Goal: Task Accomplishment & Management: Manage account settings

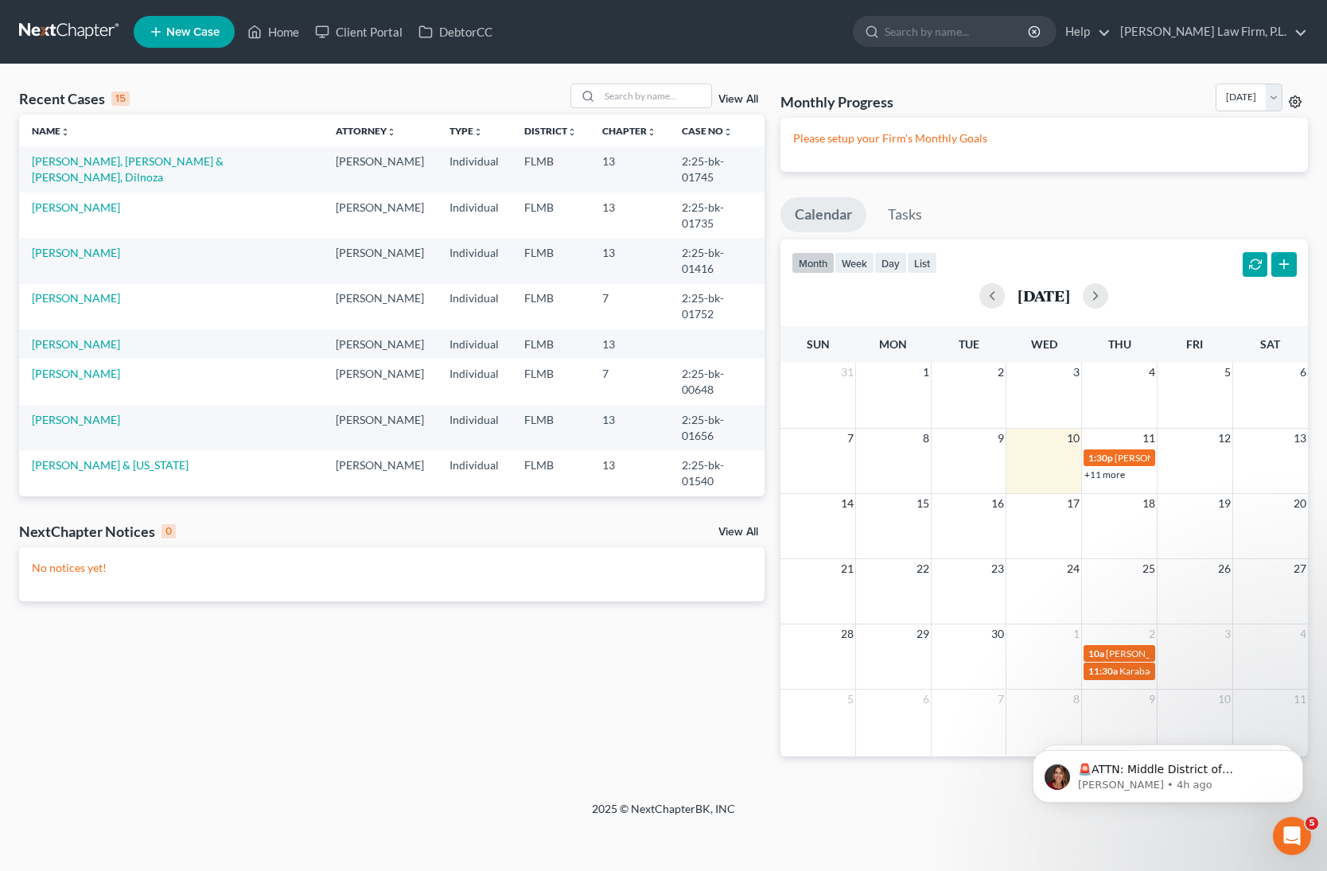
click at [1297, 100] on icon at bounding box center [1295, 101] width 13 height 13
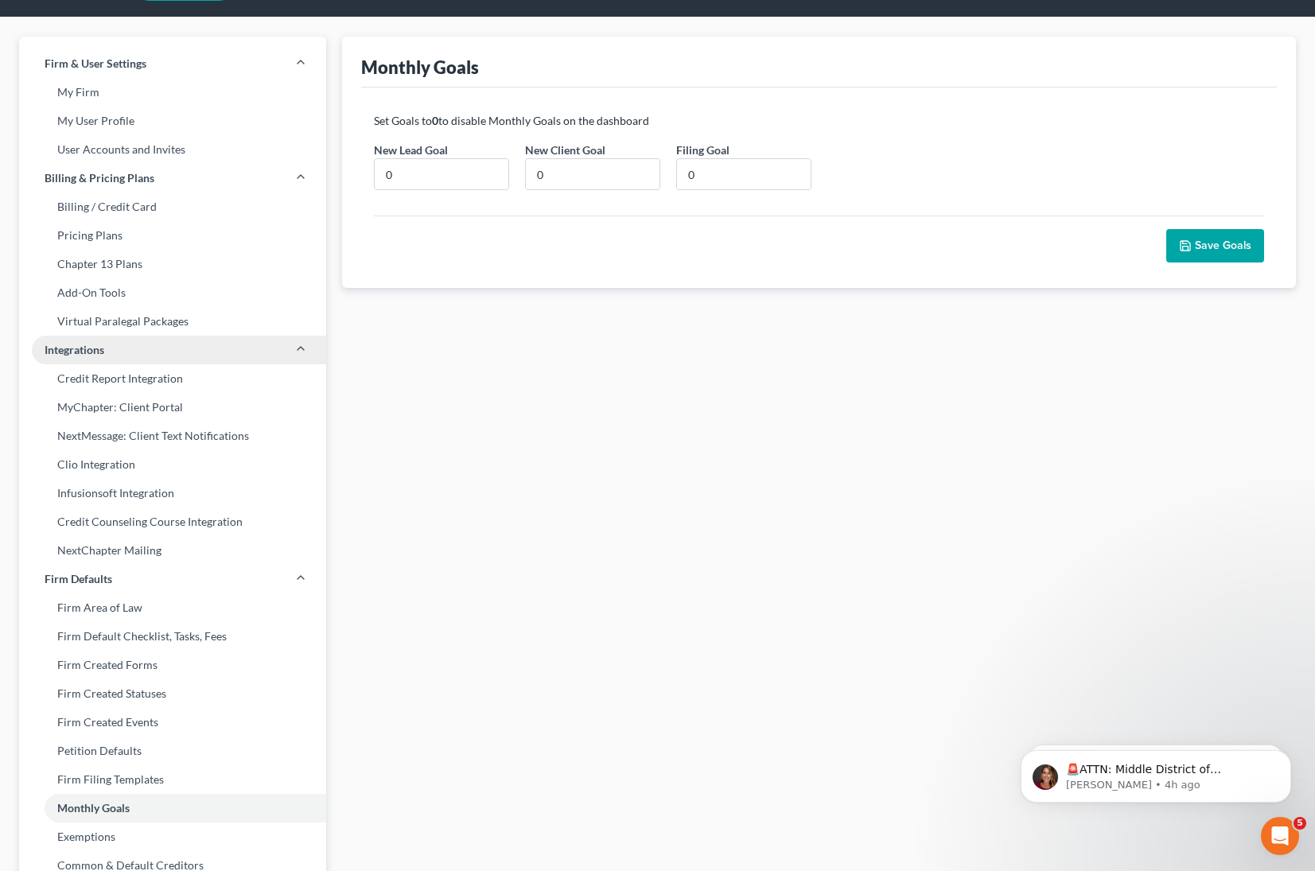
scroll to position [58, 0]
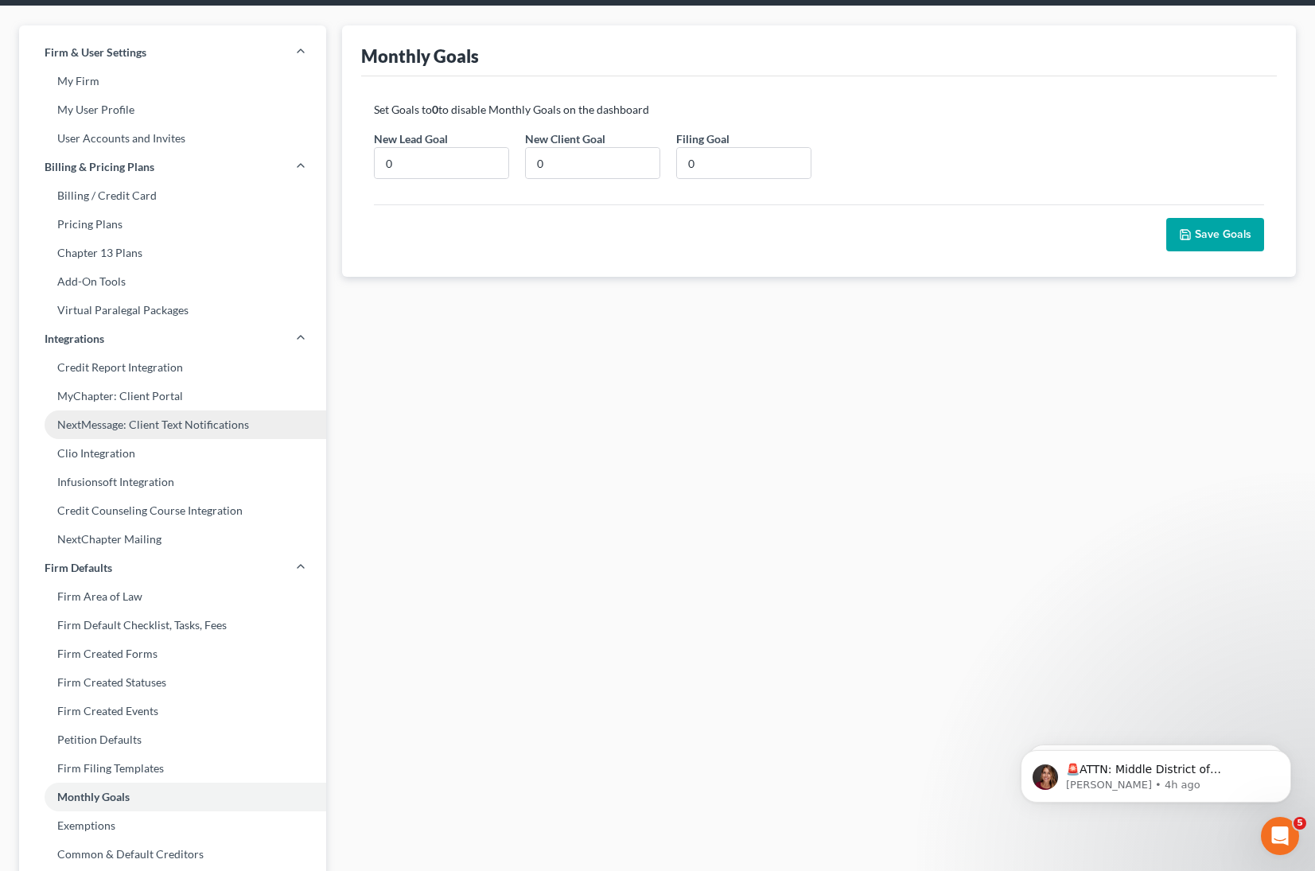
click at [213, 424] on link "NextMessage: Client Text Notifications" at bounding box center [172, 425] width 307 height 29
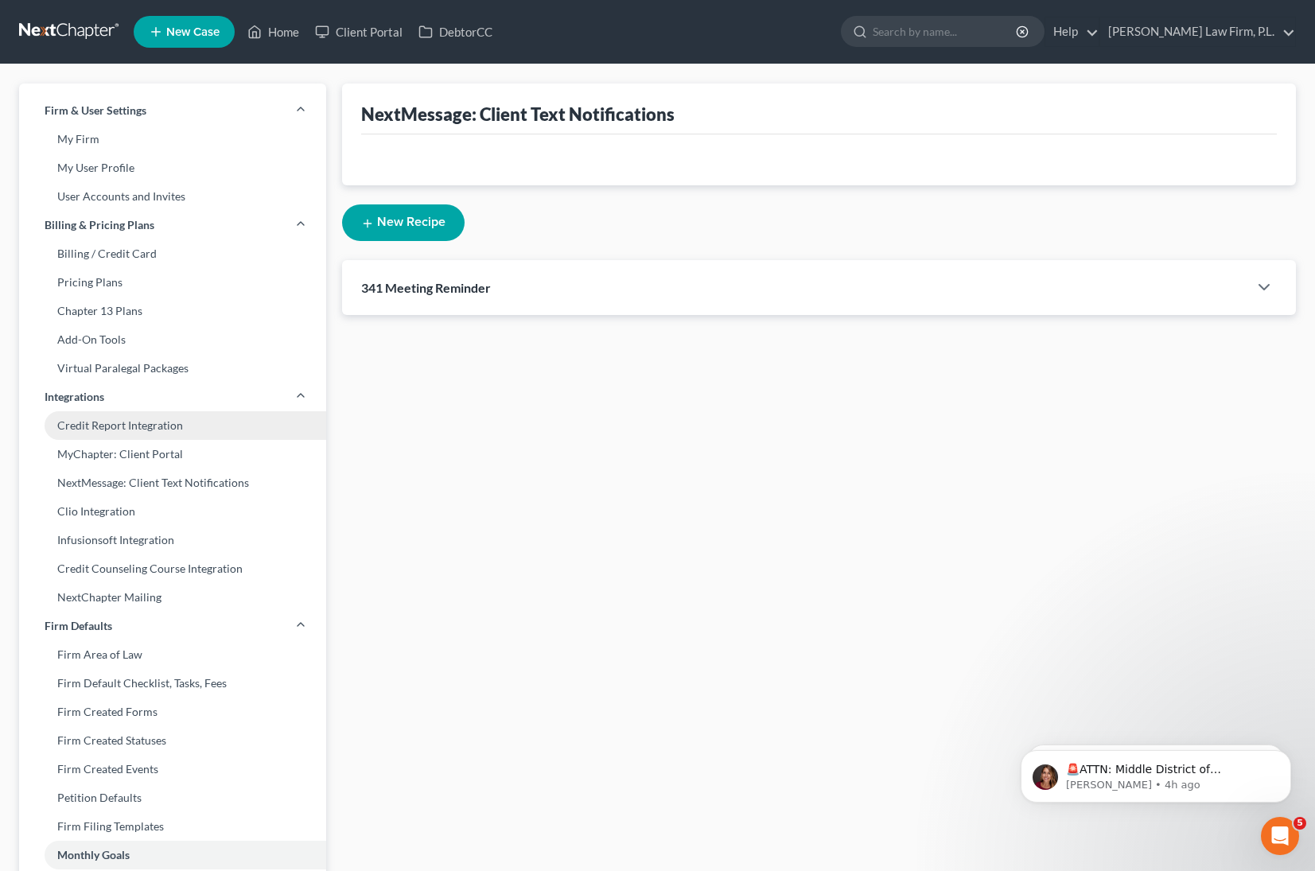
select select "3"
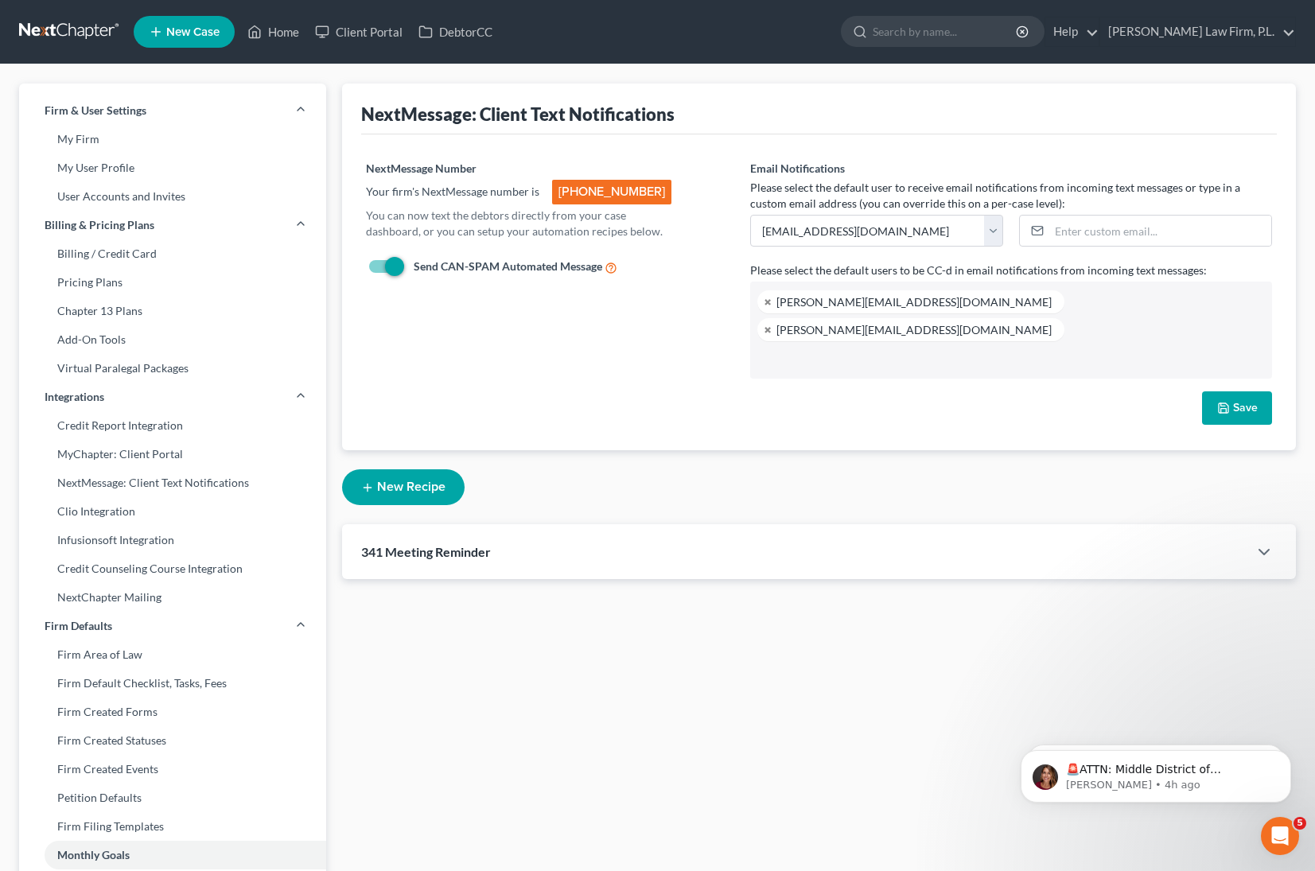
scroll to position [29, 0]
click at [1264, 550] on polyline "button" at bounding box center [1265, 552] width 10 height 5
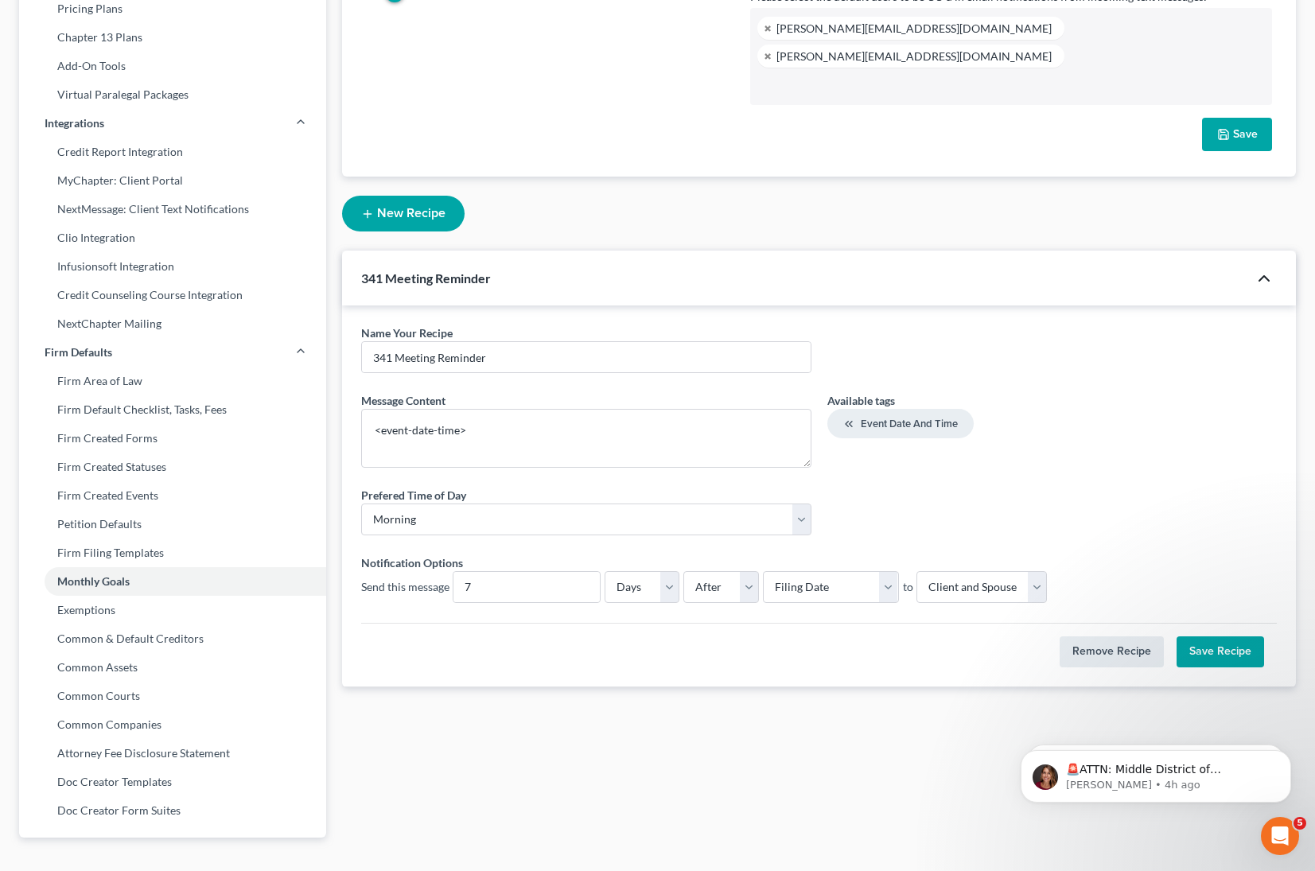
scroll to position [307, 0]
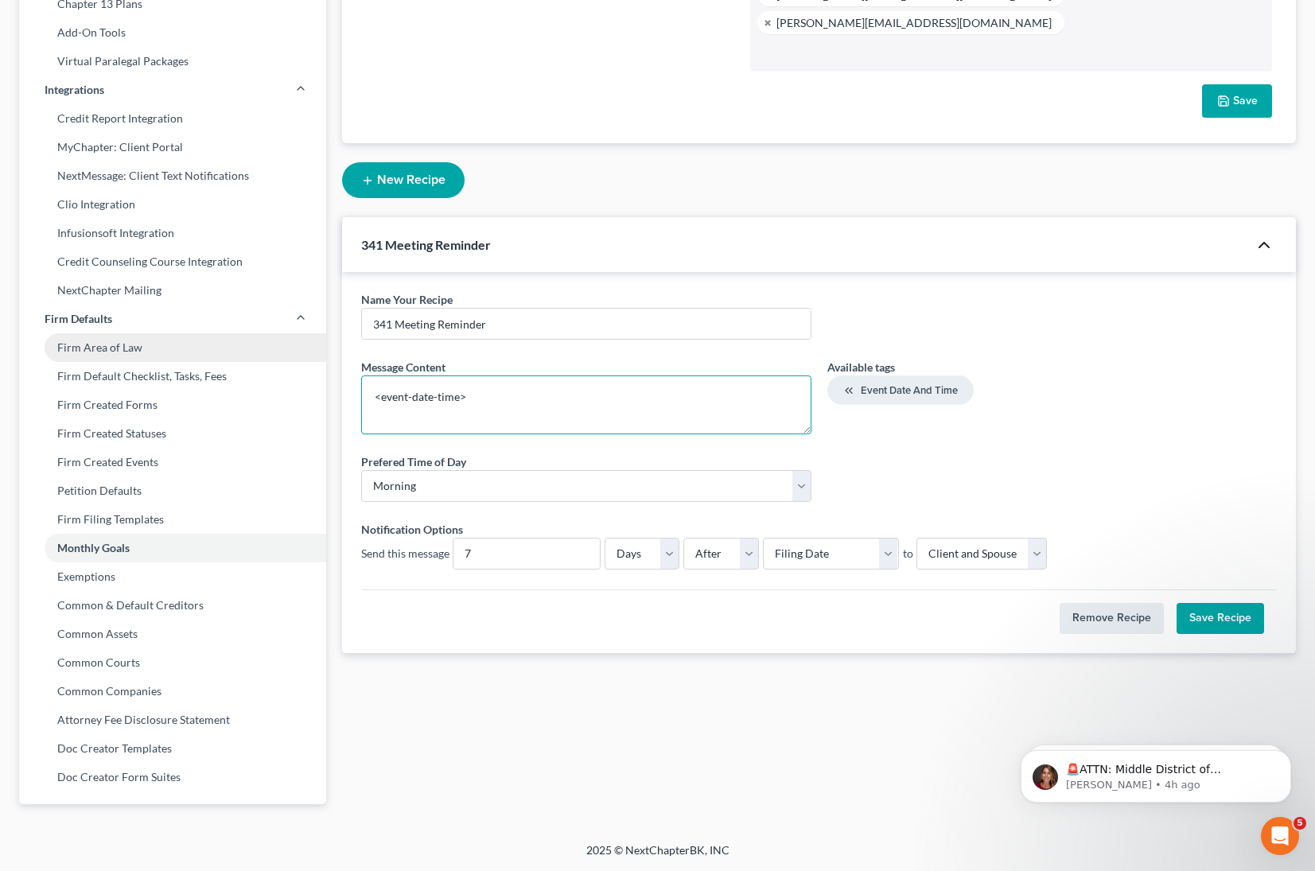
drag, startPoint x: 507, startPoint y: 364, endPoint x: 321, endPoint y: 348, distance: 186.1
click at [321, 348] on div "Firm & User Settings My Firm My User Profile User Accounts and Invites Billing …" at bounding box center [657, 299] width 1293 height 1047
drag, startPoint x: 576, startPoint y: 528, endPoint x: 422, endPoint y: 514, distance: 155.0
click at [422, 538] on div "Send this message 7" at bounding box center [481, 554] width 240 height 32
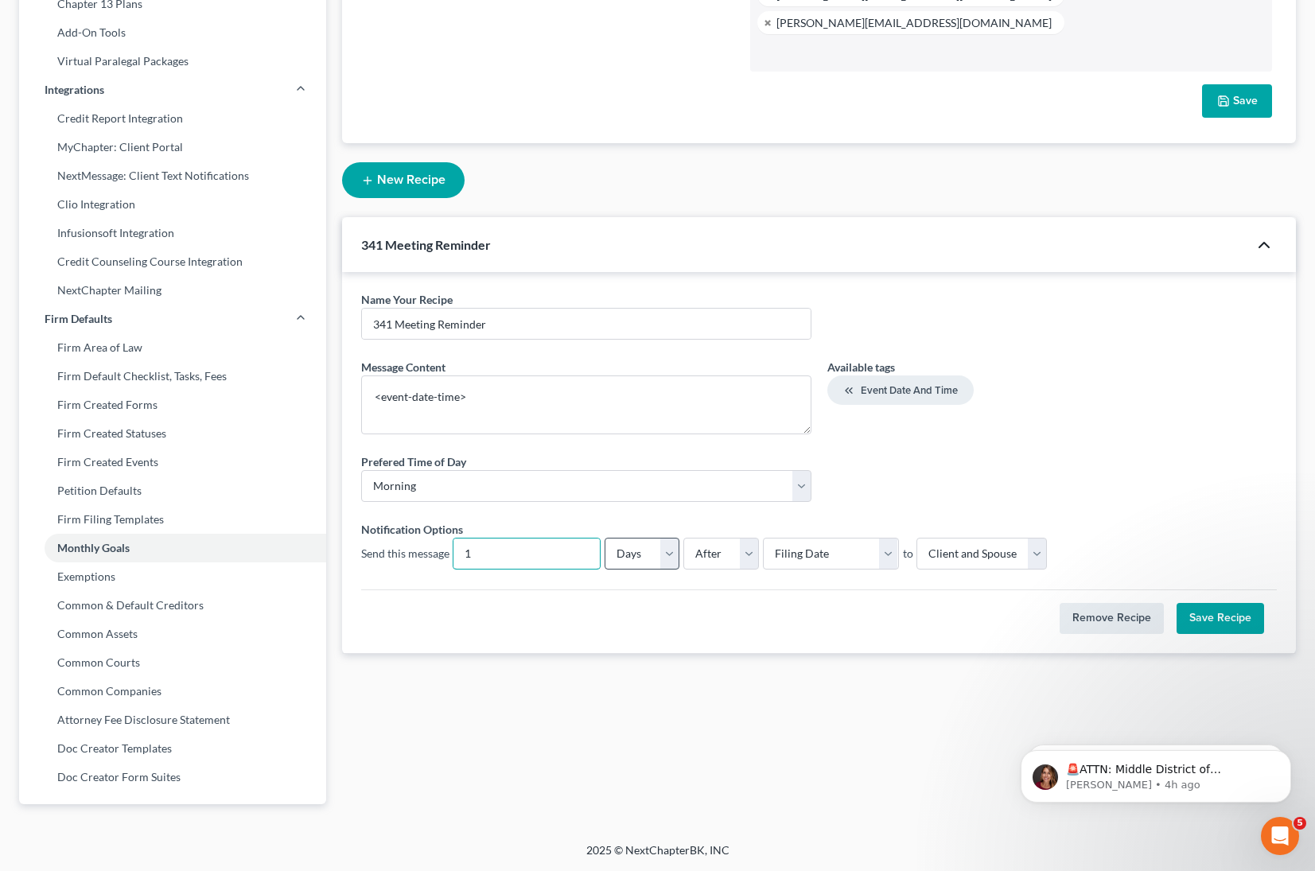
type input "1"
click at [658, 538] on select "Days Weeks" at bounding box center [642, 554] width 75 height 32
click at [605, 538] on select "Days Weeks" at bounding box center [642, 554] width 75 height 32
click at [729, 538] on select "Before After" at bounding box center [722, 554] width 76 height 32
select select "0"
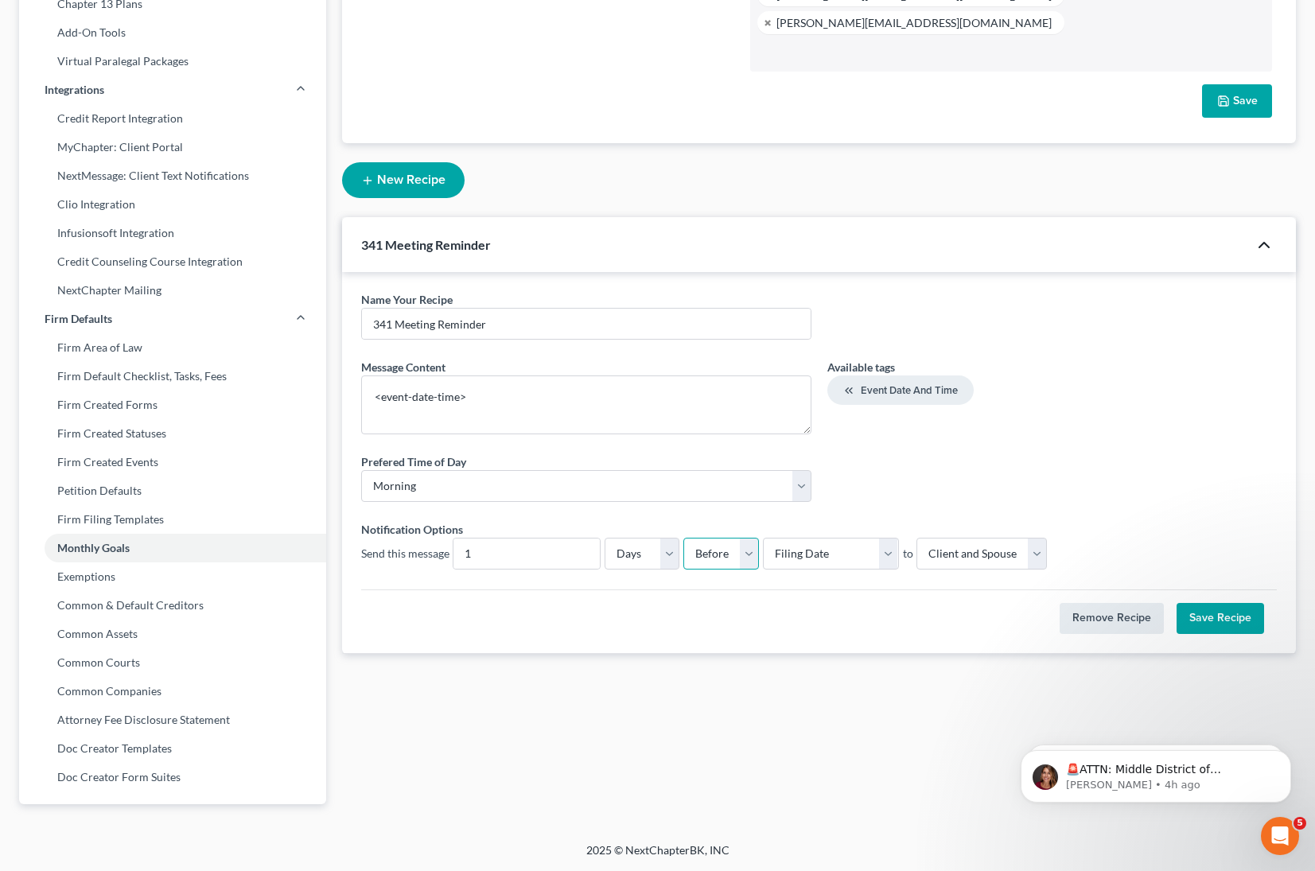
click at [684, 538] on select "Before After" at bounding box center [722, 554] width 76 height 32
click at [855, 538] on select "Select Filing Date Confirmation Date 341 Hearing Signing Date IC Date" at bounding box center [830, 554] width 135 height 32
select select "fc-3199"
click at [763, 538] on select "Select Filing Date Confirmation Date 341 Hearing Signing Date IC Date" at bounding box center [830, 554] width 135 height 32
drag, startPoint x: 489, startPoint y: 366, endPoint x: 344, endPoint y: 350, distance: 146.5
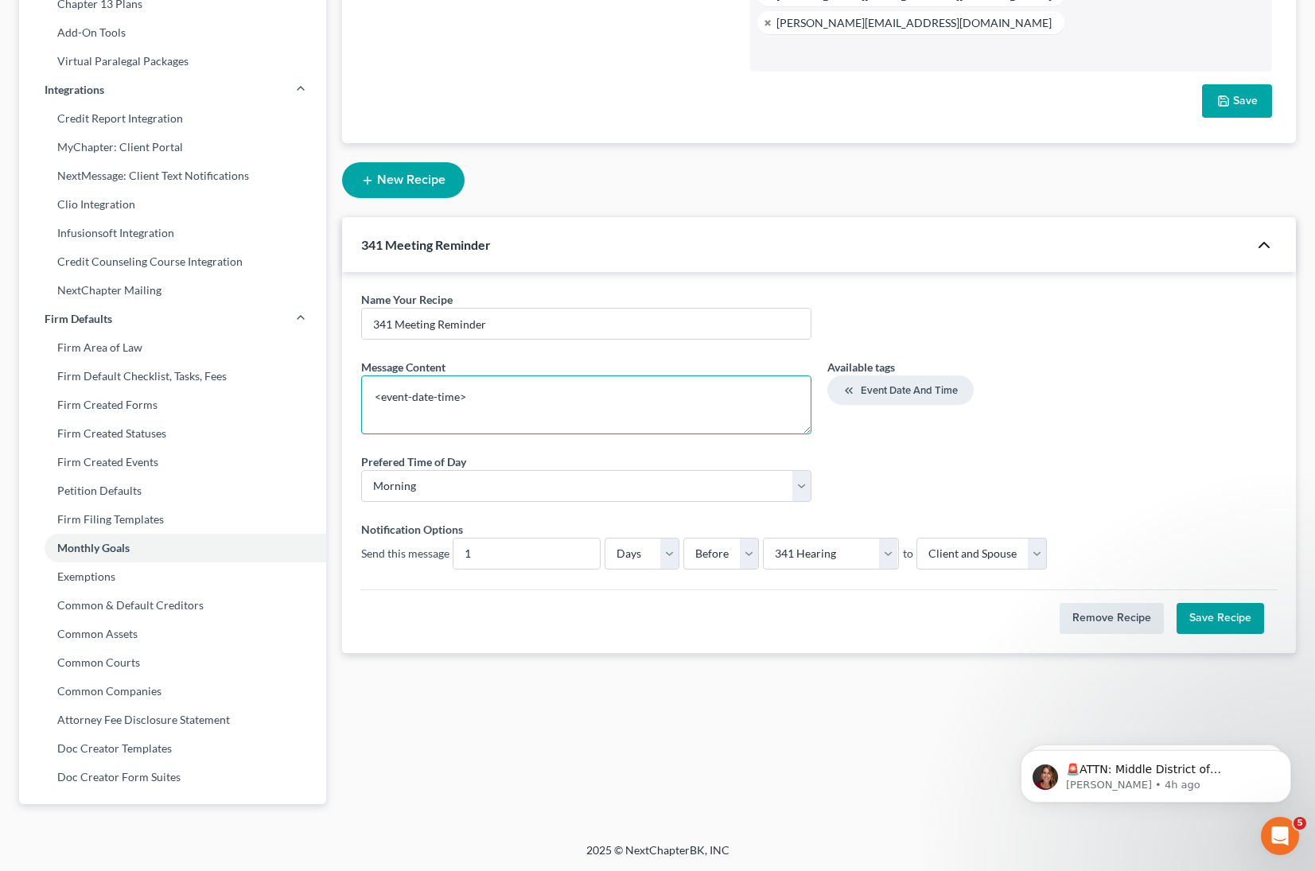
click at [344, 350] on div "Name Your Recipe * 341 Meeting Reminder Message Content * <event-date-time> Ava…" at bounding box center [819, 463] width 954 height 382
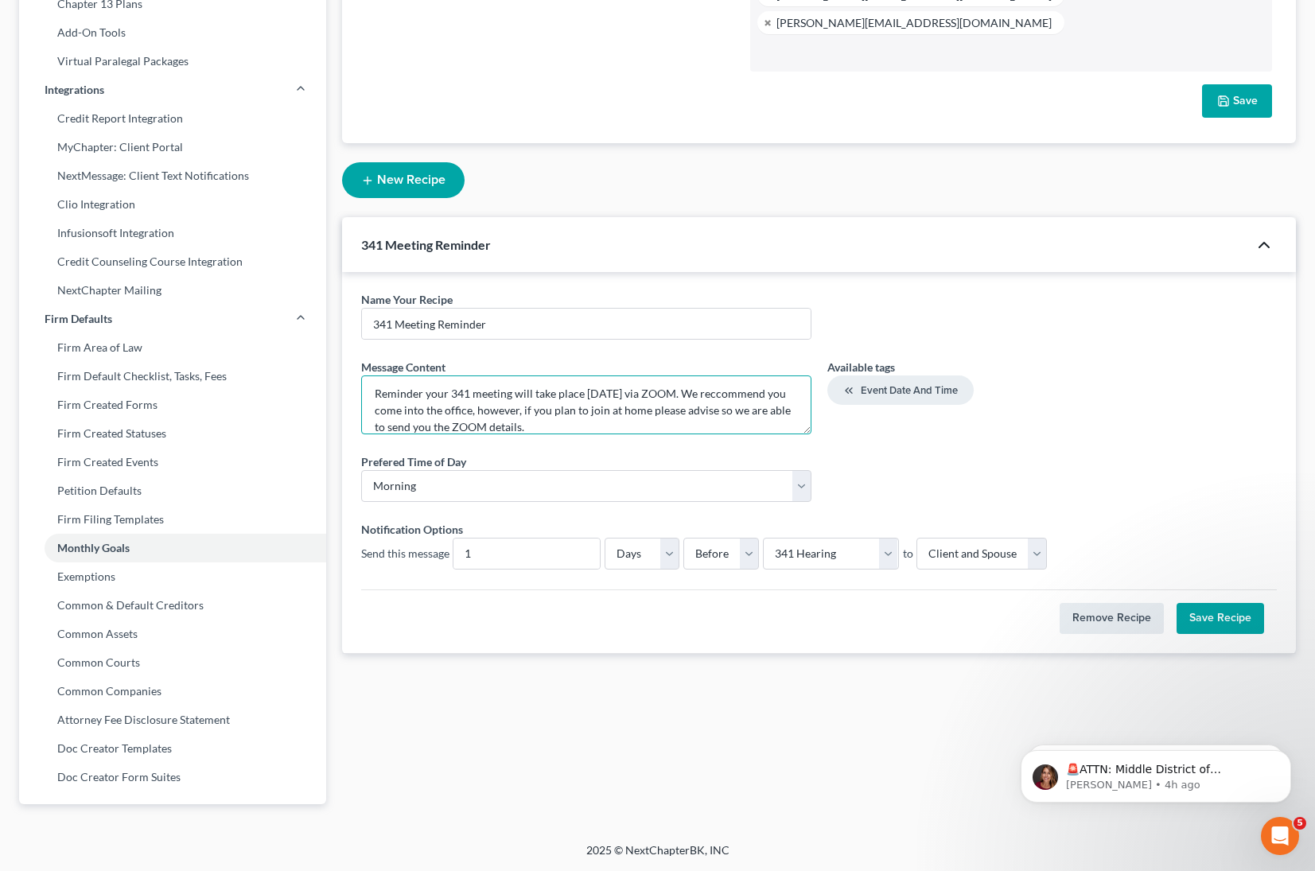
click at [727, 376] on textarea "Reminder your 341 meeting will take place tomorrow via ZOOM. We reccommend you …" at bounding box center [586, 405] width 450 height 59
type textarea "Reminder your 341 meeting will take place tomorrow via ZOOM. We recommend you c…"
click at [1234, 603] on button "Save Recipe" at bounding box center [1221, 619] width 88 height 32
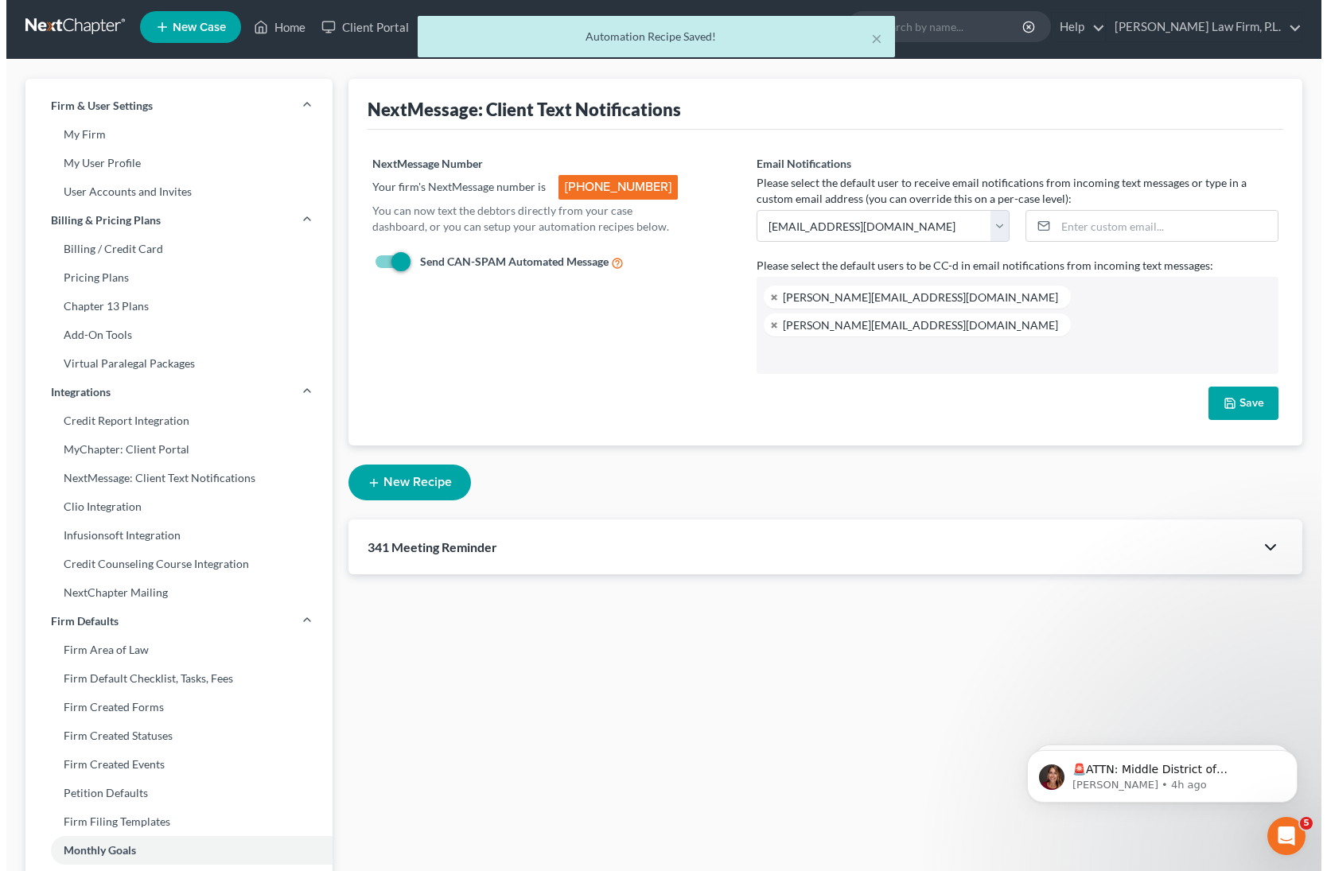
scroll to position [0, 0]
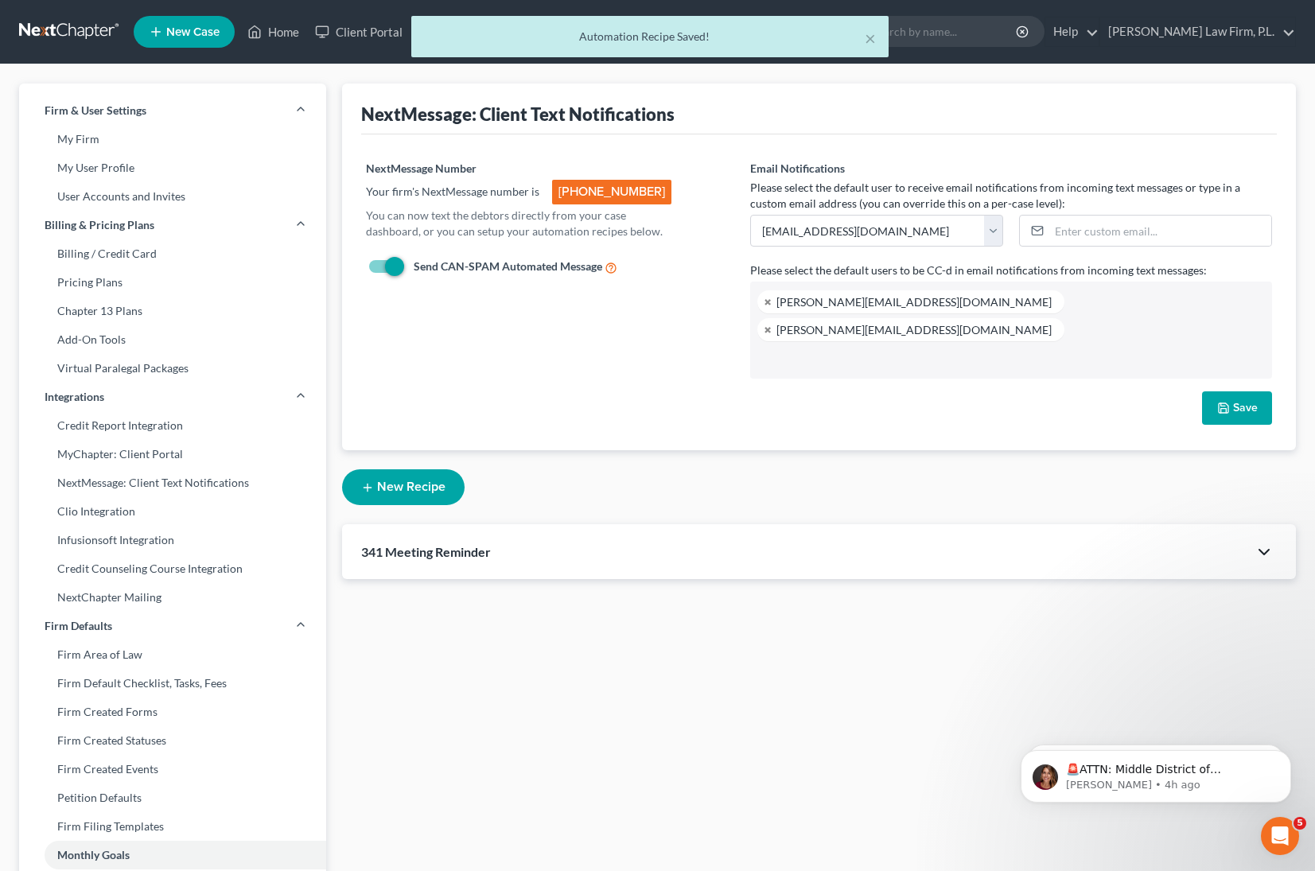
click at [278, 29] on div "× Automation Recipe Saved!" at bounding box center [649, 40] width 1315 height 49
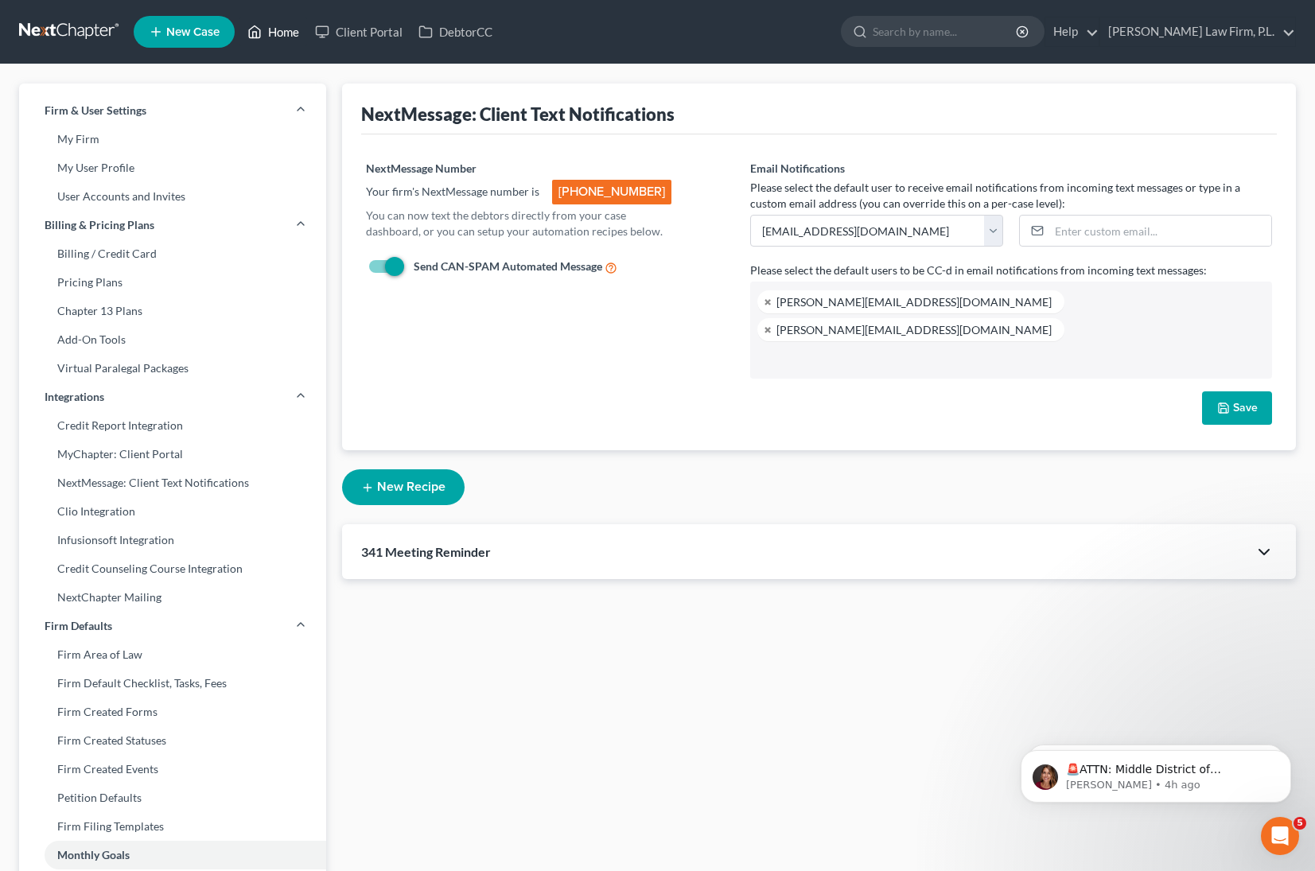
click at [282, 36] on link "Home" at bounding box center [274, 32] width 68 height 29
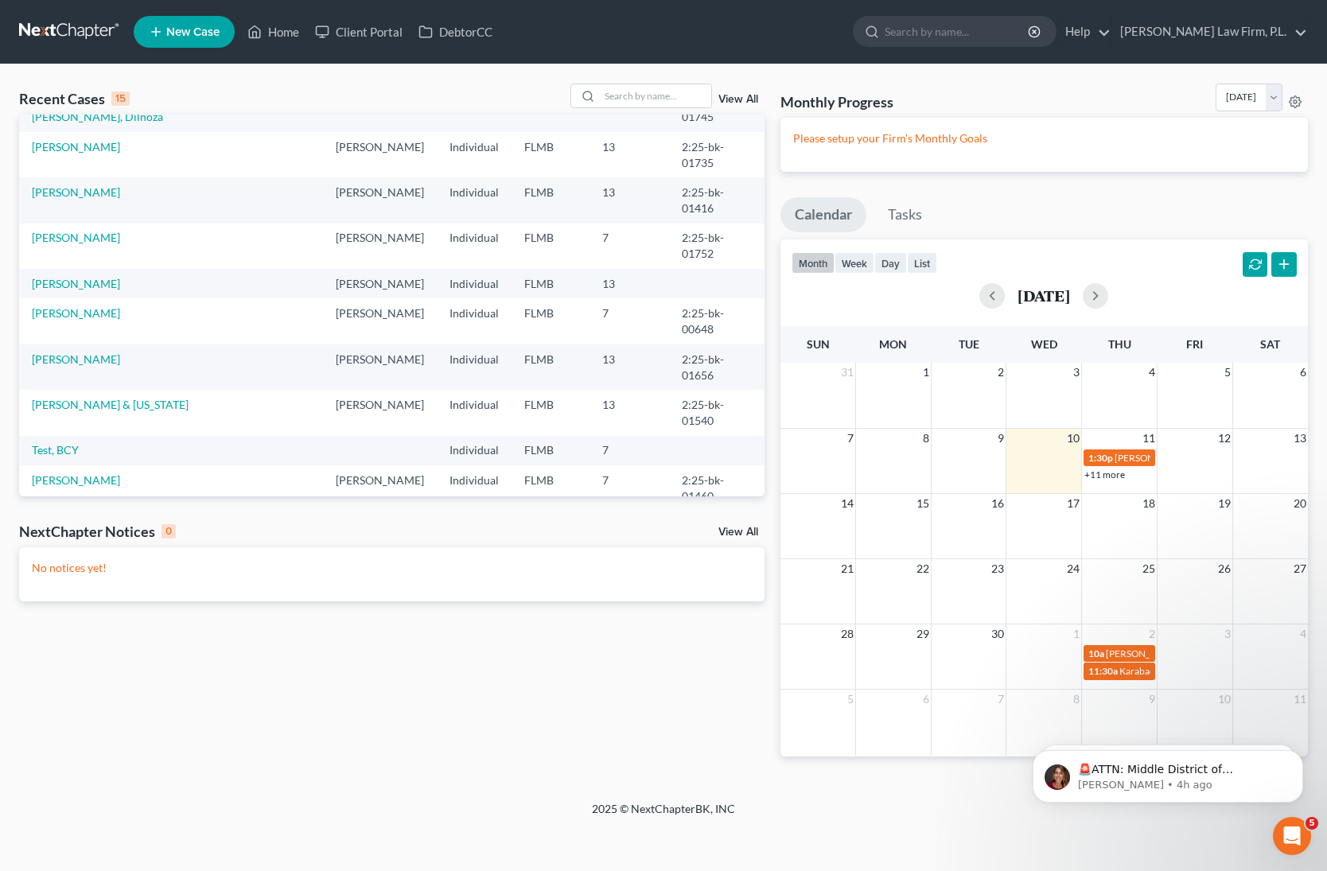
scroll to position [109, 0]
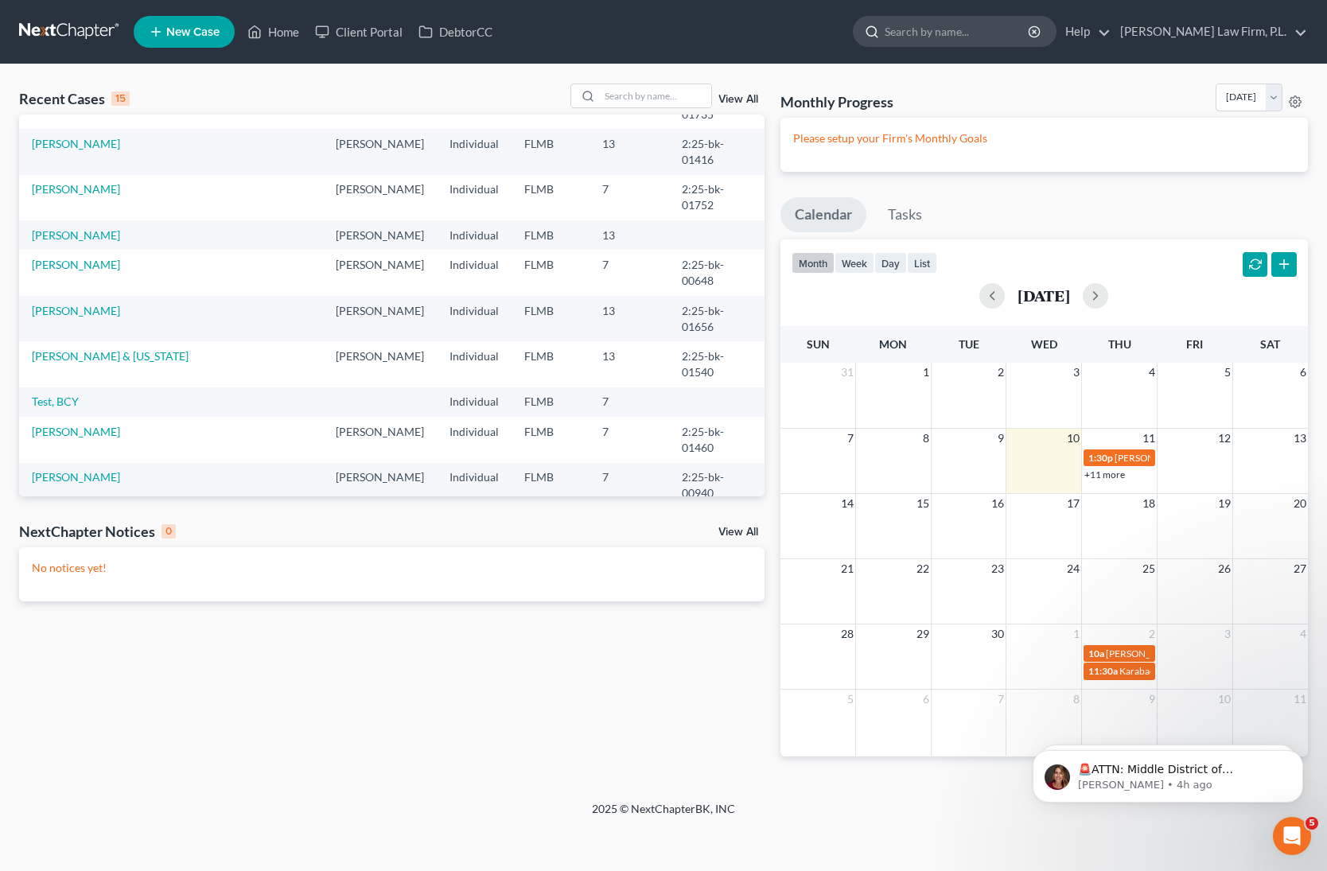
click at [1019, 26] on input "search" at bounding box center [958, 31] width 146 height 29
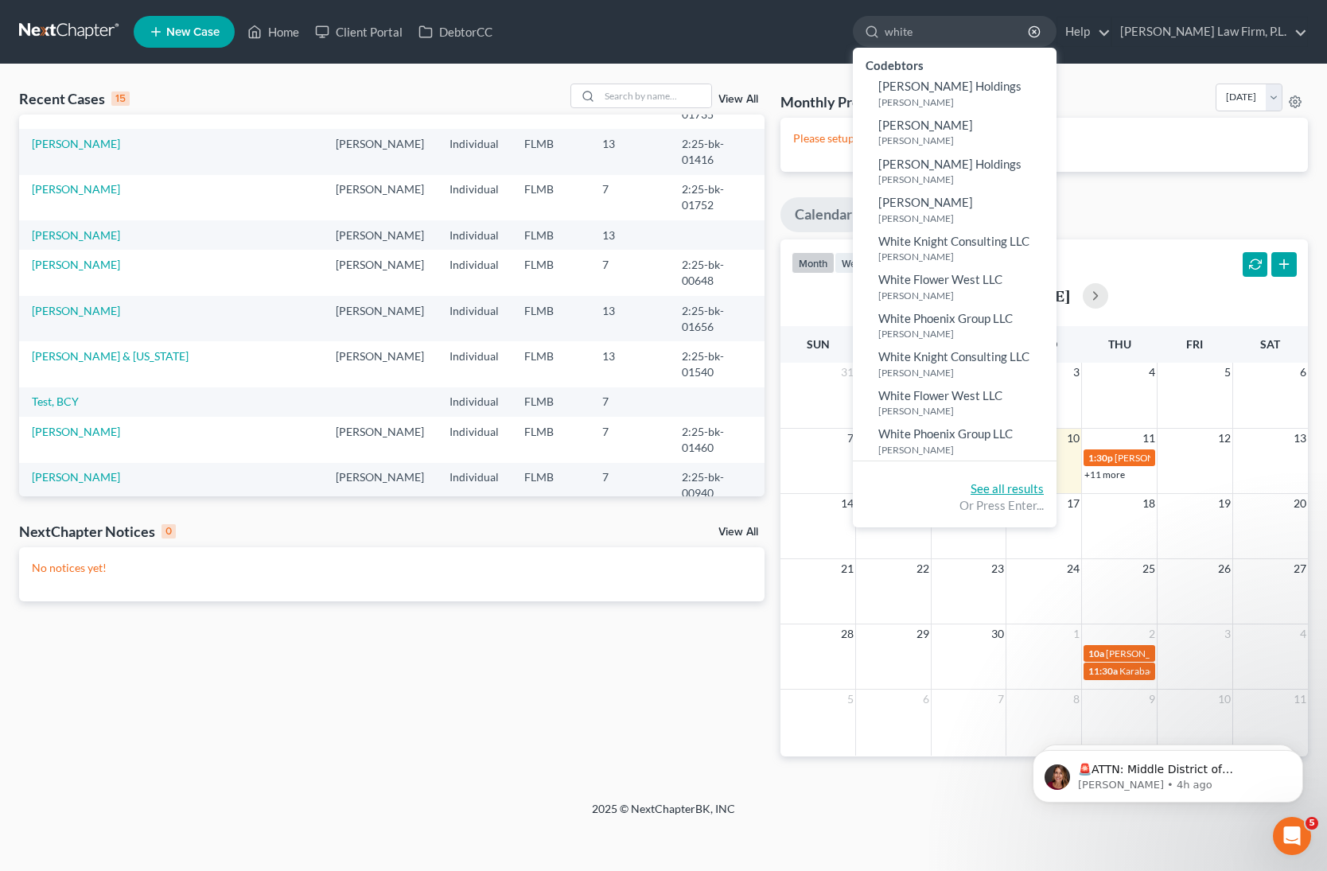
type input "white"
click at [1044, 491] on link "See all results" at bounding box center [1007, 488] width 73 height 14
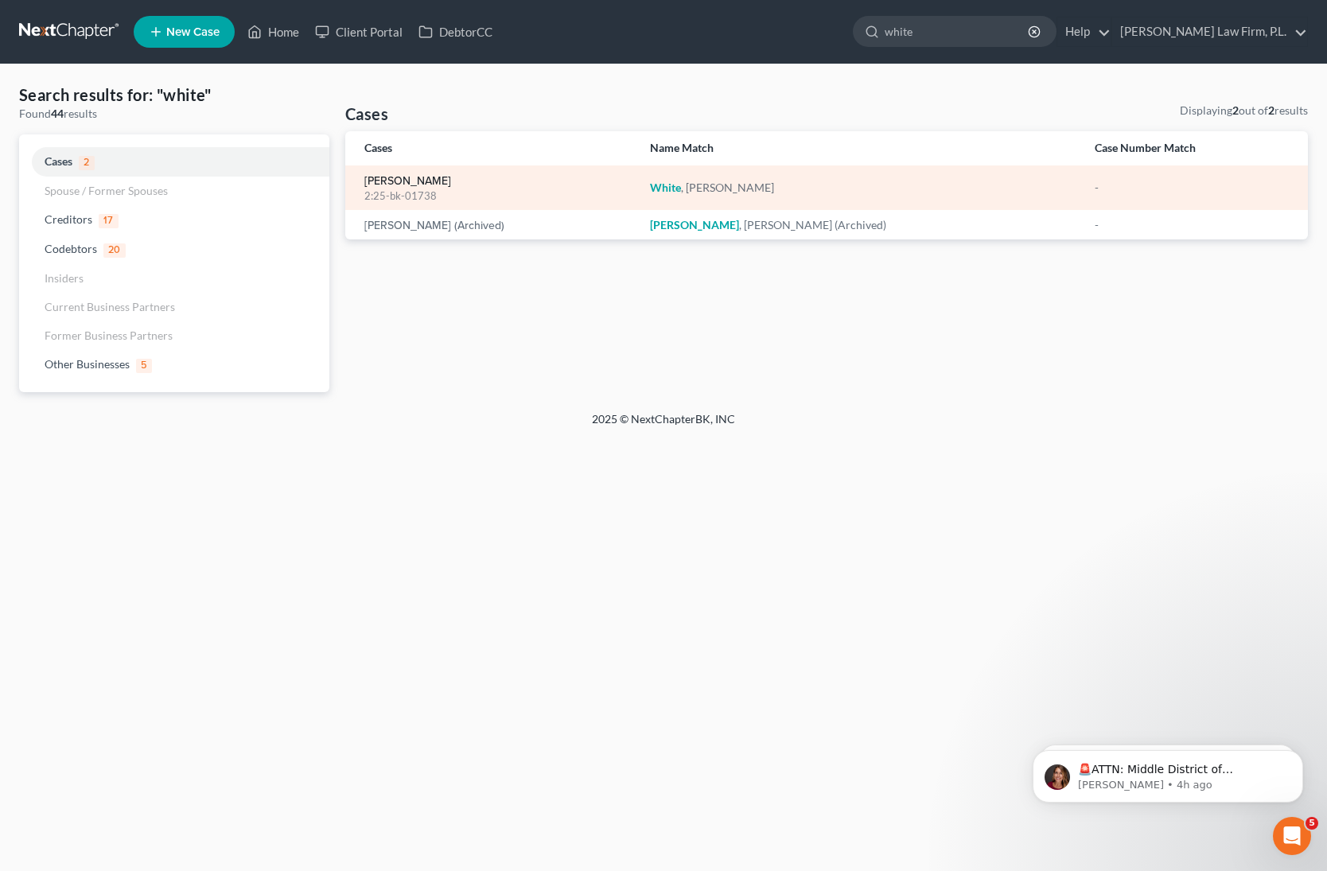
click at [417, 182] on link "[PERSON_NAME]" at bounding box center [407, 181] width 87 height 11
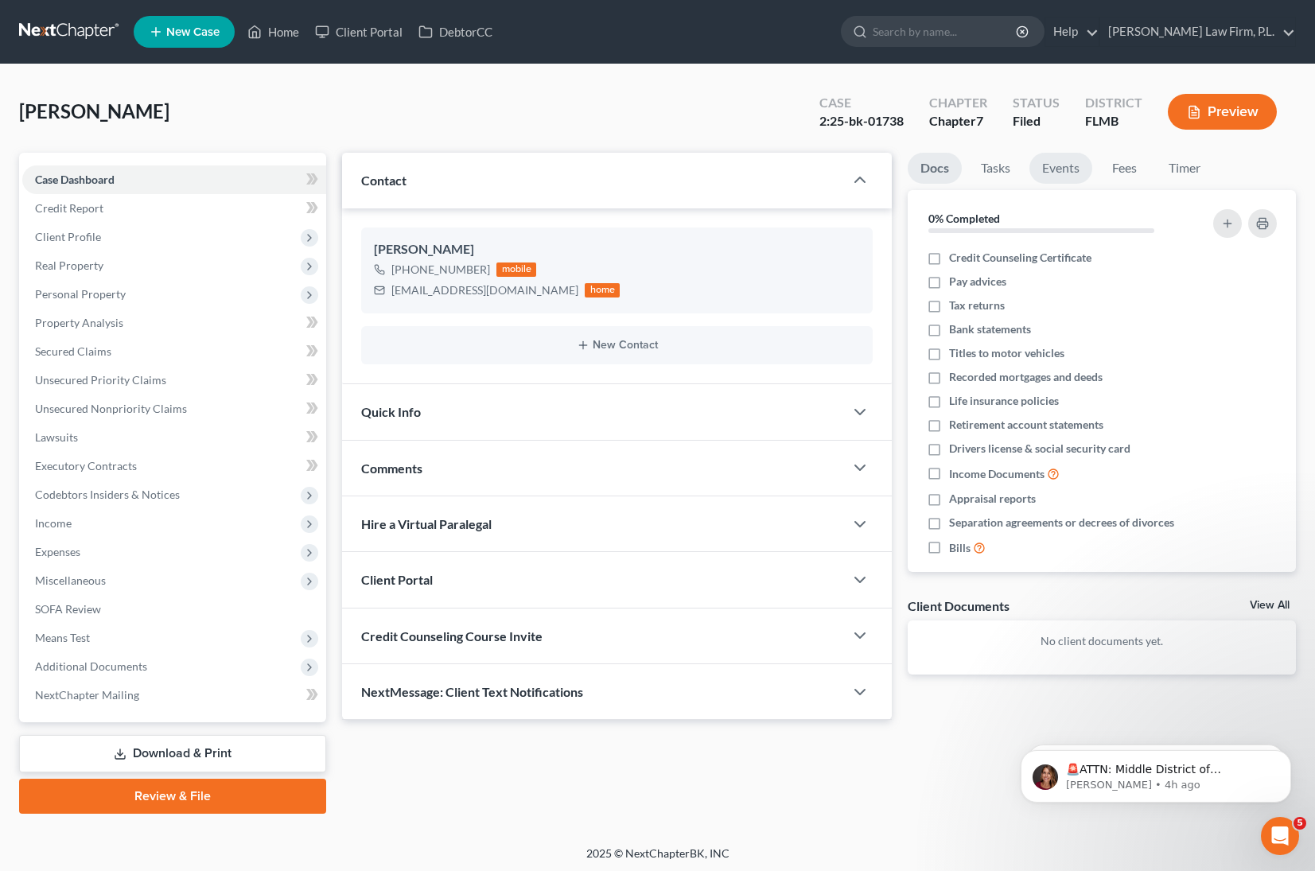
click at [1065, 173] on link "Events" at bounding box center [1061, 168] width 63 height 31
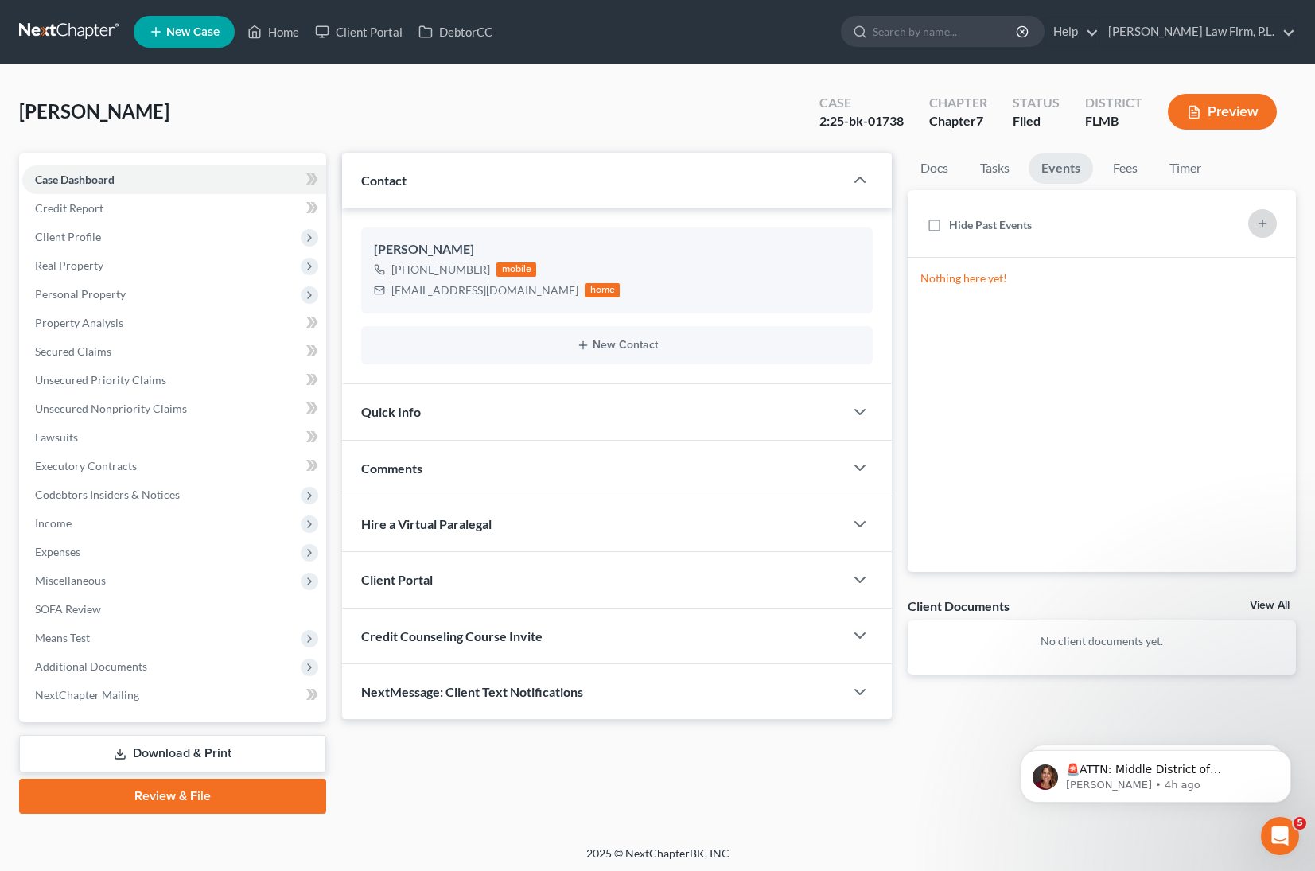
click at [1259, 231] on button "button" at bounding box center [1263, 223] width 29 height 29
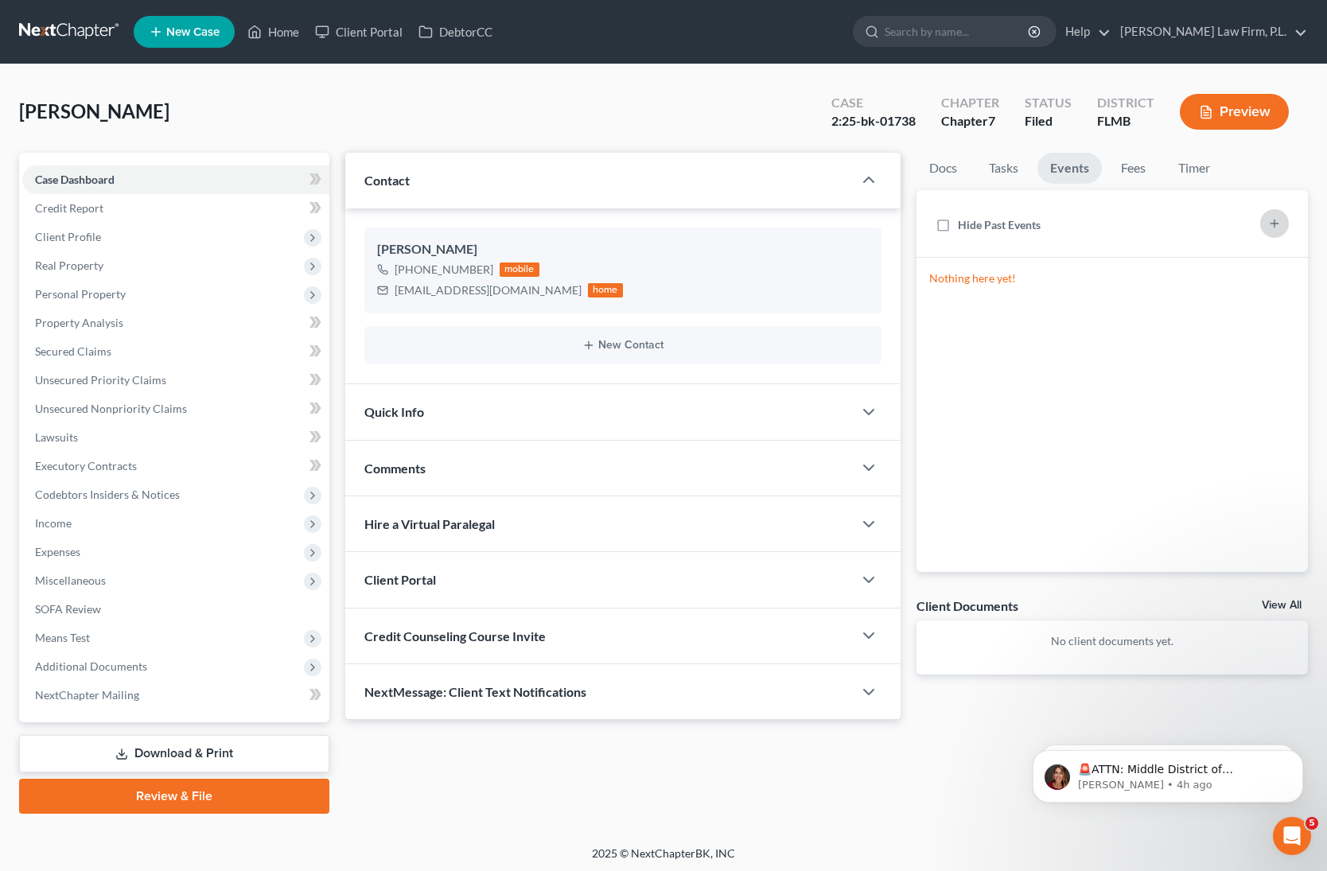
select select "Days"
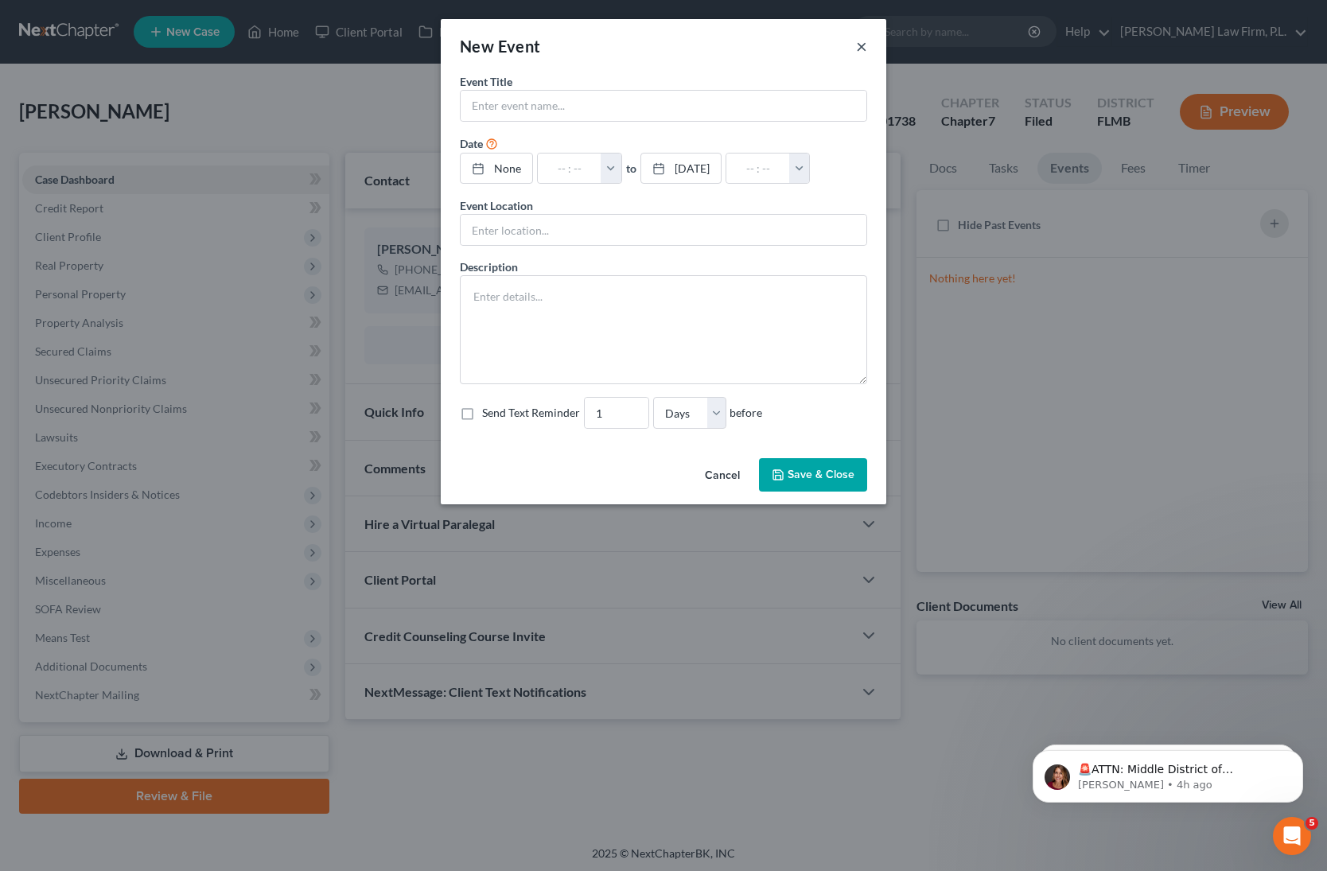
click at [863, 46] on button "×" at bounding box center [861, 46] width 11 height 19
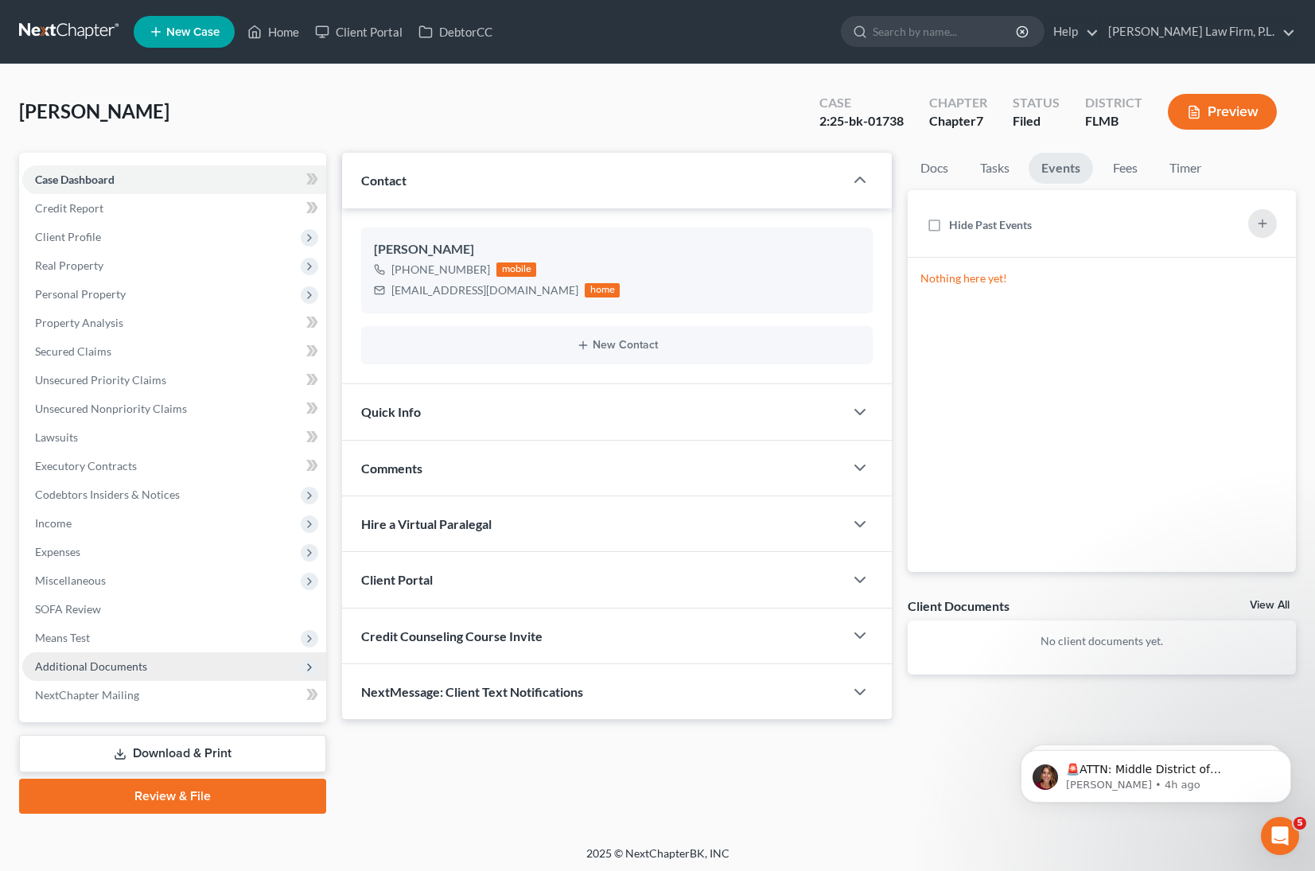
click at [169, 668] on span "Additional Documents" at bounding box center [174, 667] width 304 height 29
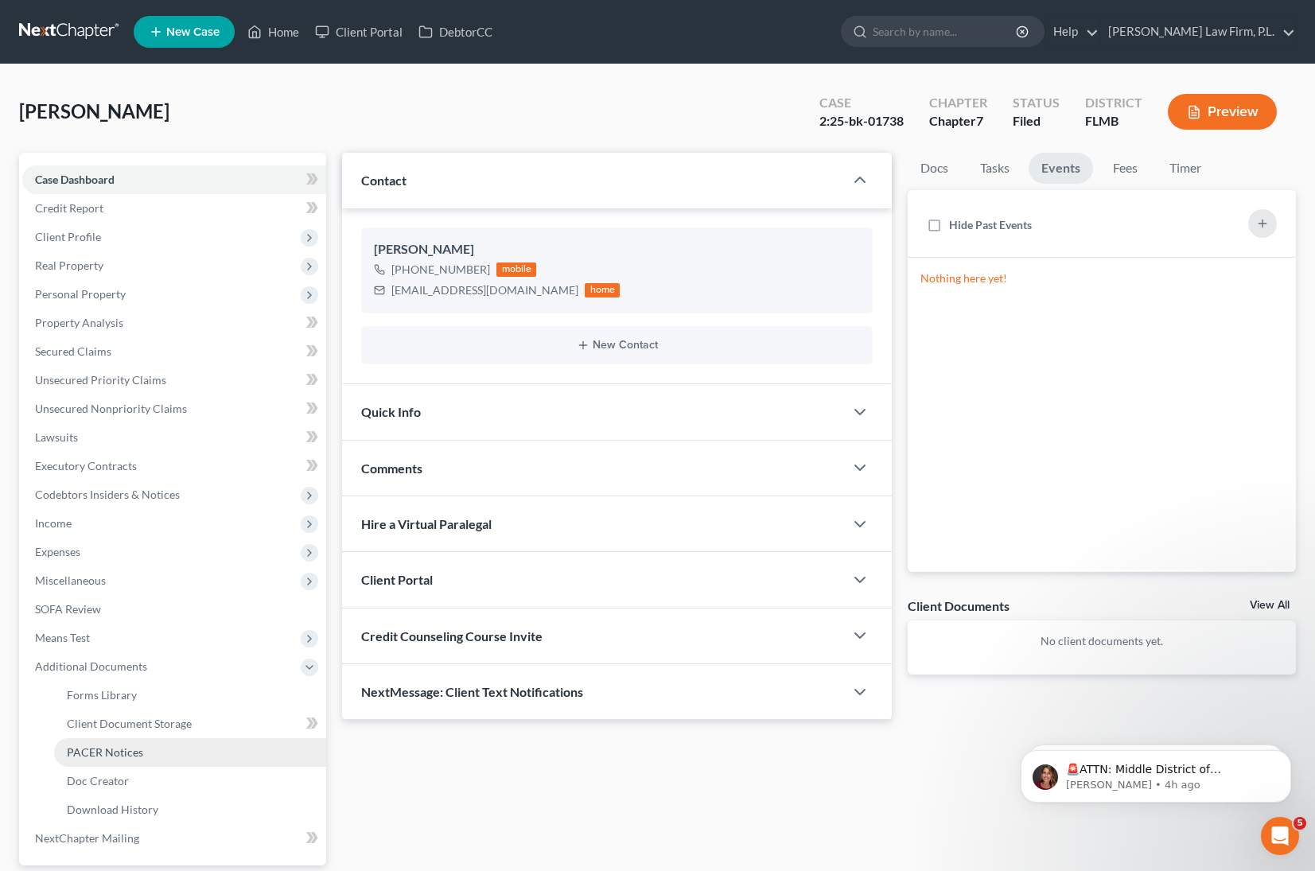
click at [181, 764] on link "PACER Notices" at bounding box center [190, 752] width 272 height 29
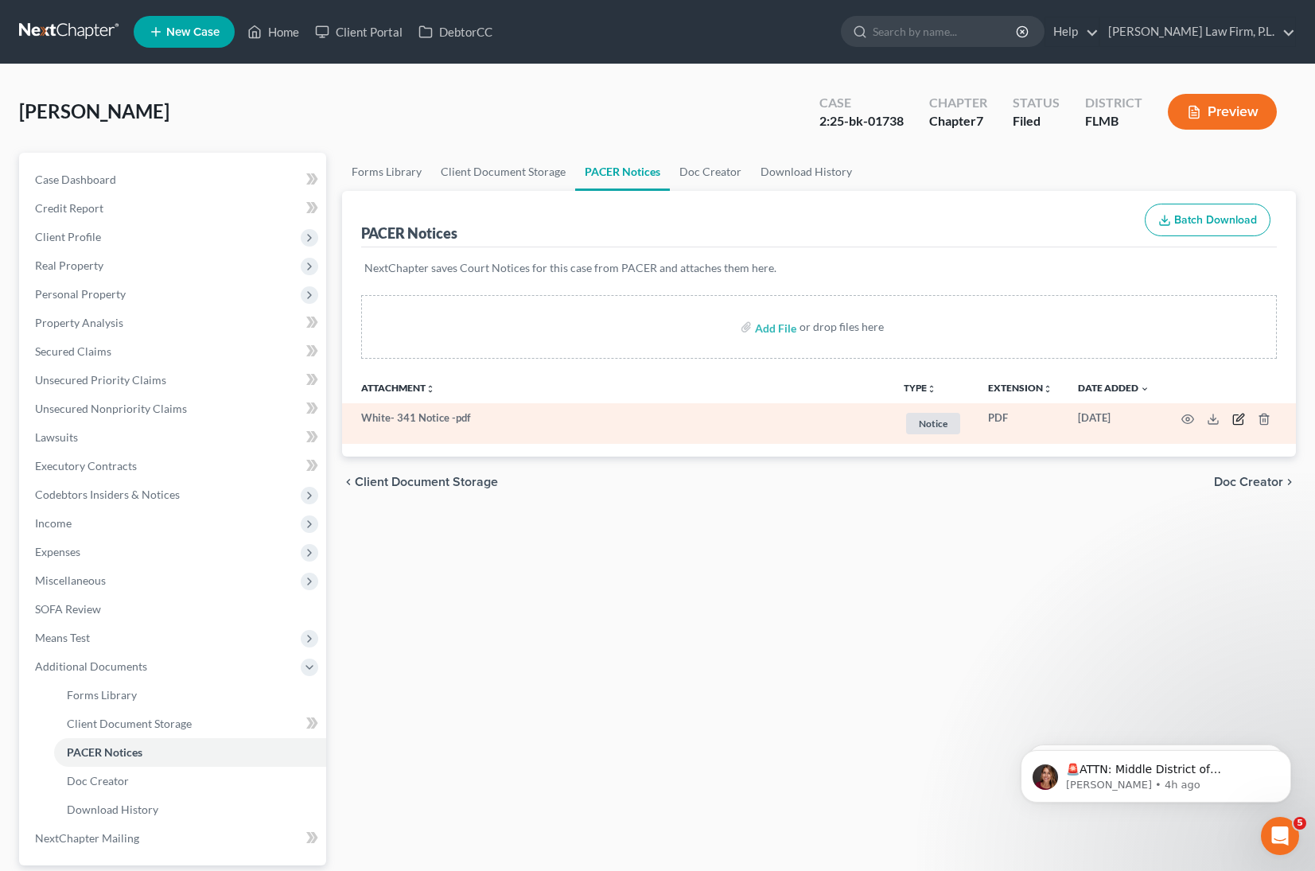
click at [1244, 420] on icon "button" at bounding box center [1239, 419] width 13 height 13
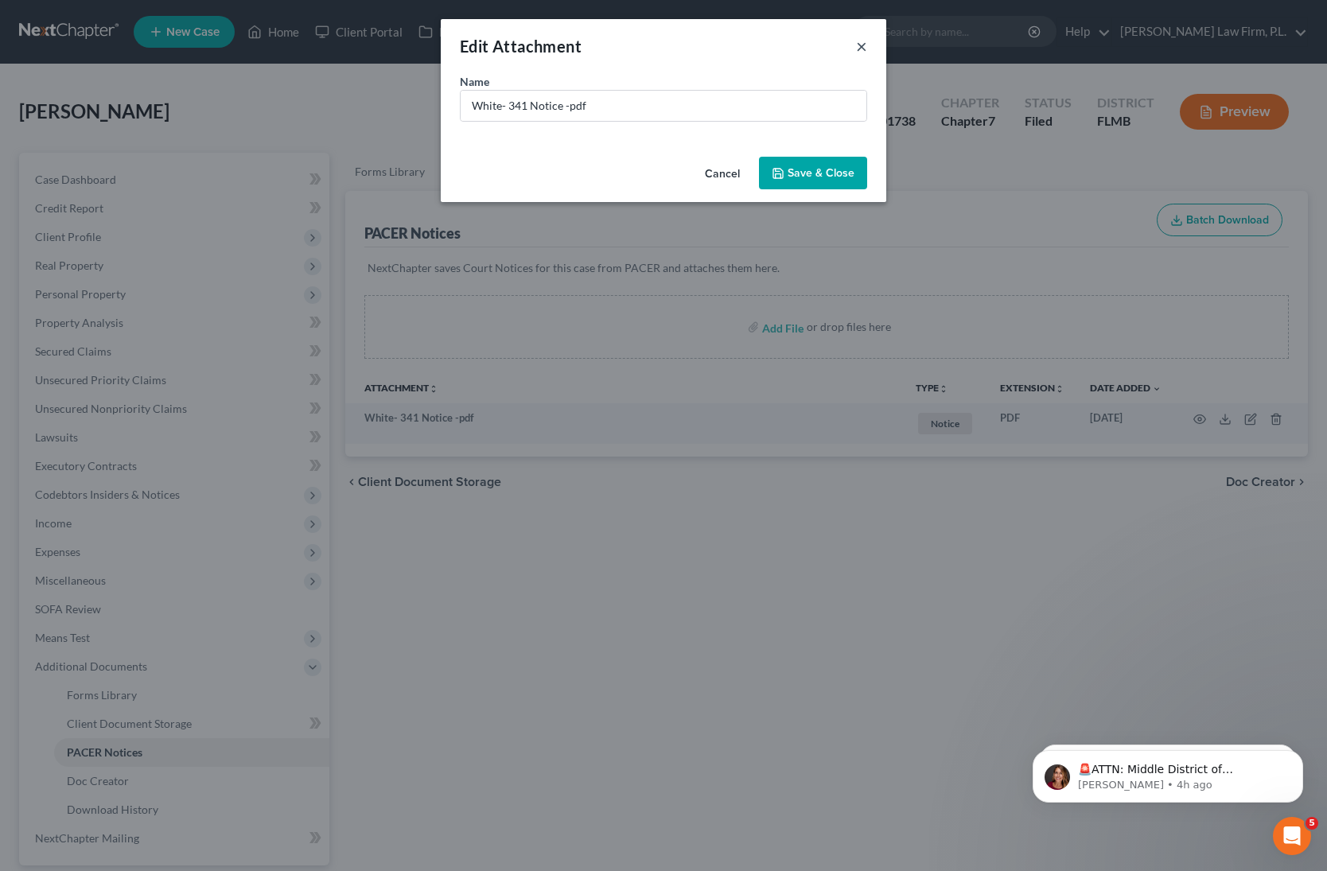
click at [868, 45] on div "Edit Attachment ×" at bounding box center [664, 46] width 446 height 54
click at [863, 45] on button "×" at bounding box center [861, 46] width 11 height 19
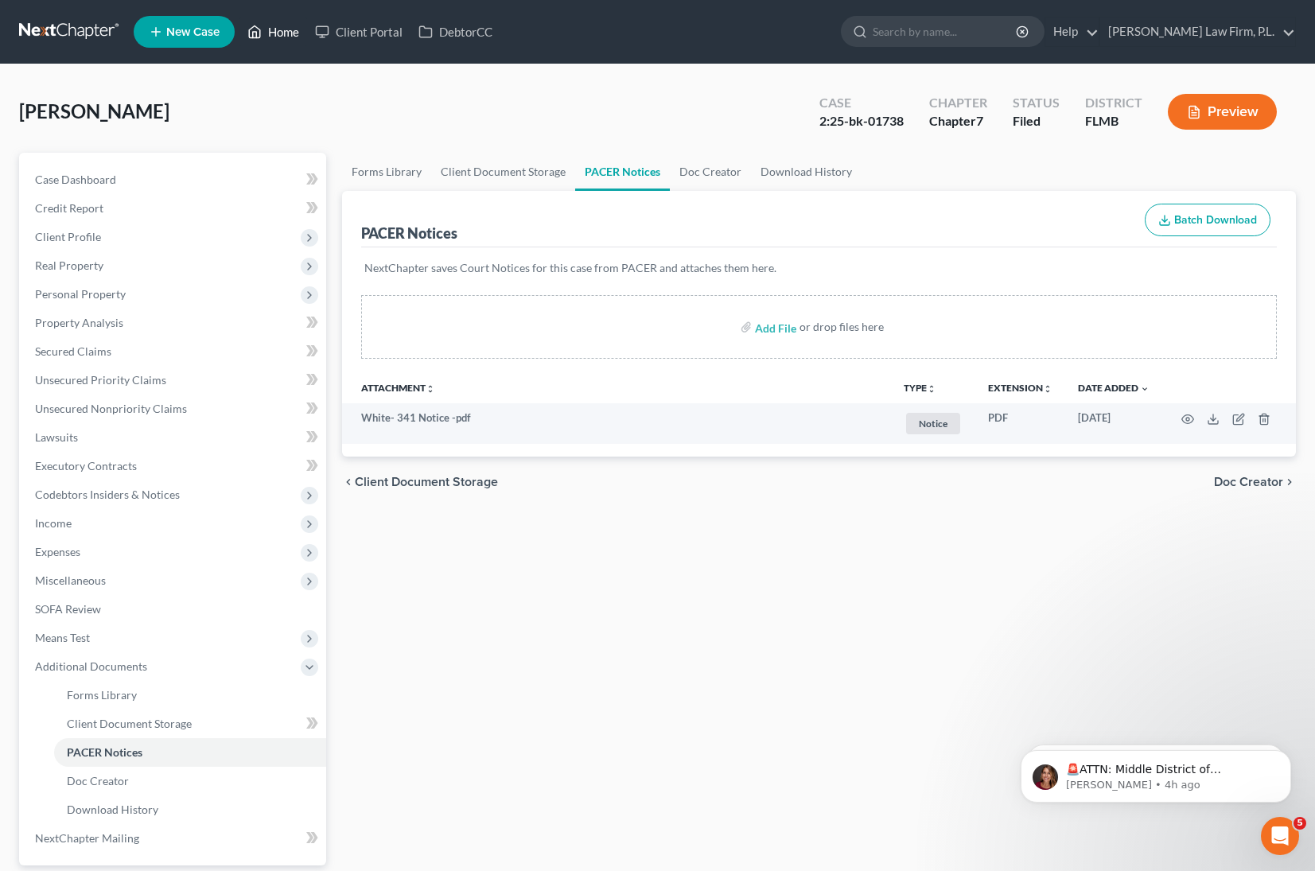
click at [262, 29] on icon at bounding box center [254, 31] width 14 height 19
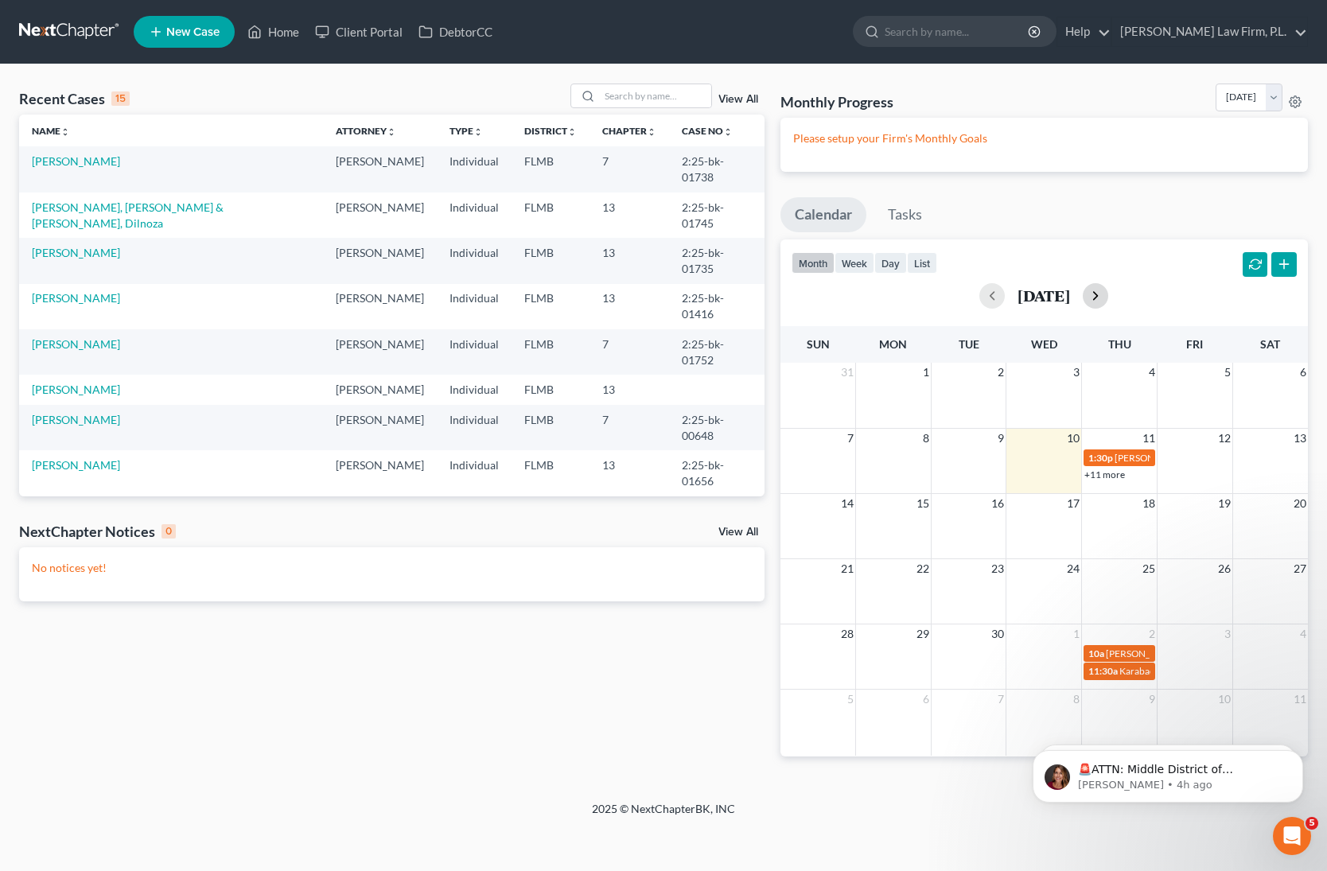
click at [1109, 291] on button "button" at bounding box center [1095, 295] width 25 height 25
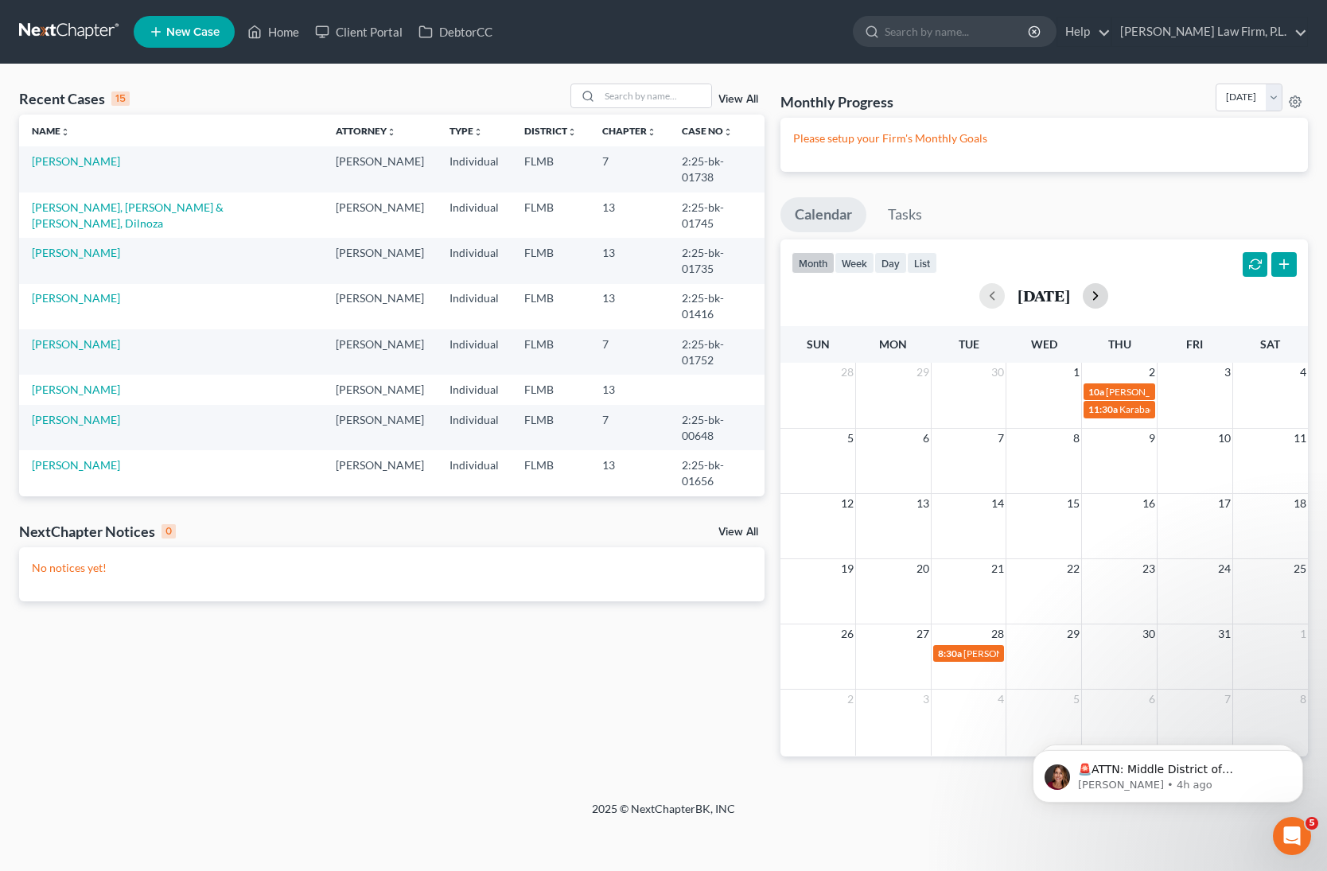
click at [1109, 291] on button "button" at bounding box center [1095, 295] width 25 height 25
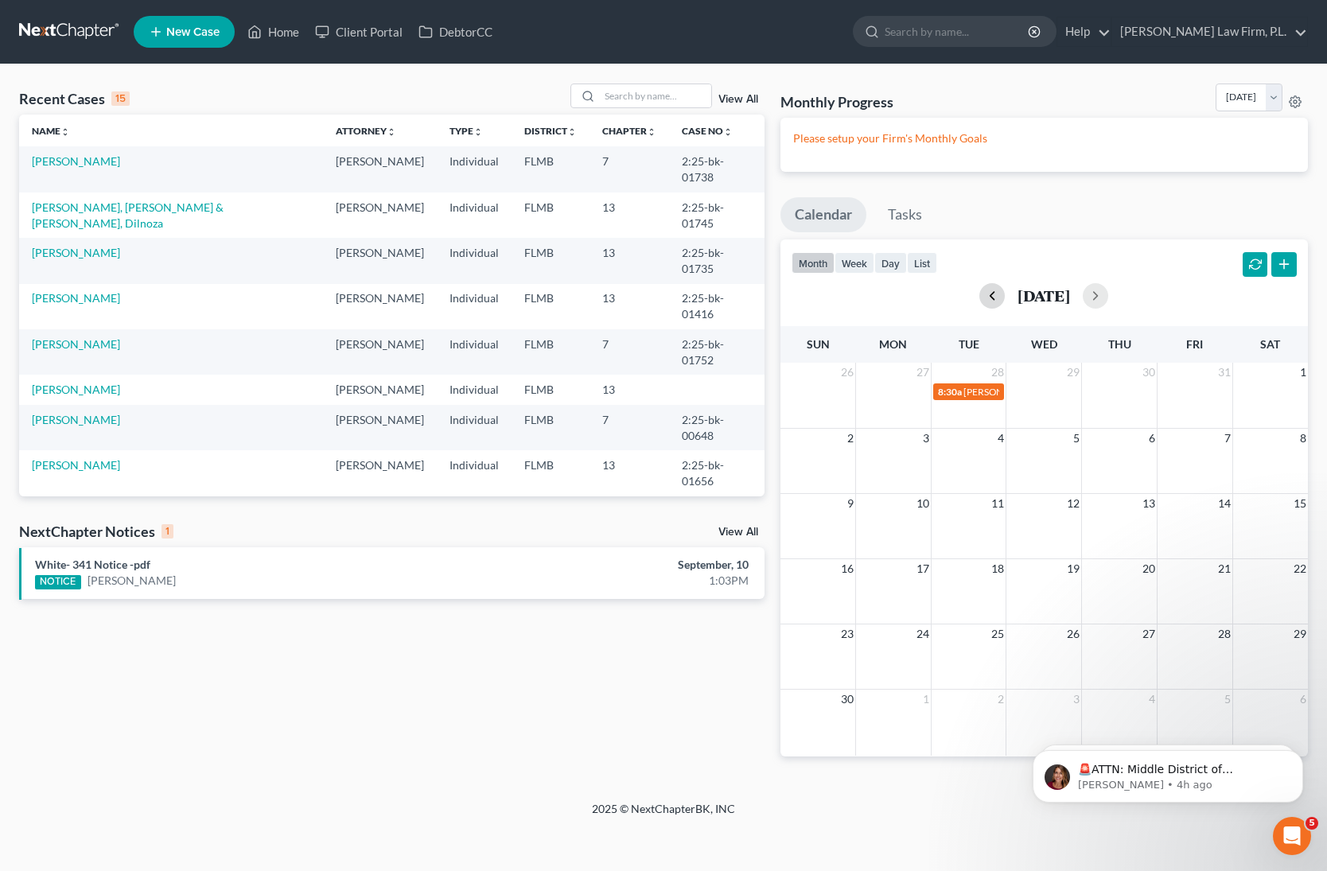
click at [980, 303] on button "button" at bounding box center [992, 295] width 25 height 25
click at [101, 587] on link "Aaron White" at bounding box center [132, 581] width 88 height 16
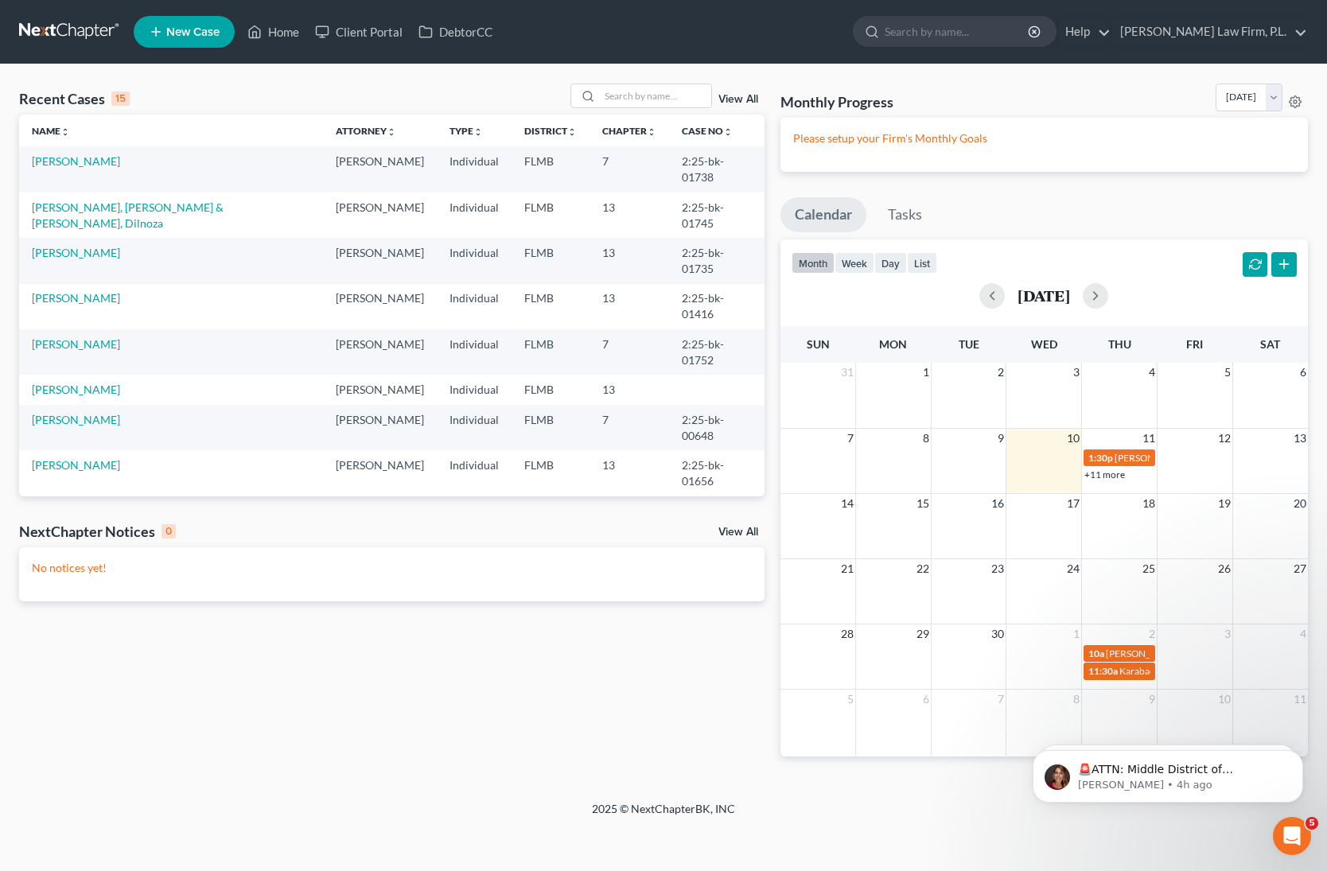
click at [746, 528] on link "View All" at bounding box center [739, 532] width 40 height 11
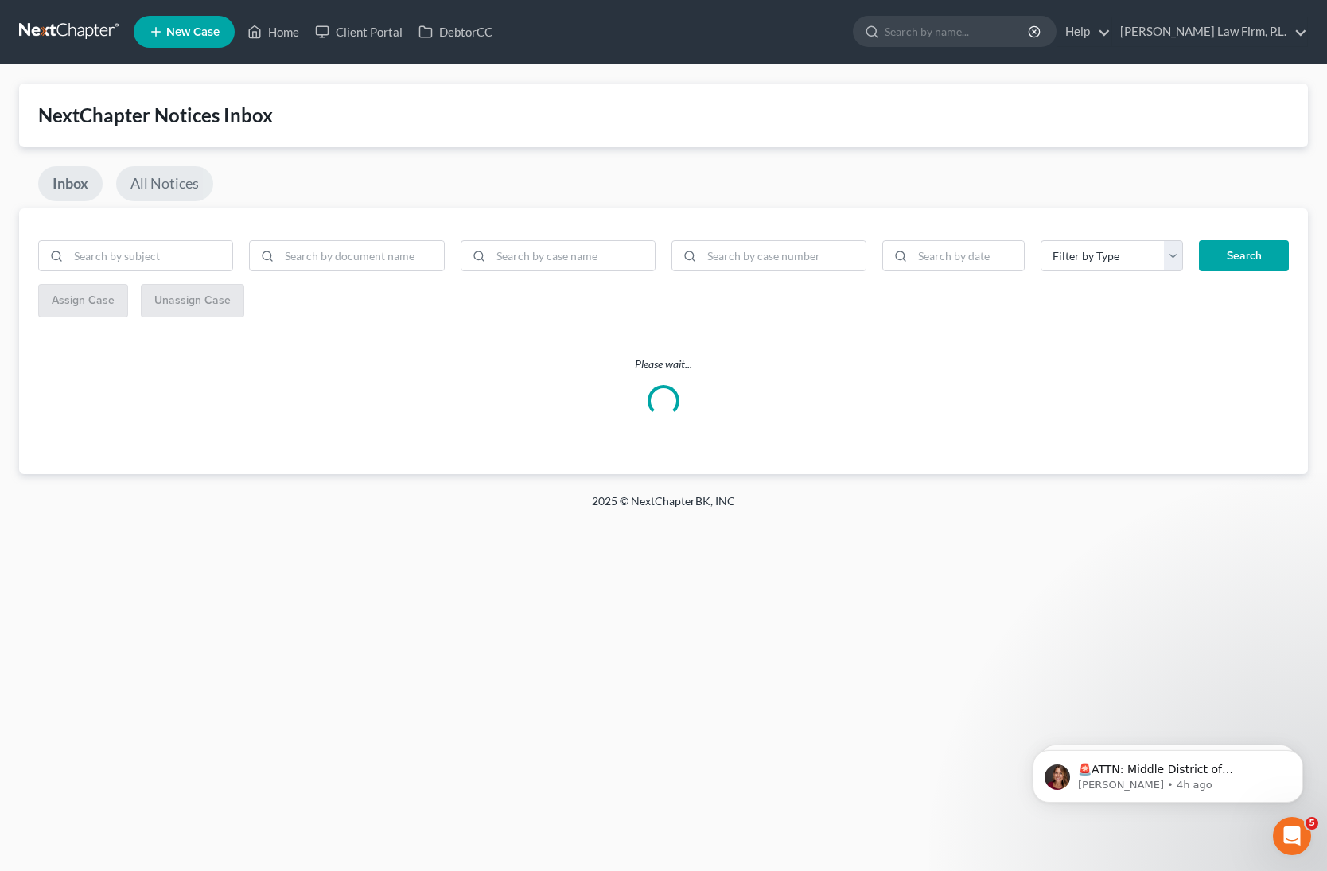
click at [175, 191] on link "All Notices" at bounding box center [164, 183] width 97 height 35
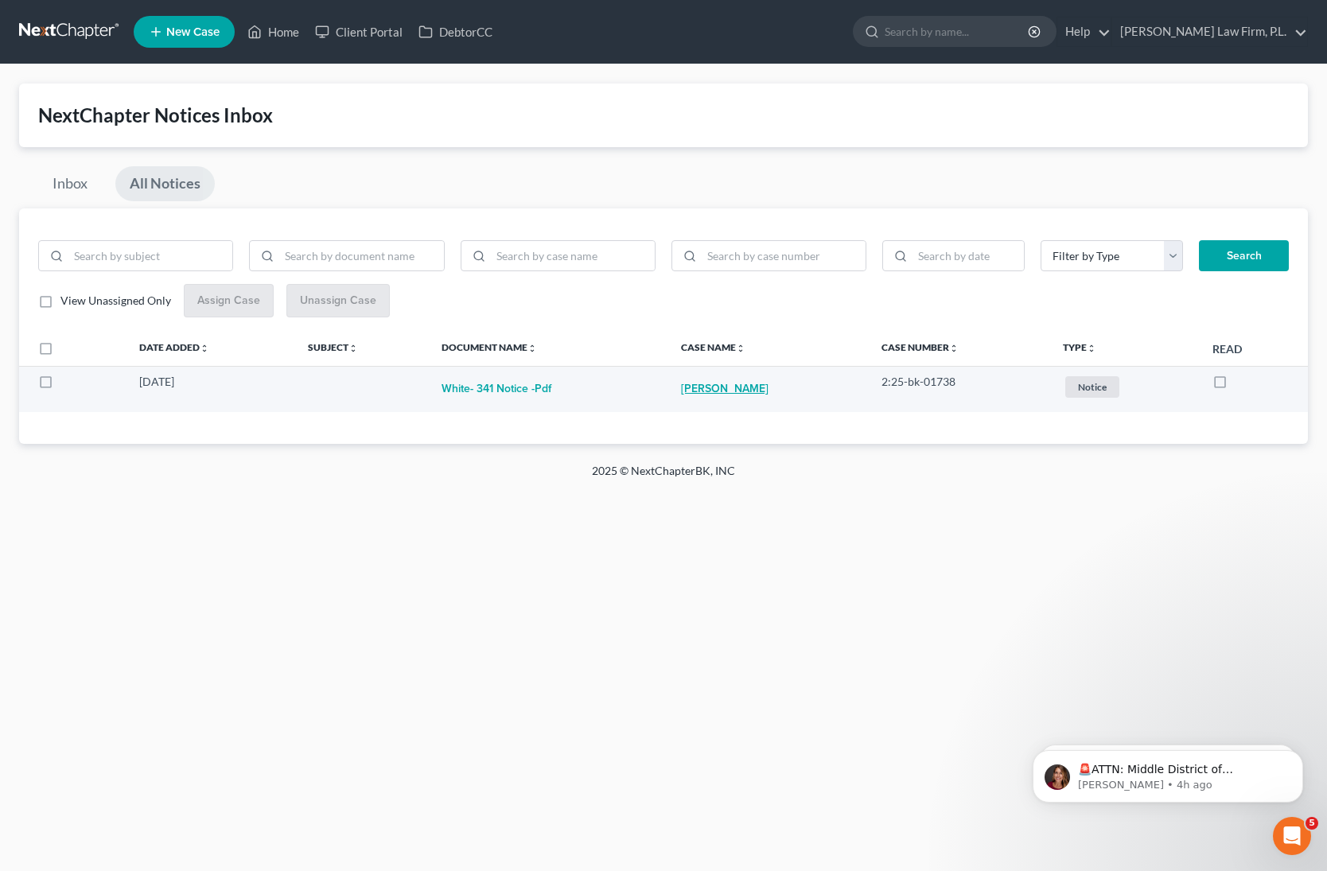
click at [726, 393] on link "Aaron White" at bounding box center [725, 390] width 88 height 32
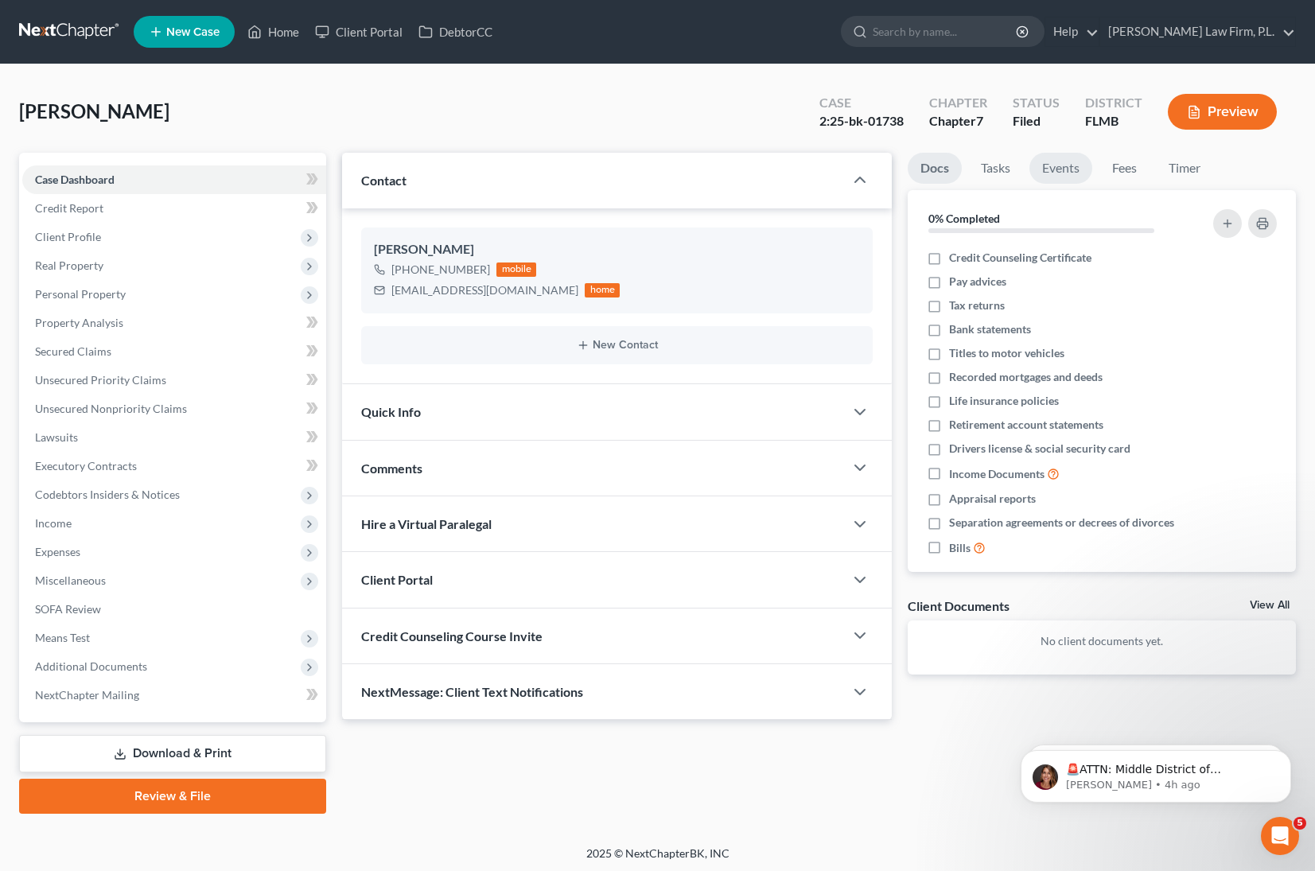
click at [1065, 162] on link "Events" at bounding box center [1061, 168] width 63 height 31
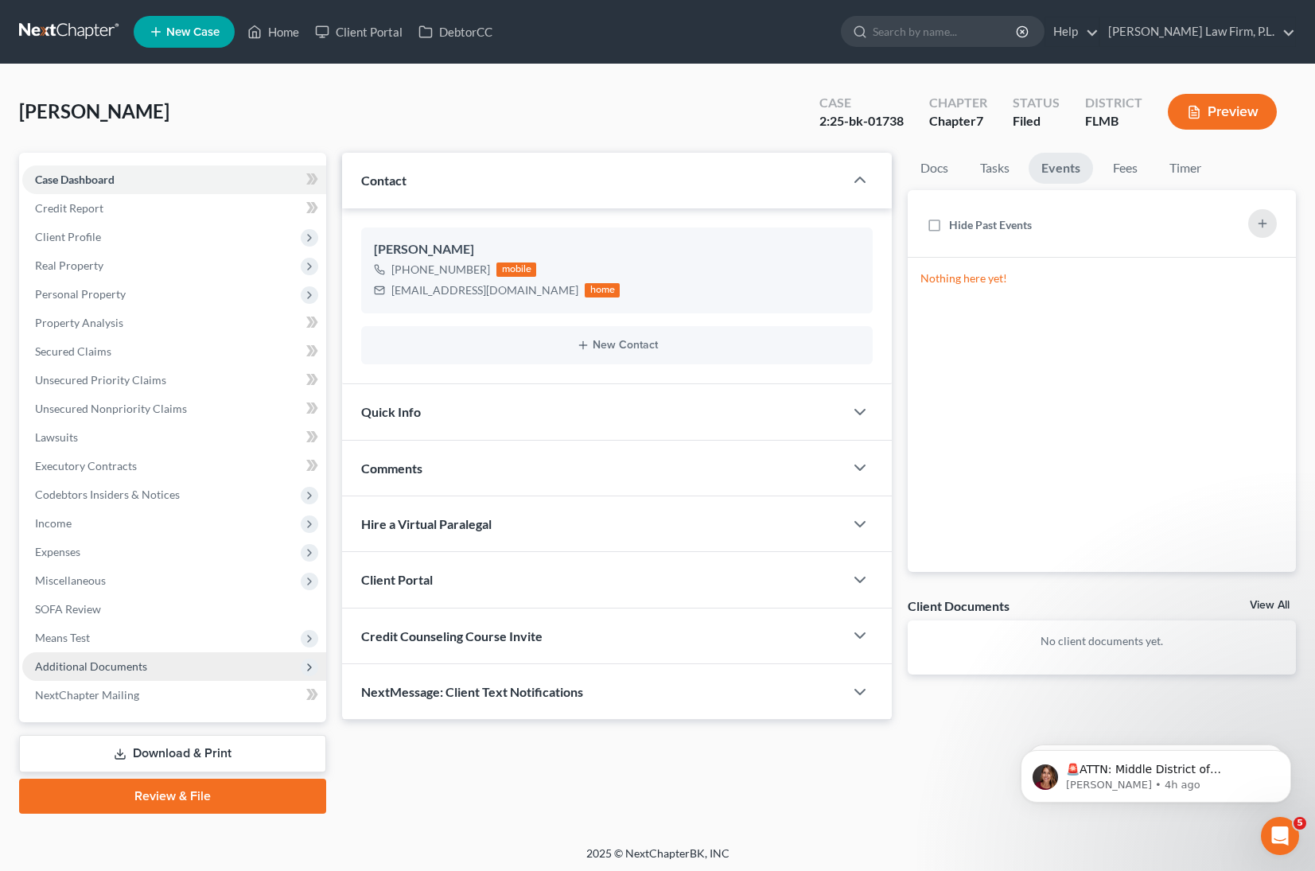
click at [203, 674] on span "Additional Documents" at bounding box center [174, 667] width 304 height 29
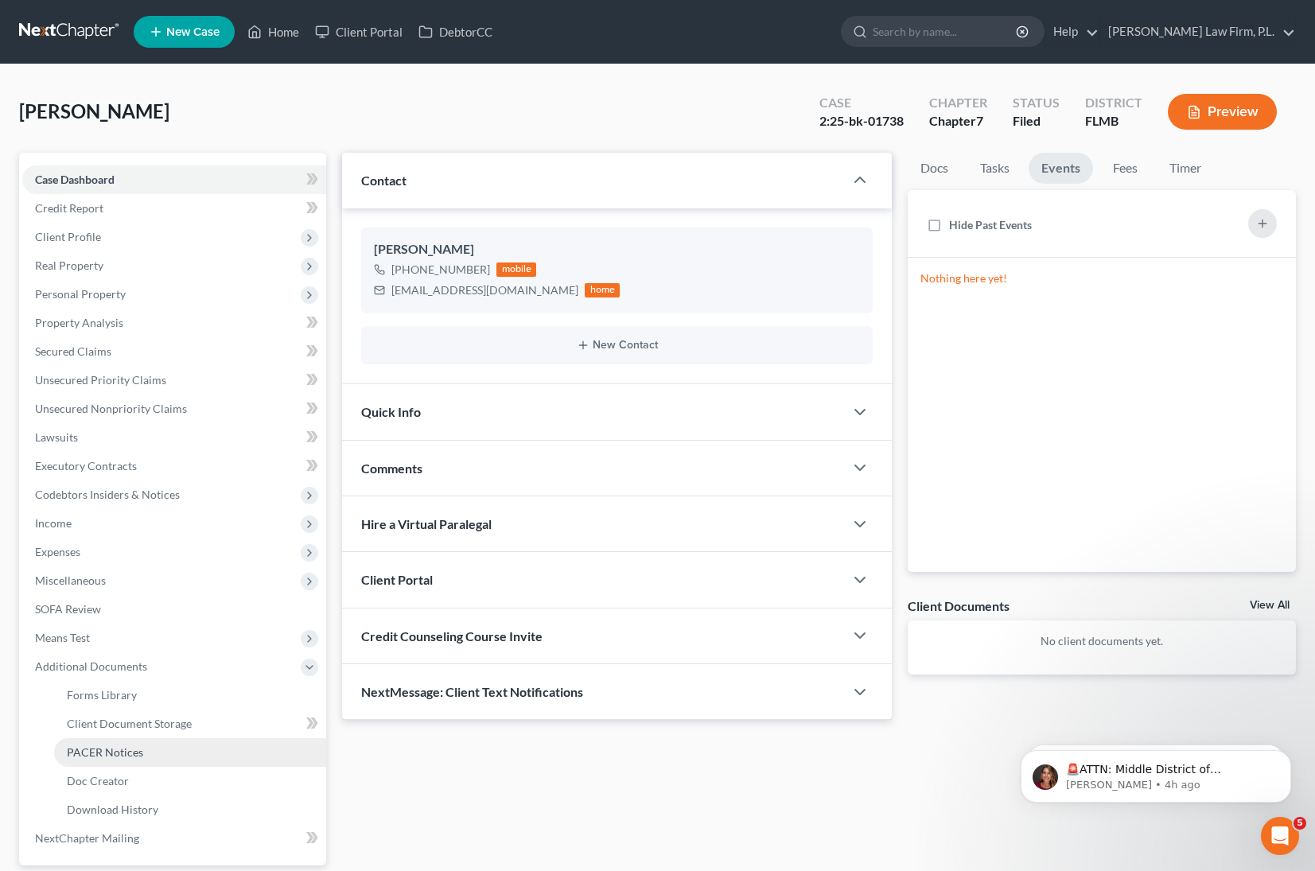
click at [148, 754] on link "PACER Notices" at bounding box center [190, 752] width 272 height 29
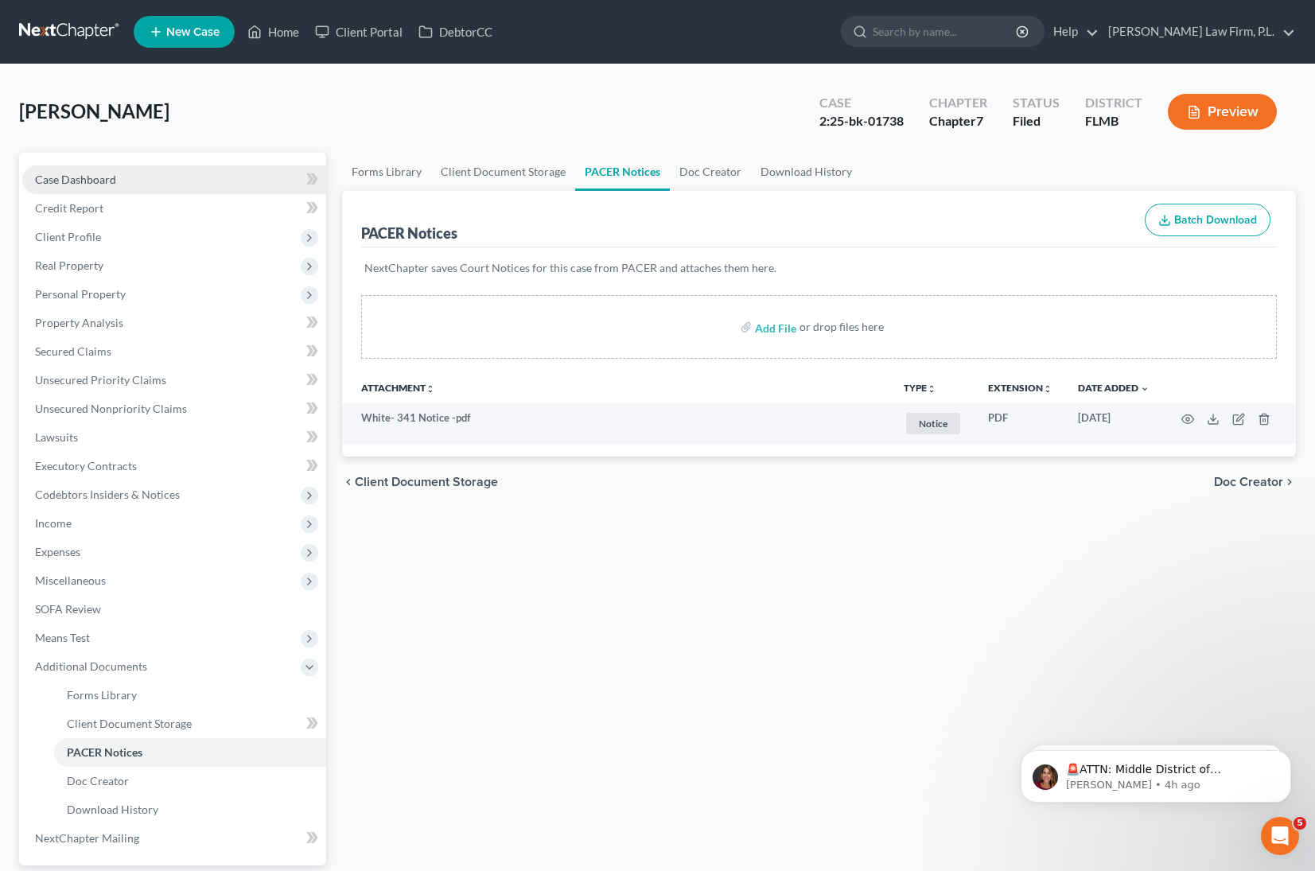
click at [151, 180] on link "Case Dashboard" at bounding box center [174, 180] width 304 height 29
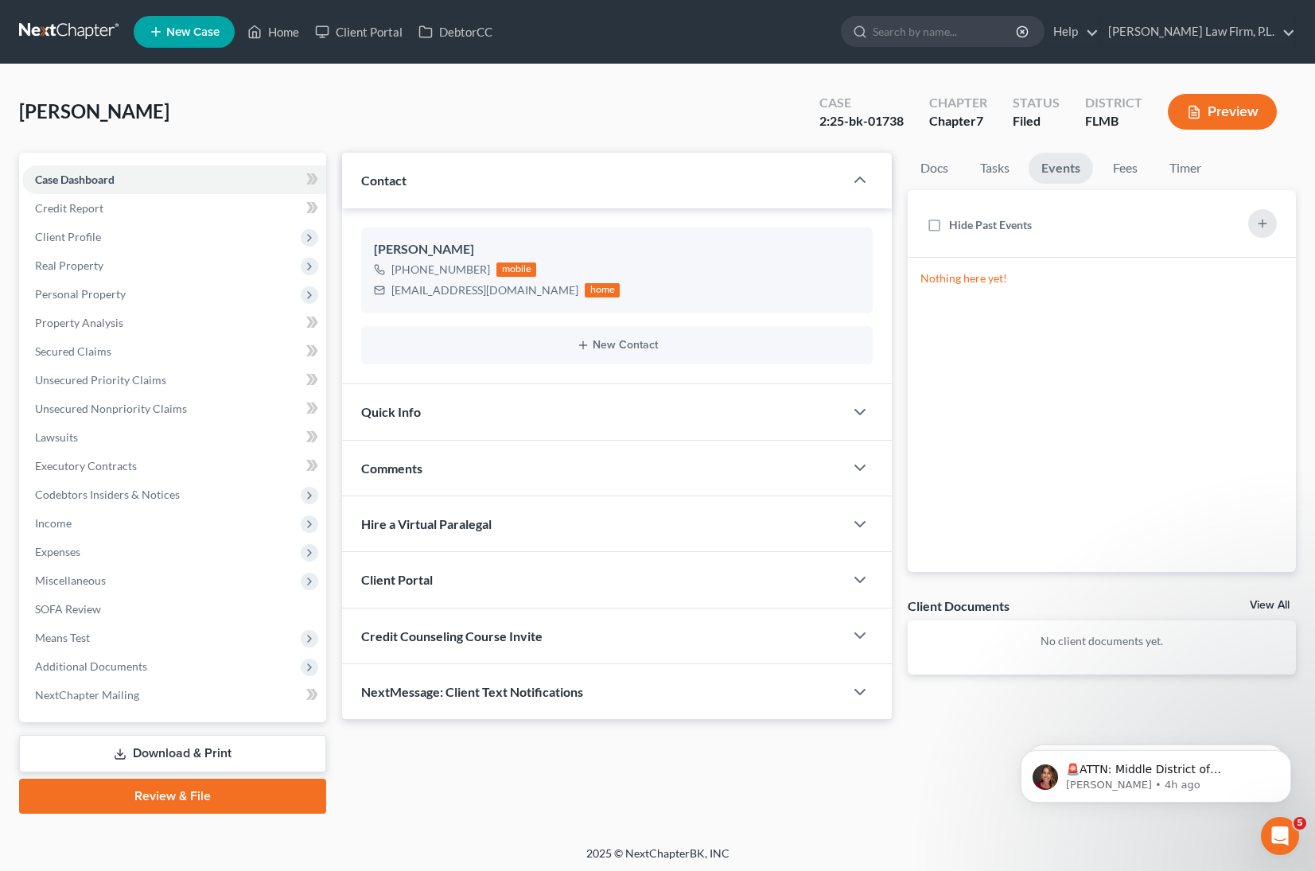
click at [1033, 279] on p "Nothing here yet!" at bounding box center [1102, 278] width 388 height 41
click at [1263, 232] on button "button" at bounding box center [1263, 223] width 29 height 29
select select "Days"
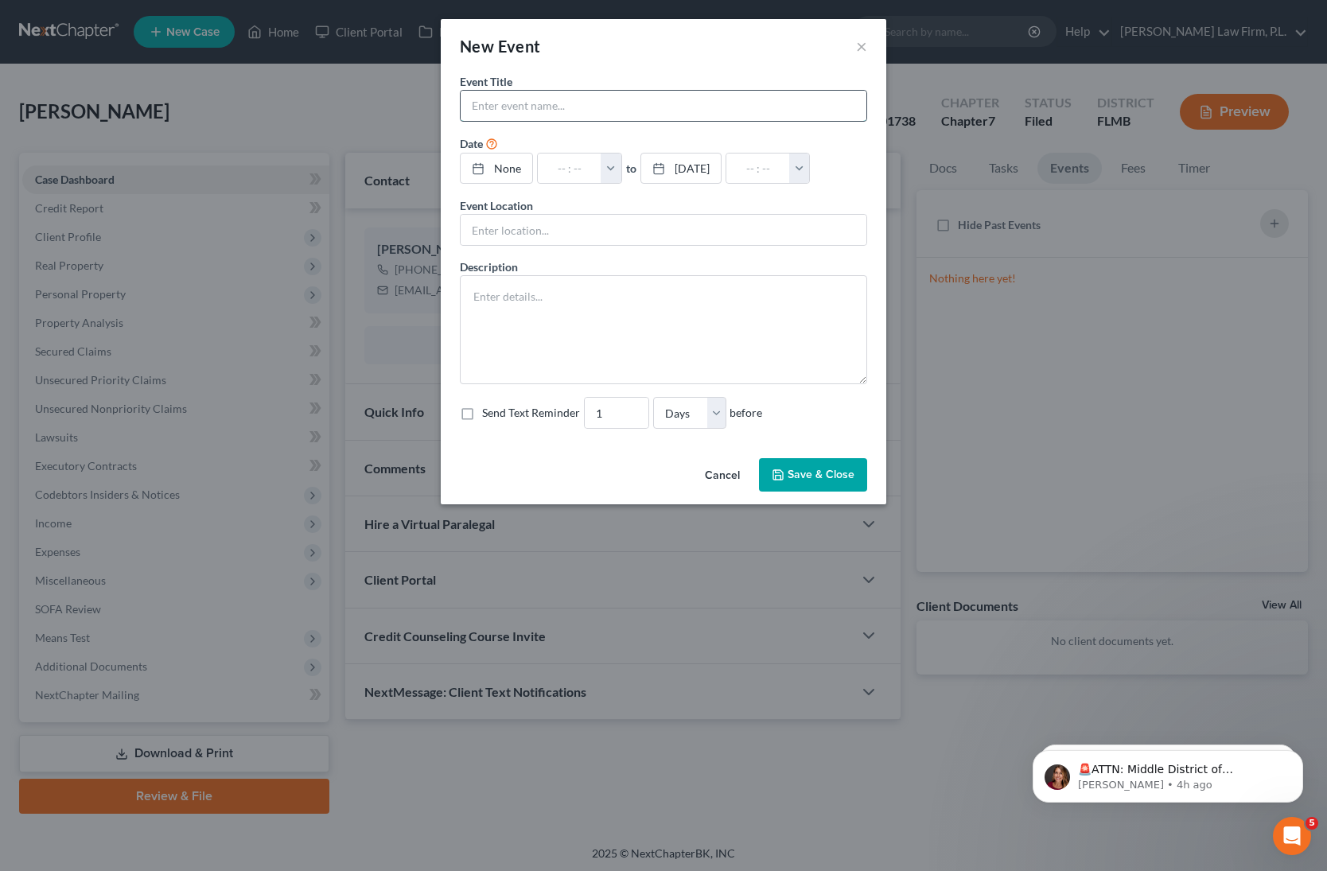
click at [629, 101] on input "text" at bounding box center [664, 106] width 406 height 30
type input "3"
type input "White- 341 Meeting"
type input "[DATE]"
click at [493, 170] on div at bounding box center [483, 169] width 22 height 14
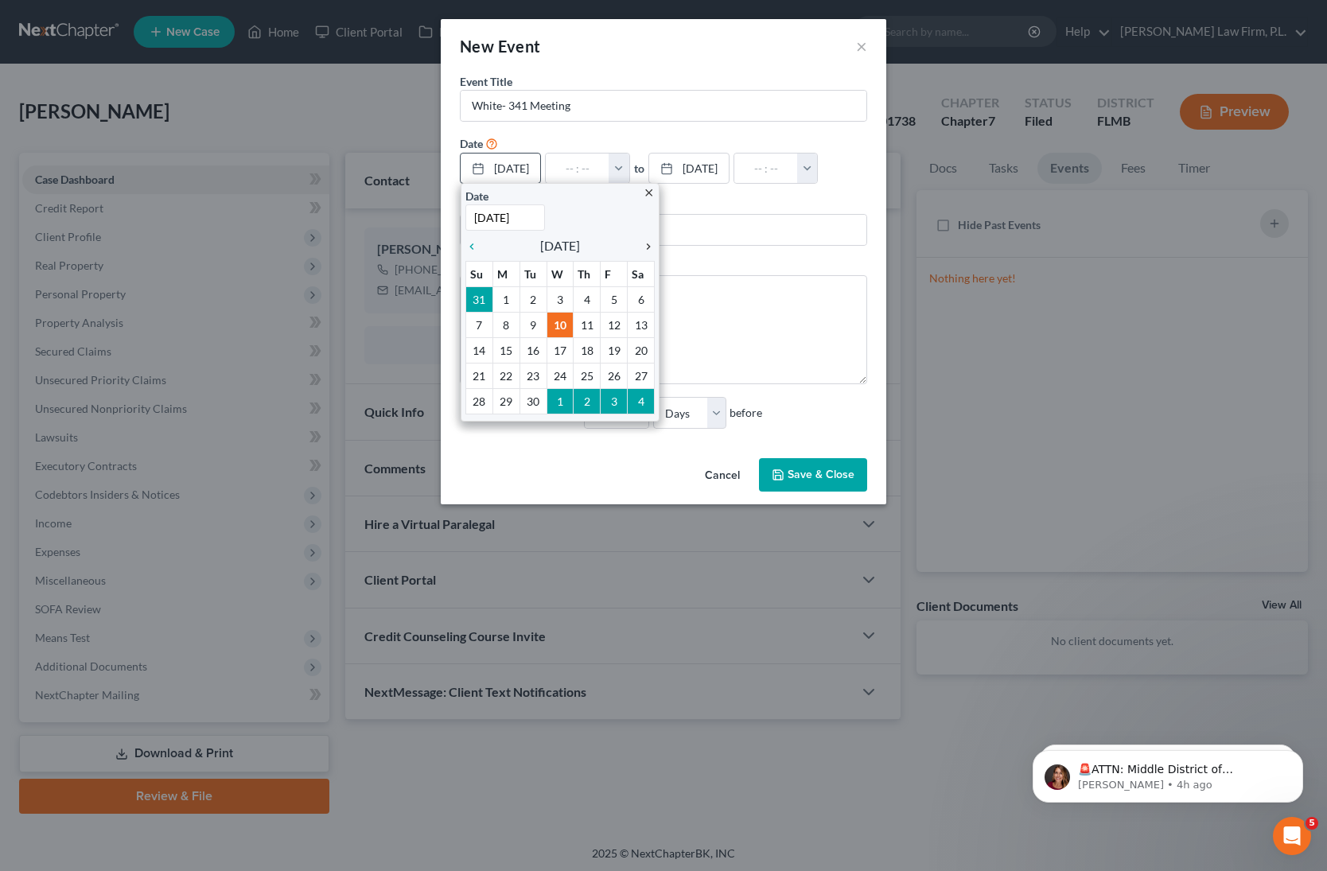
click at [650, 248] on icon "chevron_right" at bounding box center [644, 246] width 21 height 13
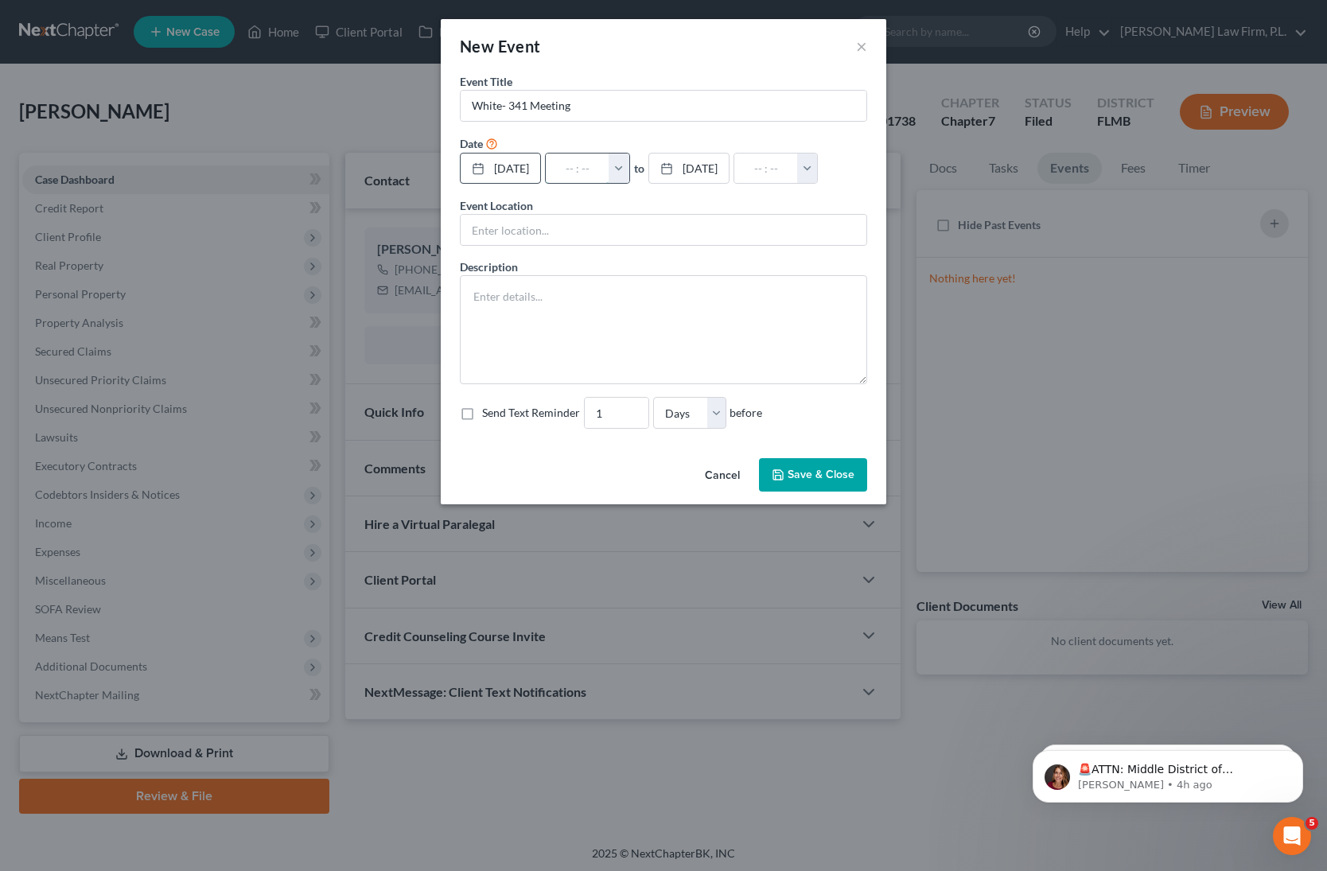
click at [610, 163] on input "text" at bounding box center [578, 169] width 64 height 30
click at [629, 169] on button "button" at bounding box center [619, 169] width 21 height 30
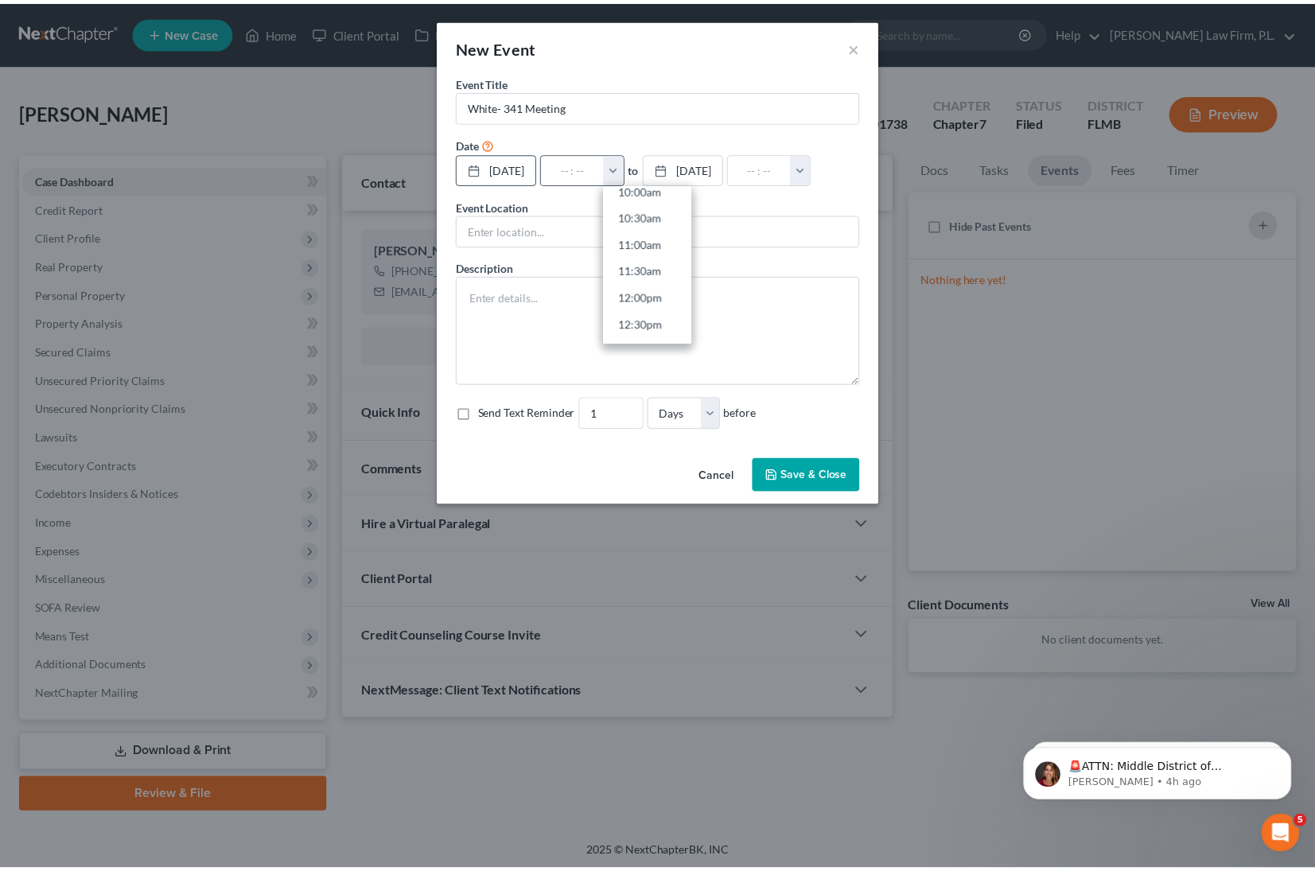
scroll to position [545, 0]
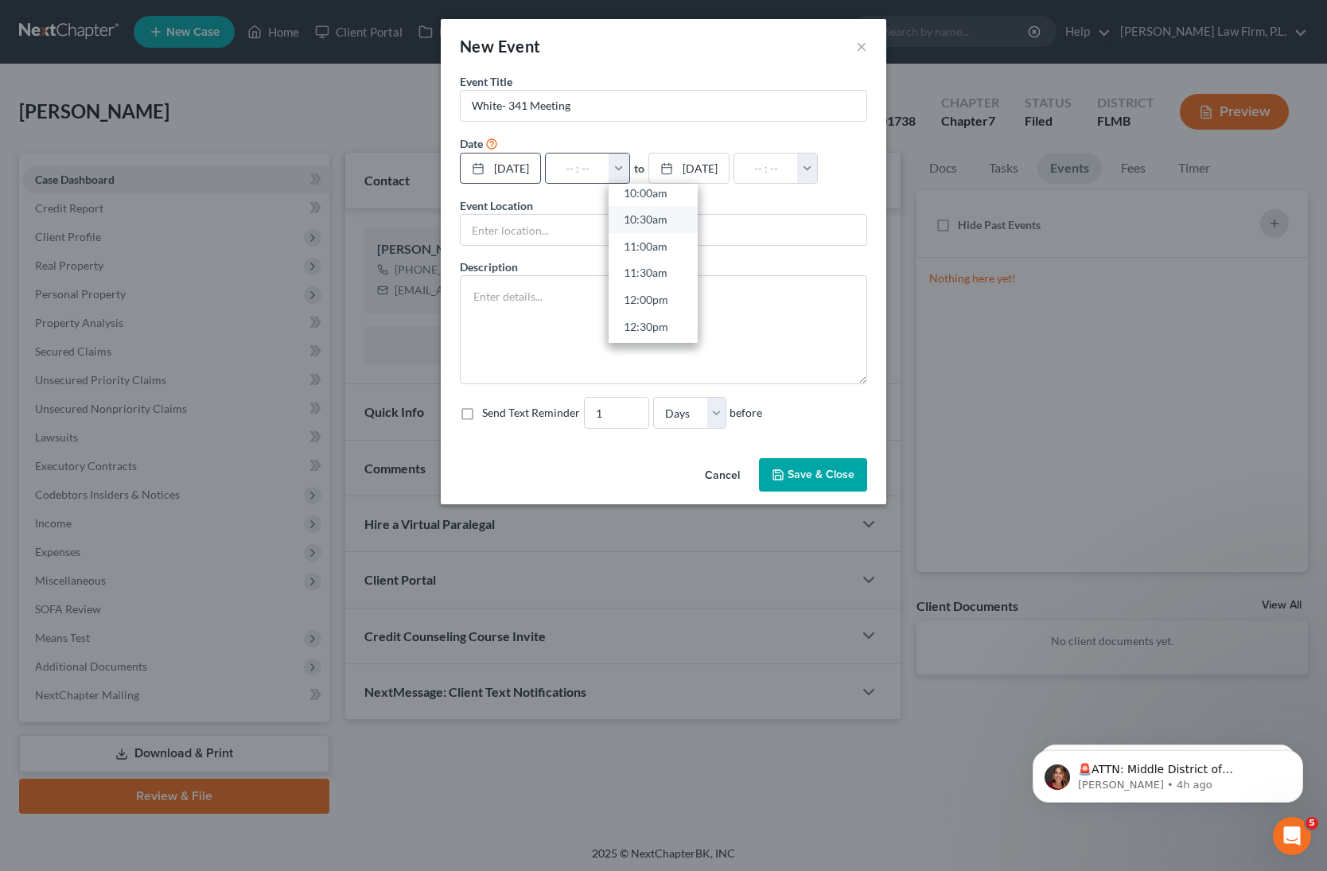
click at [686, 227] on link "10:30am" at bounding box center [653, 219] width 89 height 27
type input "10:30am"
click at [734, 184] on input "11:30am" at bounding box center [766, 169] width 64 height 30
type input "11:00am"
click at [616, 245] on input "text" at bounding box center [664, 230] width 406 height 30
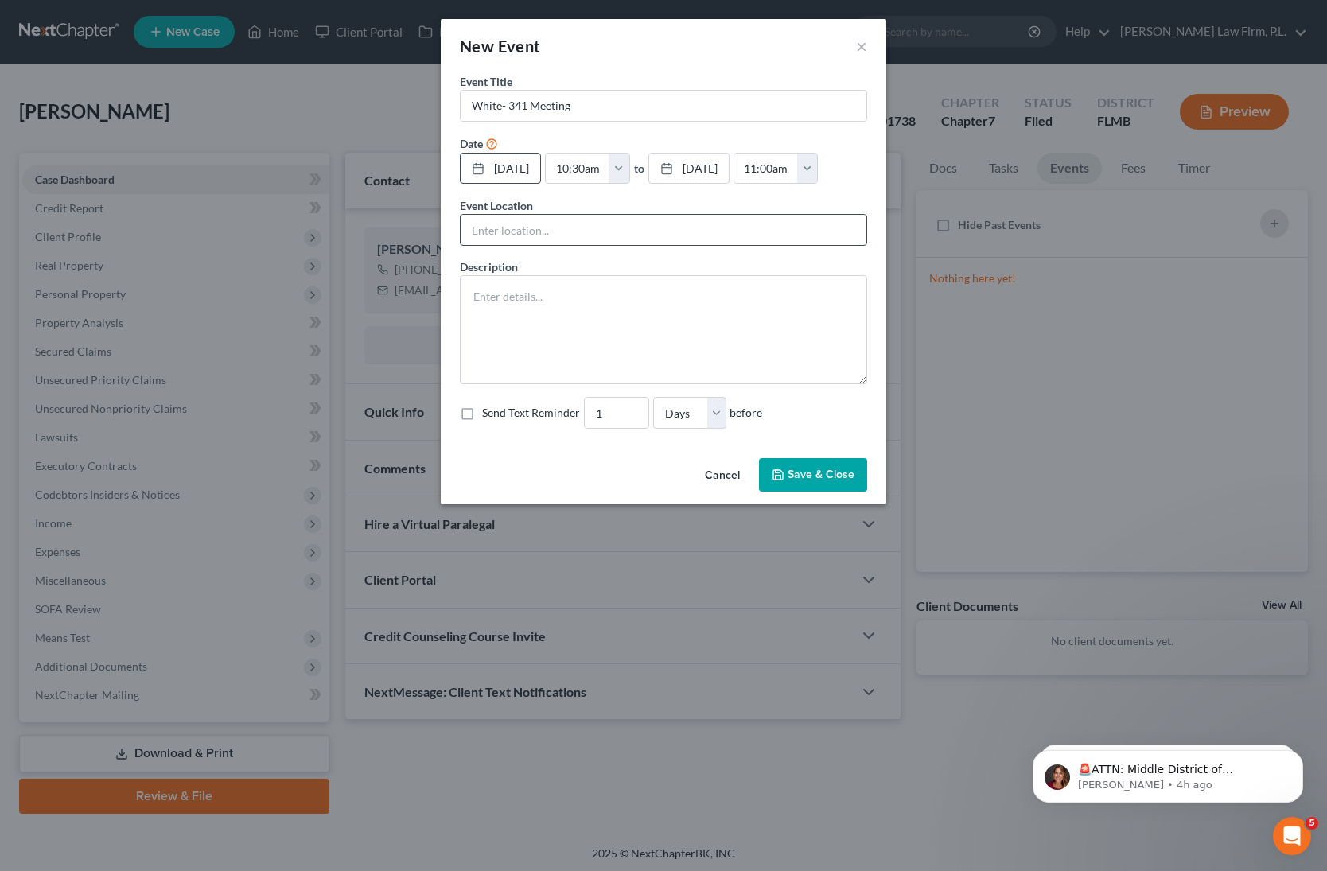
type input "ZOOM"
click at [549, 340] on textarea at bounding box center [663, 329] width 407 height 109
click at [620, 428] on input "1" at bounding box center [617, 413] width 64 height 30
click at [633, 428] on input "2" at bounding box center [617, 413] width 64 height 30
type input "3"
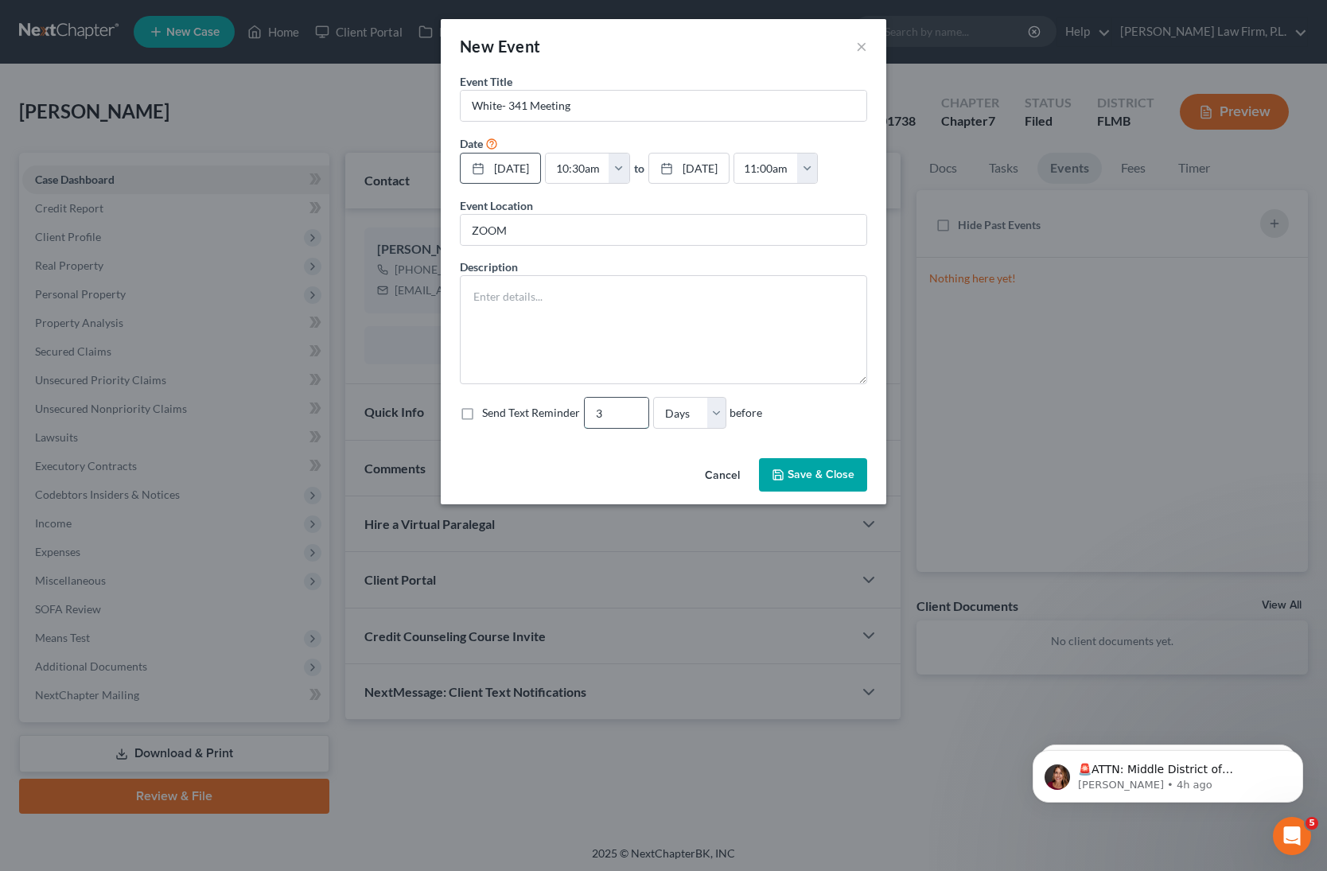
click at [633, 428] on input "3" at bounding box center [617, 413] width 64 height 30
click at [482, 421] on label "Send Text Reminder" at bounding box center [531, 413] width 98 height 16
click at [489, 415] on input "Send Text Reminder" at bounding box center [494, 410] width 10 height 10
checkbox input "true"
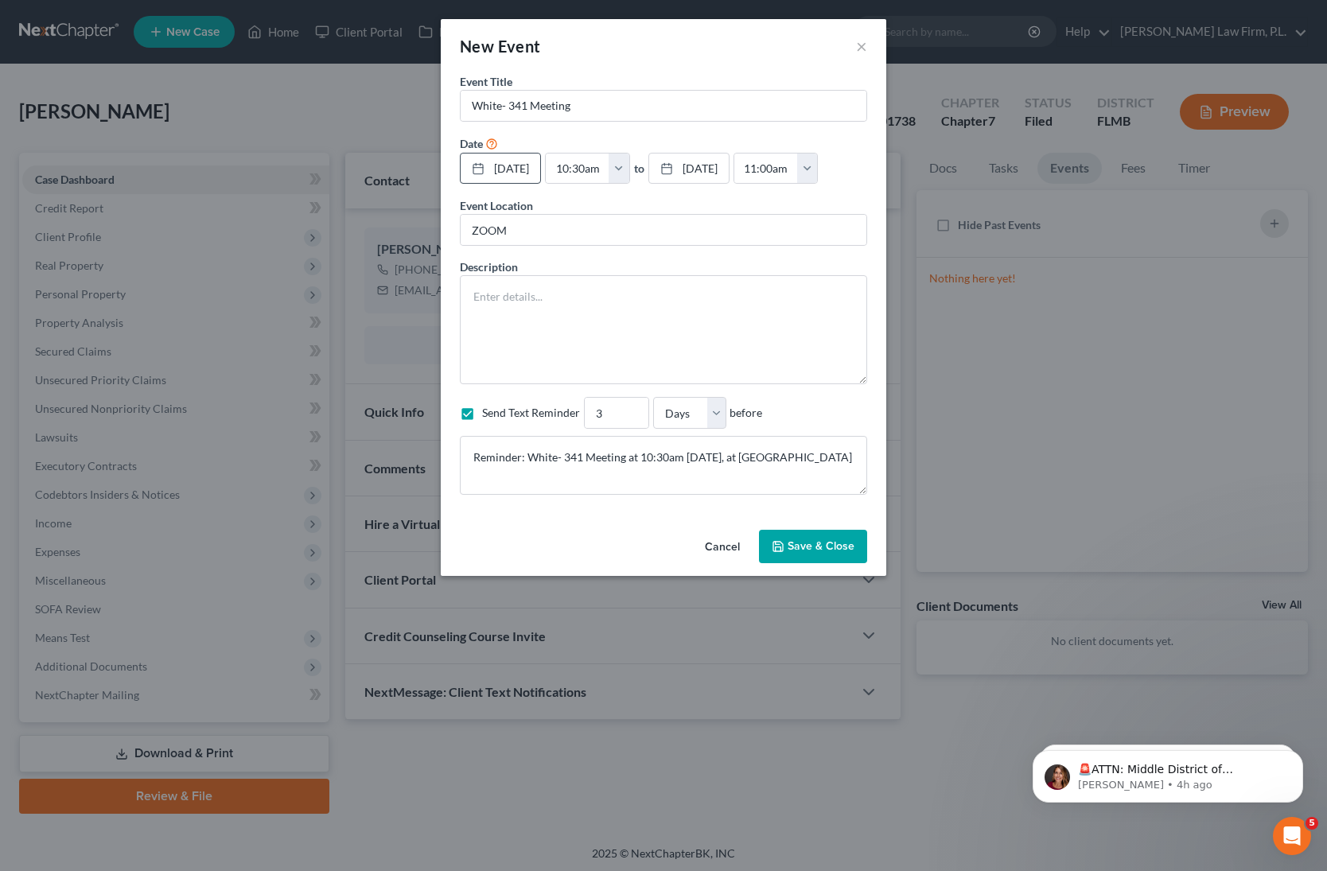
click at [803, 563] on button "Save & Close" at bounding box center [813, 546] width 108 height 33
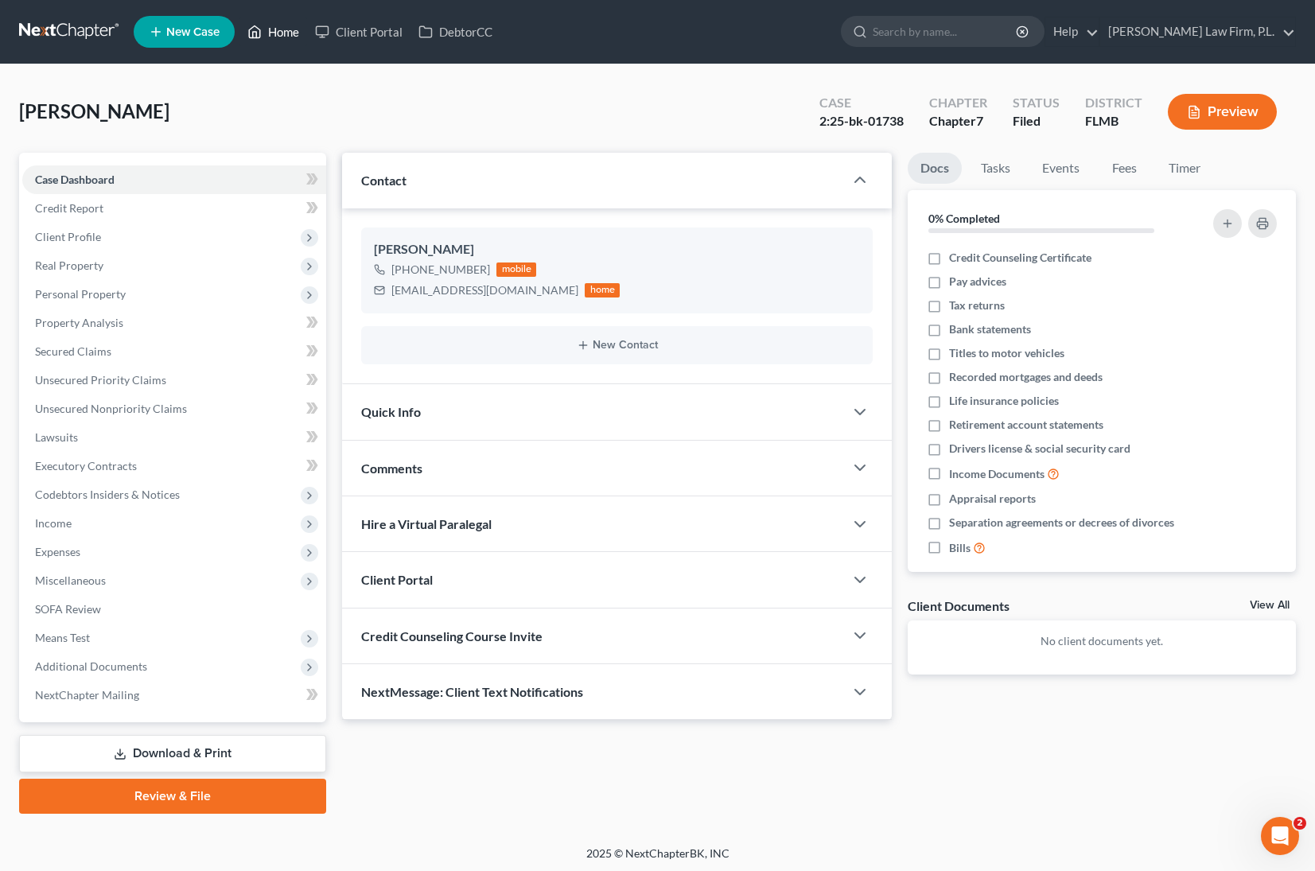
click at [280, 31] on link "Home" at bounding box center [274, 32] width 68 height 29
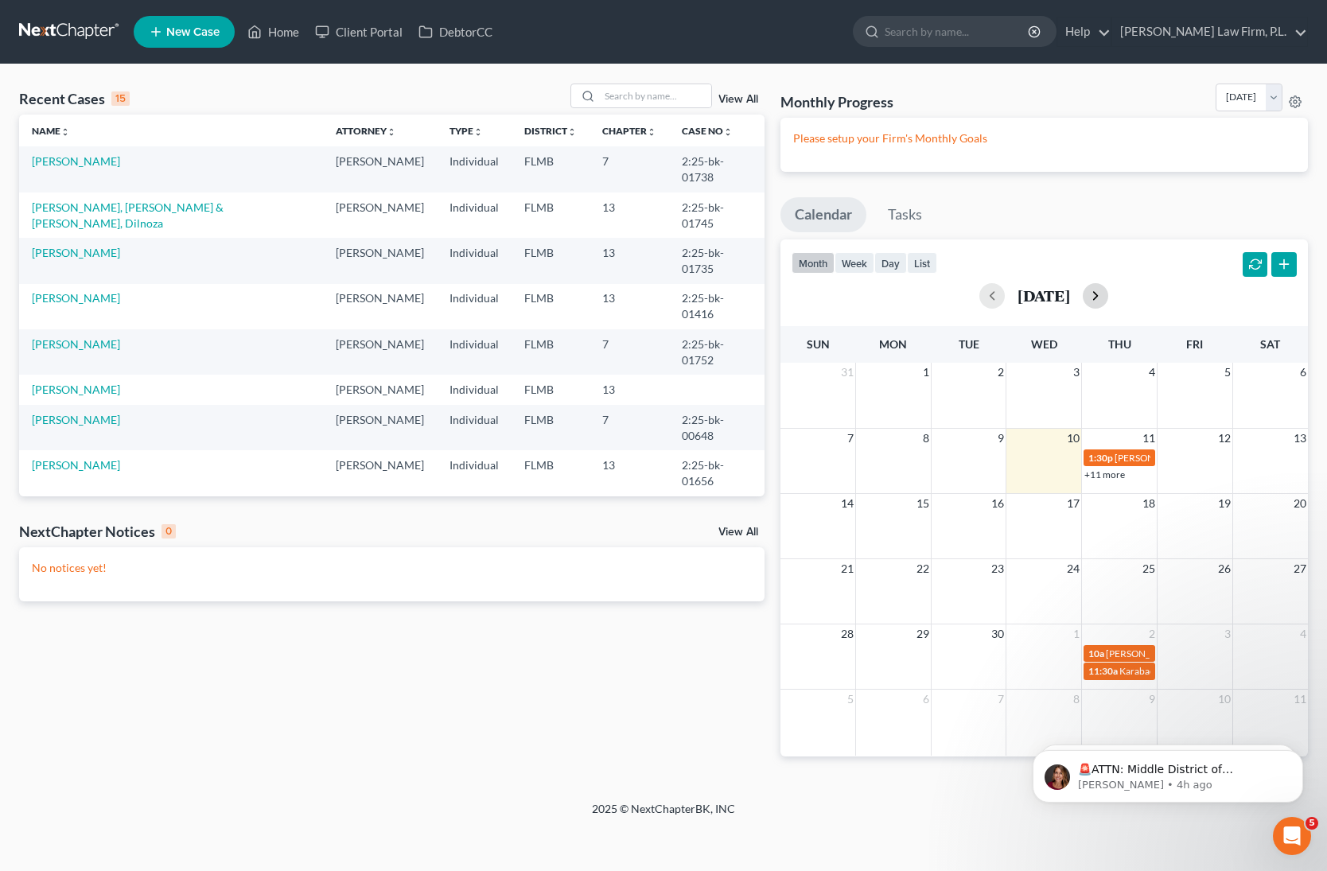
click at [1109, 294] on button "button" at bounding box center [1095, 295] width 25 height 25
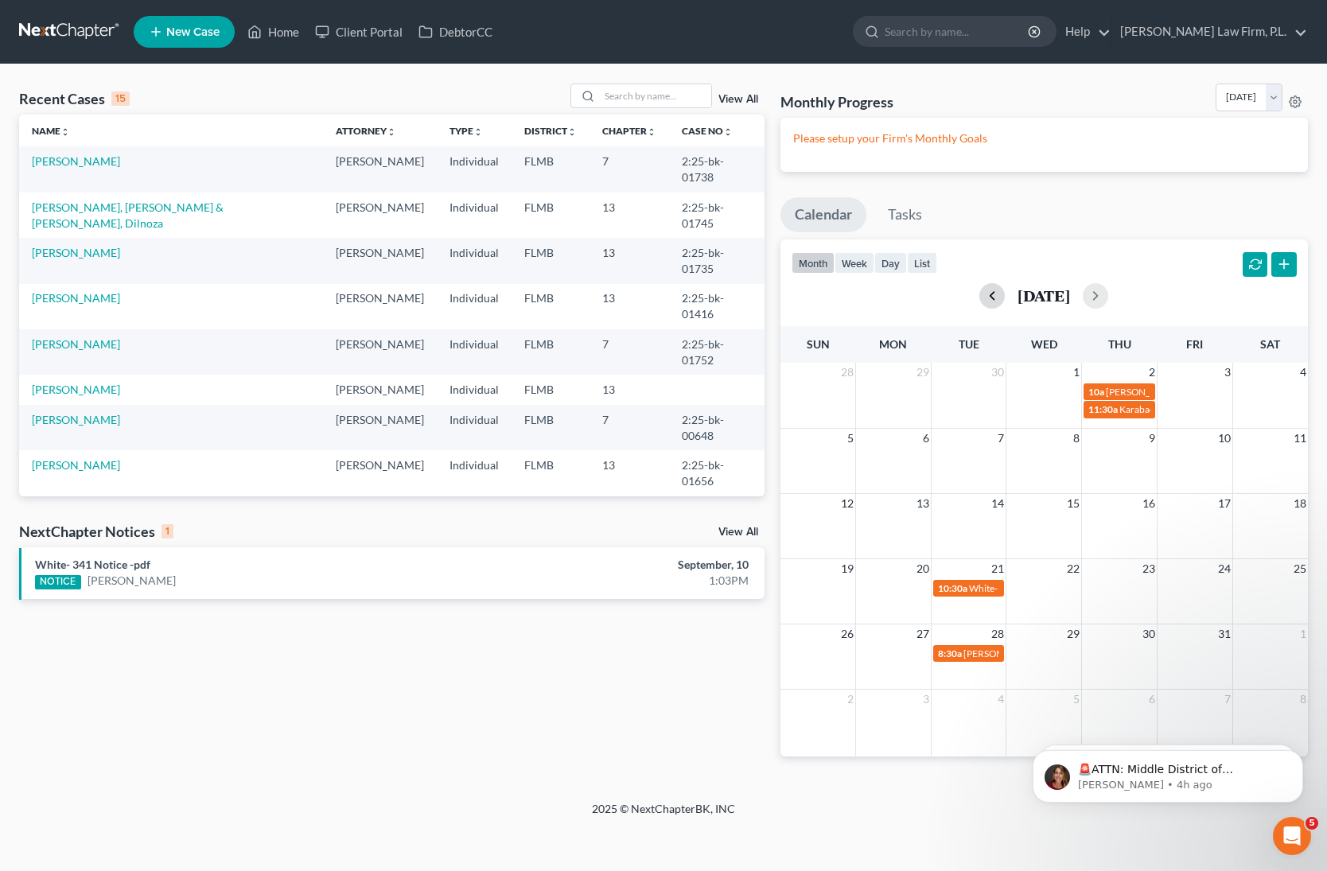
click at [980, 297] on button "button" at bounding box center [992, 295] width 25 height 25
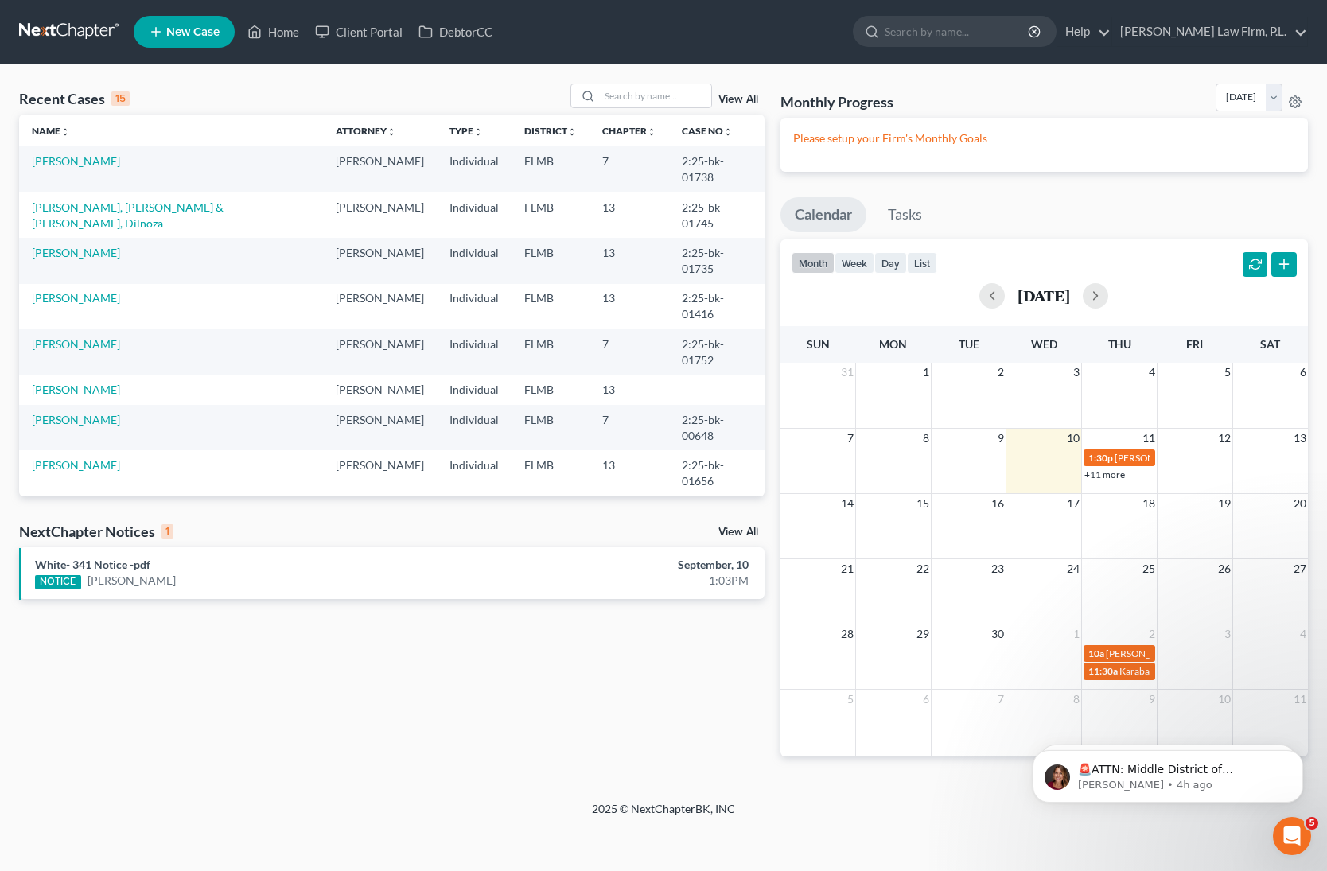
click at [1106, 473] on link "+11 more" at bounding box center [1105, 475] width 41 height 12
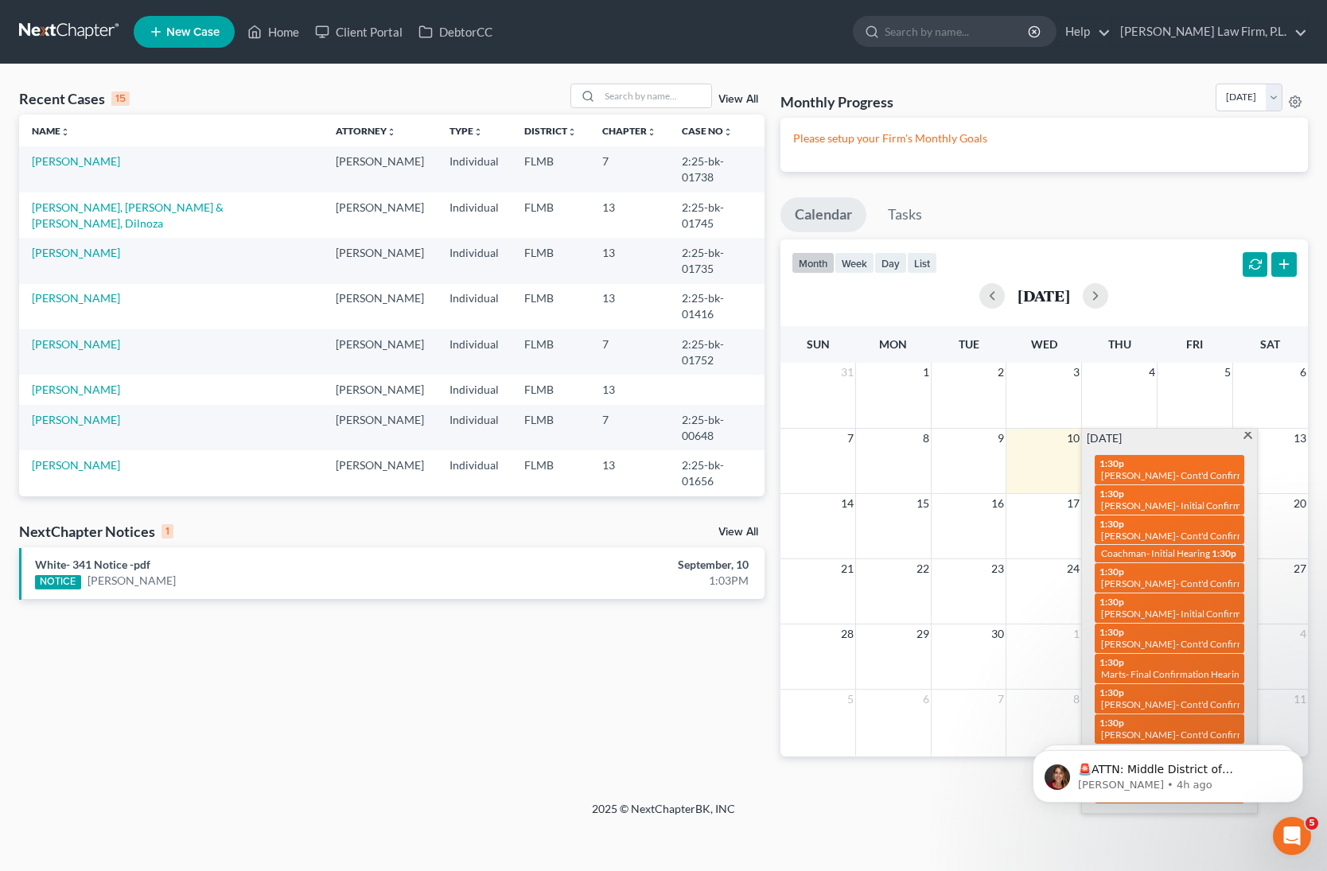
click at [450, 703] on div "Recent Cases 15 View All Name unfold_more expand_more expand_less Attorney unfo…" at bounding box center [392, 433] width 762 height 699
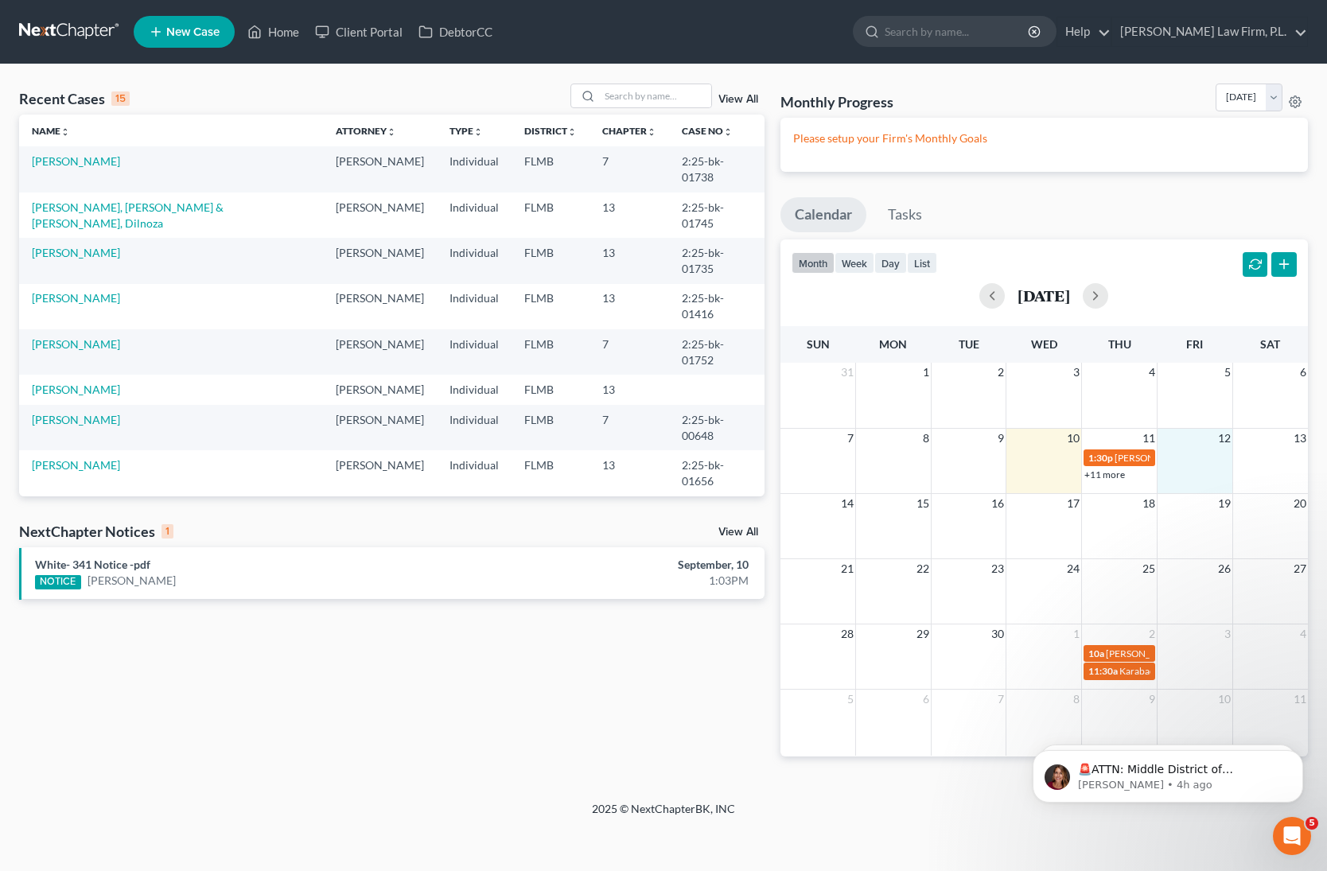
click at [1196, 458] on td at bounding box center [1195, 465] width 76 height 34
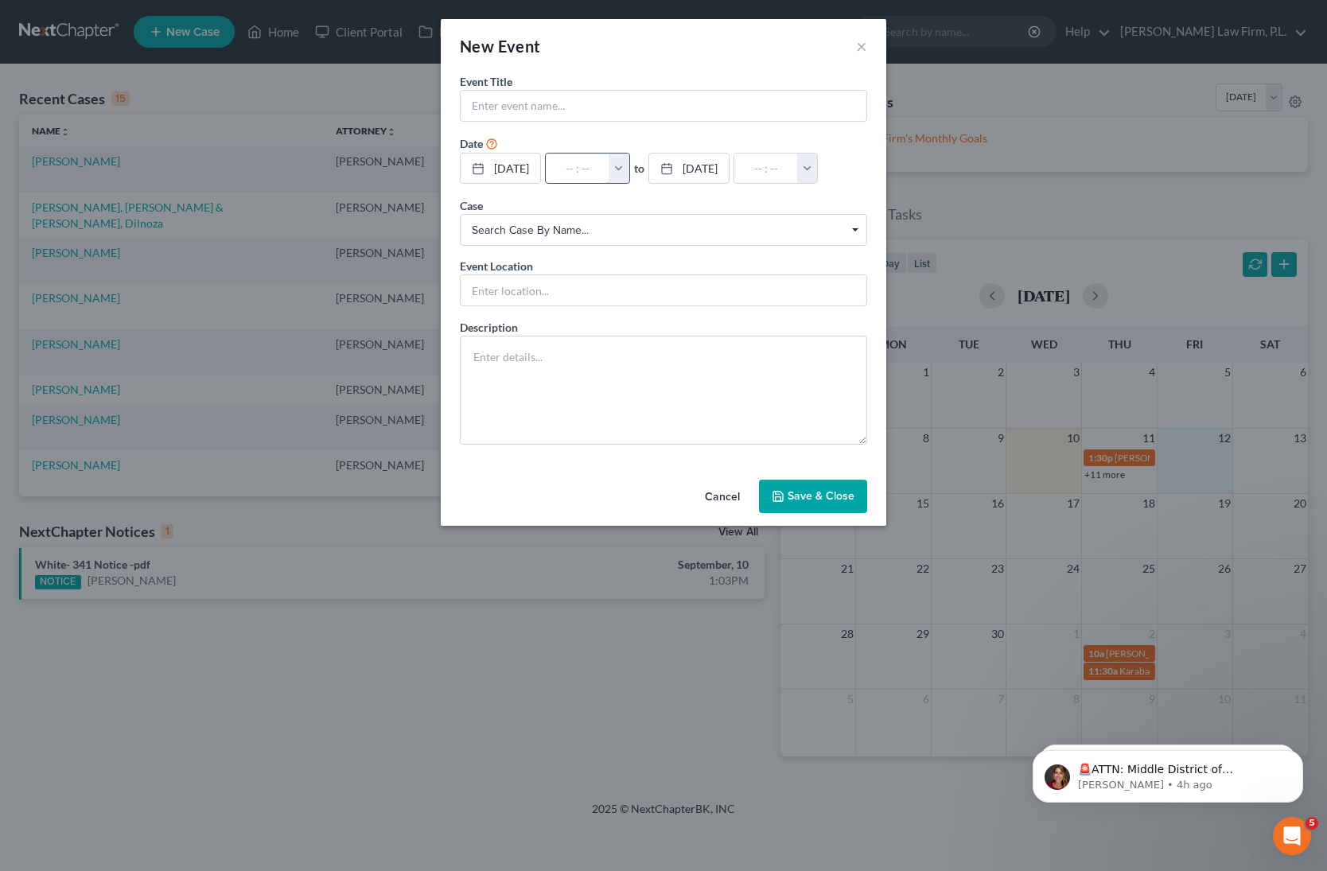
click at [597, 164] on input "text" at bounding box center [578, 169] width 64 height 30
click at [629, 163] on button "button" at bounding box center [619, 169] width 21 height 30
click at [609, 173] on input "text" at bounding box center [578, 169] width 64 height 30
type input "2"
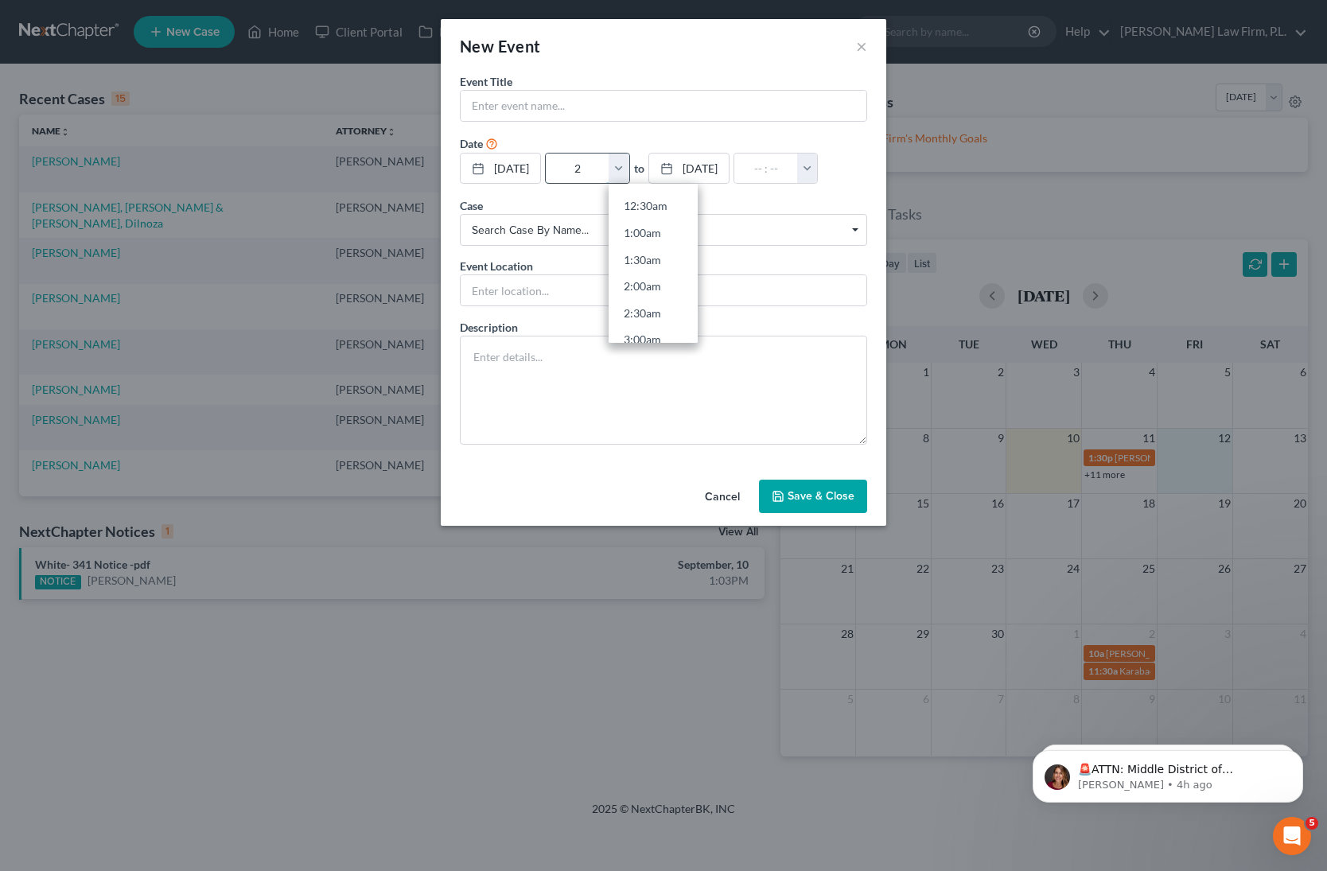
type input "01:00am"
type input "2:"
type input "03:00am"
type input "2:1"
type input "01:00am"
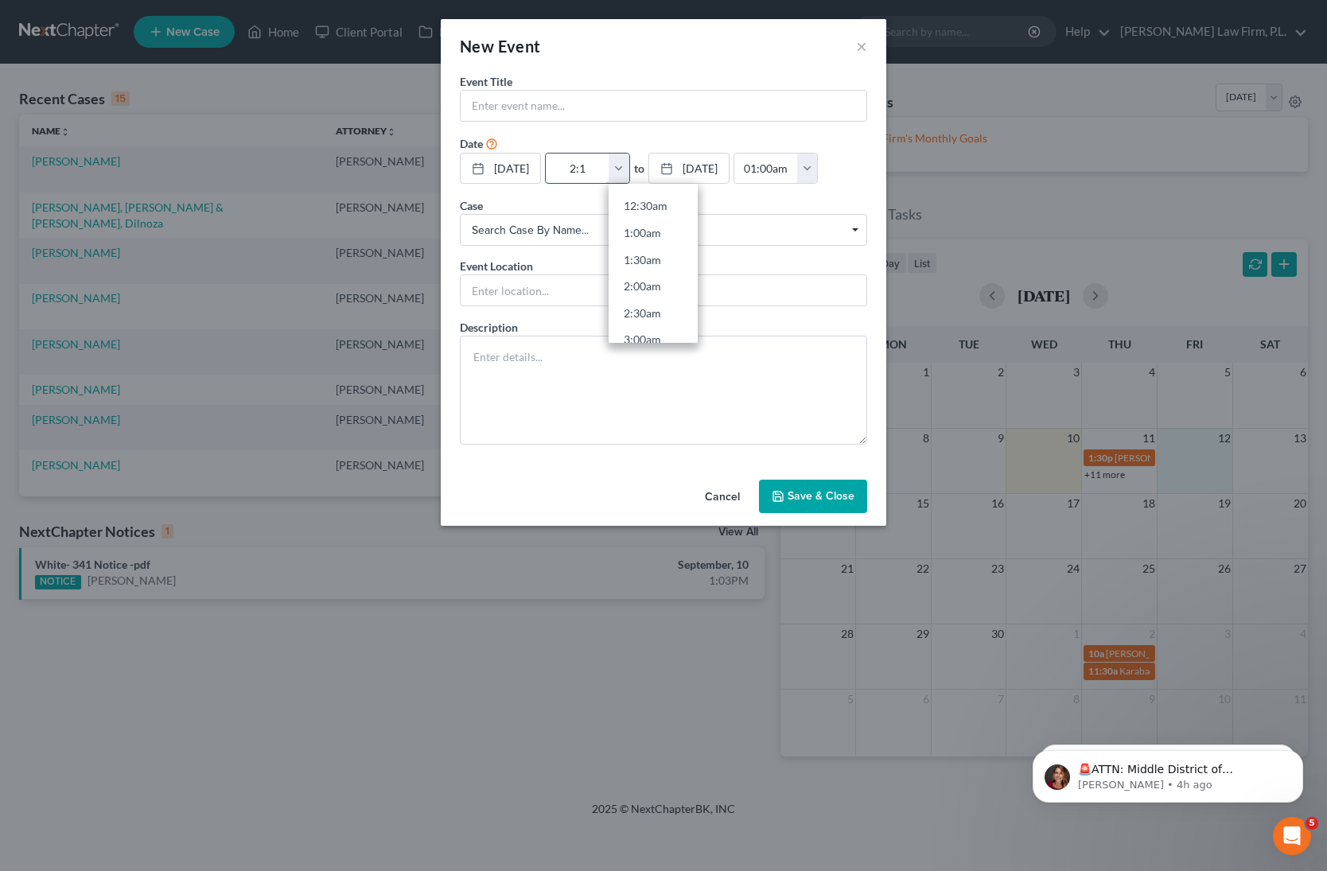
type input "2:15"
type input "03:15am"
type input "2:15a"
type input "01:00am"
type input "2:15am"
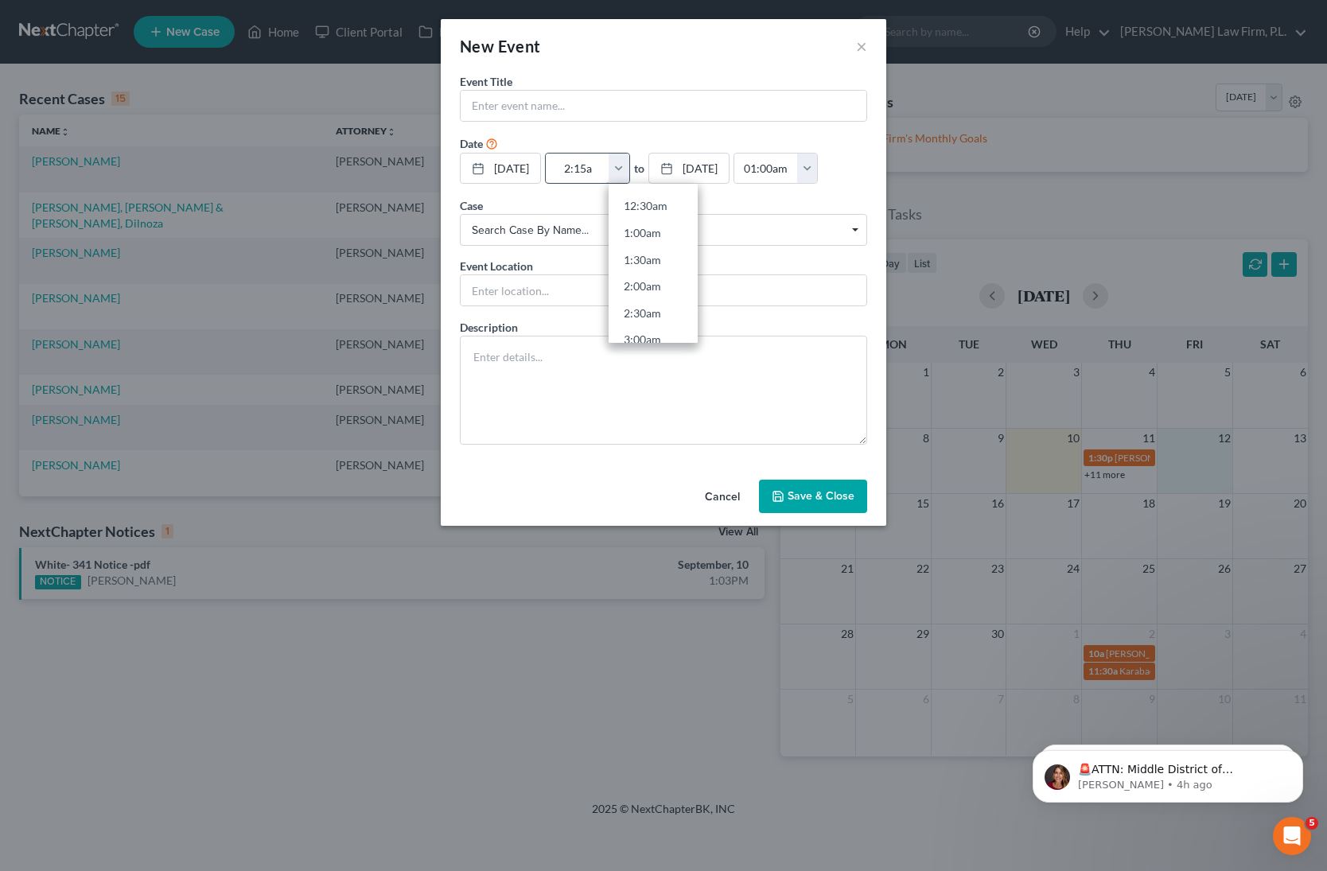
type input "03:15am"
type input "2:15am"
click at [798, 168] on input "03:15am" at bounding box center [766, 169] width 64 height 30
type input "02:45pm"
click at [606, 171] on input "2:15am" at bounding box center [578, 169] width 64 height 30
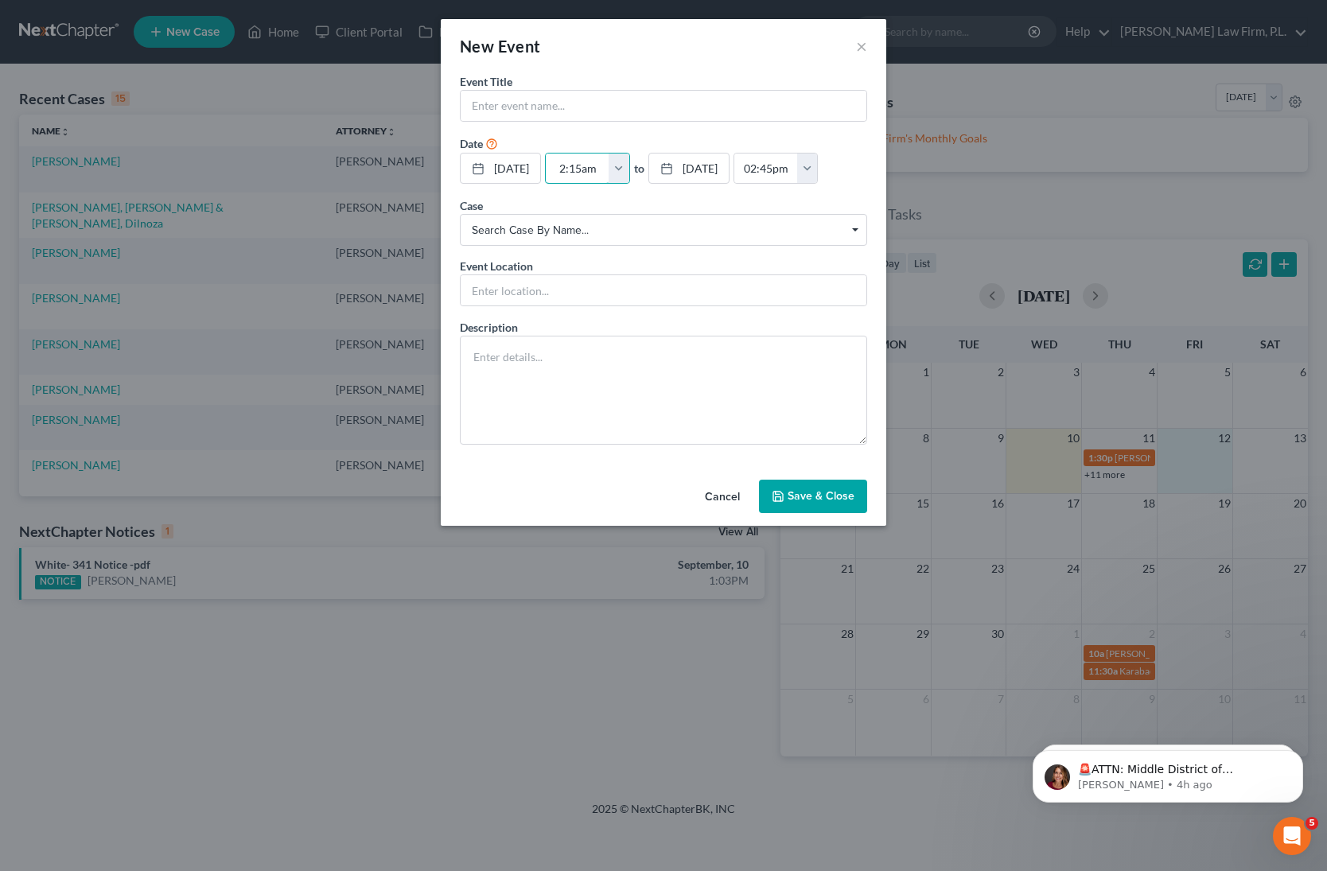
type input "2:15m"
type input "01:00am"
type input "2:15pm"
type input "03:15pm"
type input "2:15pm"
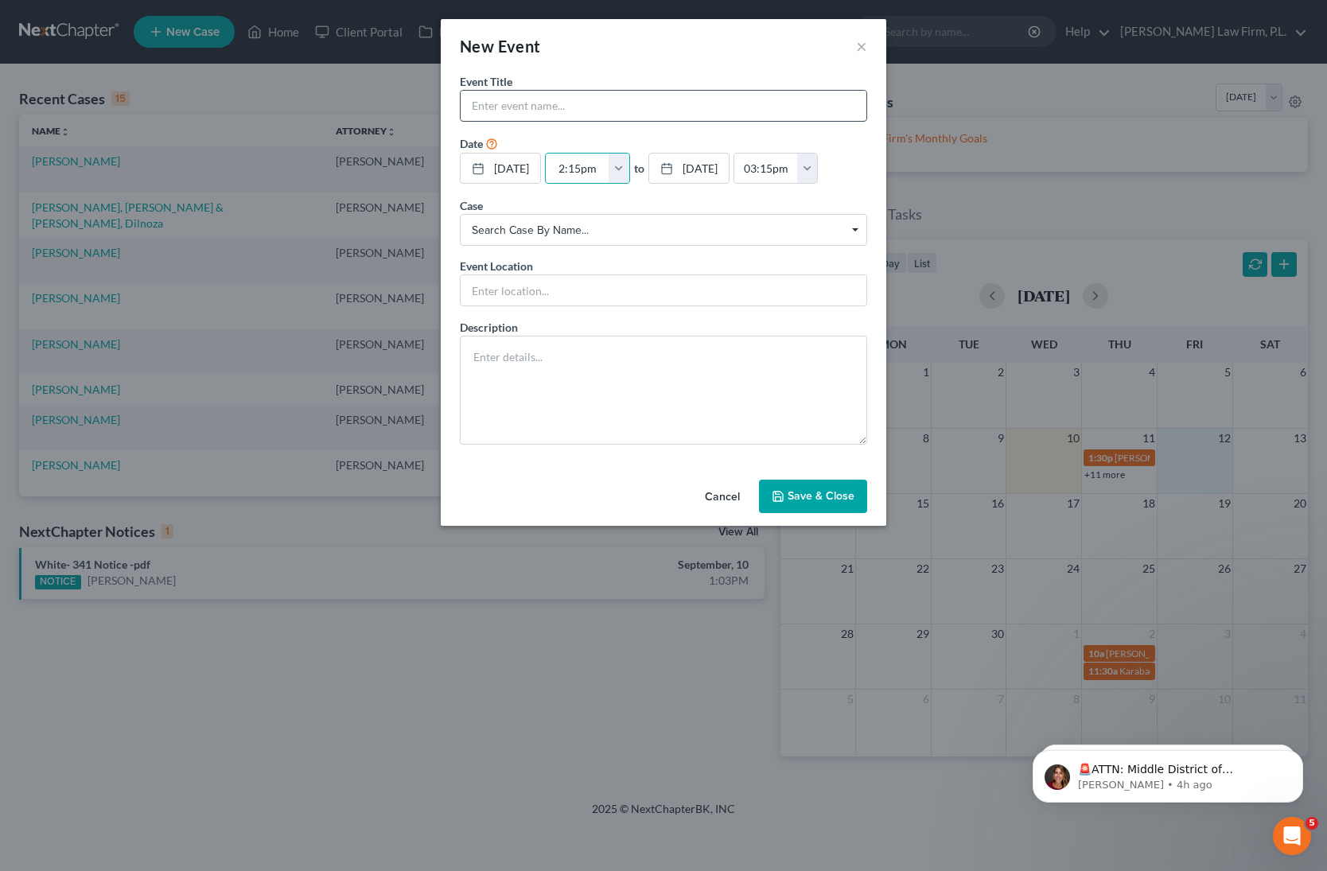
click at [533, 103] on input "text" at bounding box center [664, 106] width 406 height 30
type input "[PERSON_NAME]- Motion for Reconsideration of Dismissal"
click at [580, 237] on span "Search case by name..." at bounding box center [664, 230] width 384 height 17
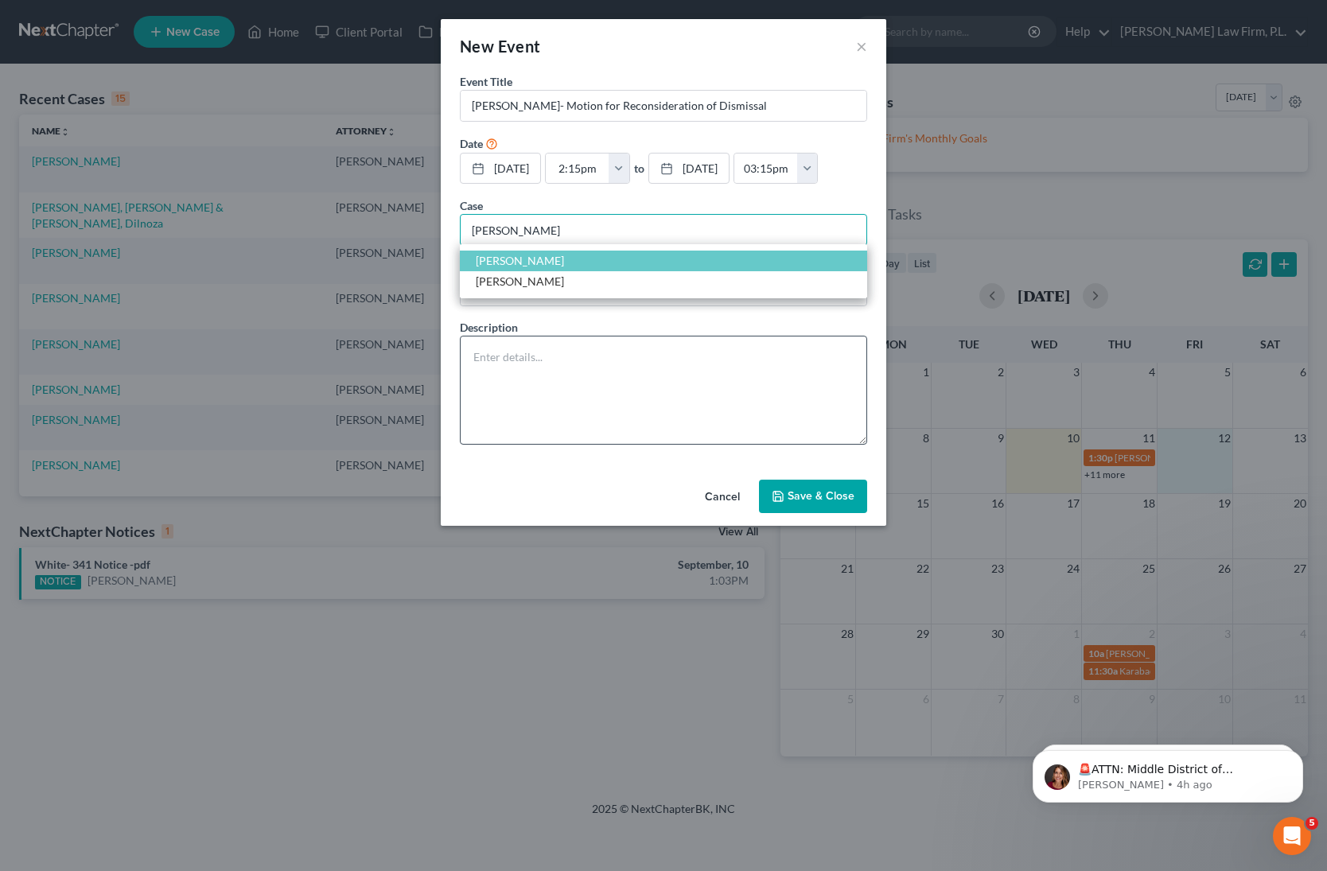
type input "peters"
click at [566, 384] on textarea at bounding box center [663, 390] width 407 height 109
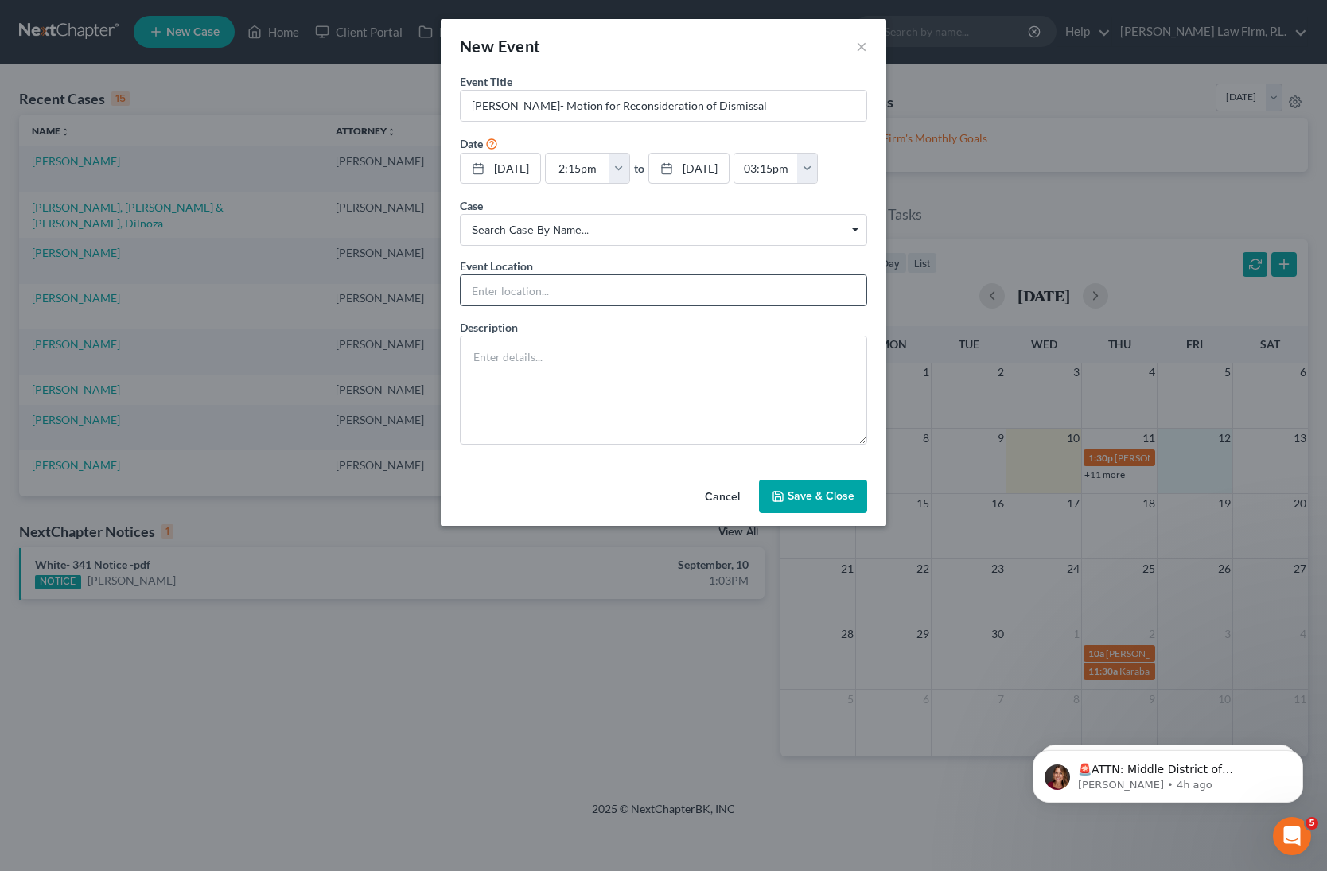
click at [579, 294] on input "text" at bounding box center [664, 290] width 406 height 30
type input "ZOOM"
click at [825, 497] on button "Save & Close" at bounding box center [813, 496] width 108 height 33
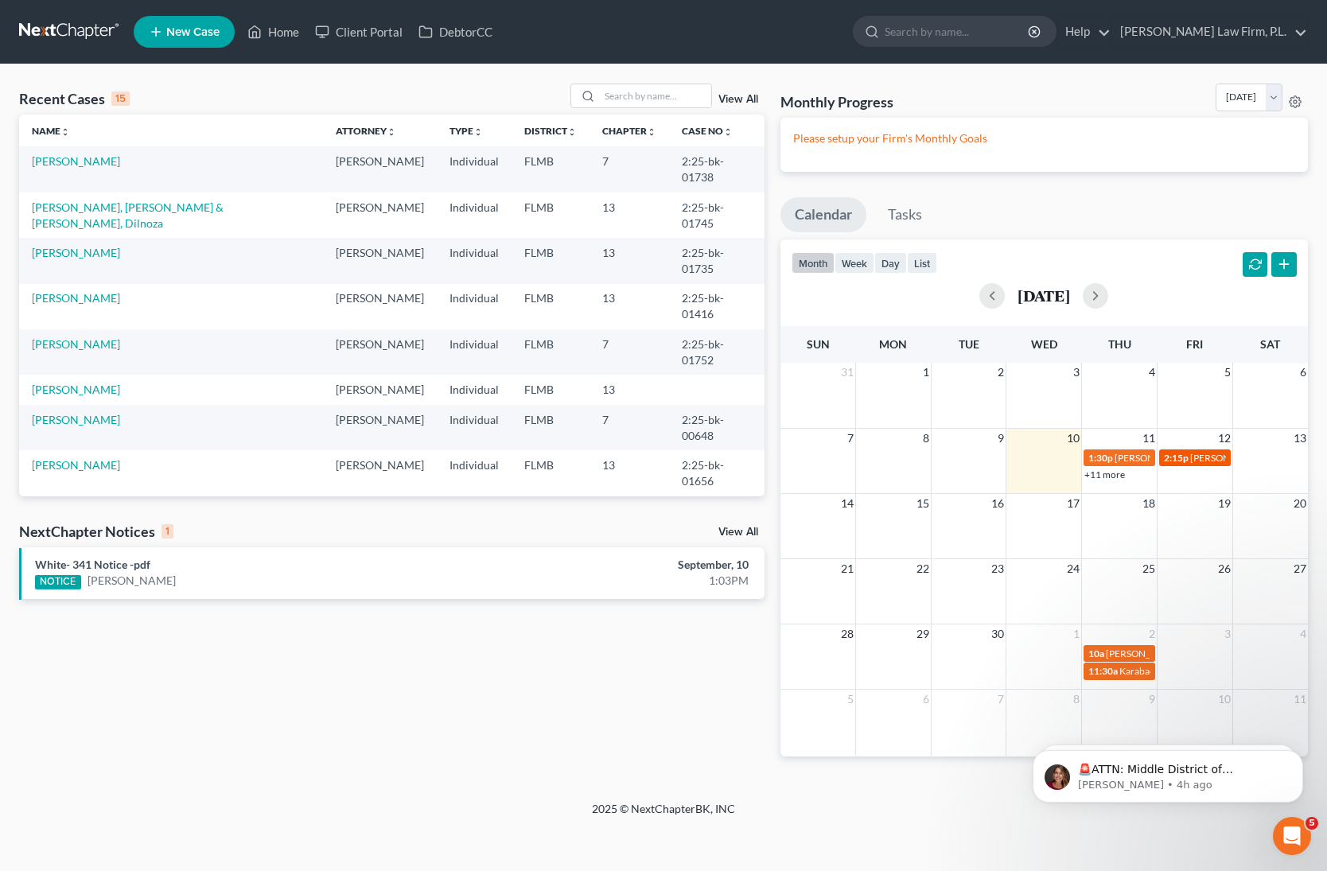
click at [1191, 462] on span "[PERSON_NAME]- Motion for Reconsideration of Dismissal" at bounding box center [1313, 458] width 247 height 12
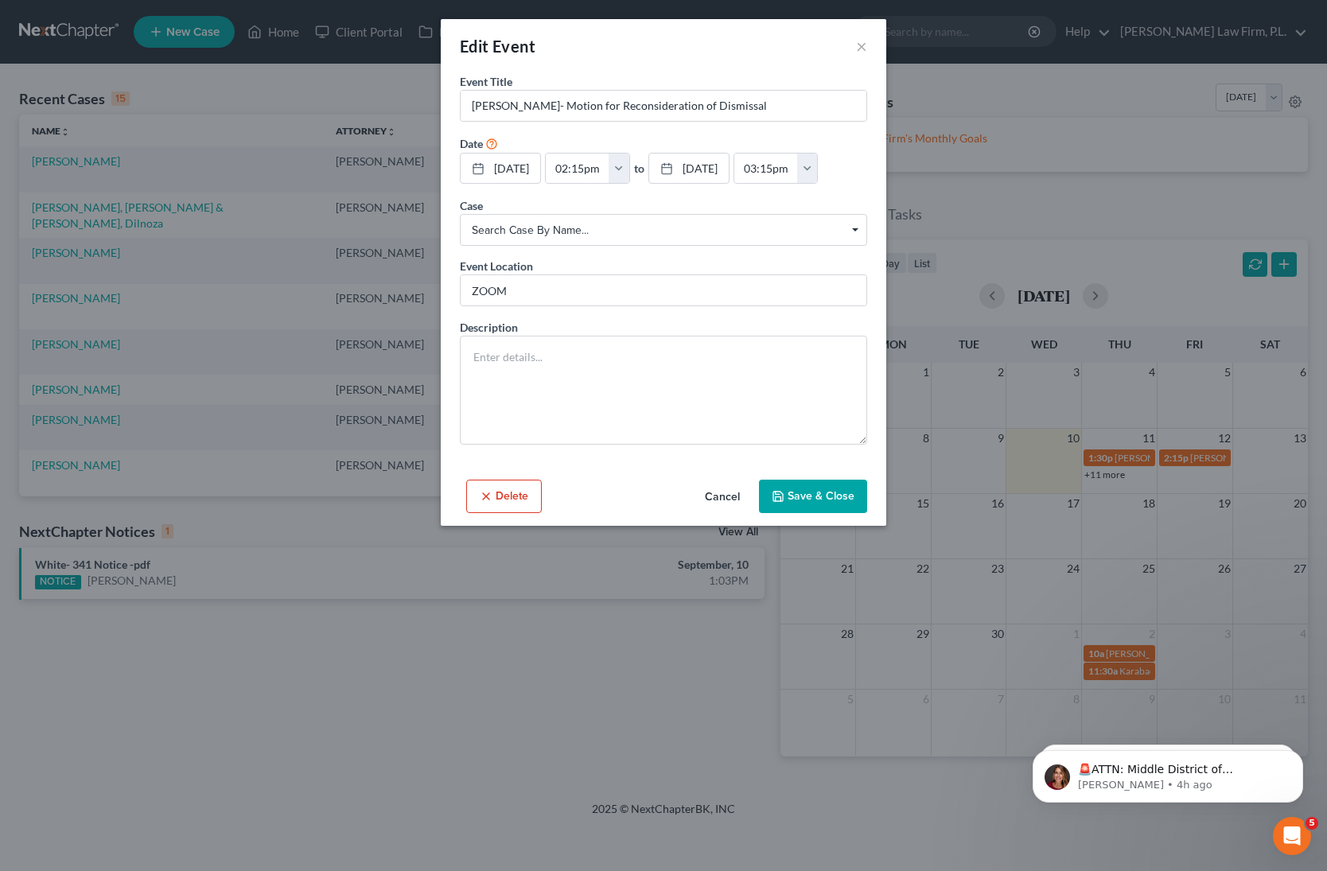
click at [664, 229] on span "Search case by name..." at bounding box center [664, 230] width 384 height 17
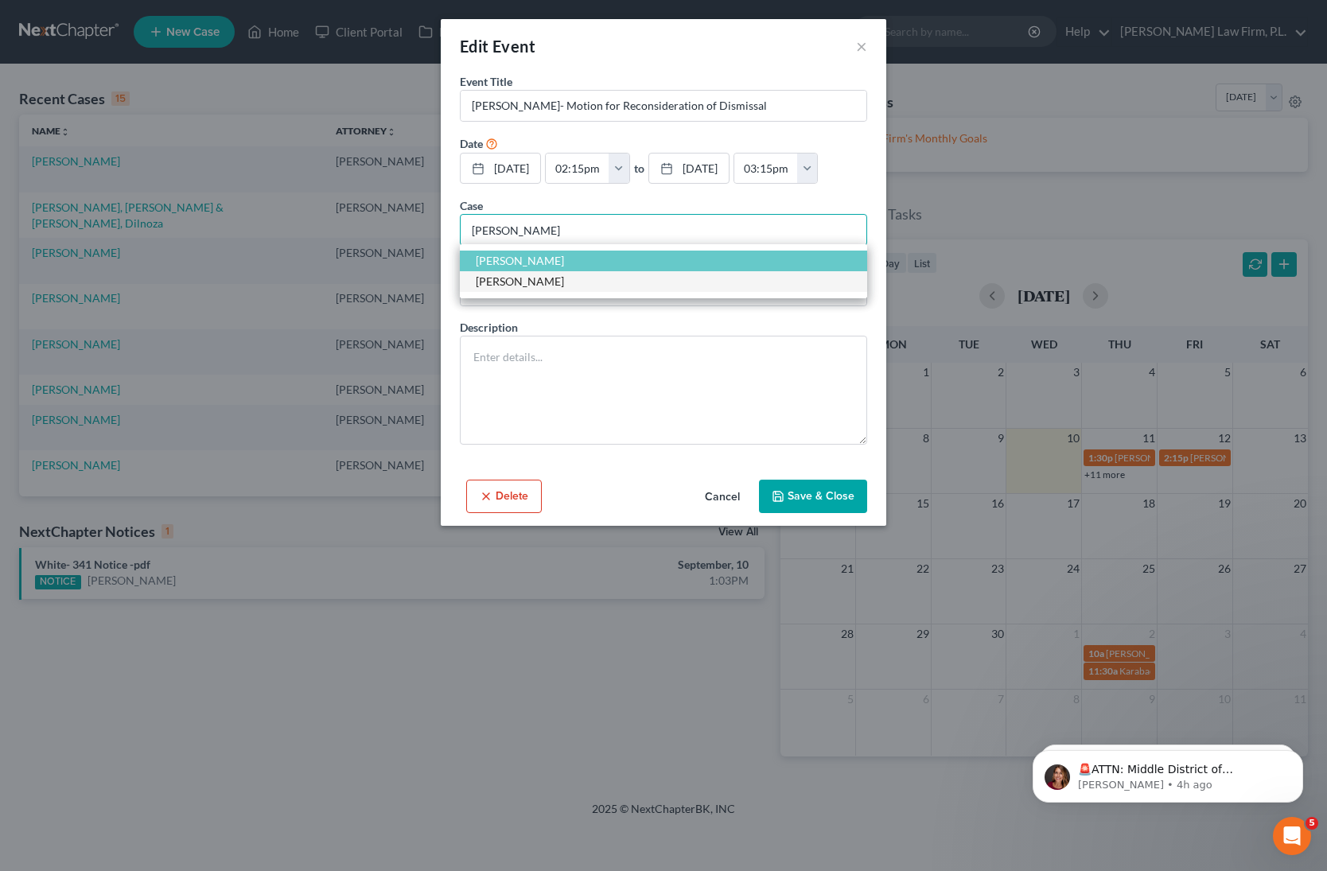
type input "peters"
click at [531, 284] on span "[PERSON_NAME]" at bounding box center [520, 282] width 88 height 14
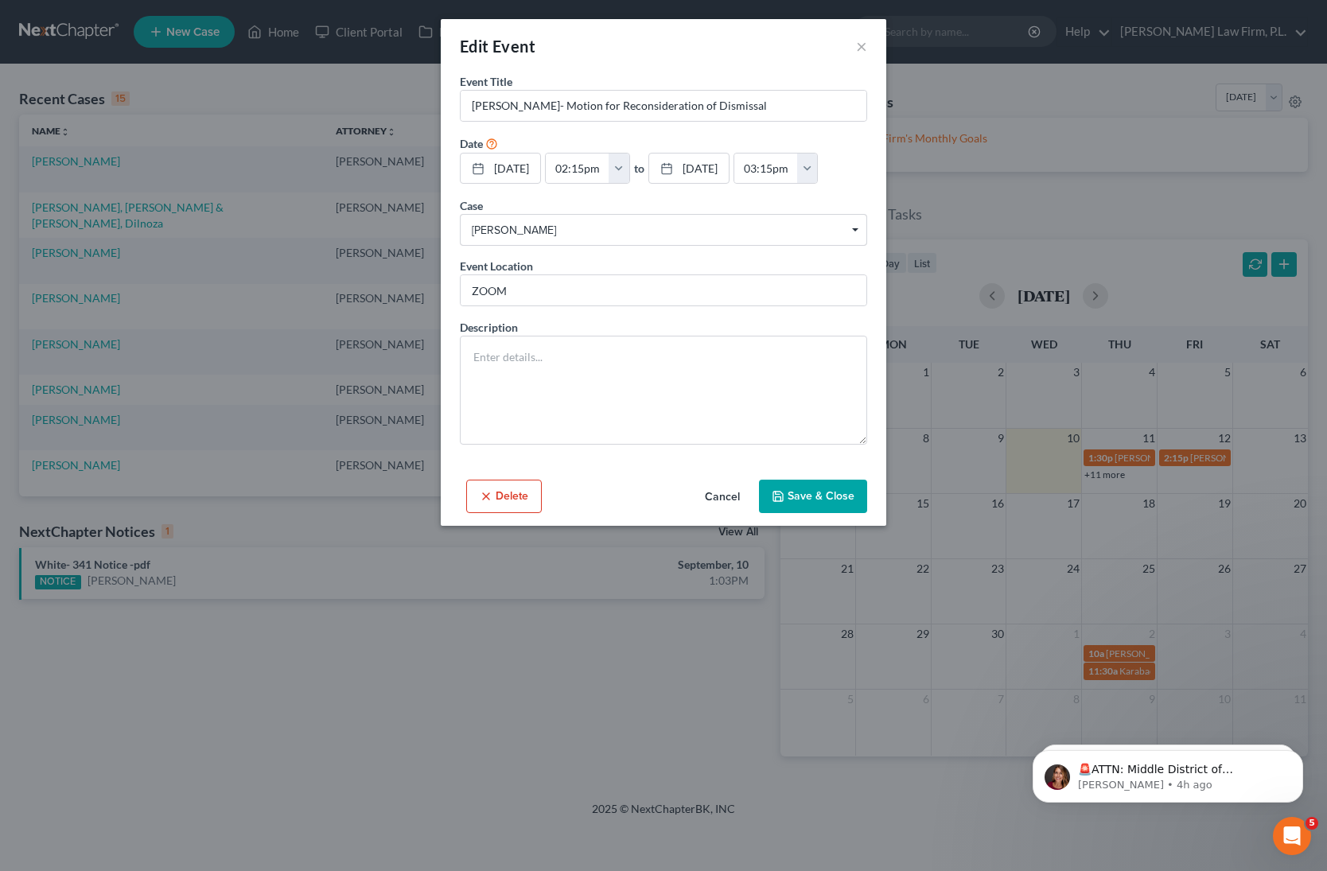
click at [817, 498] on button "Save & Close" at bounding box center [813, 496] width 108 height 33
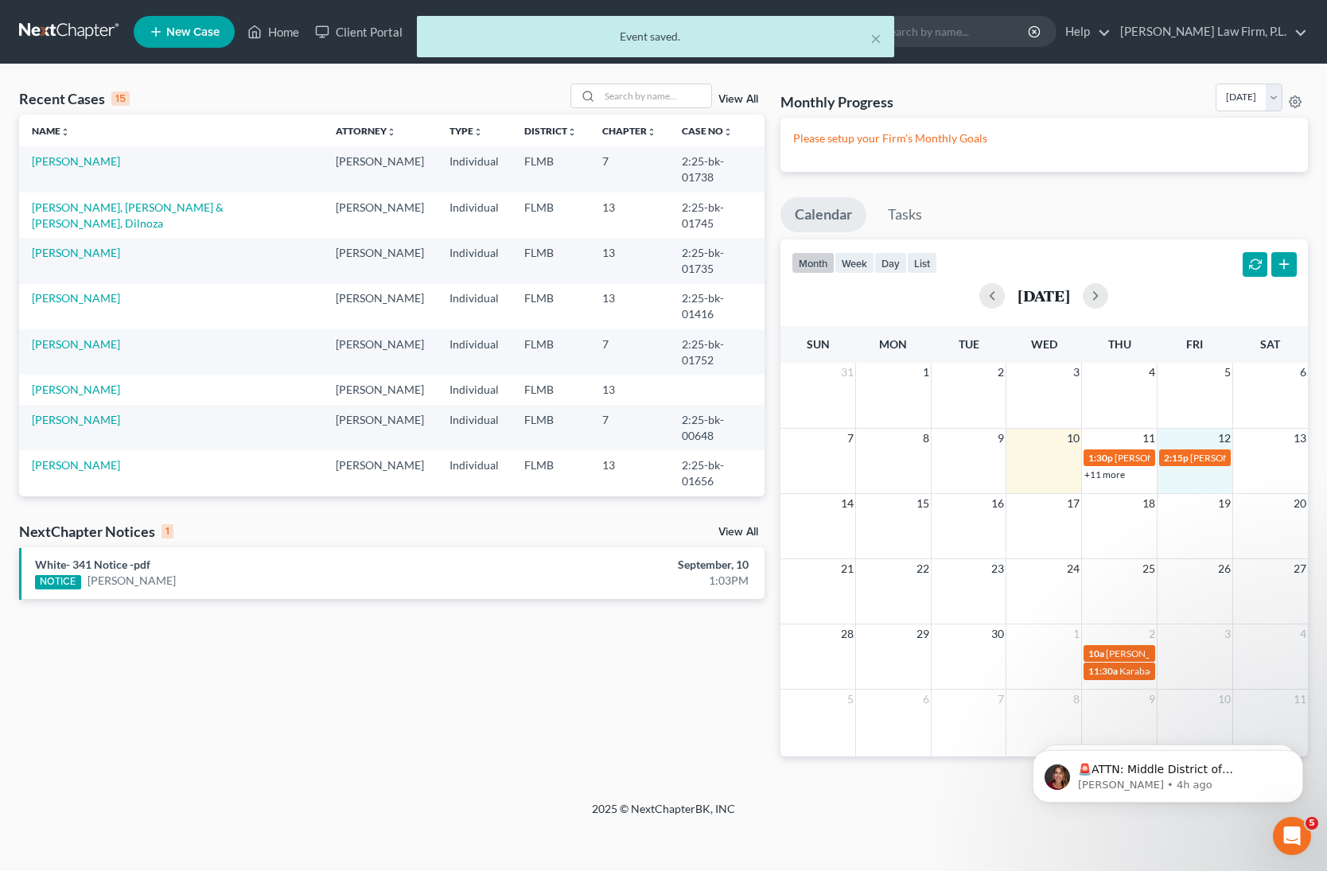
click at [1175, 467] on td "2:15p Peters- Motion for Reconsideration of Dismissal" at bounding box center [1195, 465] width 76 height 34
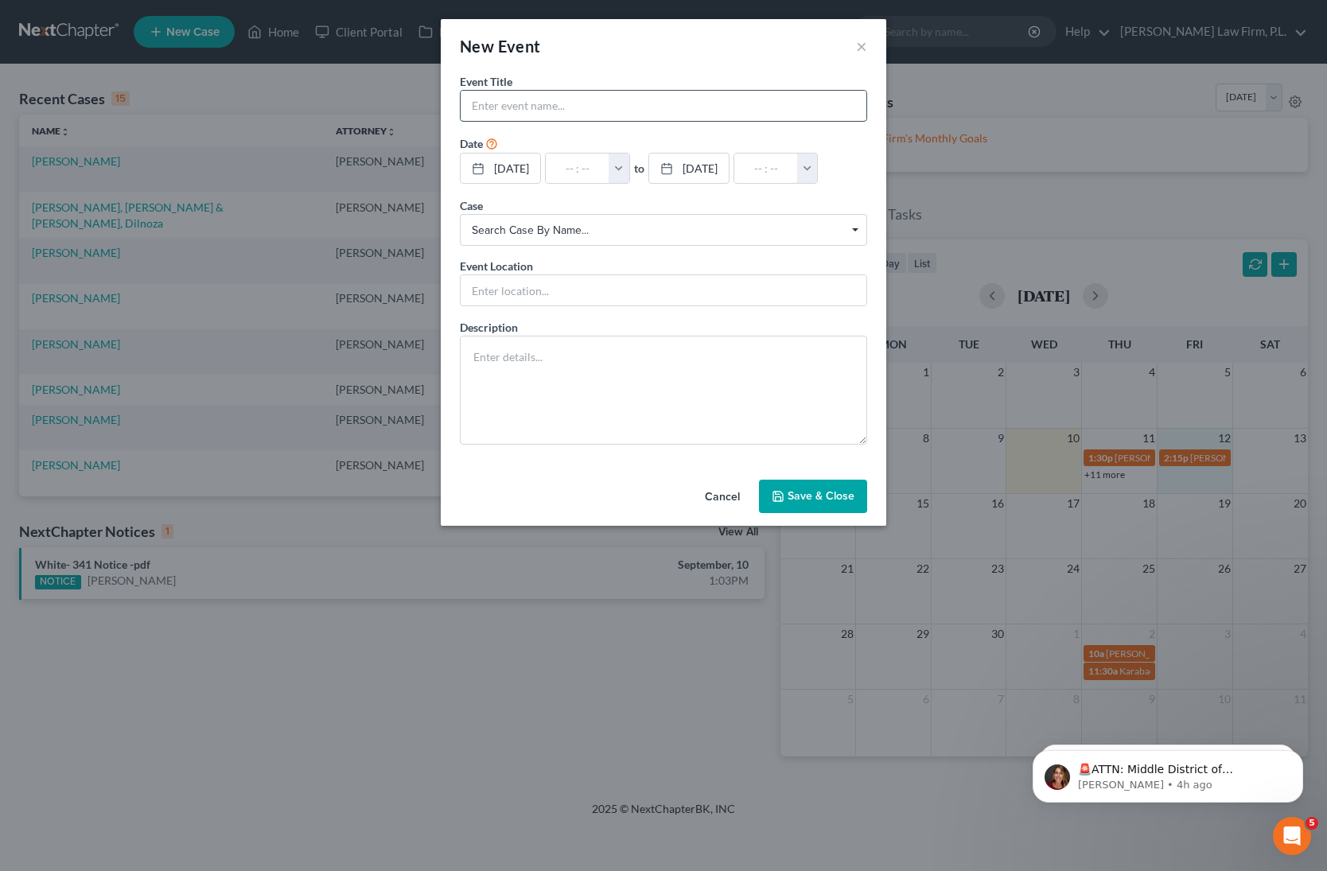
click at [573, 110] on input "text" at bounding box center [664, 106] width 406 height 30
type input "Stutzel- Motion to Modify Confirmed Plan"
click at [610, 166] on input "text" at bounding box center [578, 169] width 64 height 30
type input "2"
type input "01:00am"
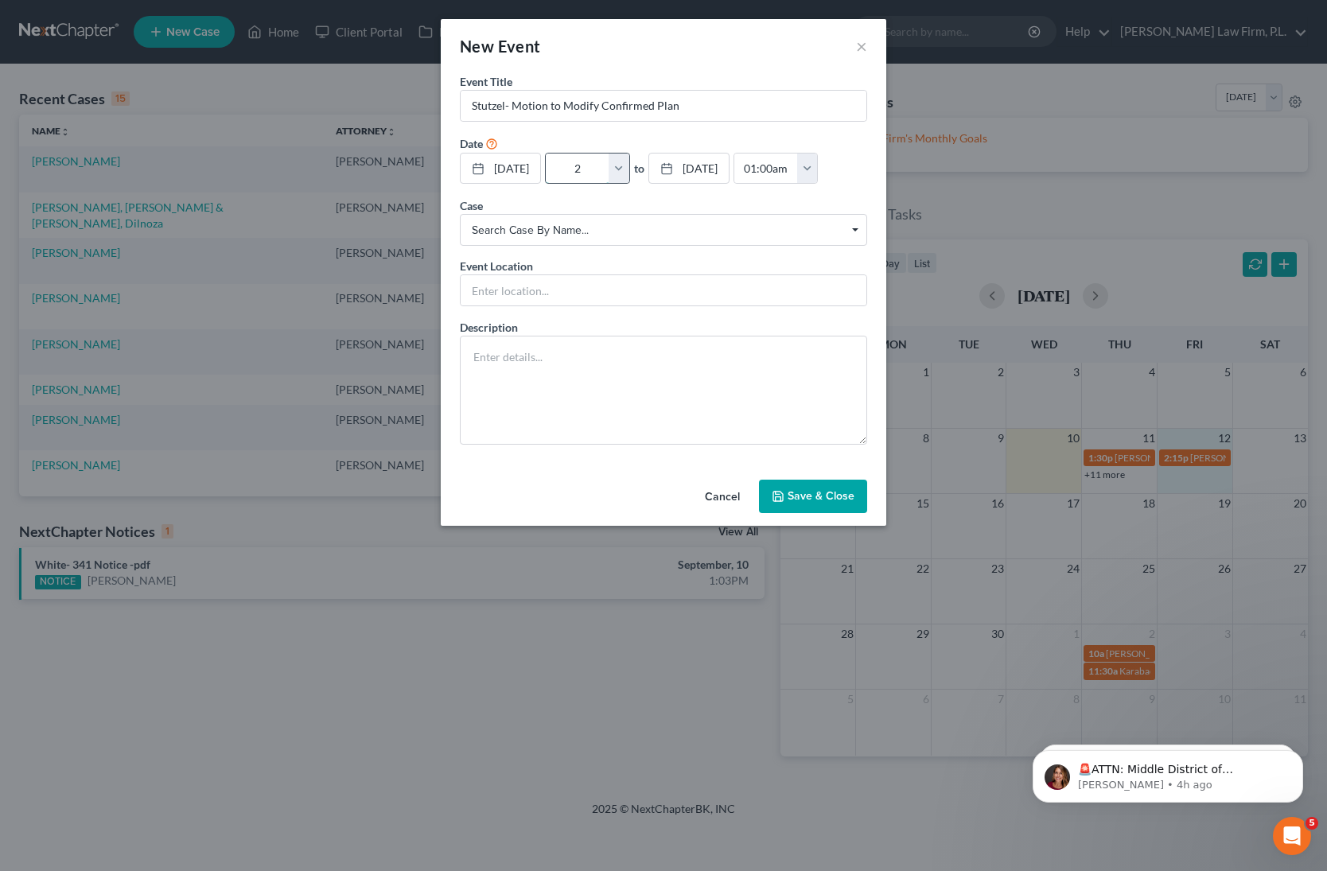
type input "2:"
type input "03:00am"
type input "2:1"
type input "01:00am"
type input "2:15"
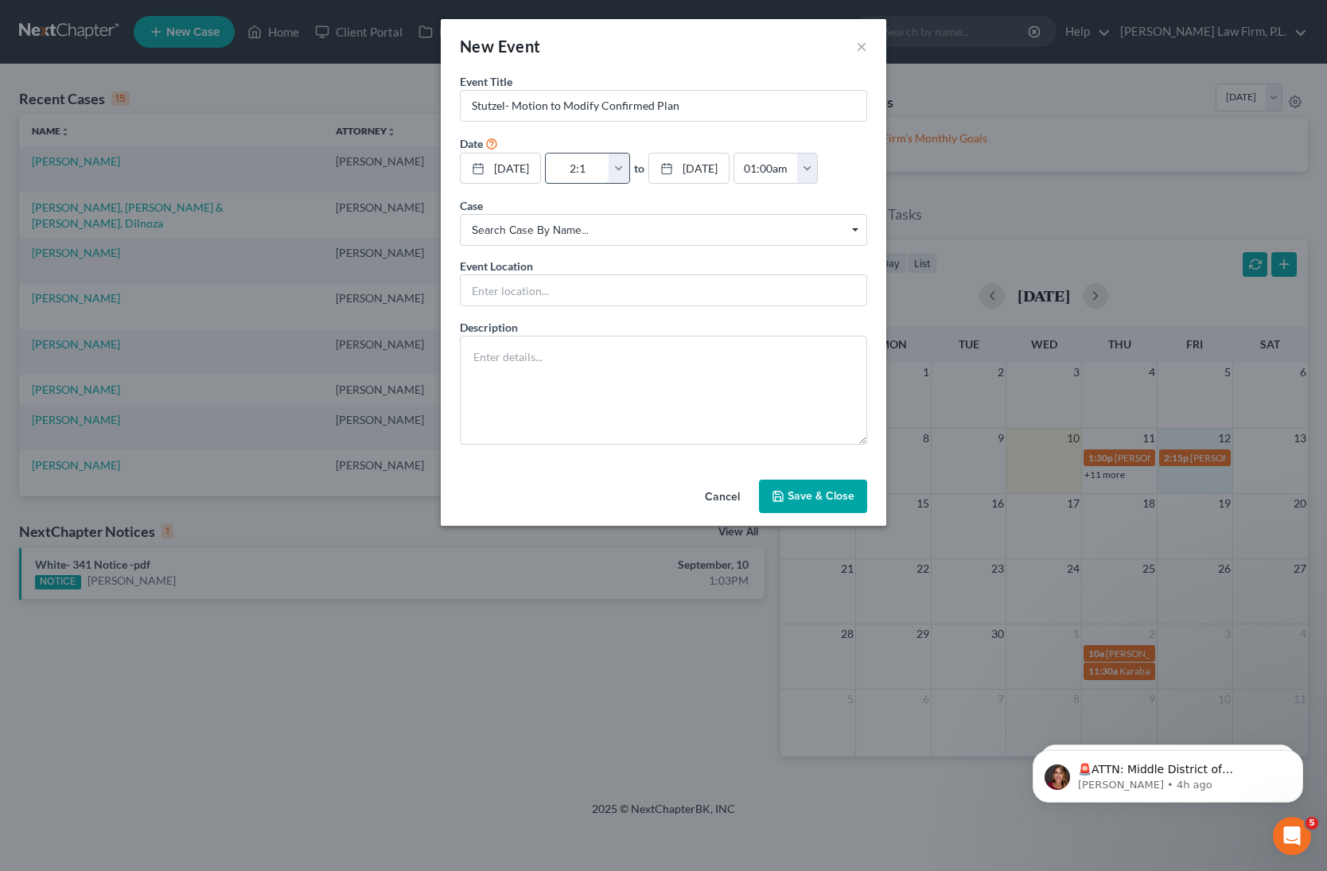
type input "03:15am"
type input "2:15p"
type input "01:00am"
type input "2:15pm"
type input "03:15pm"
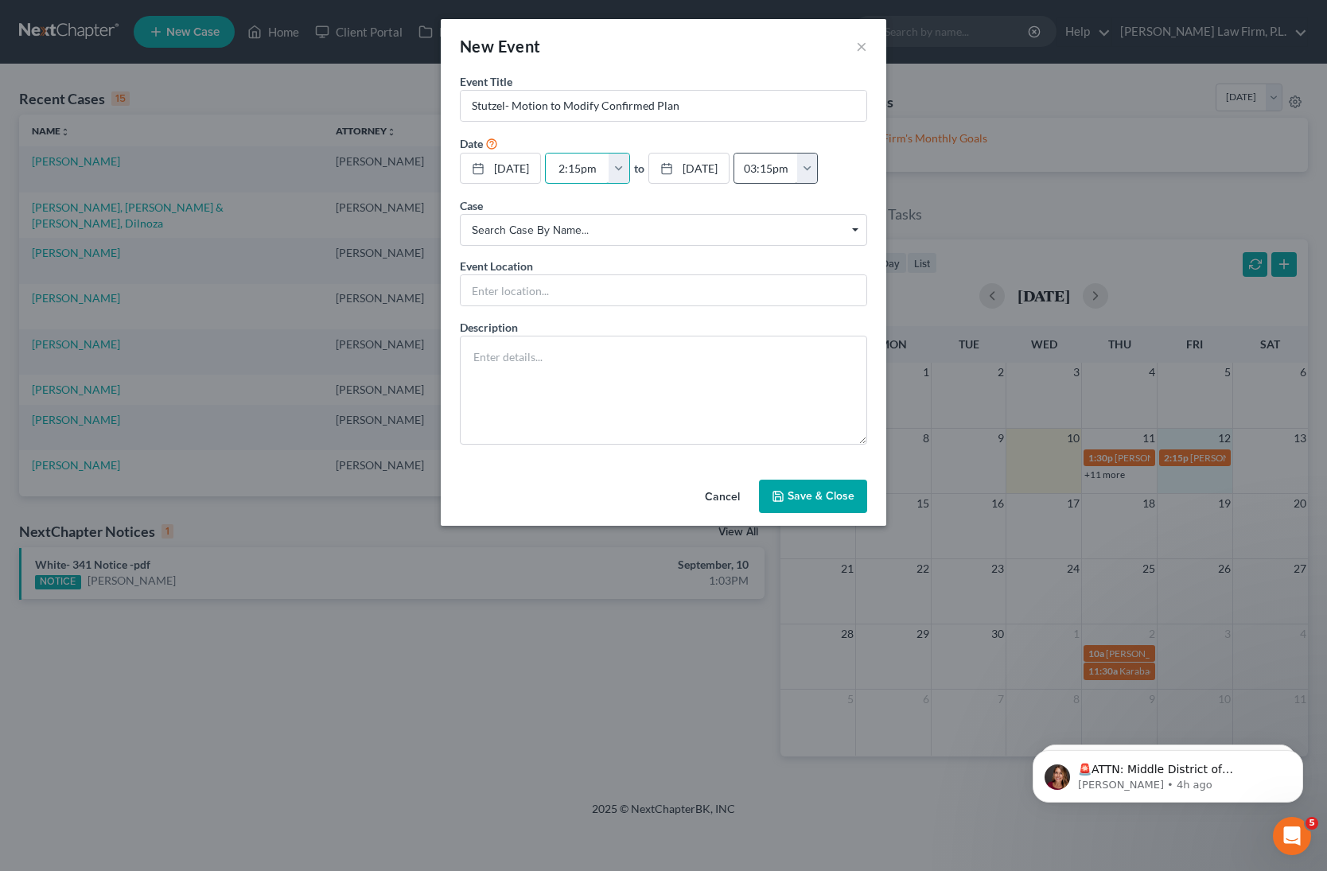
type input "2:15pm"
drag, startPoint x: 808, startPoint y: 169, endPoint x: 787, endPoint y: 170, distance: 20.7
click at [787, 171] on input "03:15pm" at bounding box center [766, 169] width 64 height 30
type input "02:45pm"
click at [639, 282] on input "text" at bounding box center [664, 290] width 406 height 30
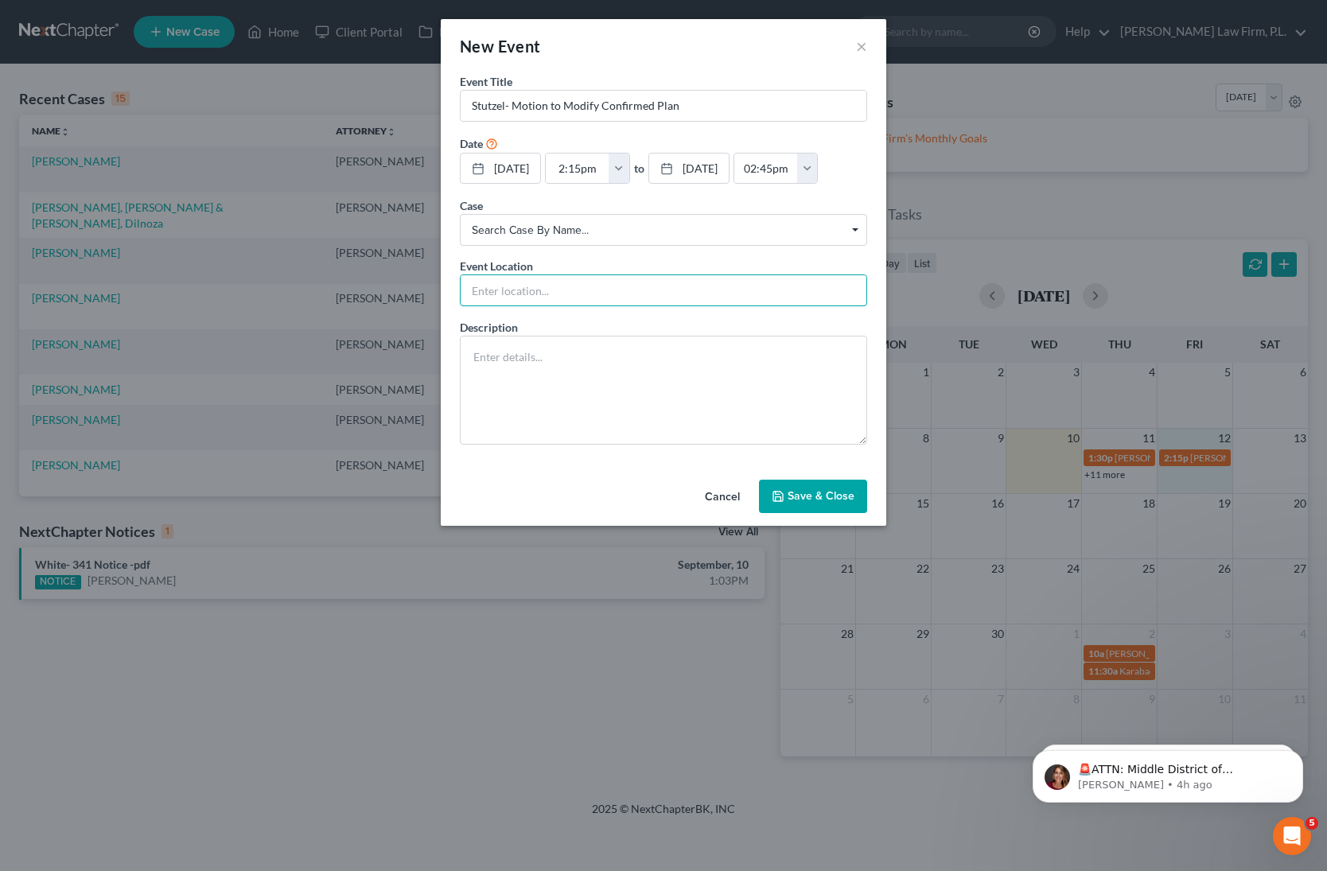
type input "ZOOM"
click at [799, 496] on button "Save & Close" at bounding box center [813, 496] width 108 height 33
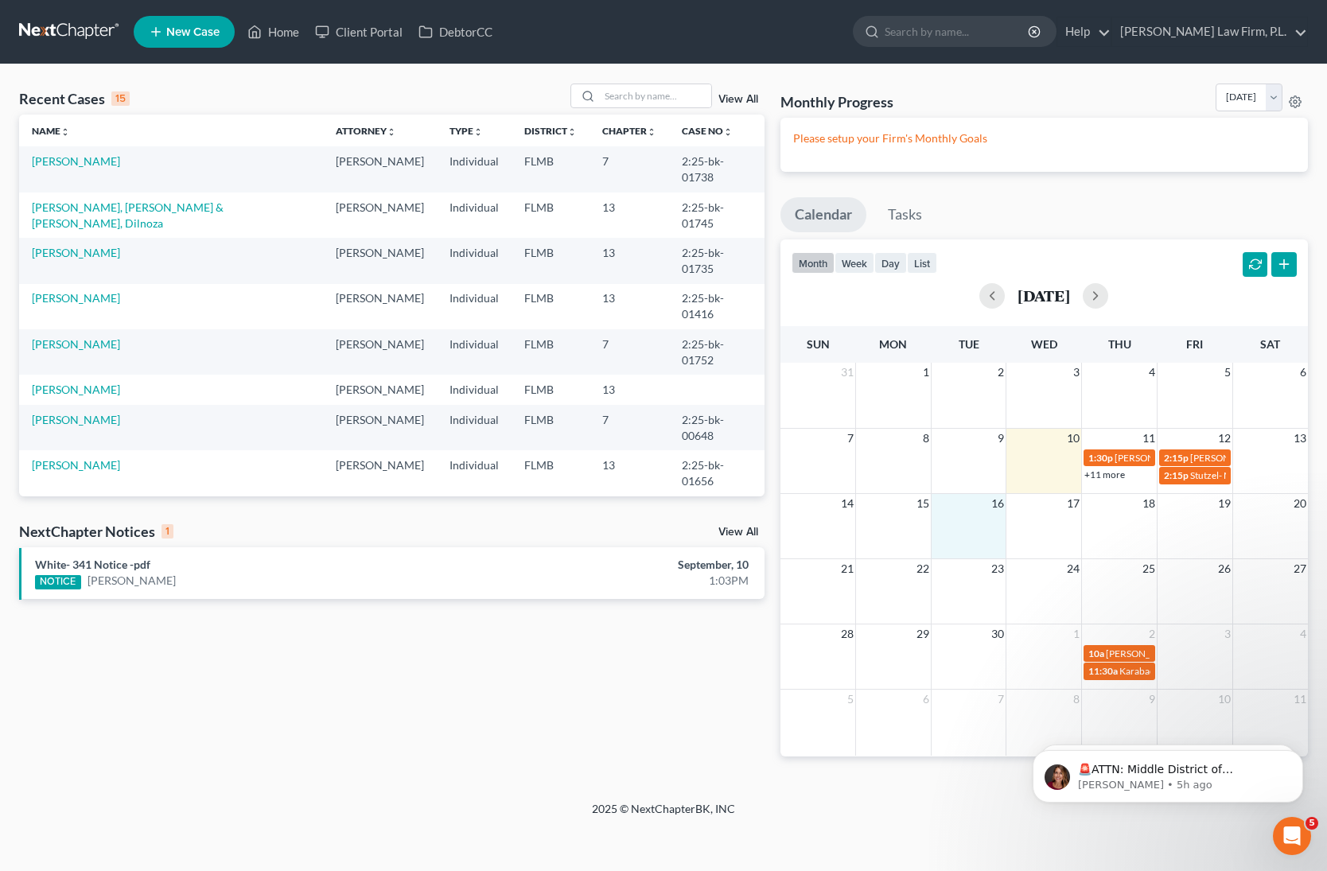
click at [973, 530] on div "14 15 16 17 18 19 20" at bounding box center [1045, 525] width 528 height 65
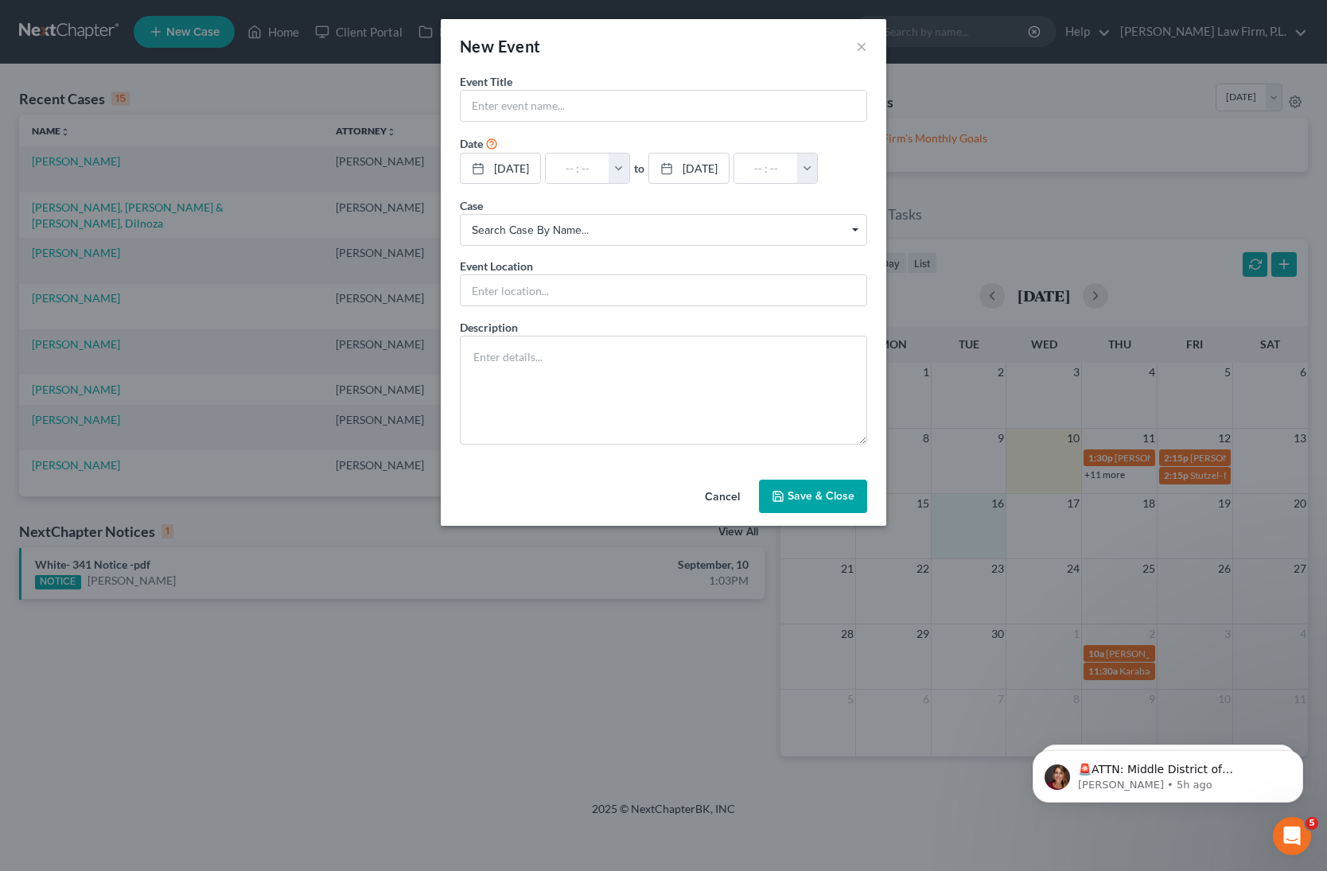
click at [695, 234] on span "Search case by name..." at bounding box center [664, 230] width 384 height 17
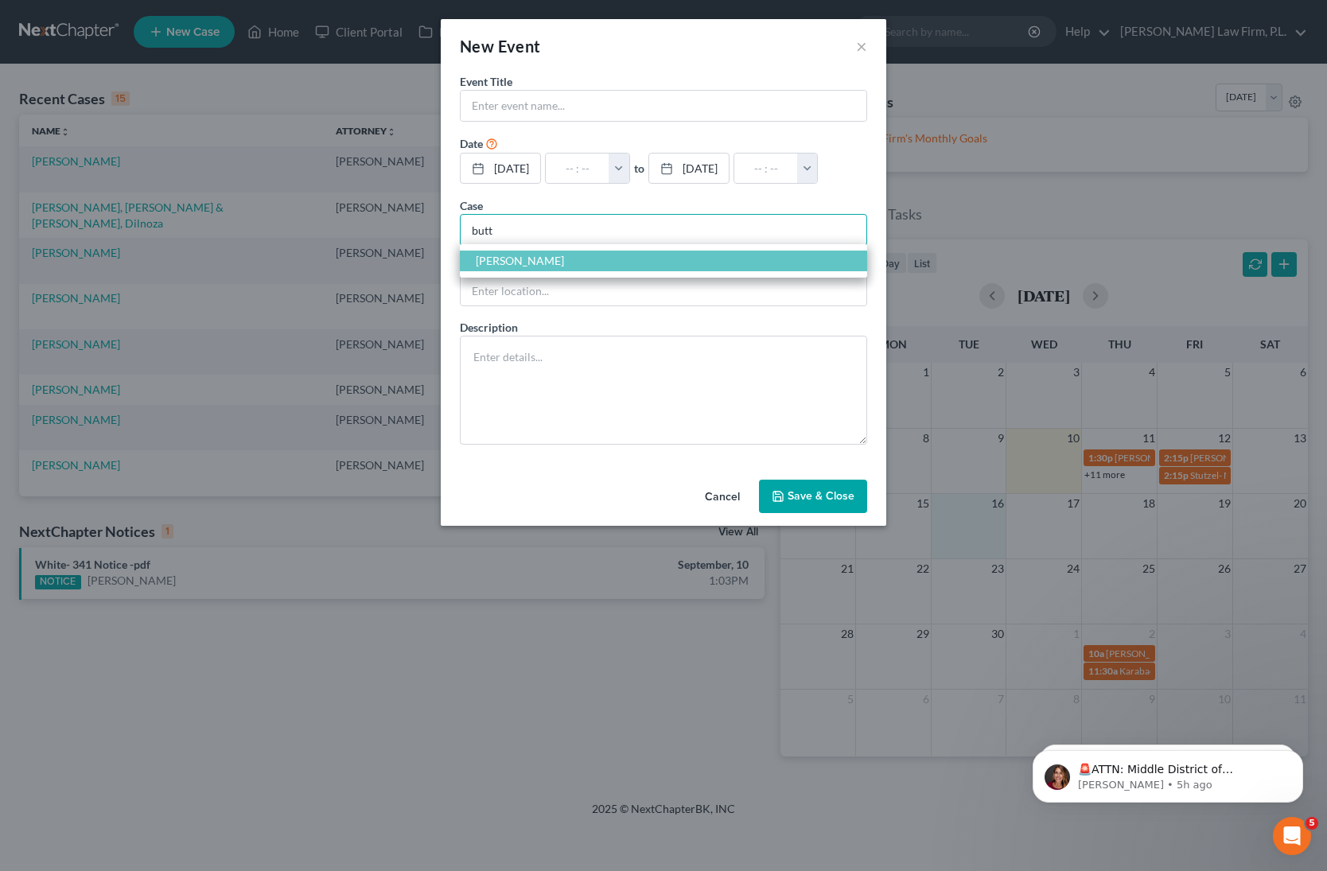
type input "butt"
click at [547, 265] on span "Butts, Robert" at bounding box center [663, 261] width 407 height 21
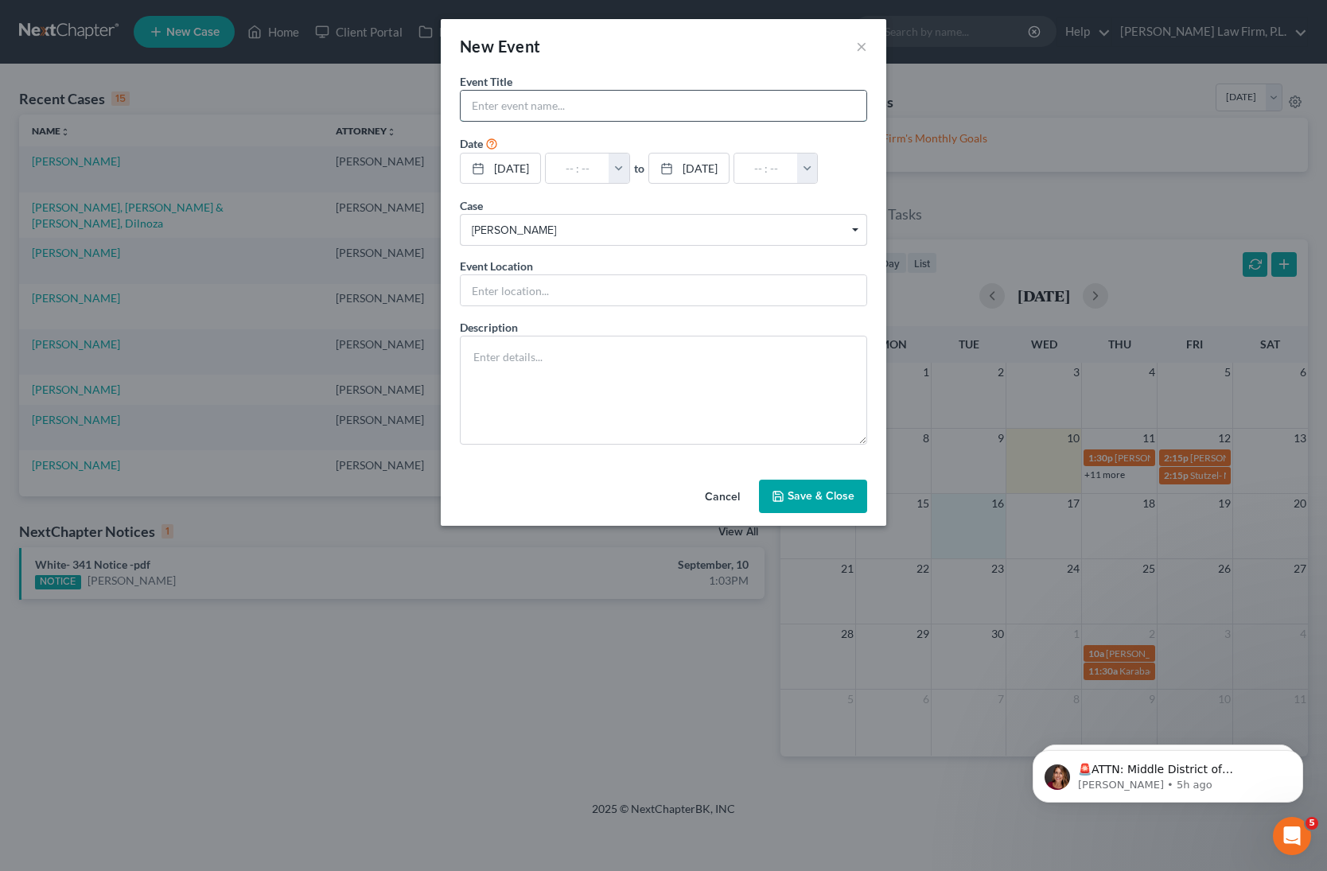
click at [546, 115] on input "text" at bounding box center [664, 106] width 406 height 30
type input "Butts- 341 Meeting"
click at [629, 169] on button "button" at bounding box center [619, 169] width 21 height 30
click at [674, 268] on link "9:30am" at bounding box center [653, 264] width 89 height 27
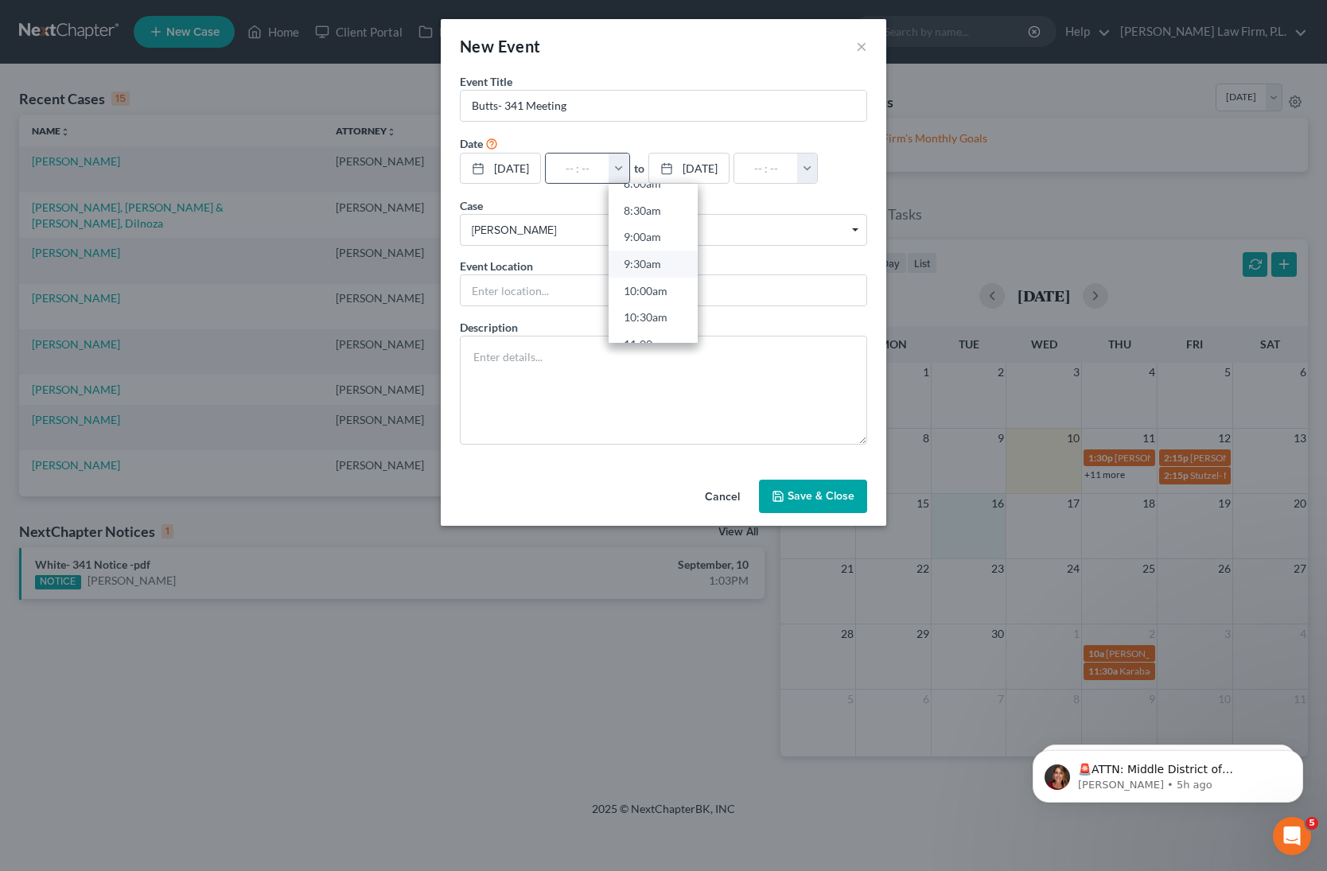
type input "9:30am"
click at [798, 169] on input "10:30am" at bounding box center [766, 169] width 64 height 30
type input "10:00am"
click at [524, 294] on input "text" at bounding box center [664, 290] width 406 height 30
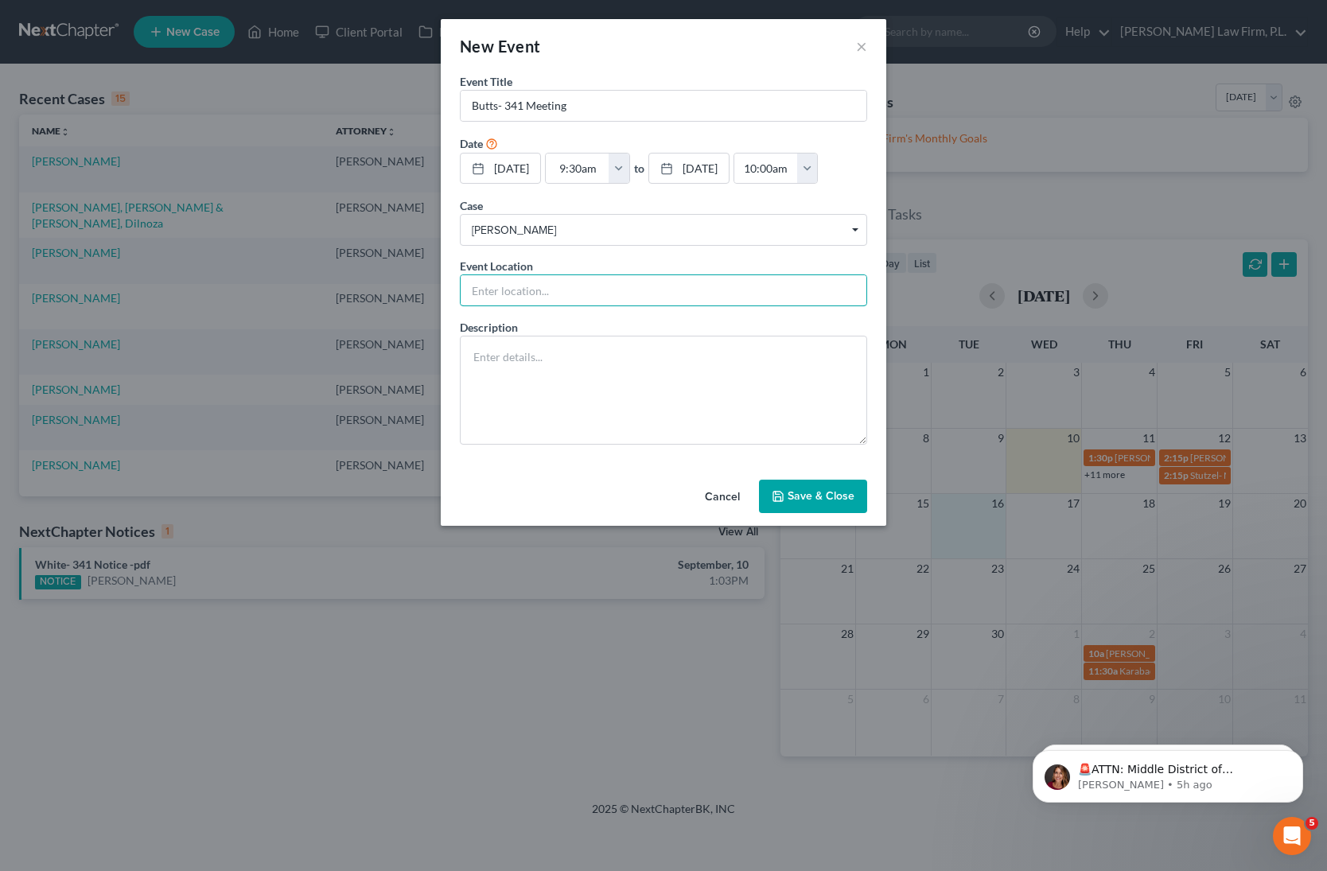
type input "ZOOM"
click at [518, 379] on textarea at bounding box center [663, 390] width 407 height 109
paste textarea "Section 341(a) meeting to be held on 9/16/2025 at 09:30 AM. Zoom - Scharrer: Me…"
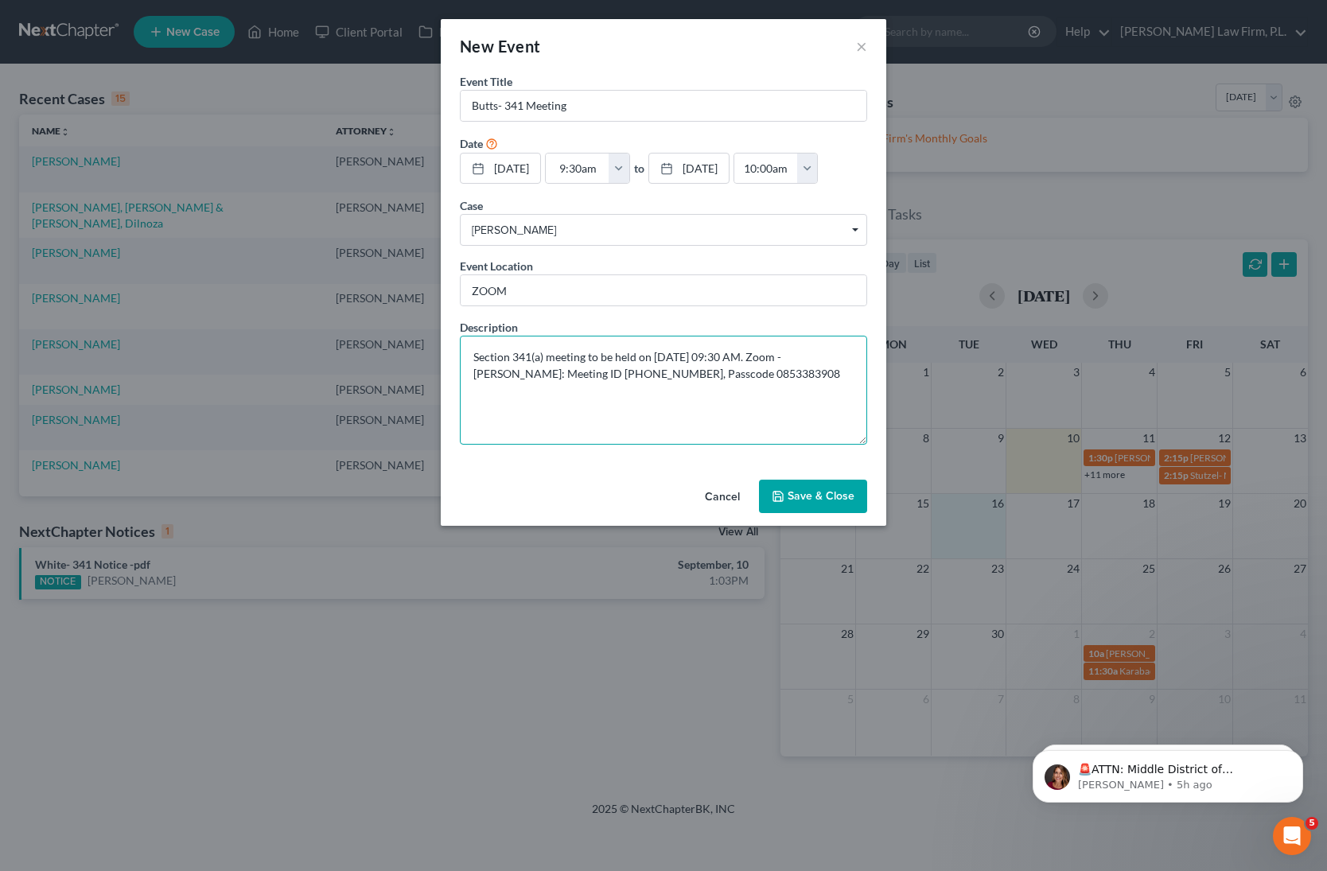
type textarea "Section 341(a) meeting to be held on 9/16/2025 at 09:30 AM. Zoom - Scharrer: Me…"
click at [824, 498] on button "Save & Close" at bounding box center [813, 496] width 108 height 33
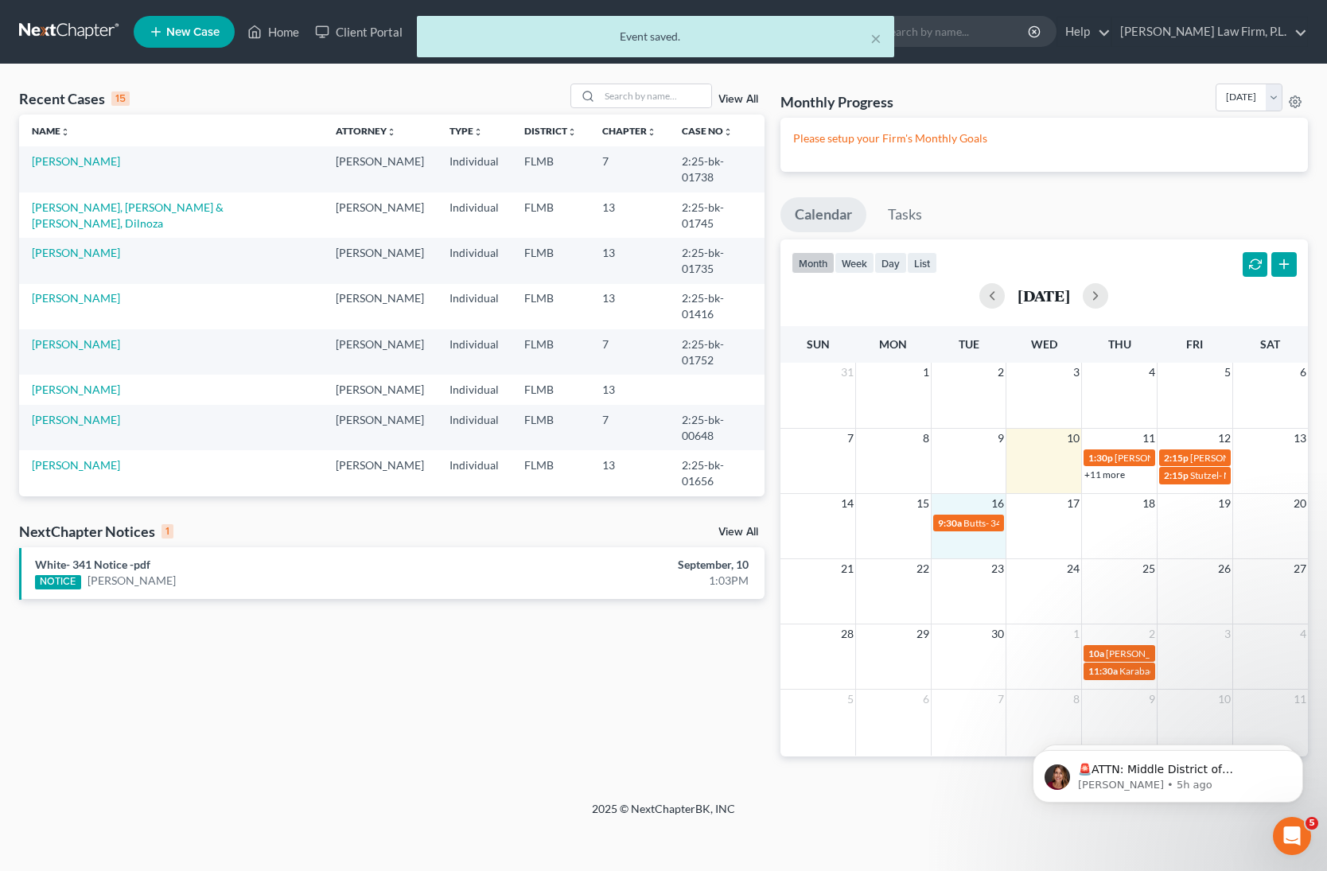
click at [988, 30] on div "× Event saved." at bounding box center [655, 40] width 1327 height 49
click at [985, 24] on div "× Event saved." at bounding box center [655, 40] width 1327 height 49
click at [996, 38] on div "× Event saved." at bounding box center [655, 40] width 1327 height 49
click at [986, 37] on div "× Event saved." at bounding box center [655, 40] width 1327 height 49
click at [1000, 37] on div "× Event saved." at bounding box center [655, 40] width 1327 height 49
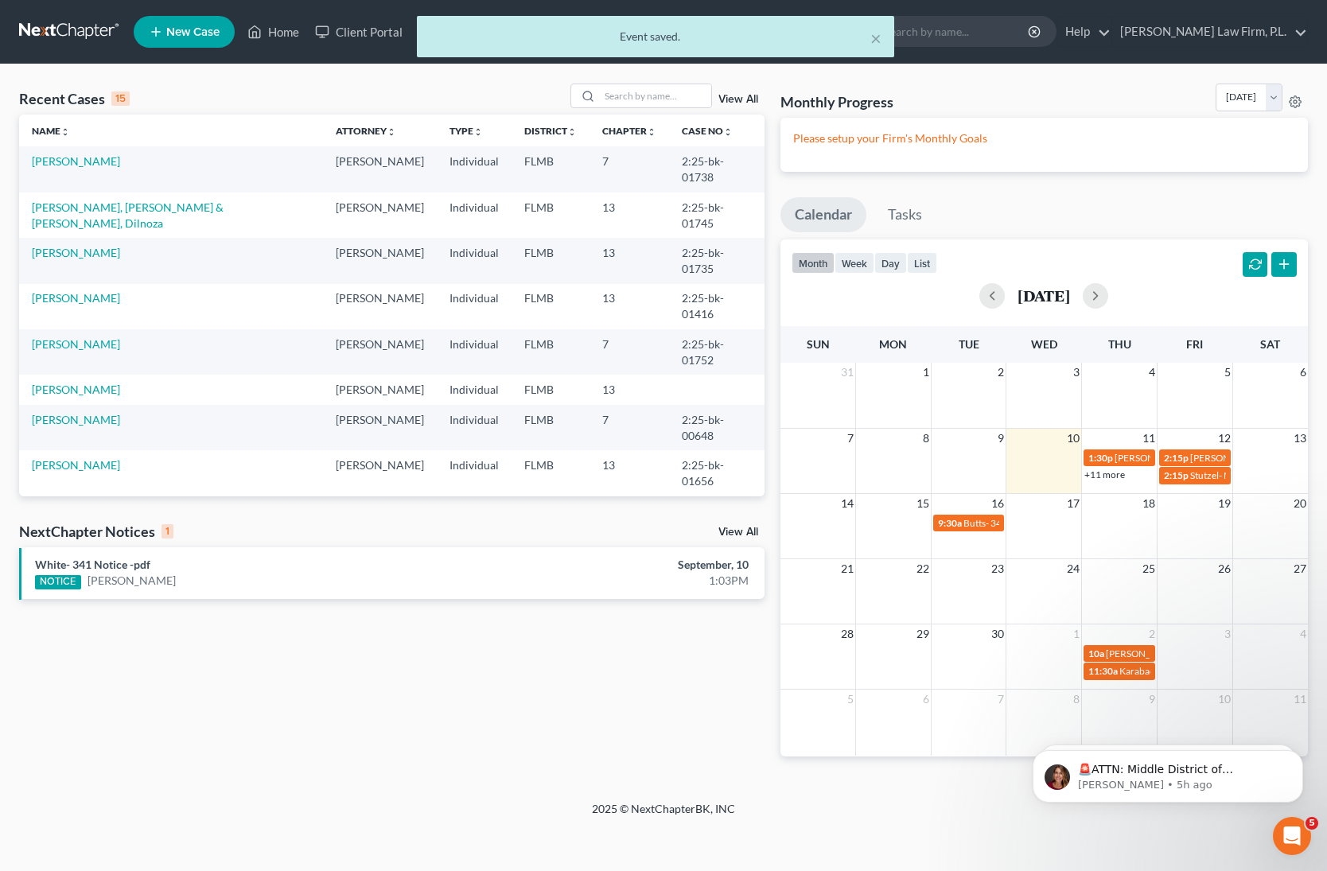
click at [1000, 37] on div "× Event saved." at bounding box center [655, 40] width 1327 height 49
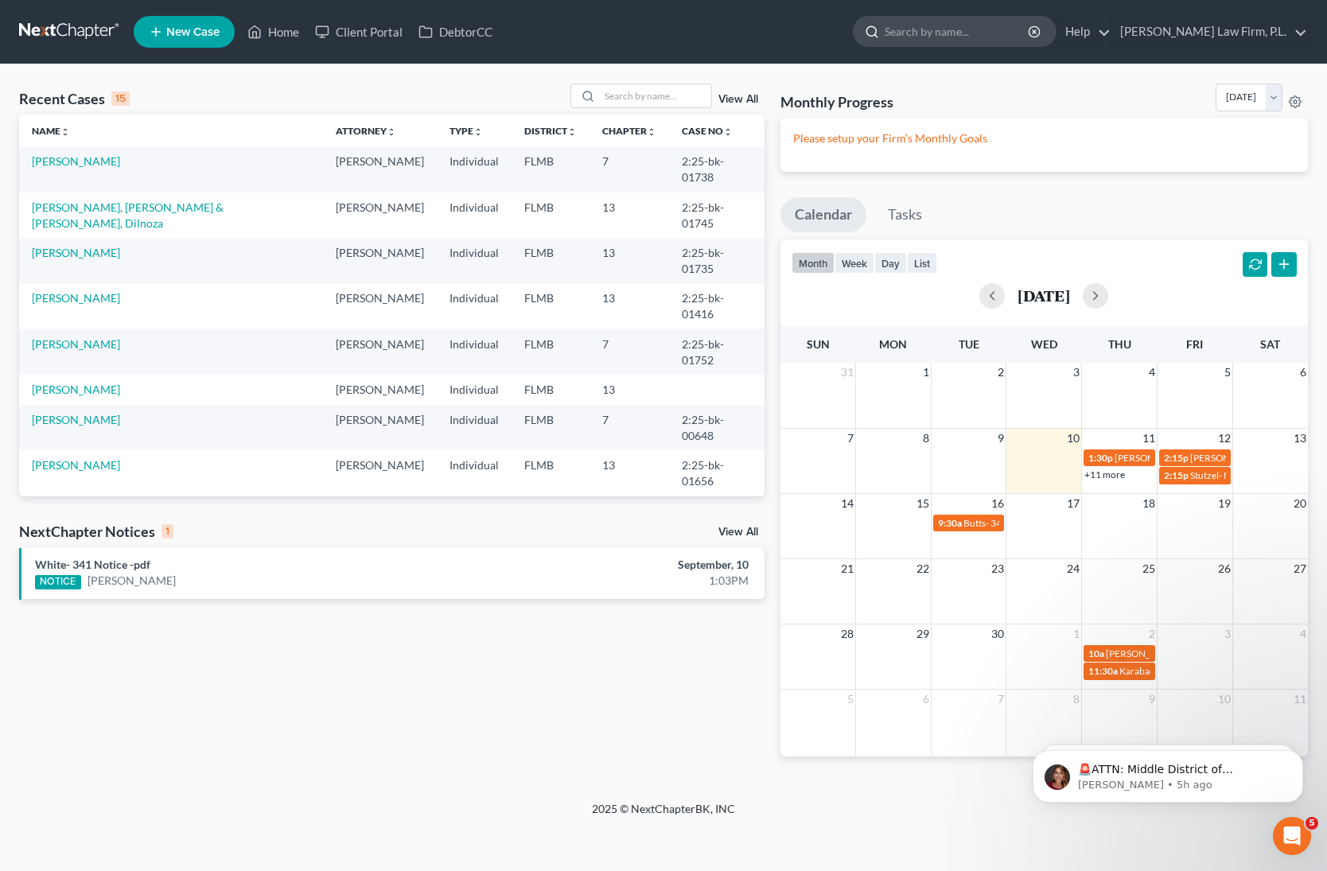
click at [992, 31] on input "search" at bounding box center [958, 31] width 146 height 29
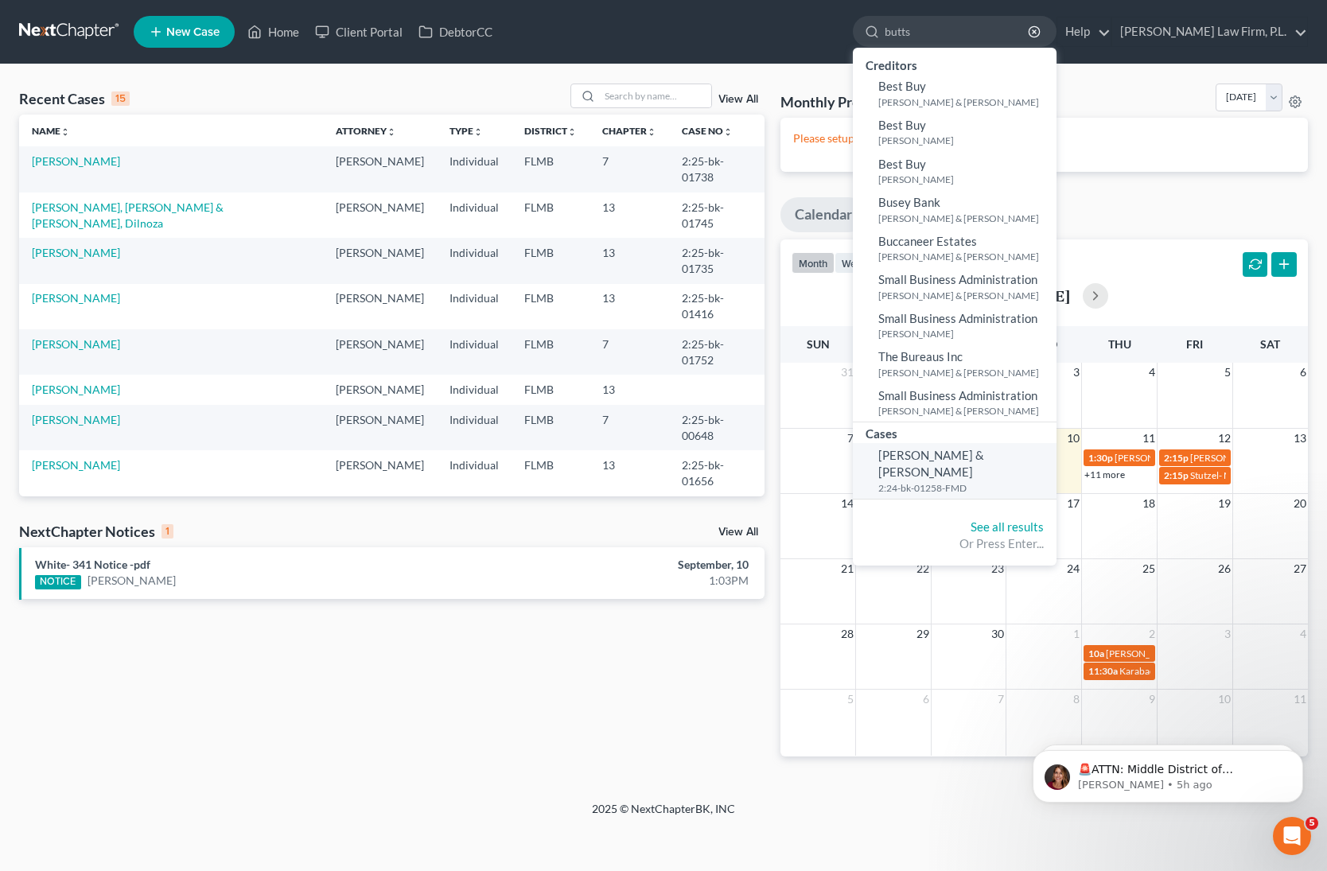
type input "butts"
click at [984, 458] on span "[PERSON_NAME] & [PERSON_NAME]" at bounding box center [932, 463] width 106 height 31
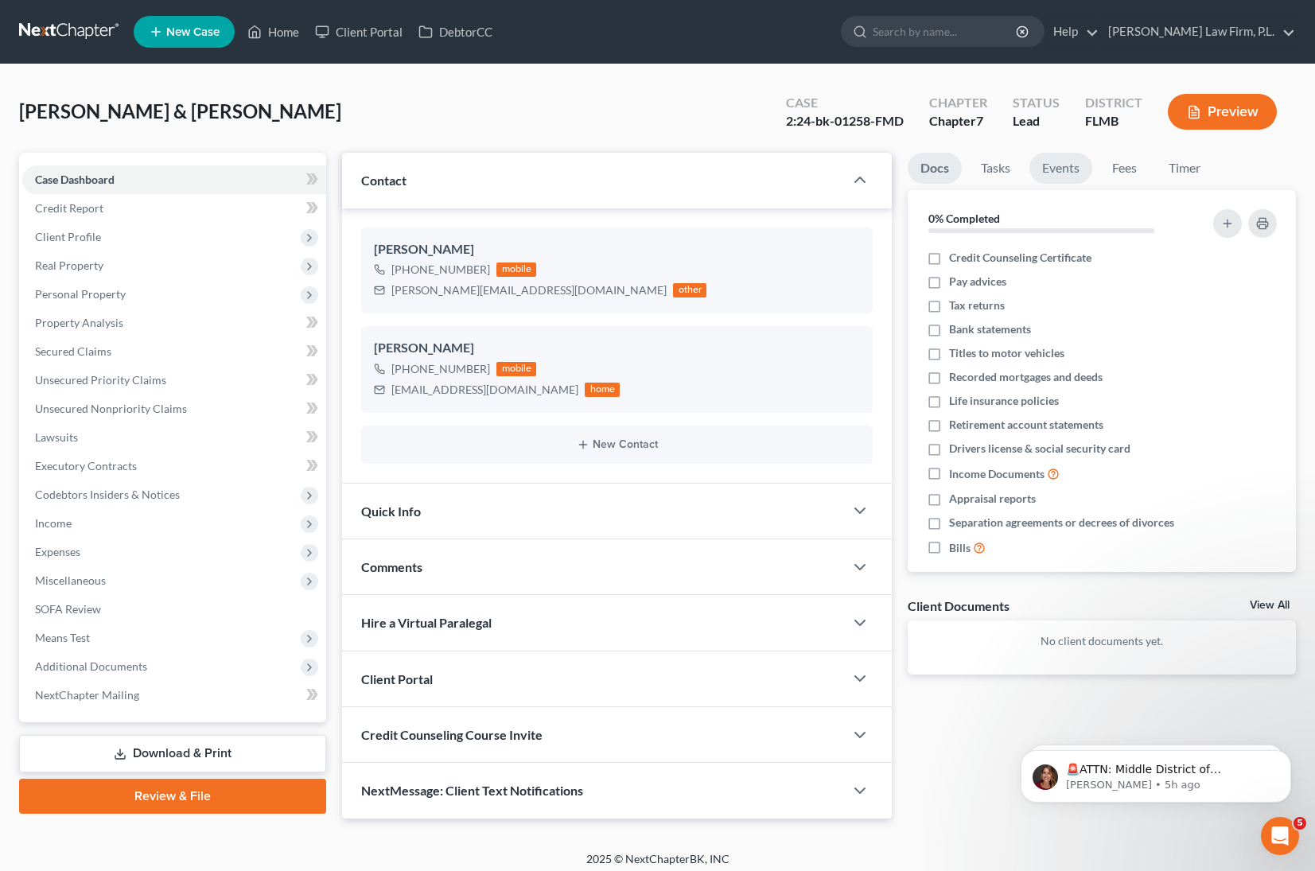
click at [1087, 168] on link "Events" at bounding box center [1061, 168] width 63 height 31
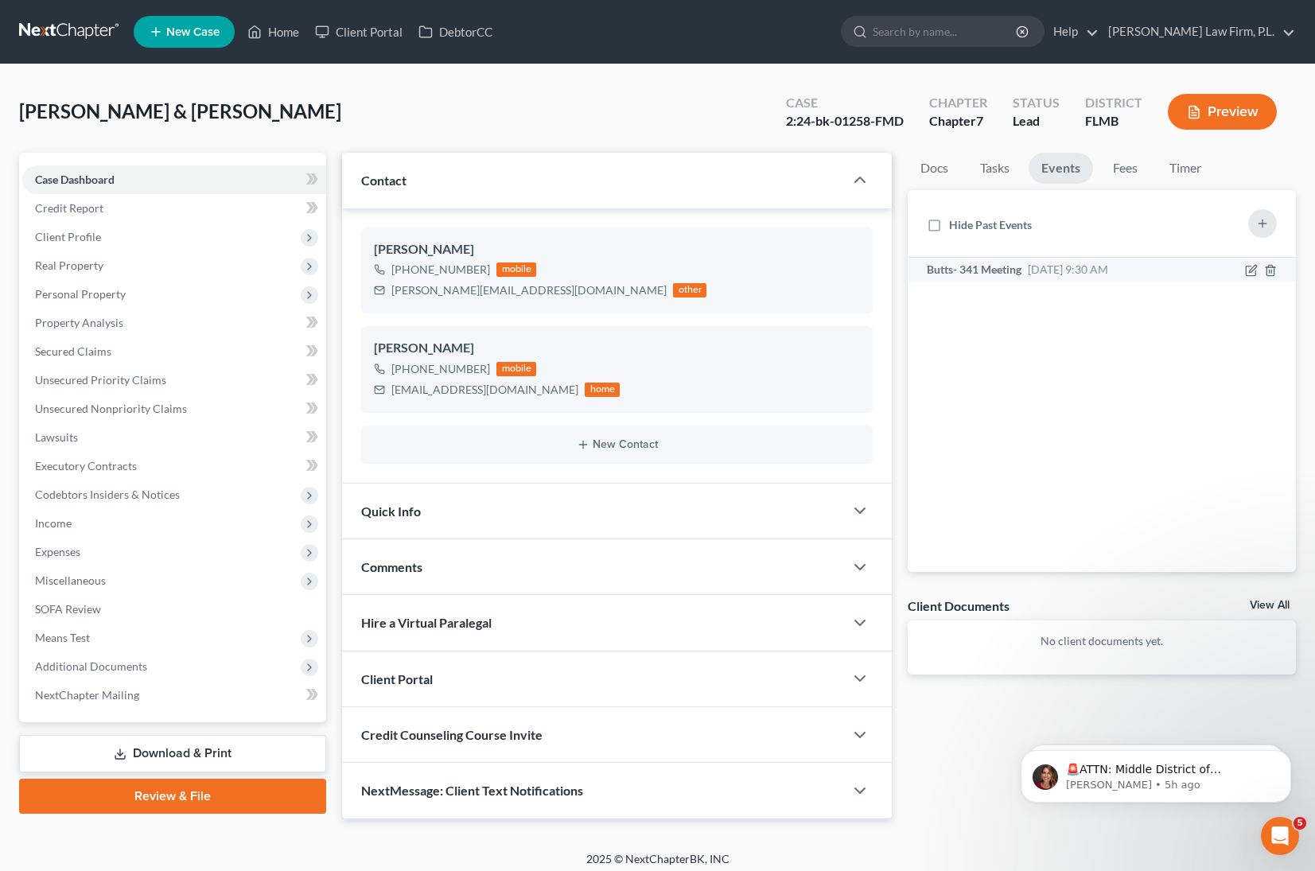
click at [1054, 271] on span "Sep 16, 2025 9:30 AM" at bounding box center [1068, 270] width 80 height 14
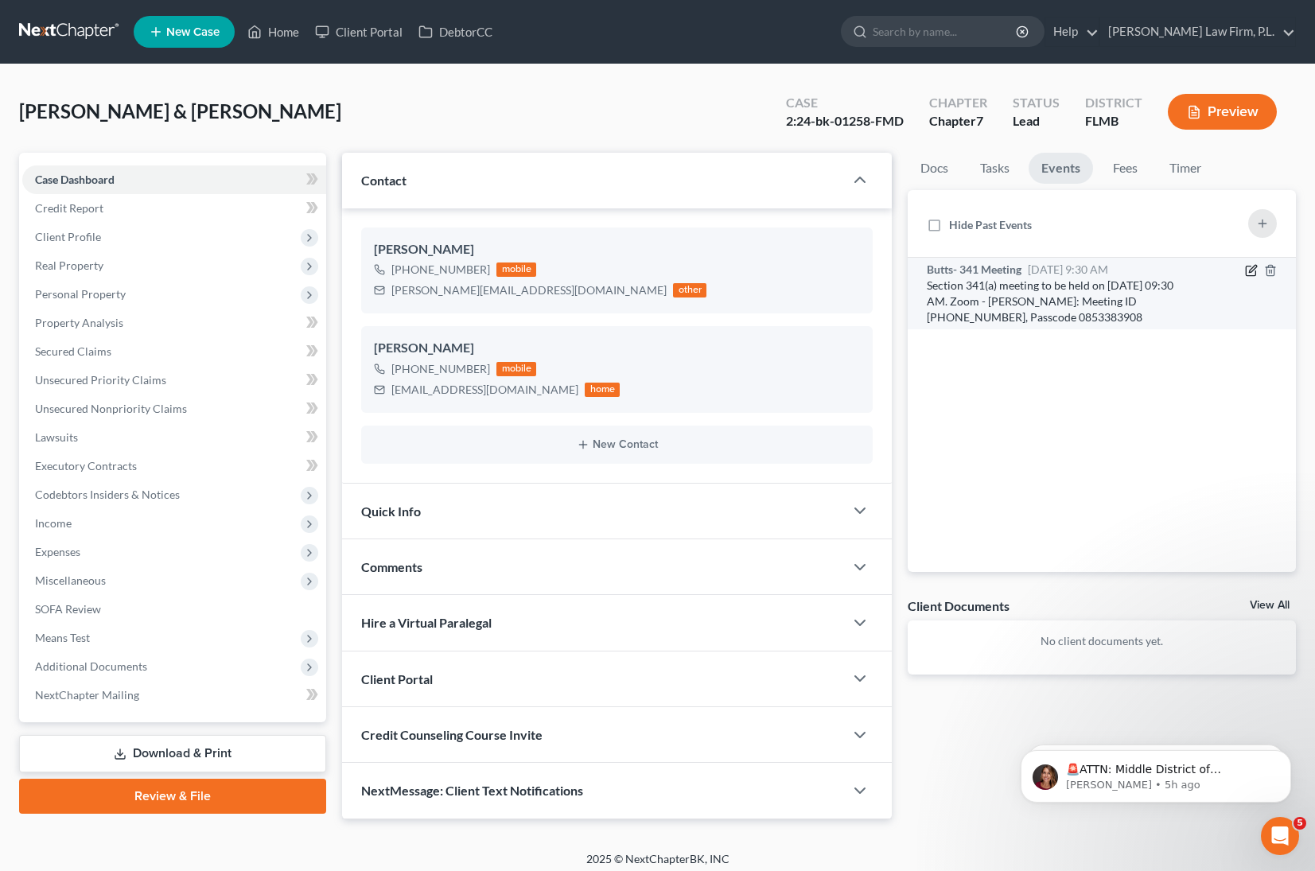
click at [1254, 270] on icon "button" at bounding box center [1251, 270] width 13 height 13
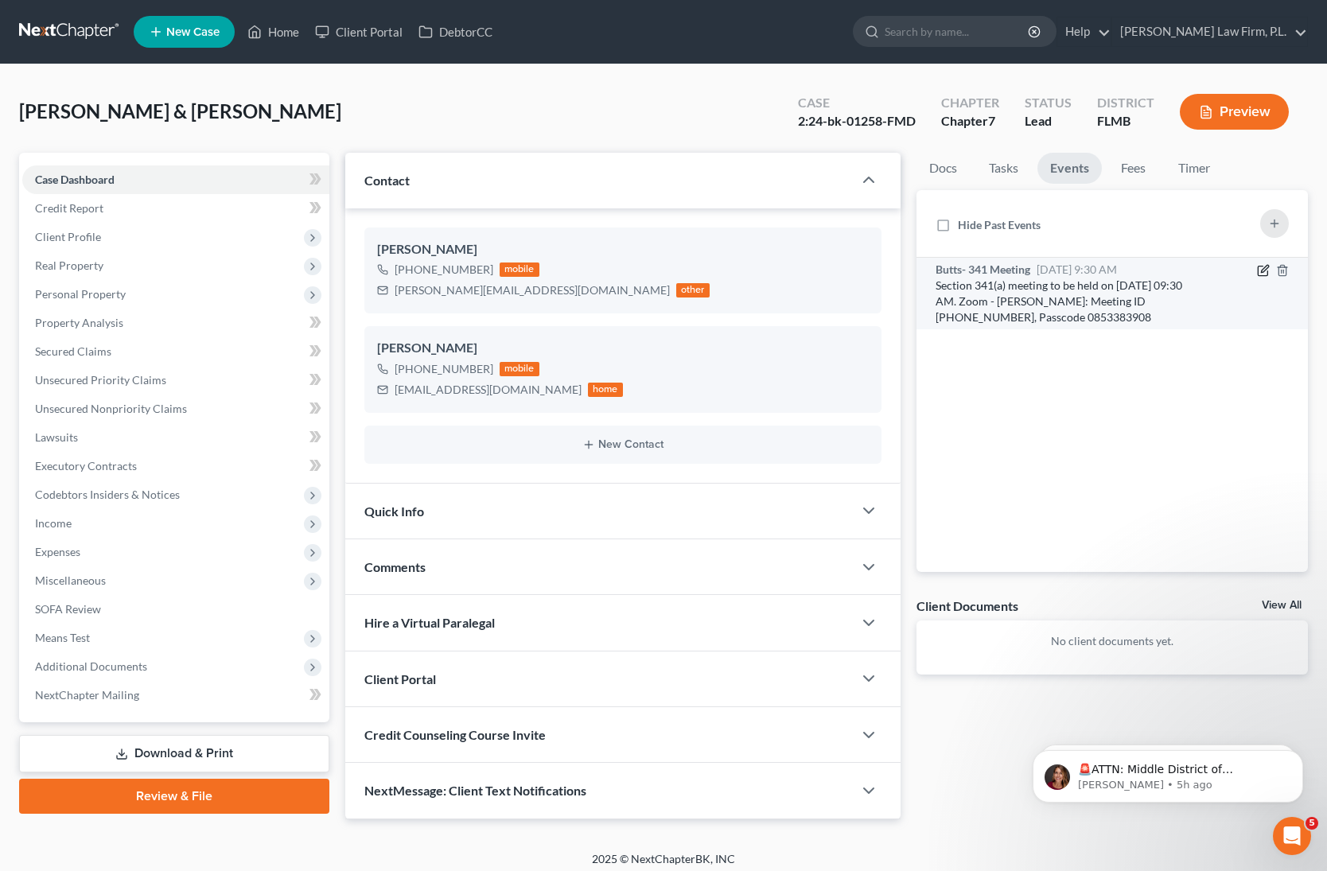
select select "Days"
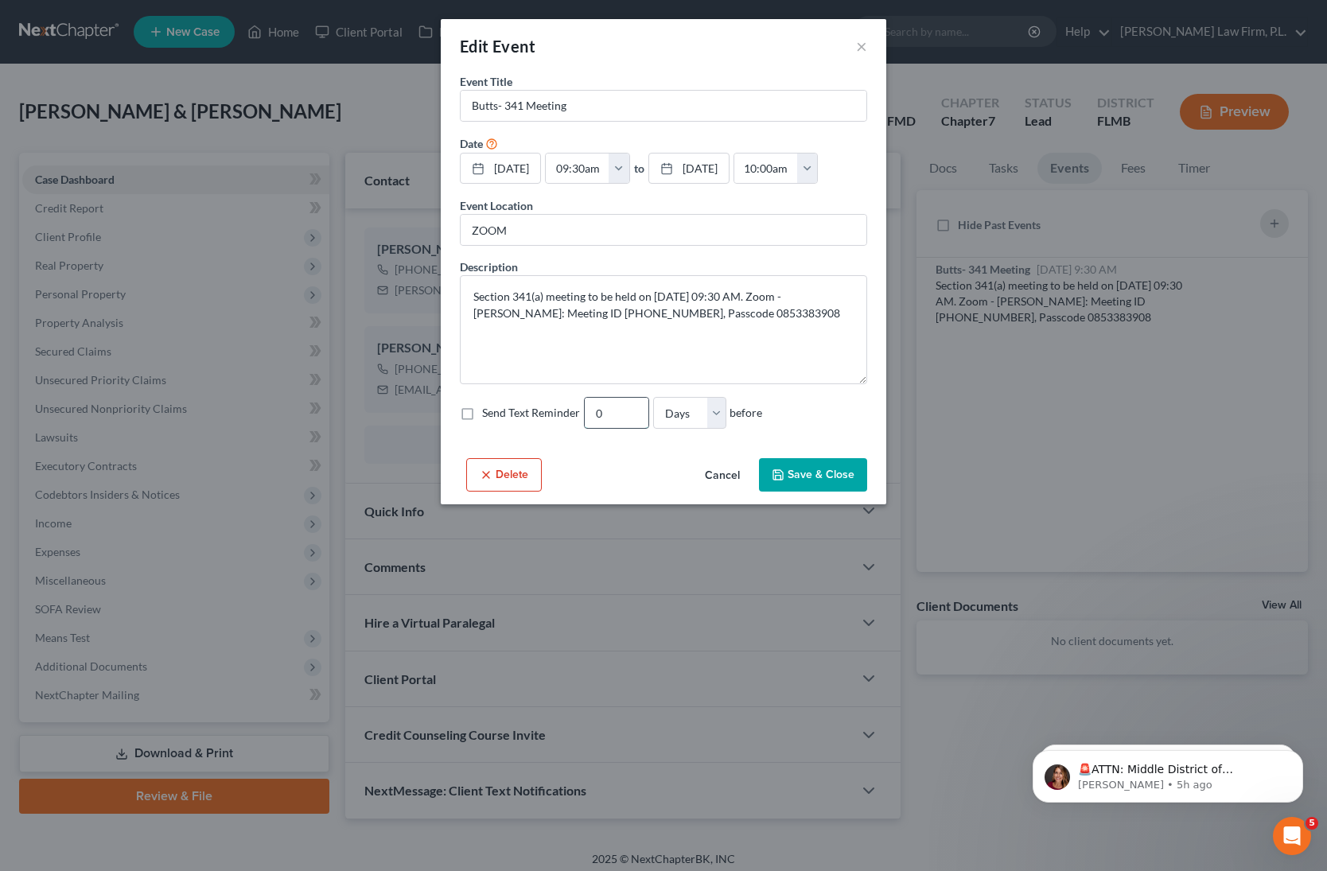
click at [626, 419] on input "0" at bounding box center [617, 413] width 64 height 30
click at [633, 410] on input "1" at bounding box center [617, 413] width 64 height 30
click at [633, 410] on input "2" at bounding box center [617, 413] width 64 height 30
click at [633, 410] on input "3" at bounding box center [617, 413] width 64 height 30
type input "4"
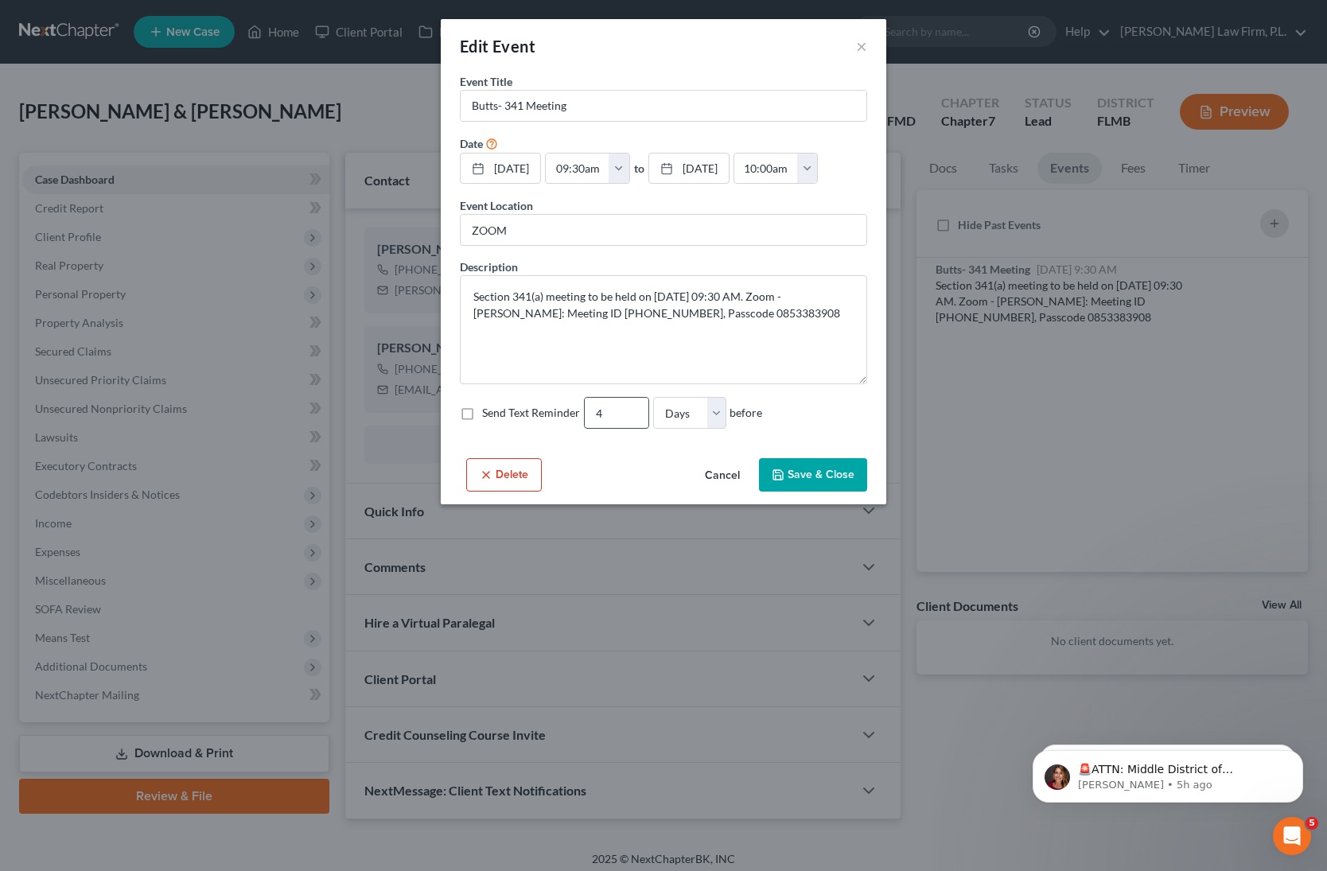
click at [633, 410] on input "4" at bounding box center [617, 413] width 64 height 30
click at [482, 415] on label "Send Text Reminder" at bounding box center [531, 413] width 98 height 16
click at [489, 415] on input "Send Text Reminder" at bounding box center [494, 410] width 10 height 10
checkbox input "true"
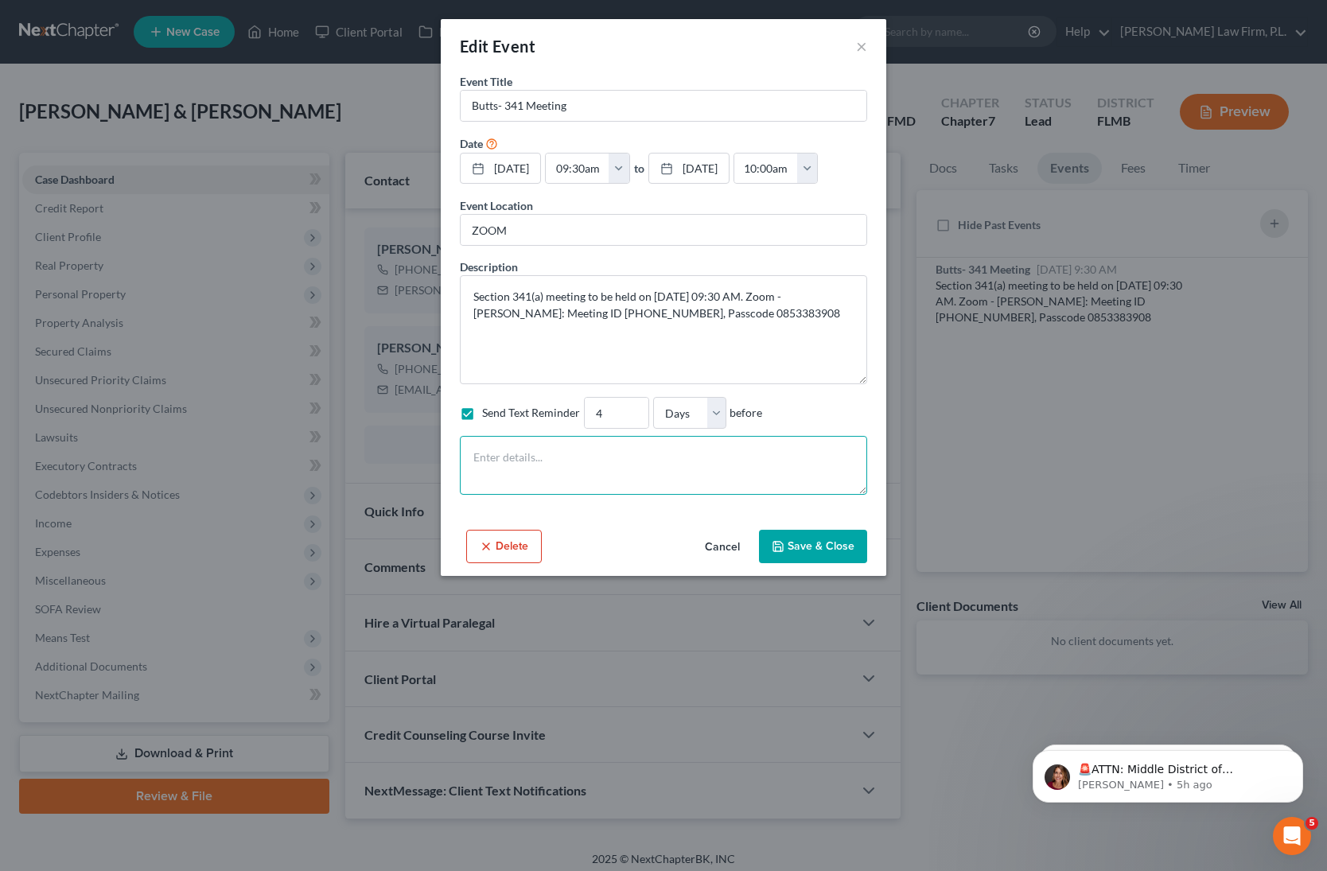
click at [613, 466] on textarea at bounding box center [663, 465] width 407 height 59
type textarea "#"
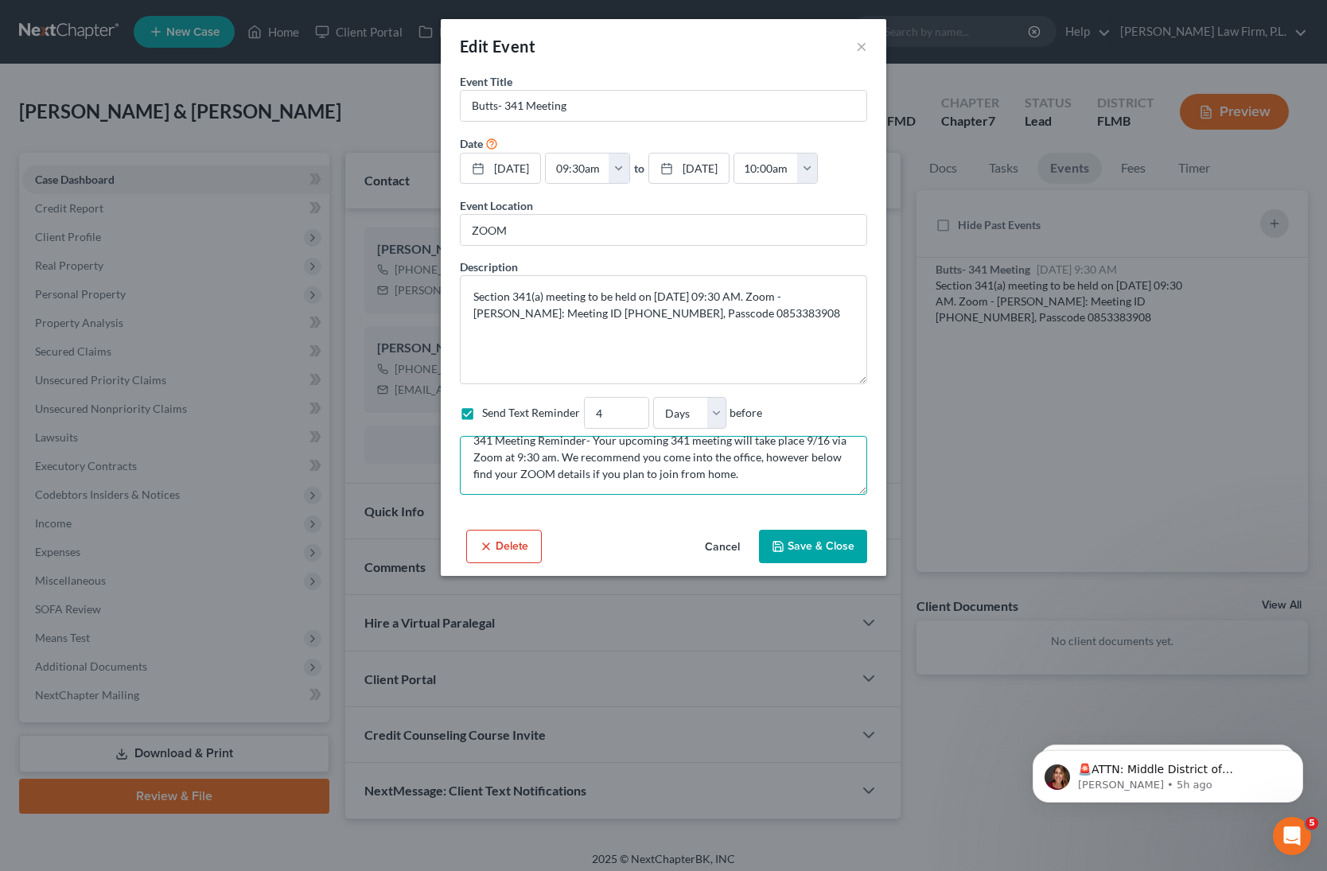
paste textarea "Section 341(a) meeting to be held on 9/16/2025 at 09:30 AM. Zoom - Scharrer: Me…"
click at [470, 473] on textarea "341 Meeting Reminder- Your upcoming 341 meeting will take place 9/16 via Zoom a…" at bounding box center [663, 465] width 407 height 59
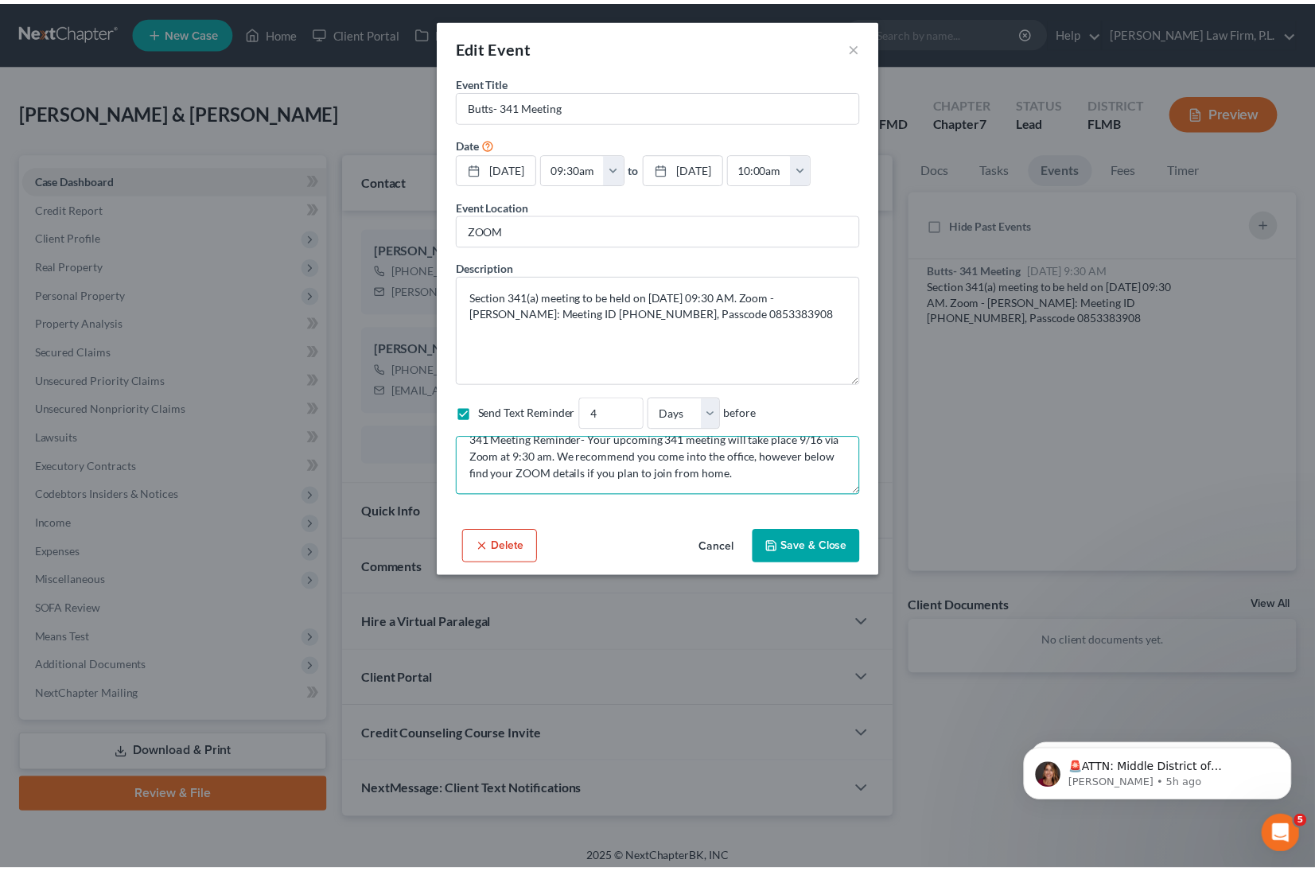
scroll to position [0, 0]
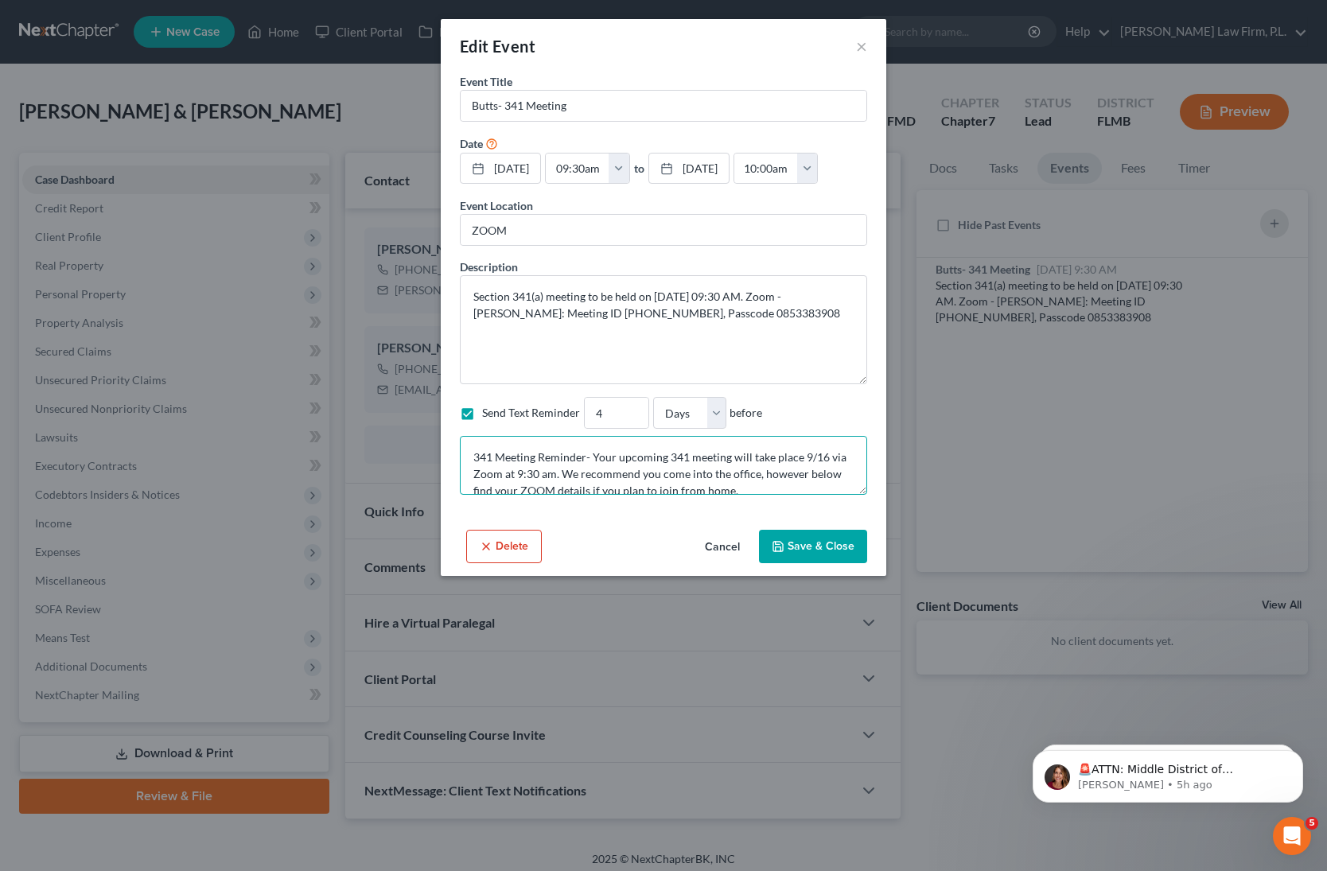
type textarea "341 Meeting Reminder- Your upcoming 341 meeting will take place 9/16 via Zoom a…"
click at [813, 553] on button "Save & Close" at bounding box center [813, 546] width 108 height 33
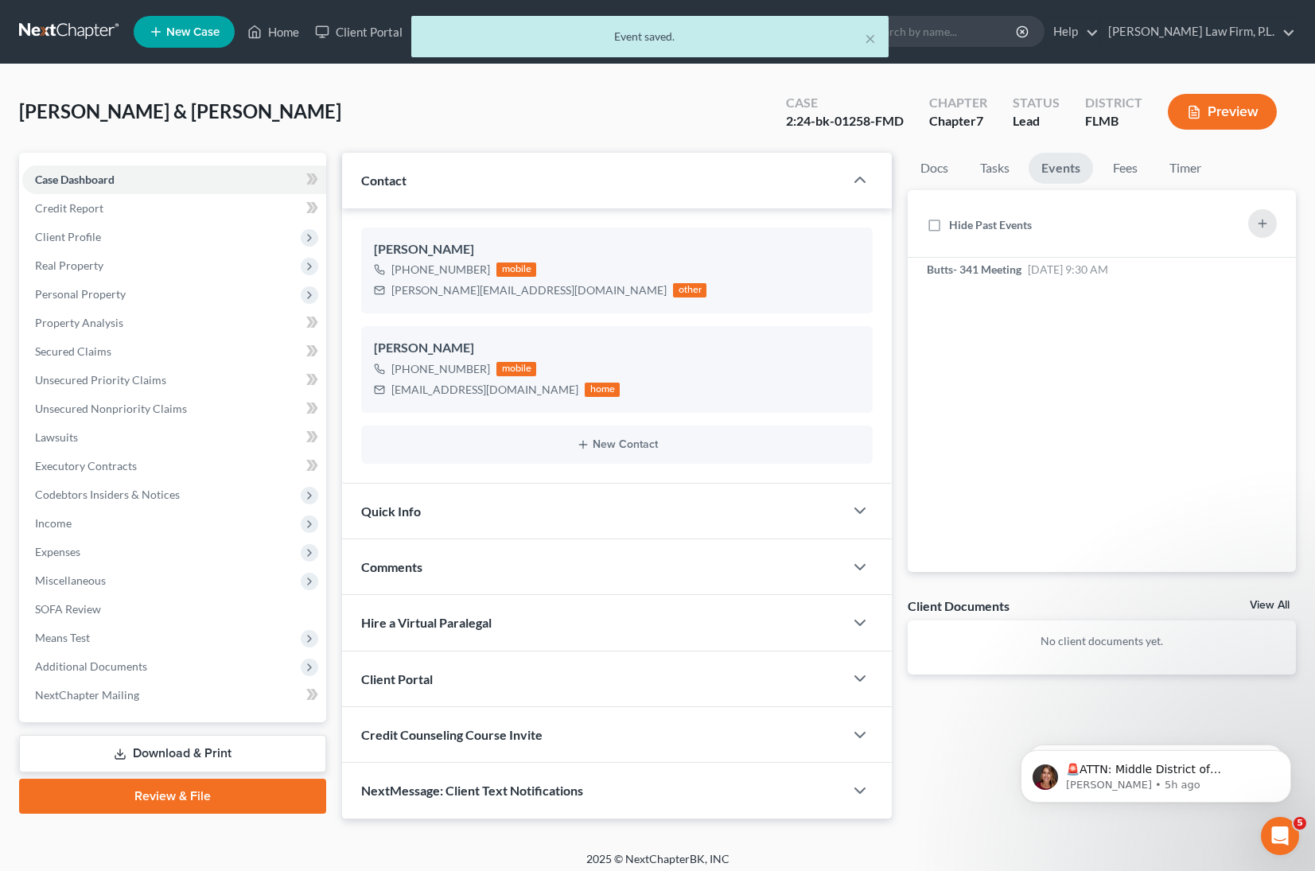
click at [649, 785] on div "NextMessage: Client Text Notifications" at bounding box center [593, 790] width 502 height 55
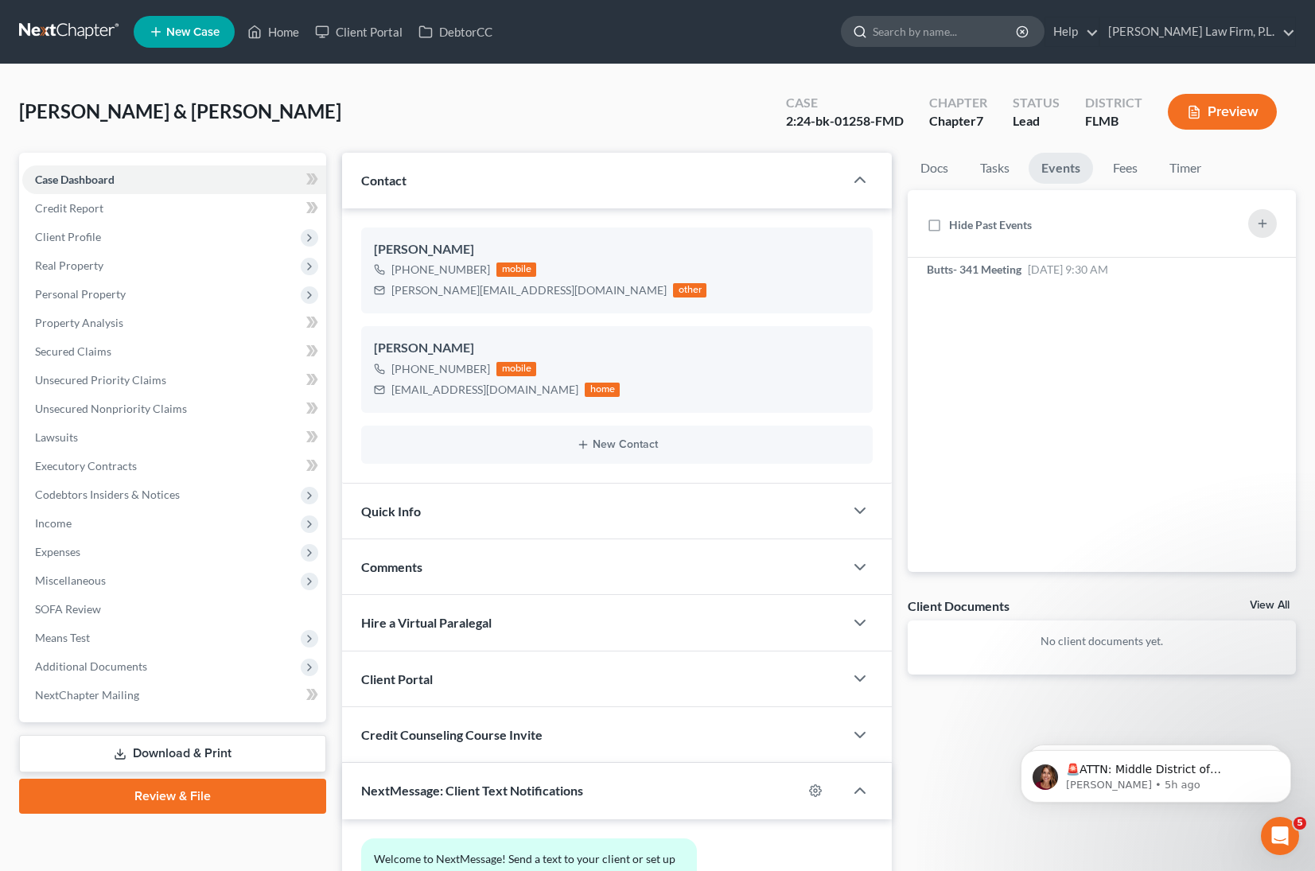
click at [986, 31] on input "search" at bounding box center [946, 31] width 146 height 29
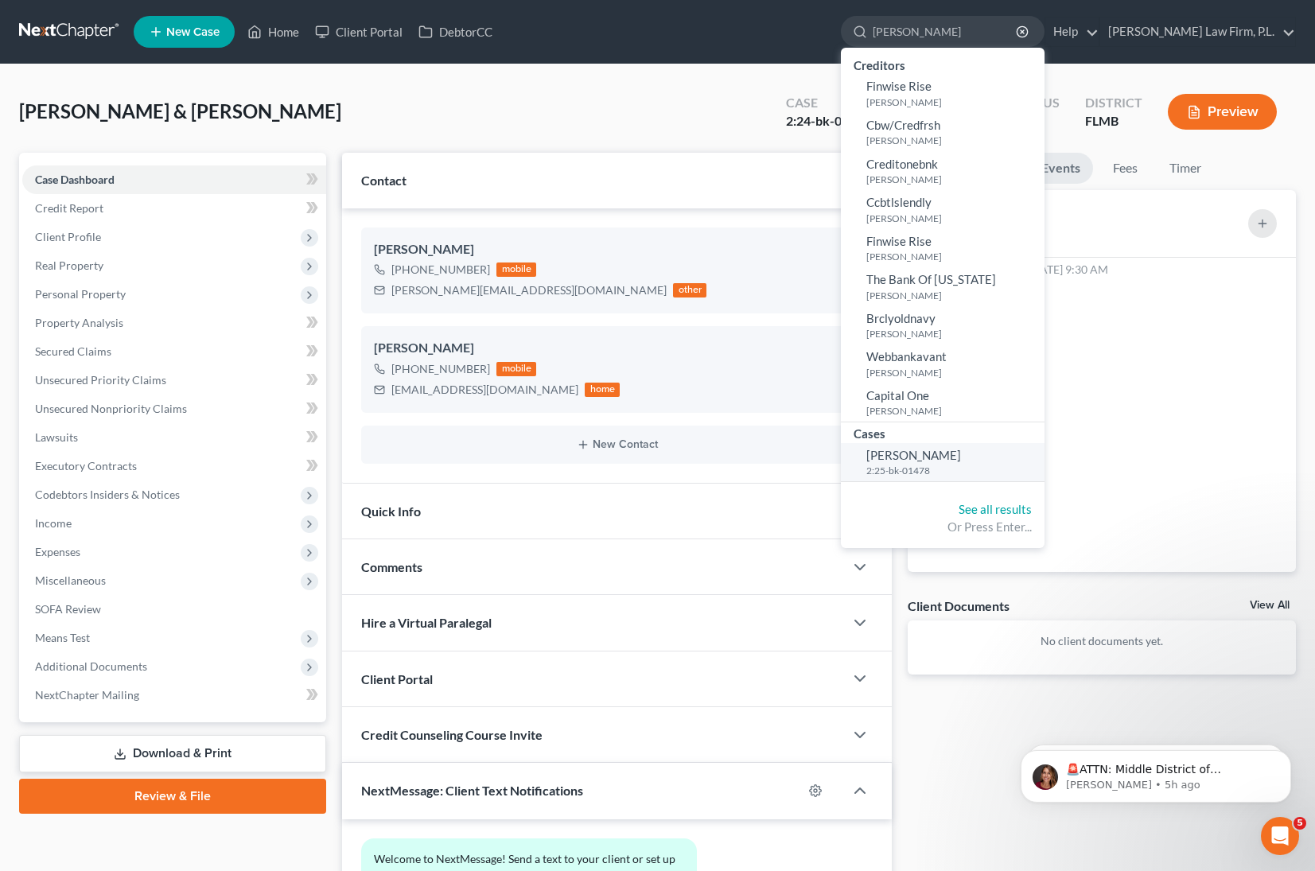
type input "geraci"
click at [1021, 473] on small "2:25-bk-01478" at bounding box center [954, 471] width 174 height 14
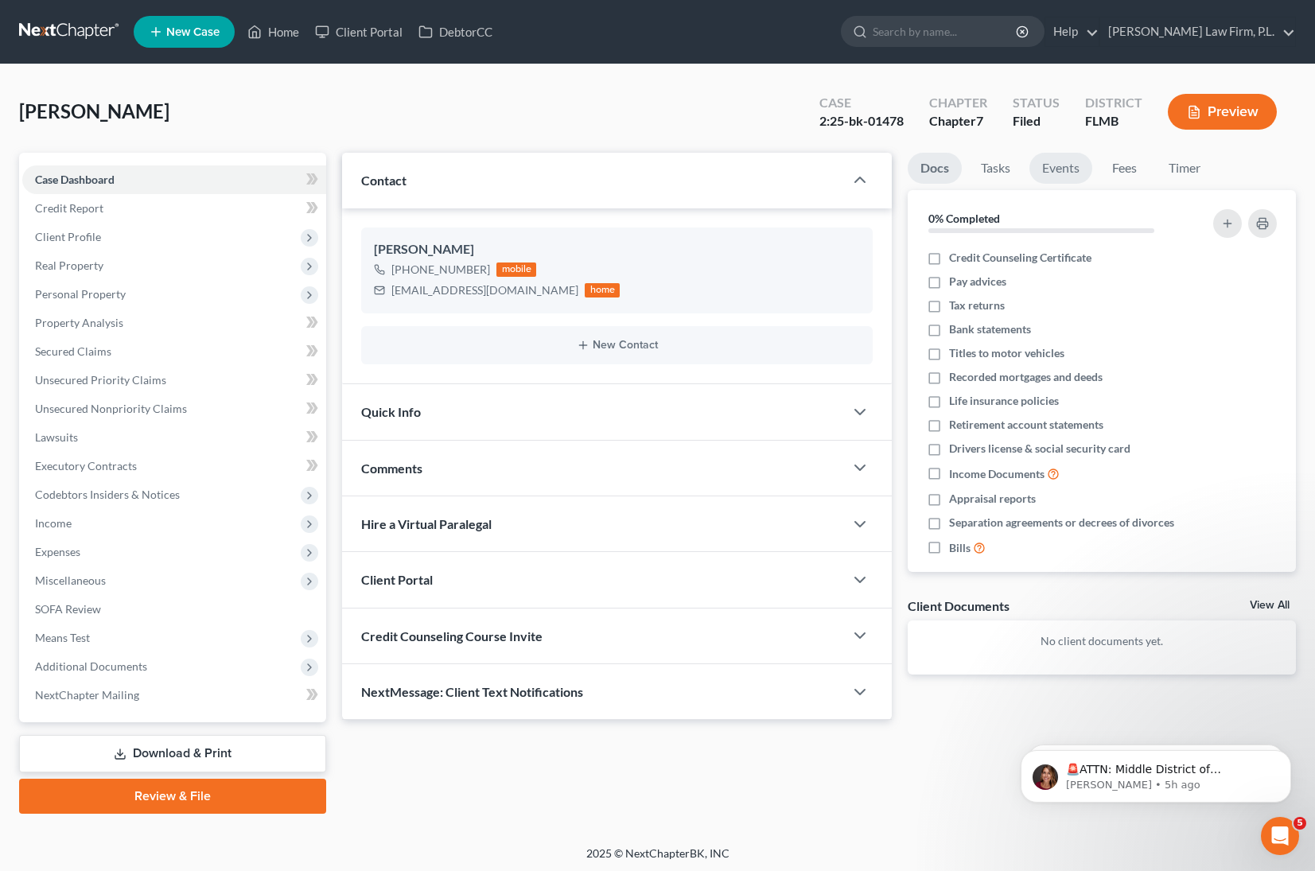
click at [1069, 179] on link "Events" at bounding box center [1061, 168] width 63 height 31
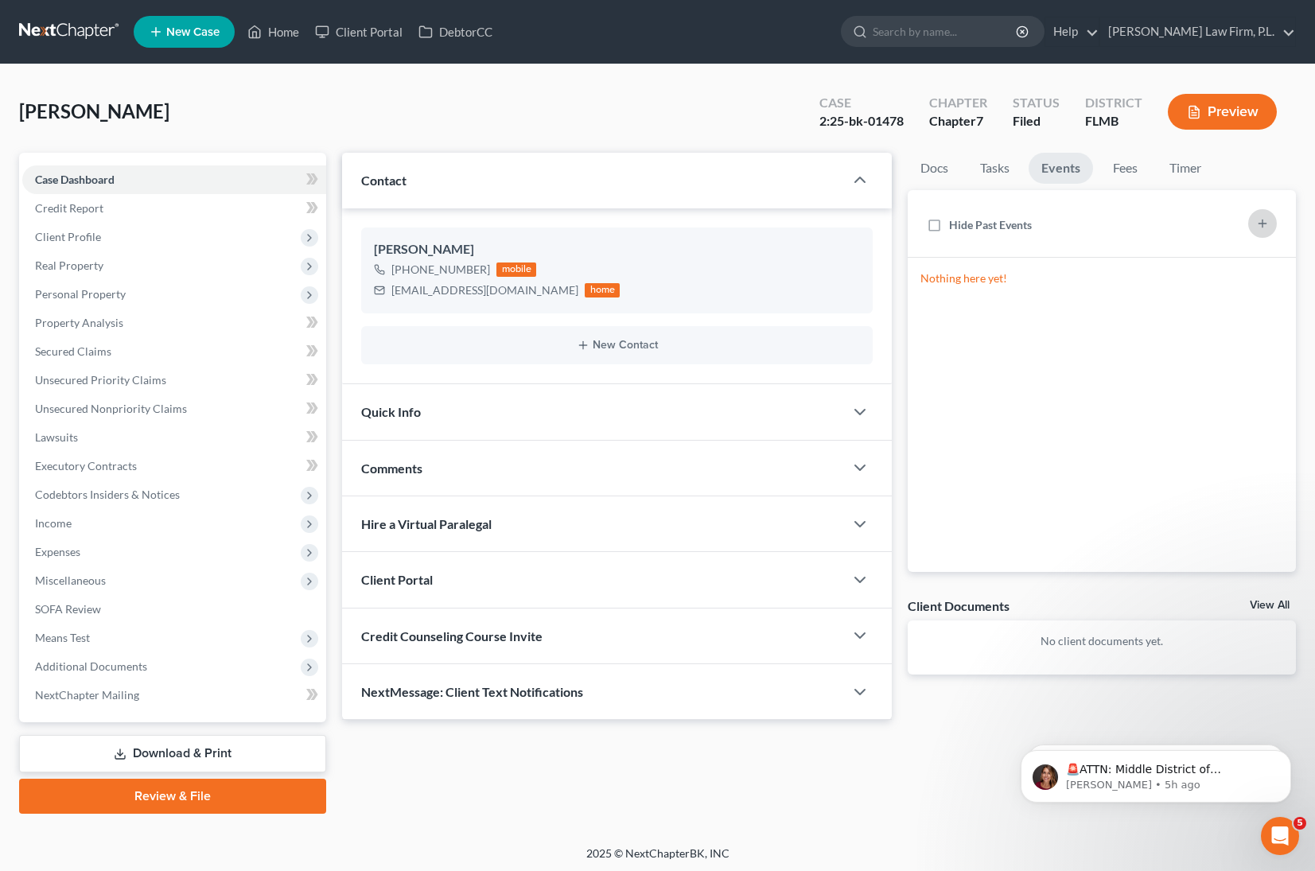
click at [1280, 233] on div "Hide Past Events" at bounding box center [1102, 223] width 363 height 41
click at [1260, 220] on icon "button" at bounding box center [1263, 223] width 13 height 13
select select "Days"
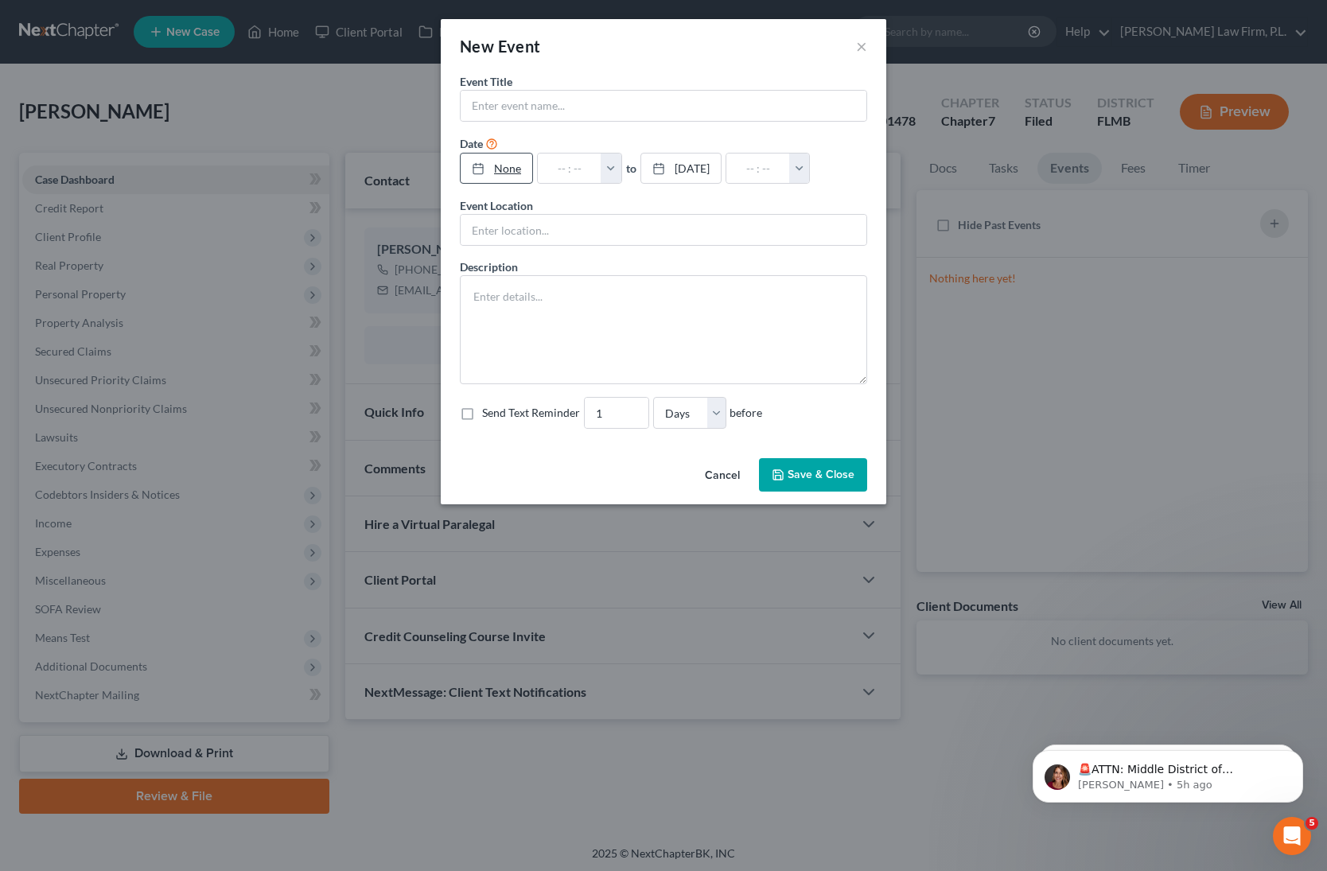
type input "[DATE]"
click at [488, 170] on div at bounding box center [483, 169] width 22 height 14
click at [629, 167] on button "button" at bounding box center [619, 169] width 21 height 30
click at [653, 317] on link "9:30am" at bounding box center [653, 320] width 89 height 27
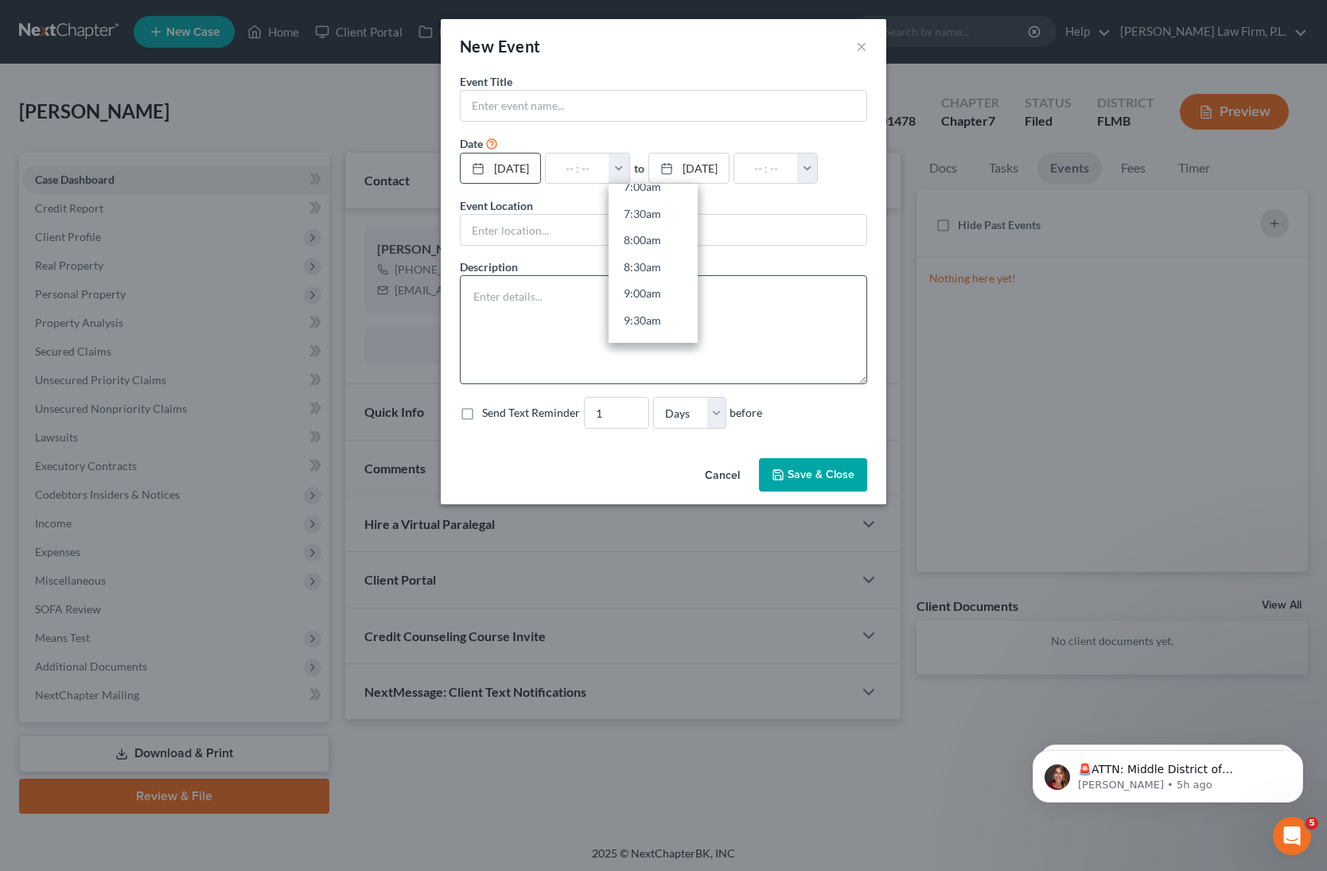
type input "9:30am"
click at [798, 166] on input "10:30am" at bounding box center [766, 169] width 64 height 30
type input "10:00am"
click at [630, 94] on input "text" at bounding box center [664, 106] width 406 height 30
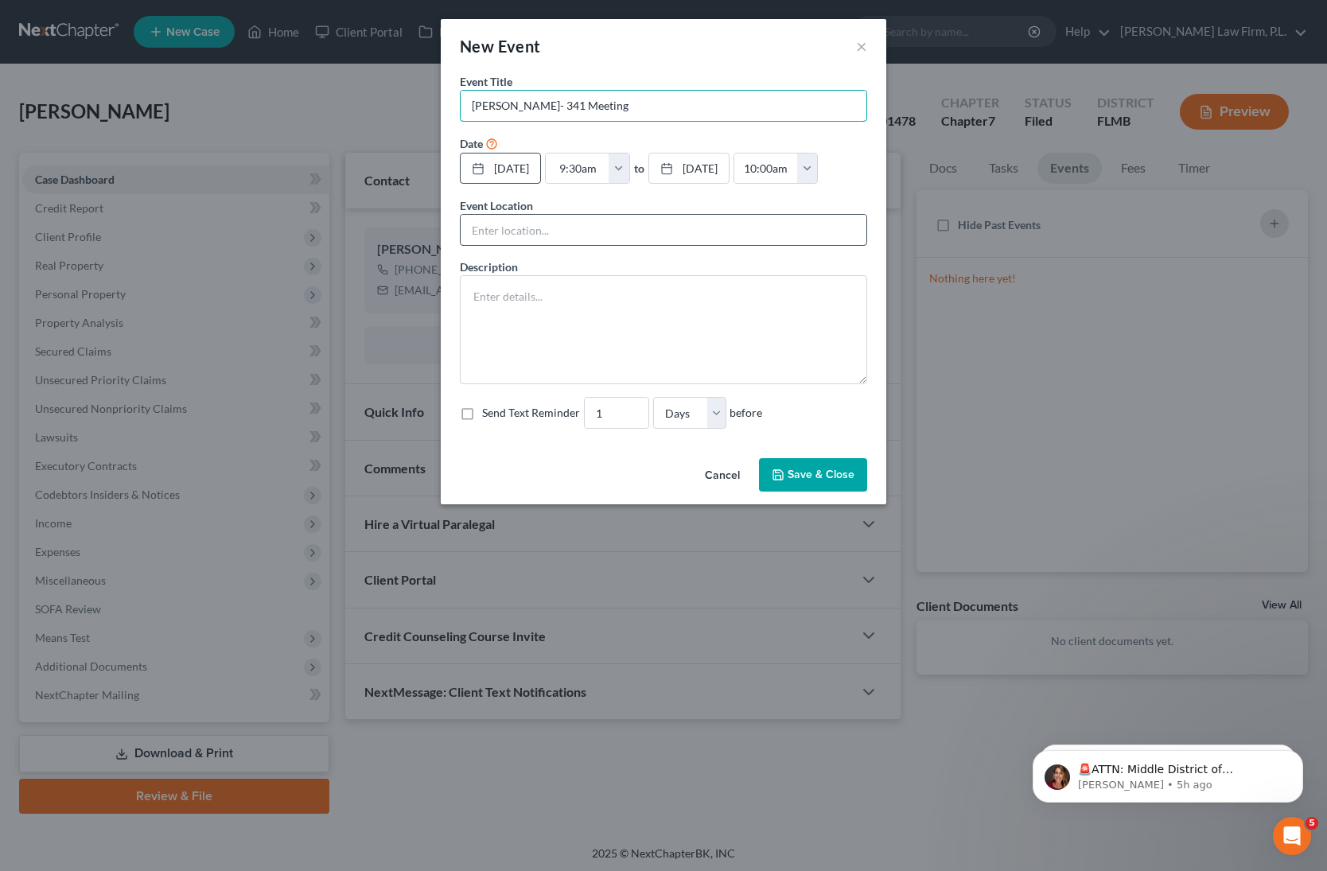
type input "[PERSON_NAME]- 341 Meeting"
click at [568, 225] on input "text" at bounding box center [664, 230] width 406 height 30
type input "ZOOM"
click at [542, 300] on textarea at bounding box center [663, 329] width 407 height 109
click at [482, 411] on label "Send Text Reminder" at bounding box center [531, 413] width 98 height 16
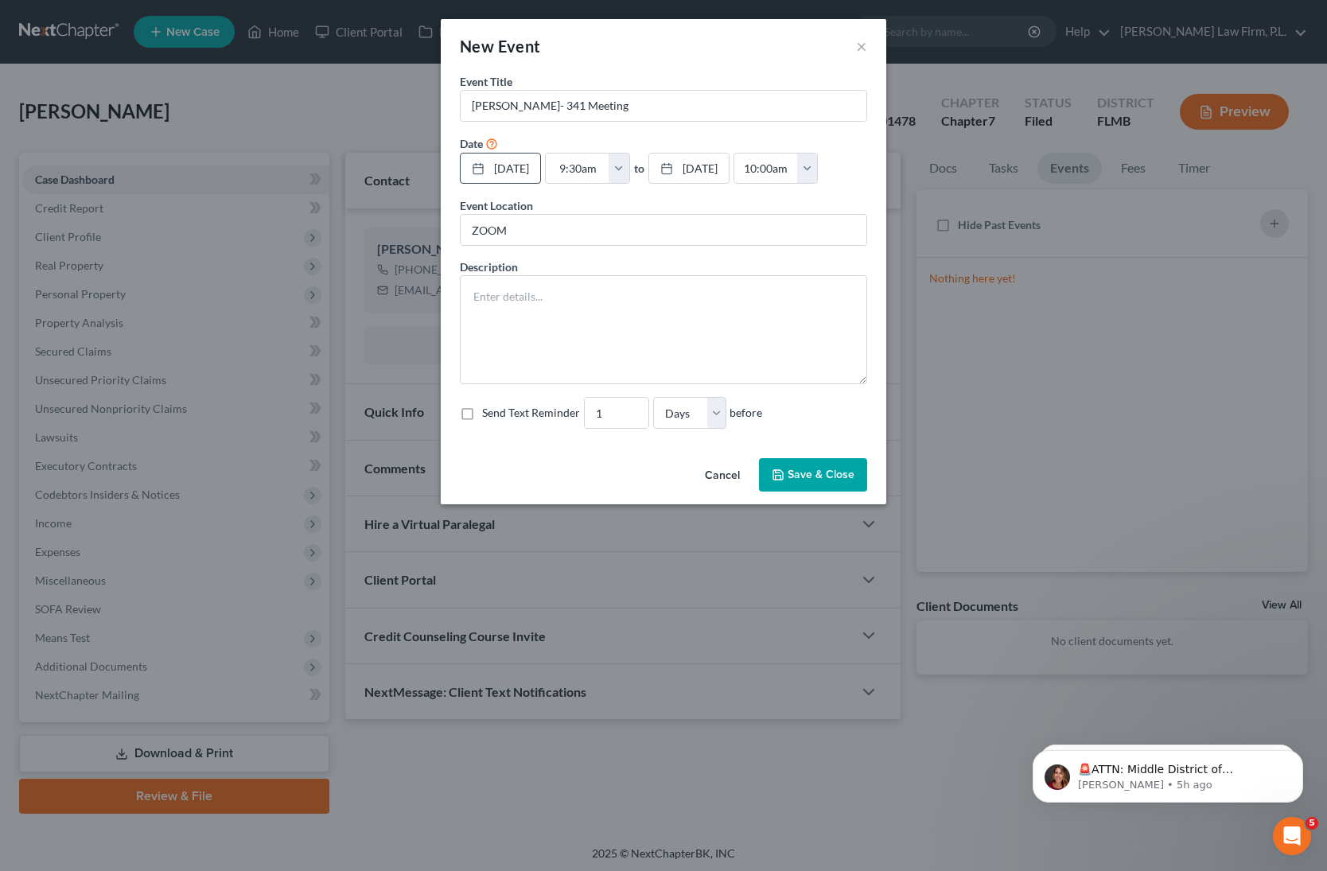
click at [489, 411] on input "Send Text Reminder" at bounding box center [494, 410] width 10 height 10
checkbox input "true"
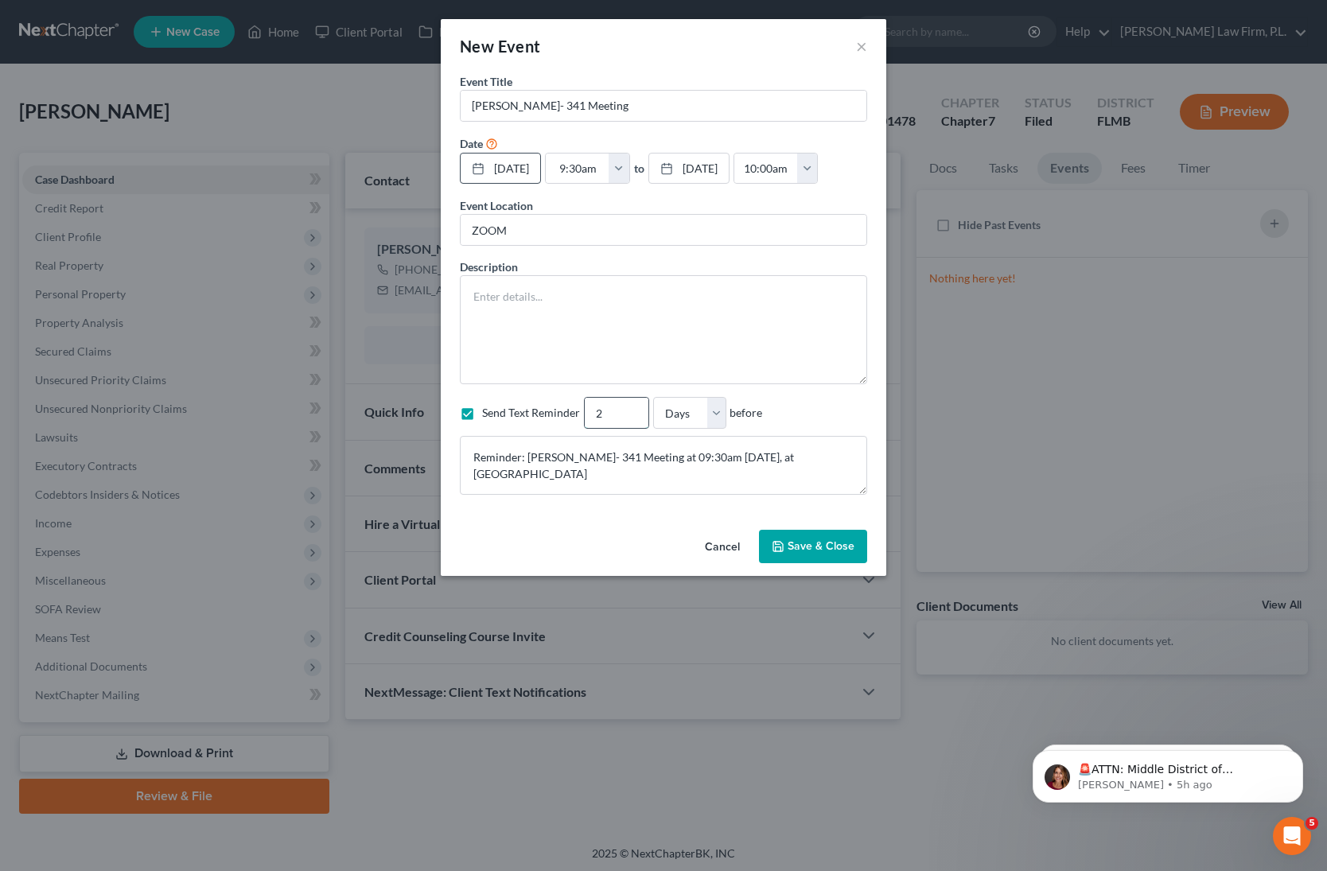
click at [629, 407] on input "2" at bounding box center [617, 413] width 64 height 30
click at [629, 407] on input "3" at bounding box center [617, 413] width 64 height 30
type input "4"
click at [629, 407] on input "4" at bounding box center [617, 413] width 64 height 30
click at [530, 311] on textarea at bounding box center [663, 329] width 407 height 109
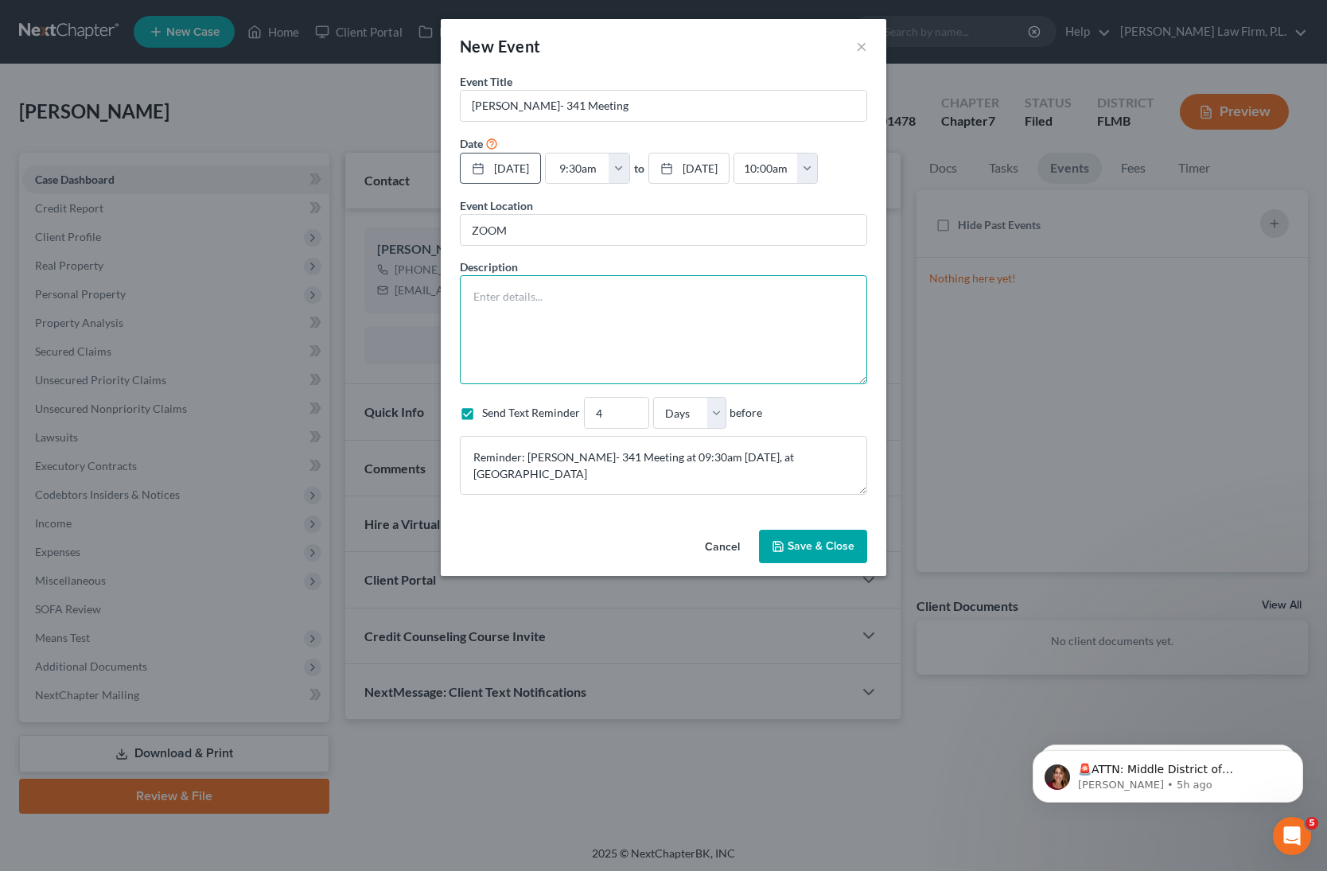
paste textarea "Section 341(a) meeting to be held on 9/16/2025 at 09:30 AM. Zoom - Scharrer: Me…"
type textarea "Section 341(a) meeting to be held on 9/16/2025 at 09:30 AM. Zoom - Scharrer: Me…"
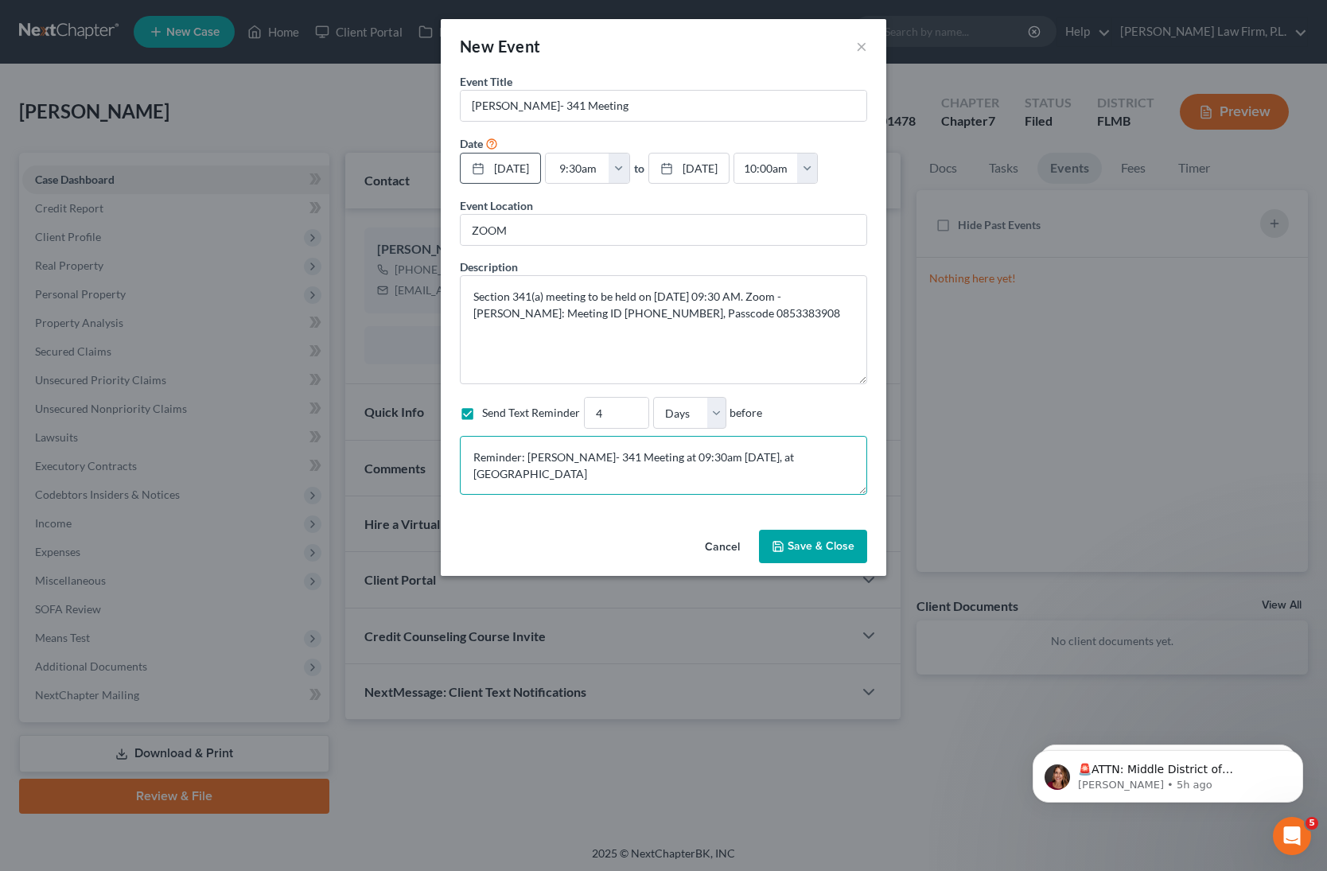
click at [562, 481] on textarea "Reminder: Geraci- 341 Meeting at 09:30am Sep 16, 2025, at ZOOM" at bounding box center [663, 465] width 407 height 59
paste textarea "Section 341(a) meeting to be held on 9/16/2025 at 09:30 AM. Zoom - Scharrer: Me…"
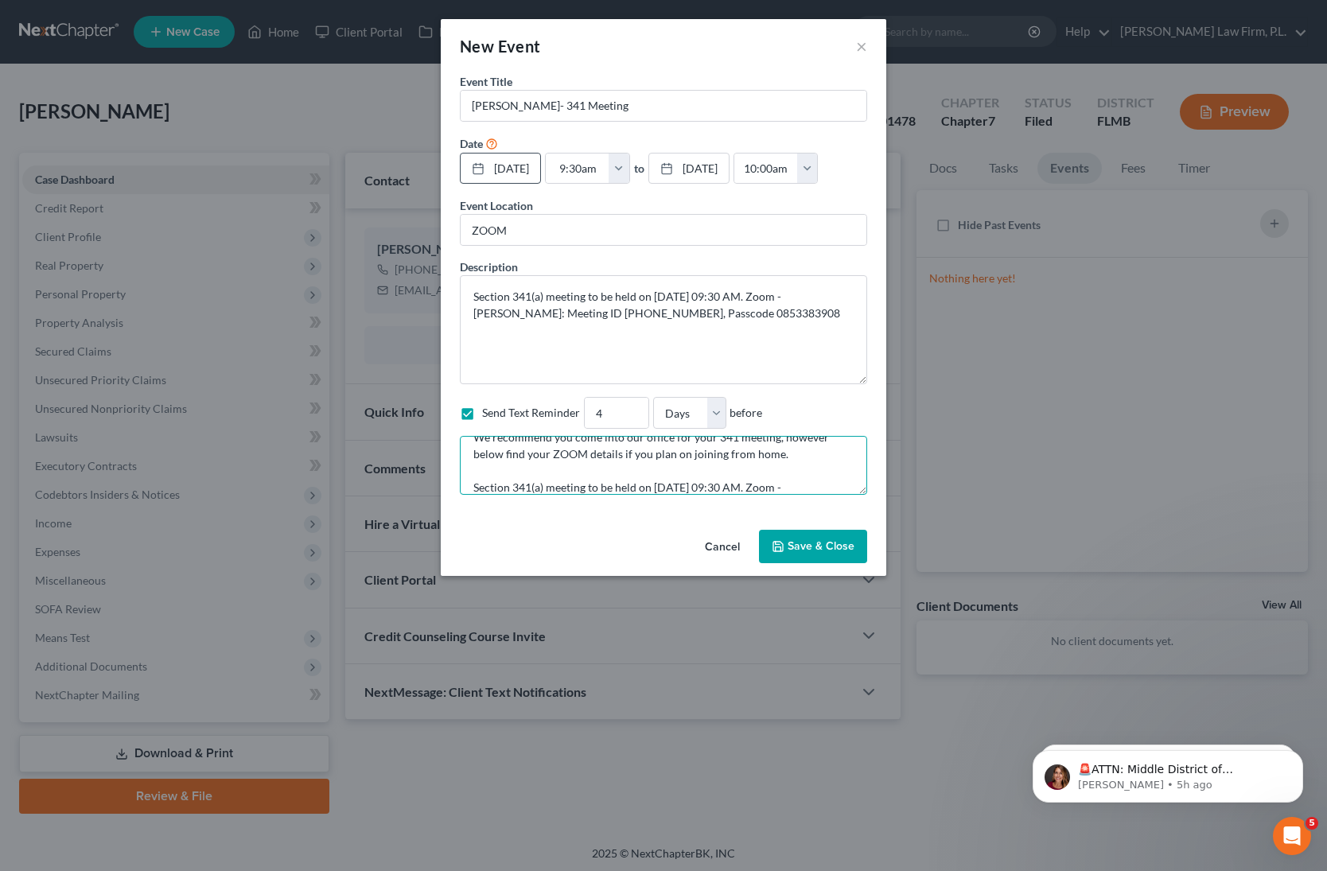
scroll to position [84, 0]
type textarea "Reminder: Geraci- 341 Meeting at 09:30am Sep 16, 2025, at ZOOM We recommend you…"
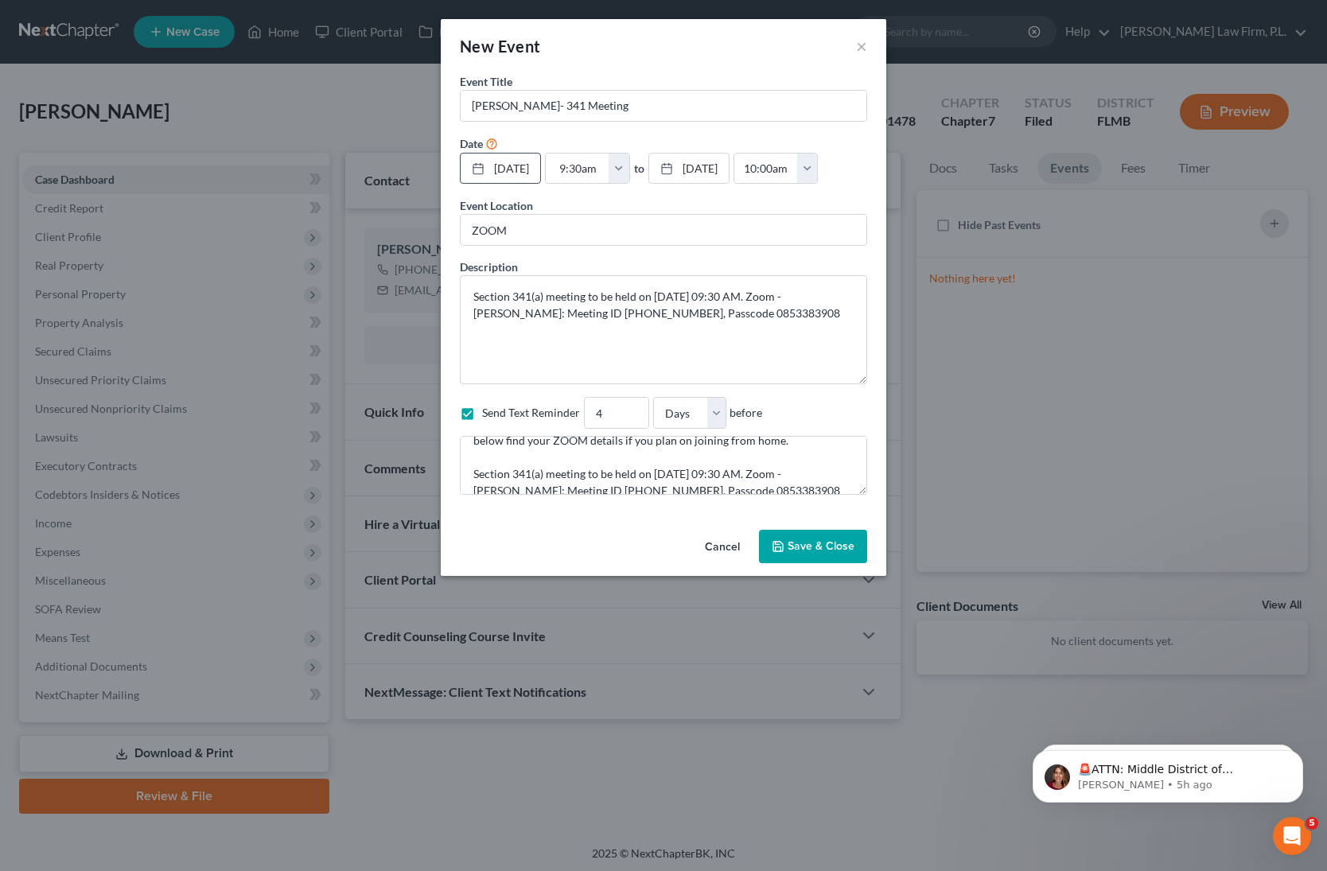
click at [809, 546] on button "Save & Close" at bounding box center [813, 546] width 108 height 33
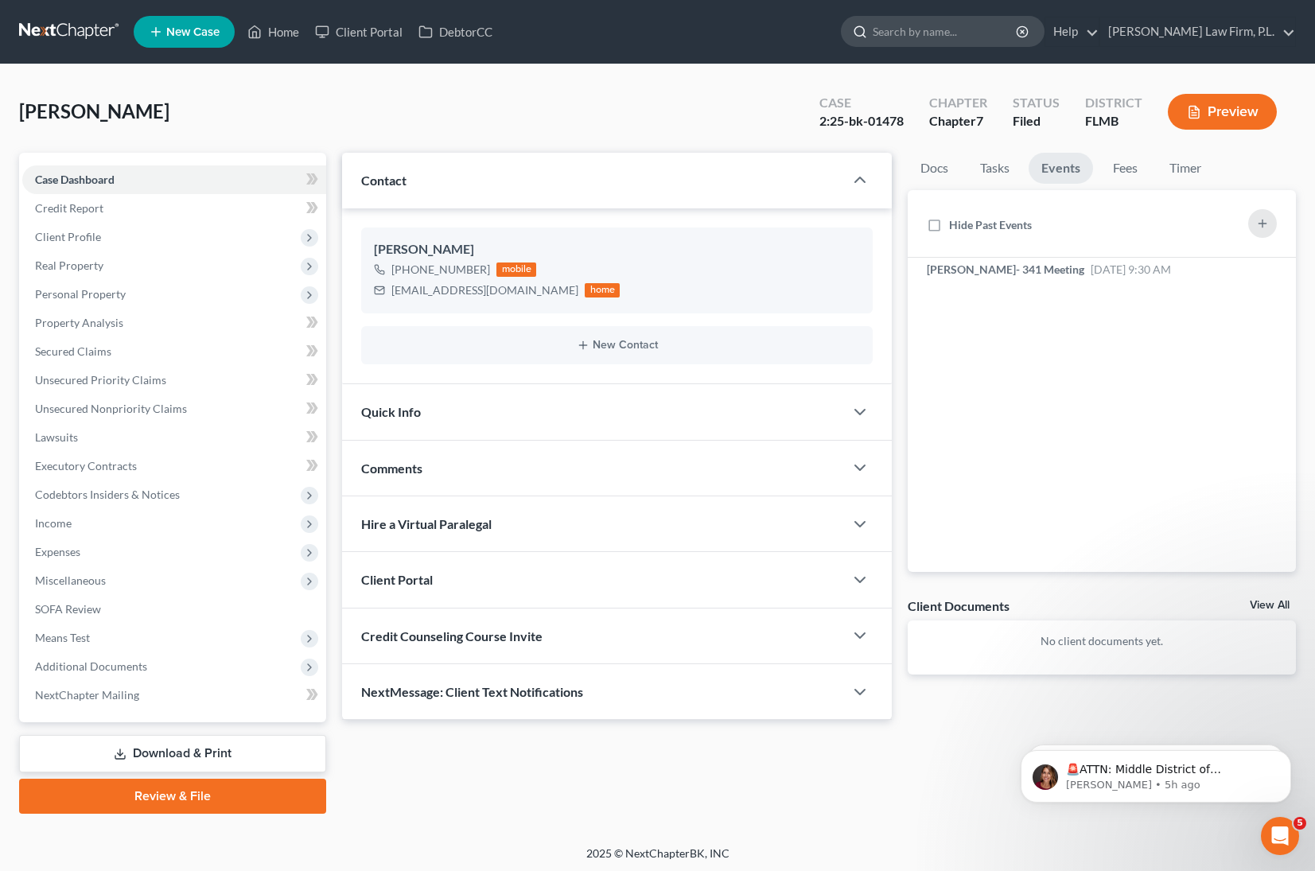
click at [996, 34] on input "search" at bounding box center [946, 31] width 146 height 29
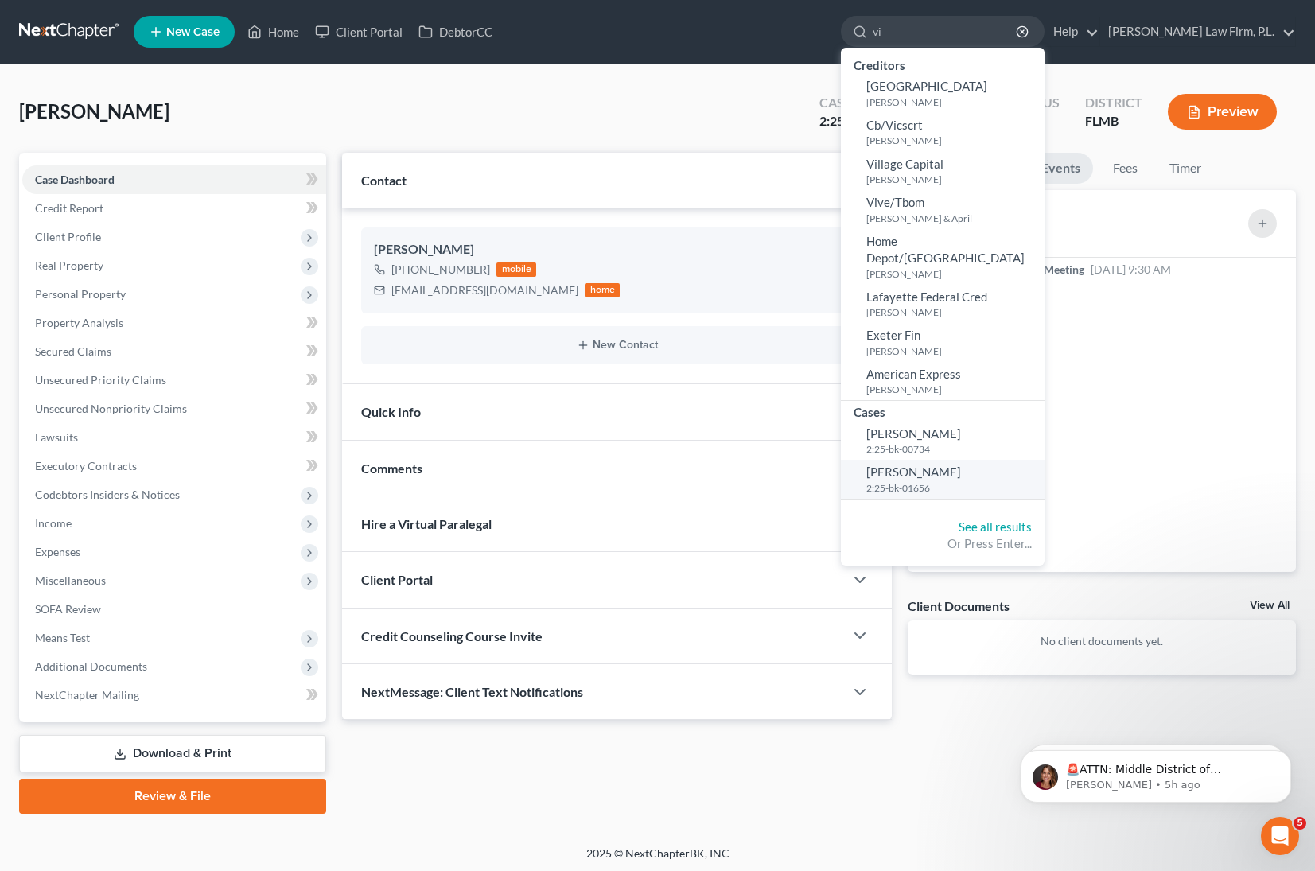
type input "vi"
click at [1003, 460] on link "Vilella, Josue 2:25-bk-01656" at bounding box center [943, 479] width 204 height 39
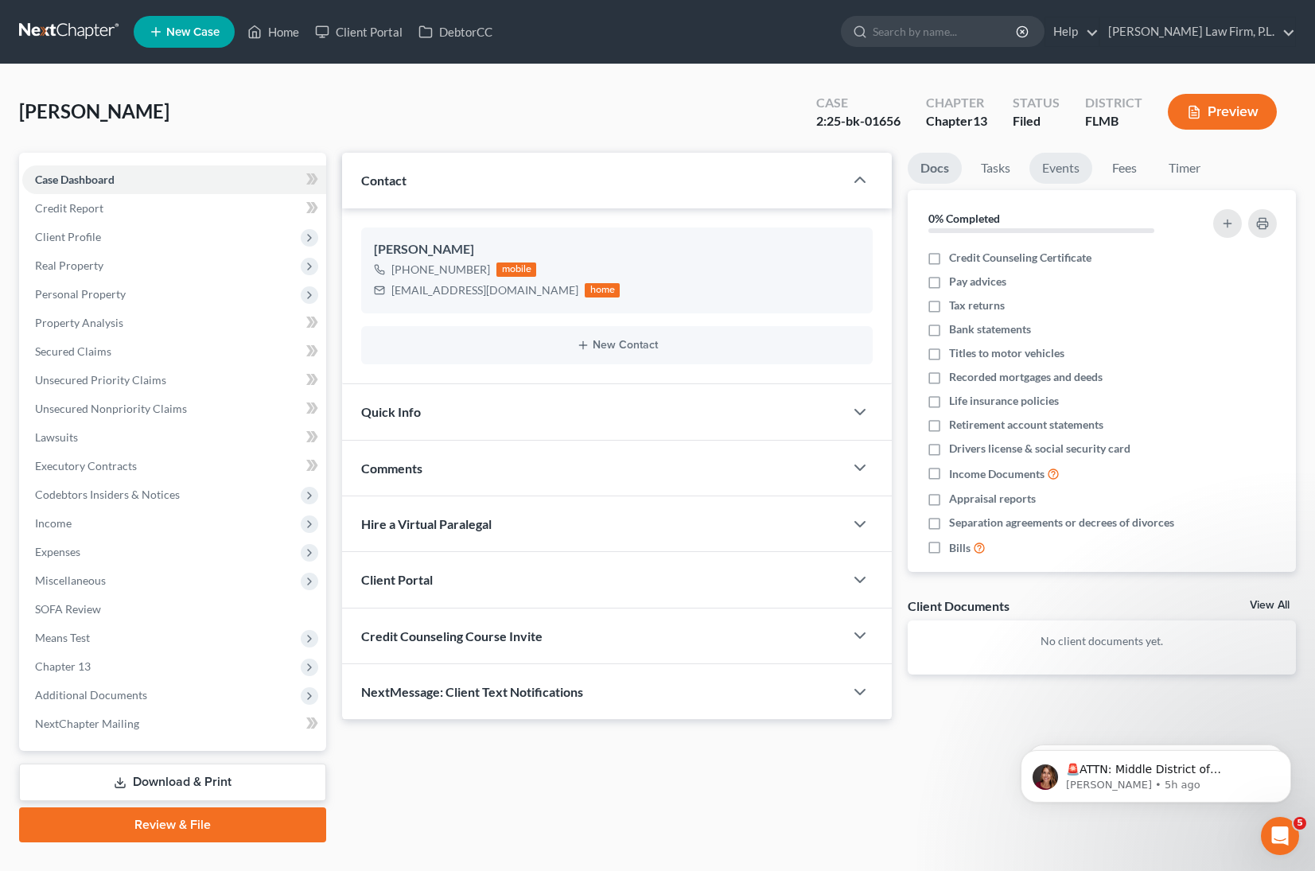
click at [1065, 168] on link "Events" at bounding box center [1061, 168] width 63 height 31
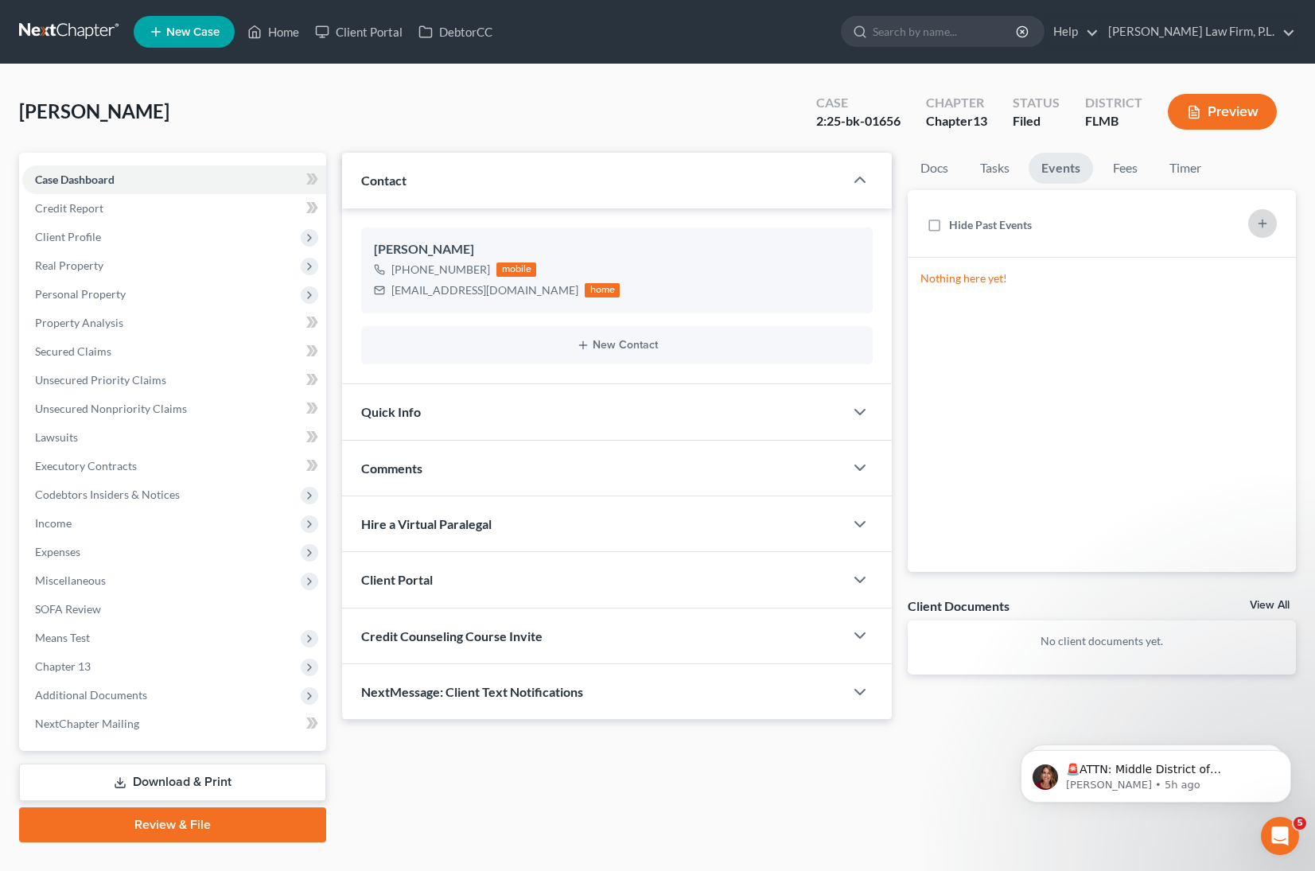
click at [1262, 226] on icon "button" at bounding box center [1263, 223] width 13 height 13
select select "Days"
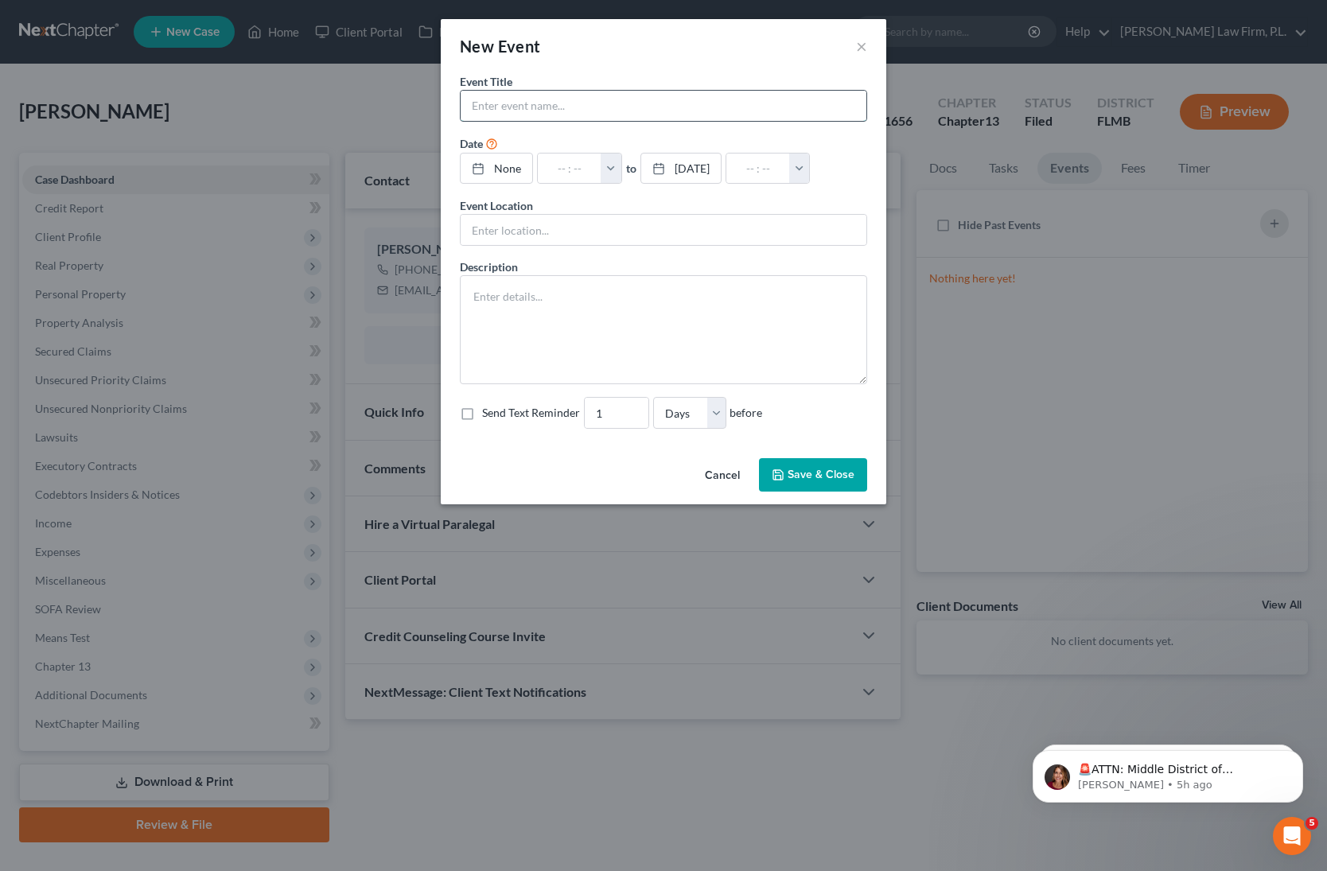
drag, startPoint x: 479, startPoint y: 95, endPoint x: 488, endPoint y: 92, distance: 9.3
click at [479, 95] on input "text" at bounding box center [664, 106] width 406 height 30
type input "[PERSON_NAME]- 341 Meeting"
click at [510, 173] on link "None" at bounding box center [497, 169] width 72 height 30
type input "[DATE]"
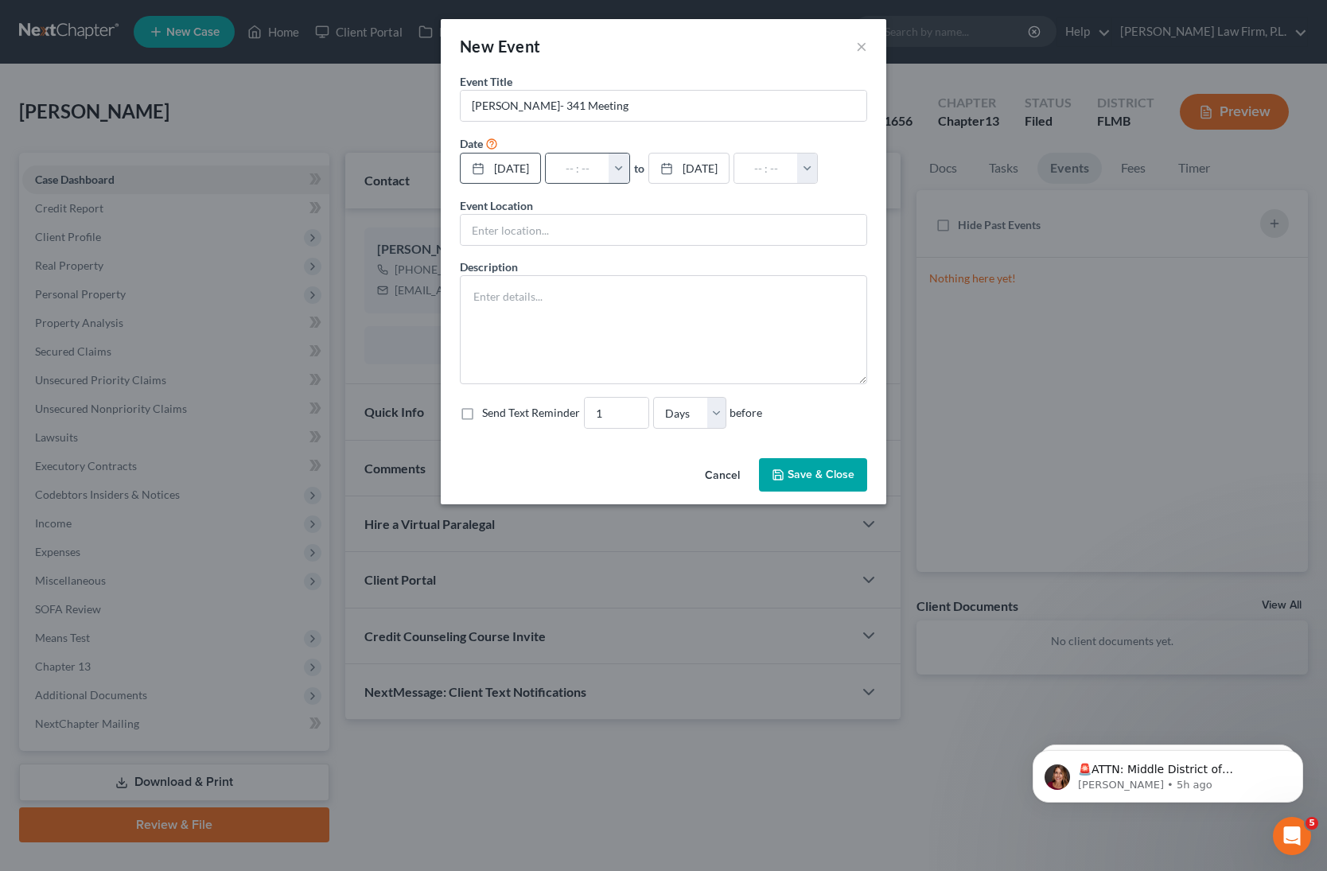
click at [629, 166] on button "button" at bounding box center [619, 169] width 21 height 30
click at [662, 329] on link "2:00pm" at bounding box center [653, 334] width 89 height 27
type input "2:00pm"
click at [793, 169] on input "03:00pm" at bounding box center [766, 169] width 64 height 30
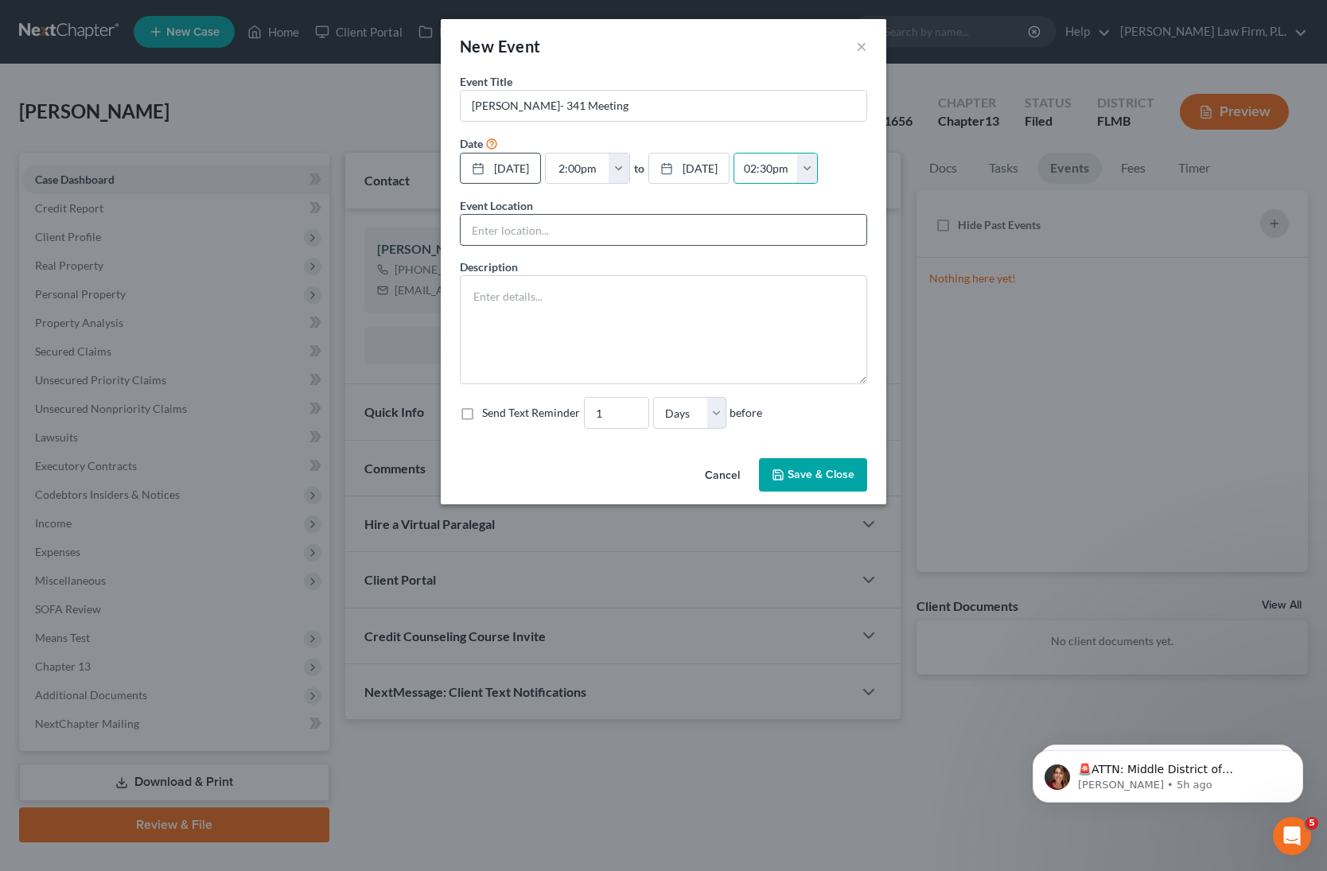
type input "02:30pm"
click at [621, 229] on input "text" at bounding box center [664, 230] width 406 height 30
type input "ZOOM"
type textarea "Reminder: Vilella- 341 Meeting at 02:00pm Sep 18, 2025, at ZOOM"
click at [520, 309] on textarea at bounding box center [663, 329] width 407 height 109
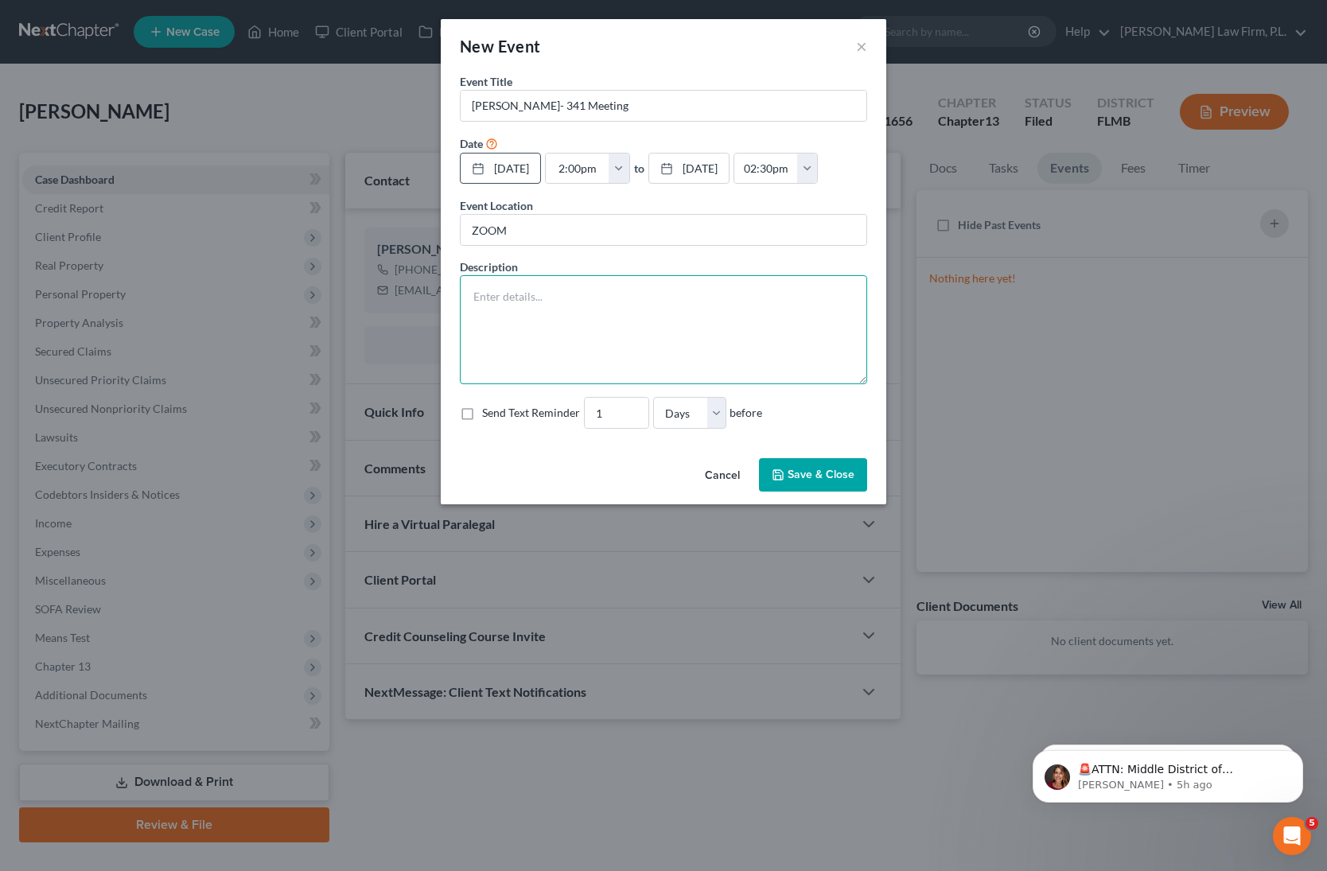
paste textarea "Section 341(a) meeting to be held on 9/18/2025 at 02:00 PM. Zoom - Waage: Meeti…"
type textarea "Section 341(a) meeting to be held on 9/18/2025 at 02:00 PM. Zoom - Waage: Meeti…"
click at [482, 416] on label "Send Text Reminder" at bounding box center [531, 413] width 98 height 16
click at [489, 415] on input "Send Text Reminder" at bounding box center [494, 410] width 10 height 10
checkbox input "true"
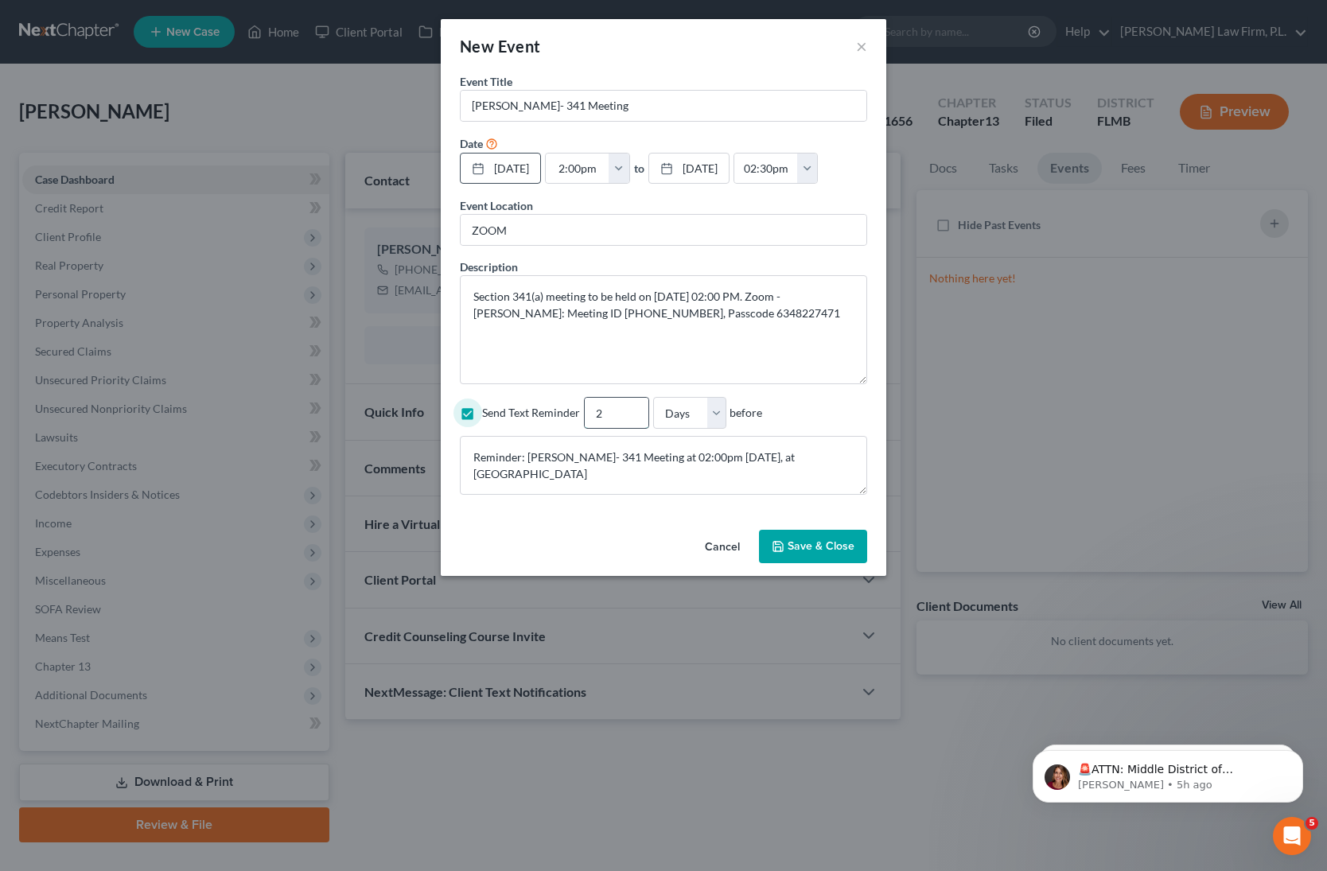
click at [634, 409] on input "2" at bounding box center [617, 413] width 64 height 30
type input "3"
click at [634, 409] on input "3" at bounding box center [617, 413] width 64 height 30
click at [618, 477] on textarea "Reminder: Vilella- 341 Meeting at 02:00pm Sep 18, 2025, at ZOOM" at bounding box center [663, 465] width 407 height 59
type textarea "Reminder: Vilella- 341 Meeting at 02:00pm Sep 18, 2025, at ZOOM"
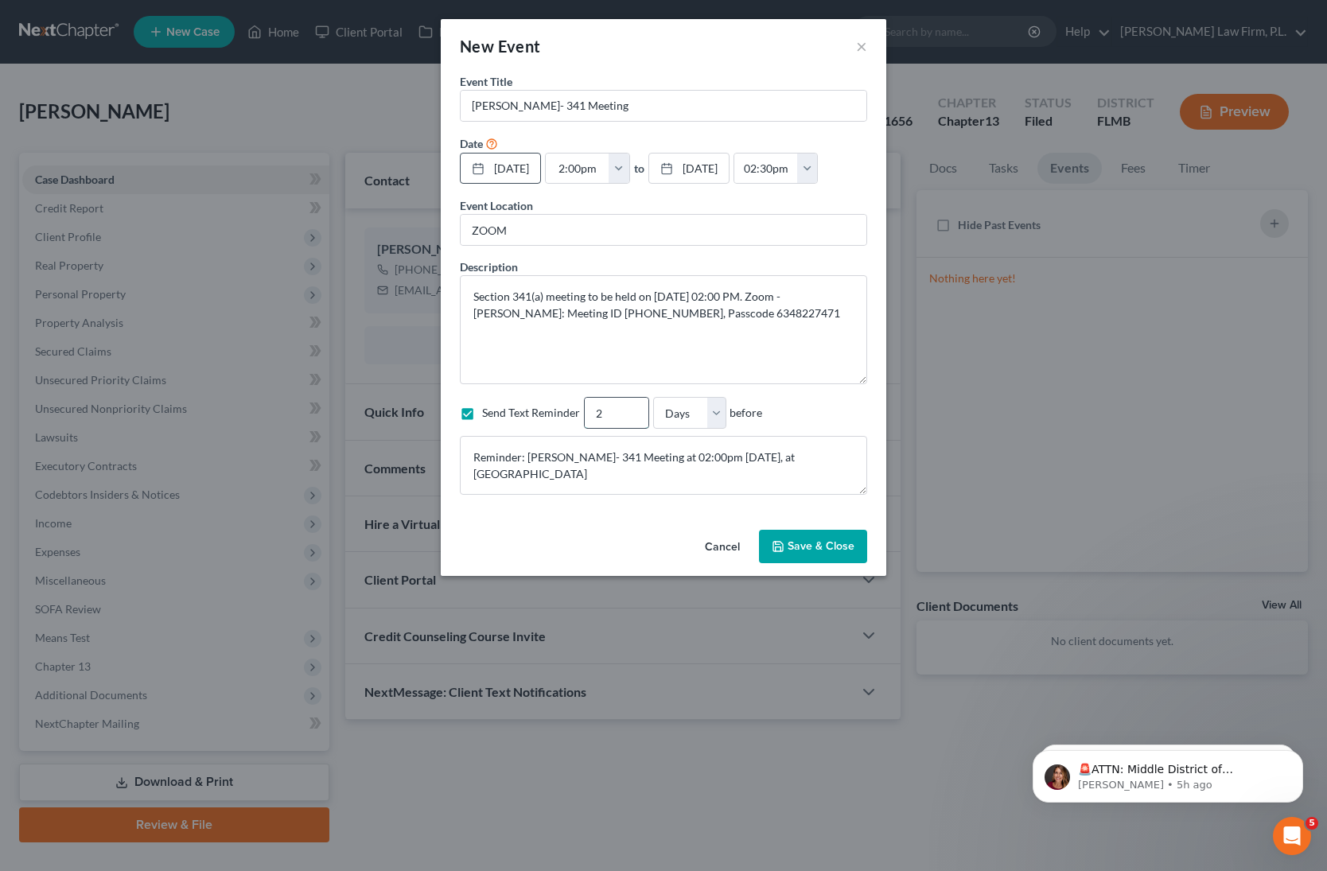
type input "2"
click at [633, 418] on input "2" at bounding box center [617, 413] width 64 height 30
click at [631, 482] on textarea "Reminder: Vilella- 341 Meeting at 02:00pm Sep 18, 2025, at ZOOM" at bounding box center [663, 465] width 407 height 59
paste textarea "Section 341(a) meeting to be held on 9/18/2025 at 02:00 PM. Zoom - Waage: Meeti…"
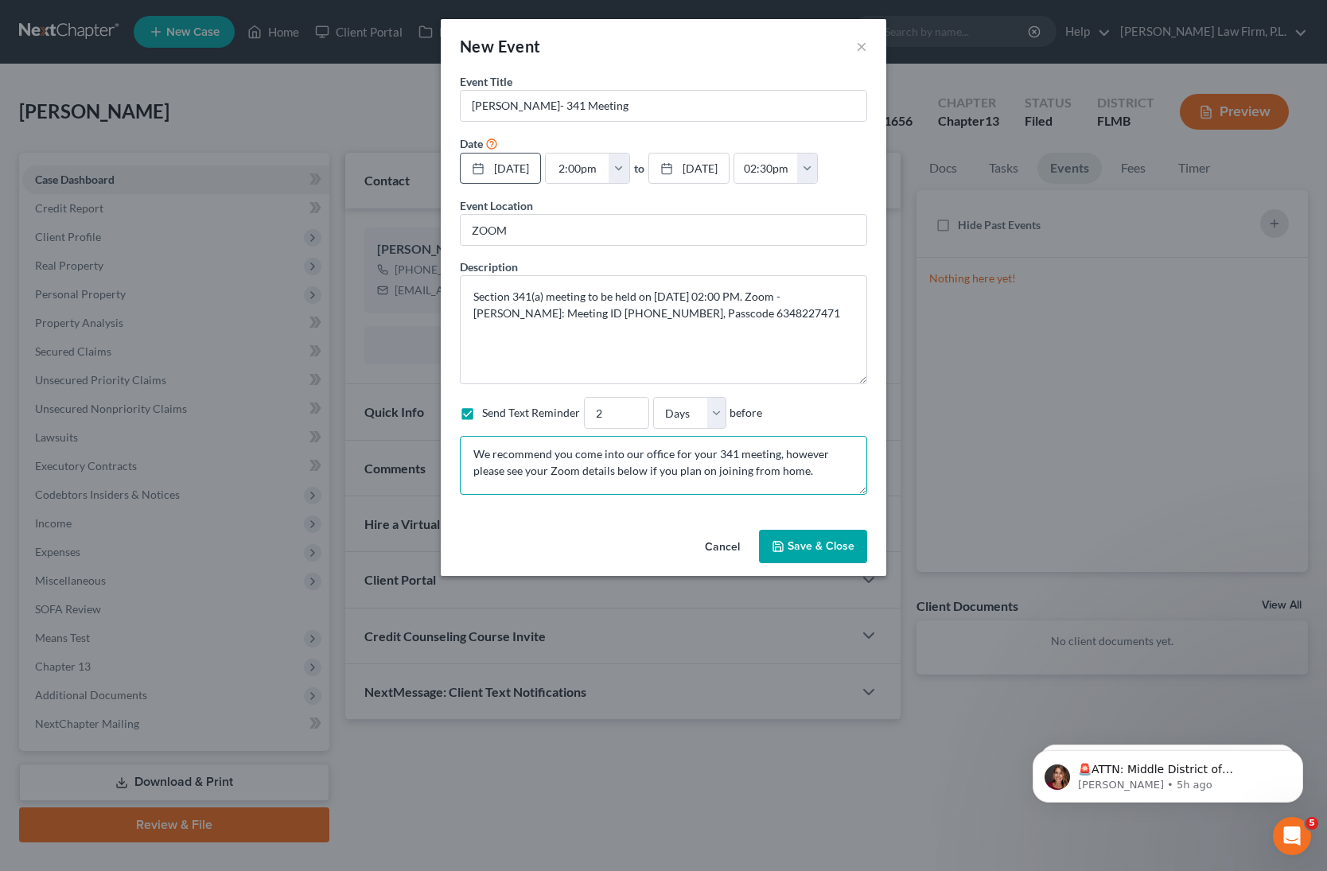
scroll to position [70, 0]
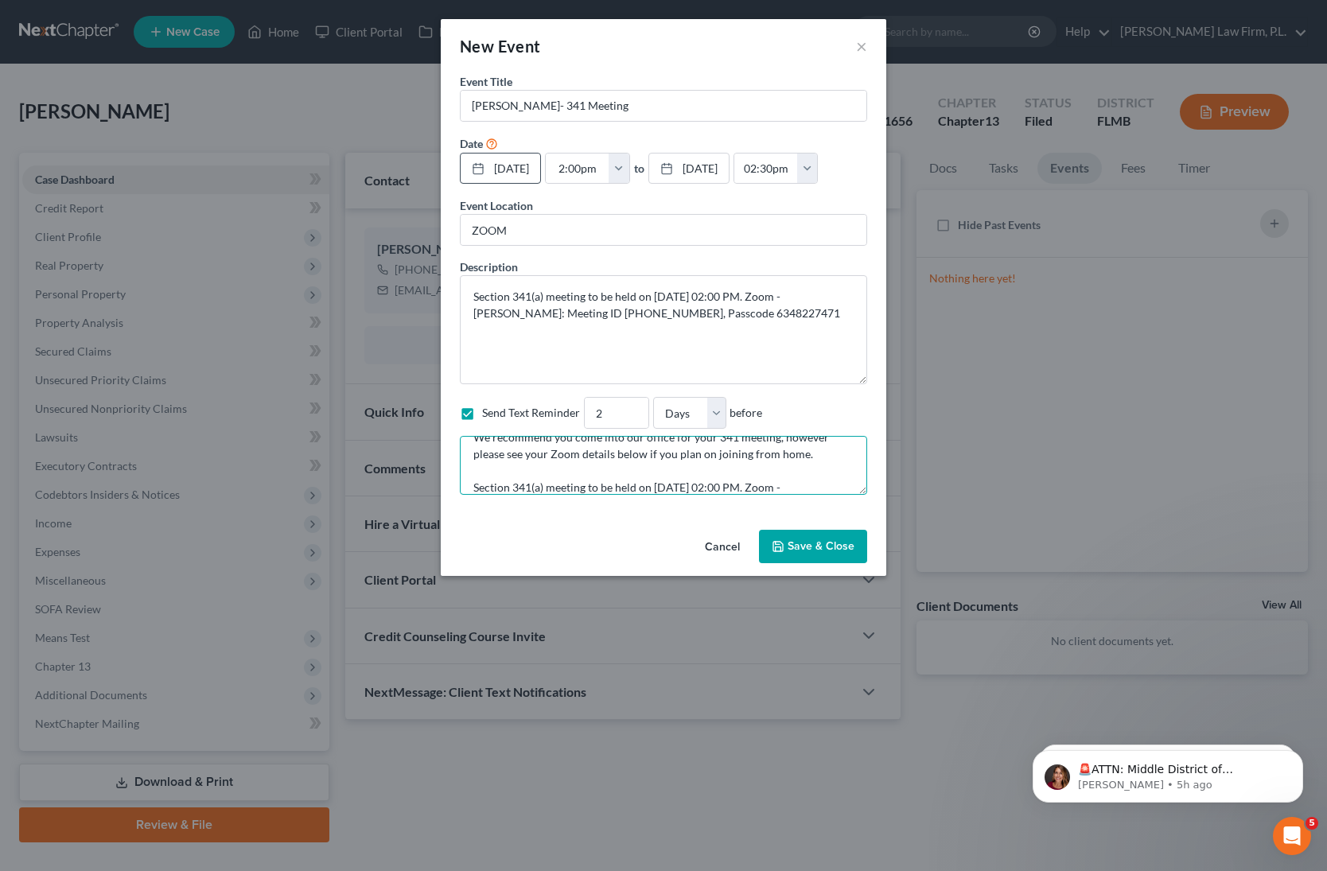
type textarea "Reminder: Vilella- 341 Meeting at 02:00pm Sep 18, 2025, at ZOOM We recommend yo…"
click at [829, 545] on button "Save & Close" at bounding box center [813, 546] width 108 height 33
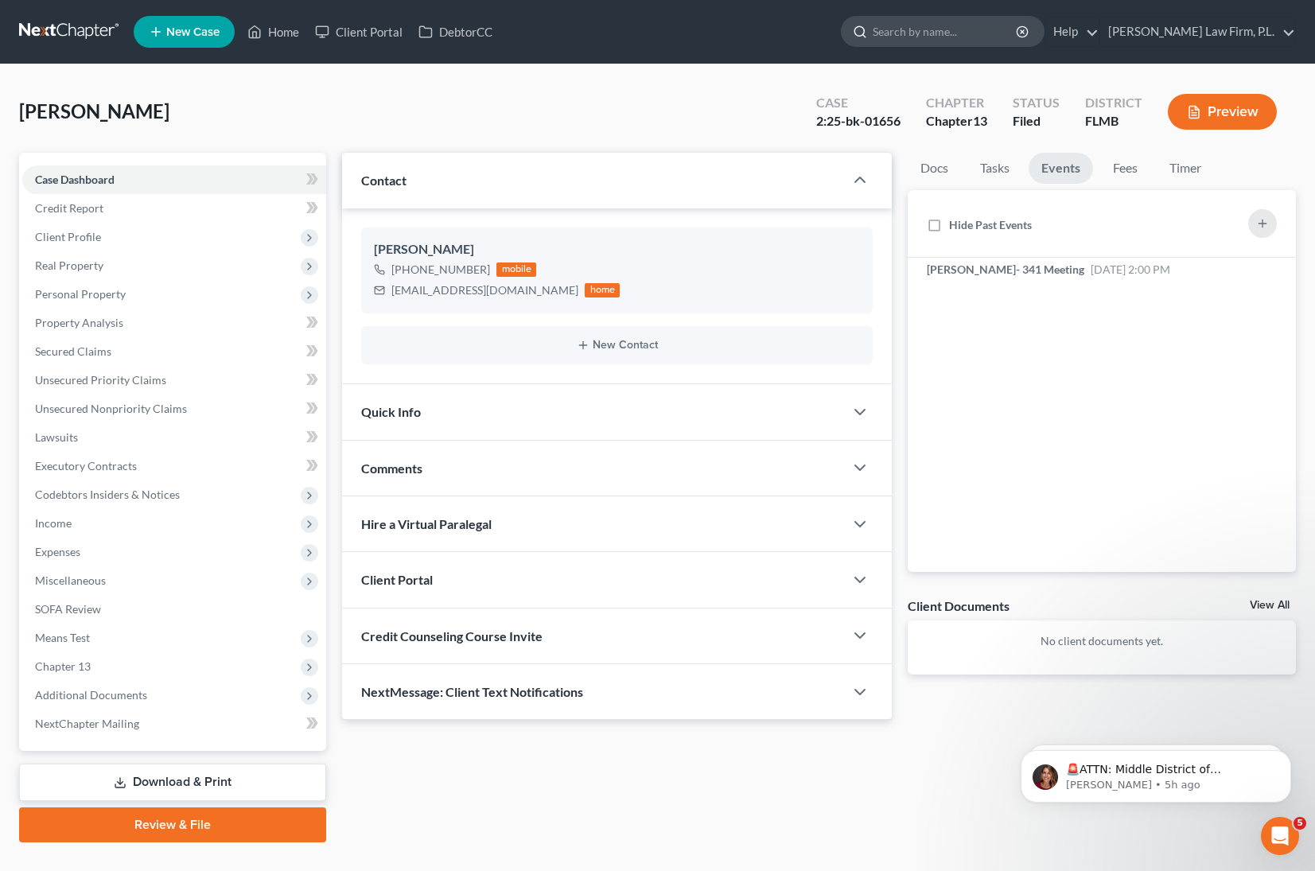
click at [963, 33] on input "search" at bounding box center [946, 31] width 146 height 29
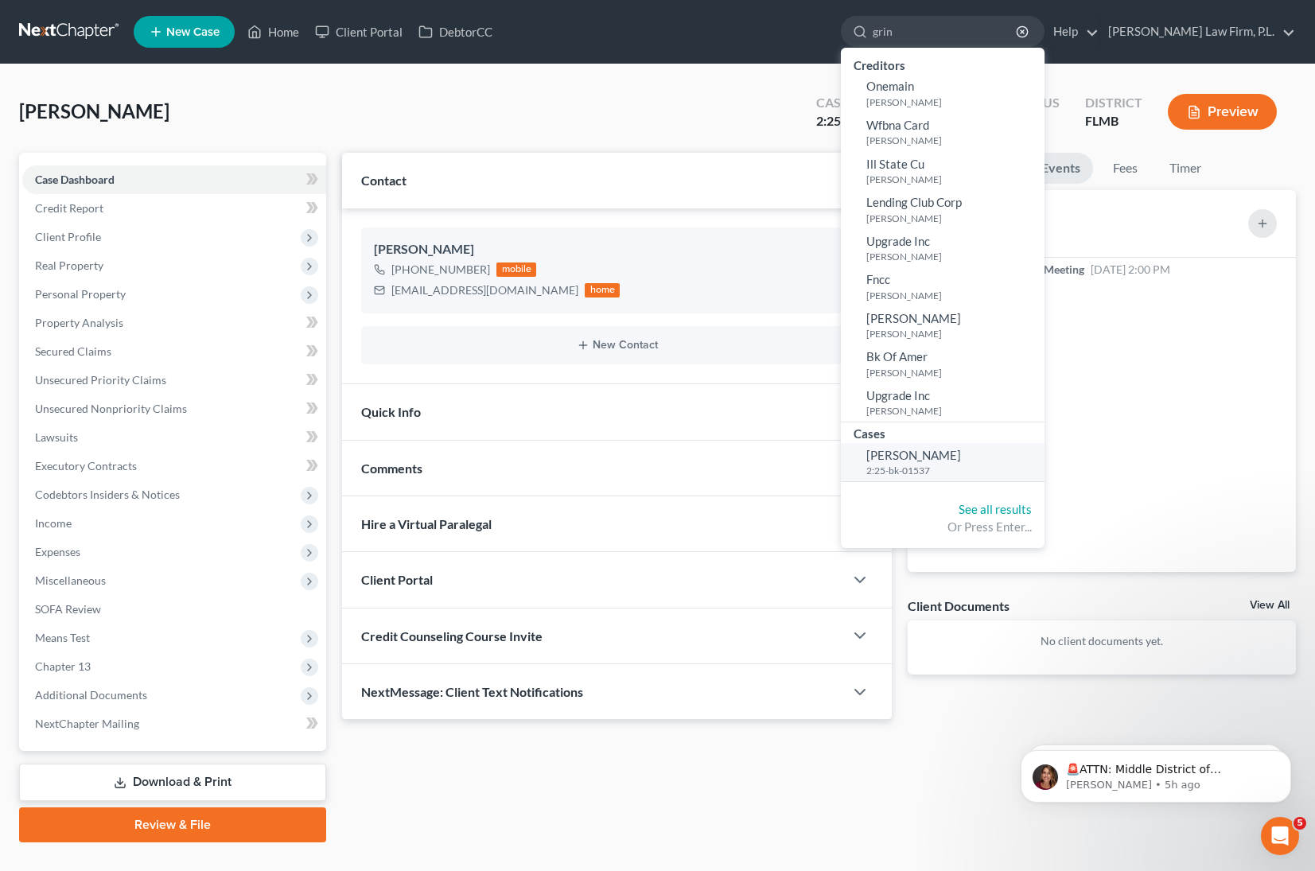
type input "grin"
click at [1022, 453] on link "Grin, David 2:25-bk-01537" at bounding box center [943, 462] width 204 height 39
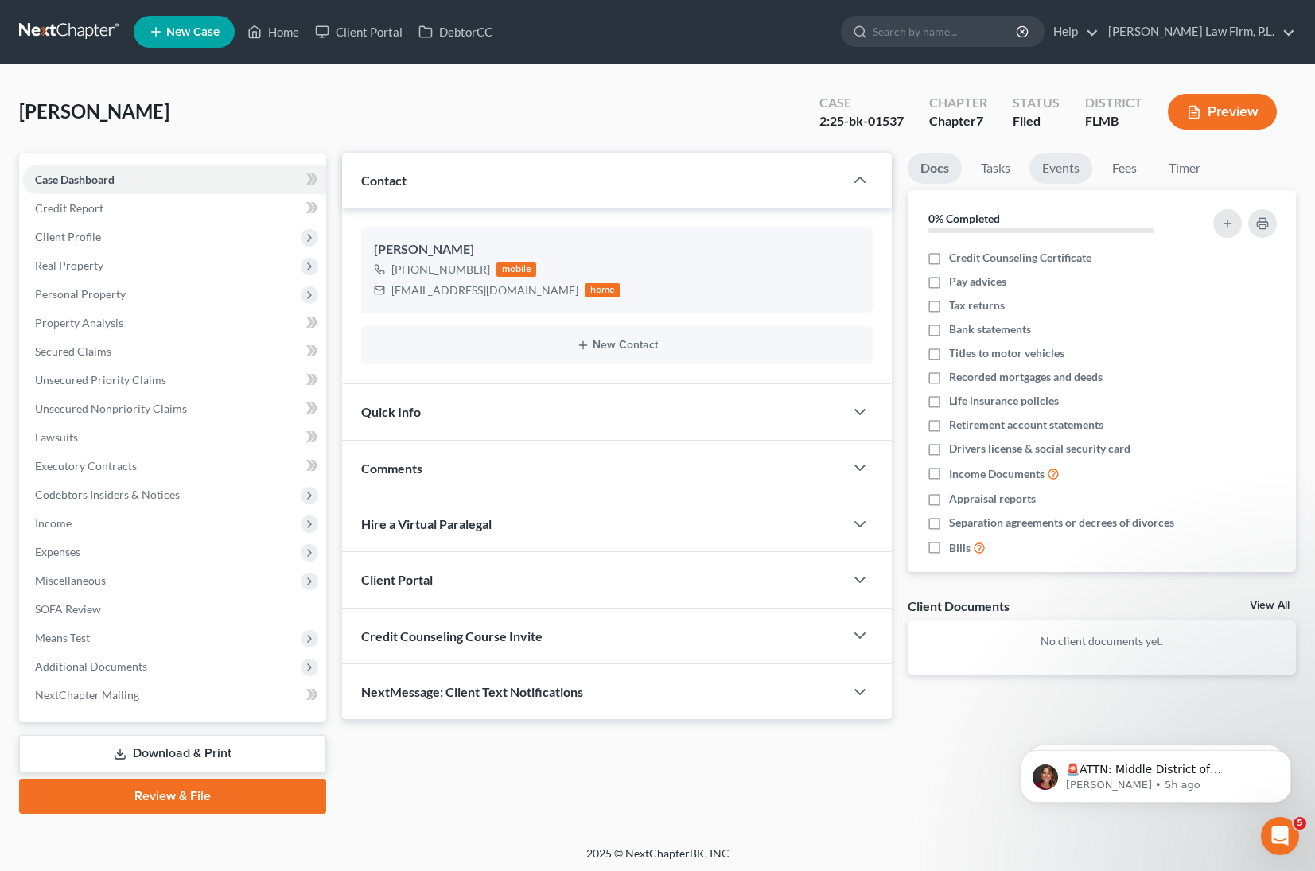
click at [1072, 178] on link "Events" at bounding box center [1061, 168] width 63 height 31
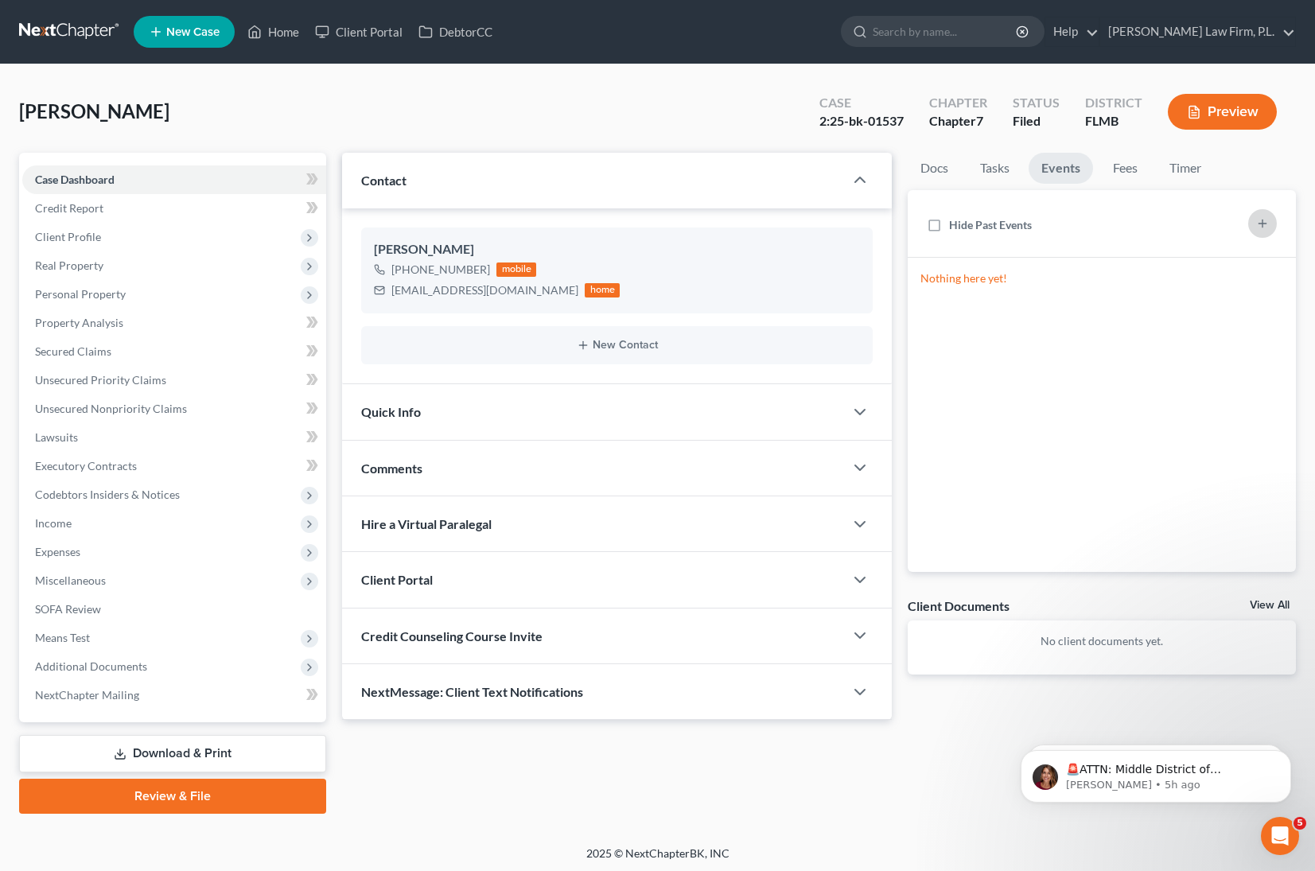
click at [1257, 227] on icon "button" at bounding box center [1263, 223] width 13 height 13
select select "Days"
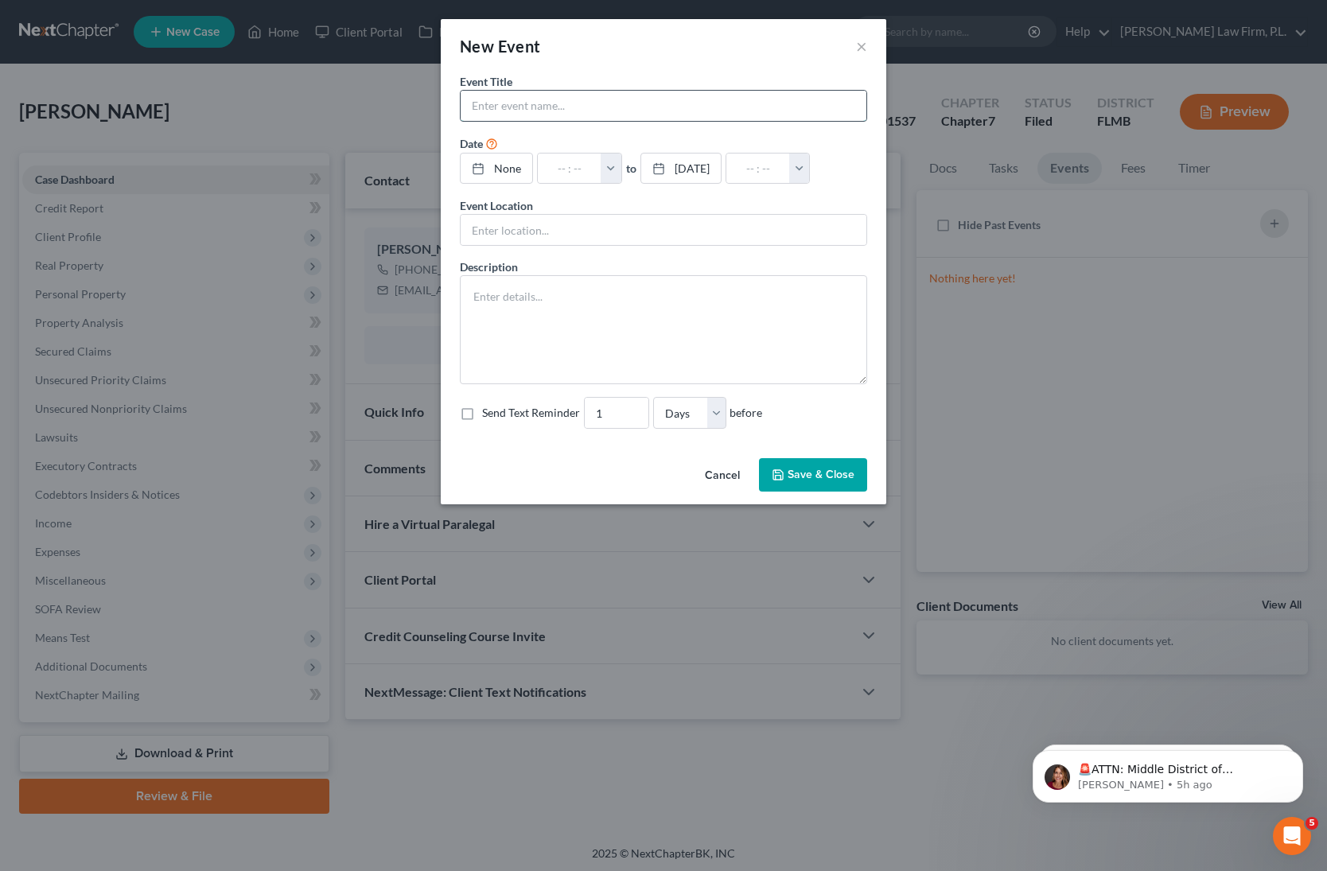
click at [571, 116] on input "text" at bounding box center [664, 106] width 406 height 30
type input "Grin- 341 Meeting"
type input "[DATE]"
click at [497, 163] on link "None" at bounding box center [497, 169] width 72 height 30
click at [587, 173] on input "text" at bounding box center [578, 169] width 64 height 30
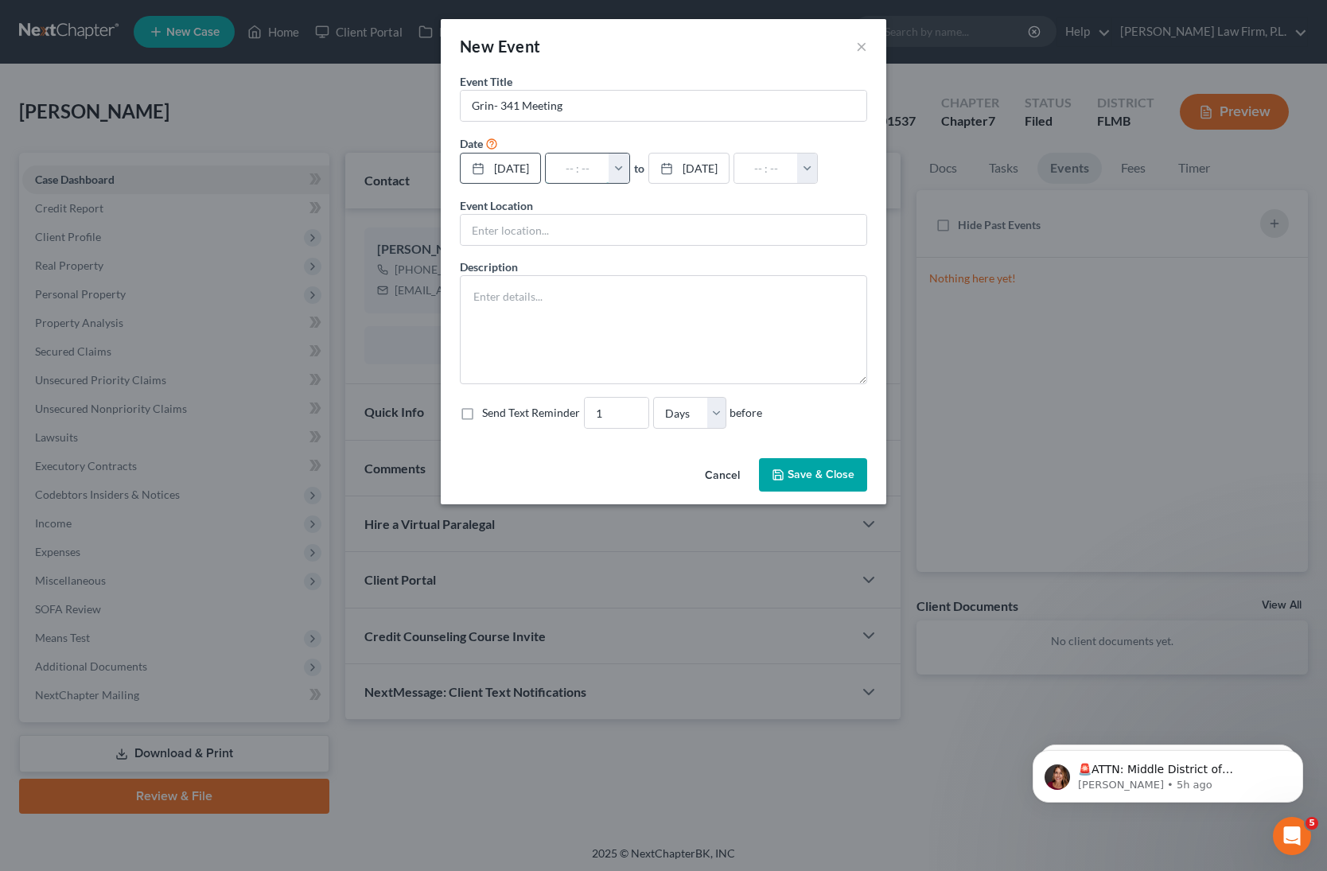
type input "1"
type input "01:00am"
type input "1:"
type input "02:00am"
type input "1:0"
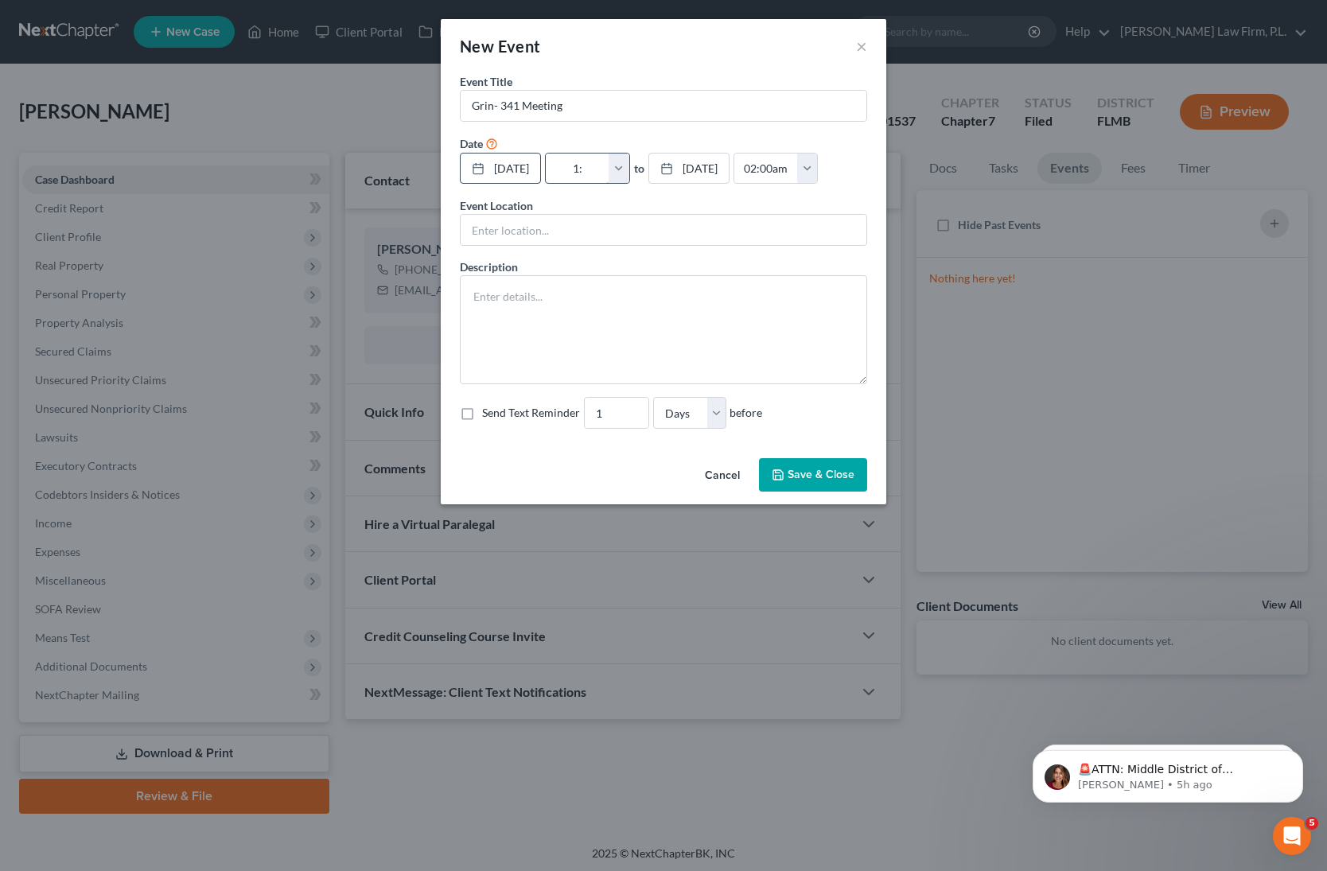
type input "01:00am"
type input "1:00"
type input "02:00am"
type input "1:00p"
type input "01:00am"
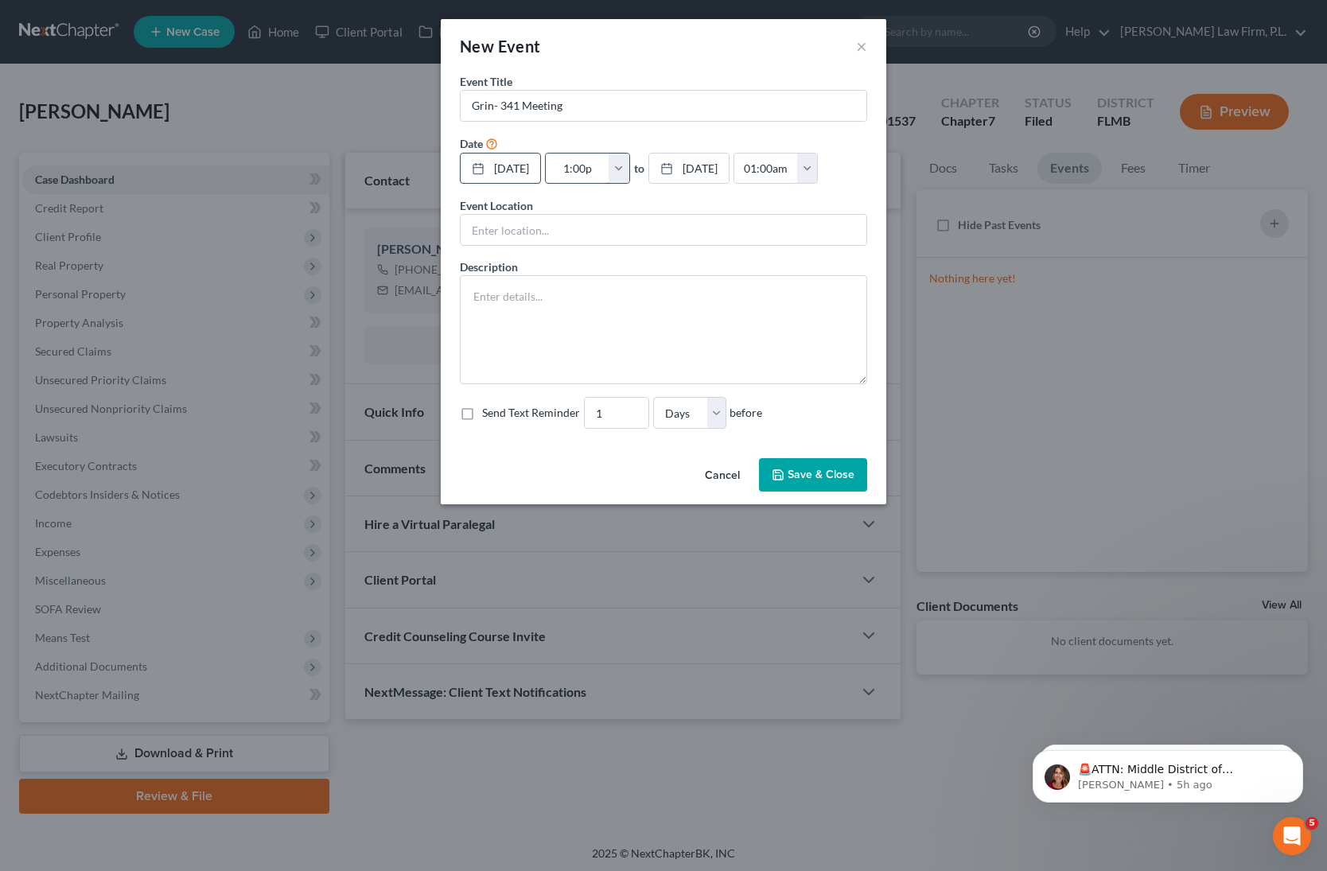
type input "1:00pm"
type input "02:00pm"
type input "1:00pm"
click at [798, 169] on input "02:00pm" at bounding box center [766, 169] width 64 height 30
type input "01:30pm"
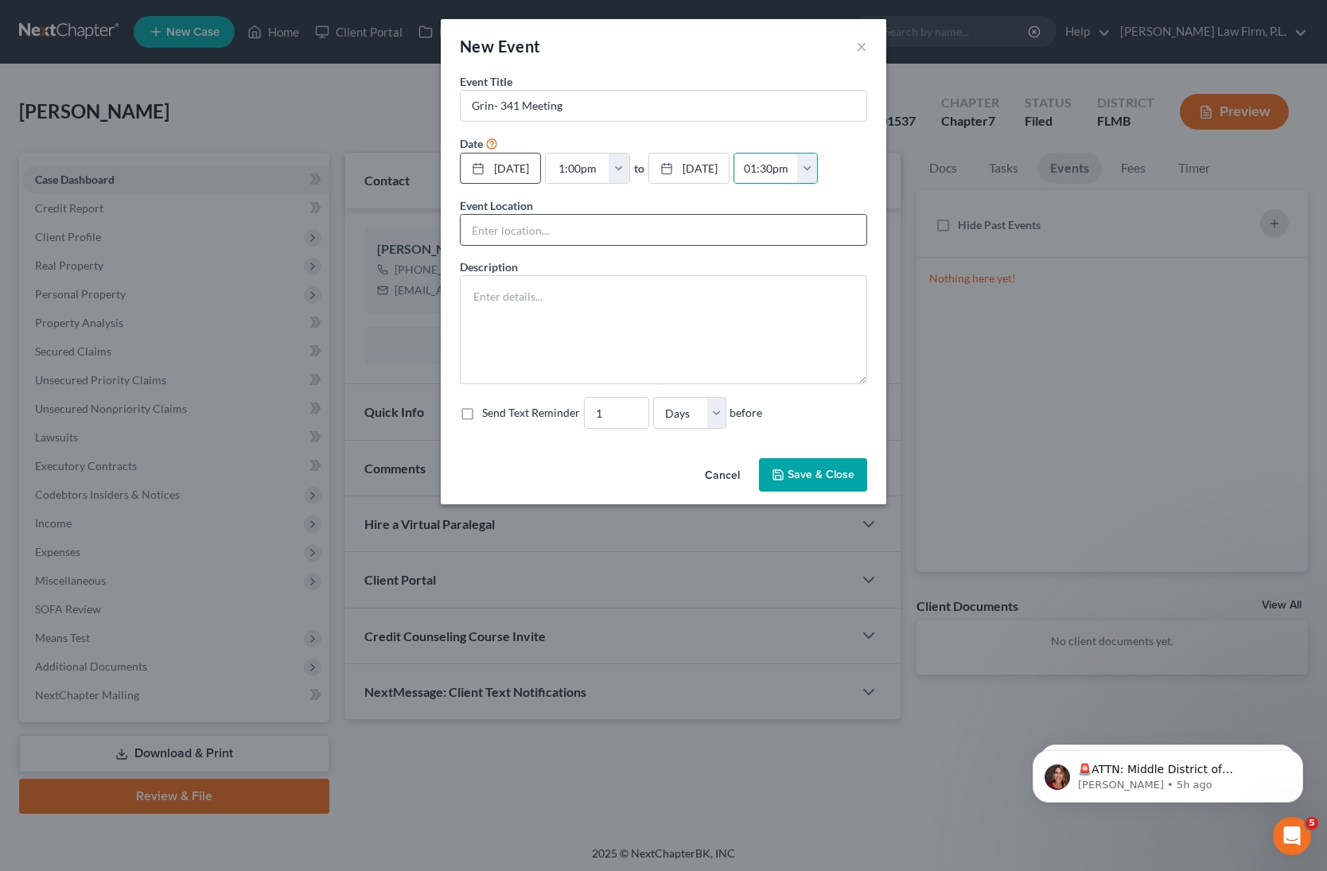
click at [727, 244] on input "text" at bounding box center [664, 230] width 406 height 30
type input "ZOOM"
click at [575, 318] on textarea at bounding box center [663, 329] width 407 height 109
paste textarea "Section 341(a) meeting to be held on 9/23/2025 at 01:00 PM. Zoom - Rivera: Meet…"
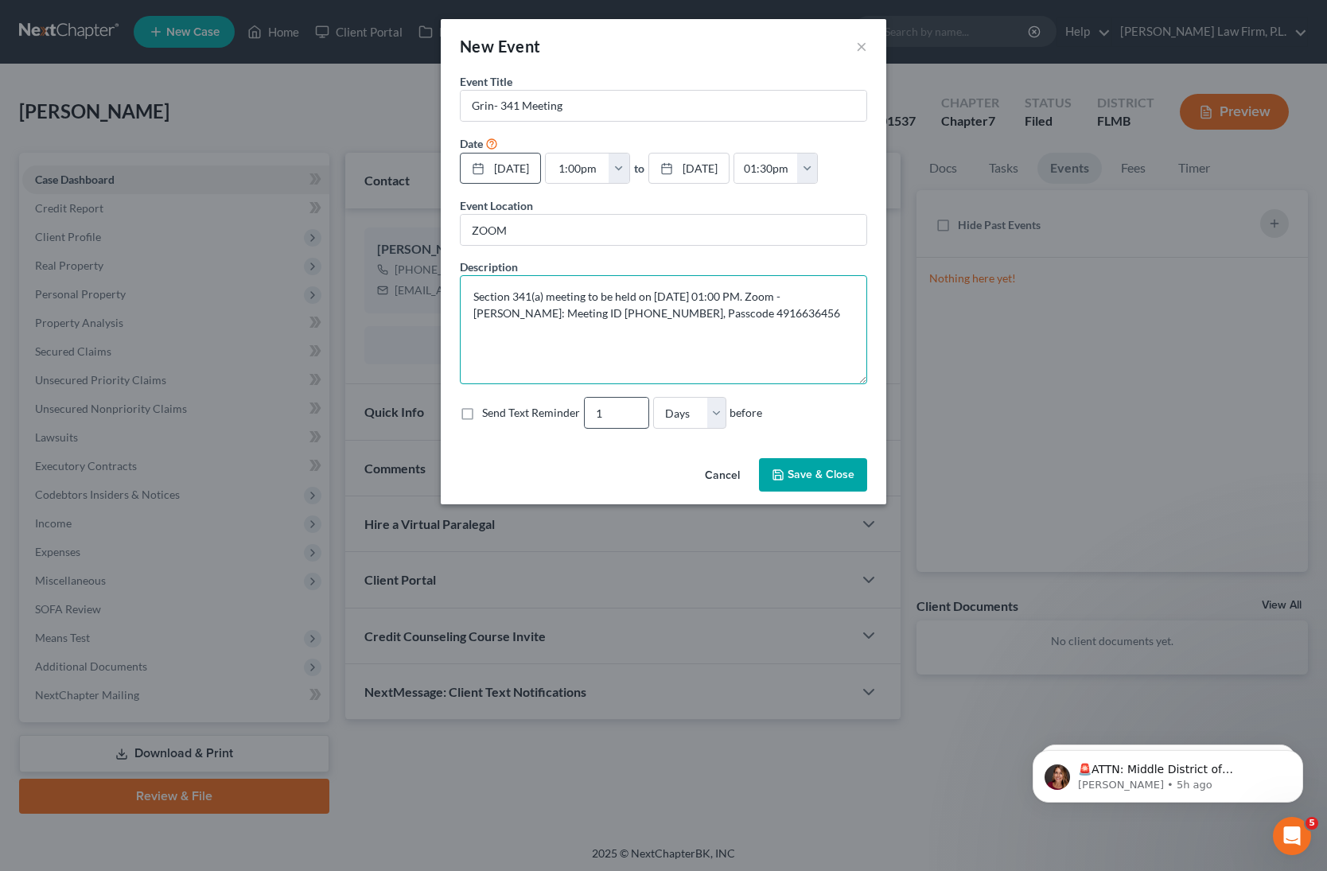
type textarea "Section 341(a) meeting to be held on 9/23/2025 at 01:00 PM. Zoom - Rivera: Meet…"
click at [629, 411] on input "2" at bounding box center [617, 413] width 64 height 30
click at [629, 411] on input "3" at bounding box center [617, 413] width 64 height 30
type input "4"
click at [629, 410] on input "4" at bounding box center [617, 413] width 64 height 30
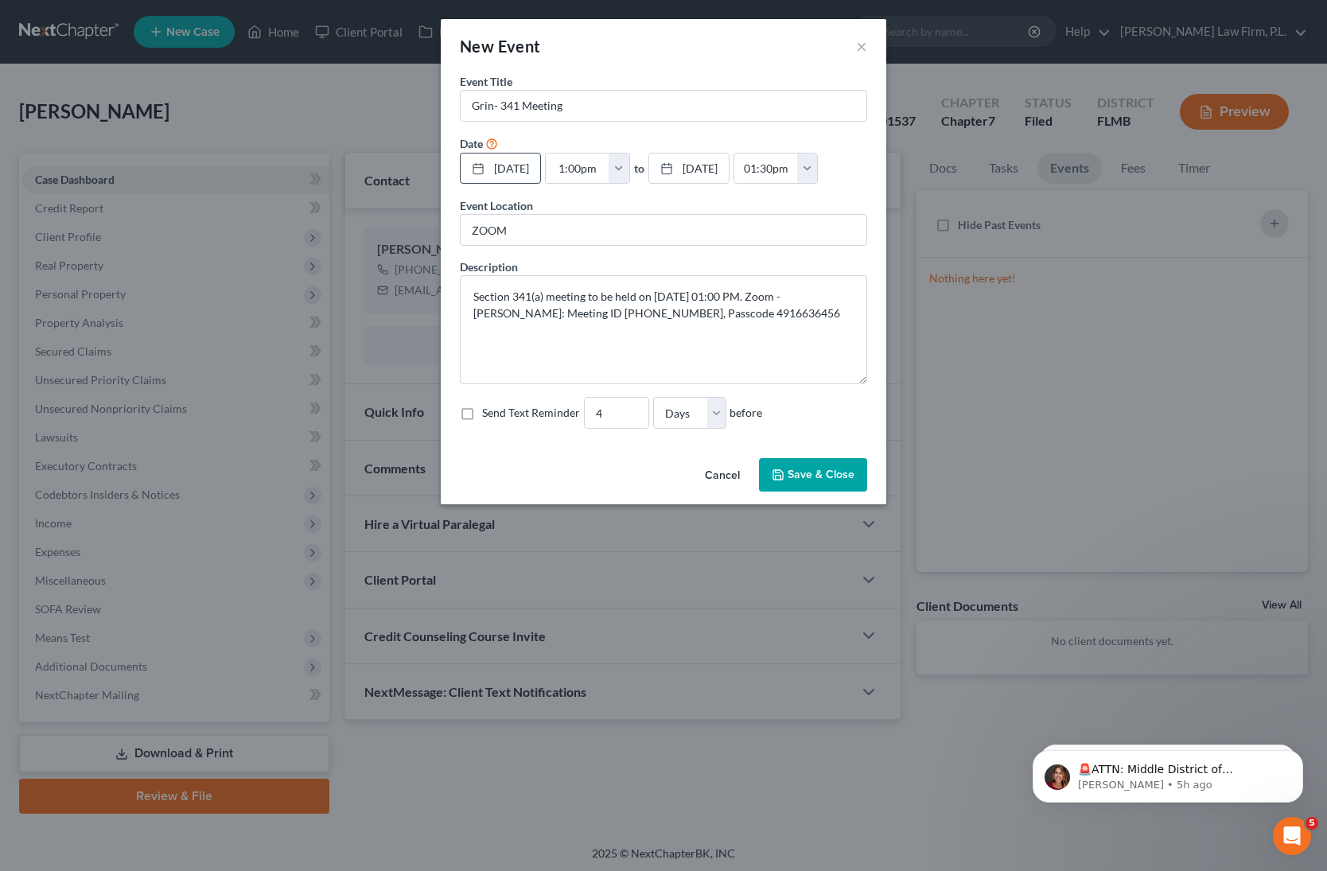
click at [482, 411] on label "Send Text Reminder" at bounding box center [531, 413] width 98 height 16
click at [489, 411] on input "Send Text Reminder" at bounding box center [494, 410] width 10 height 10
checkbox input "true"
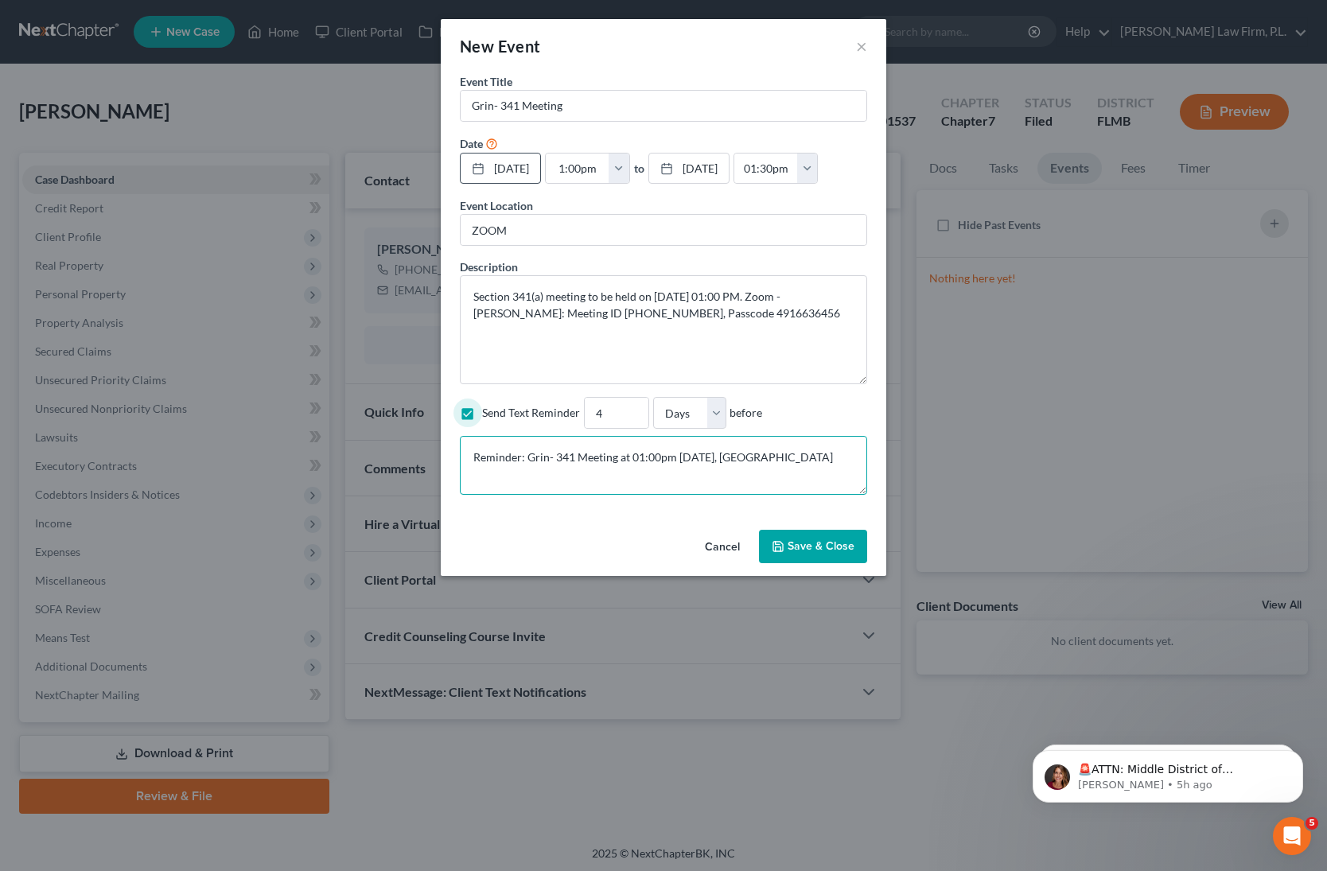
click at [561, 473] on textarea "Reminder: Grin- 341 Meeting at 01:00pm Sep 23, 2025, at ZOOM" at bounding box center [663, 465] width 407 height 59
paste textarea "Section 341(a) meeting to be held on 9/23/2025 at 01:00 PM. Zoom - Rivera: Meet…"
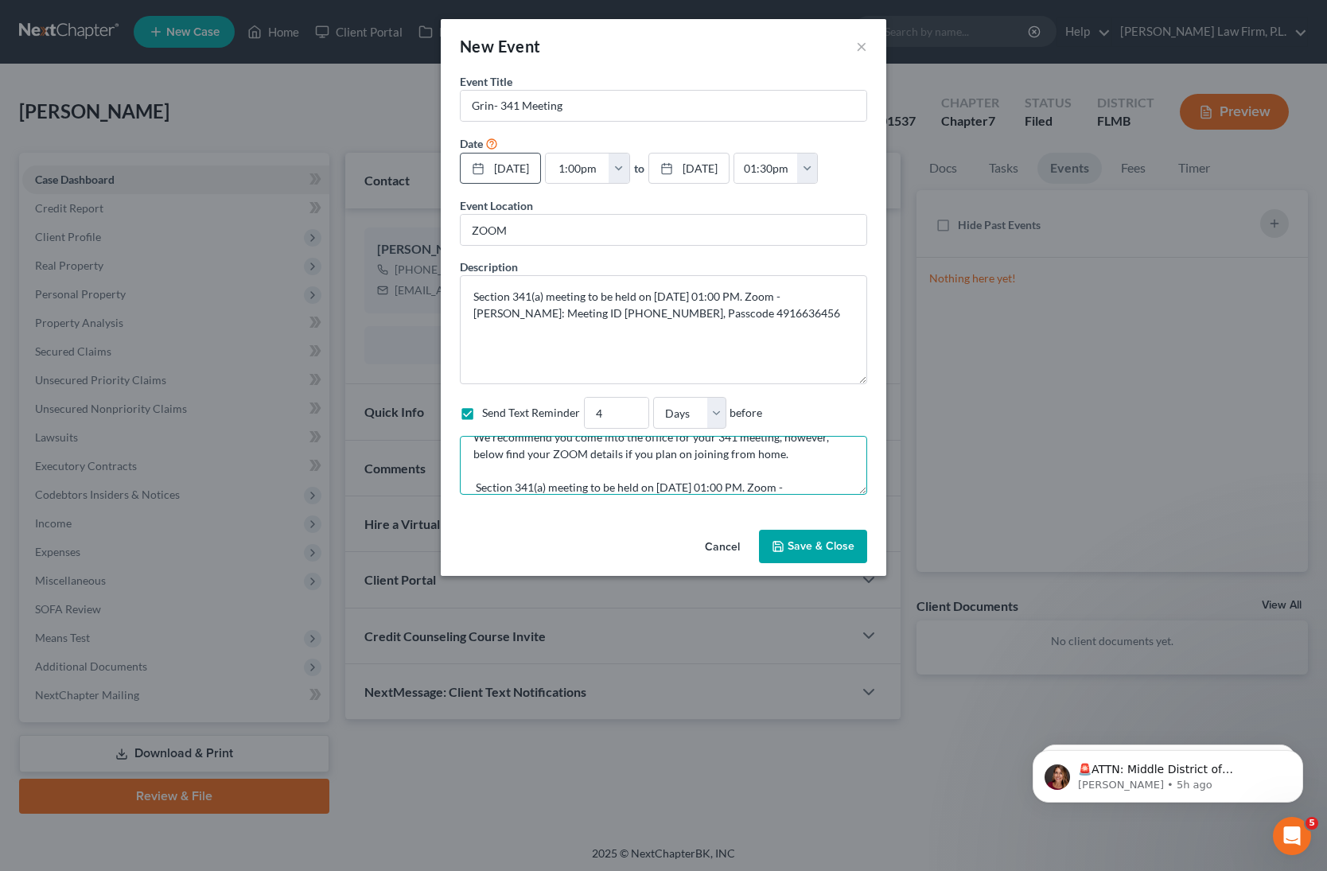
scroll to position [70, 0]
type textarea "Reminder: Grin- 341 Meeting at 01:00pm Sep 23, 2025, at ZOOM We recommend you c…"
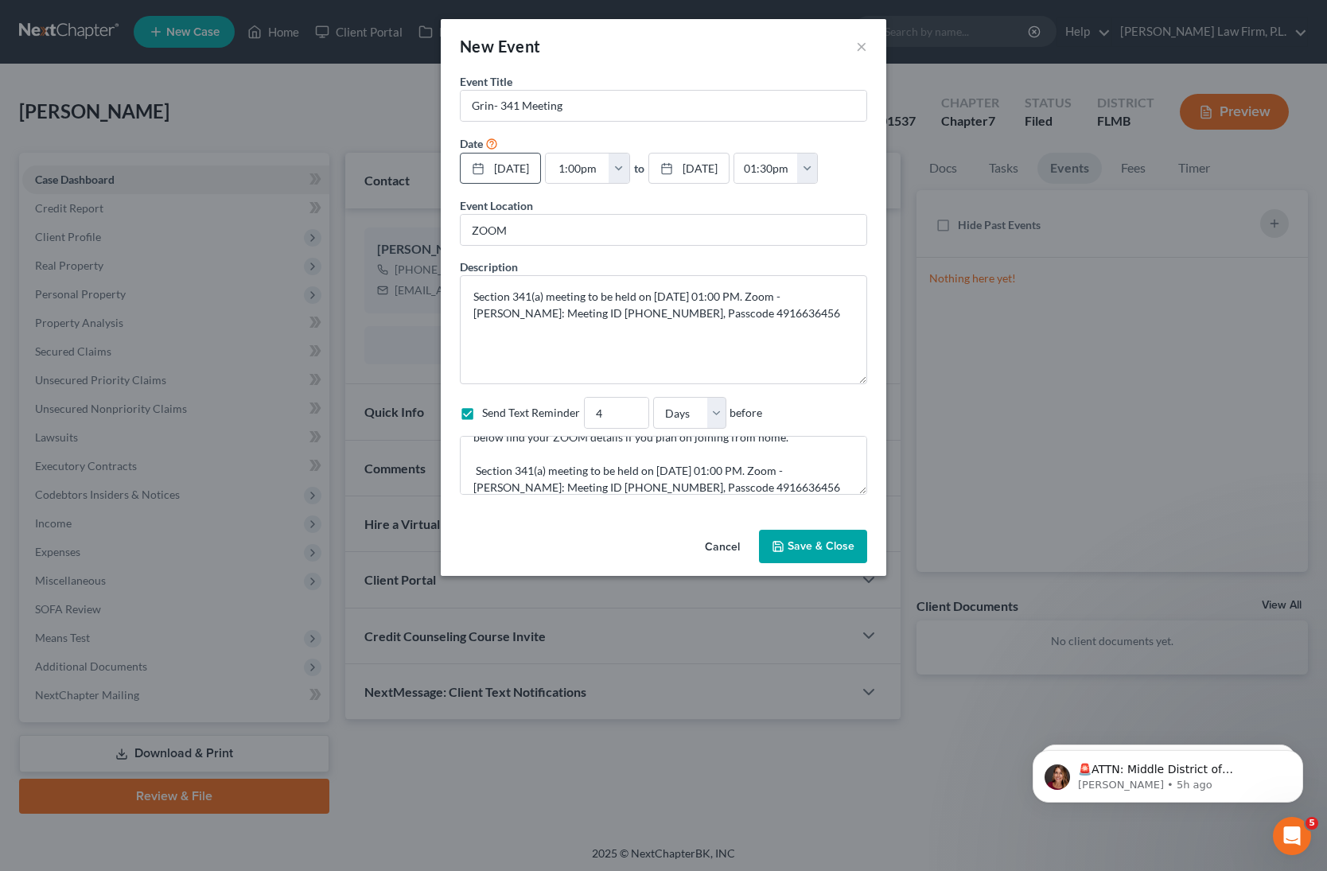
click at [813, 548] on button "Save & Close" at bounding box center [813, 546] width 108 height 33
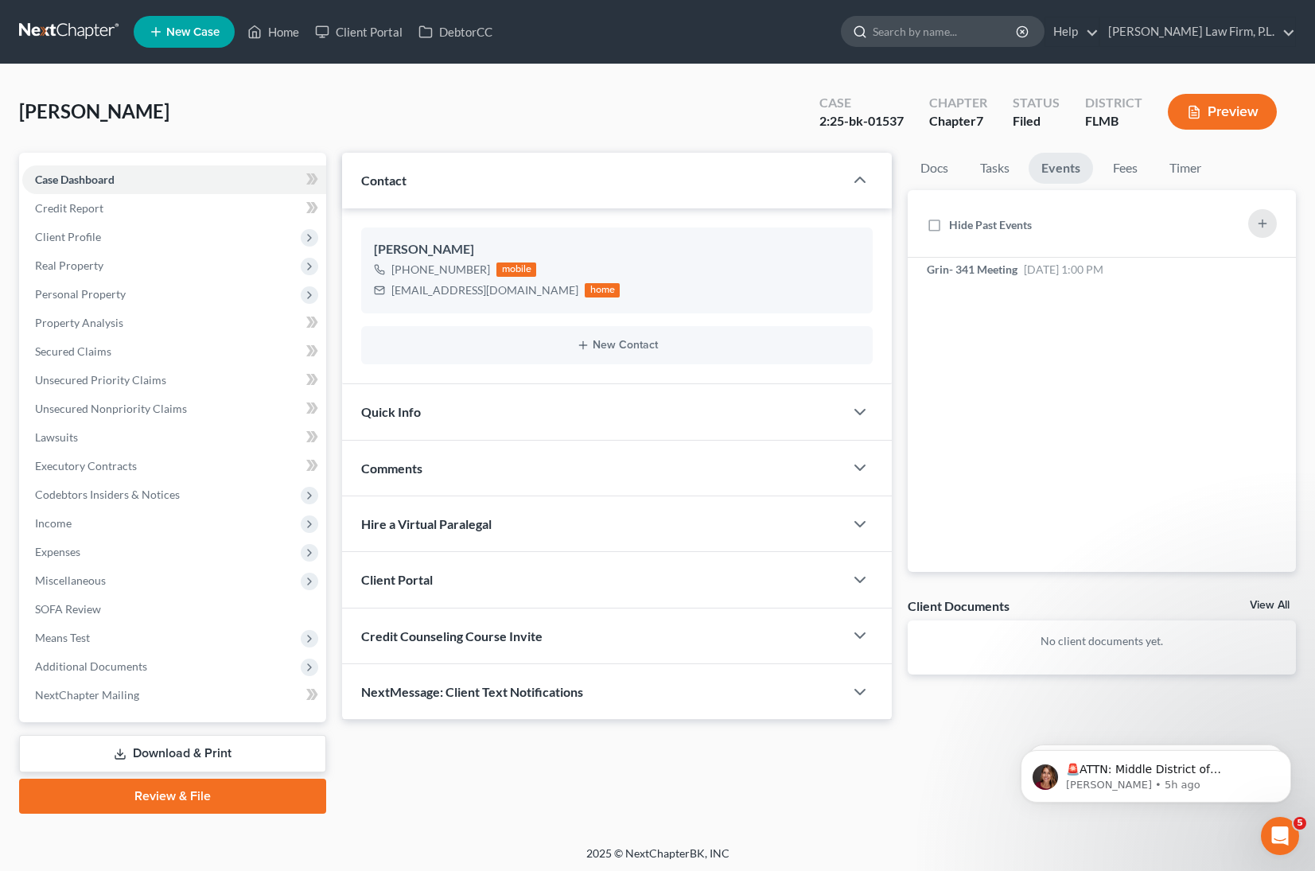
click at [972, 40] on input "search" at bounding box center [946, 31] width 146 height 29
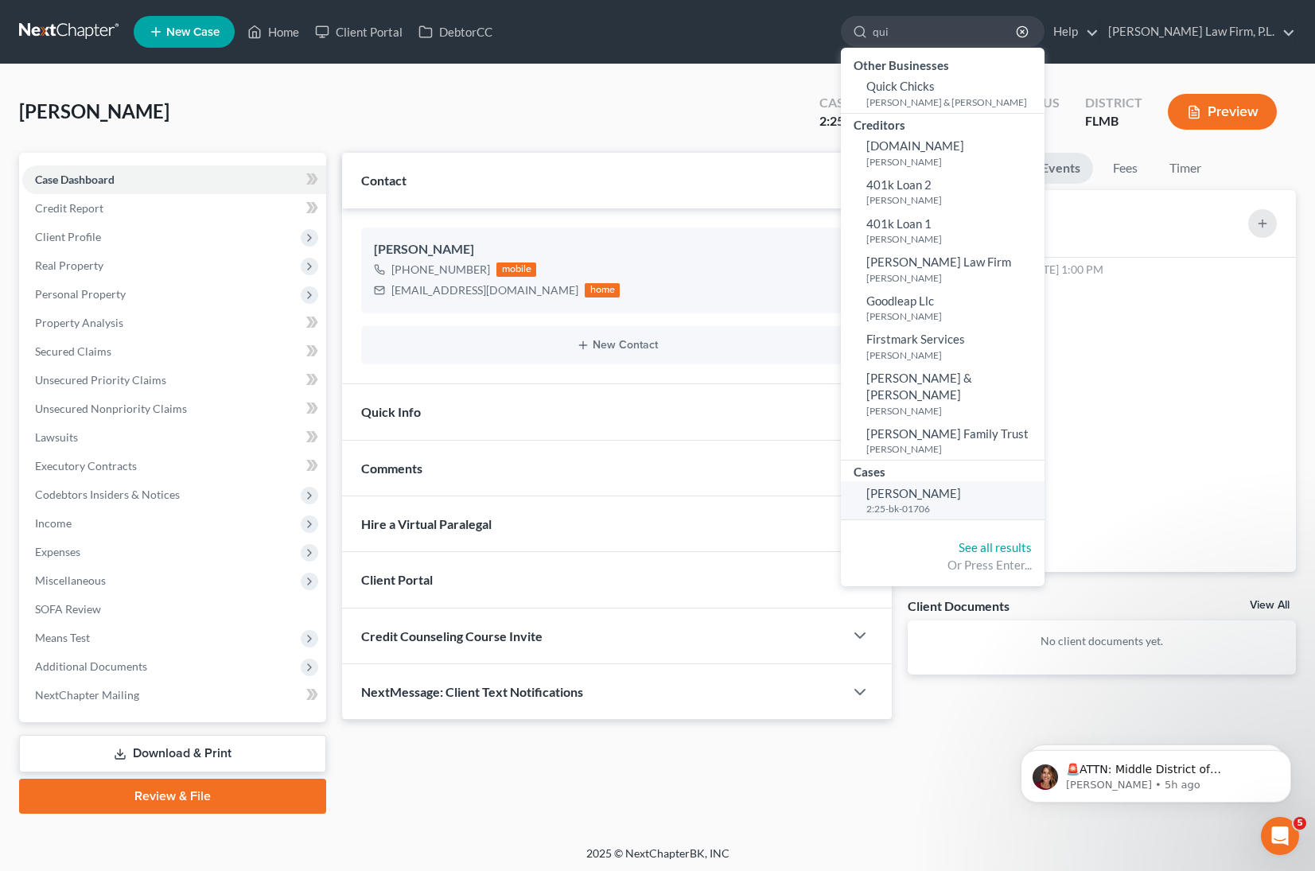
type input "qui"
click at [961, 486] on span "[PERSON_NAME]" at bounding box center [914, 493] width 95 height 14
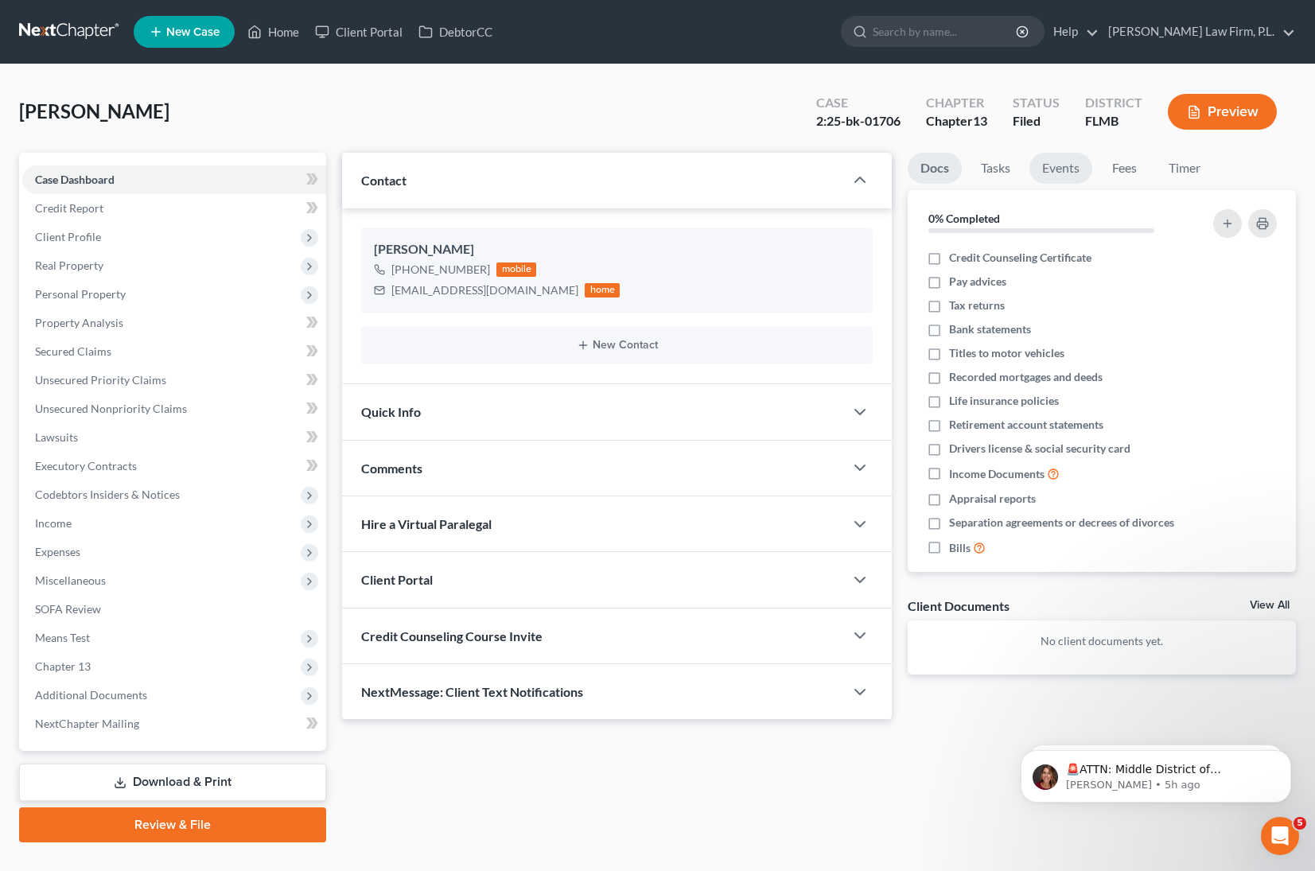
click at [1080, 166] on link "Events" at bounding box center [1061, 168] width 63 height 31
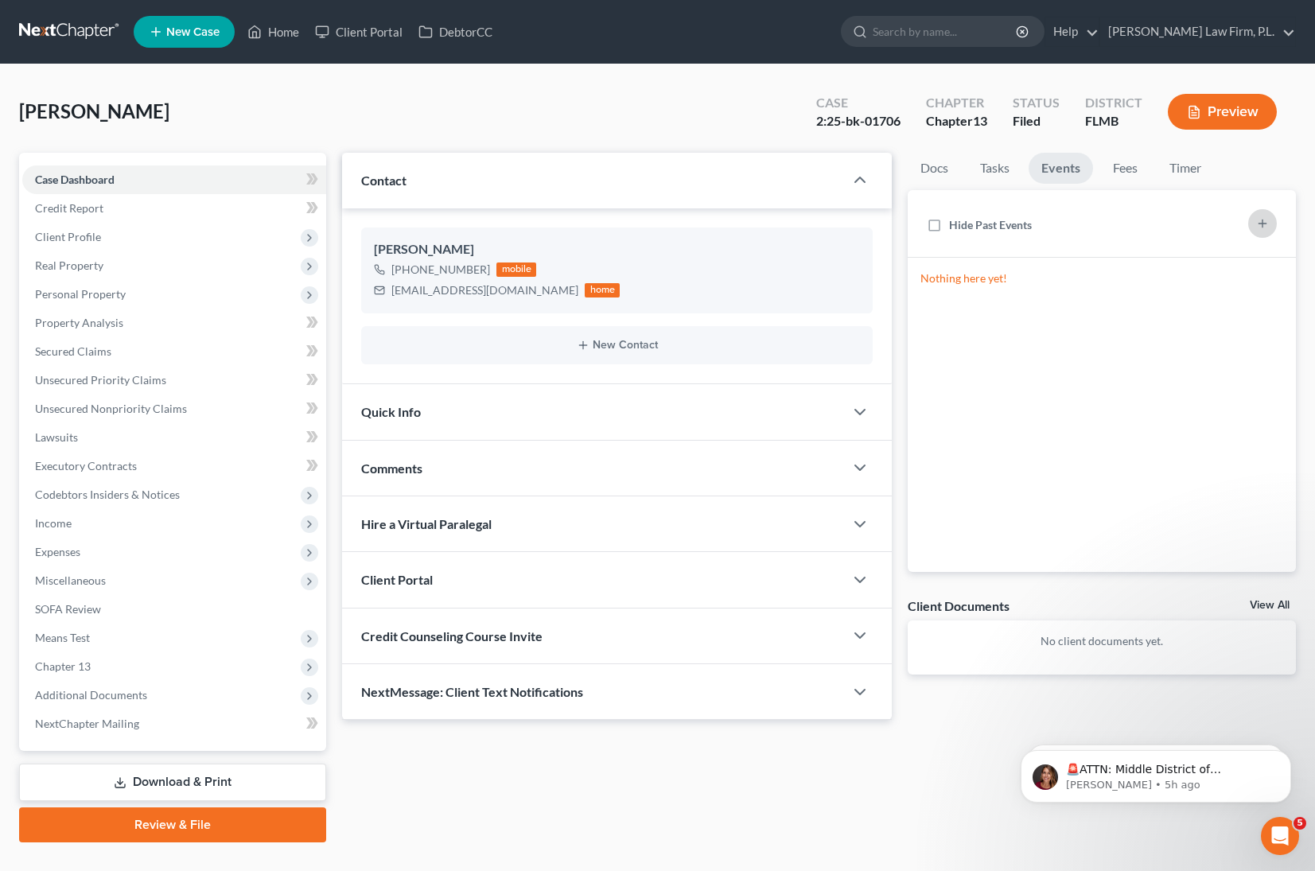
click at [1260, 218] on icon "button" at bounding box center [1263, 223] width 13 height 13
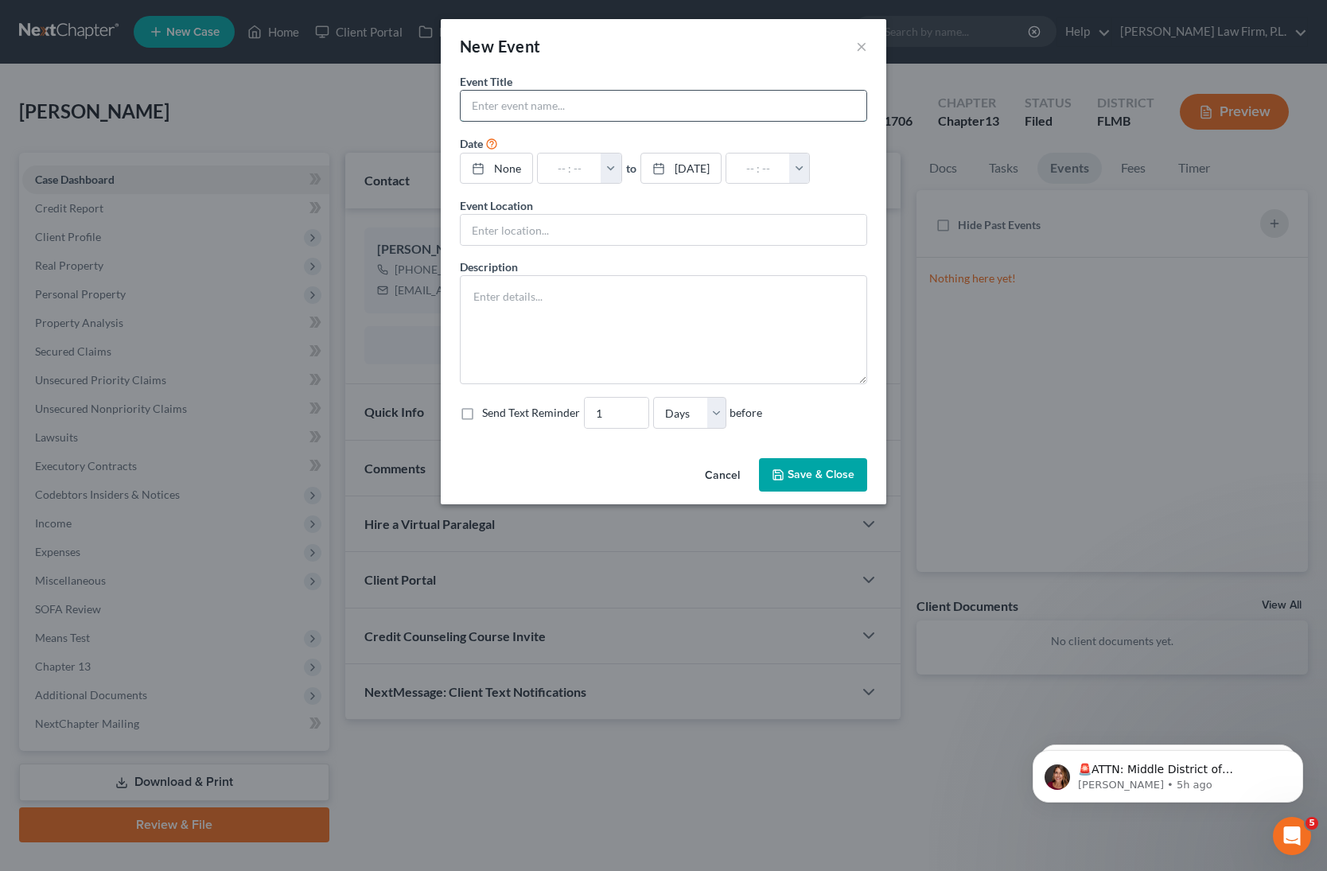
click at [575, 107] on input "text" at bounding box center [664, 106] width 406 height 30
type input "3"
type input "[PERSON_NAME]- 341 Meeting"
click at [508, 167] on link "None" at bounding box center [497, 169] width 72 height 30
click at [629, 165] on button "button" at bounding box center [619, 169] width 21 height 30
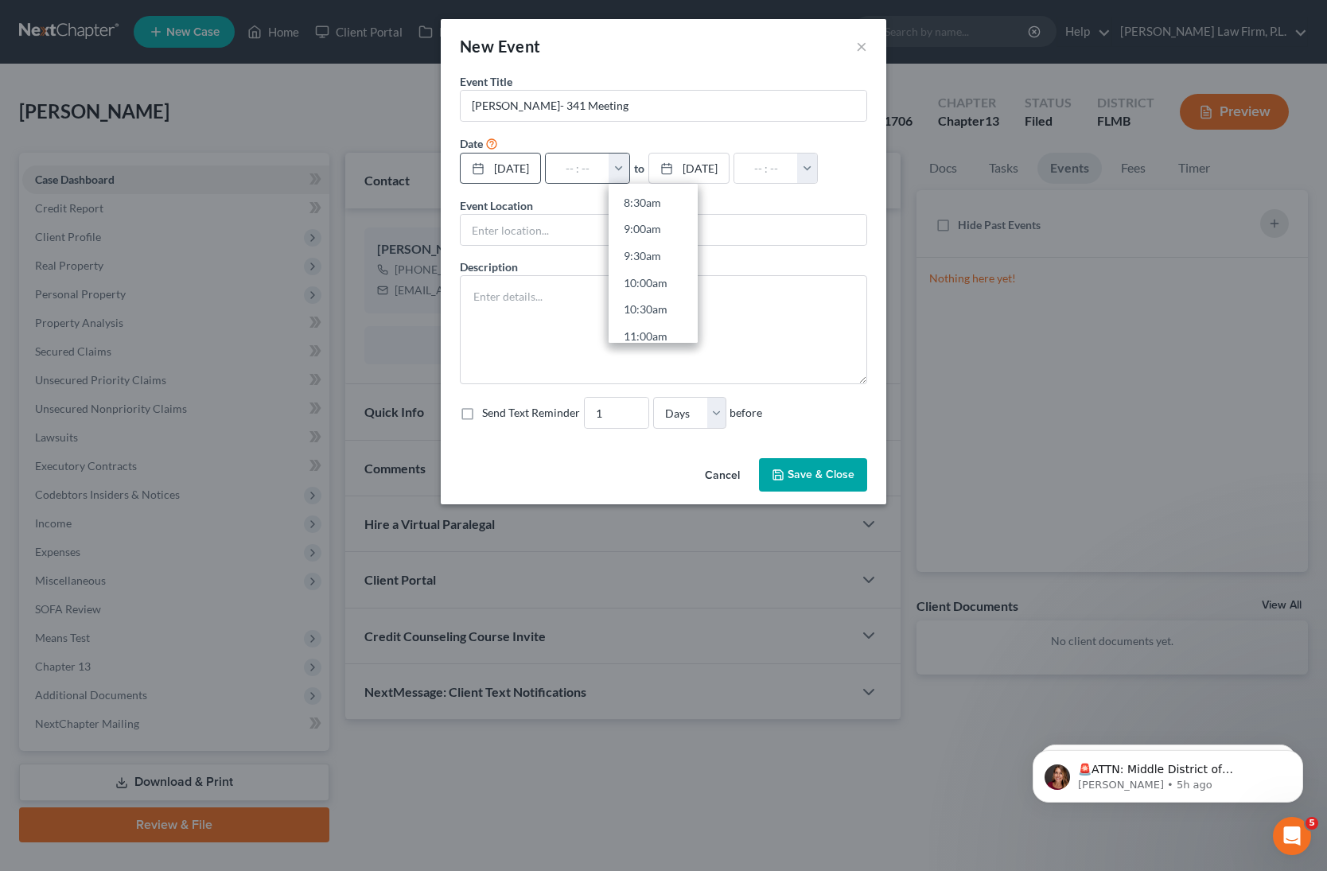
scroll to position [470, 0]
click at [674, 263] on link "10:00am" at bounding box center [653, 268] width 89 height 27
type input "10:00am"
click at [793, 170] on input "11:00am" at bounding box center [766, 169] width 64 height 30
type input "10:30am"
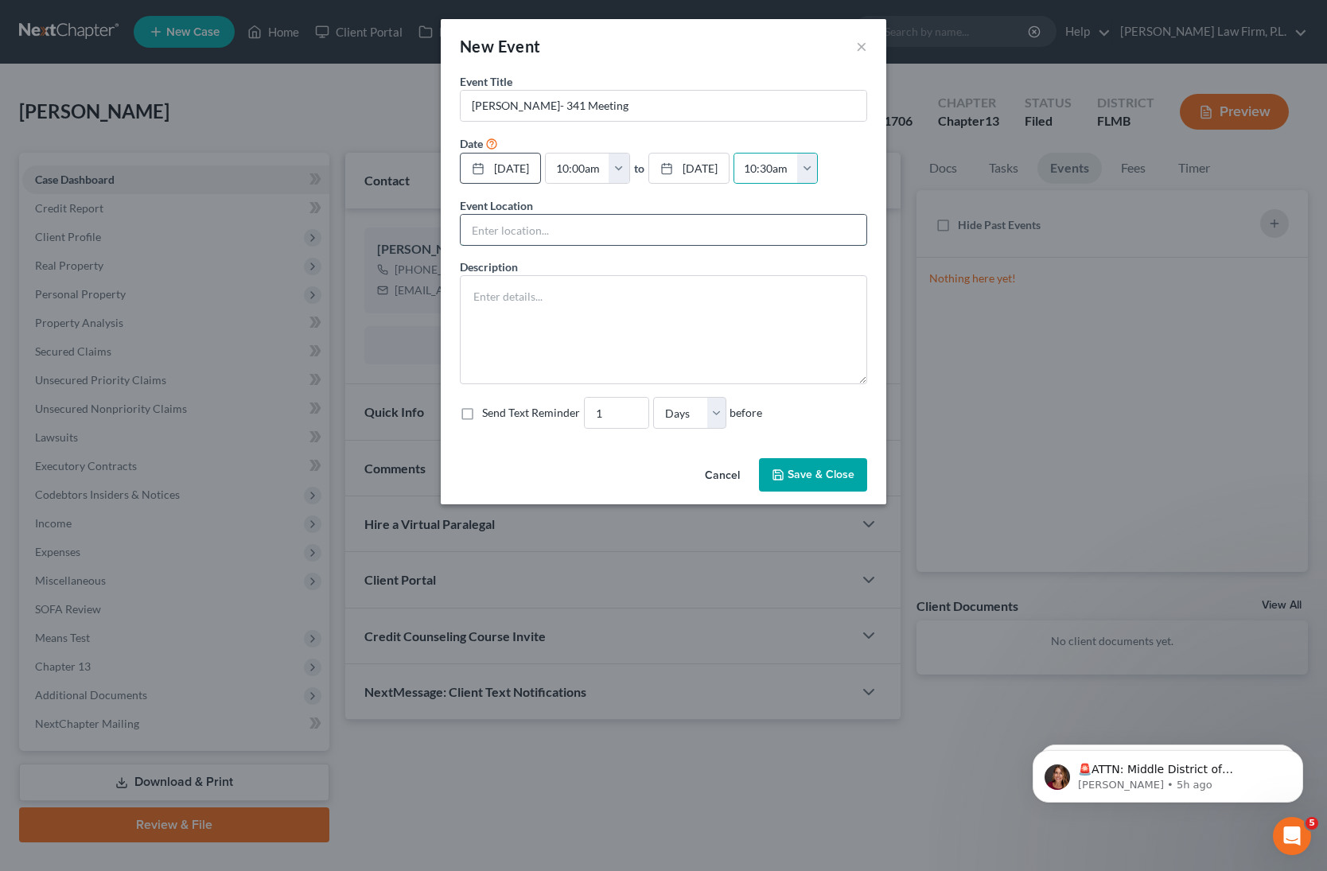
click at [595, 220] on input "text" at bounding box center [664, 230] width 406 height 30
type input "ZOOM"
click at [537, 303] on textarea at bounding box center [663, 329] width 407 height 109
paste textarea "Section 341(a) meeting to be held on 9/25/2025 at 10:00 AM. Zoom - Waage: Meeti…"
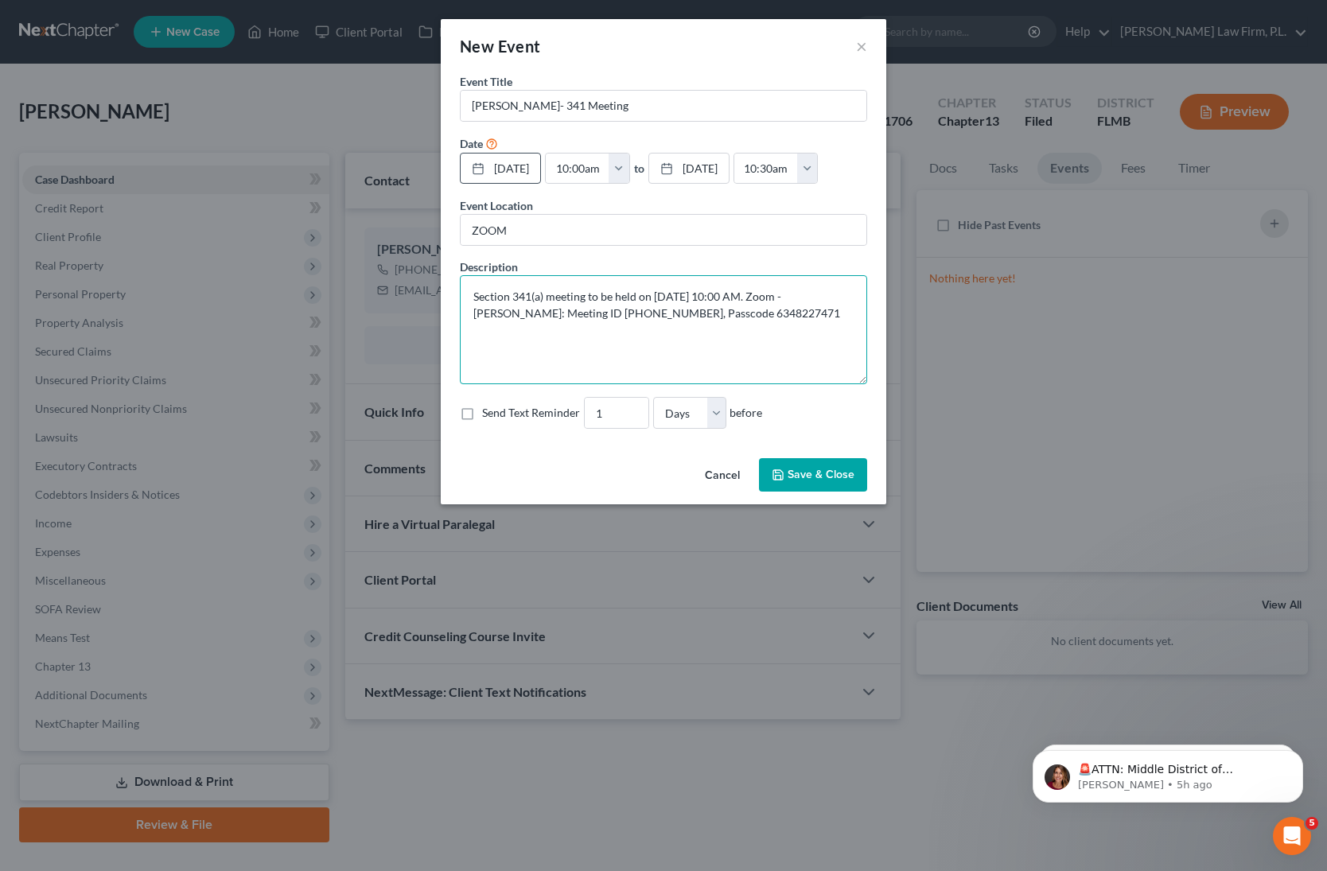
type textarea "Section 341(a) meeting to be held on 9/25/2025 at 10:00 AM. Zoom - Waage: Meeti…"
click at [631, 409] on input "2" at bounding box center [617, 413] width 64 height 30
click at [631, 409] on input "3" at bounding box center [617, 413] width 64 height 30
click at [631, 409] on input "4" at bounding box center [617, 413] width 64 height 30
type input "3"
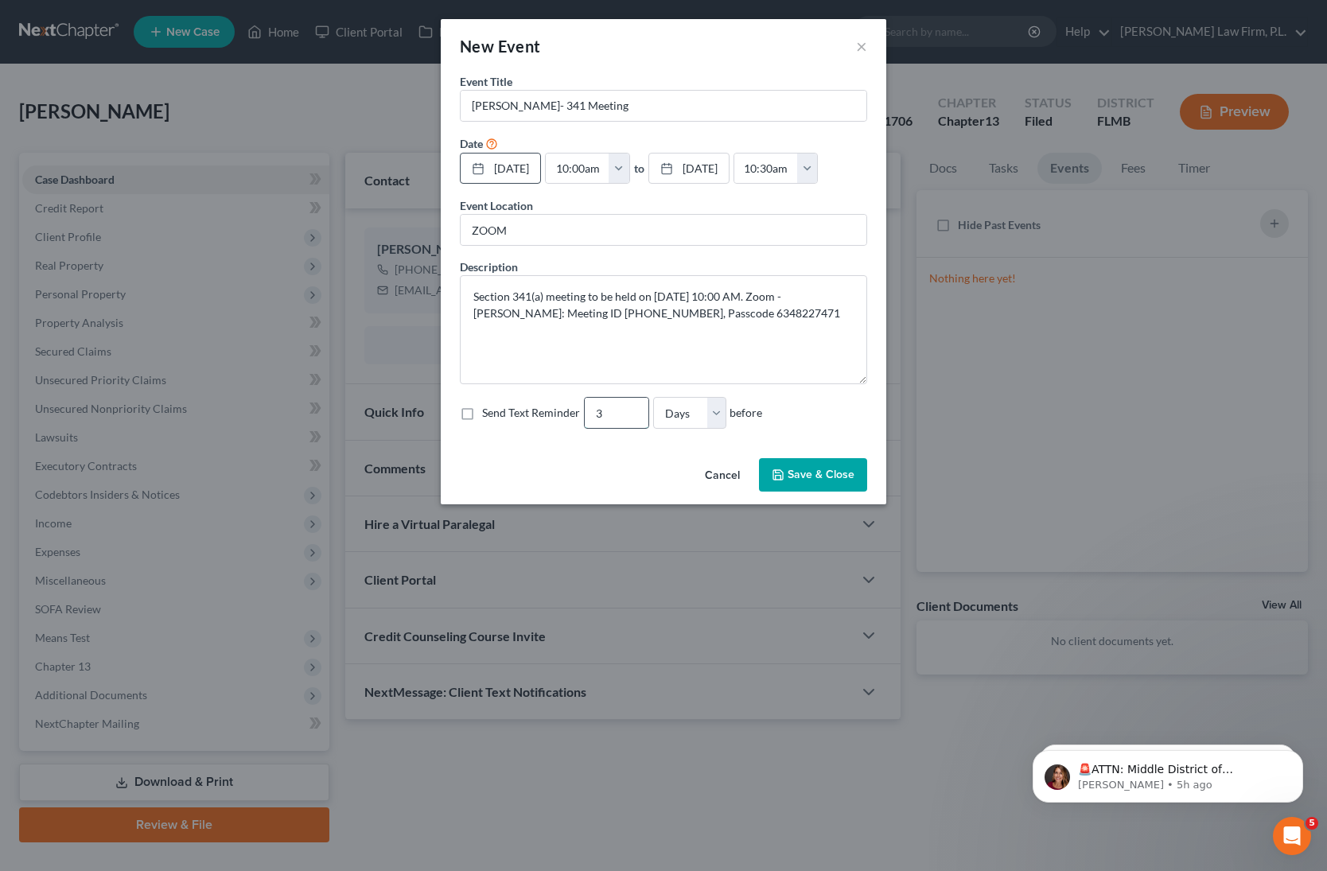
click at [633, 419] on input "3" at bounding box center [617, 413] width 64 height 30
click at [482, 407] on label "Send Text Reminder" at bounding box center [531, 413] width 98 height 16
click at [489, 407] on input "Send Text Reminder" at bounding box center [494, 410] width 10 height 10
checkbox input "true"
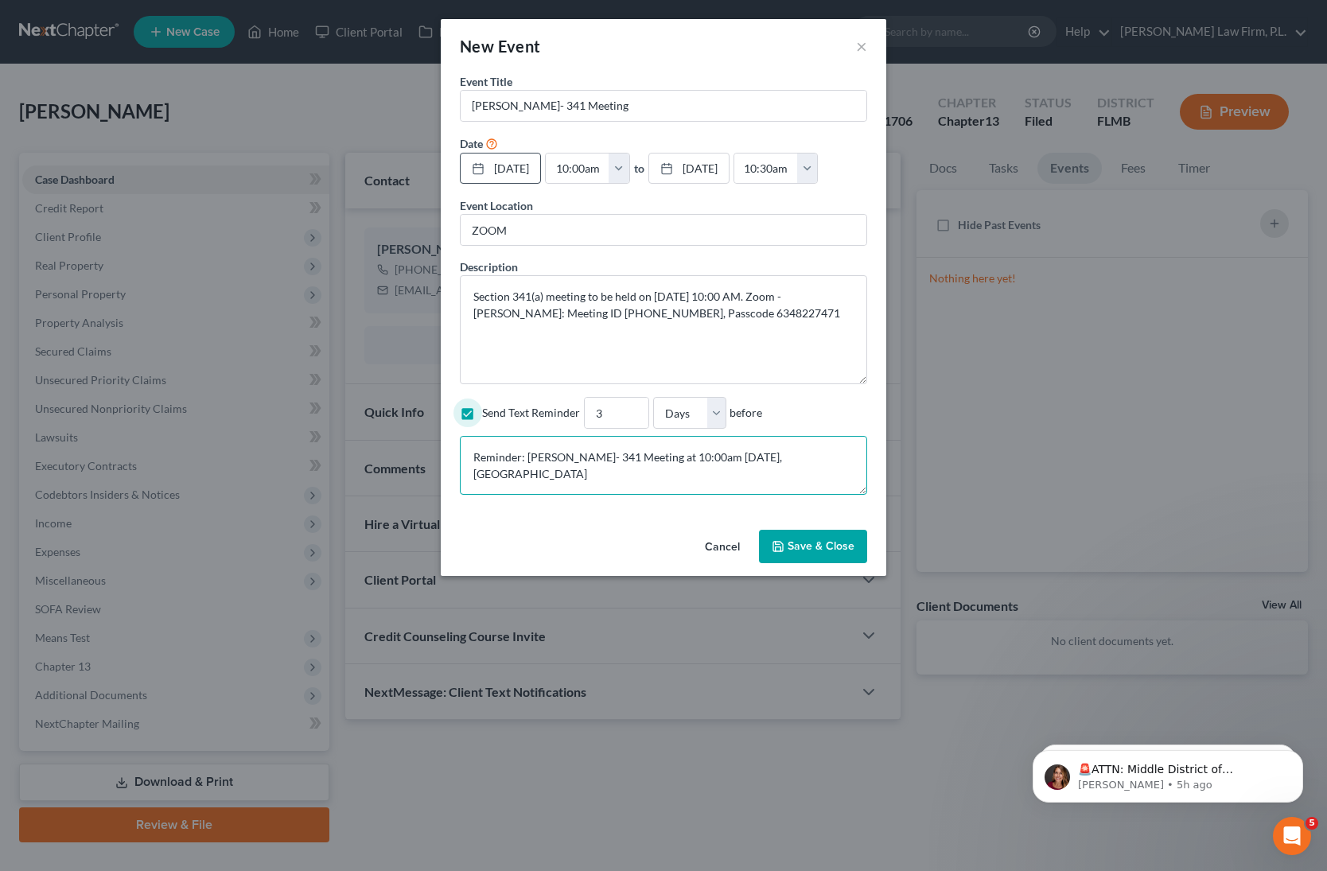
click at [692, 481] on textarea "Reminder: Quihuis- 341 Meeting at 10:00am Sep 25, 2025, at ZOOM" at bounding box center [663, 465] width 407 height 59
paste textarea "Section 341(a) meeting to be held on 9/25/2025 at 10:00 AM. Zoom - Waage: Meeti…"
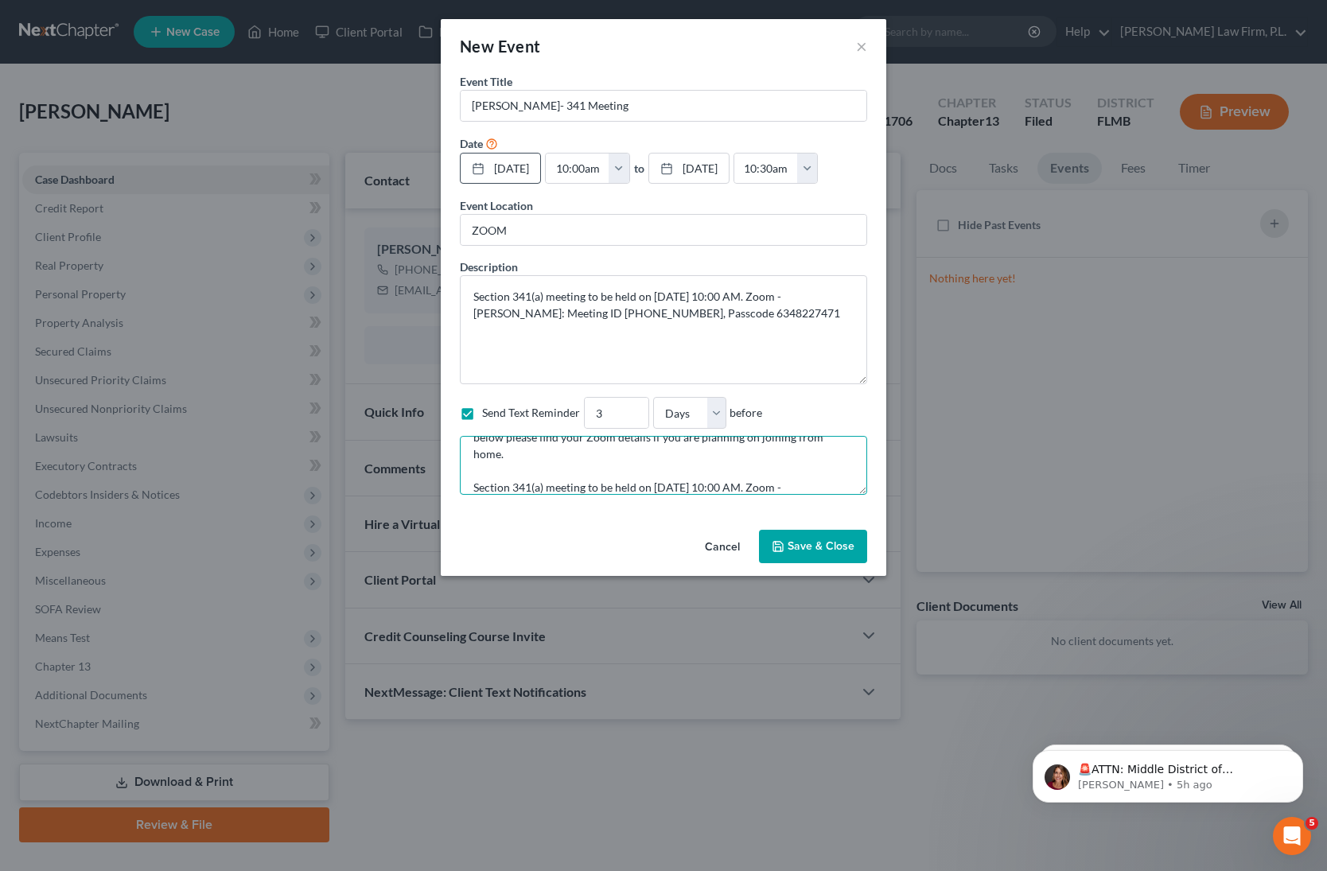
type textarea "Reminder: Quihuis- 341 Meeting at 10:00am Sep 25, 2025, at ZOOM We recommend yo…"
click at [844, 547] on button "Save & Close" at bounding box center [813, 546] width 108 height 33
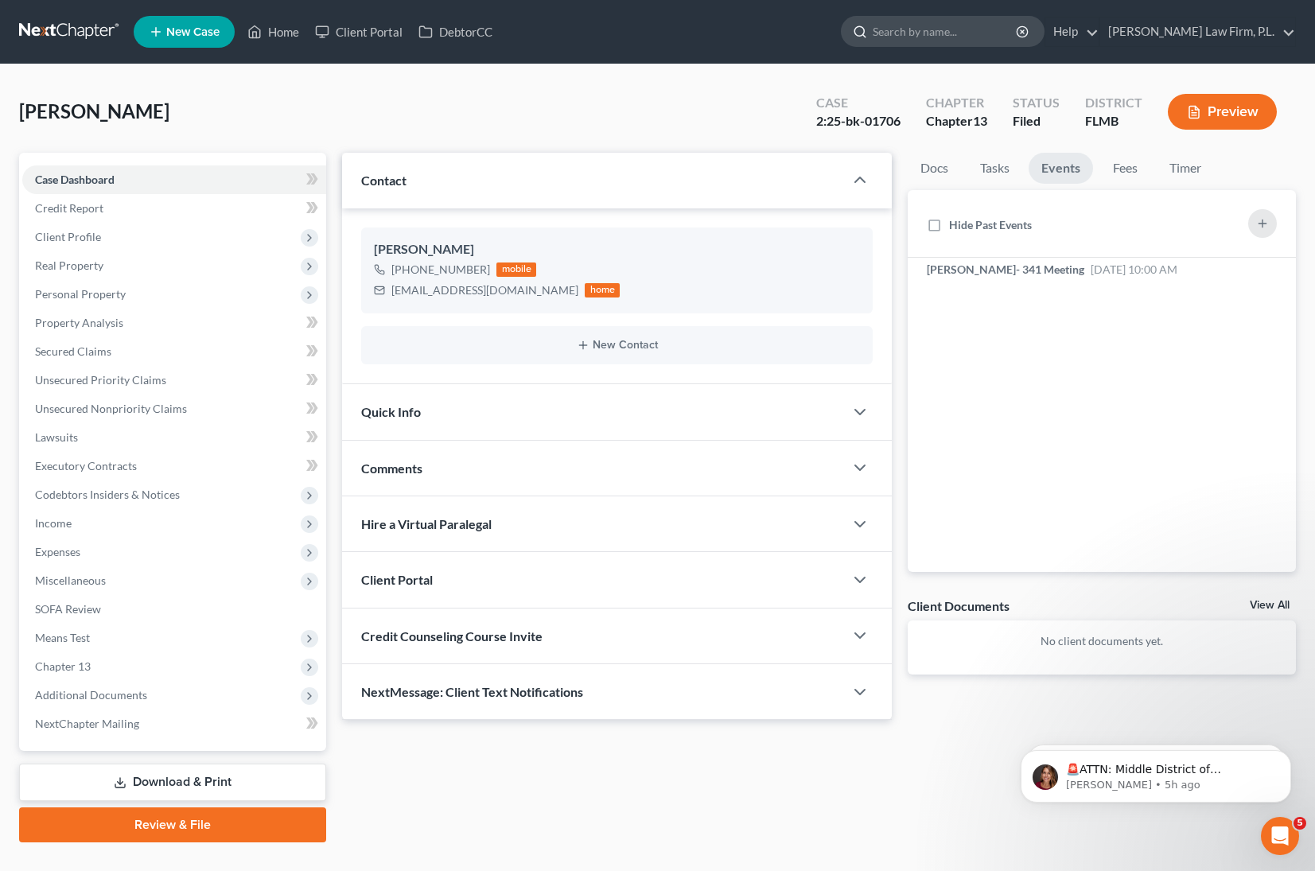
click at [985, 31] on input "search" at bounding box center [946, 31] width 146 height 29
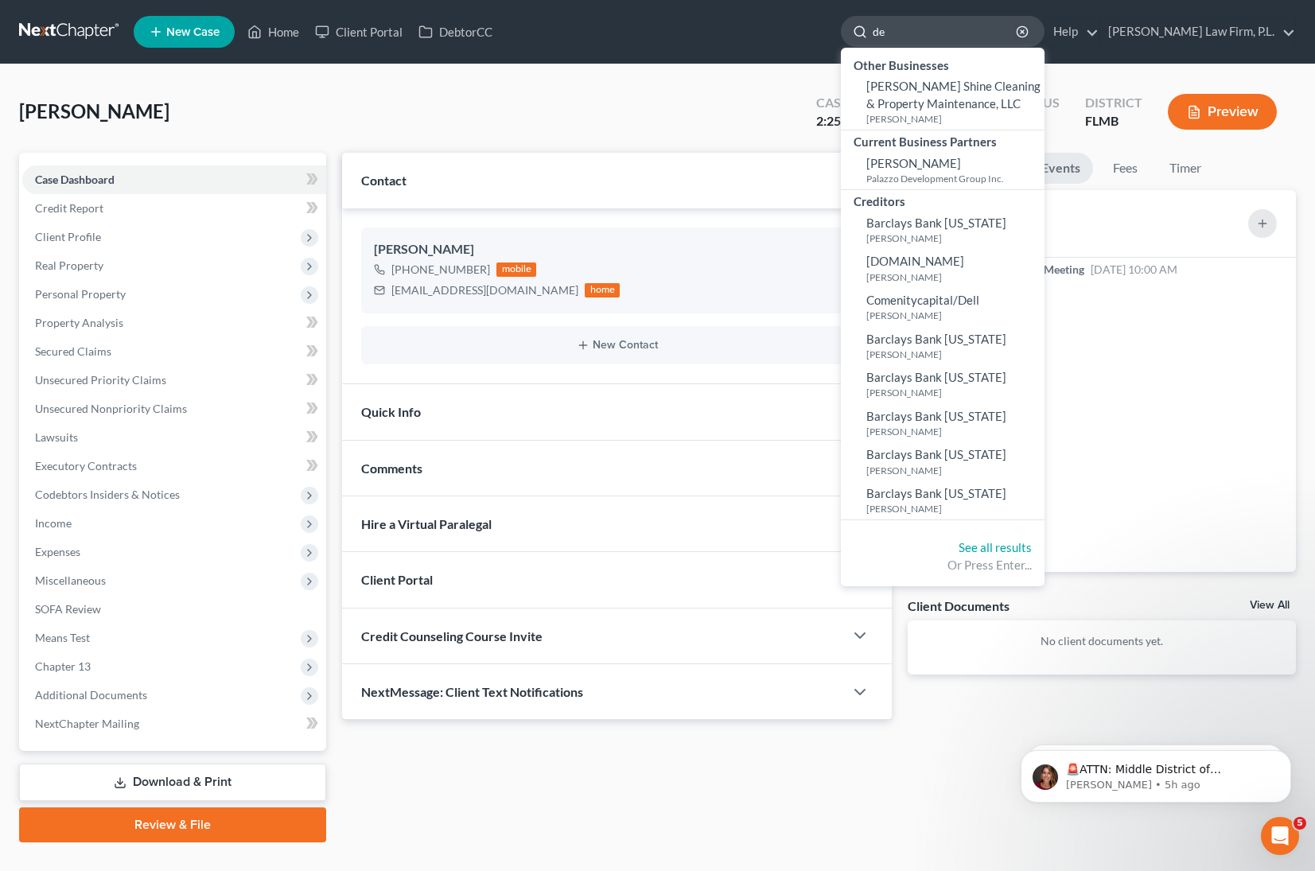
type input "d"
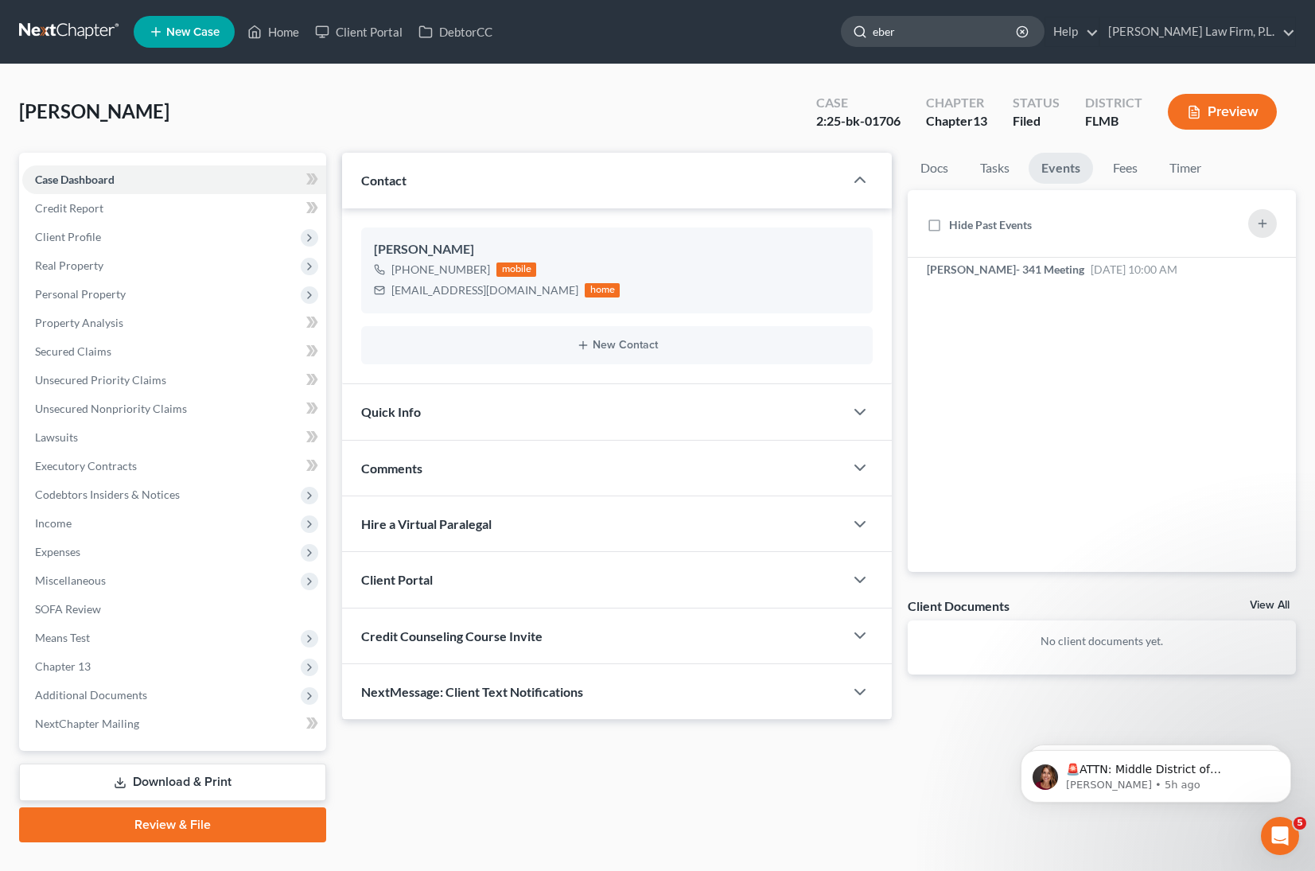
type input "[PERSON_NAME]"
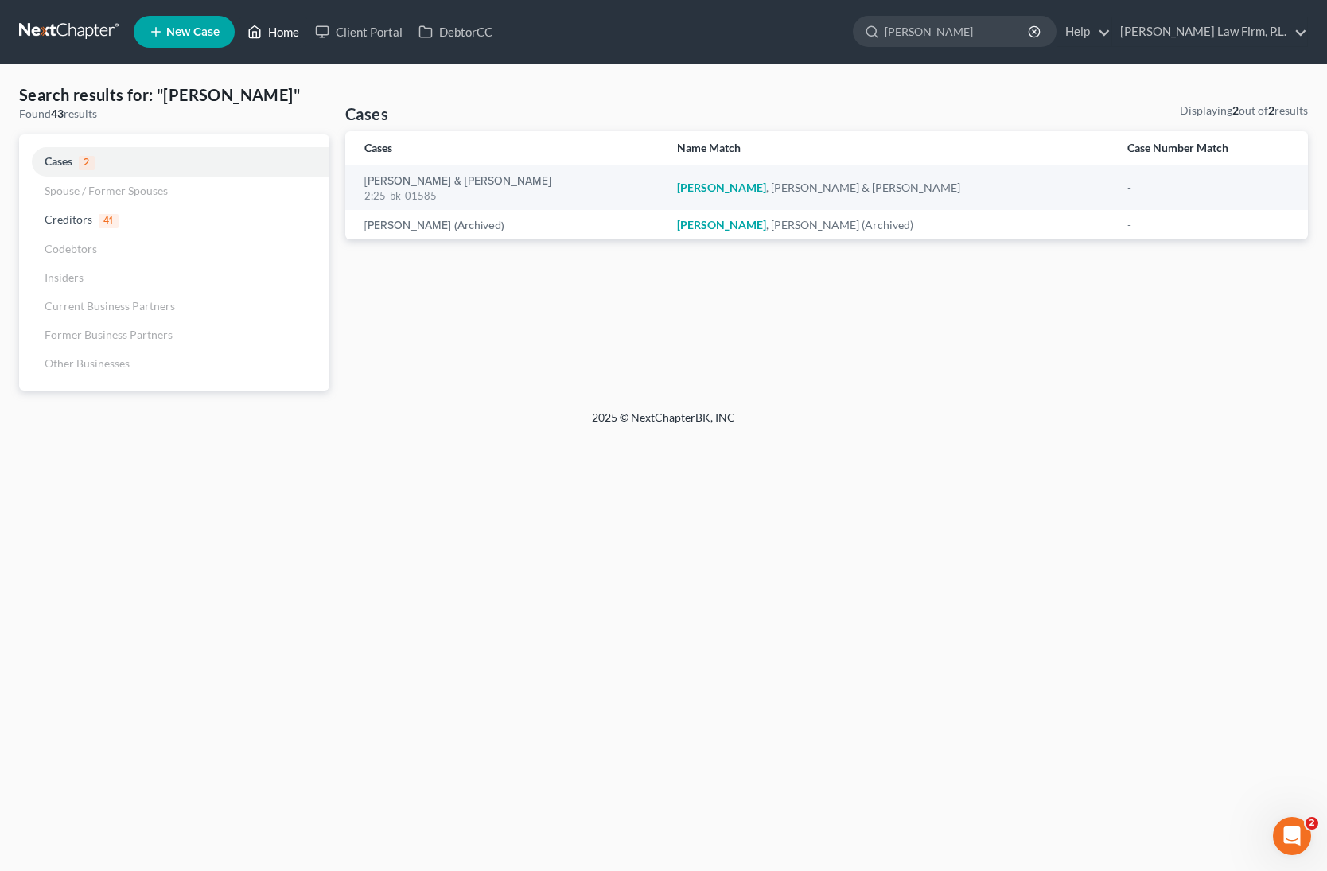
click at [274, 43] on link "Home" at bounding box center [274, 32] width 68 height 29
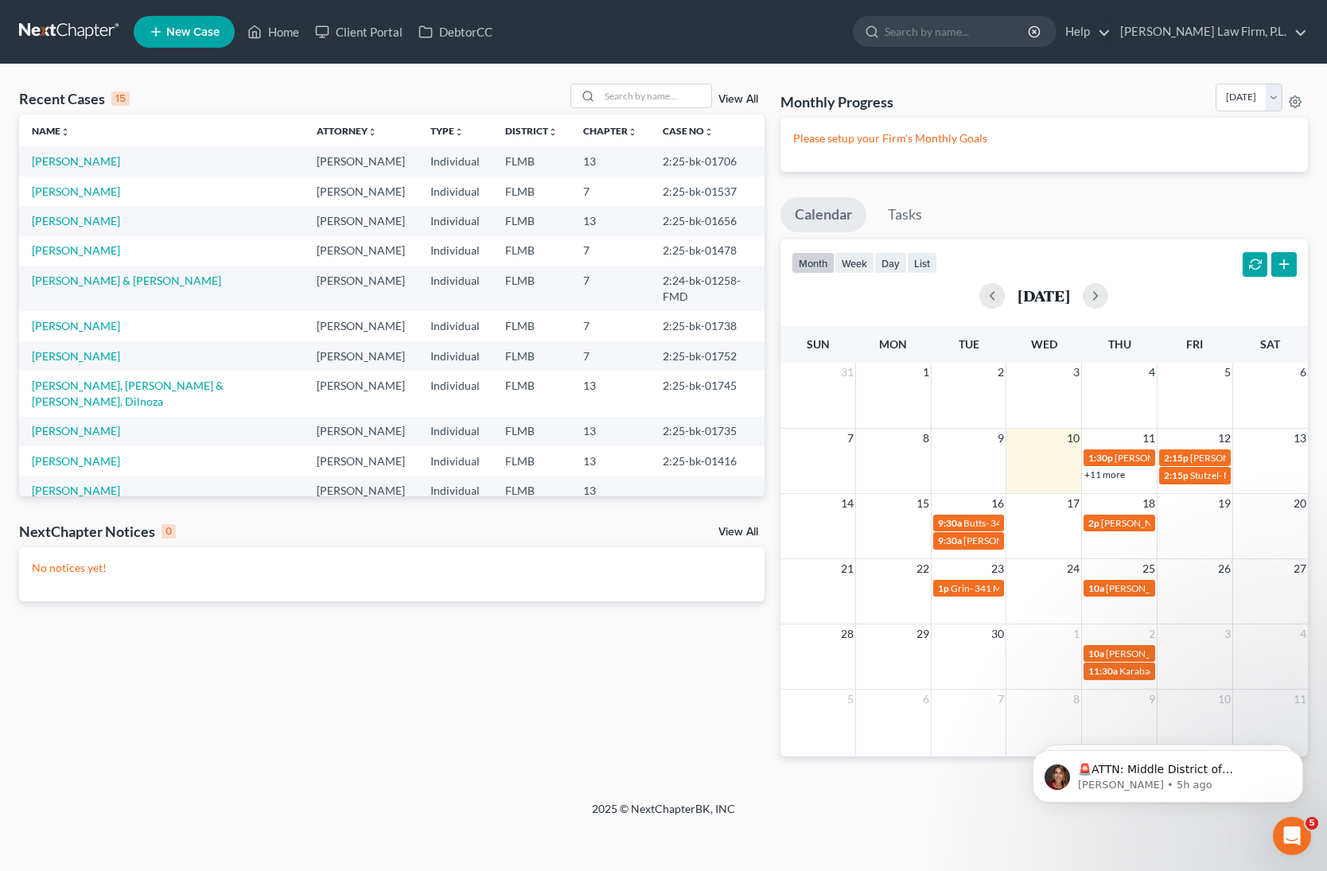
click at [728, 95] on link "View All" at bounding box center [739, 99] width 40 height 11
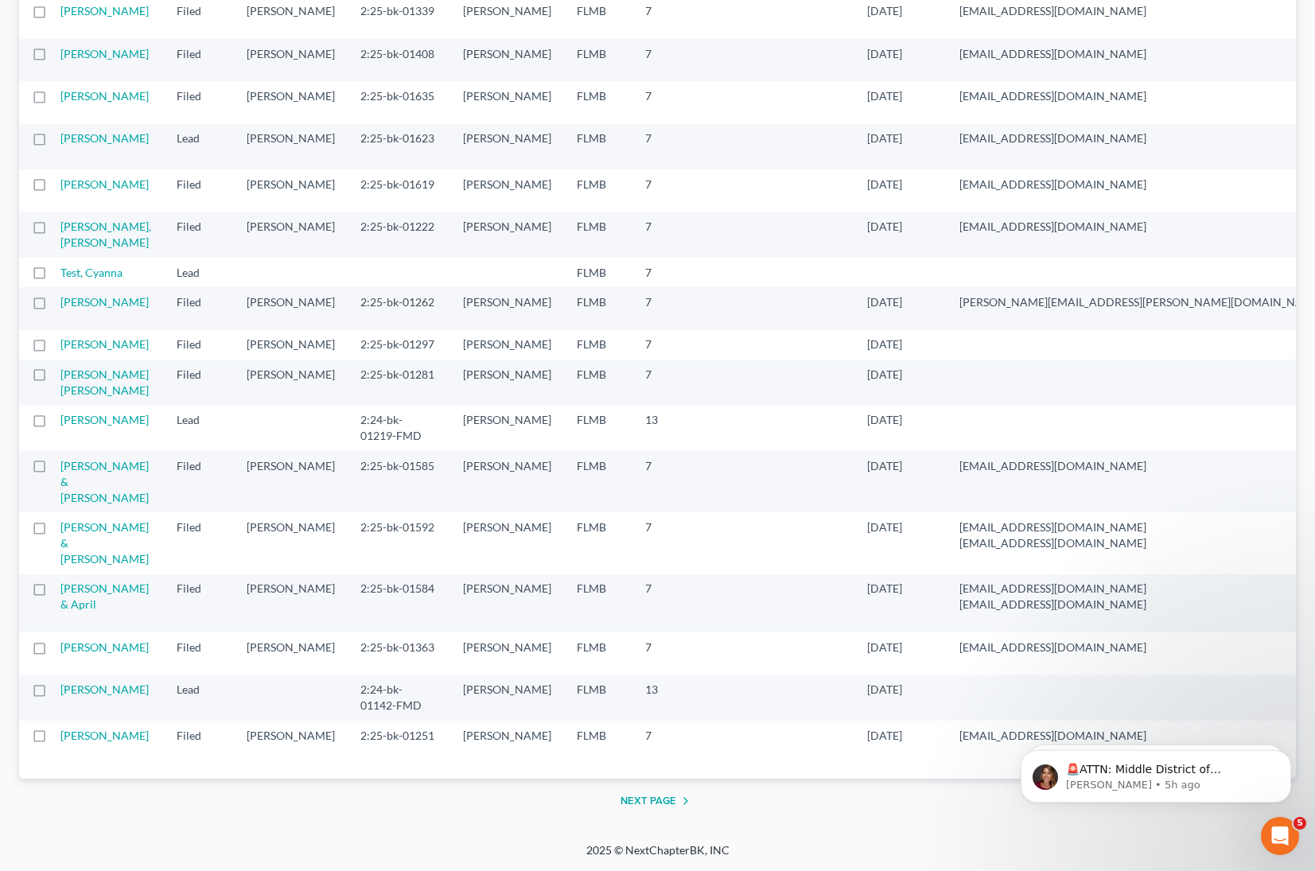
scroll to position [2951, 0]
click at [106, 459] on link "[PERSON_NAME] & [PERSON_NAME]" at bounding box center [104, 481] width 88 height 45
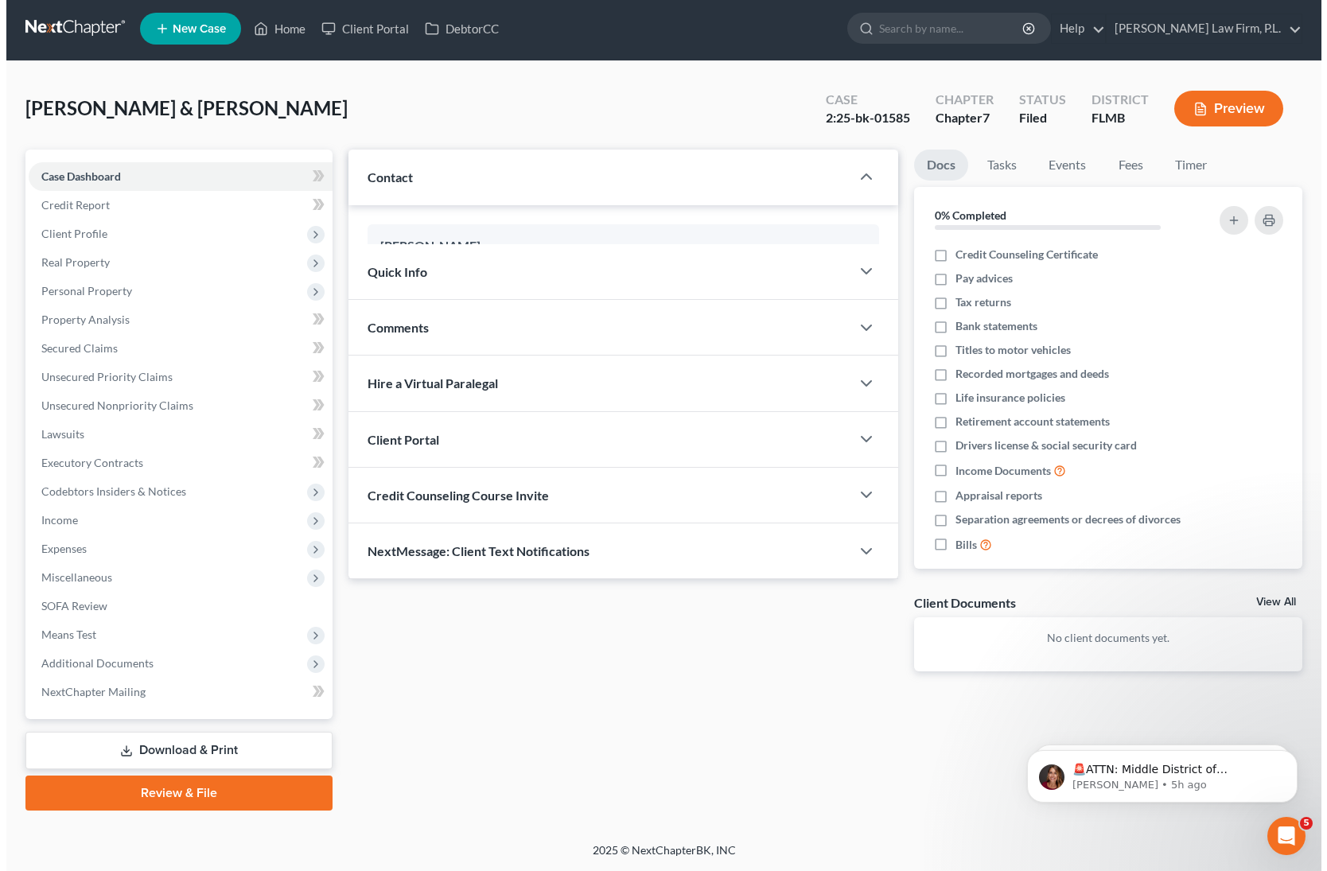
scroll to position [3, 0]
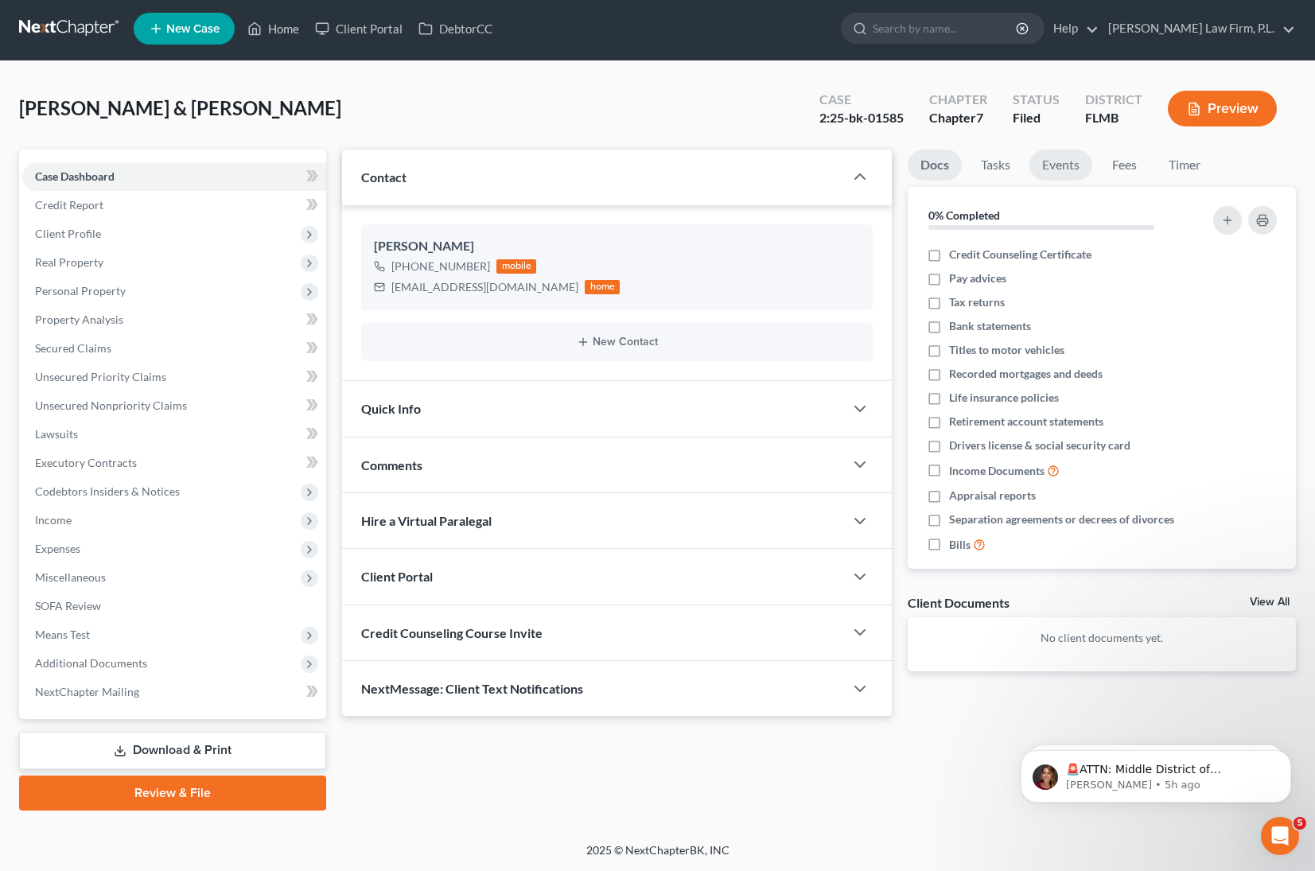
click at [1063, 166] on link "Events" at bounding box center [1061, 165] width 63 height 31
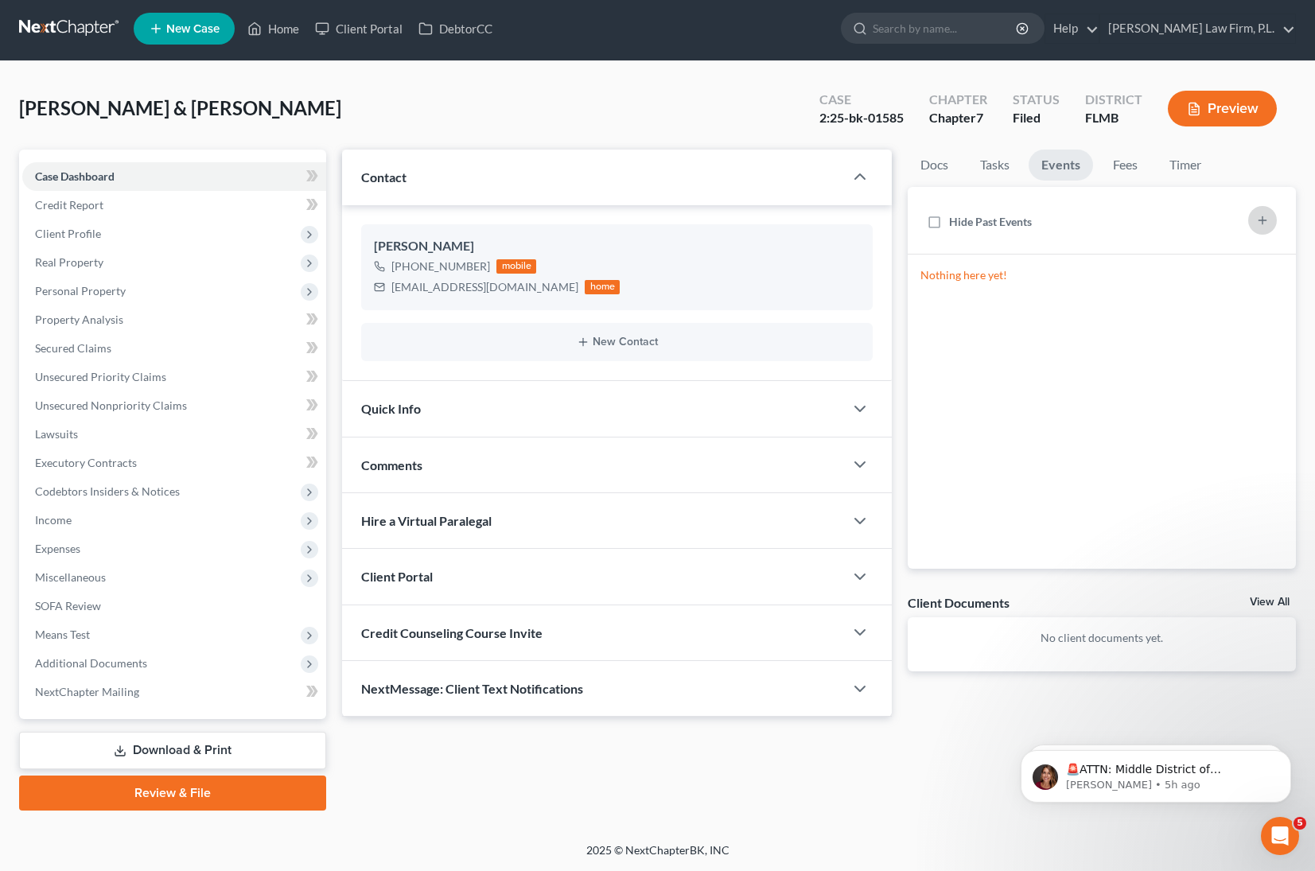
click at [1264, 221] on icon "button" at bounding box center [1263, 220] width 13 height 13
select select "Days"
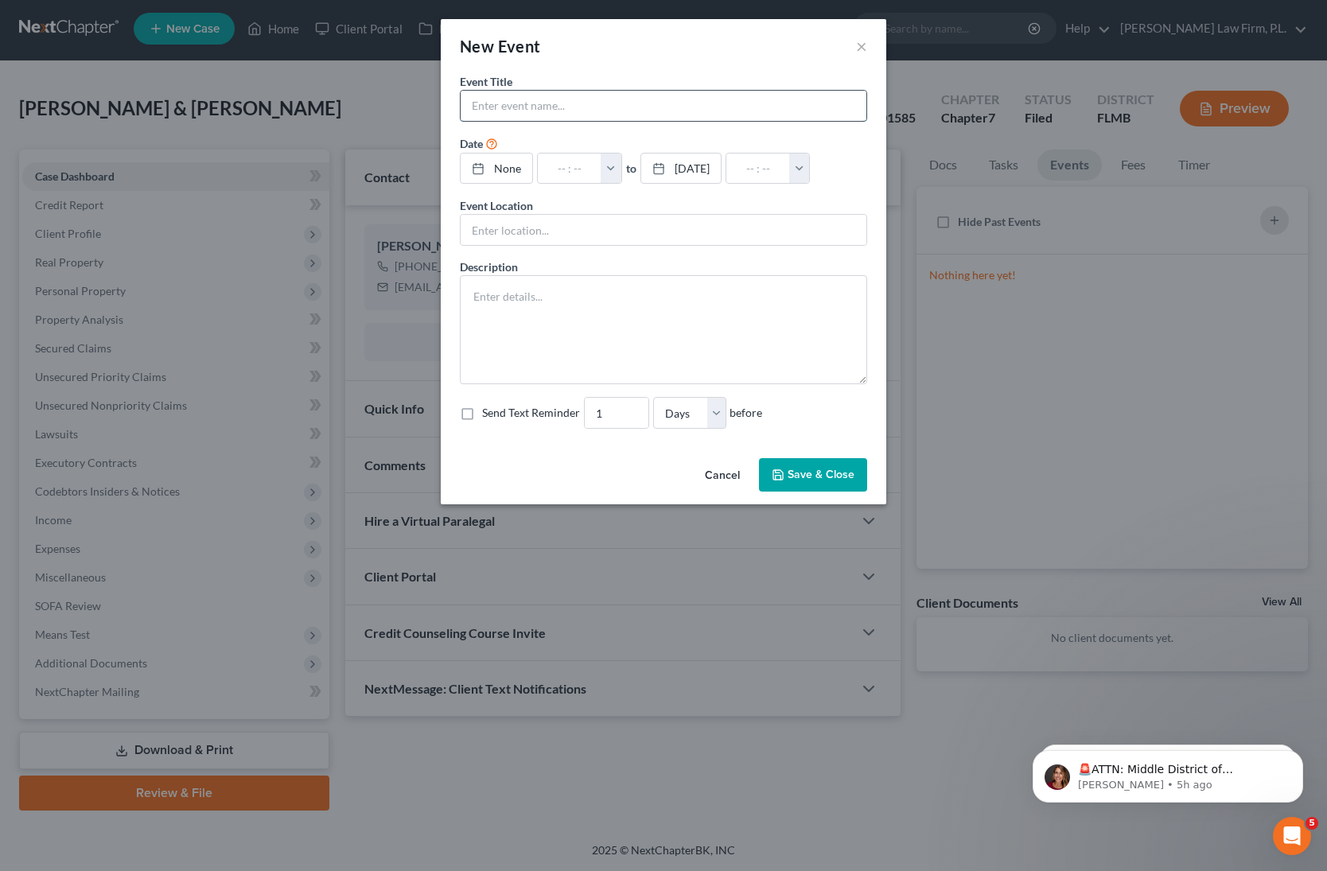
click at [545, 113] on input "text" at bounding box center [664, 106] width 406 height 30
type input "[PERSON_NAME]- 341 Meeting"
click at [508, 166] on link "None" at bounding box center [497, 169] width 72 height 30
click at [629, 159] on button "button" at bounding box center [619, 169] width 21 height 30
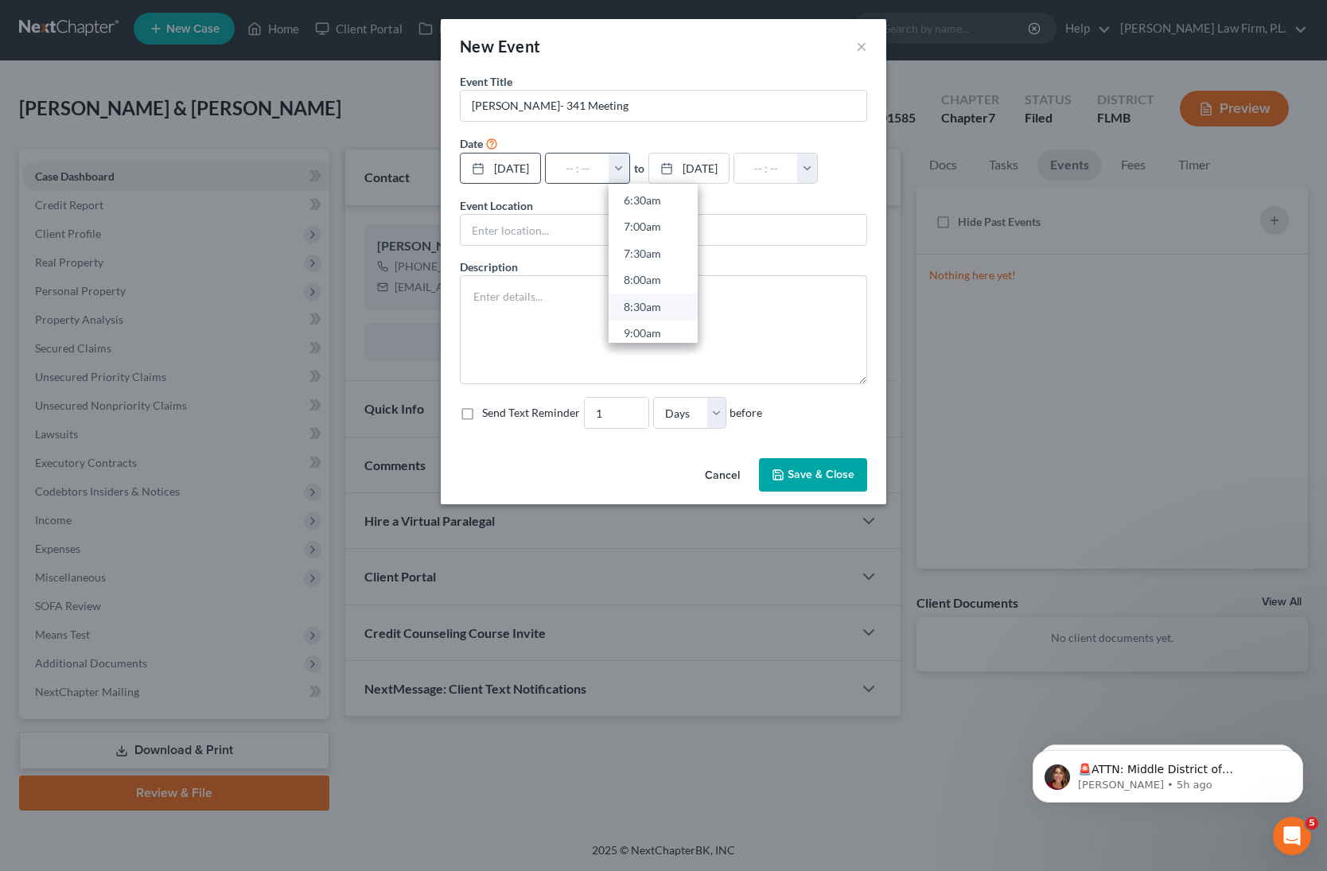
click at [672, 307] on link "8:30am" at bounding box center [653, 307] width 89 height 27
type input "8:30am"
click at [798, 169] on input "09:30am" at bounding box center [766, 169] width 64 height 30
type input "09:00am"
click at [539, 224] on input "text" at bounding box center [664, 230] width 406 height 30
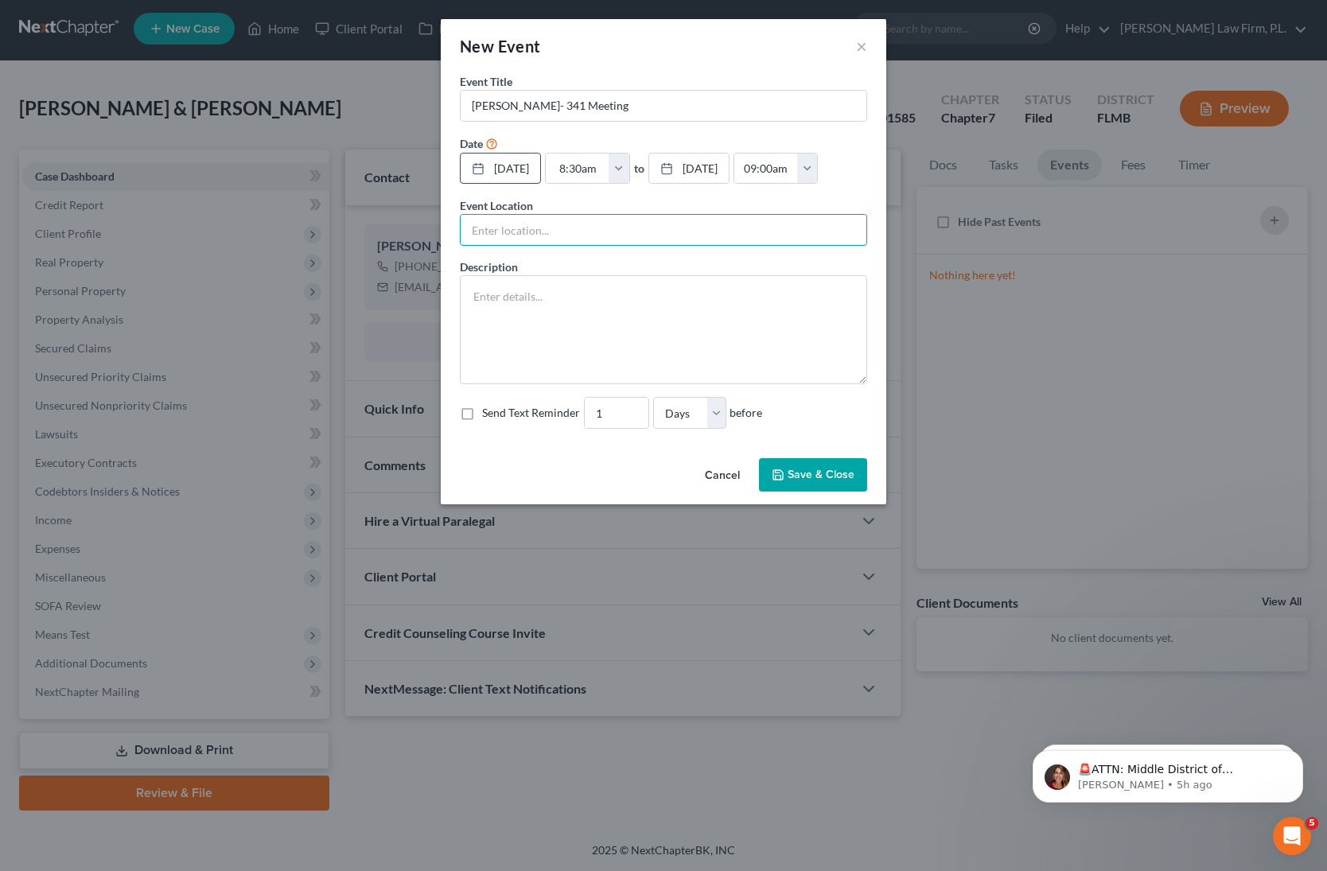
type input "ZOOM"
click at [536, 308] on textarea at bounding box center [663, 329] width 407 height 109
paste textarea "Section 341(a) meeting to be held on [DATE] 08:30 AM. Zoom - [PERSON_NAME]: Mee…"
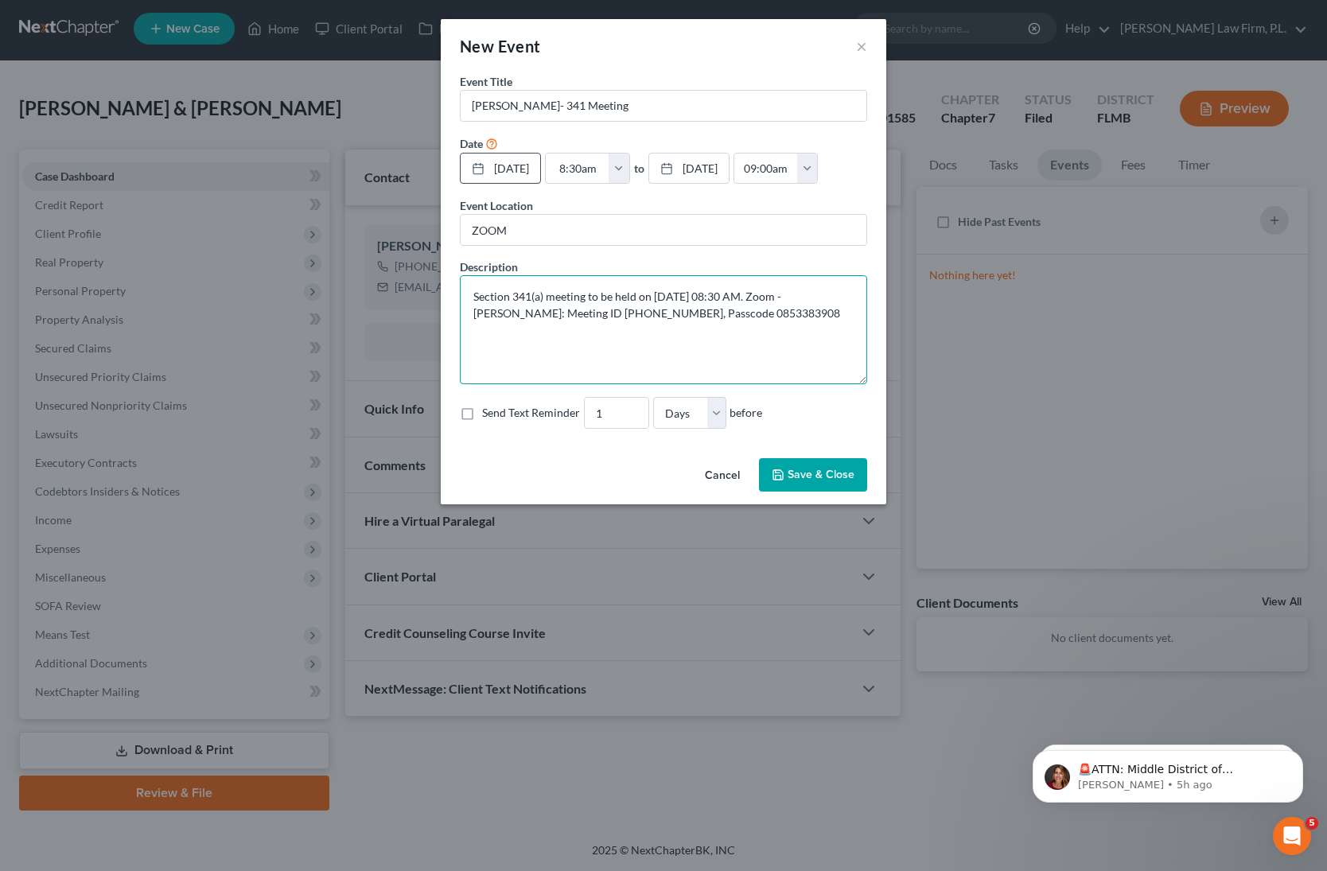
type textarea "Section 341(a) meeting to be held on [DATE] 08:30 AM. Zoom - [PERSON_NAME]: Mee…"
click at [482, 412] on label "Send Text Reminder" at bounding box center [531, 413] width 98 height 16
click at [489, 412] on input "Send Text Reminder" at bounding box center [494, 410] width 10 height 10
checkbox input "true"
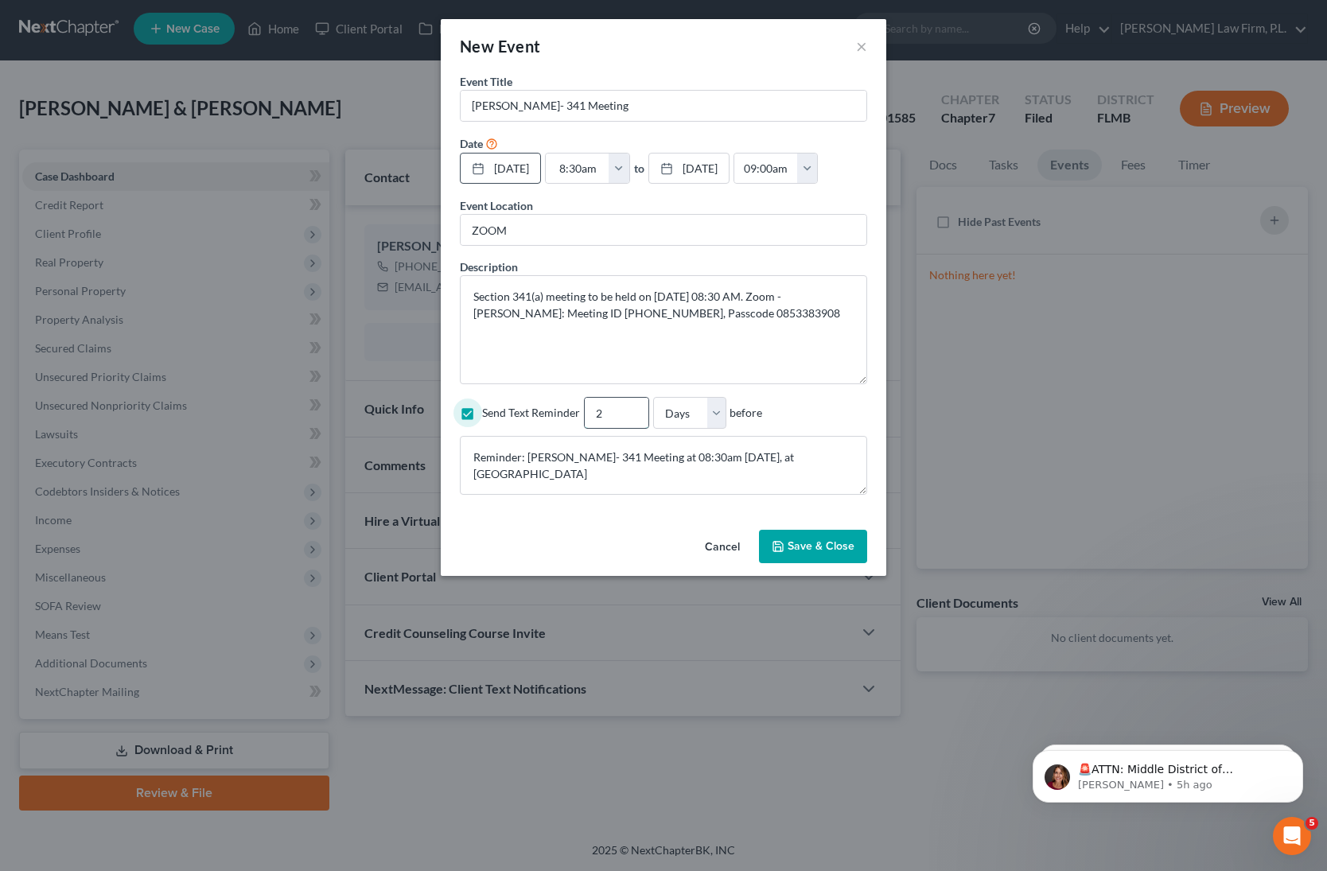
click at [629, 411] on input "2" at bounding box center [617, 413] width 64 height 30
click at [629, 411] on input "3" at bounding box center [617, 413] width 64 height 30
type input "4"
click at [629, 411] on input "4" at bounding box center [617, 413] width 64 height 30
click at [816, 462] on textarea "Reminder: [PERSON_NAME]- 341 Meeting at 08:30am [DATE], at [GEOGRAPHIC_DATA]" at bounding box center [663, 465] width 407 height 59
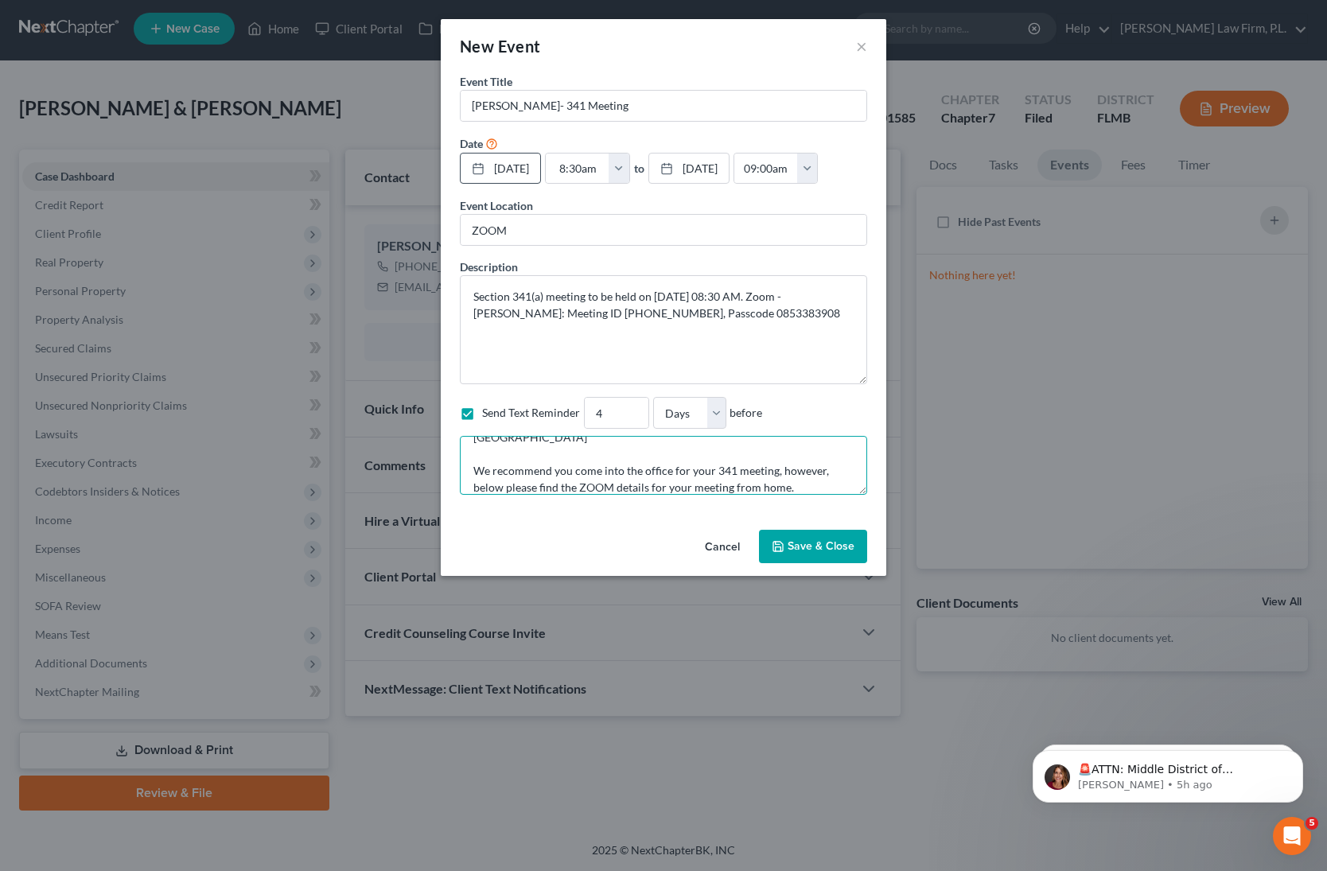
scroll to position [53, 0]
paste textarea "Section 341(a) meeting to be held on [DATE] 08:30 AM. Zoom - [PERSON_NAME]: Mee…"
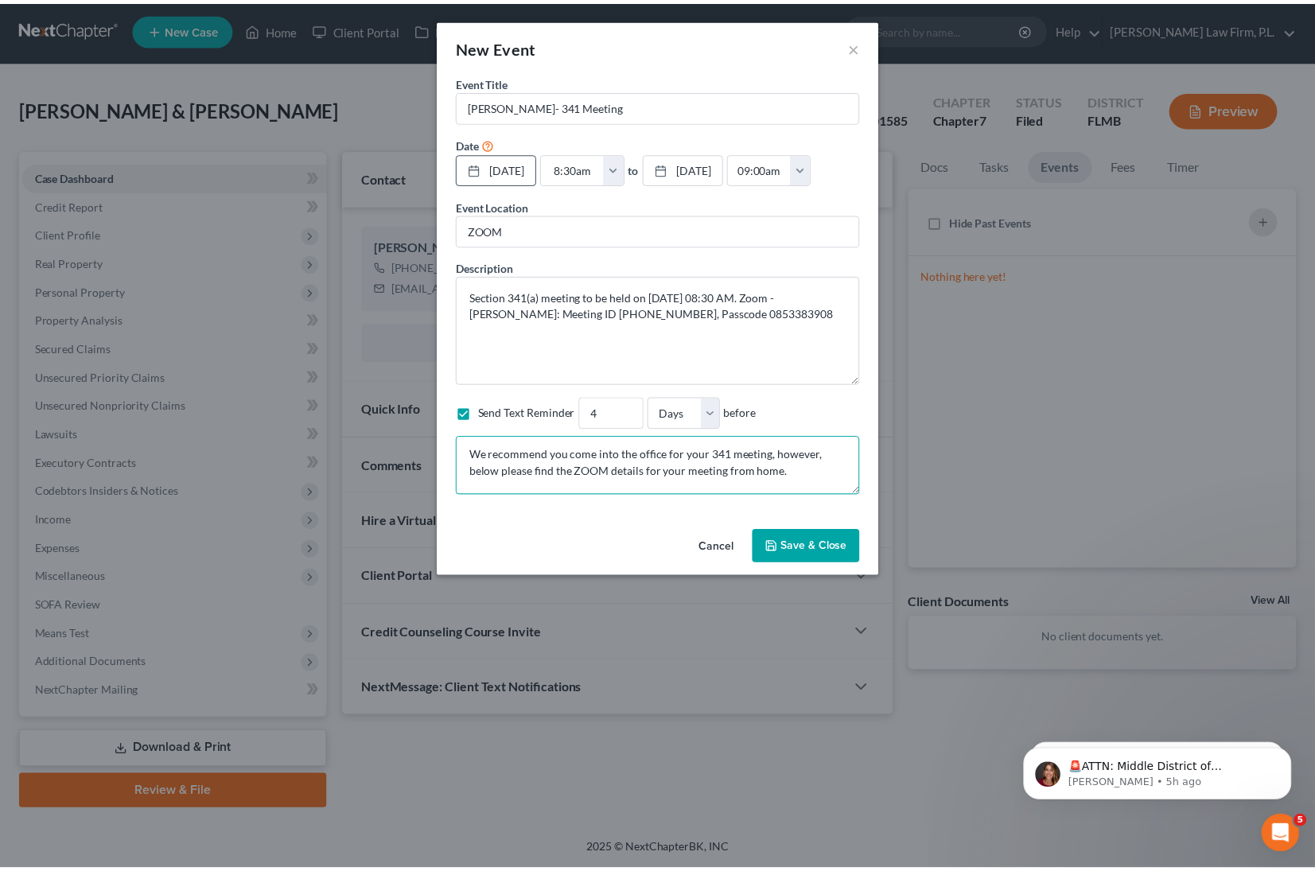
scroll to position [70, 0]
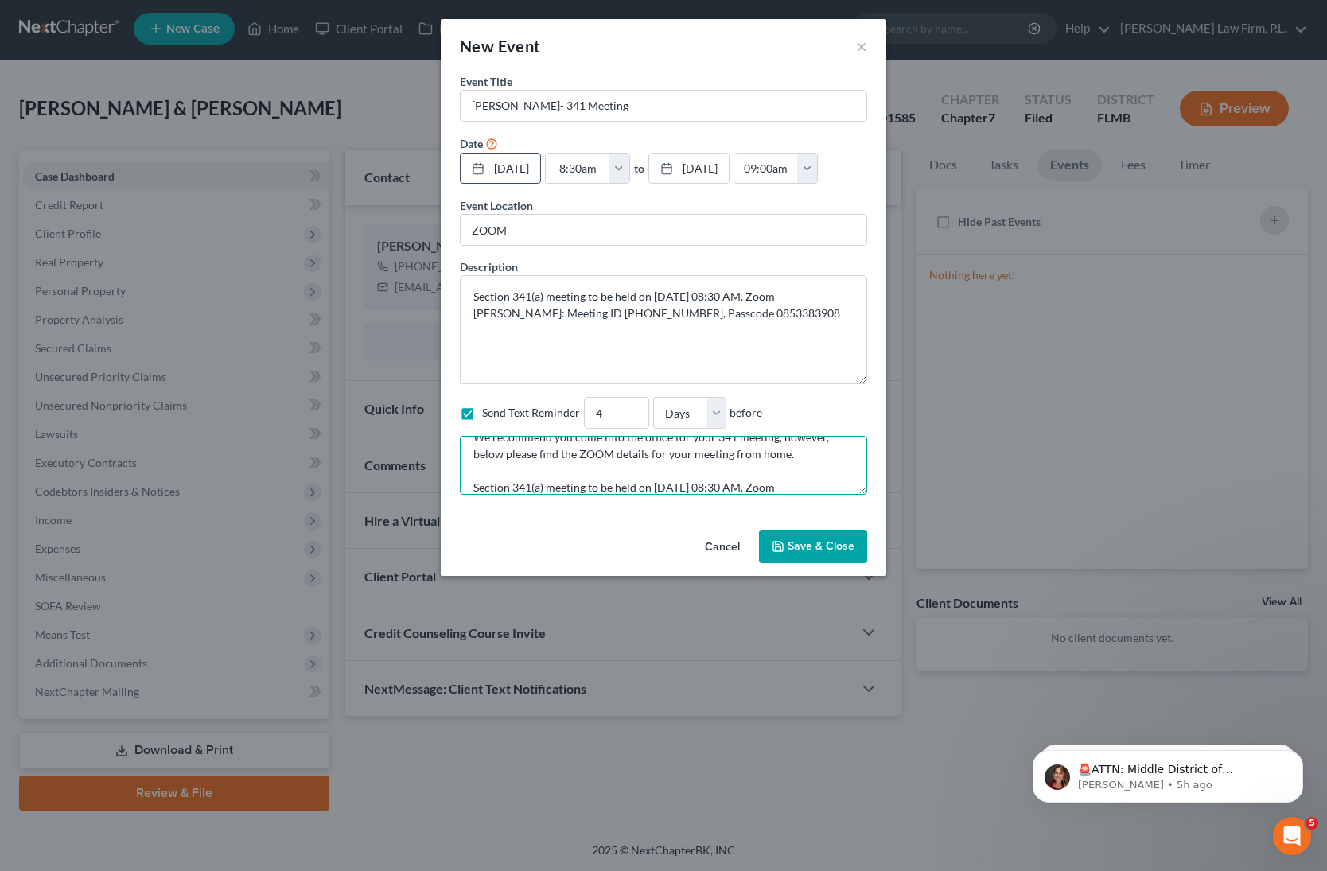
type textarea "Reminder: [PERSON_NAME]- 341 Meeting at 08:30am [DATE], at [GEOGRAPHIC_DATA] We…"
click at [801, 550] on button "Save & Close" at bounding box center [813, 546] width 108 height 33
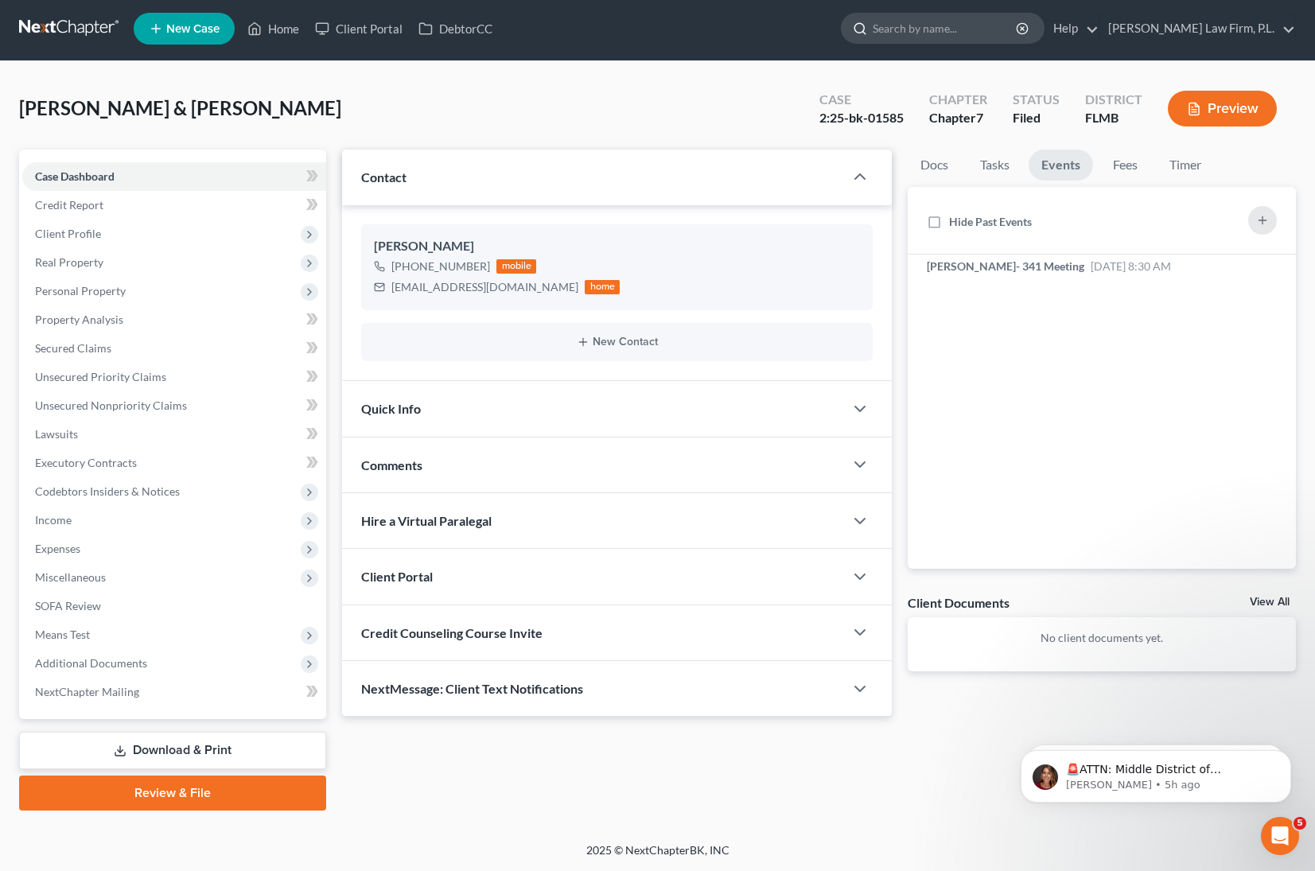
click at [969, 27] on input "search" at bounding box center [946, 28] width 146 height 29
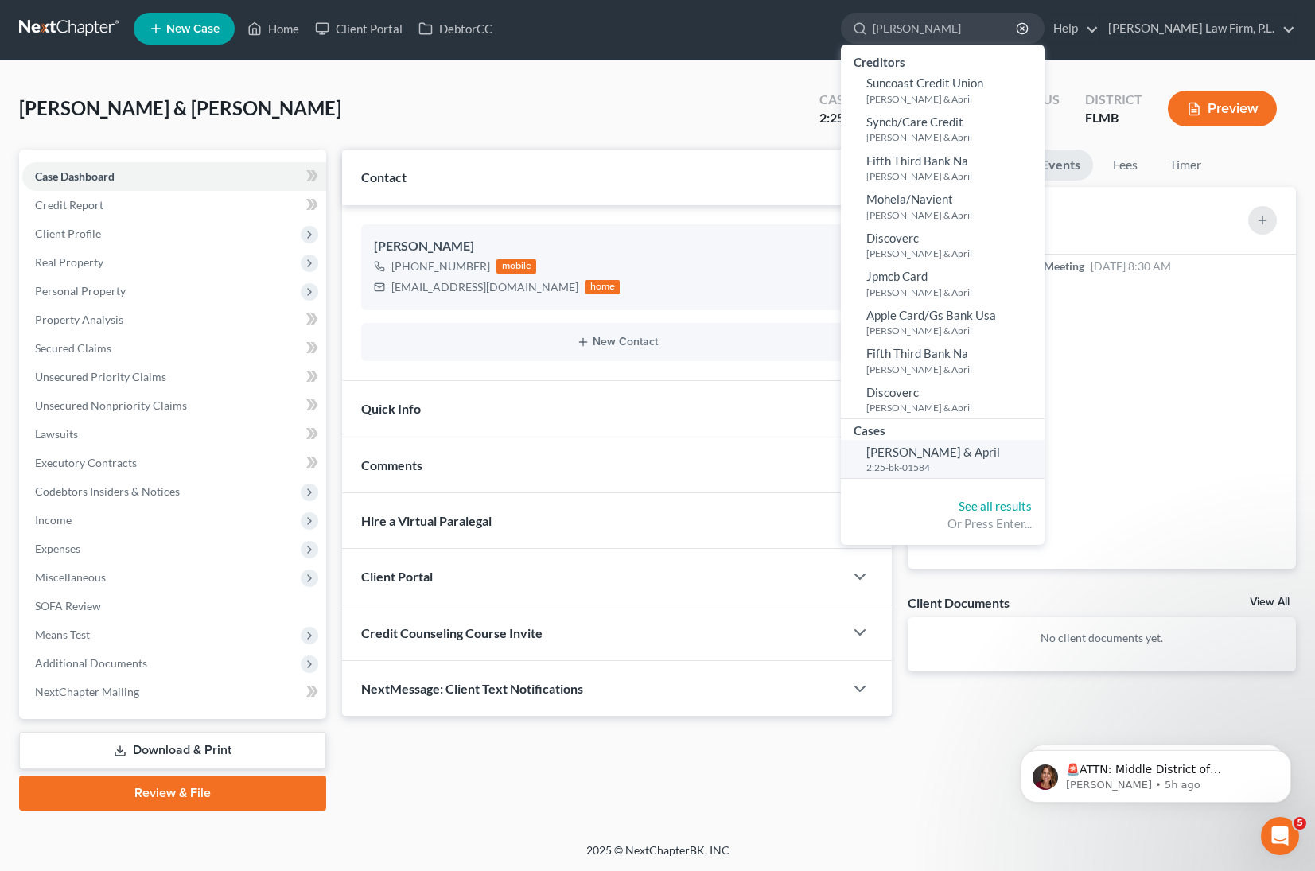
type input "[PERSON_NAME]"
click at [1000, 456] on span "[PERSON_NAME] & April" at bounding box center [934, 452] width 134 height 14
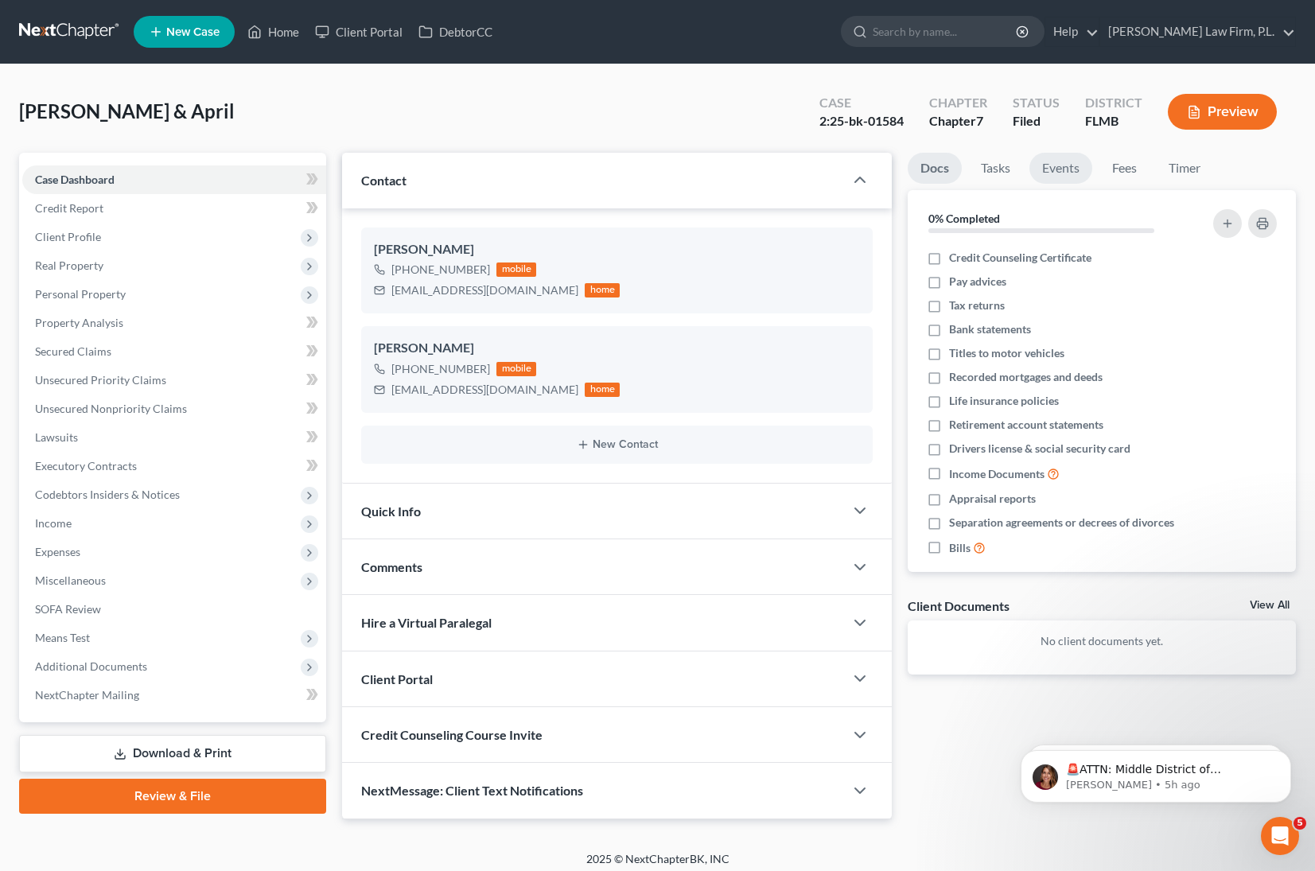
click at [1058, 167] on link "Events" at bounding box center [1061, 168] width 63 height 31
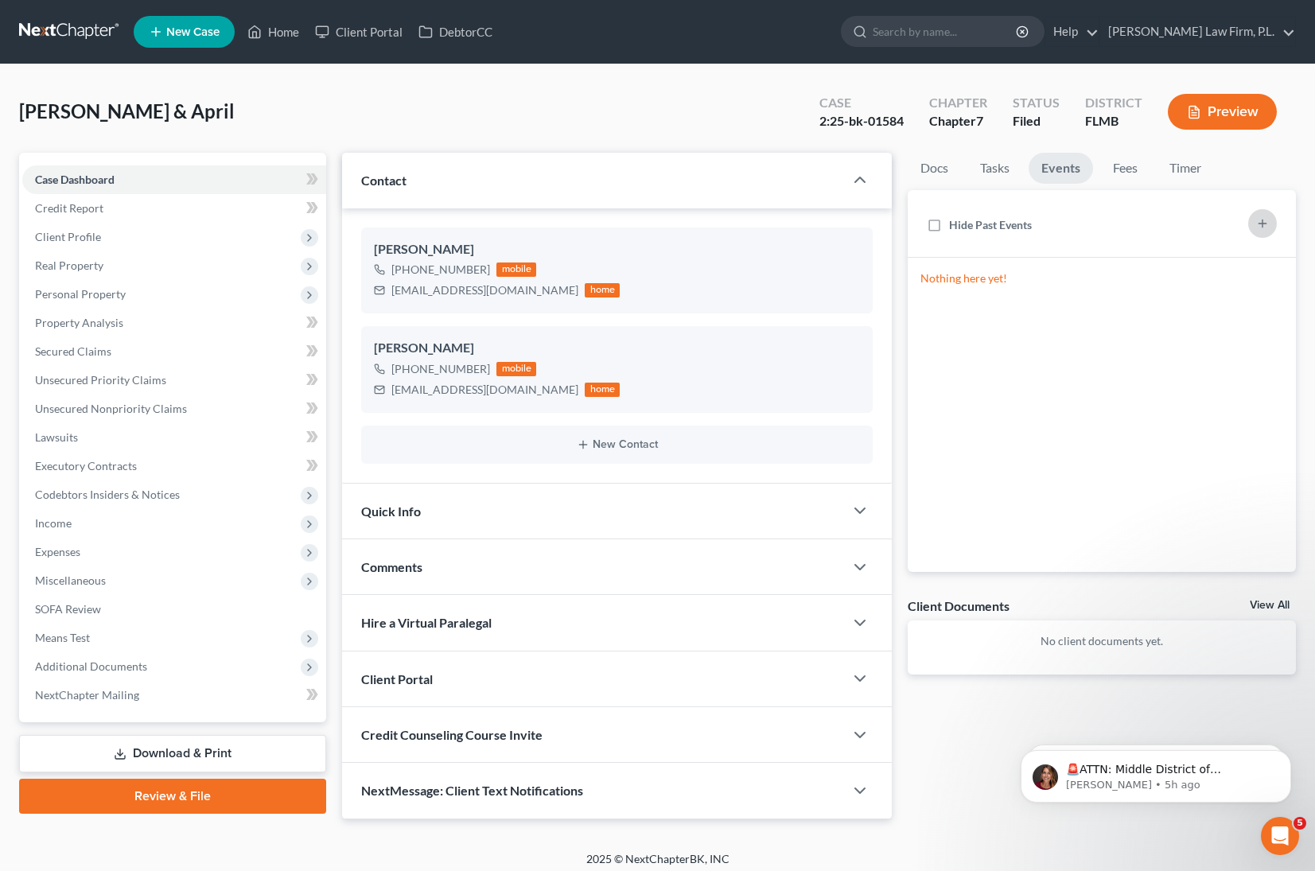
click at [1260, 232] on button "button" at bounding box center [1263, 223] width 29 height 29
select select "Days"
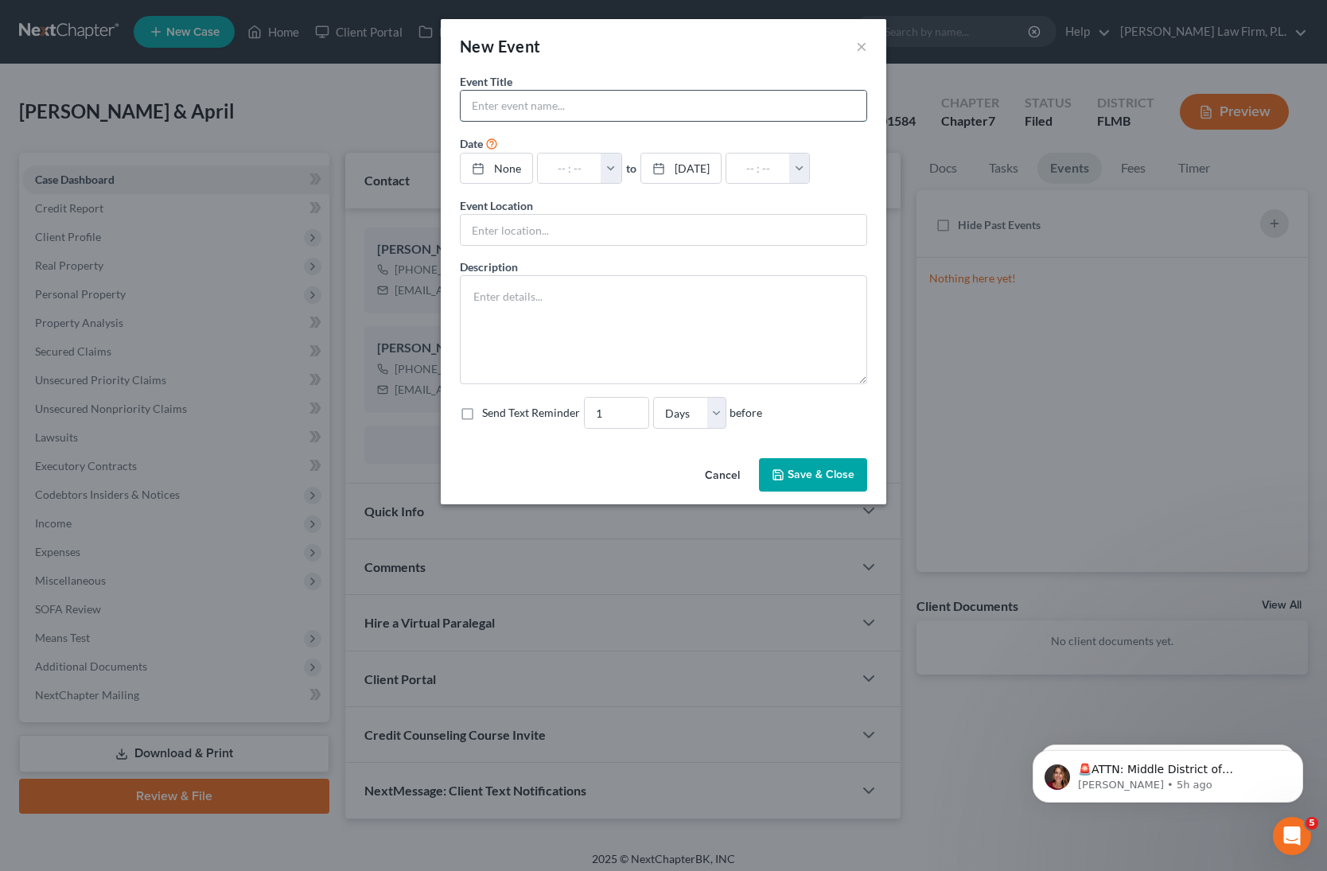
click at [616, 99] on input "text" at bounding box center [664, 106] width 406 height 30
type input "[PERSON_NAME]- 341 Meeting"
type input "[DATE]"
click at [503, 169] on link "None" at bounding box center [497, 169] width 72 height 30
drag, startPoint x: 528, startPoint y: 409, endPoint x: 680, endPoint y: 262, distance: 211.0
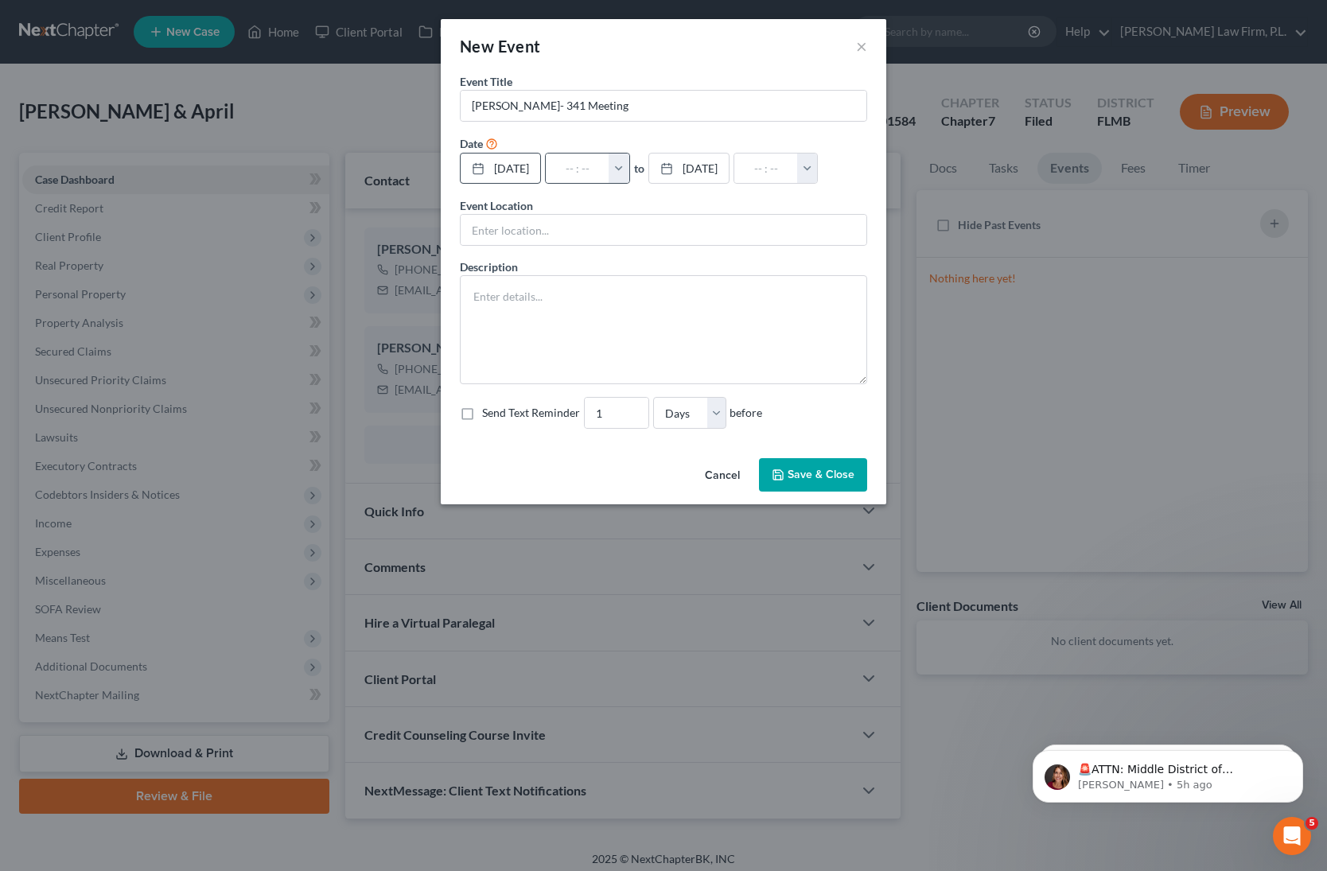
click at [629, 166] on button "button" at bounding box center [619, 169] width 21 height 30
click at [594, 164] on input "text" at bounding box center [578, 169] width 64 height 30
type input "9"
type input "01:00am"
type input "9:"
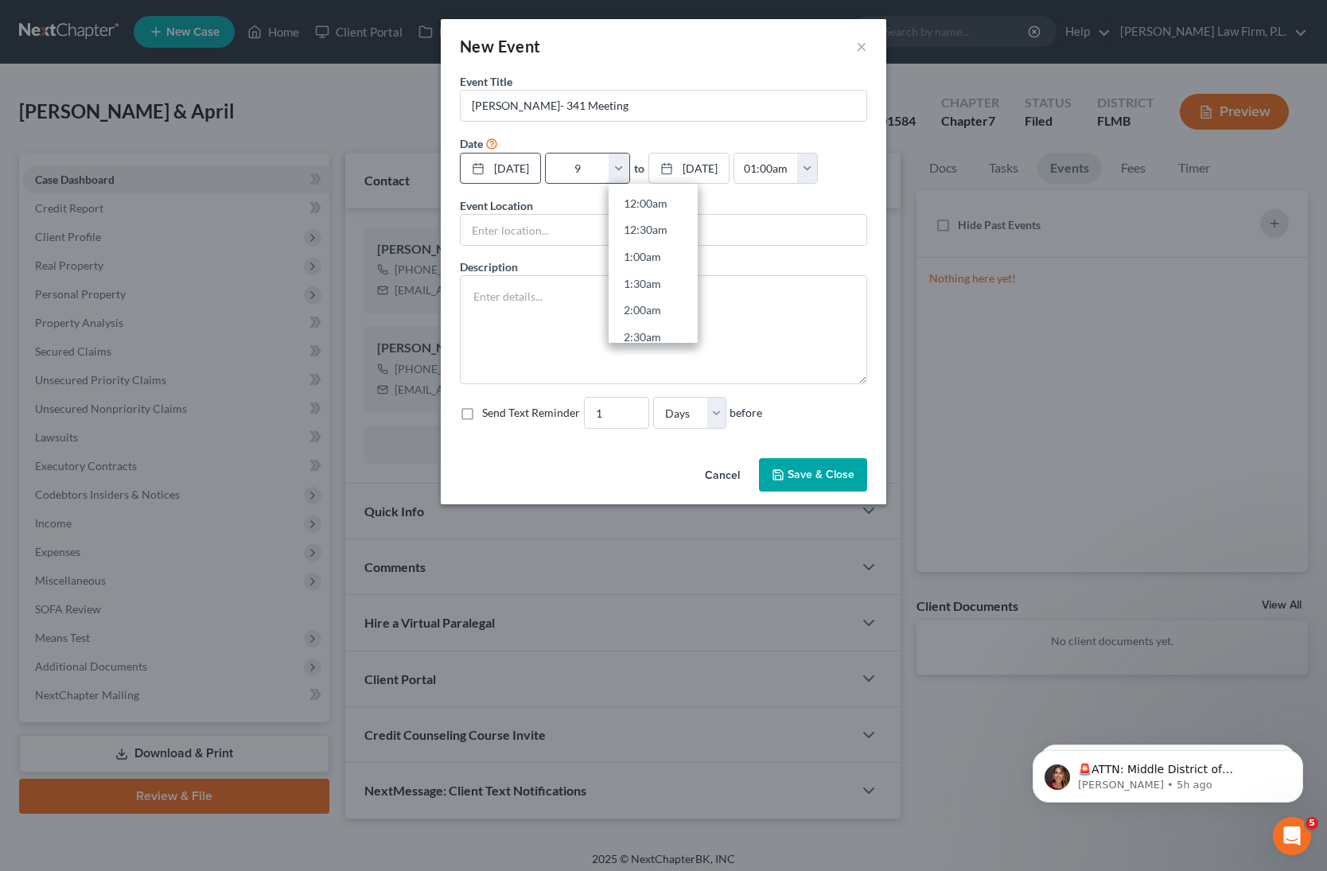
type input "10:00am"
type input "9:0"
type input "01:00am"
type input "9:00"
type input "10:00am"
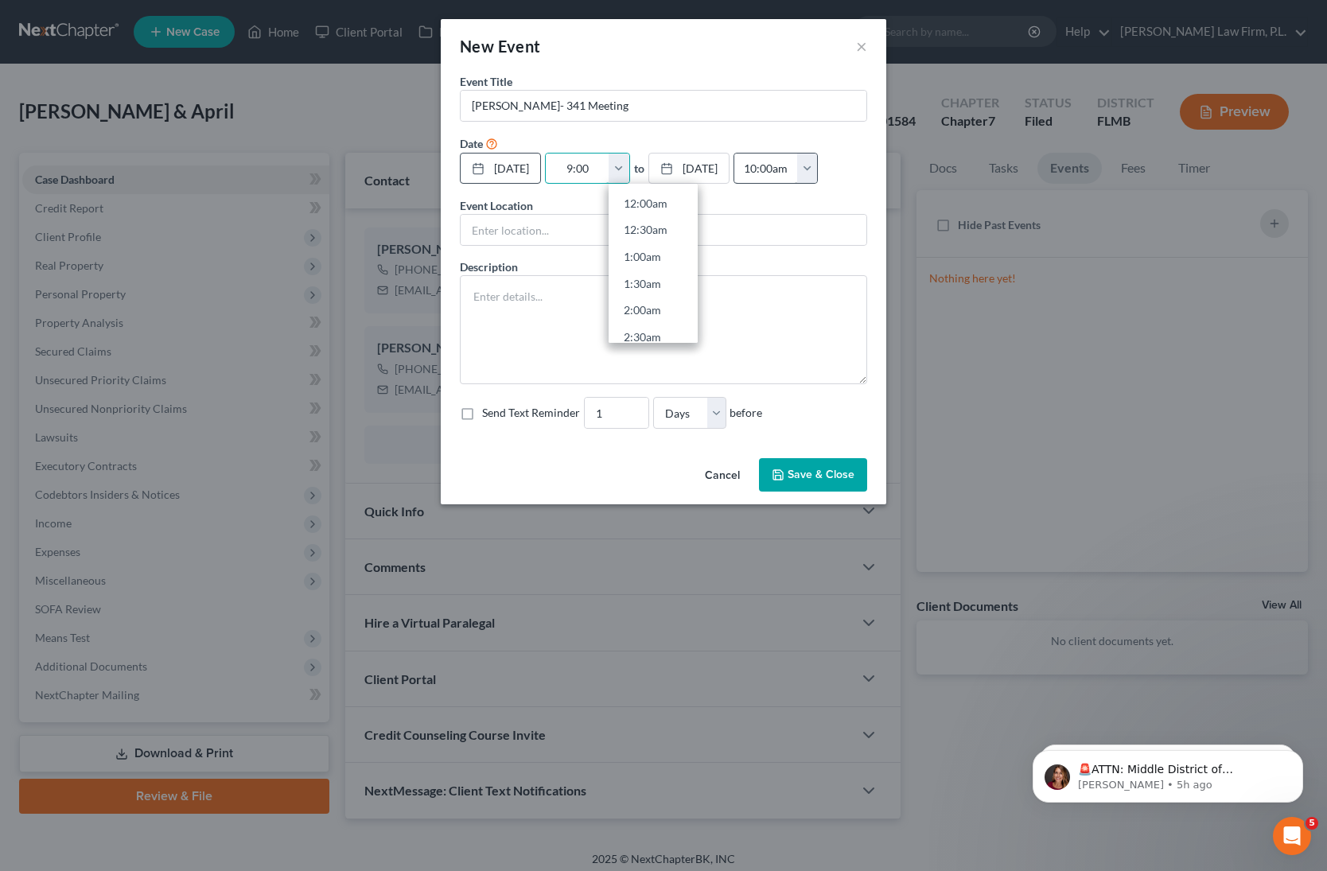
type input "9:00"
click at [798, 174] on input "10:00am" at bounding box center [766, 169] width 64 height 30
click at [794, 169] on input "10:00am" at bounding box center [766, 169] width 64 height 30
type input "9:30am"
drag, startPoint x: 579, startPoint y: 223, endPoint x: 585, endPoint y: 228, distance: 8.5
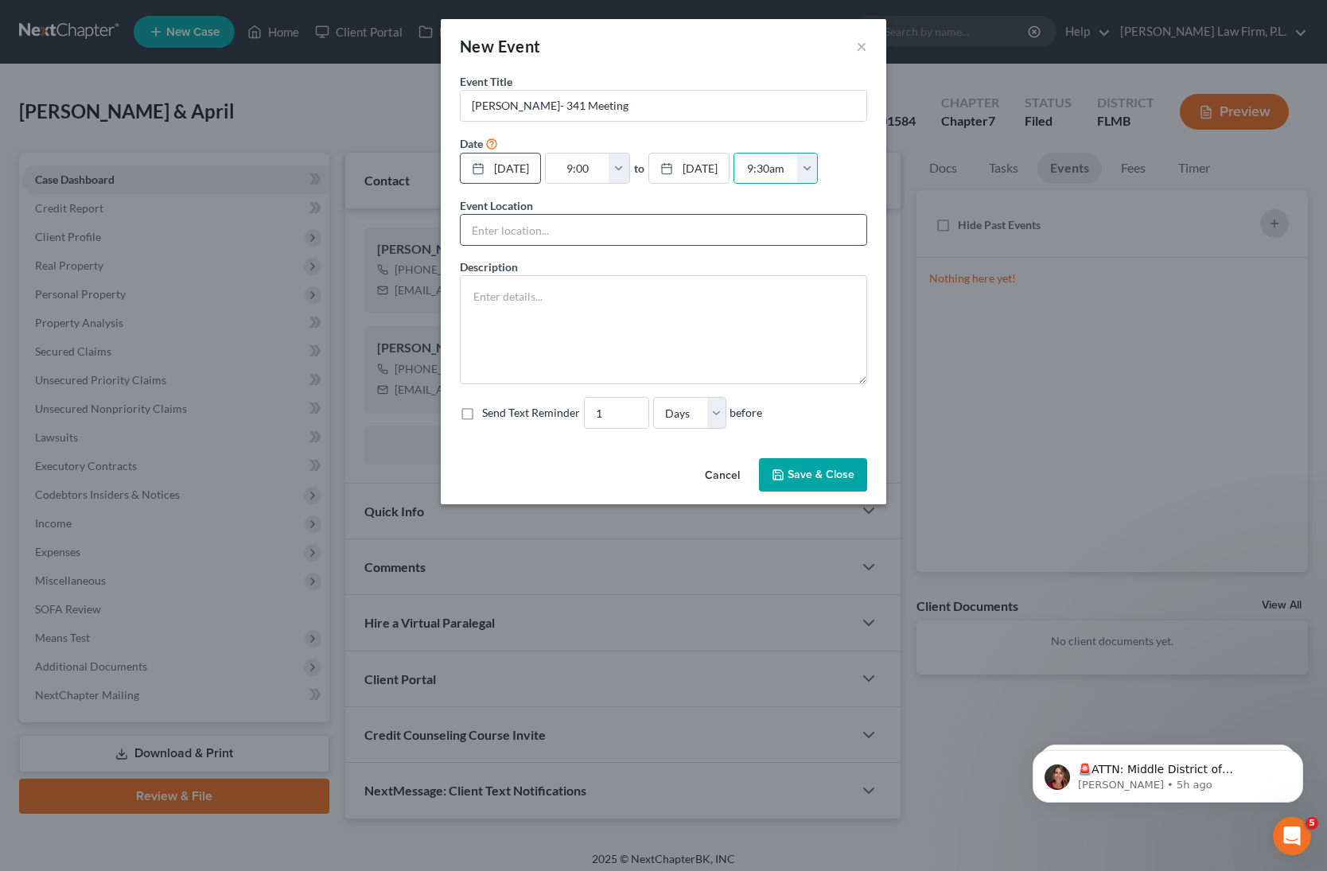
click at [579, 224] on input "text" at bounding box center [664, 230] width 406 height 30
type input "ZOOM"
click at [548, 293] on textarea at bounding box center [663, 329] width 407 height 109
paste textarea "Section 341(a) meeting to be held on [DATE] 09:00 AM. Zoom - [PERSON_NAME]: Mee…"
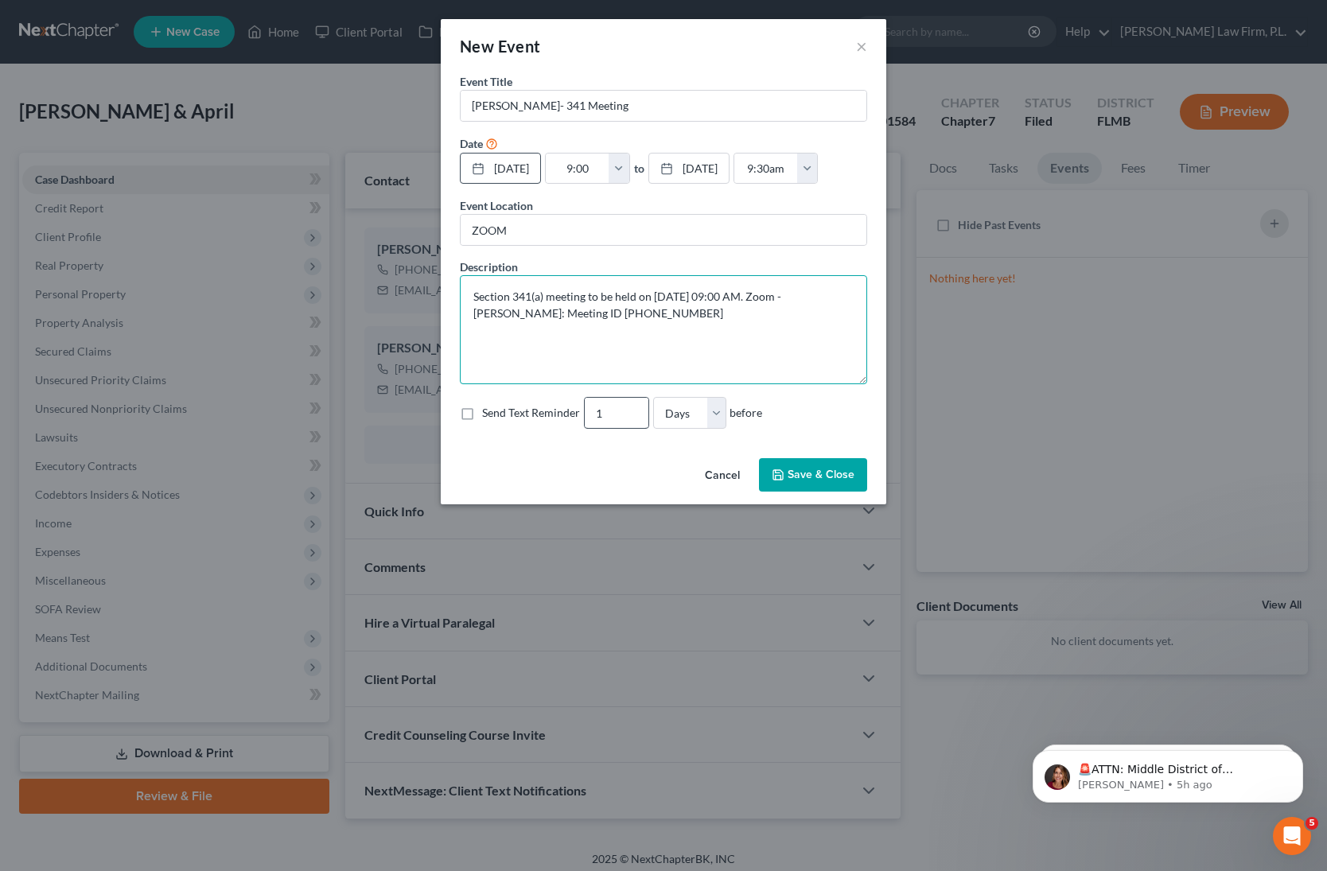
type textarea "Section 341(a) meeting to be held on [DATE] 09:00 AM. Zoom - [PERSON_NAME]: Mee…"
click at [627, 407] on input "2" at bounding box center [617, 413] width 64 height 30
click at [627, 407] on input "3" at bounding box center [617, 413] width 64 height 30
type input "4"
click at [627, 407] on input "4" at bounding box center [617, 413] width 64 height 30
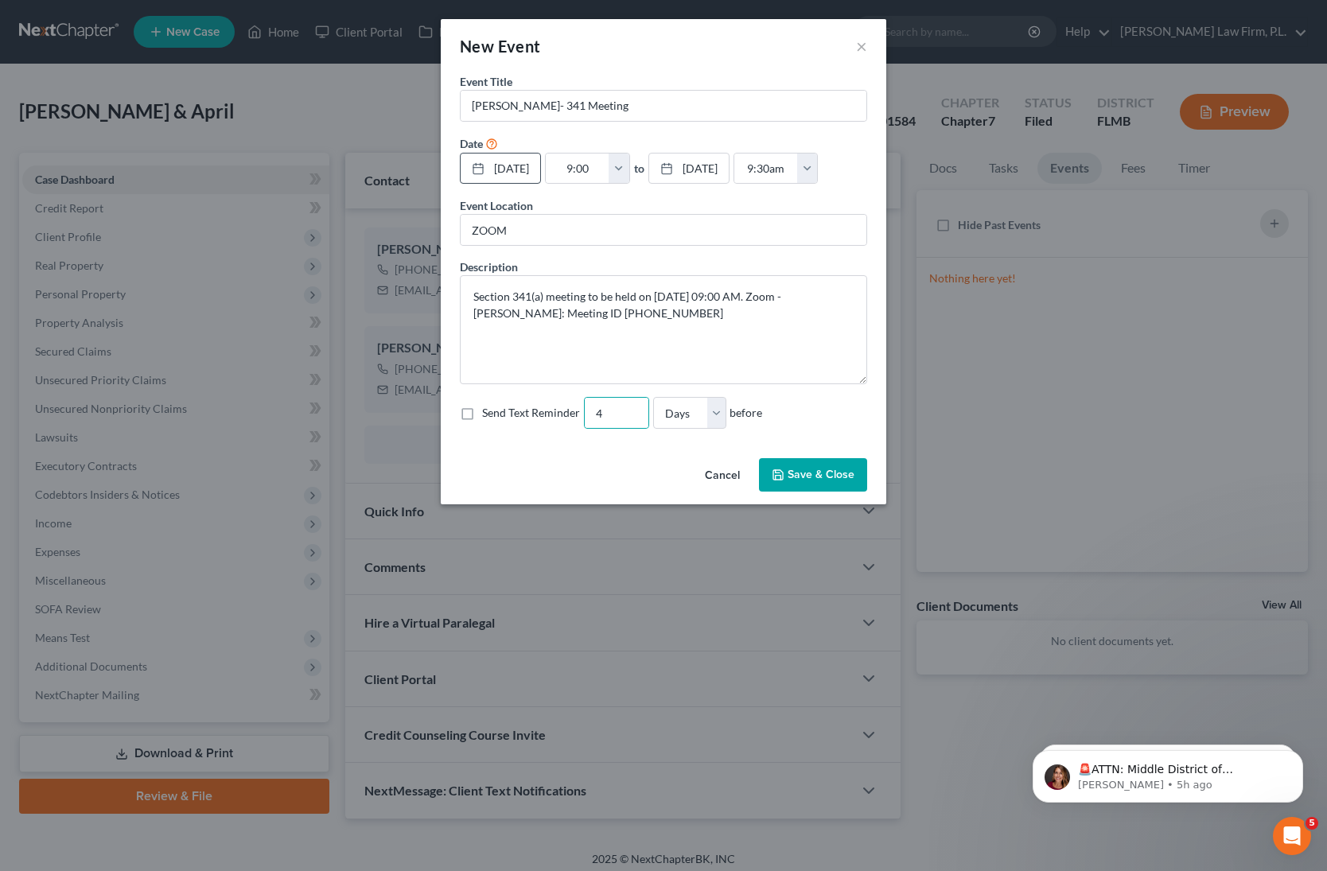
click at [482, 415] on label "Send Text Reminder" at bounding box center [531, 413] width 98 height 16
click at [489, 415] on input "Send Text Reminder" at bounding box center [494, 410] width 10 height 10
checkbox input "true"
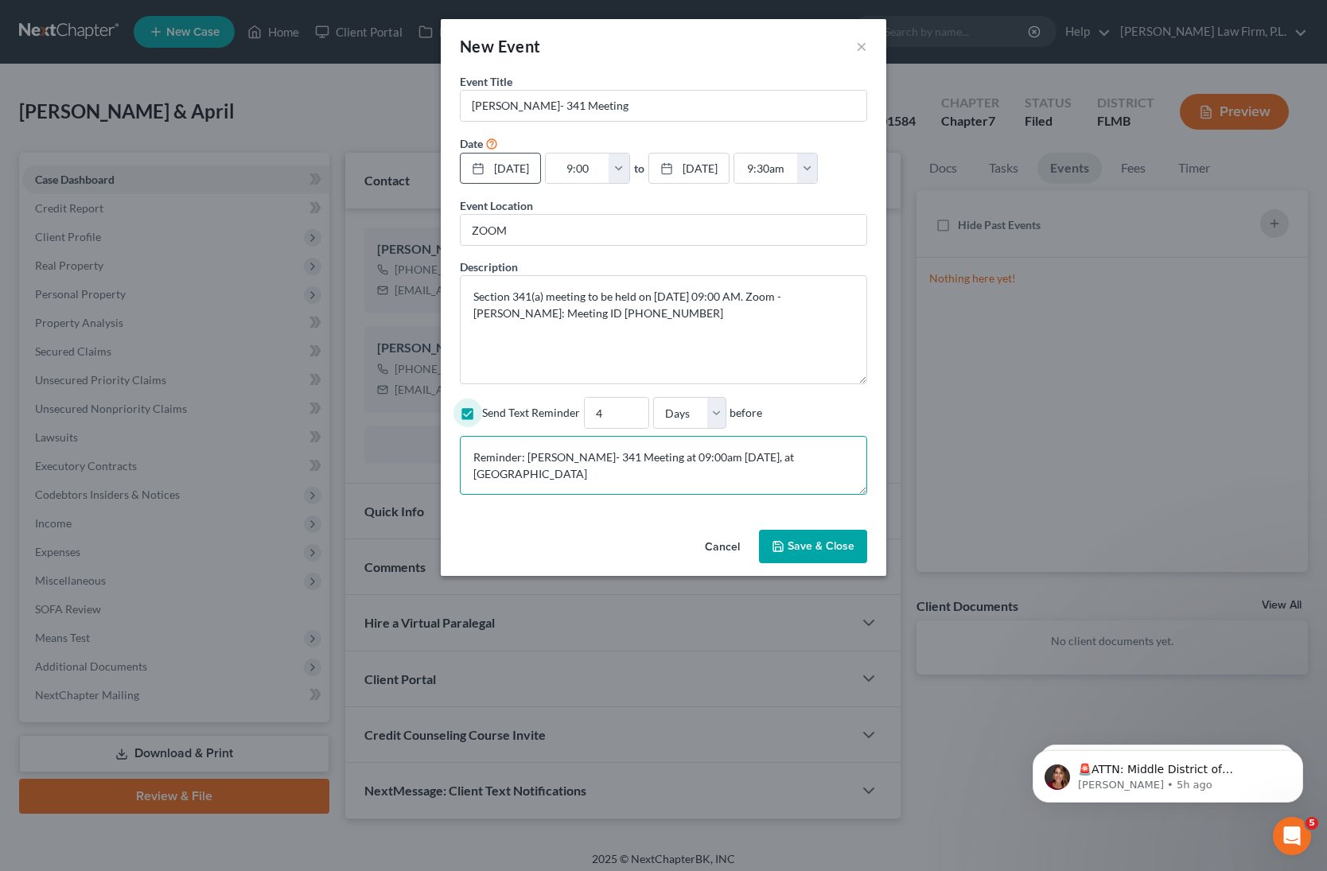
click at [687, 473] on textarea "Reminder: [PERSON_NAME]- 341 Meeting at 09:00am [DATE], at [GEOGRAPHIC_DATA]" at bounding box center [663, 465] width 407 height 59
paste textarea "Section 341(a) meeting to be held on [DATE] 09:00 AM. Zoom - [PERSON_NAME]: Mee…"
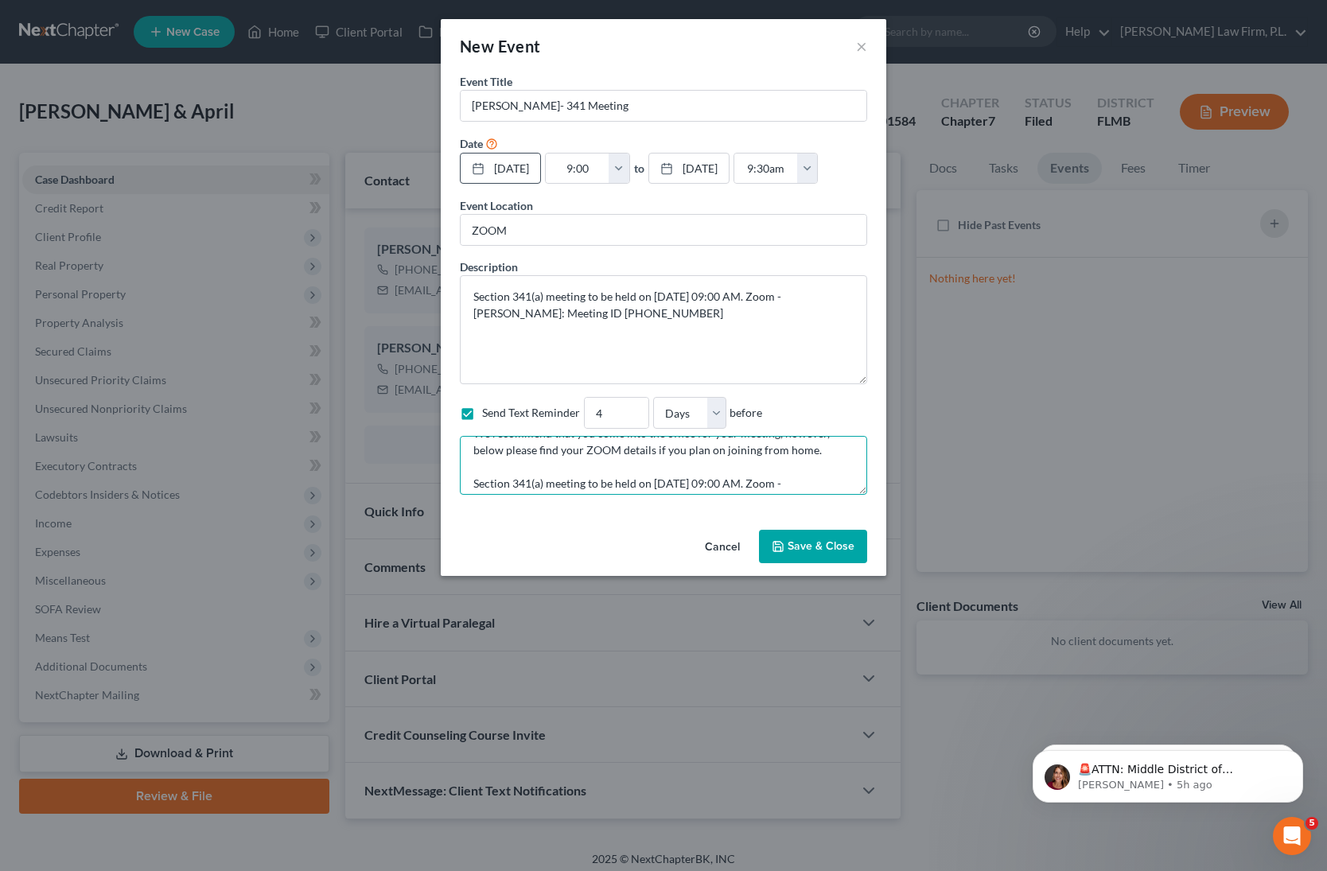
drag, startPoint x: 475, startPoint y: 475, endPoint x: 583, endPoint y: 455, distance: 110.0
click at [581, 455] on textarea "Reminder: [PERSON_NAME]- 341 Meeting at 09:00am [DATE], at [GEOGRAPHIC_DATA] We…" at bounding box center [663, 465] width 407 height 59
type textarea "Reminder: [PERSON_NAME]- 341 Meeting at 09:00am [DATE], at [GEOGRAPHIC_DATA] We…"
click at [815, 550] on button "Save & Close" at bounding box center [813, 546] width 108 height 33
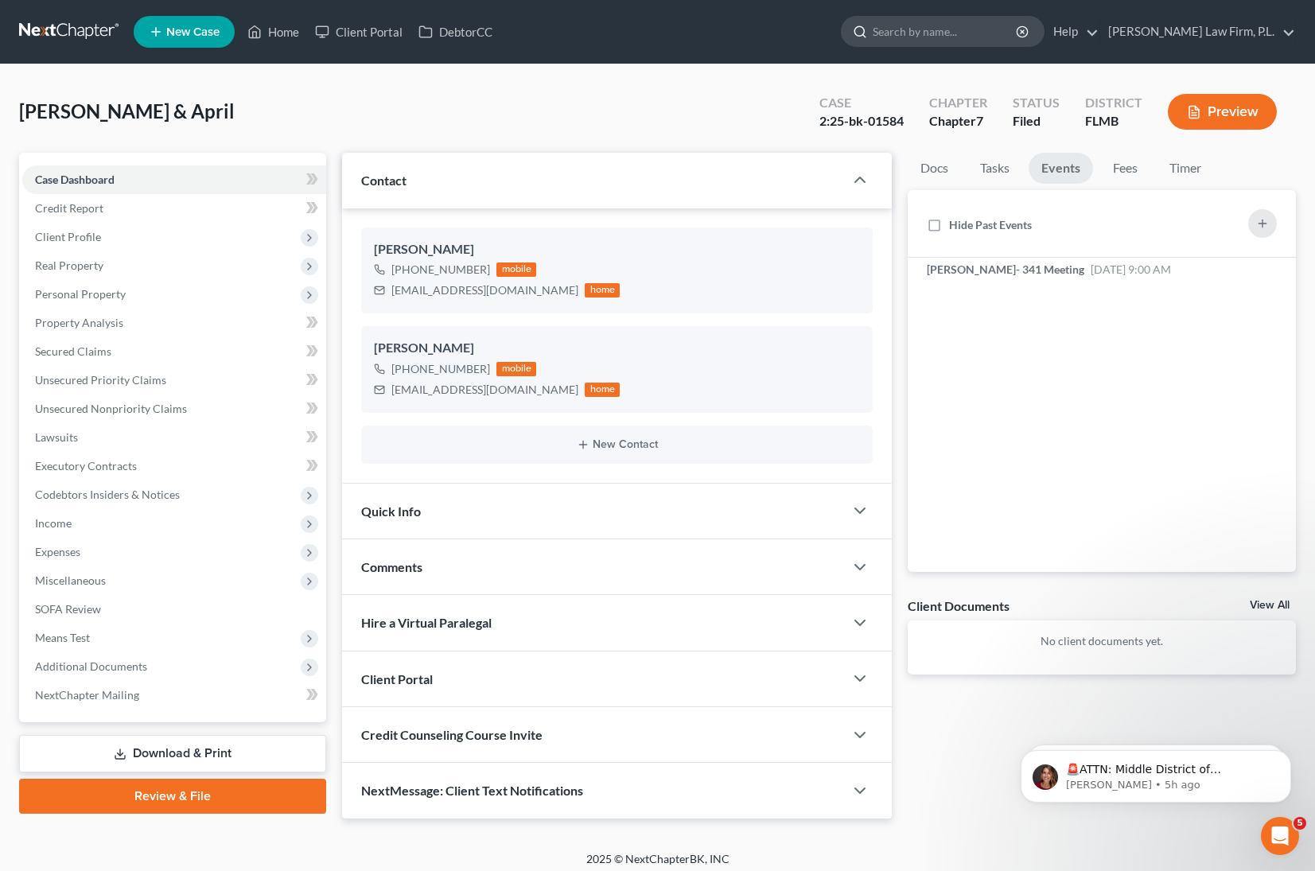
click at [983, 37] on input "search" at bounding box center [946, 31] width 146 height 29
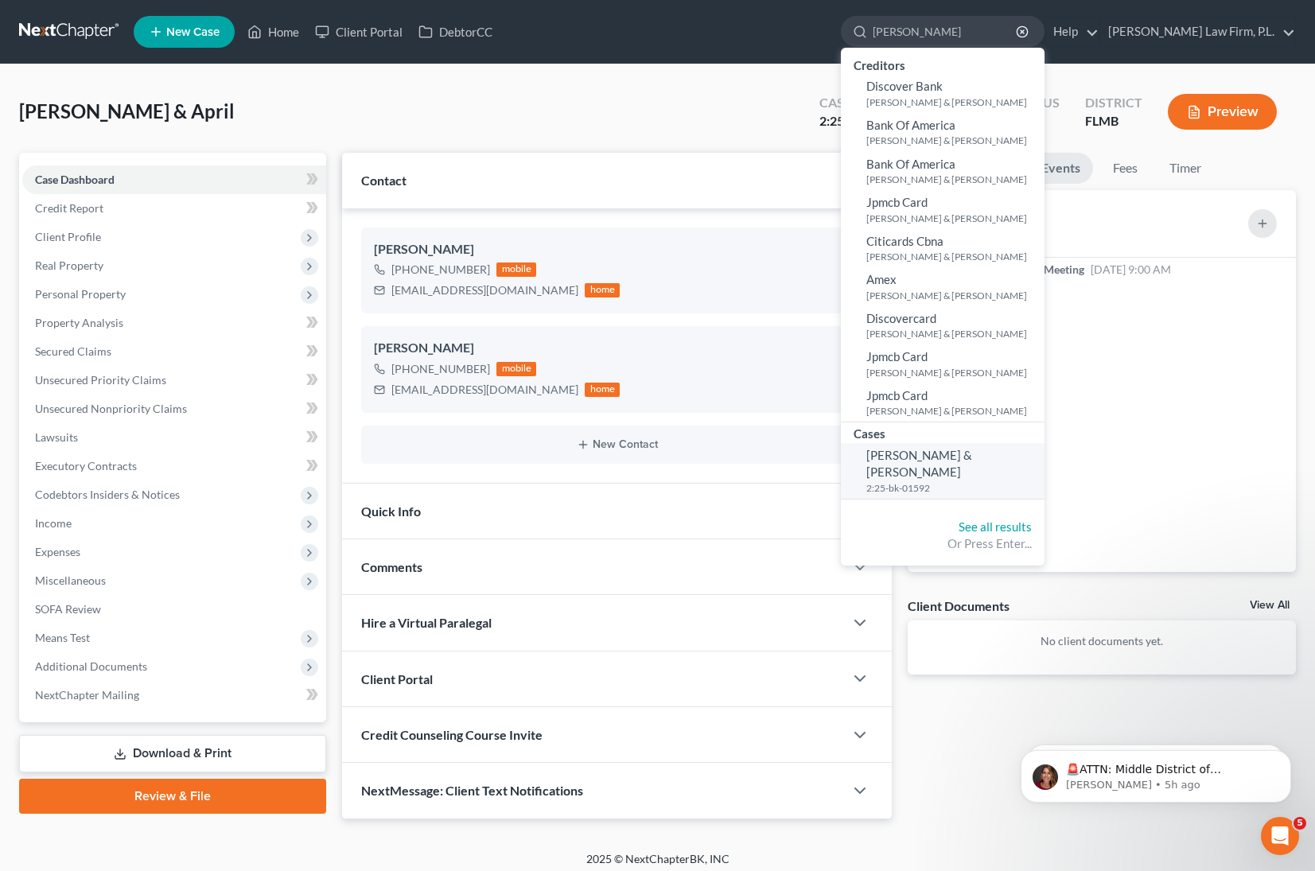
type input "[PERSON_NAME]"
click at [972, 459] on span "[PERSON_NAME] & [PERSON_NAME]" at bounding box center [920, 463] width 106 height 31
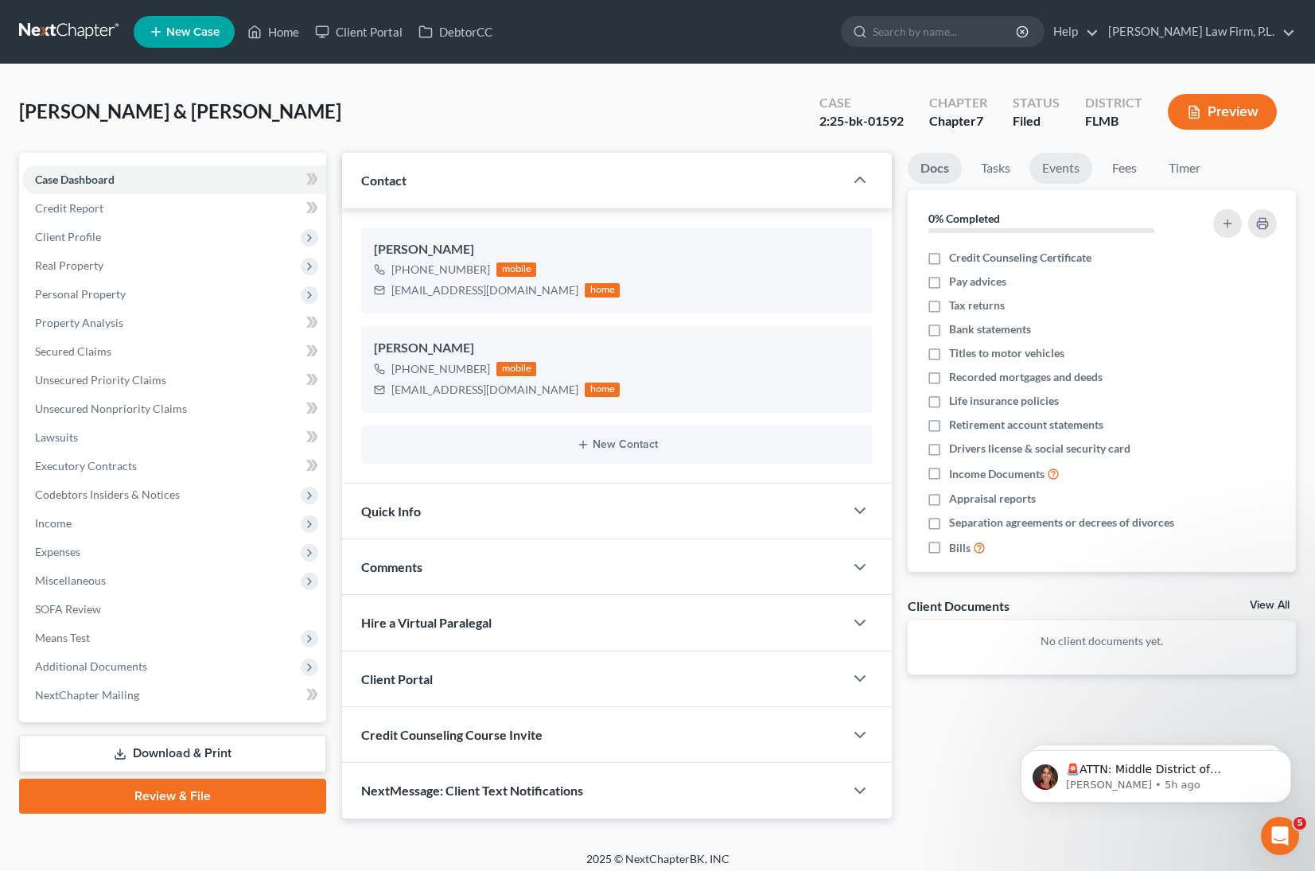
click at [1046, 162] on link "Events" at bounding box center [1061, 168] width 63 height 31
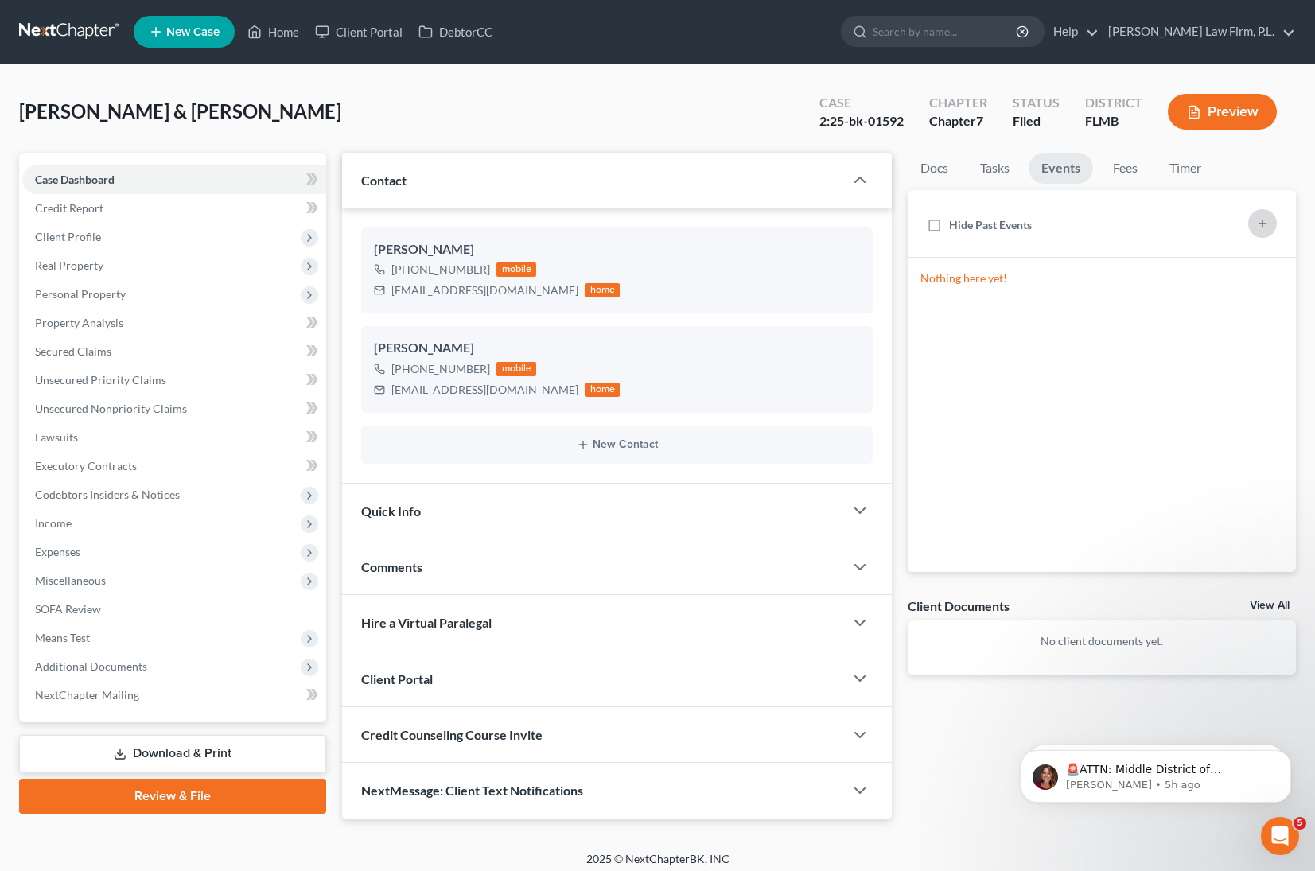
click at [1260, 222] on icon "button" at bounding box center [1263, 223] width 13 height 13
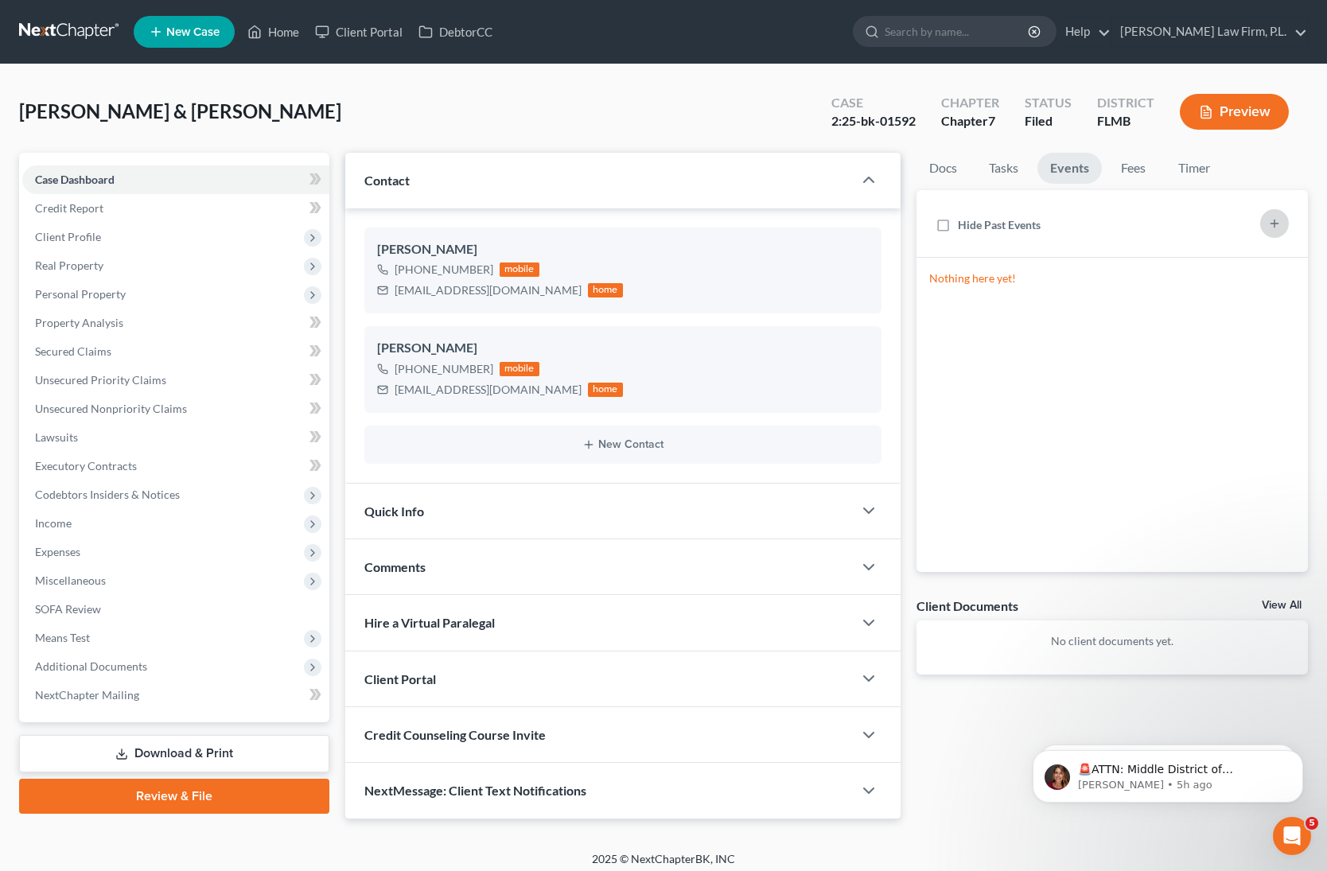
select select "Days"
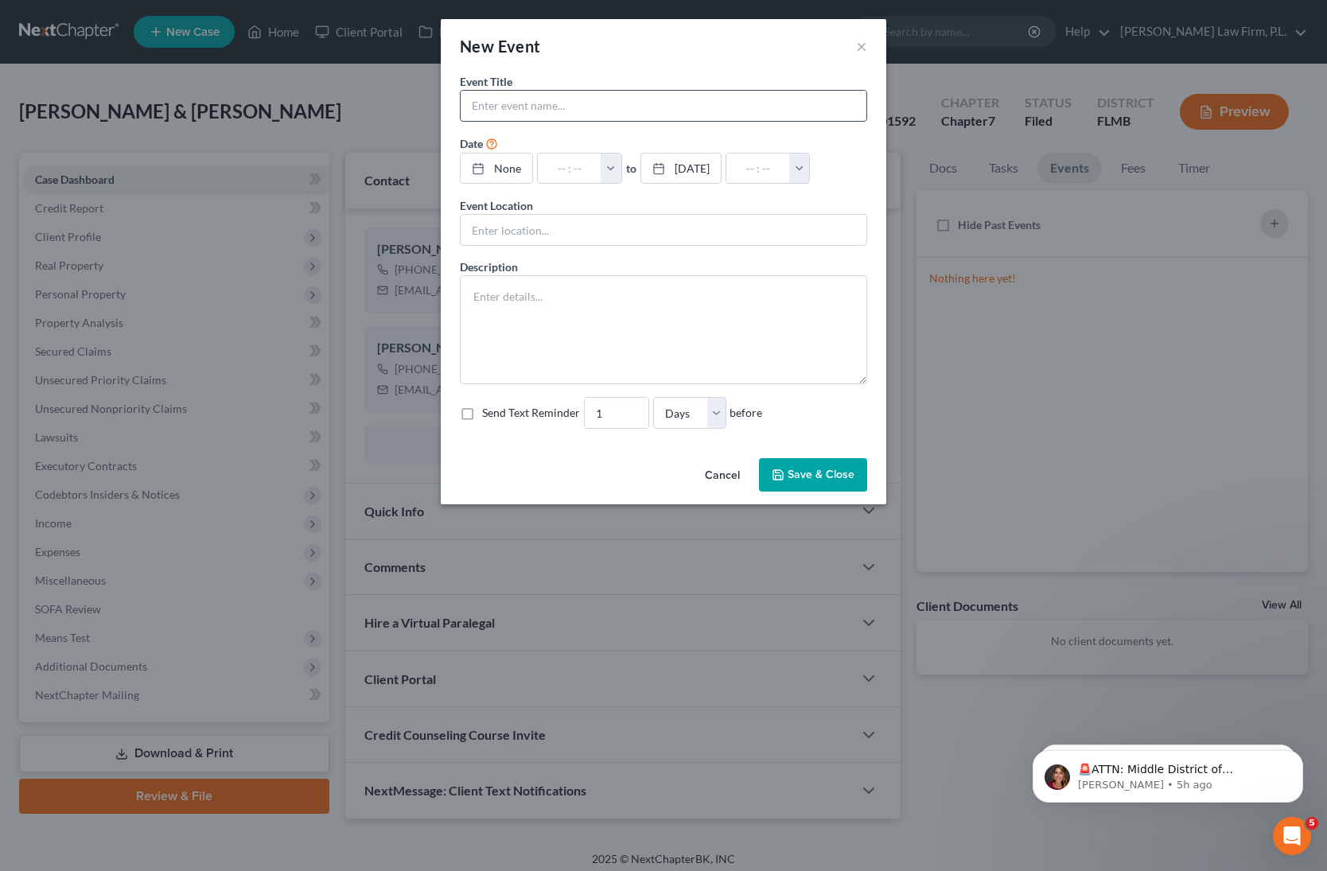
click at [656, 113] on input "text" at bounding box center [664, 106] width 406 height 30
type input "[PERSON_NAME]- 341 Meeting"
click at [491, 169] on div at bounding box center [483, 169] width 22 height 14
type input "[DATE]"
click at [629, 166] on button "button" at bounding box center [619, 169] width 21 height 30
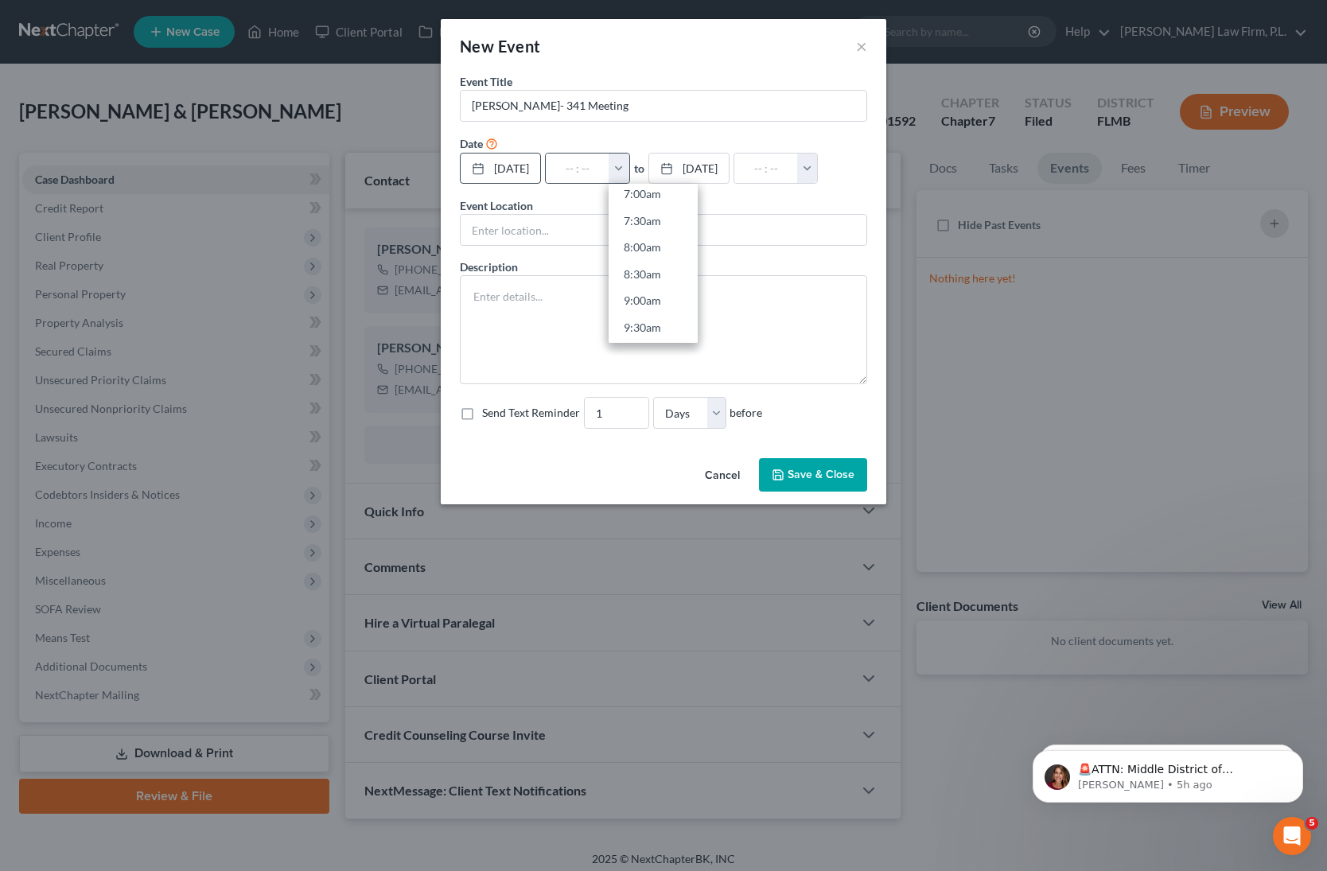
scroll to position [427, 0]
click at [680, 283] on link "9:30am" at bounding box center [653, 284] width 89 height 27
type input "9:30am"
click at [798, 169] on input "10:30am" at bounding box center [766, 169] width 64 height 30
type input "10:00am"
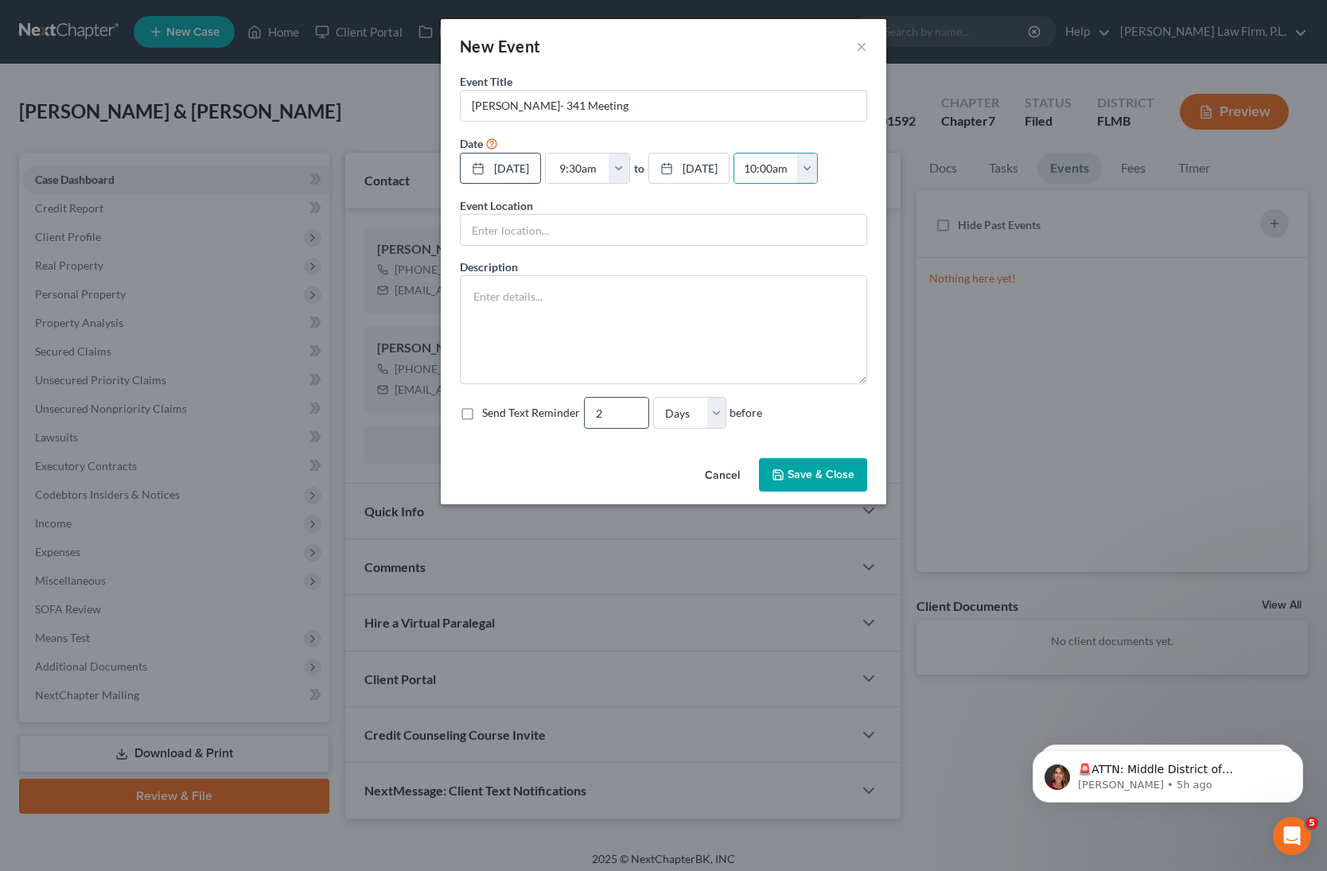
click at [634, 410] on input "2" at bounding box center [617, 413] width 64 height 30
click at [634, 410] on input "3" at bounding box center [617, 413] width 64 height 30
type input "4"
click at [634, 410] on input "4" at bounding box center [617, 413] width 64 height 30
click at [482, 411] on label "Send Text Reminder" at bounding box center [531, 413] width 98 height 16
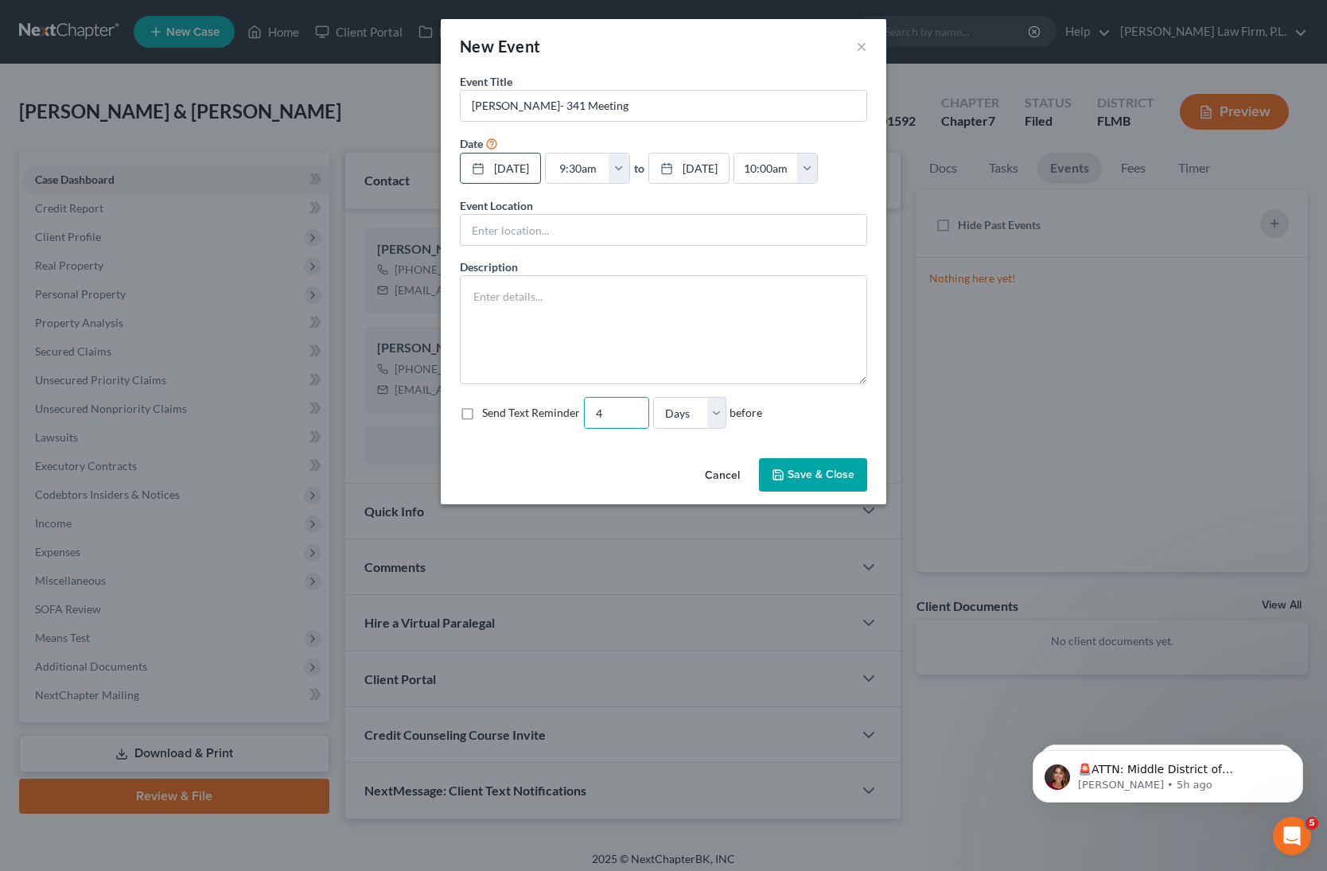
click at [489, 411] on input "Send Text Reminder" at bounding box center [494, 410] width 10 height 10
checkbox input "true"
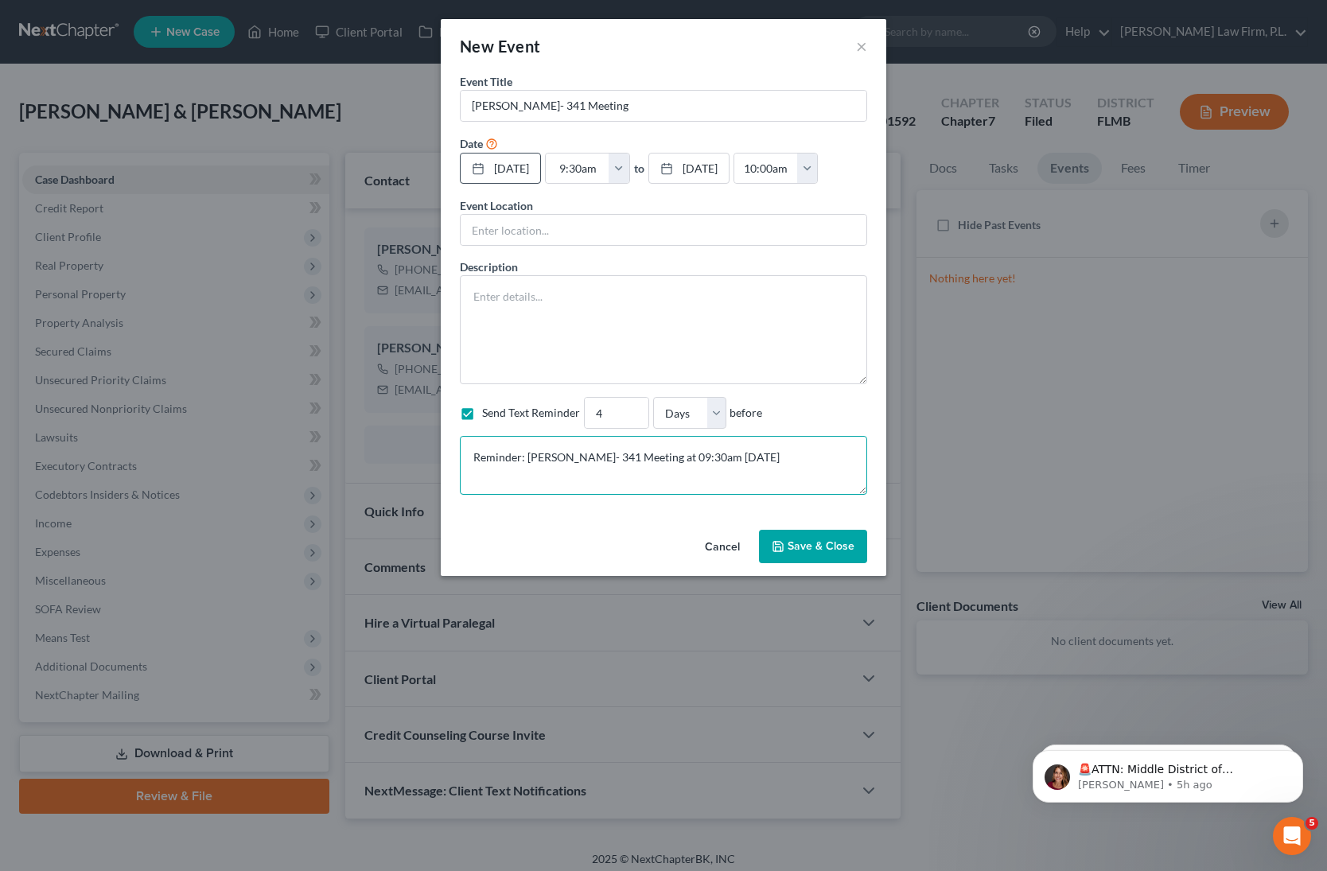
click at [617, 485] on textarea "Reminder: [PERSON_NAME]- 341 Meeting at 09:30am [DATE]" at bounding box center [663, 465] width 407 height 59
paste textarea "We recommend that you come into the office for your meeting, however, below ple…"
click at [829, 458] on textarea "Reminder: [PERSON_NAME]- 341 Meeting at 09:30am [DATE] We recommend that you co…" at bounding box center [663, 465] width 407 height 59
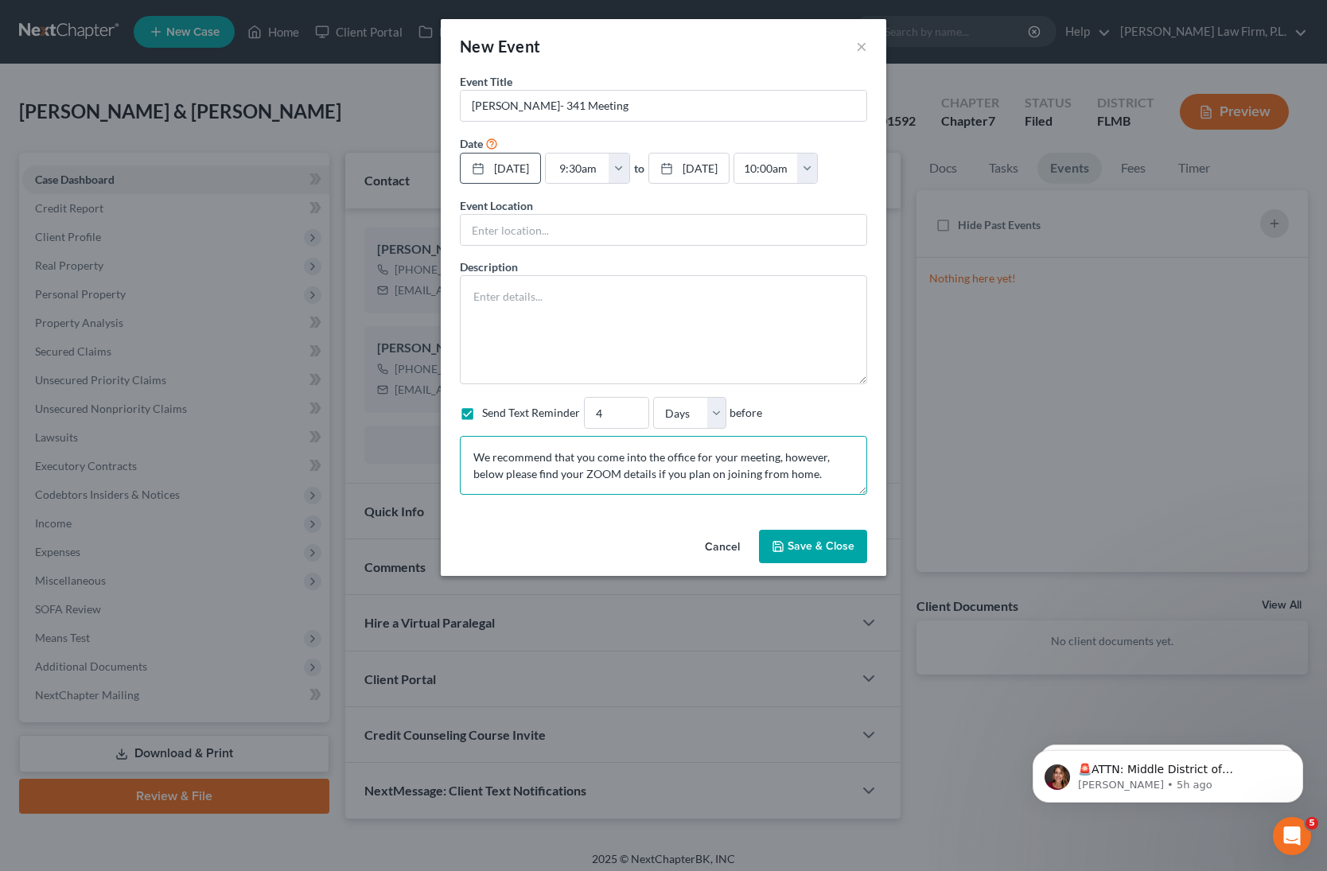
scroll to position [53, 0]
paste textarea "Section 341(a) meeting to be held on [DATE] 09:30 AM. Zoom - [PERSON_NAME]: Mee…"
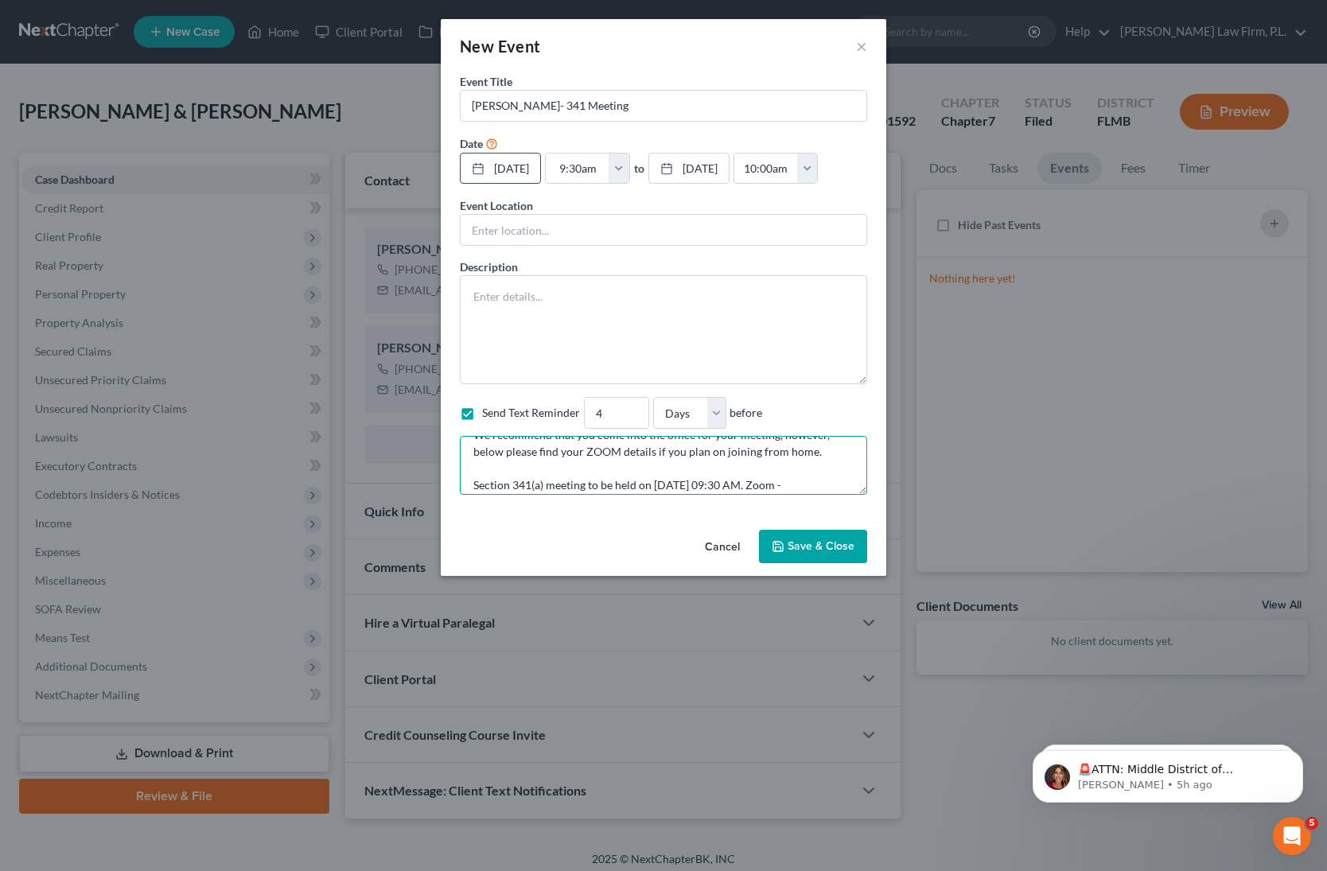
scroll to position [45, 0]
type textarea "Reminder: [PERSON_NAME]- 341 Meeting at 09:30am [DATE] We recommend that you co…"
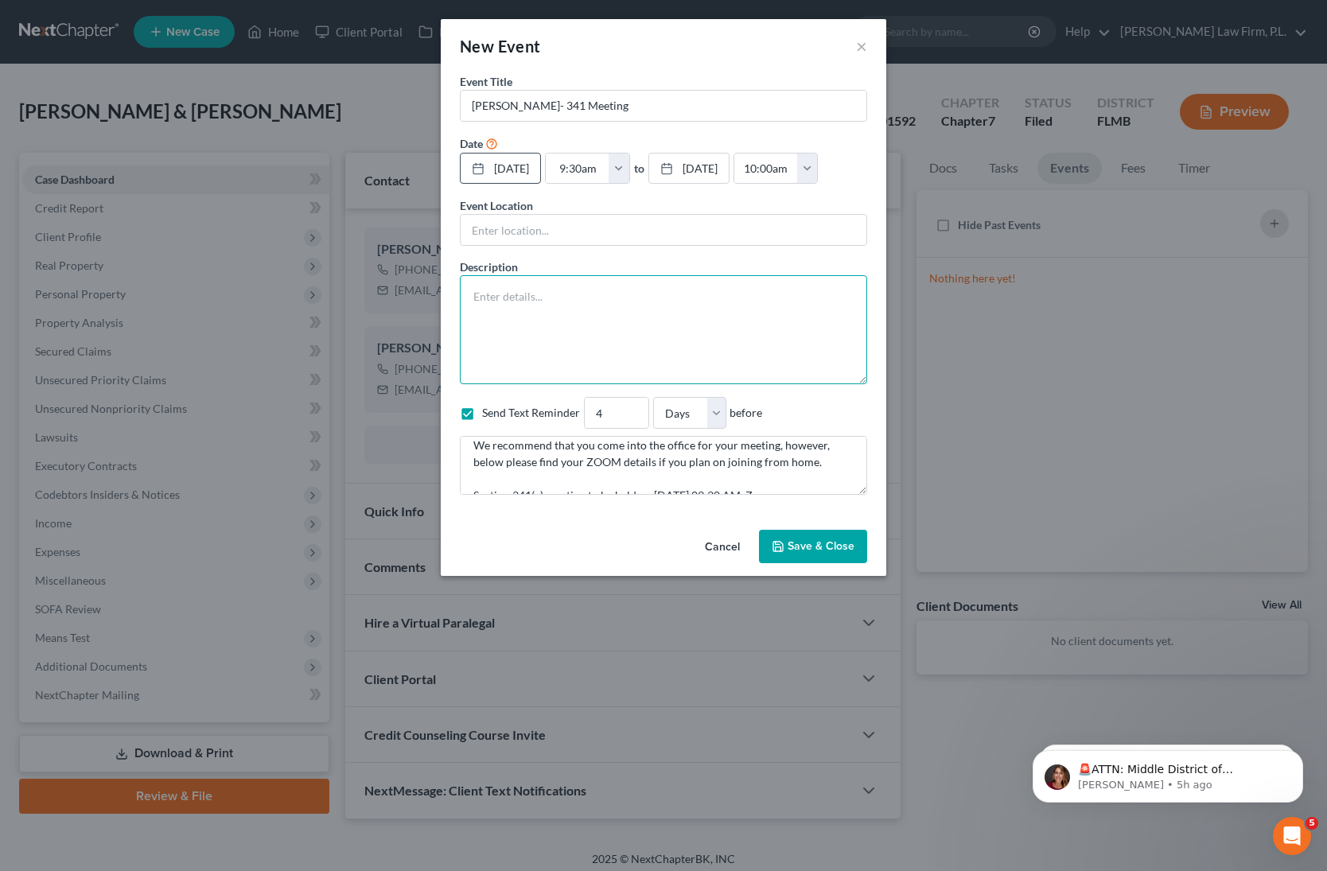
click at [558, 322] on textarea at bounding box center [663, 329] width 407 height 109
paste textarea "Section 341(a) meeting to be held on [DATE] 09:30 AM. Zoom - [PERSON_NAME]: Mee…"
type textarea "Section 341(a) meeting to be held on [DATE] 09:30 AM. Zoom - [PERSON_NAME]: Mee…"
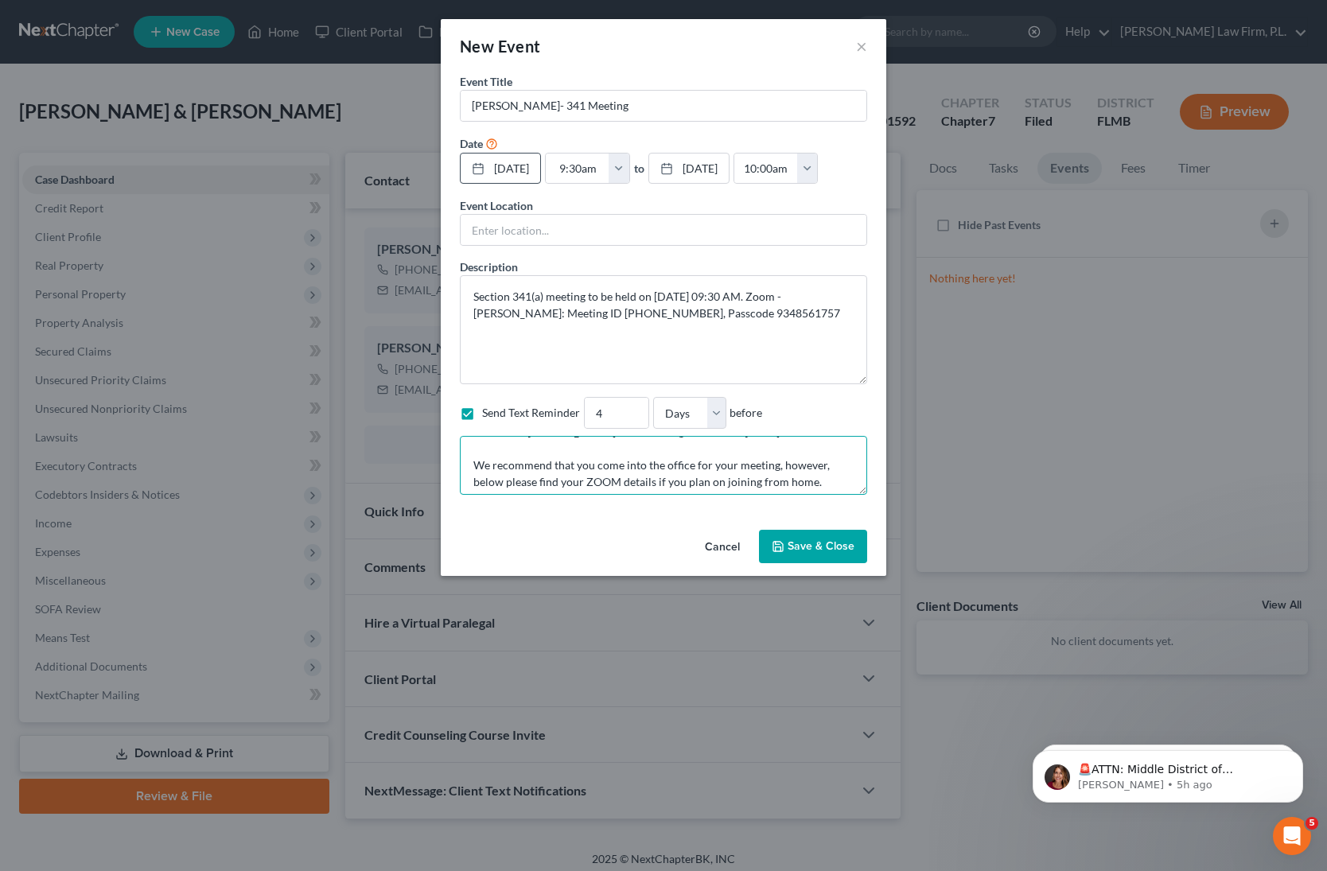
scroll to position [30, 0]
drag, startPoint x: 820, startPoint y: 466, endPoint x: 470, endPoint y: 462, distance: 350.2
click at [470, 462] on textarea "Reminder: [PERSON_NAME]- 341 Meeting at 09:30am [DATE] We recommend that you co…" at bounding box center [663, 465] width 407 height 59
click at [533, 239] on input "text" at bounding box center [664, 230] width 406 height 30
type input "ZOOM"
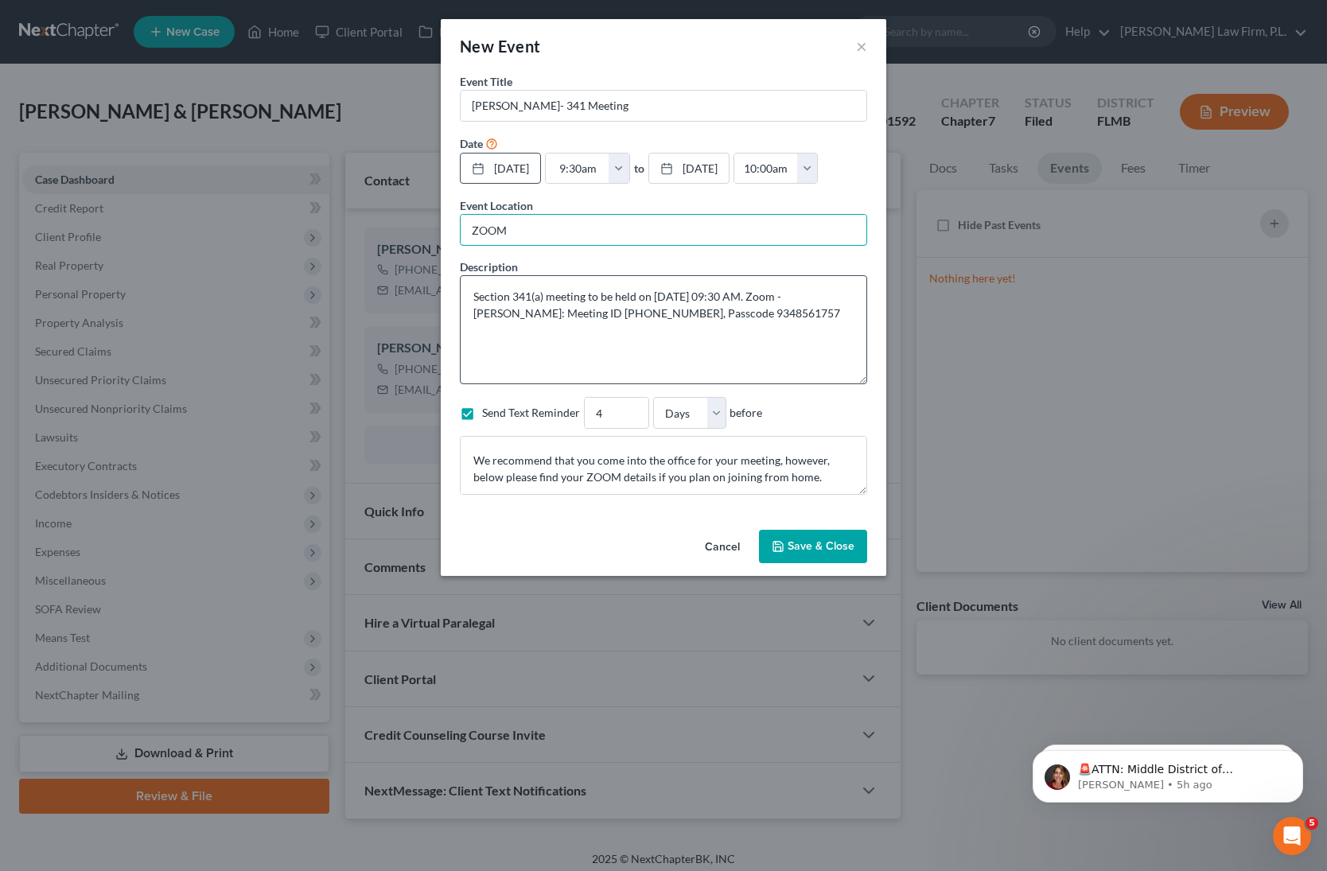
type textarea "Reminder: [PERSON_NAME]- 341 Meeting at 09:30am [DATE], [GEOGRAPHIC_DATA]"
click at [808, 556] on button "Save & Close" at bounding box center [813, 546] width 108 height 33
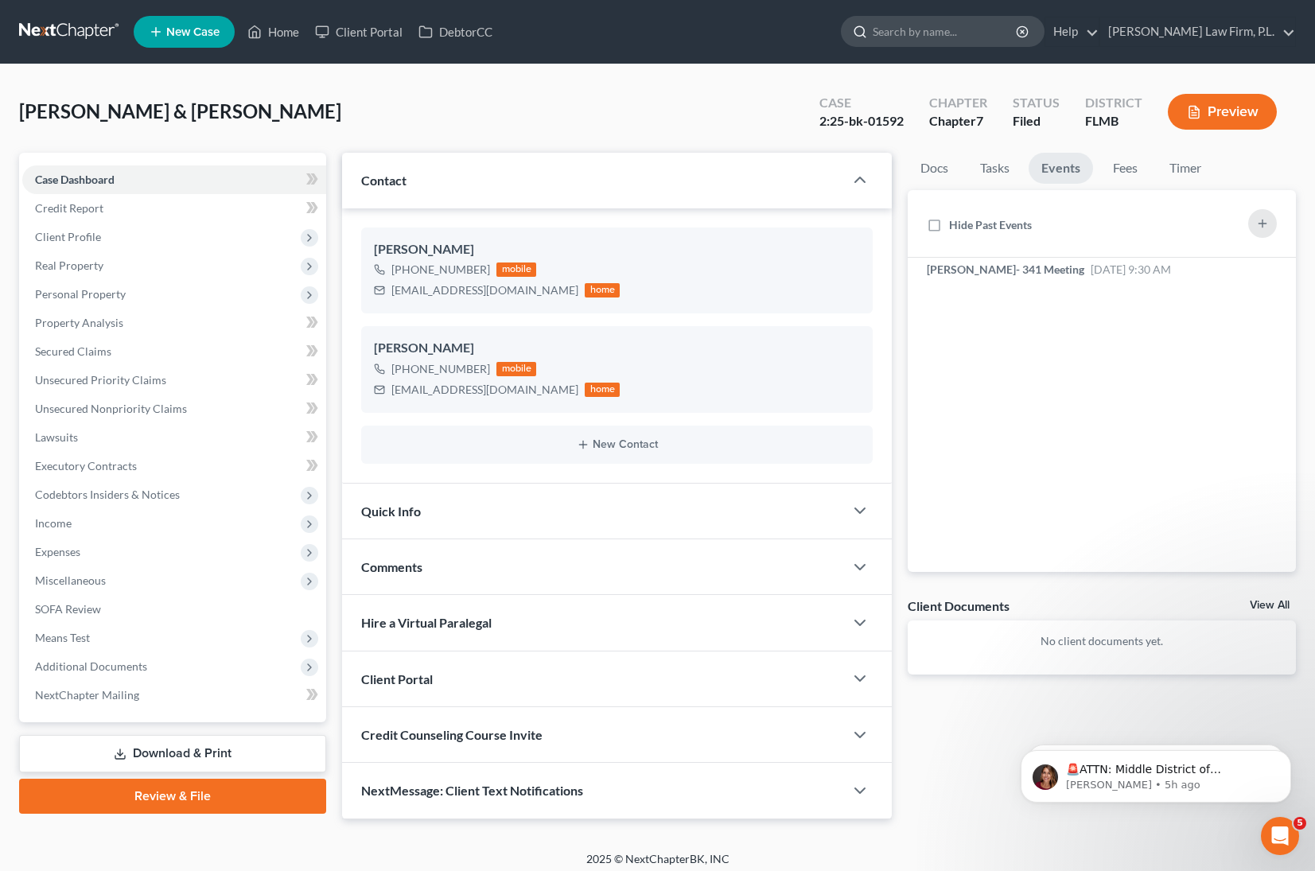
click at [1006, 33] on input "search" at bounding box center [946, 31] width 146 height 29
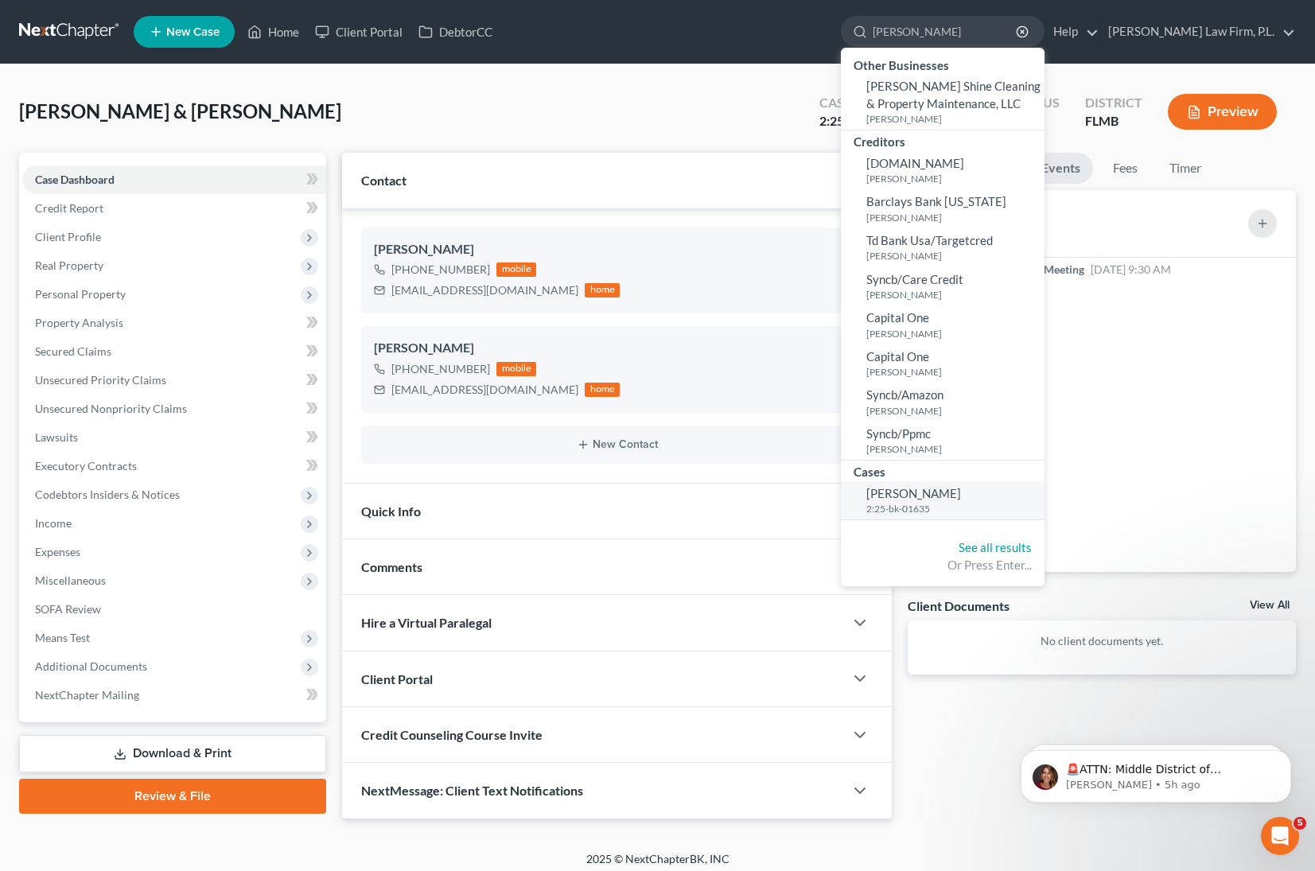
type input "[PERSON_NAME]"
click at [961, 491] on span "[PERSON_NAME]" at bounding box center [914, 493] width 95 height 14
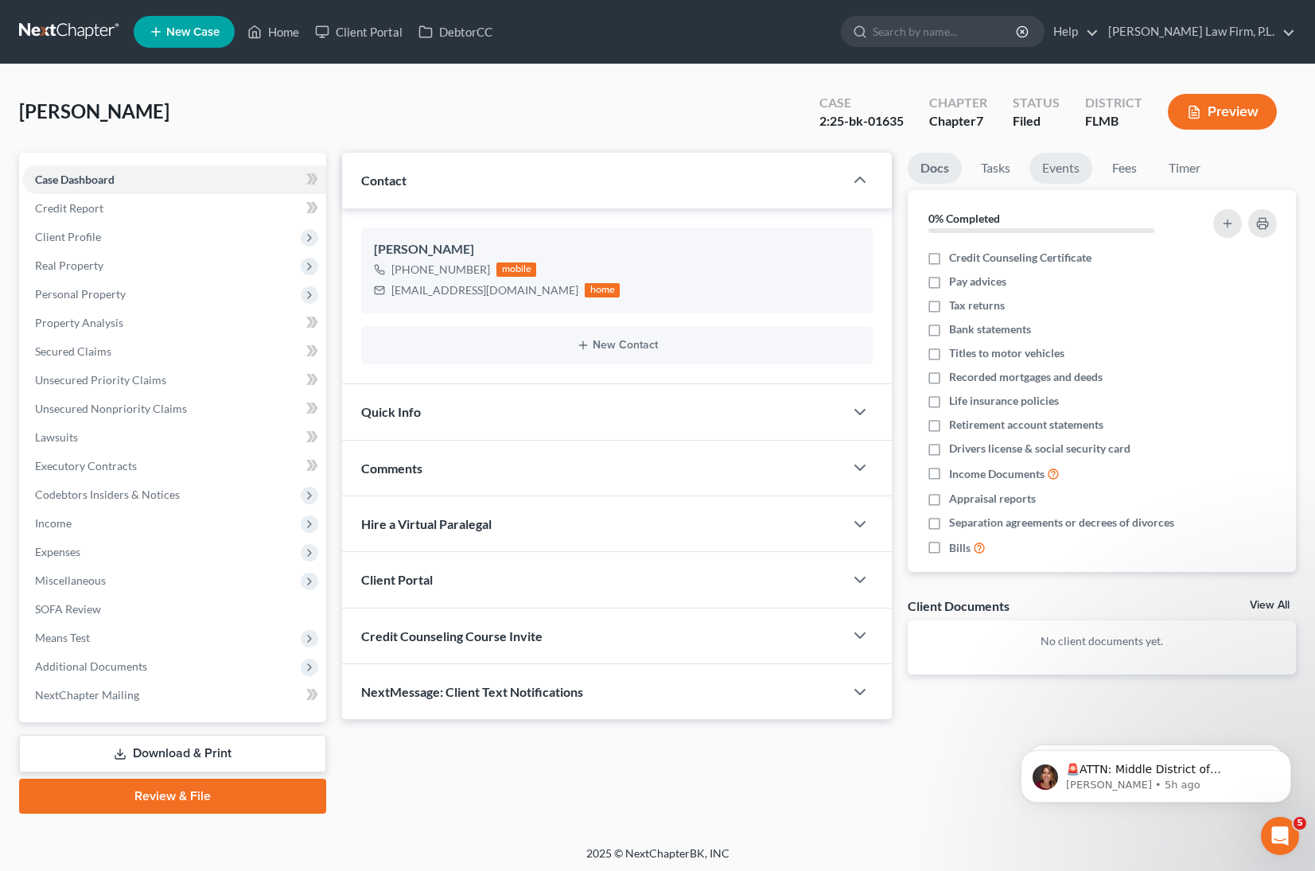
click at [1058, 170] on link "Events" at bounding box center [1061, 168] width 63 height 31
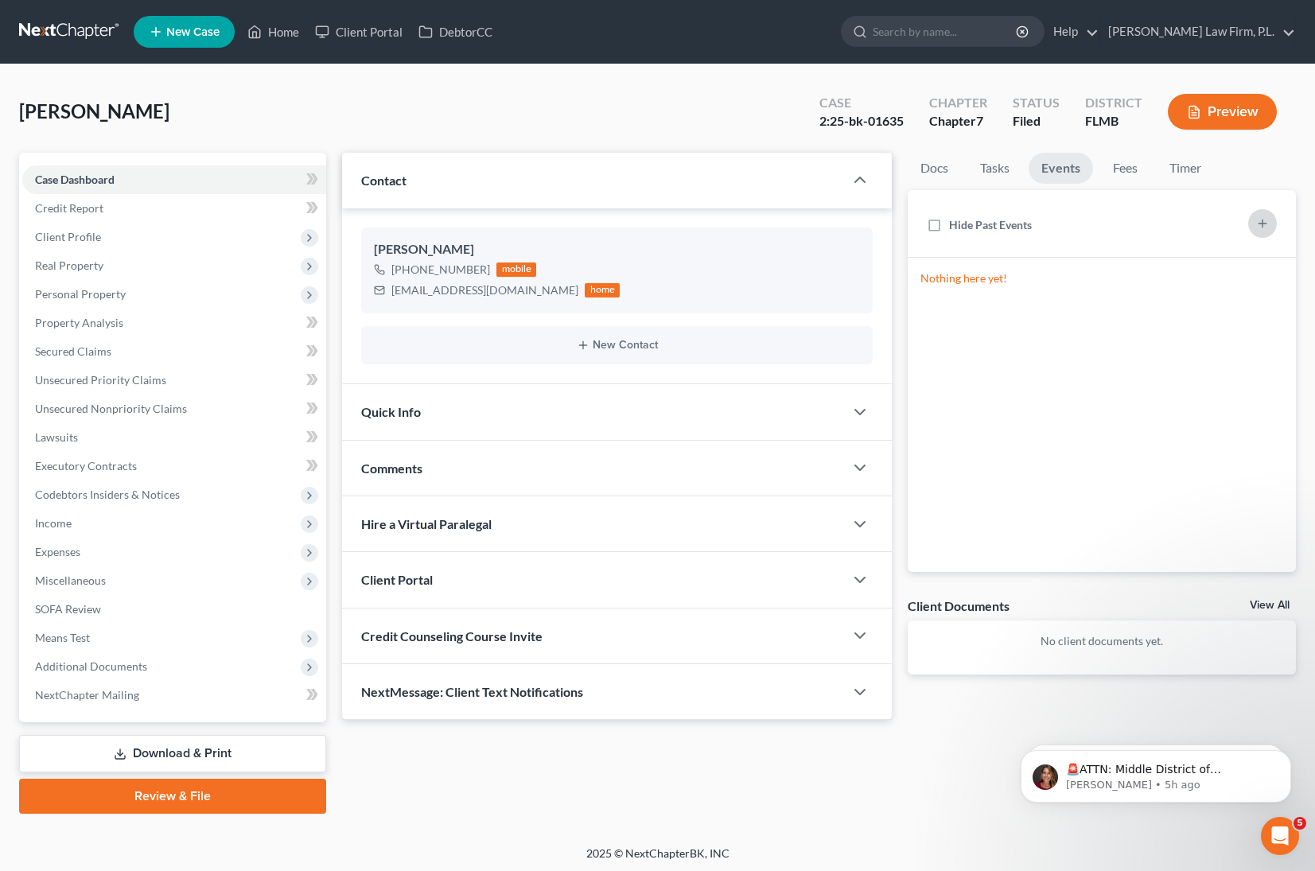
click at [1257, 226] on icon "button" at bounding box center [1263, 223] width 13 height 13
select select "Days"
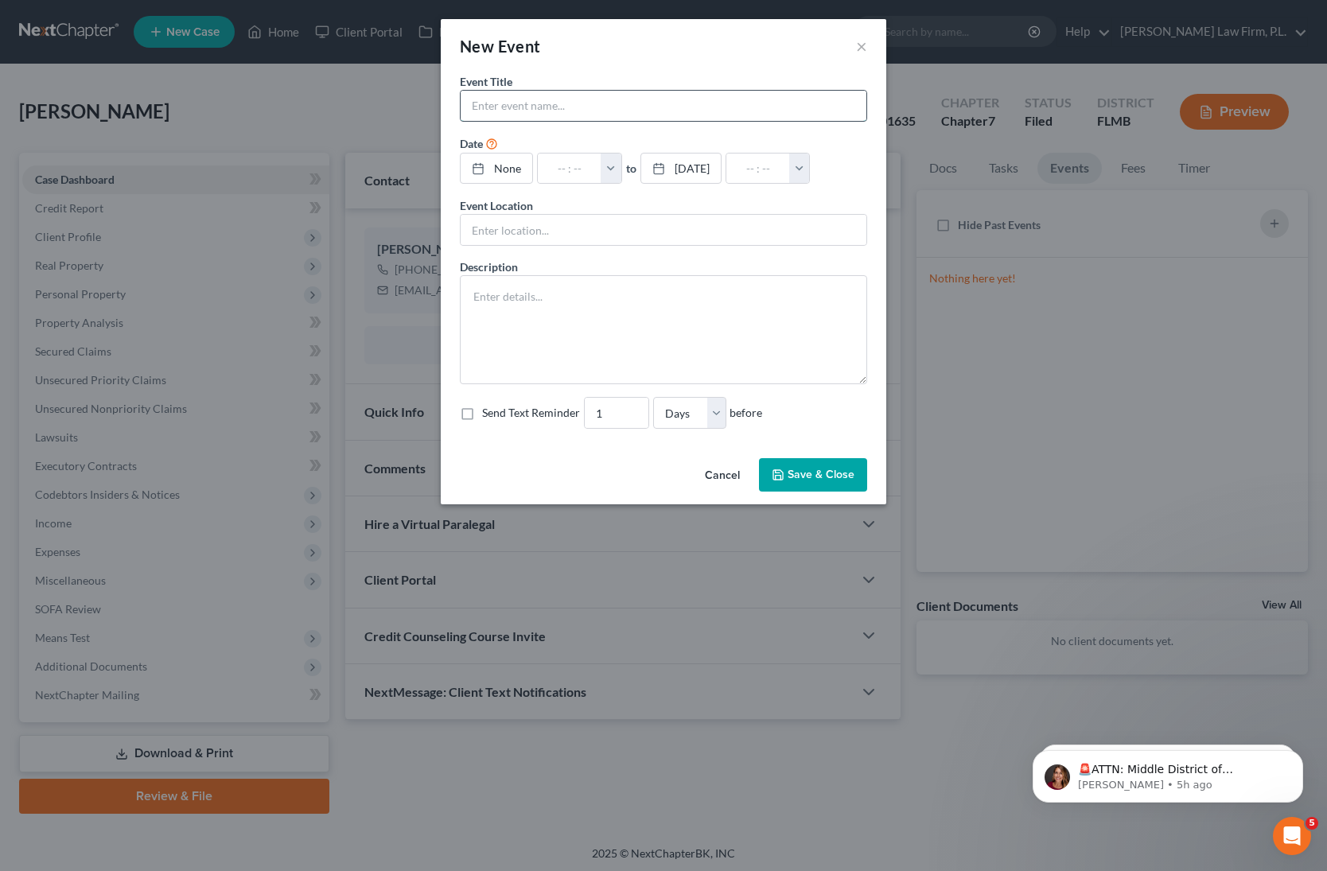
click at [610, 104] on input "text" at bounding box center [664, 106] width 406 height 30
type input "[PERSON_NAME]- 341 Meeting"
click at [588, 173] on input "text" at bounding box center [570, 169] width 64 height 30
click at [607, 169] on button "button" at bounding box center [611, 169] width 21 height 30
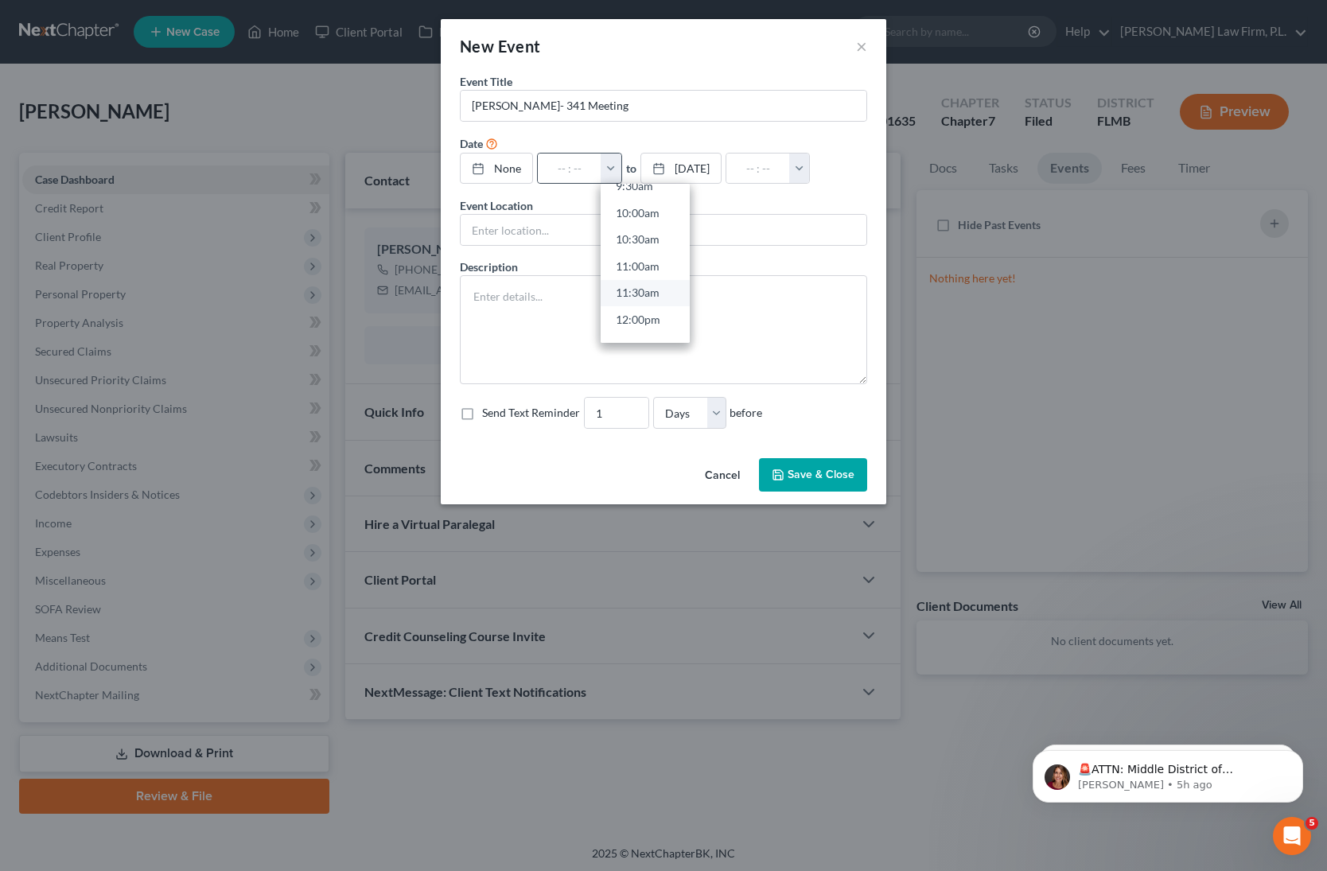
click at [637, 285] on link "11:30am" at bounding box center [645, 292] width 89 height 27
type input "11:30am"
click at [508, 165] on link "None" at bounding box center [497, 169] width 72 height 30
type input "[DATE]"
click at [798, 169] on input "text" at bounding box center [766, 169] width 64 height 30
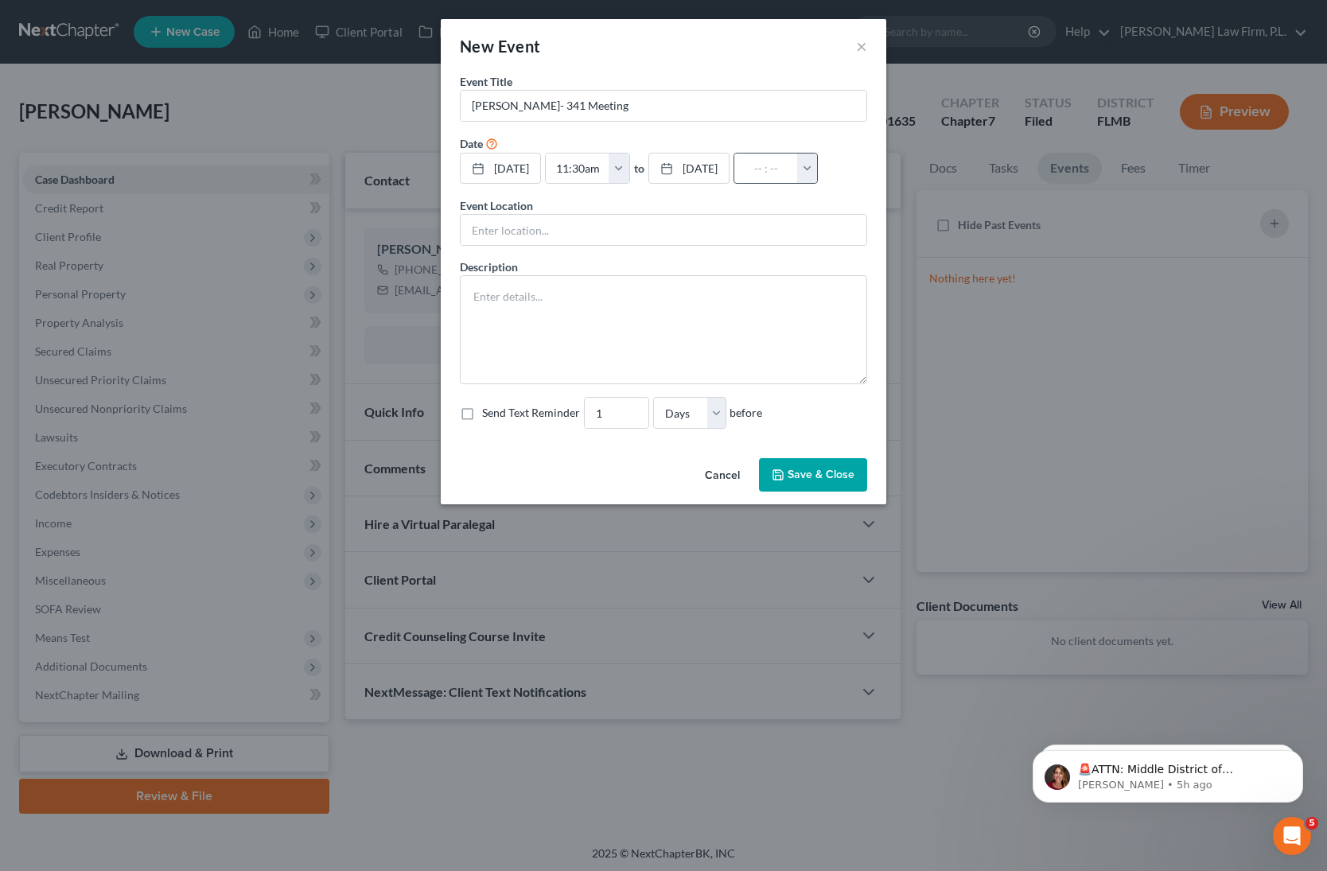
click at [818, 172] on button "button" at bounding box center [807, 169] width 21 height 30
click at [884, 298] on link "12:00pm" at bounding box center [841, 294] width 89 height 27
type input "12:00pm"
click at [632, 409] on input "2" at bounding box center [617, 413] width 64 height 30
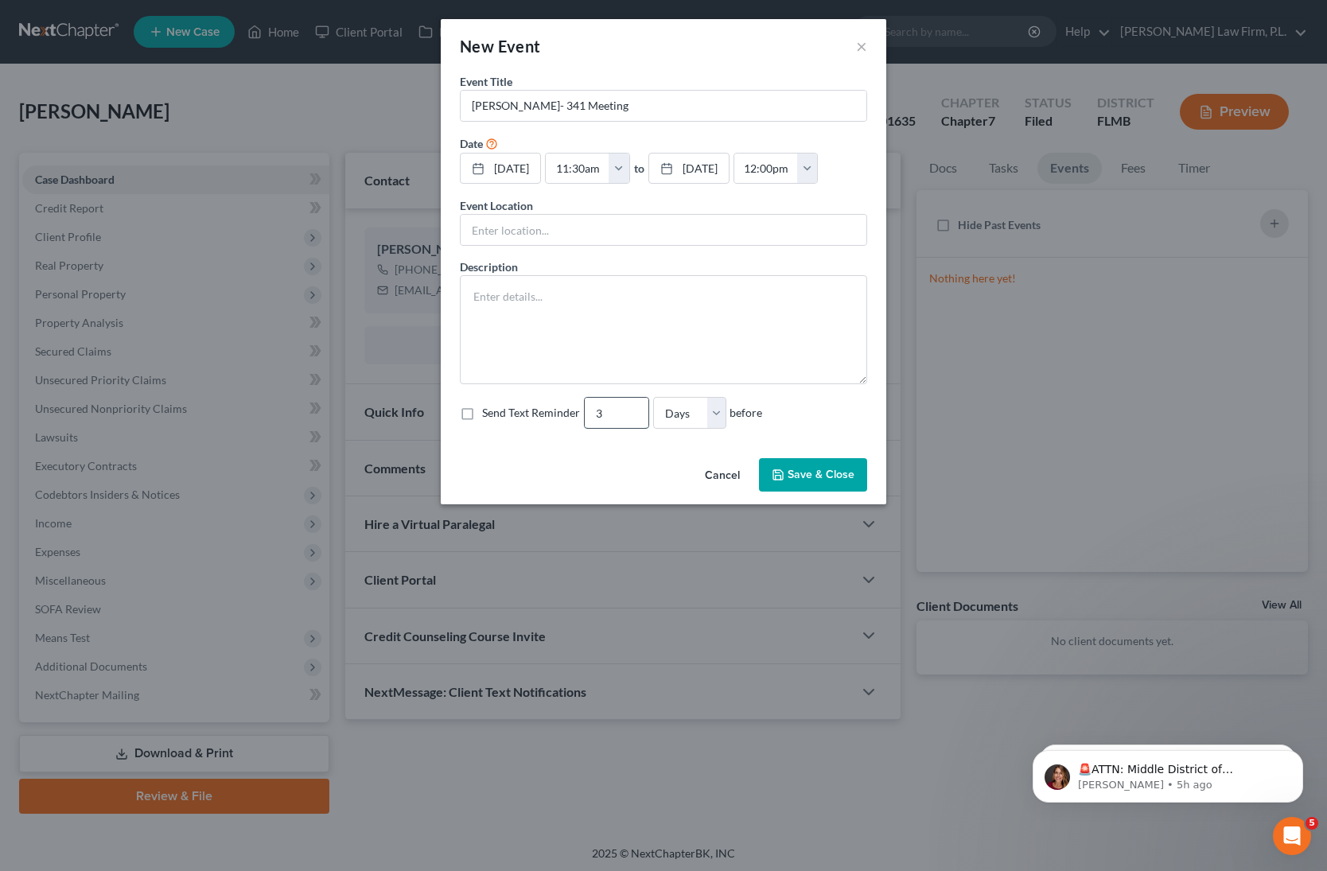
click at [632, 409] on input "3" at bounding box center [617, 413] width 64 height 30
click at [632, 409] on input "4" at bounding box center [617, 413] width 64 height 30
click at [632, 409] on input "5" at bounding box center [617, 413] width 64 height 30
type input "4"
click at [629, 416] on input "4" at bounding box center [617, 413] width 64 height 30
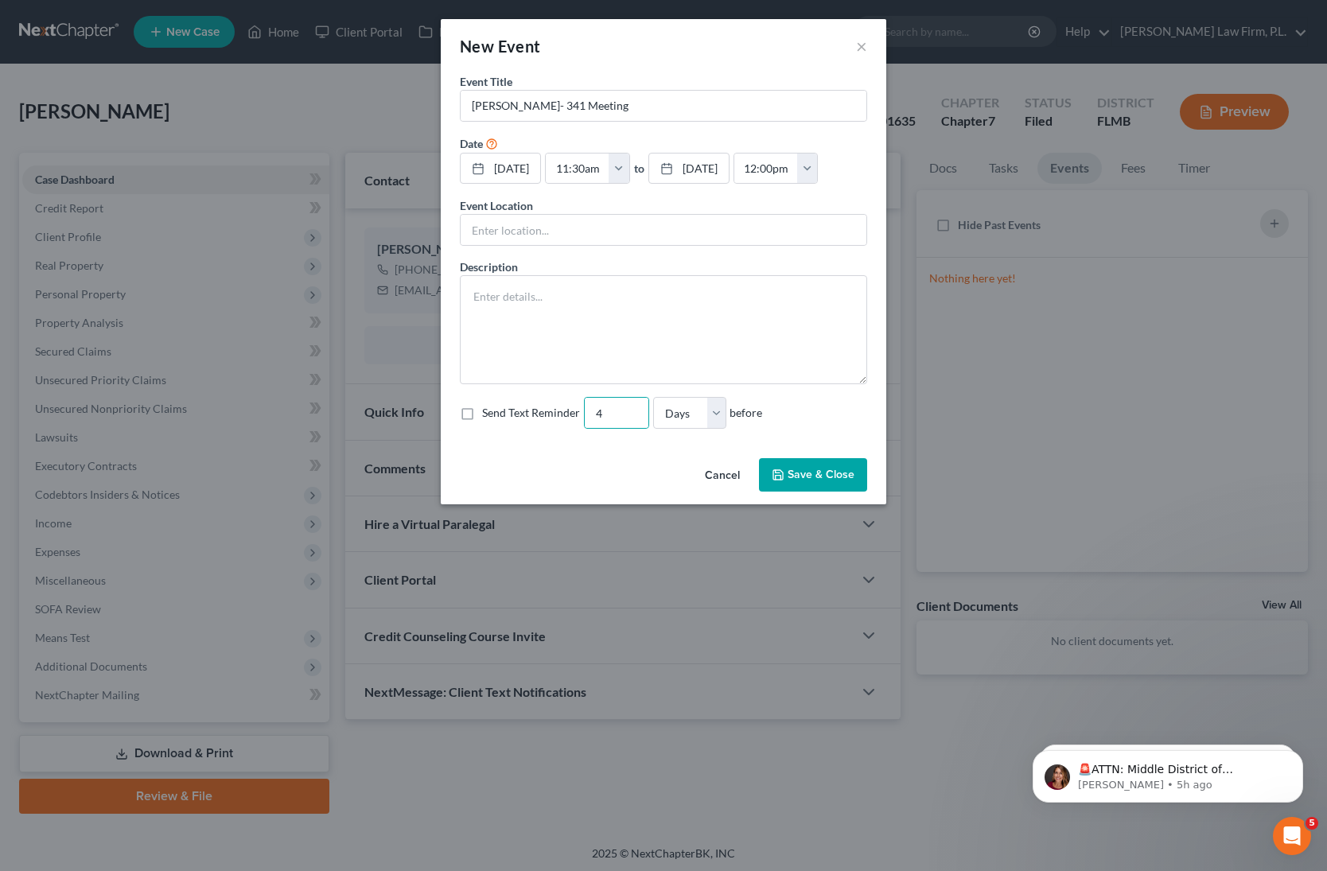
click at [482, 413] on label "Send Text Reminder" at bounding box center [531, 413] width 98 height 16
click at [489, 413] on input "Send Text Reminder" at bounding box center [494, 410] width 10 height 10
checkbox input "true"
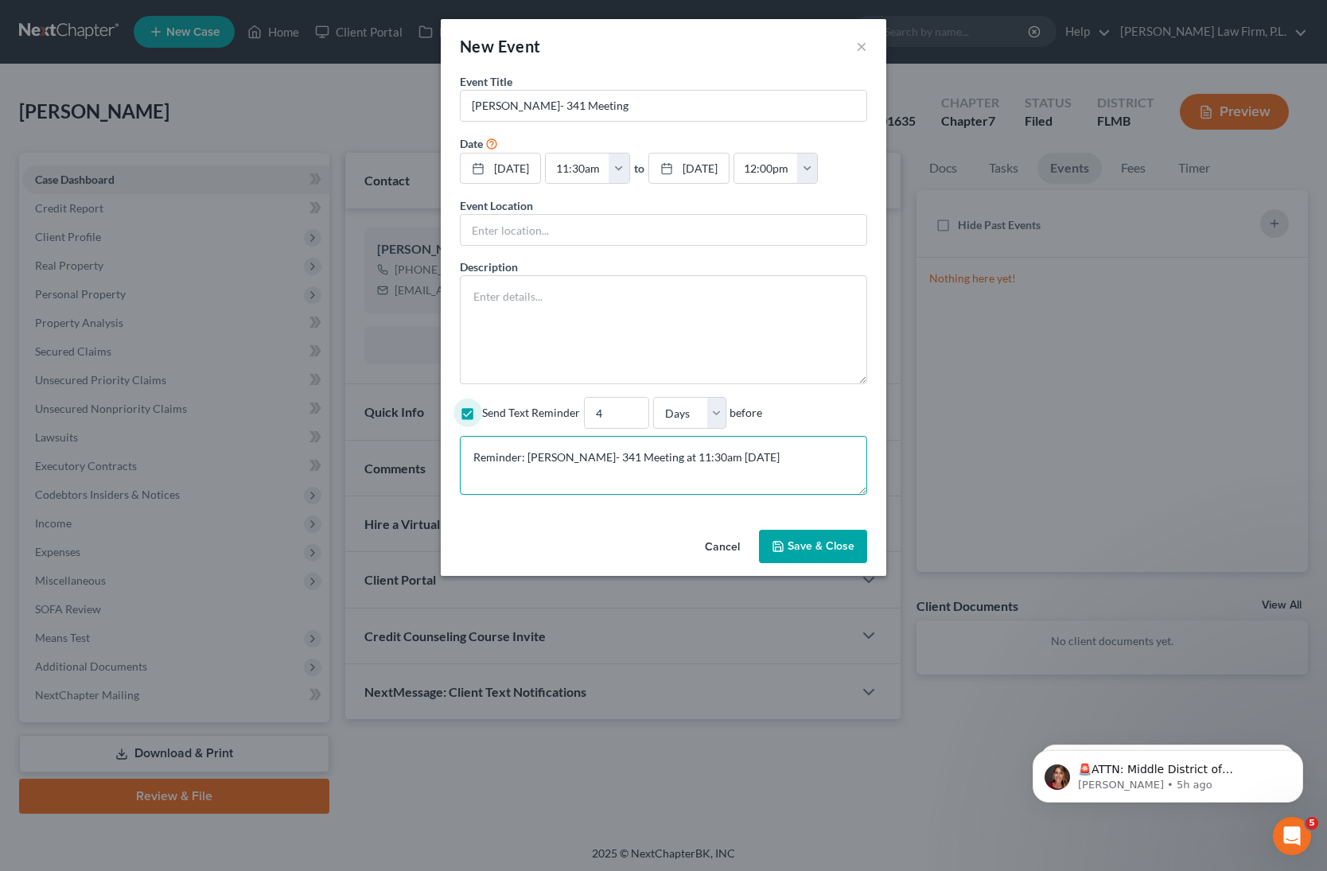
click at [836, 480] on textarea "Reminder: [PERSON_NAME]- 341 Meeting at 11:30am [DATE]" at bounding box center [663, 465] width 407 height 59
paste textarea "We recommend that you come into the office for your meeting, however, below ple…"
paste textarea "Section 341(a) meeting to be held on [DATE] 11:30 AM. Zoom - [PERSON_NAME]: Mee…"
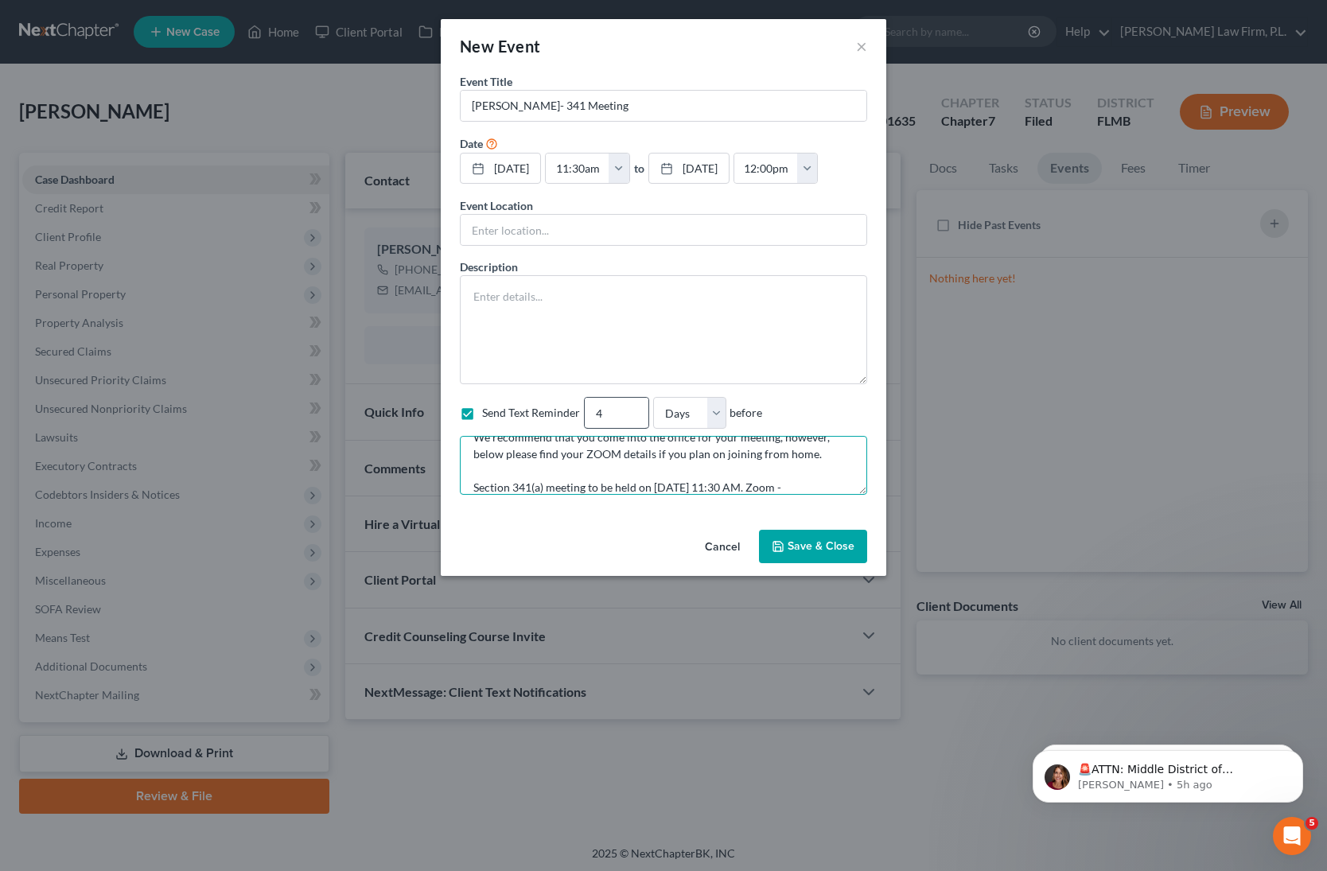
scroll to position [70, 0]
type textarea "Reminder: [PERSON_NAME]- 341 Meeting at 11:30am [DATE] We recommend that you co…"
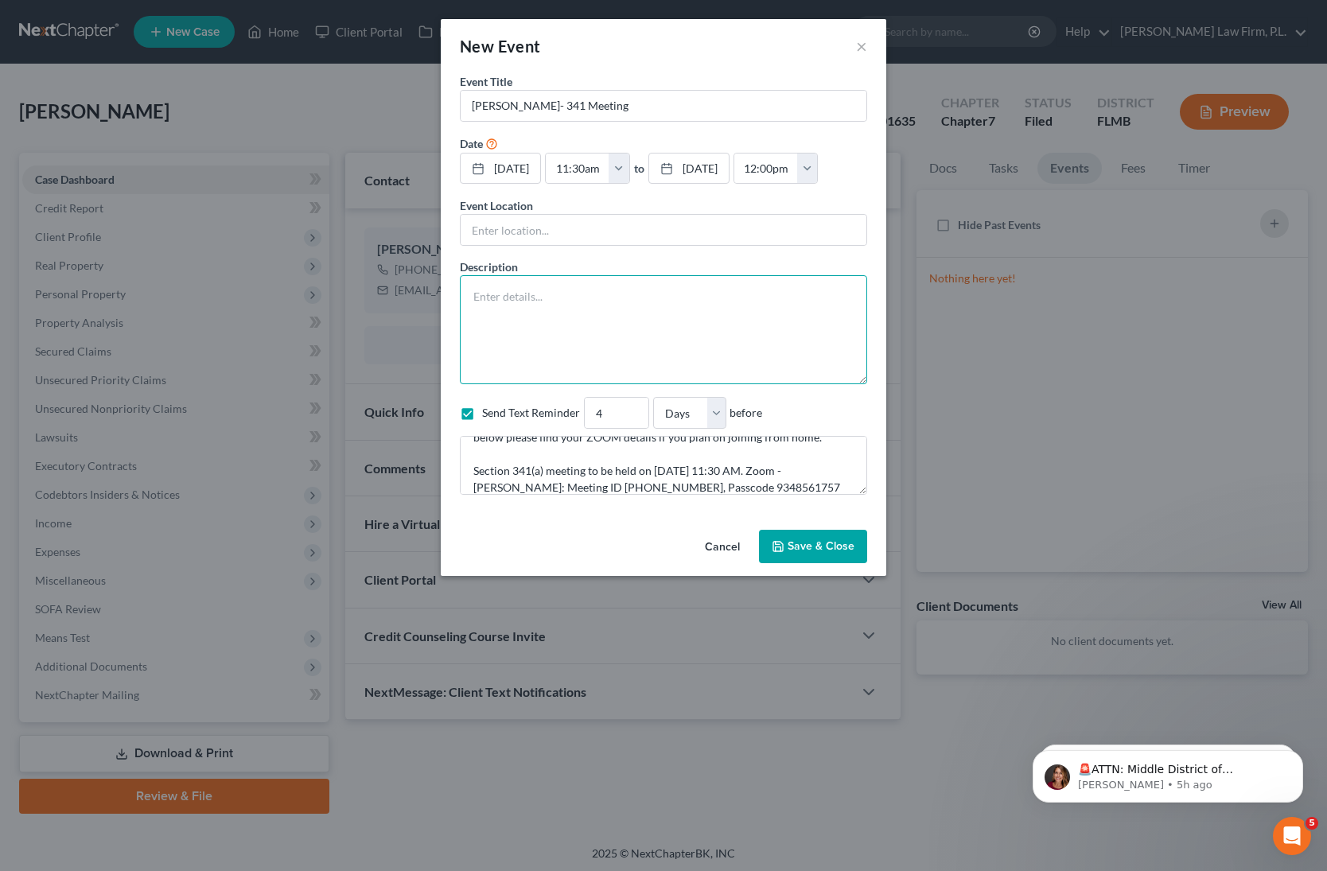
click at [585, 319] on textarea at bounding box center [663, 329] width 407 height 109
paste textarea "Section 341(a) meeting to be held on [DATE] 11:30 AM. Zoom - [PERSON_NAME]: Mee…"
type textarea "Section 341(a) meeting to be held on [DATE] 11:30 AM. Zoom - [PERSON_NAME]: Mee…"
click at [534, 236] on input "text" at bounding box center [664, 230] width 406 height 30
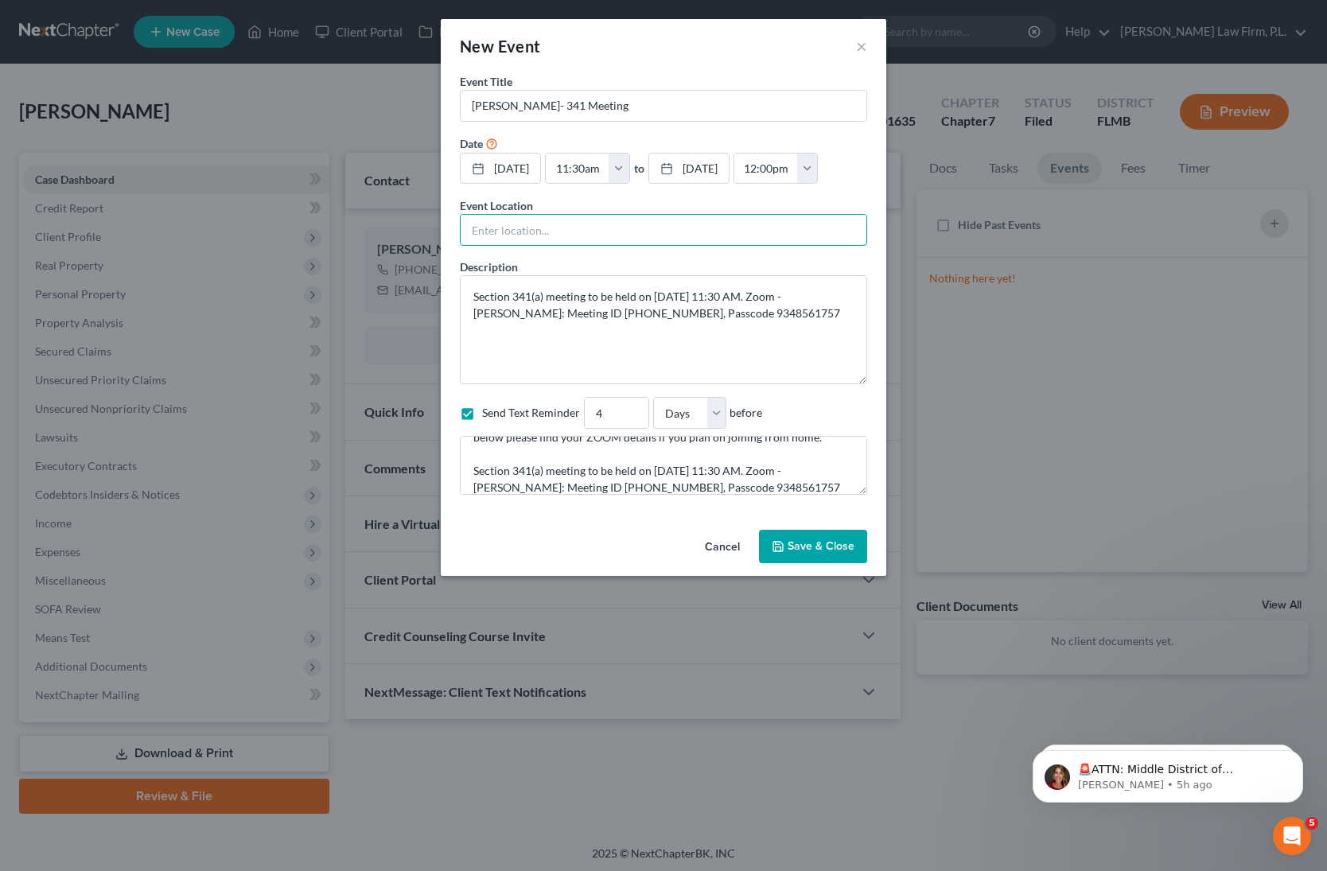
type input "ZOOM"
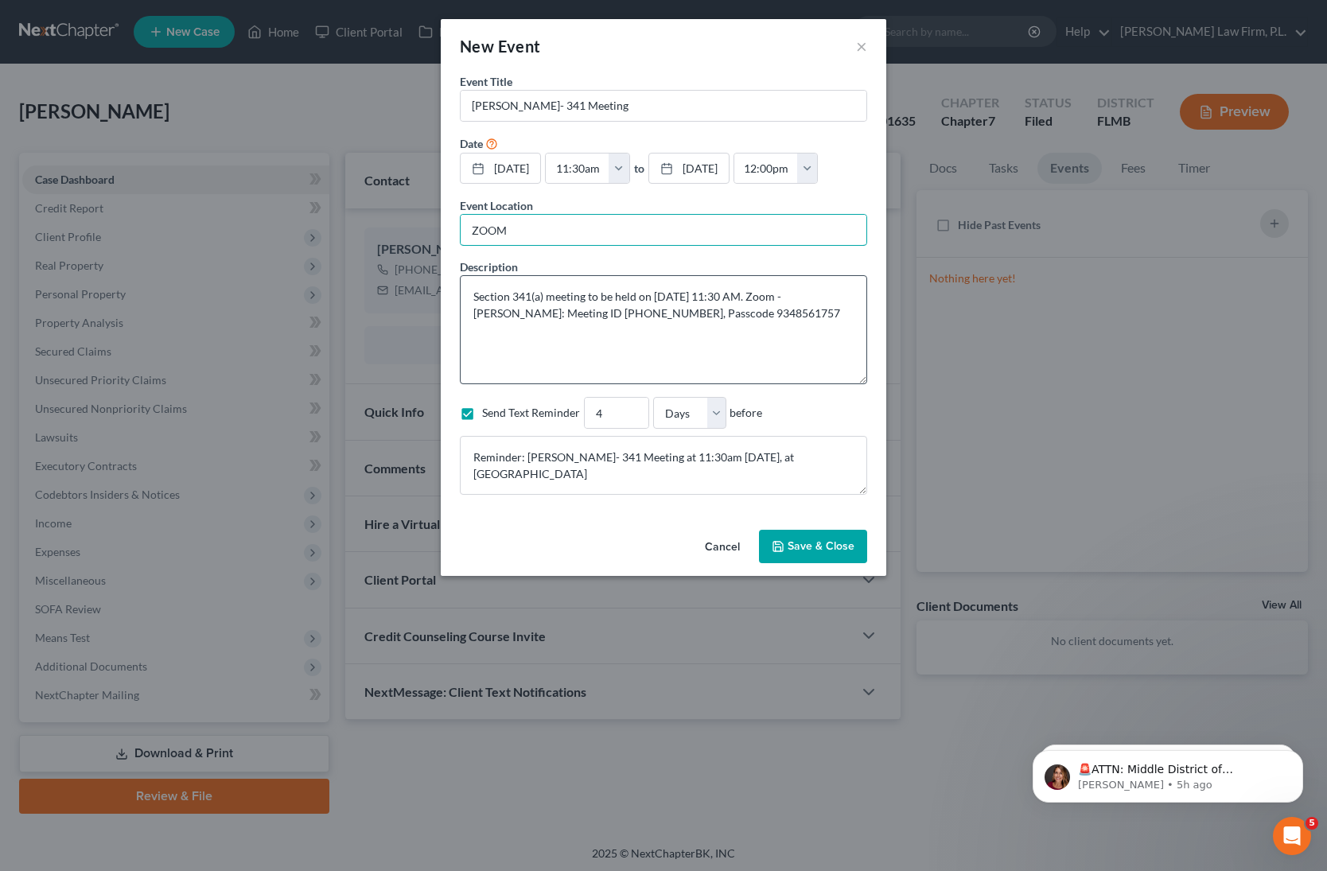
scroll to position [0, 0]
click at [713, 463] on textarea "Reminder: [PERSON_NAME]- 341 Meeting at 11:30am [DATE], at [GEOGRAPHIC_DATA]" at bounding box center [663, 465] width 407 height 59
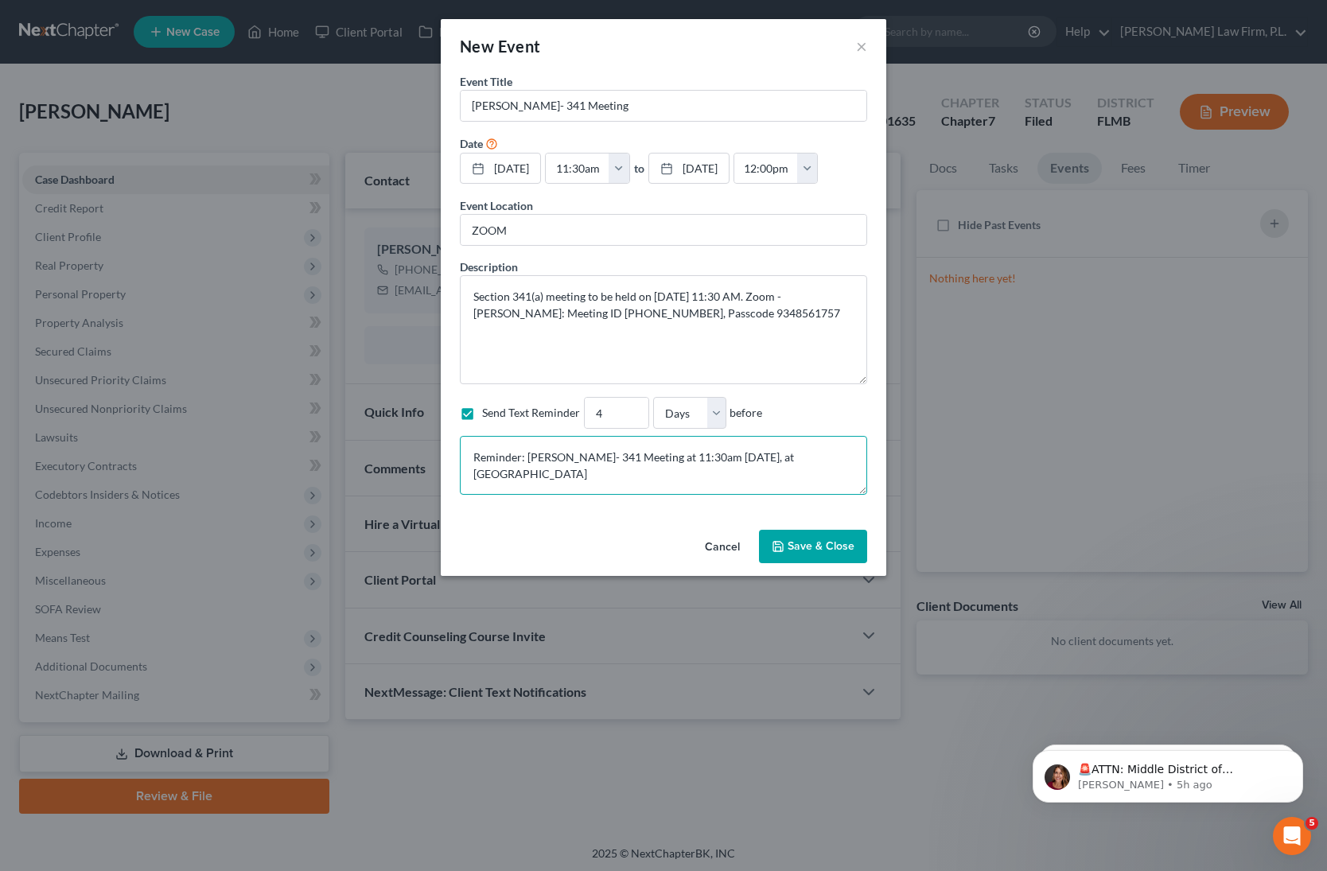
click at [828, 464] on textarea "Reminder: [PERSON_NAME]- 341 Meeting at 11:30am [DATE], at [GEOGRAPHIC_DATA]" at bounding box center [663, 465] width 407 height 59
paste textarea "Section 341(a) meeting to be held on [DATE] 11:30 AM. Zoom - [PERSON_NAME]: Mee…"
type textarea "Reminder: [PERSON_NAME]- 341 Meeting at 11:30am [DATE], at [GEOGRAPHIC_DATA] Se…"
click at [825, 543] on button "Save & Close" at bounding box center [813, 546] width 108 height 33
click at [834, 547] on button "Save & Close" at bounding box center [813, 546] width 108 height 33
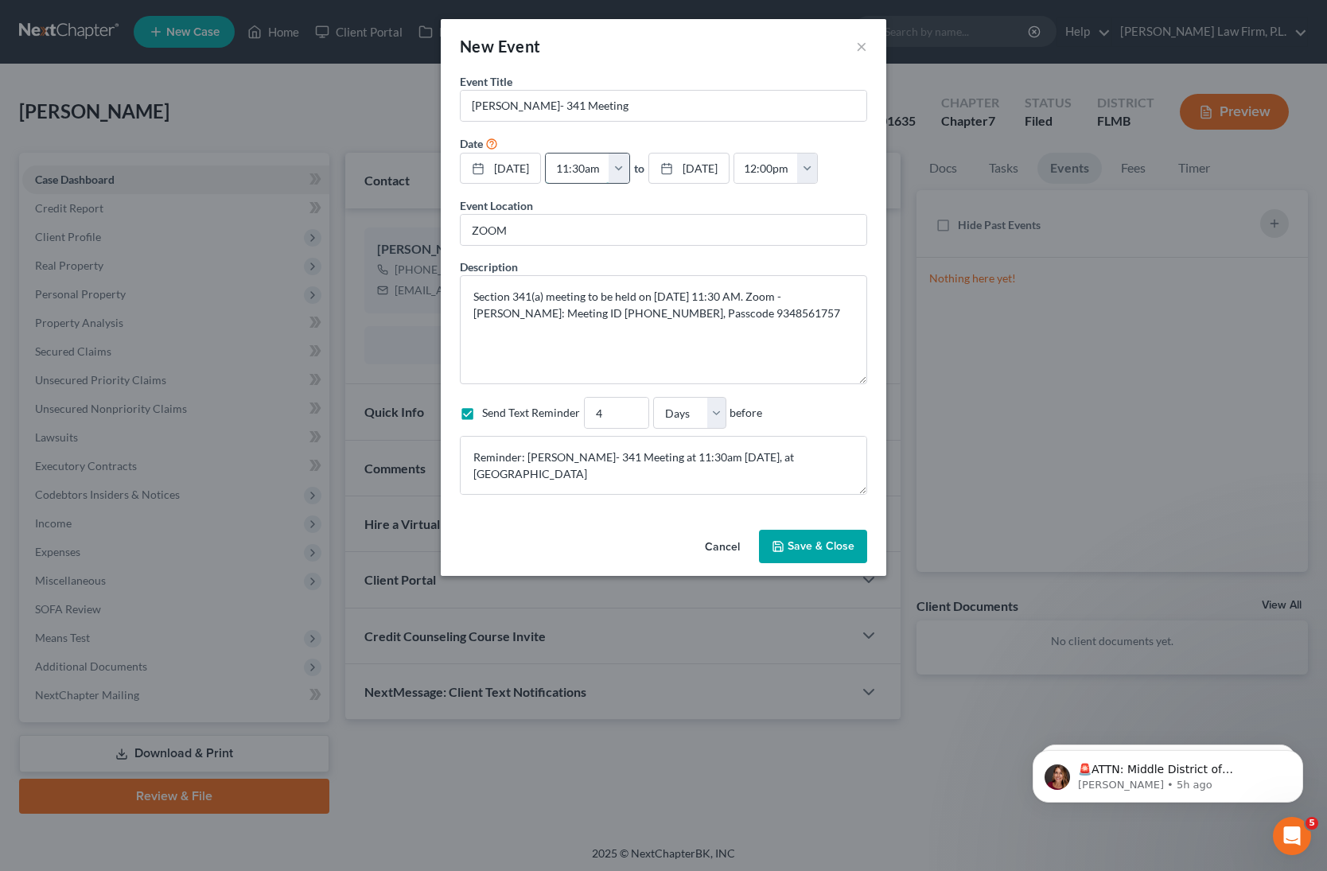
click at [610, 169] on input "11:30am" at bounding box center [578, 169] width 64 height 30
click at [798, 166] on input "12:00pm" at bounding box center [766, 169] width 64 height 30
click at [830, 559] on button "Save & Close" at bounding box center [813, 546] width 108 height 33
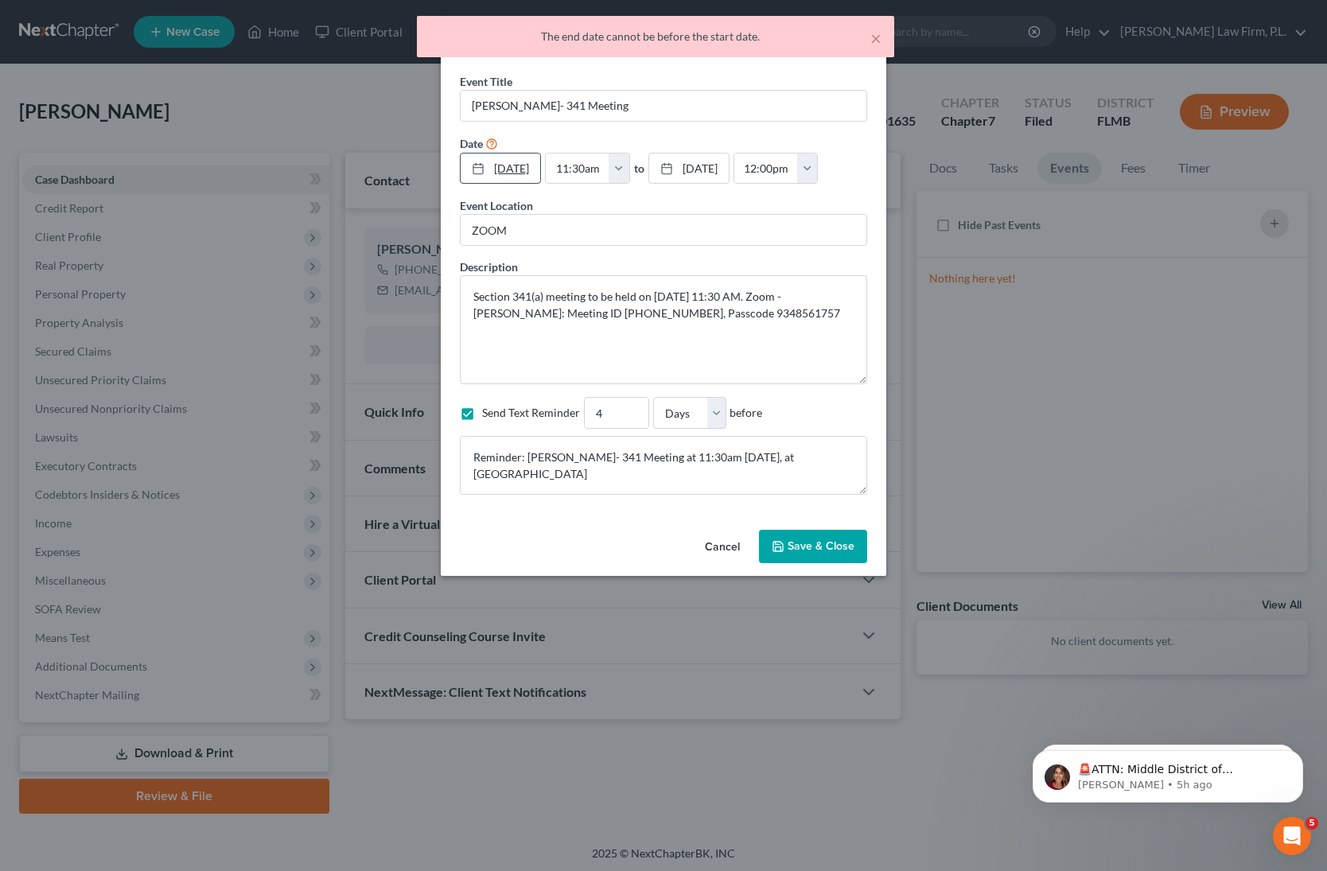
click at [530, 167] on link "[DATE]" at bounding box center [501, 169] width 80 height 30
click at [608, 165] on input "11:30am" at bounding box center [578, 169] width 64 height 30
click at [629, 166] on button "button" at bounding box center [619, 169] width 21 height 30
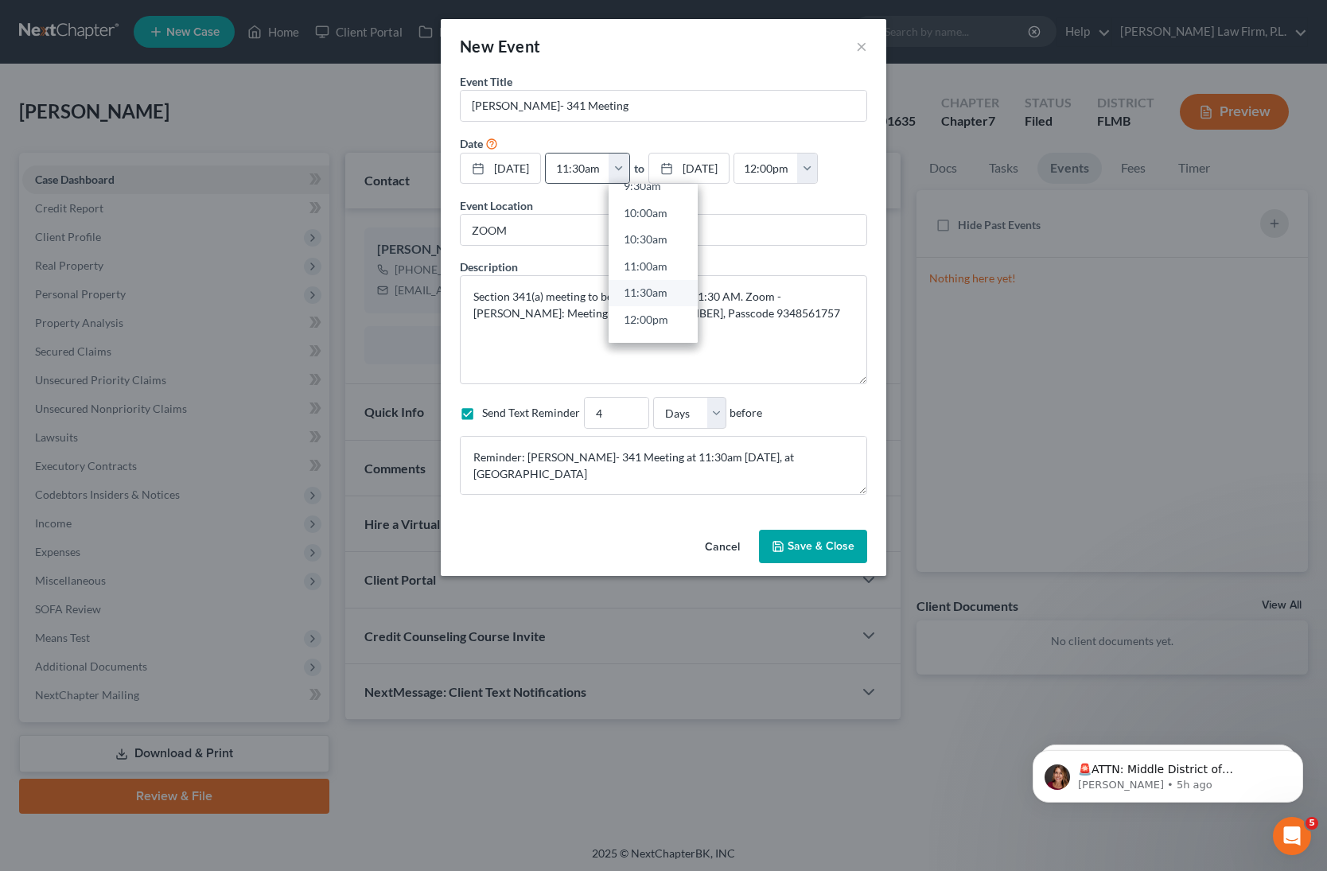
click at [666, 298] on link "11:30am" at bounding box center [653, 292] width 89 height 27
click at [729, 169] on link "[DATE]" at bounding box center [689, 169] width 80 height 30
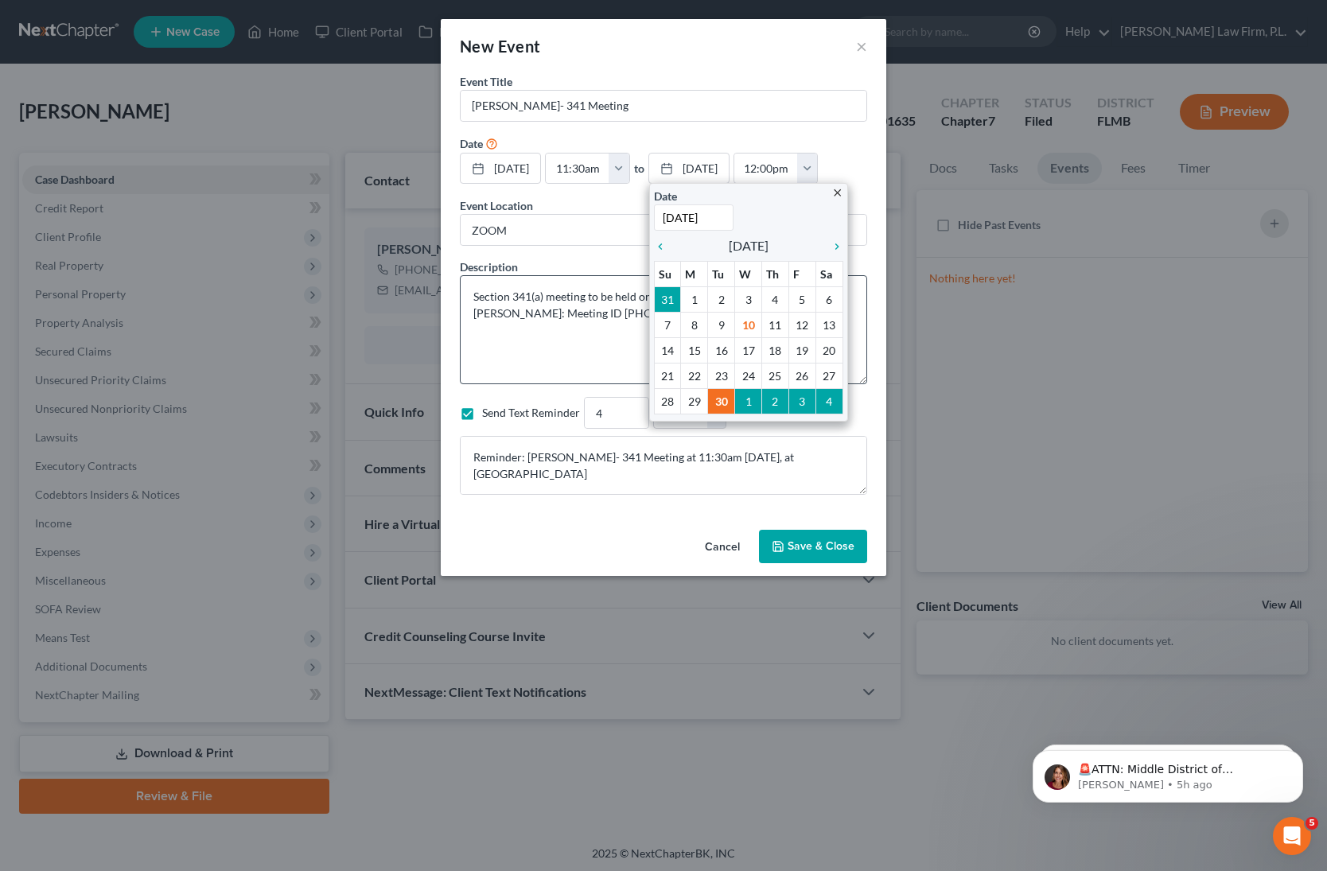
drag, startPoint x: 738, startPoint y: 397, endPoint x: 771, endPoint y: 326, distance: 78.3
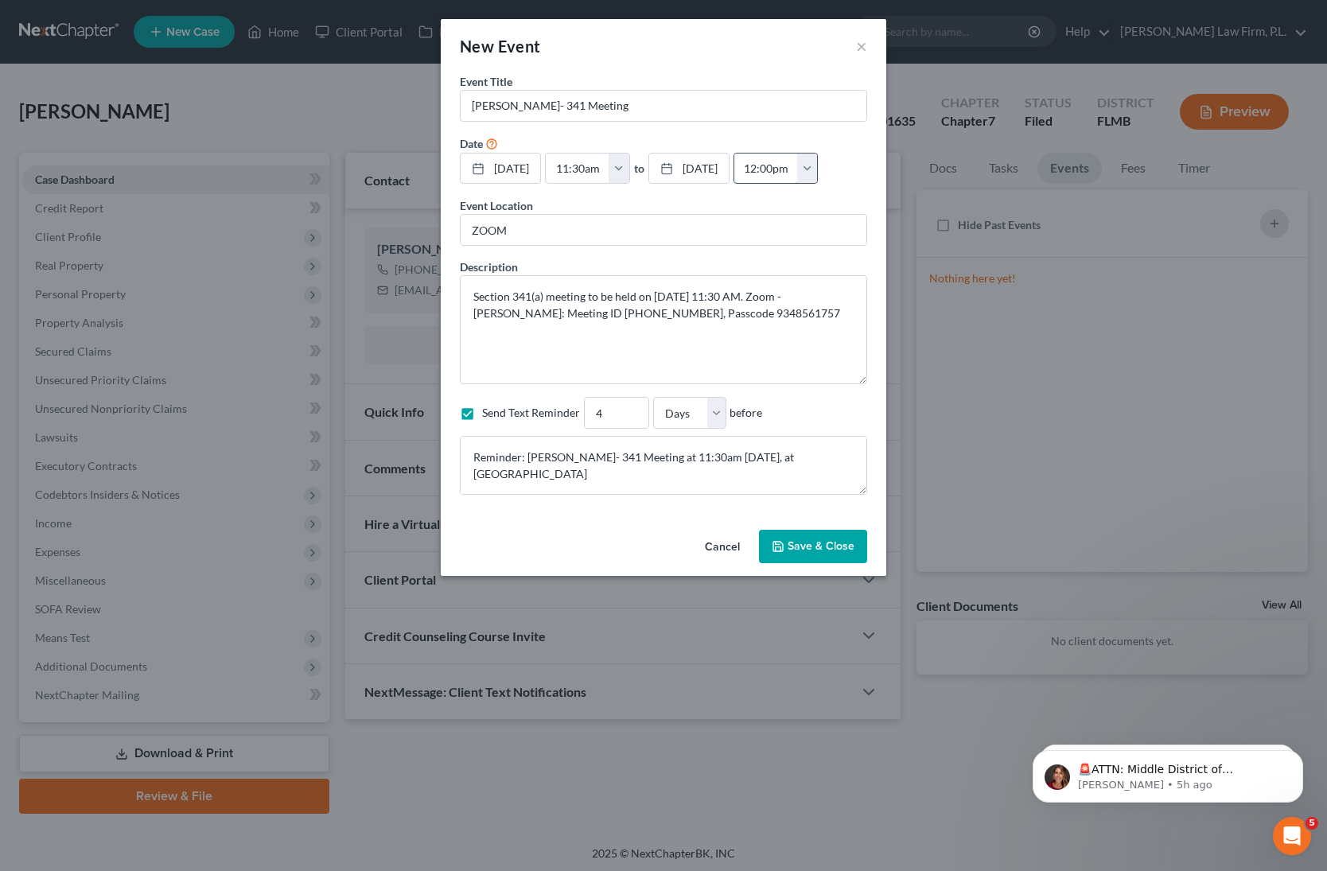
click at [798, 163] on input "12:00pm" at bounding box center [766, 169] width 64 height 30
click at [793, 547] on button "Save & Close" at bounding box center [813, 546] width 108 height 33
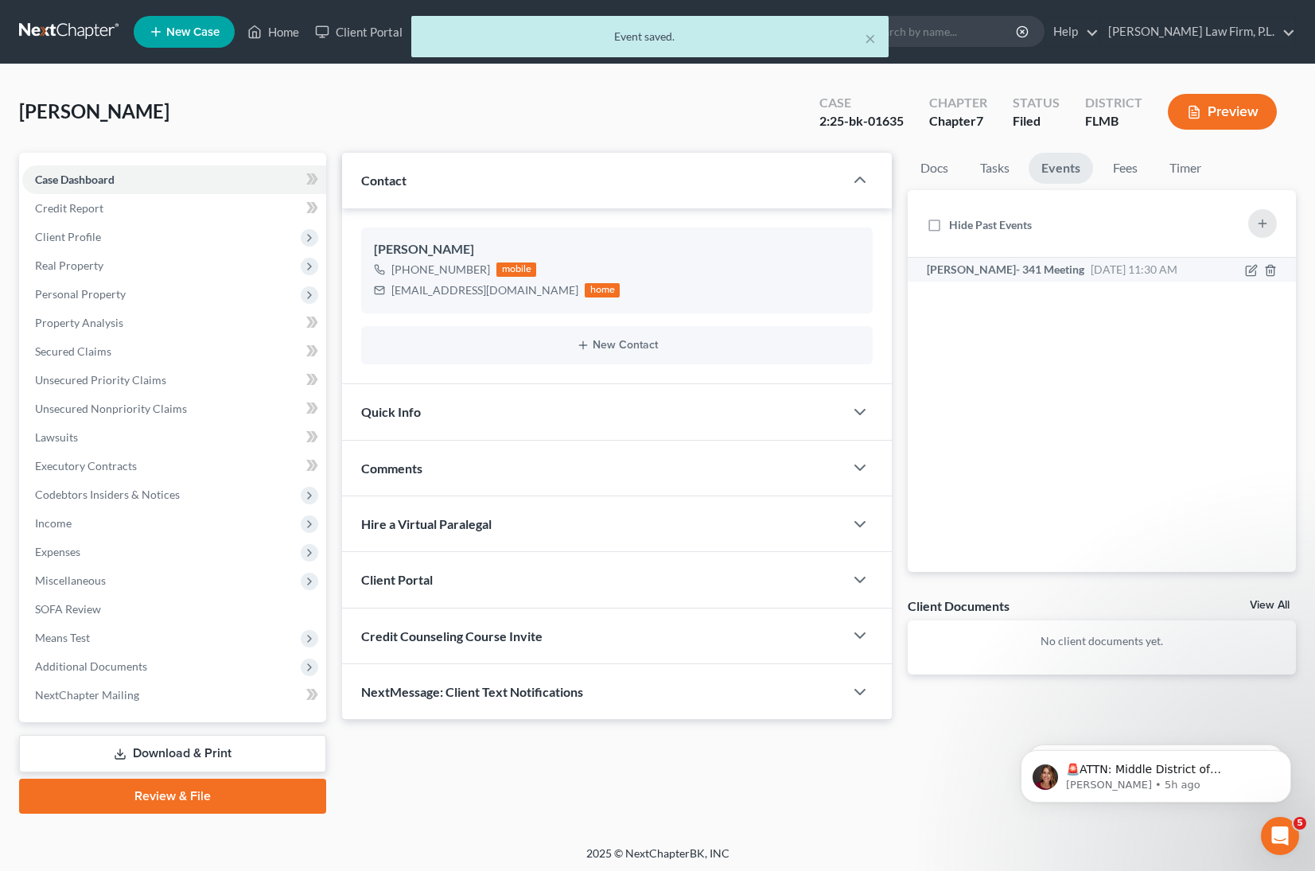
click at [1171, 263] on div "[PERSON_NAME]- 341 Meeting [DATE] 11:30 AM Section 341(a) meeting to be held on…" at bounding box center [1056, 270] width 275 height 16
click at [1211, 275] on div at bounding box center [1240, 270] width 92 height 16
click at [1249, 268] on icon "button" at bounding box center [1251, 270] width 13 height 13
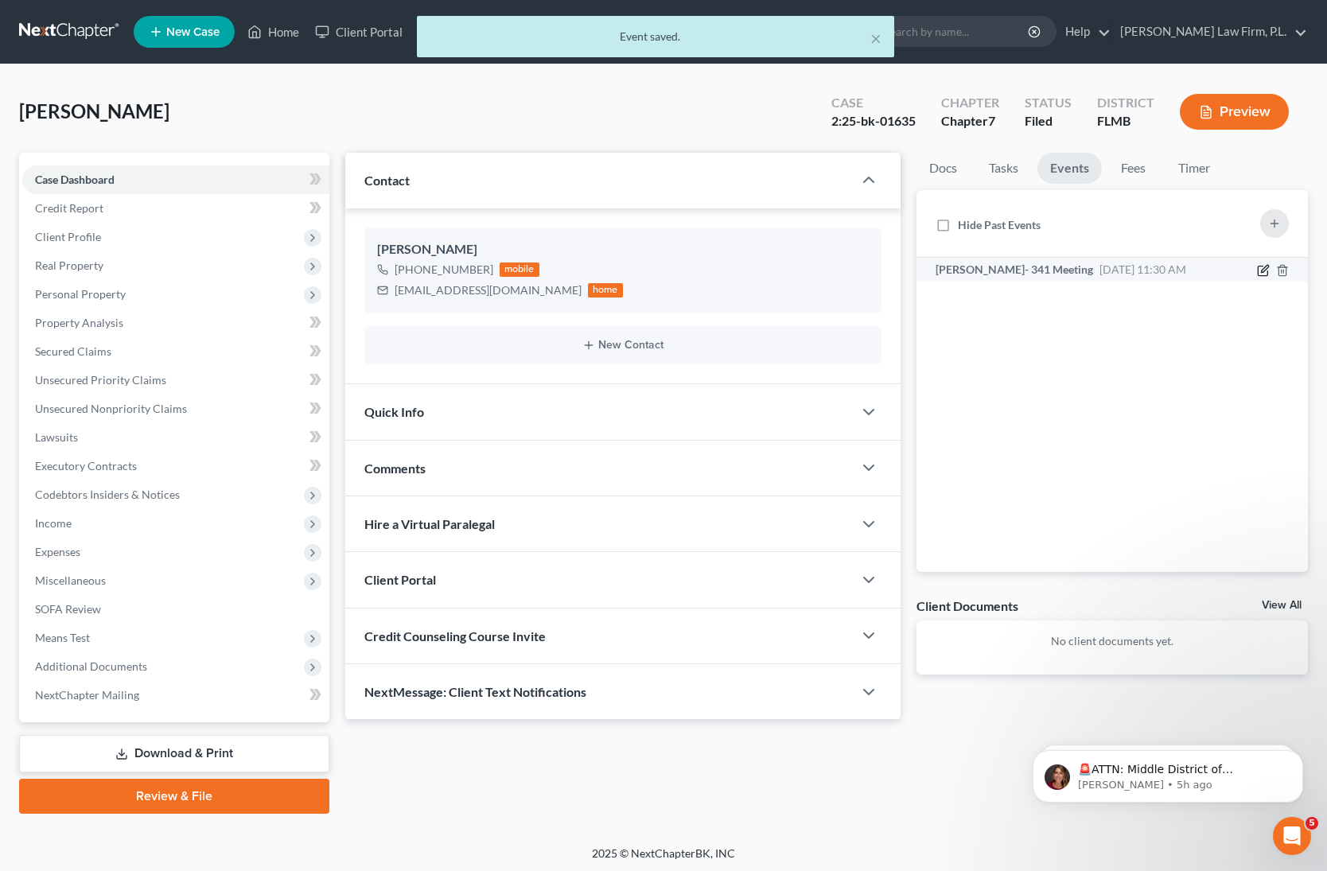
select select "Days"
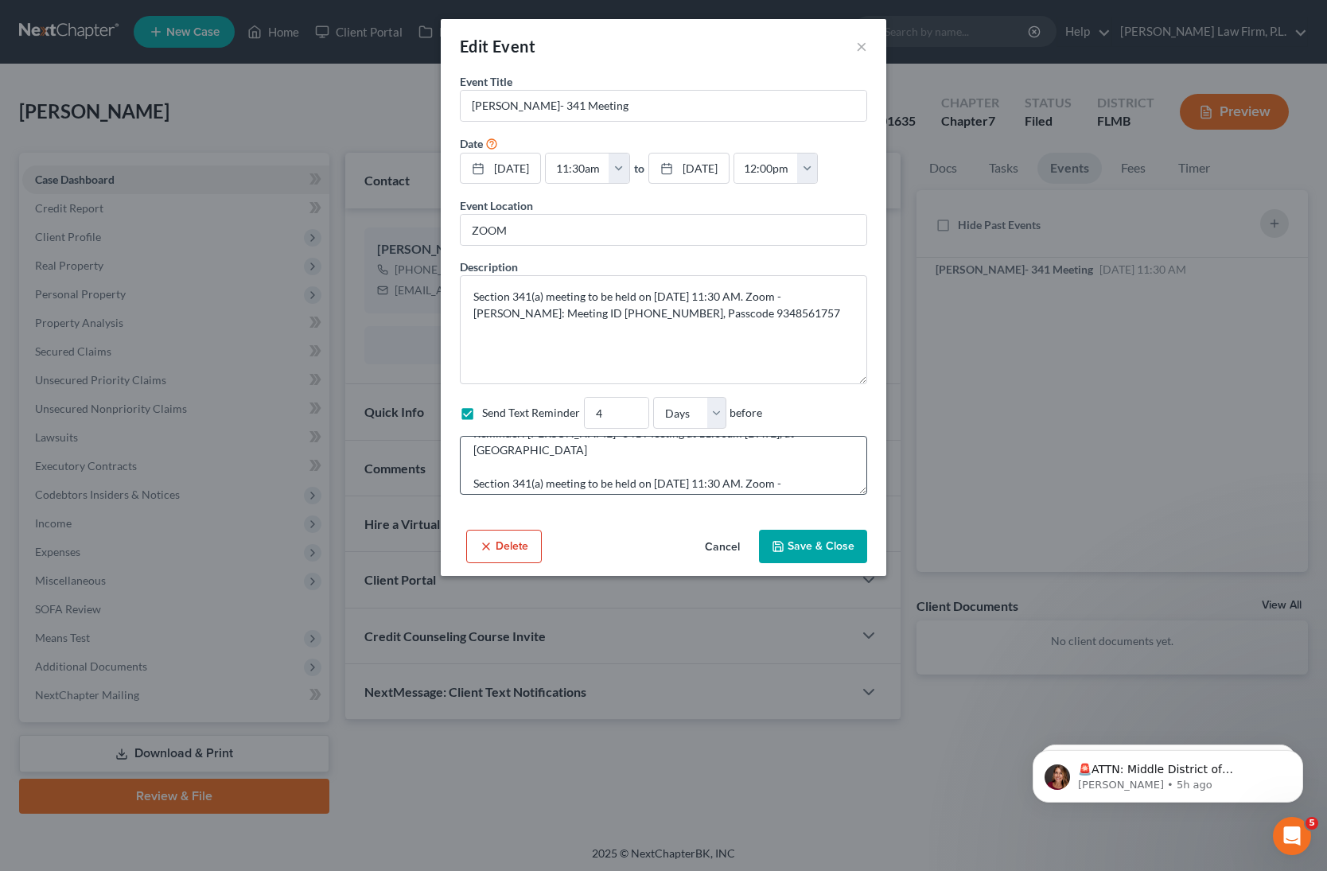
scroll to position [33, 0]
click at [760, 322] on textarea "Section 341(a) meeting to be held on [DATE] 11:30 AM. Zoom - [PERSON_NAME]: Mee…" at bounding box center [663, 329] width 407 height 109
click at [800, 544] on button "Save & Close" at bounding box center [813, 546] width 108 height 33
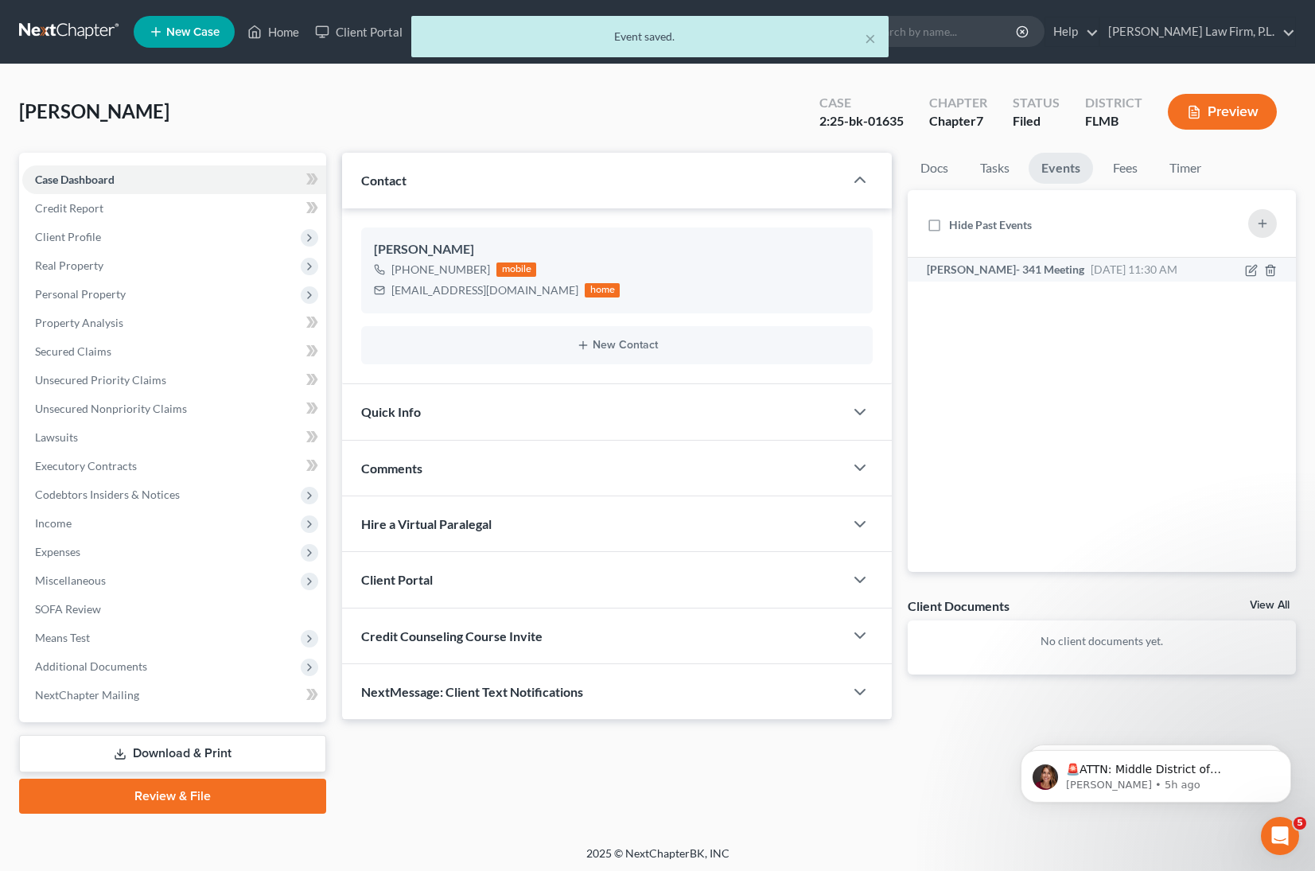
click at [1186, 263] on div "[PERSON_NAME]- 341 Meeting [DATE] 11:30 AM Section 341(a) meeting to be held on…" at bounding box center [1056, 270] width 275 height 16
click at [1173, 271] on div "[PERSON_NAME]- 341 Meeting [DATE] 11:30 AM Section 341(a) meeting to be held on…" at bounding box center [1056, 270] width 275 height 16
click at [1160, 268] on div "[PERSON_NAME]- 341 Meeting [DATE] 11:30 AM Section 341(a) meeting to be held on…" at bounding box center [1056, 270] width 275 height 16
click at [1099, 265] on span "[DATE] 11:30 AM" at bounding box center [1134, 270] width 87 height 14
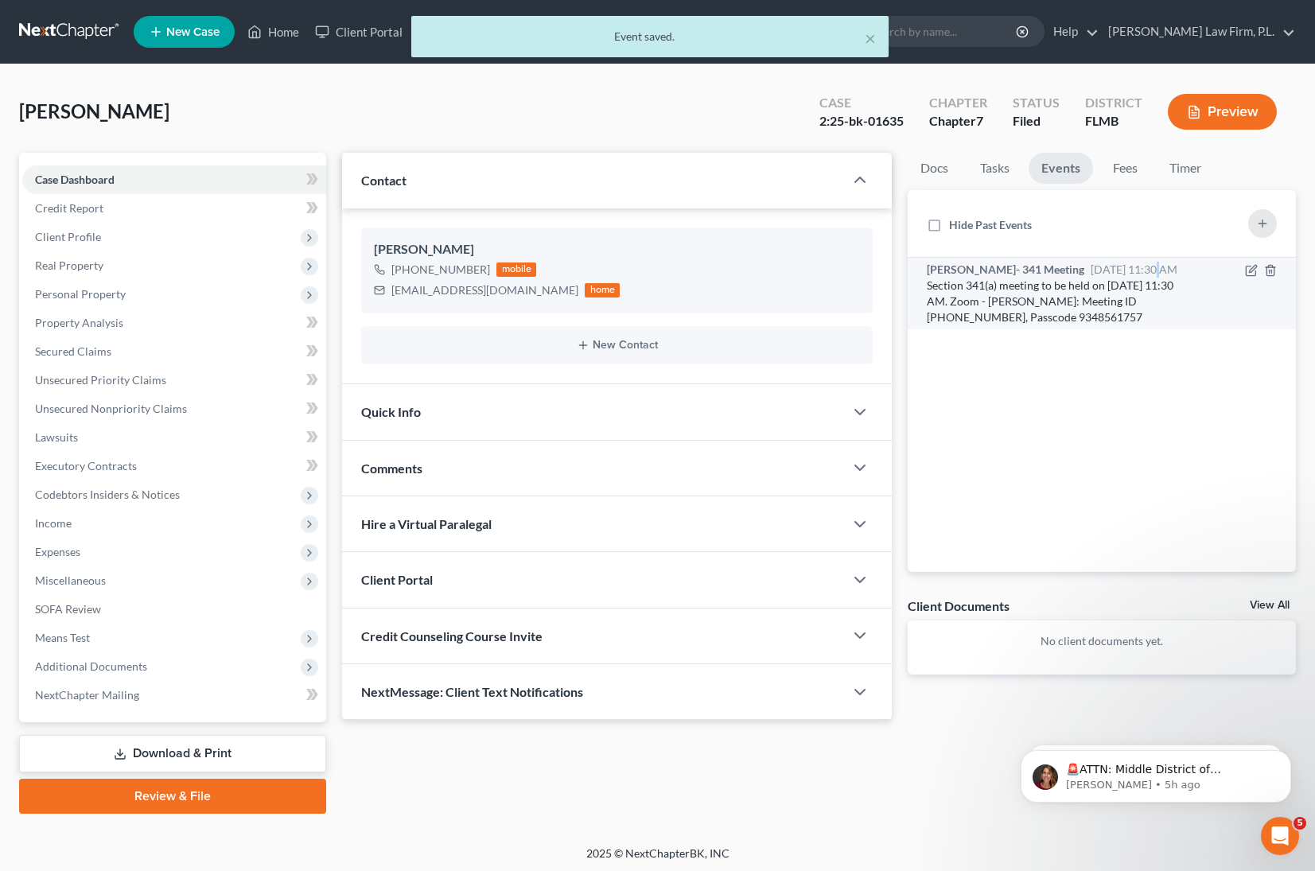
click at [1099, 265] on span "[DATE] 11:30 AM" at bounding box center [1134, 270] width 87 height 14
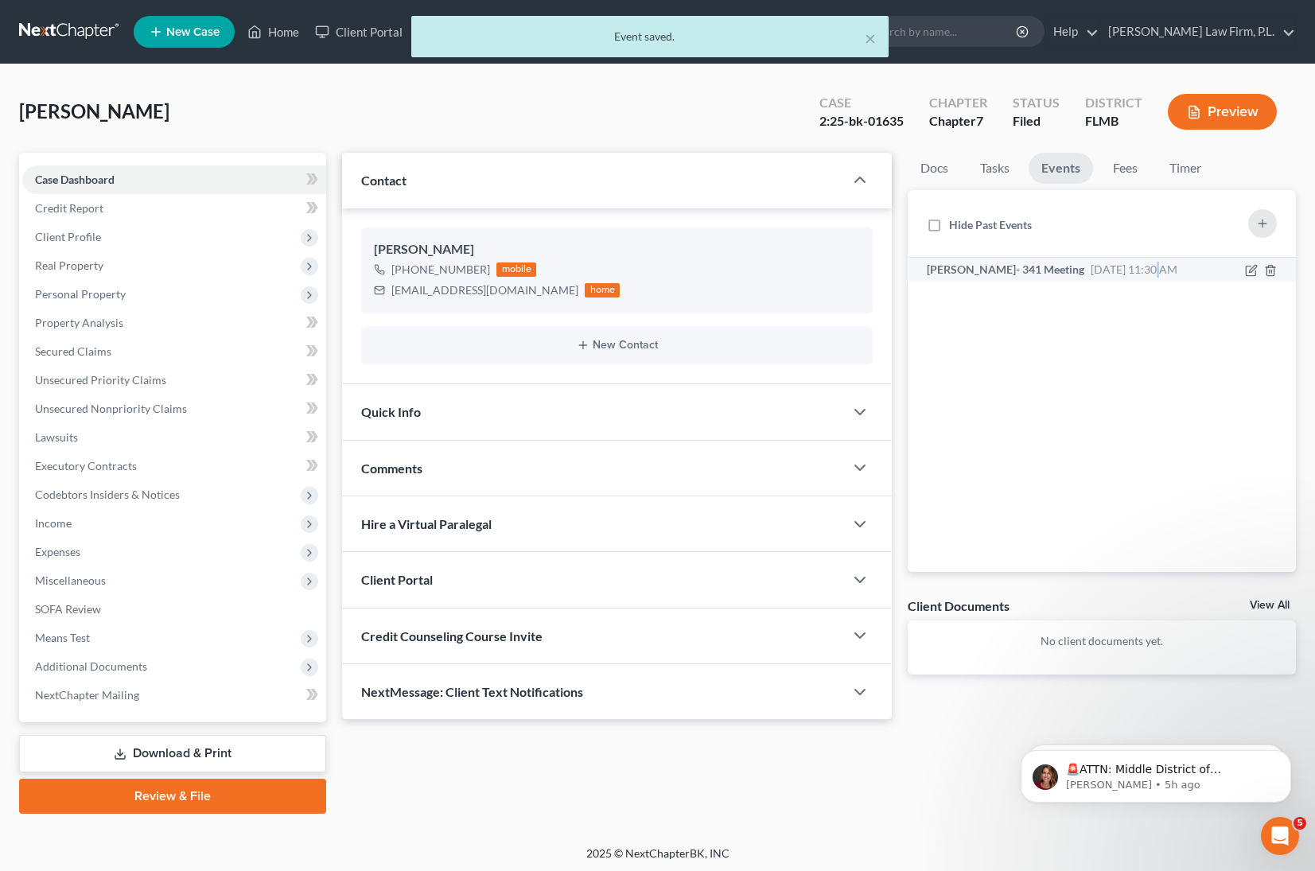
click at [1099, 265] on span "[DATE] 11:30 AM" at bounding box center [1134, 270] width 87 height 14
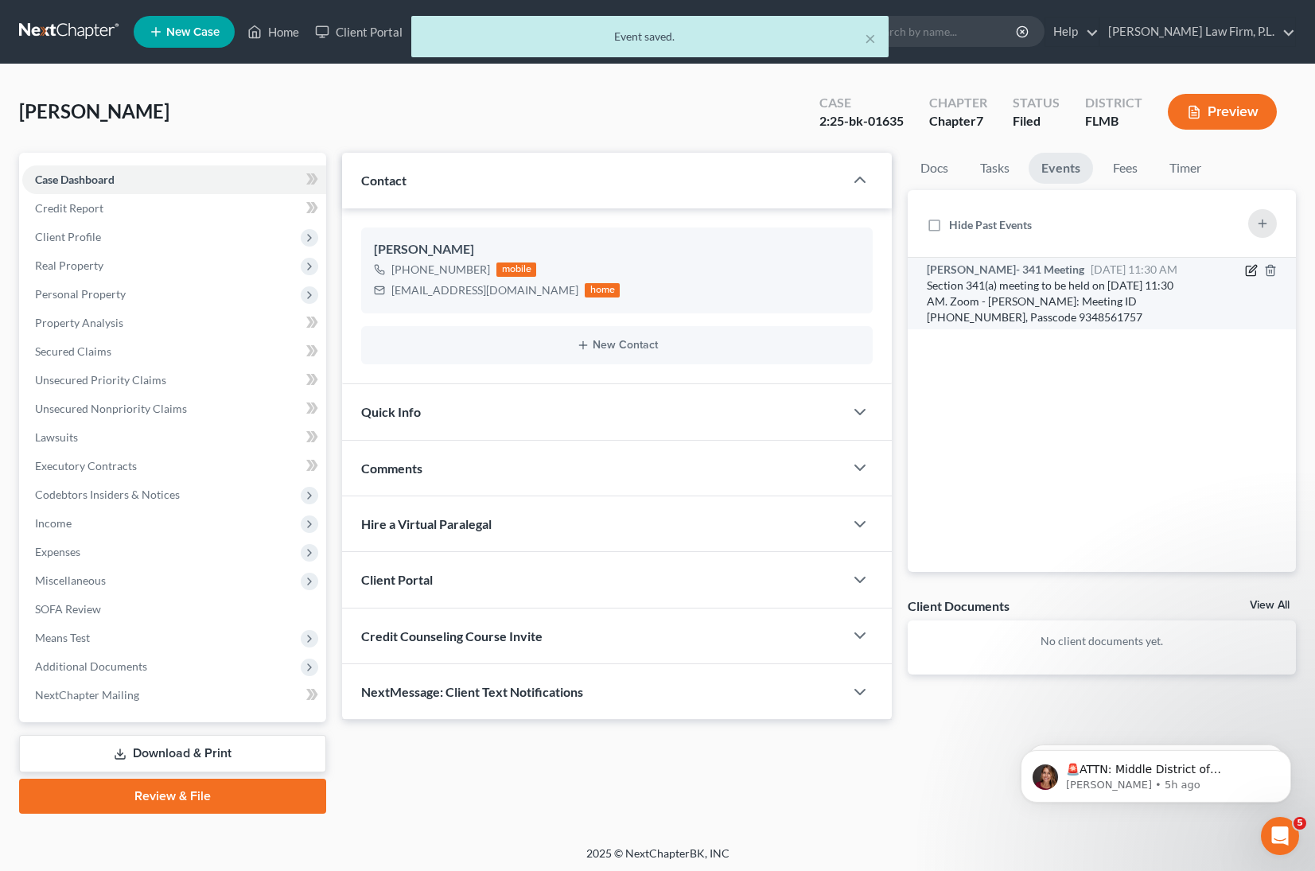
click at [1253, 273] on icon "button" at bounding box center [1251, 270] width 13 height 13
select select "Days"
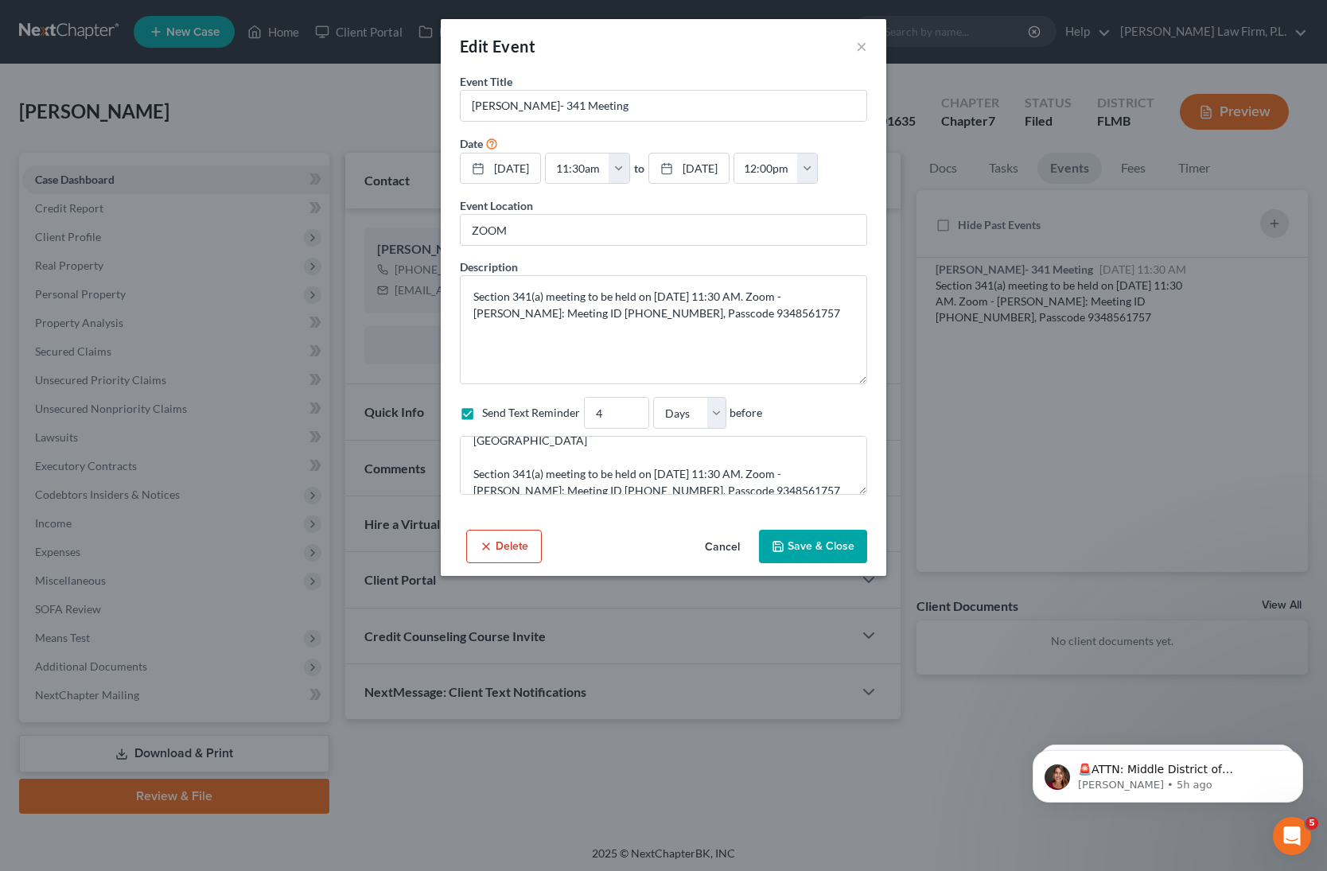
click at [790, 544] on button "Save & Close" at bounding box center [813, 546] width 108 height 33
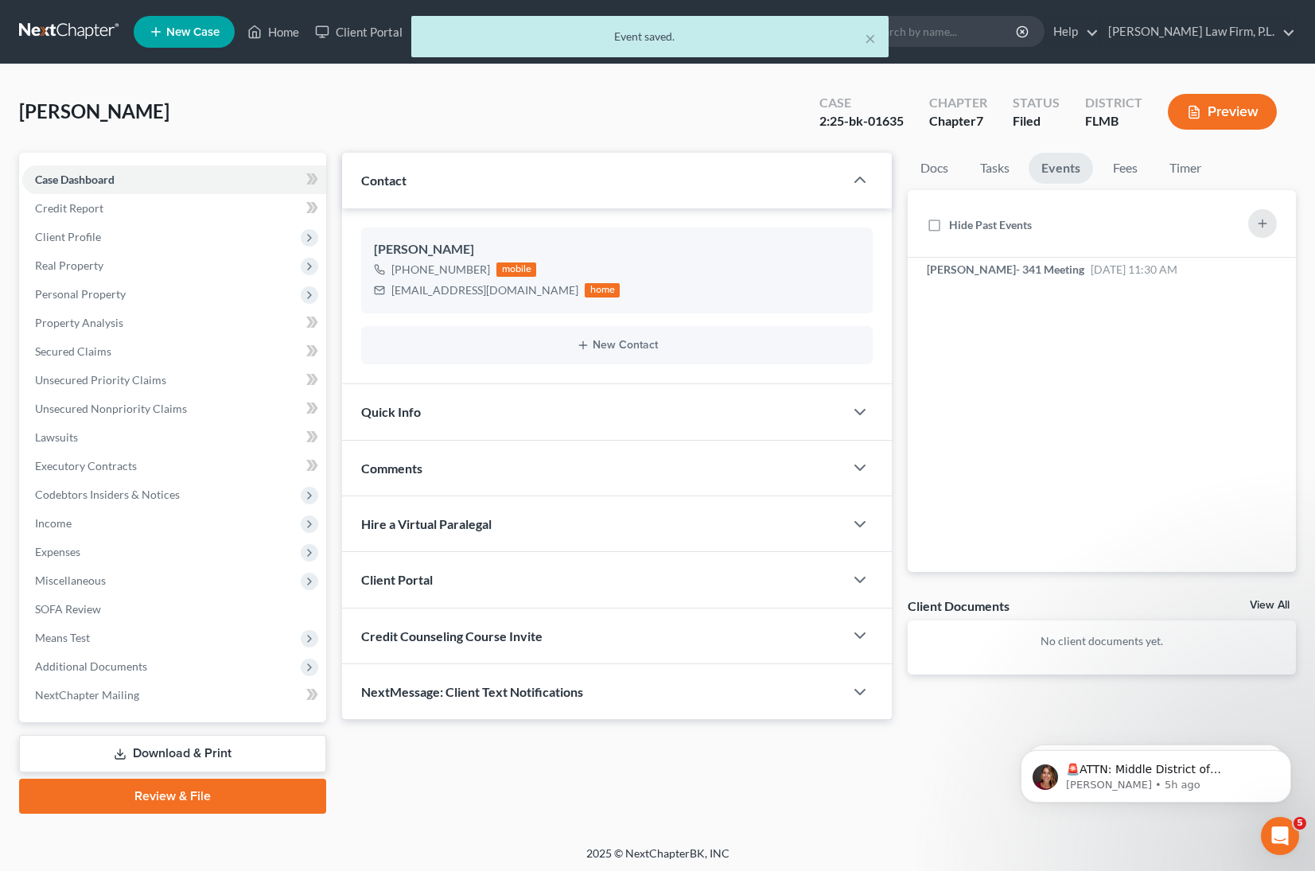
click at [1026, 37] on div "× Event saved." at bounding box center [649, 40] width 1315 height 49
click at [1013, 20] on div "× Event saved." at bounding box center [649, 40] width 1315 height 49
click at [1003, 37] on div "× Event saved." at bounding box center [649, 40] width 1315 height 49
click at [979, 36] on div "× Event saved." at bounding box center [649, 40] width 1315 height 49
click at [979, 36] on div "Home New Case Client Portal DebtorCC [PERSON_NAME] Law Firm, P.L. [EMAIL_ADDRES…" at bounding box center [657, 437] width 1315 height 875
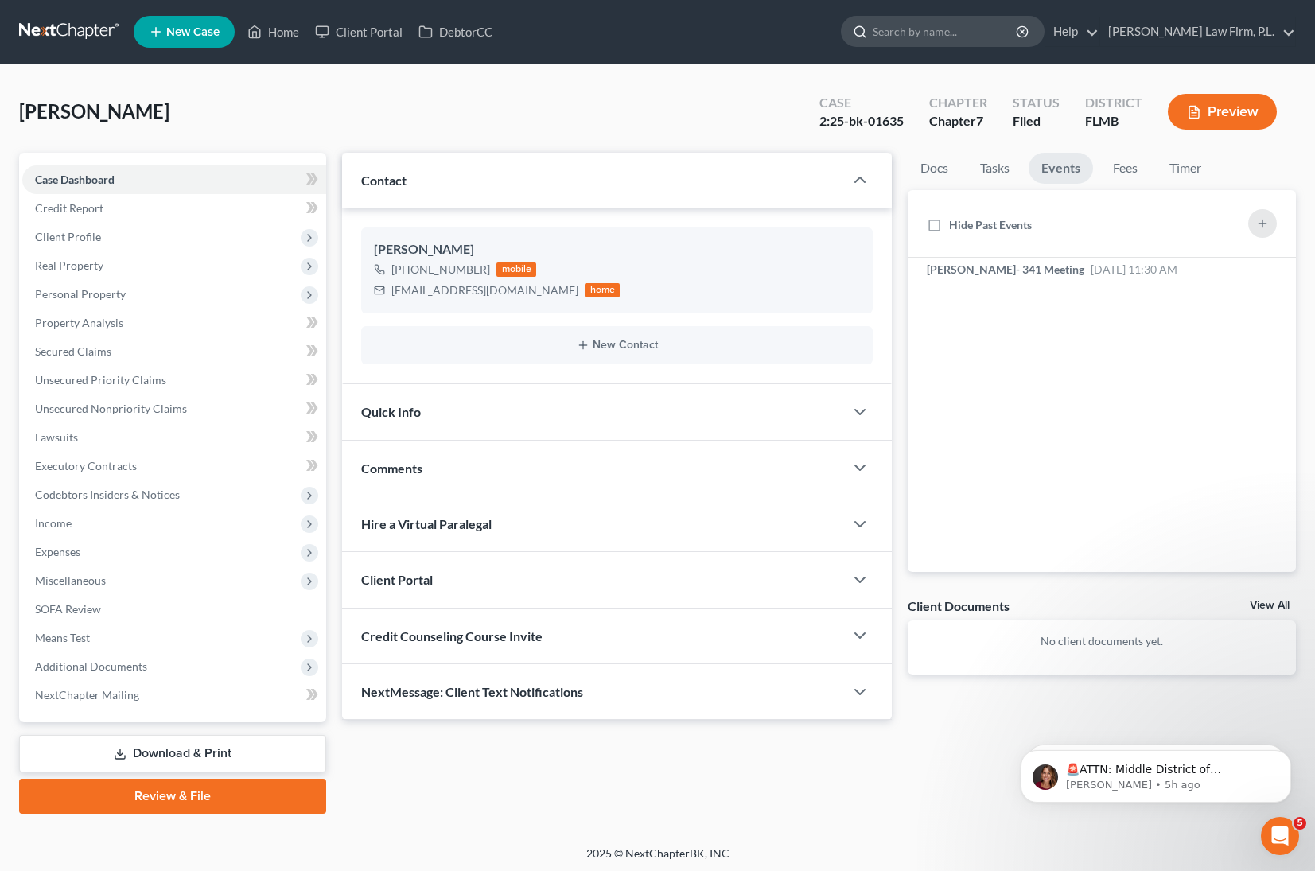
click at [976, 35] on input "search" at bounding box center [946, 31] width 146 height 29
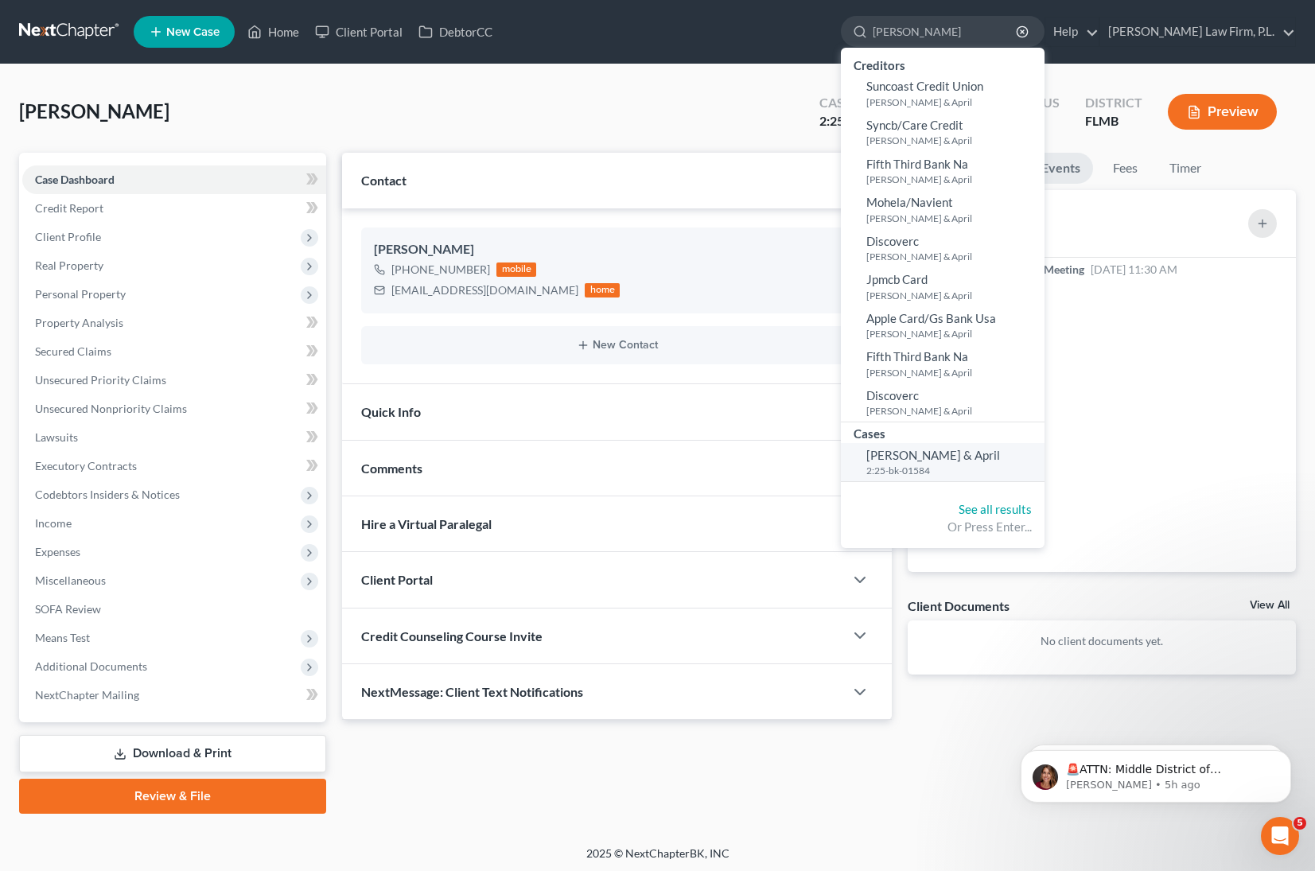
type input "[PERSON_NAME]"
click at [1000, 460] on span "[PERSON_NAME] & April" at bounding box center [934, 455] width 134 height 14
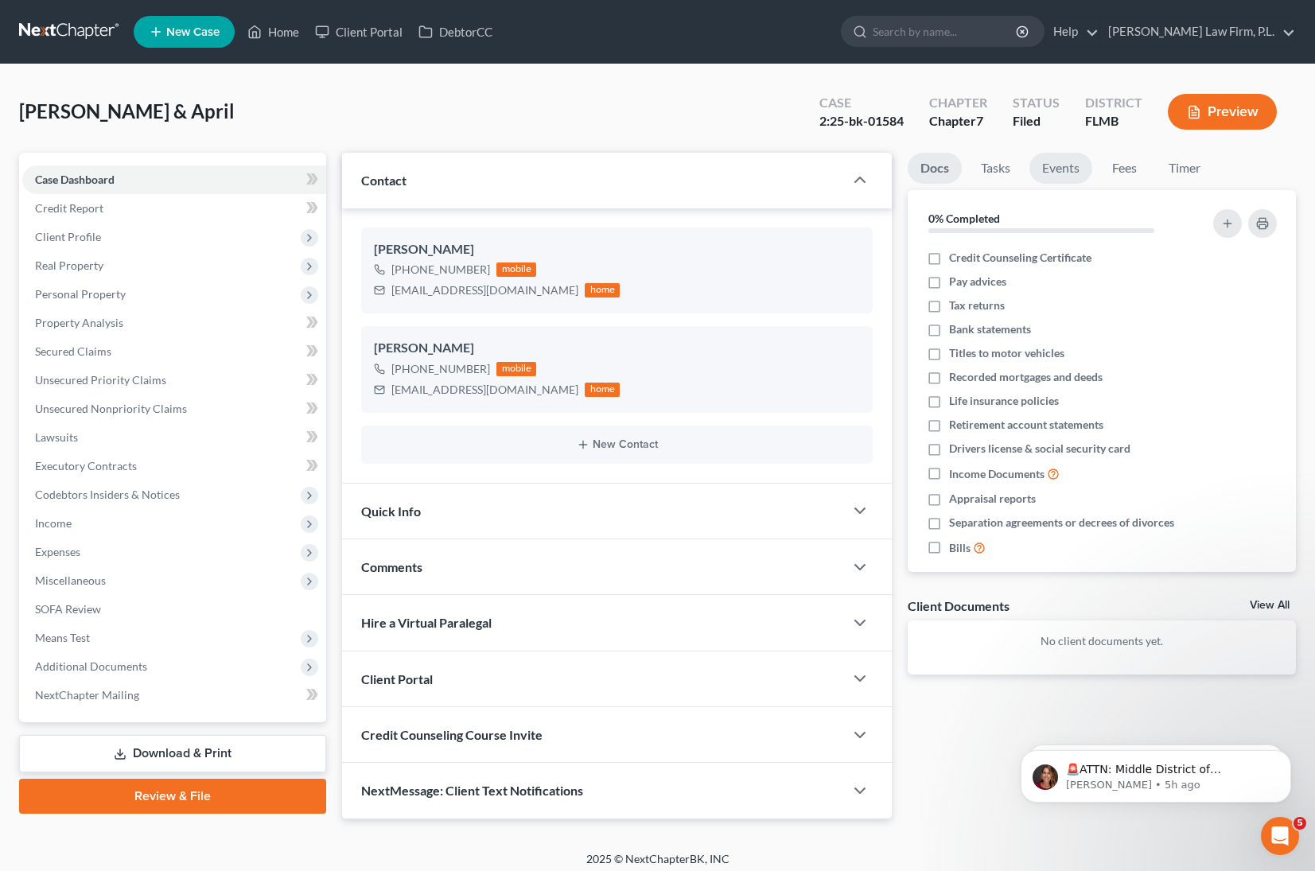
click at [1080, 171] on link "Events" at bounding box center [1061, 168] width 63 height 31
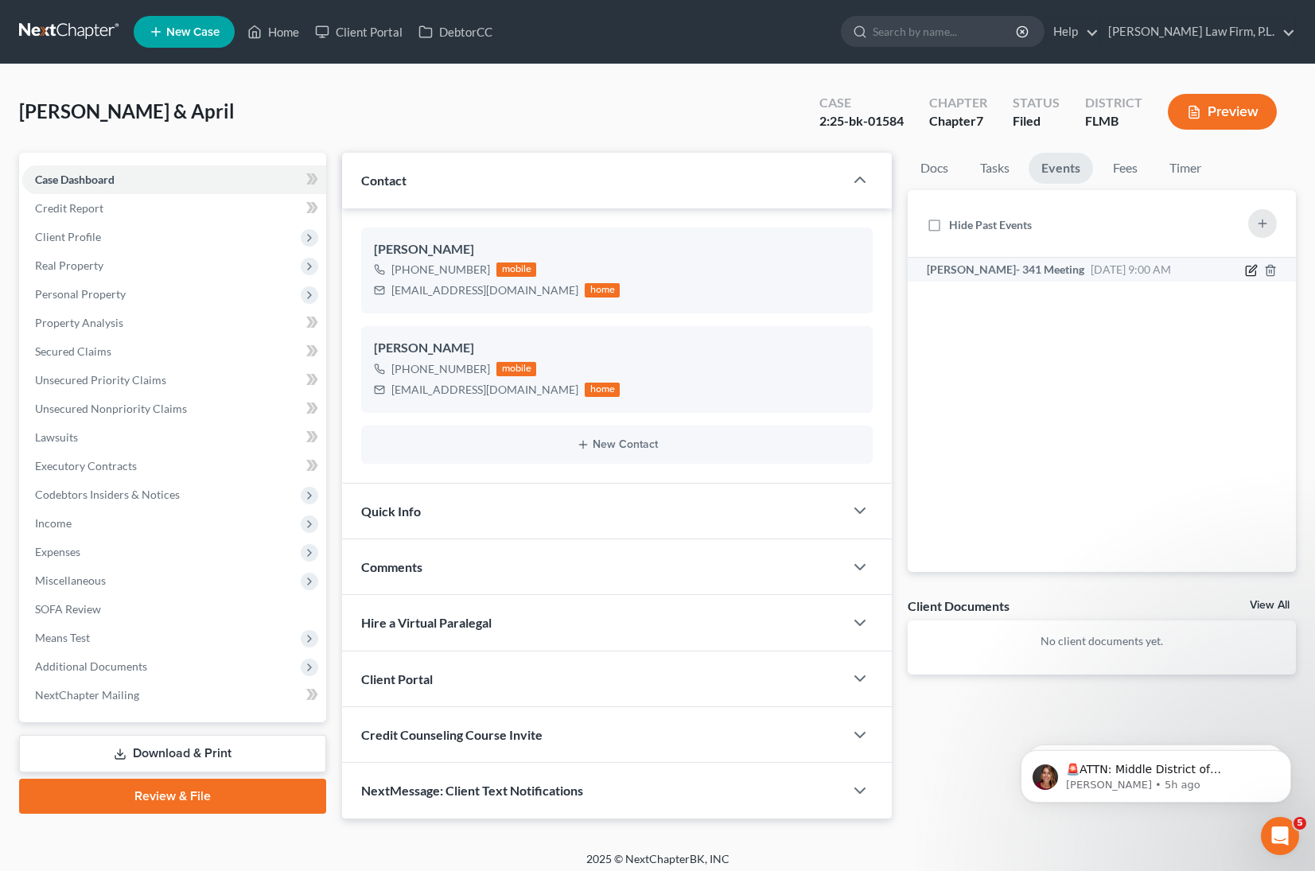
click at [1250, 275] on icon "button" at bounding box center [1251, 270] width 13 height 13
select select "Days"
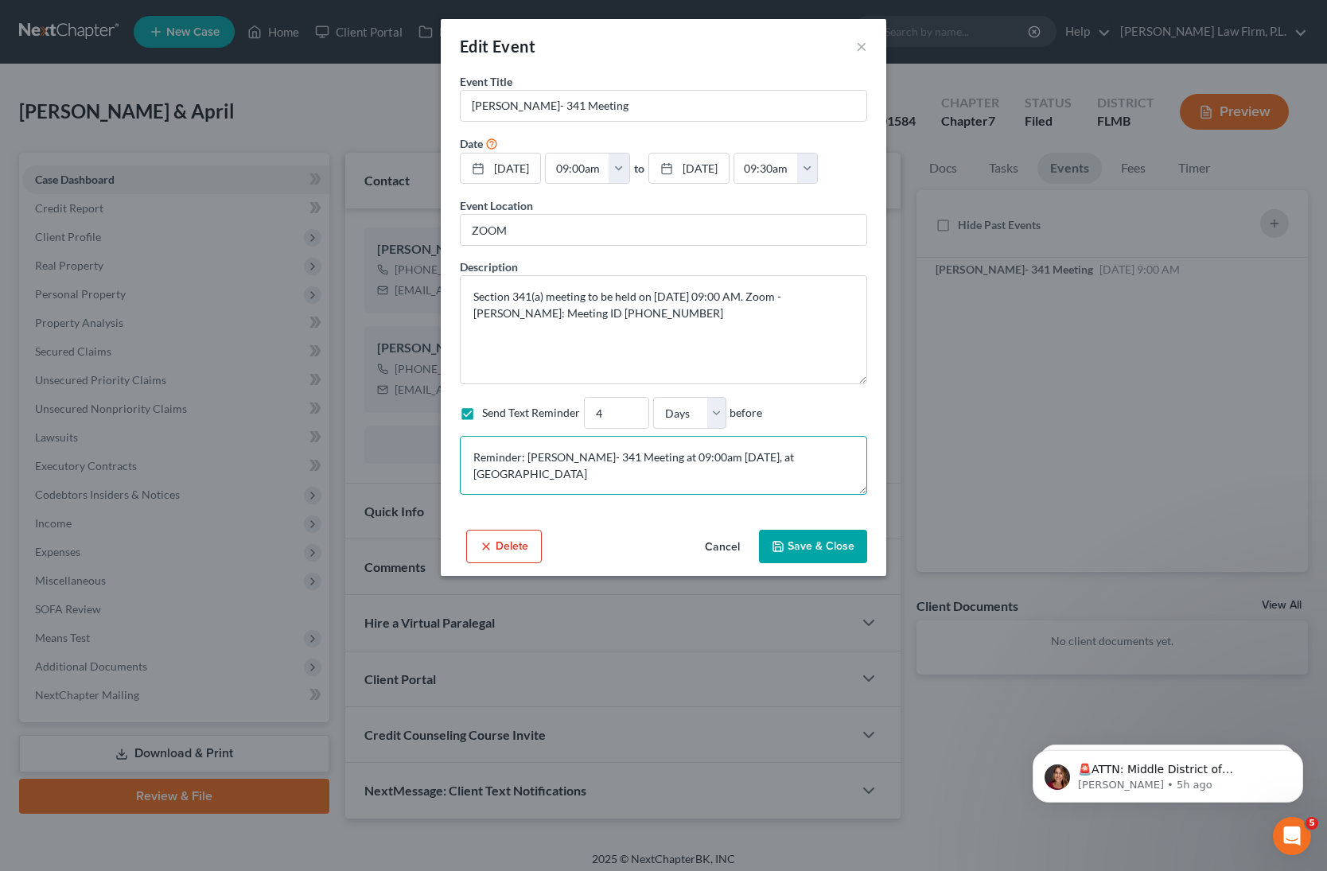
drag, startPoint x: 816, startPoint y: 454, endPoint x: 475, endPoint y: 473, distance: 342.0
click at [473, 475] on textarea "Reminder: [PERSON_NAME]- 341 Meeting at 09:00am [DATE], at [GEOGRAPHIC_DATA] We…" at bounding box center [663, 465] width 407 height 59
click at [791, 546] on button "Save & Close" at bounding box center [813, 546] width 108 height 33
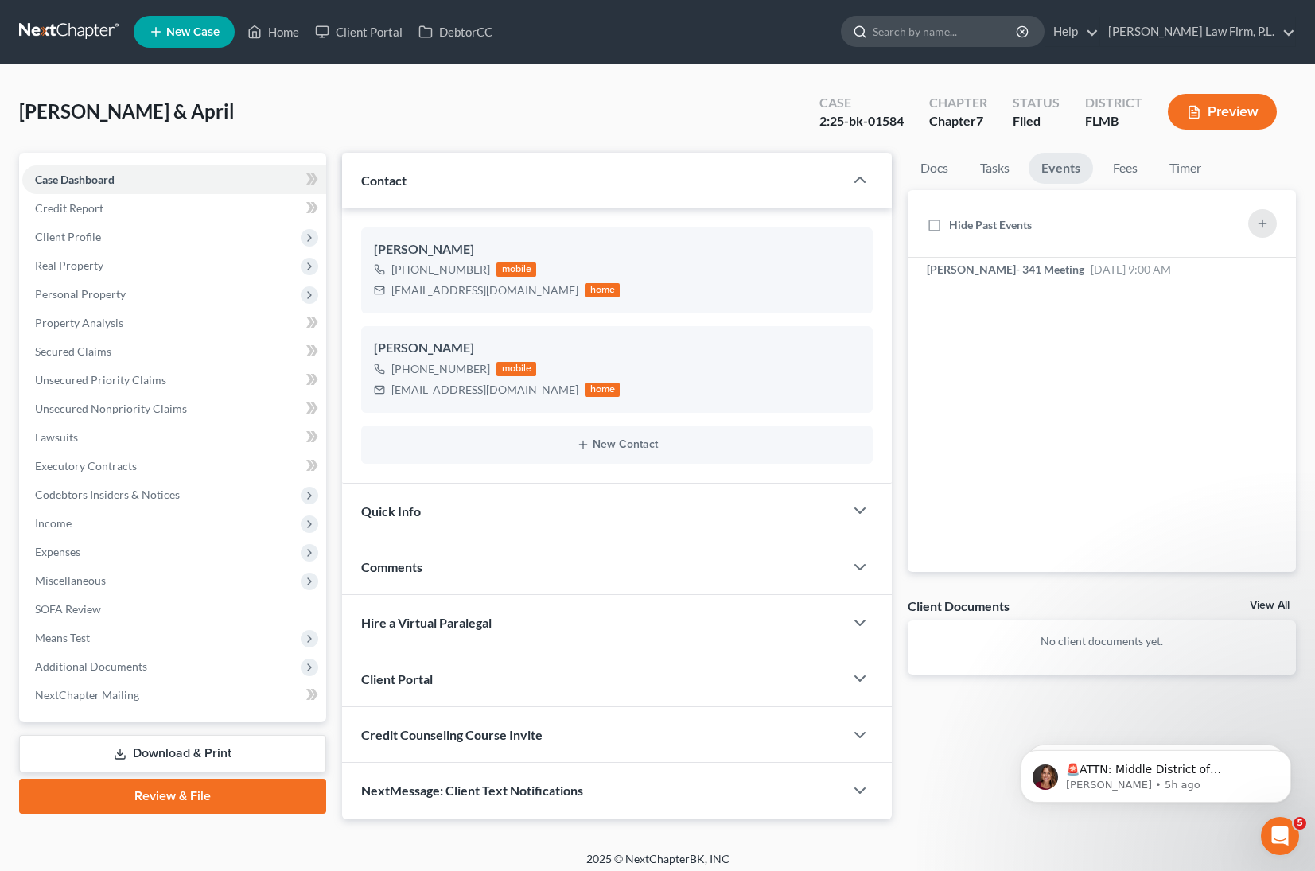
click at [976, 42] on input "search" at bounding box center [946, 31] width 146 height 29
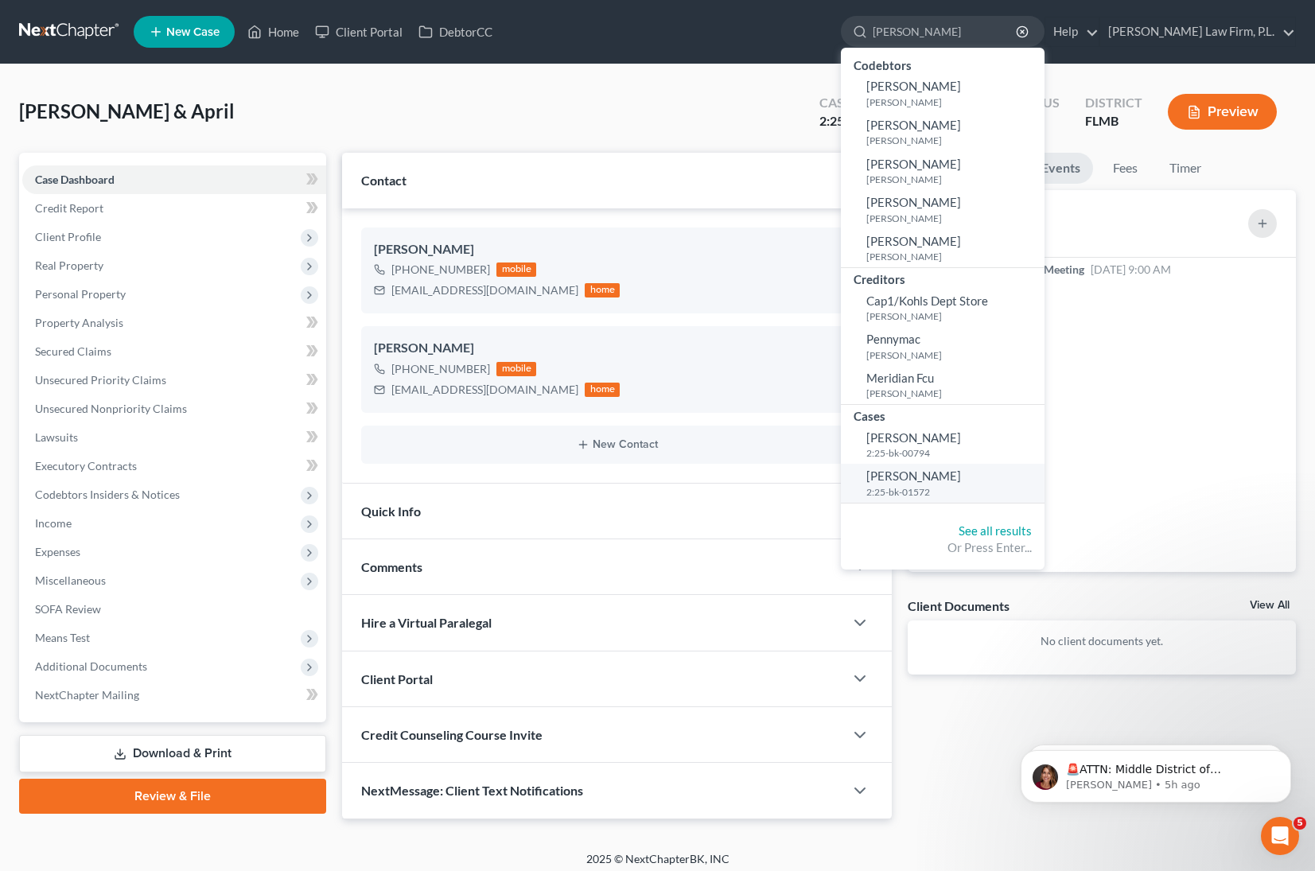
type input "[PERSON_NAME]"
click at [1041, 494] on small "2:25-bk-01572" at bounding box center [954, 492] width 174 height 14
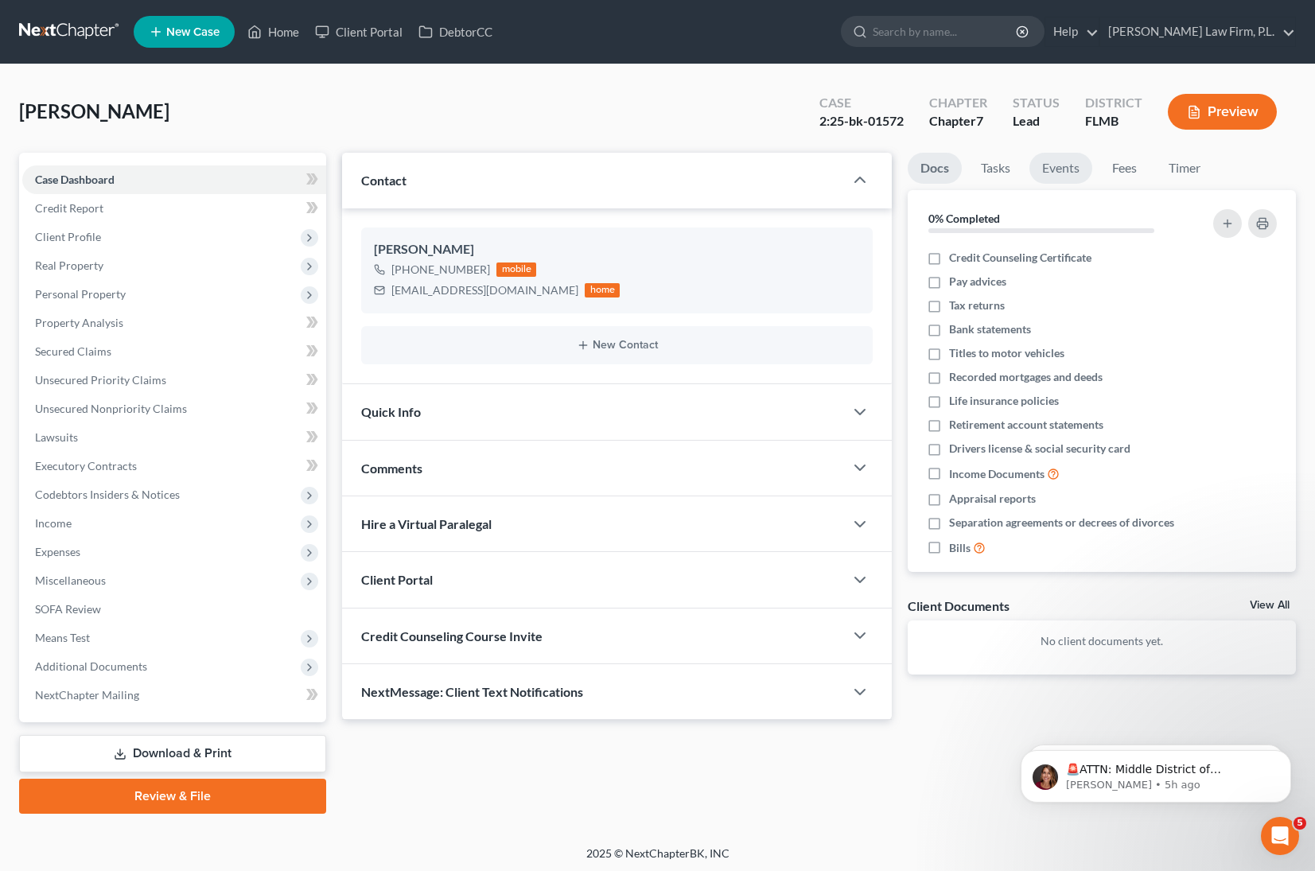
click at [1058, 171] on link "Events" at bounding box center [1061, 168] width 63 height 31
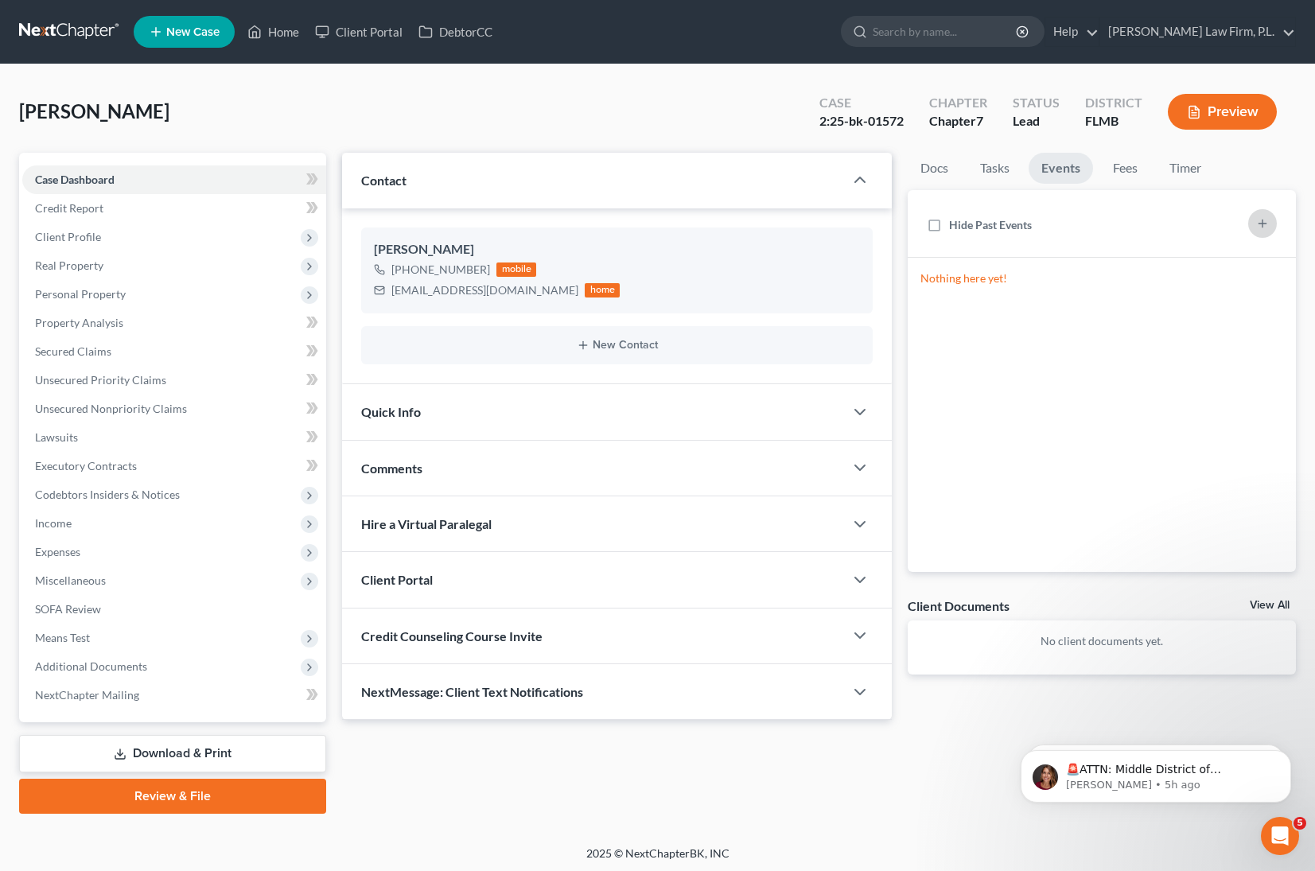
click at [1263, 221] on line "button" at bounding box center [1263, 223] width 0 height 7
select select "Days"
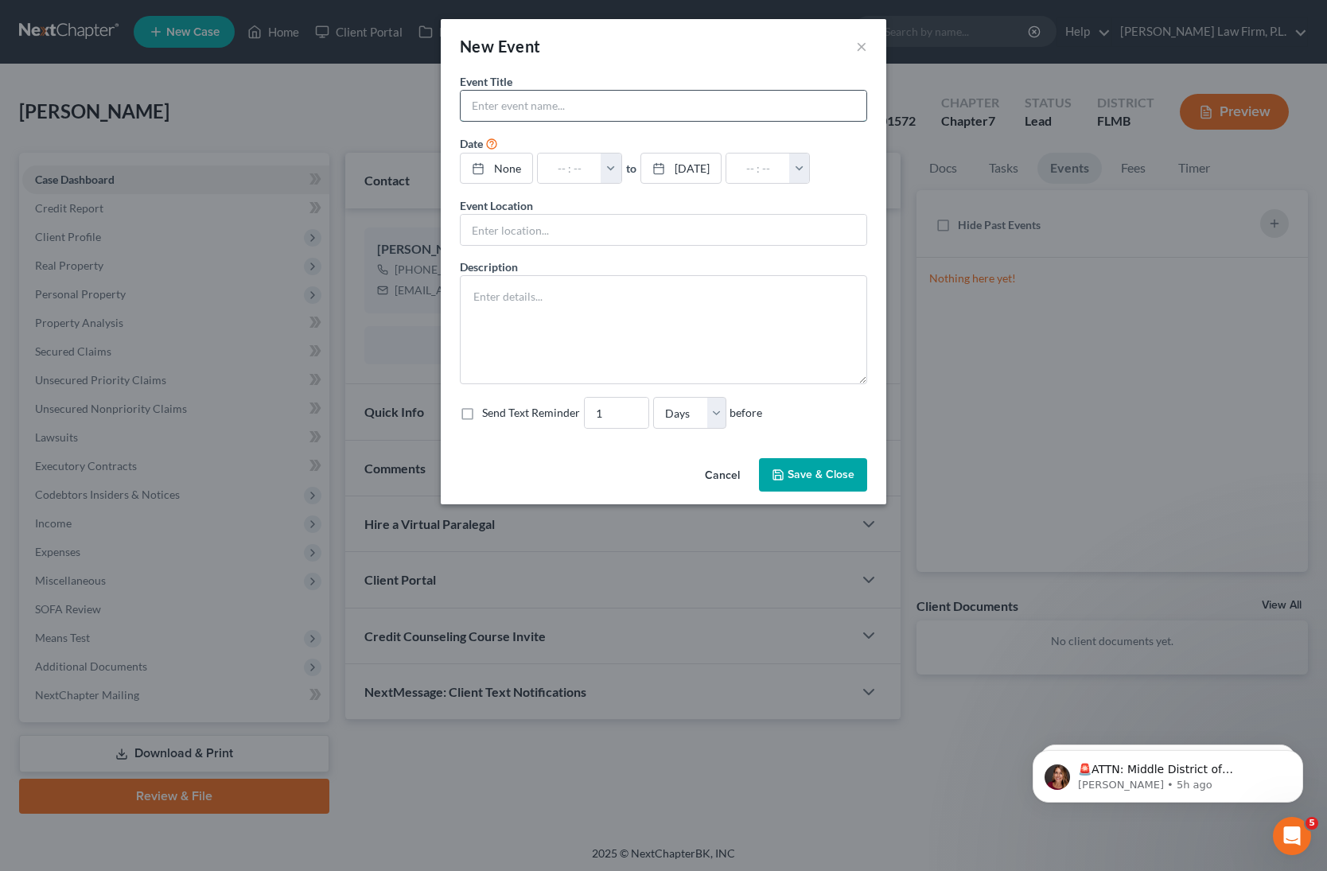
click at [526, 107] on input "text" at bounding box center [664, 106] width 406 height 30
type input "[PERSON_NAME]- 341 Meeting"
click at [506, 161] on link "[DATE]" at bounding box center [501, 169] width 80 height 30
click at [629, 173] on button "button" at bounding box center [619, 169] width 21 height 30
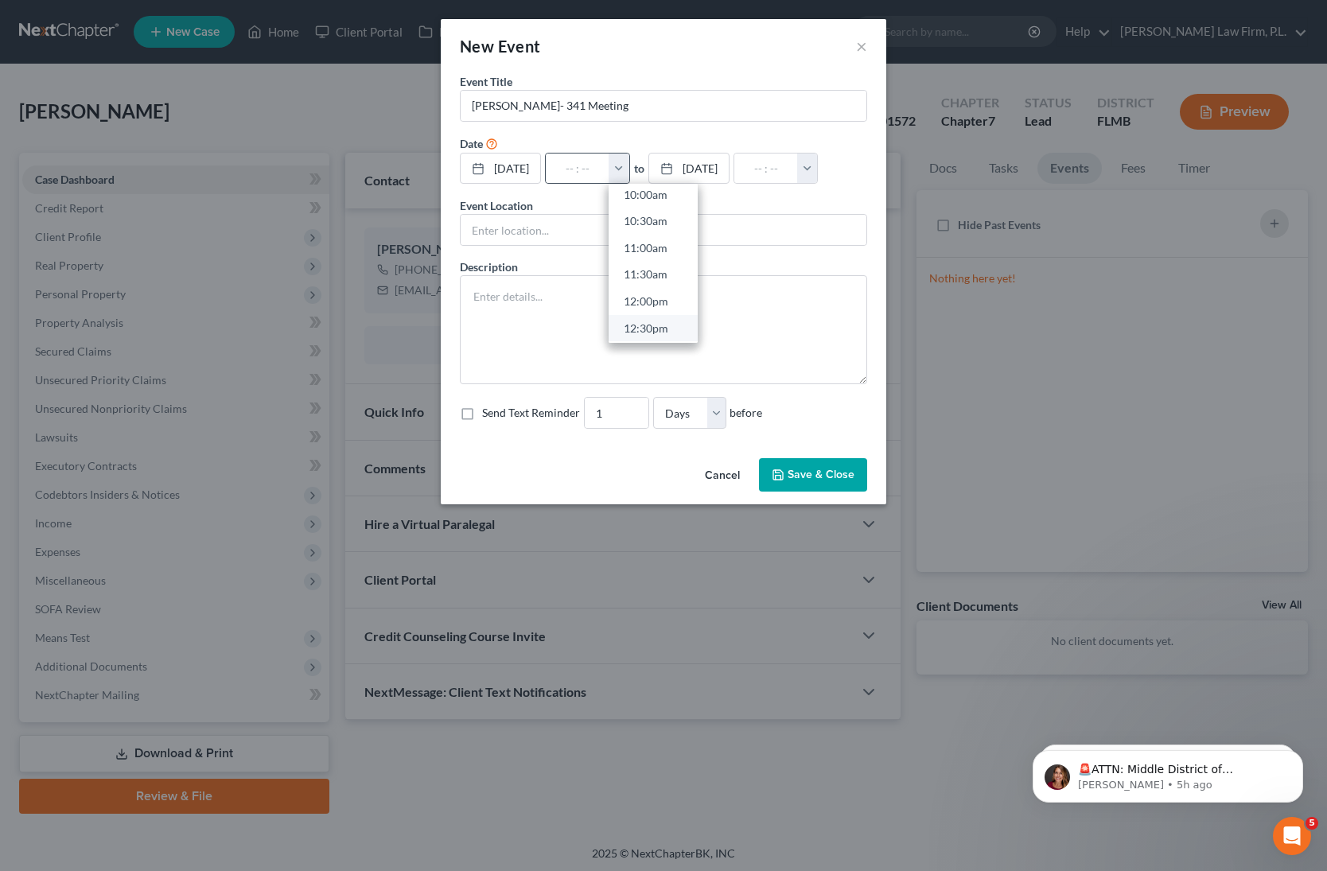
click at [664, 321] on link "12:30pm" at bounding box center [653, 327] width 89 height 27
type input "12:30pm"
click at [798, 172] on input "01:30pm" at bounding box center [766, 169] width 64 height 30
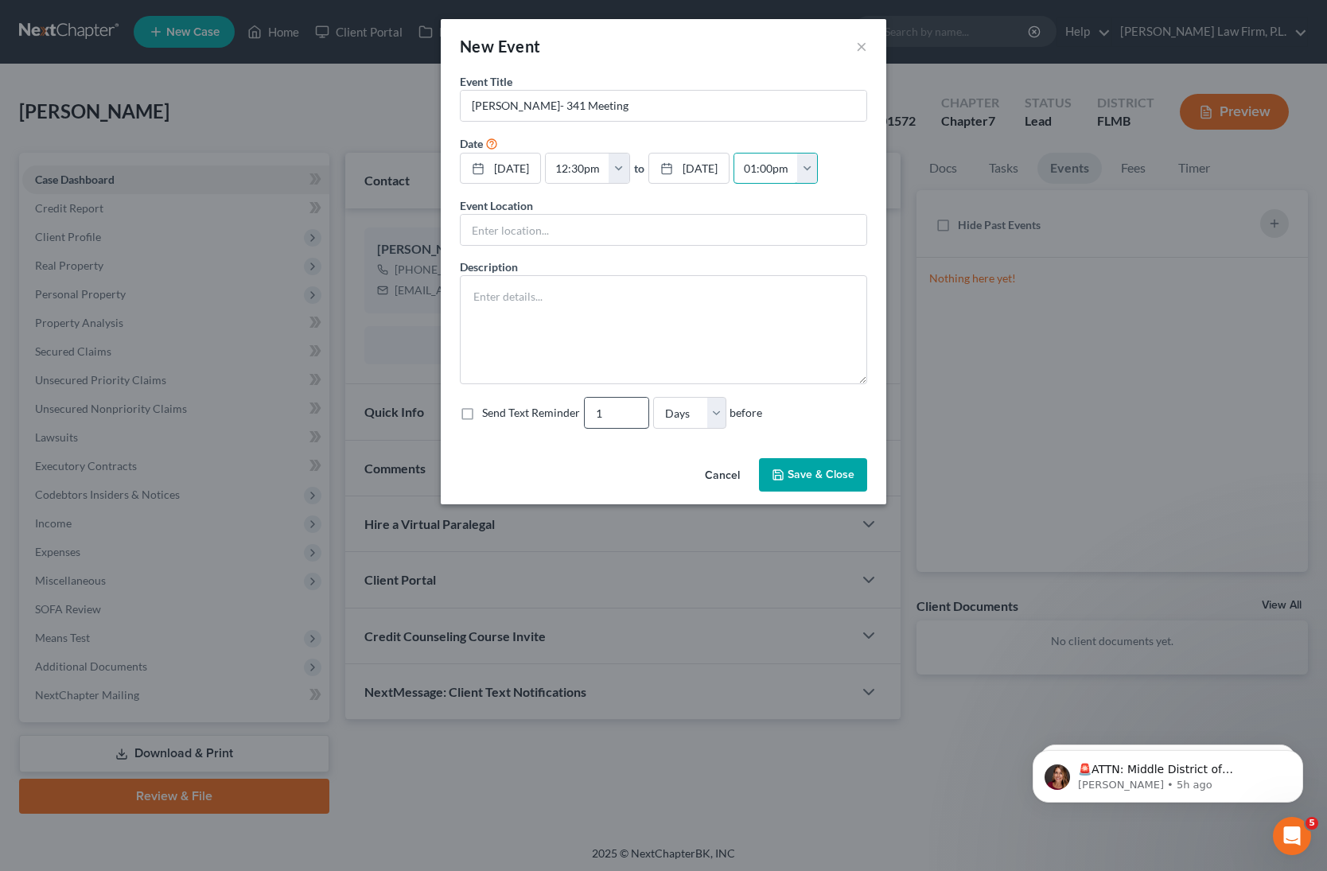
type input "01:00pm"
click at [635, 411] on input "2" at bounding box center [617, 413] width 64 height 30
click at [635, 411] on input "3" at bounding box center [617, 413] width 64 height 30
type input "4"
click at [635, 411] on input "4" at bounding box center [617, 413] width 64 height 30
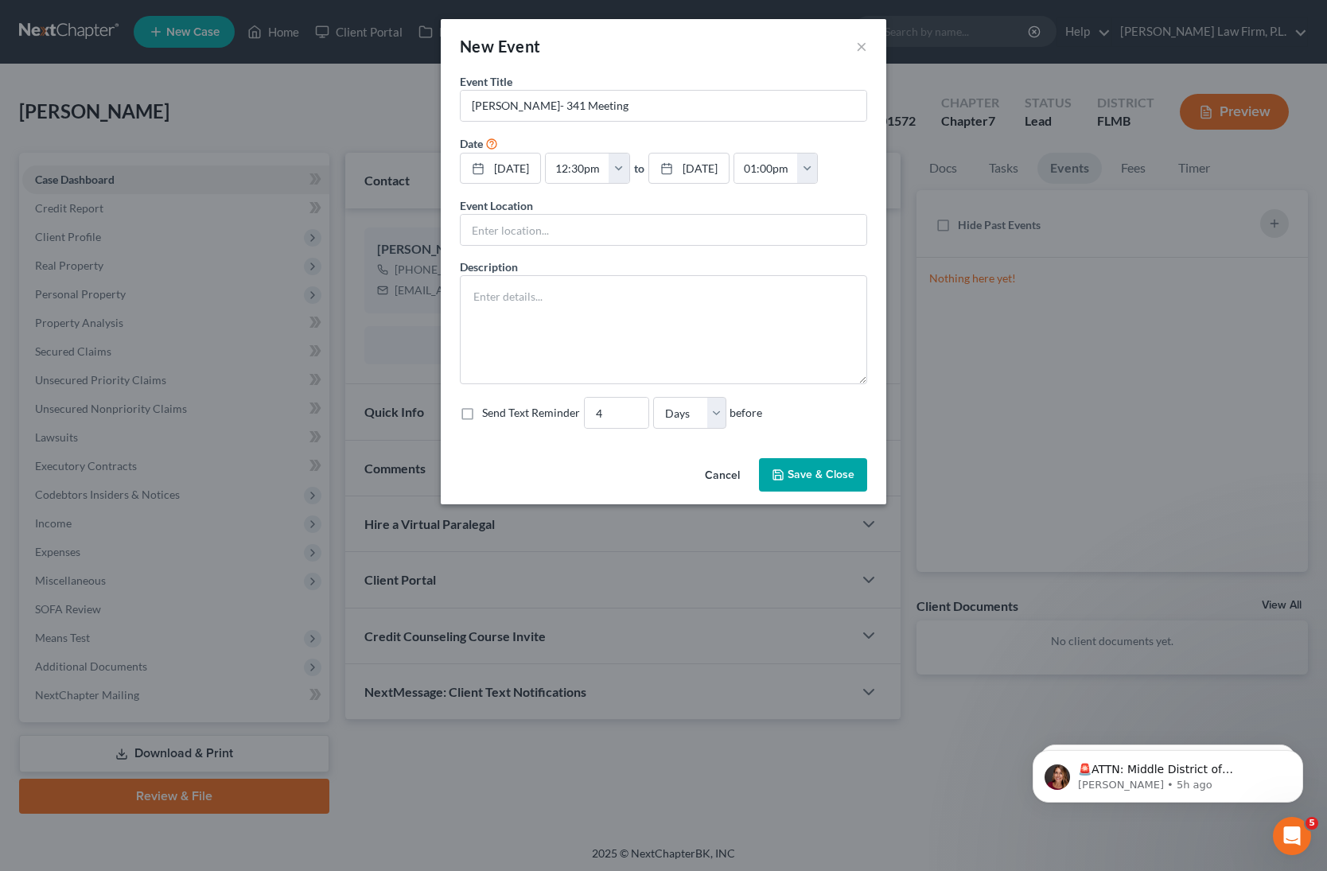
click at [482, 414] on label "Send Text Reminder" at bounding box center [531, 413] width 98 height 16
click at [489, 414] on input "Send Text Reminder" at bounding box center [494, 410] width 10 height 10
checkbox input "true"
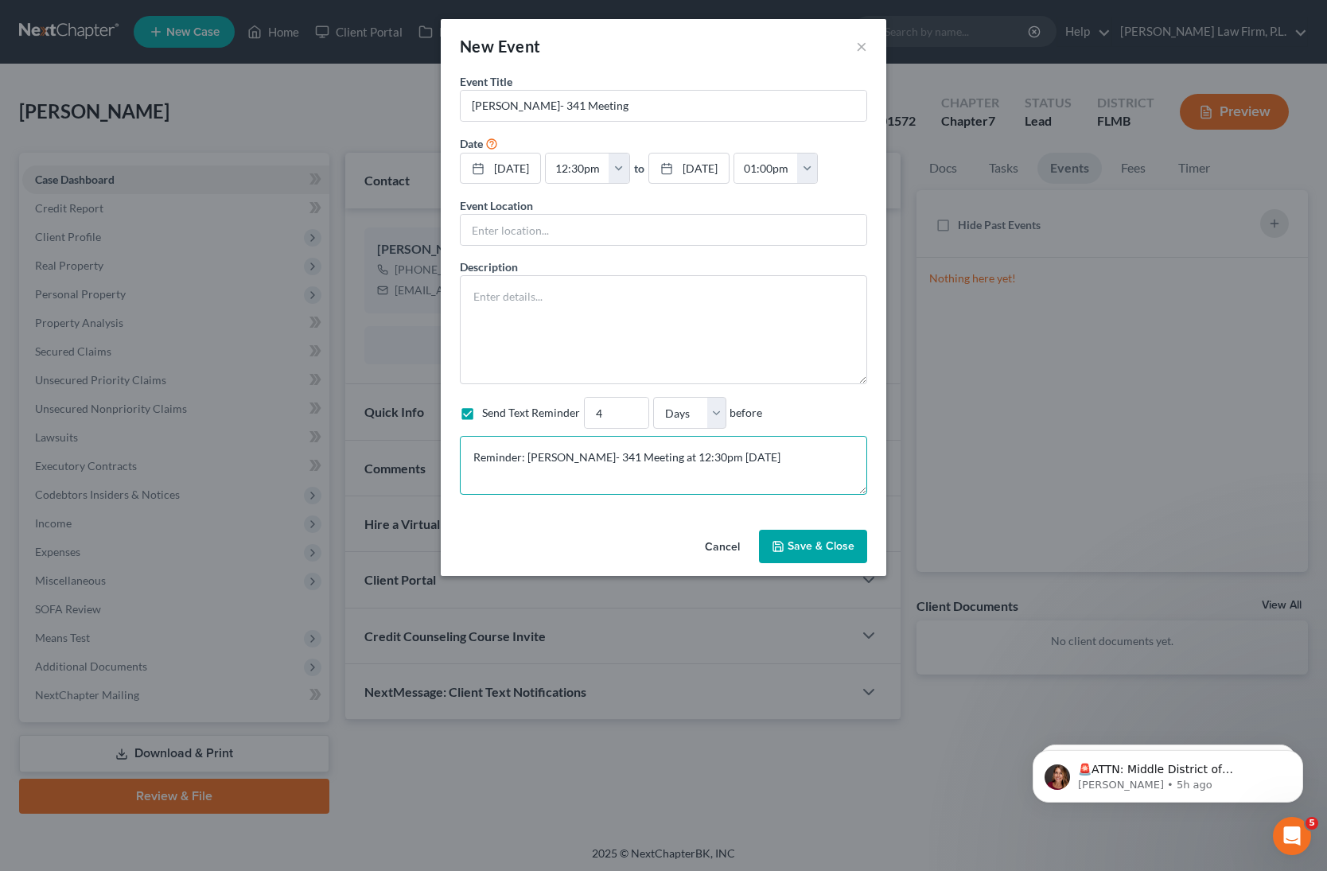
click at [777, 455] on textarea "Reminder: [PERSON_NAME]- 341 Meeting at 12:30pm [DATE]" at bounding box center [663, 465] width 407 height 59
paste textarea "We recommend that you come into the office for your meeting, however, below ple…"
paste textarea "Section 341(a) meeting to be held on [DATE] 12:30 PM. Zoom - Dauval: Meeting ID…"
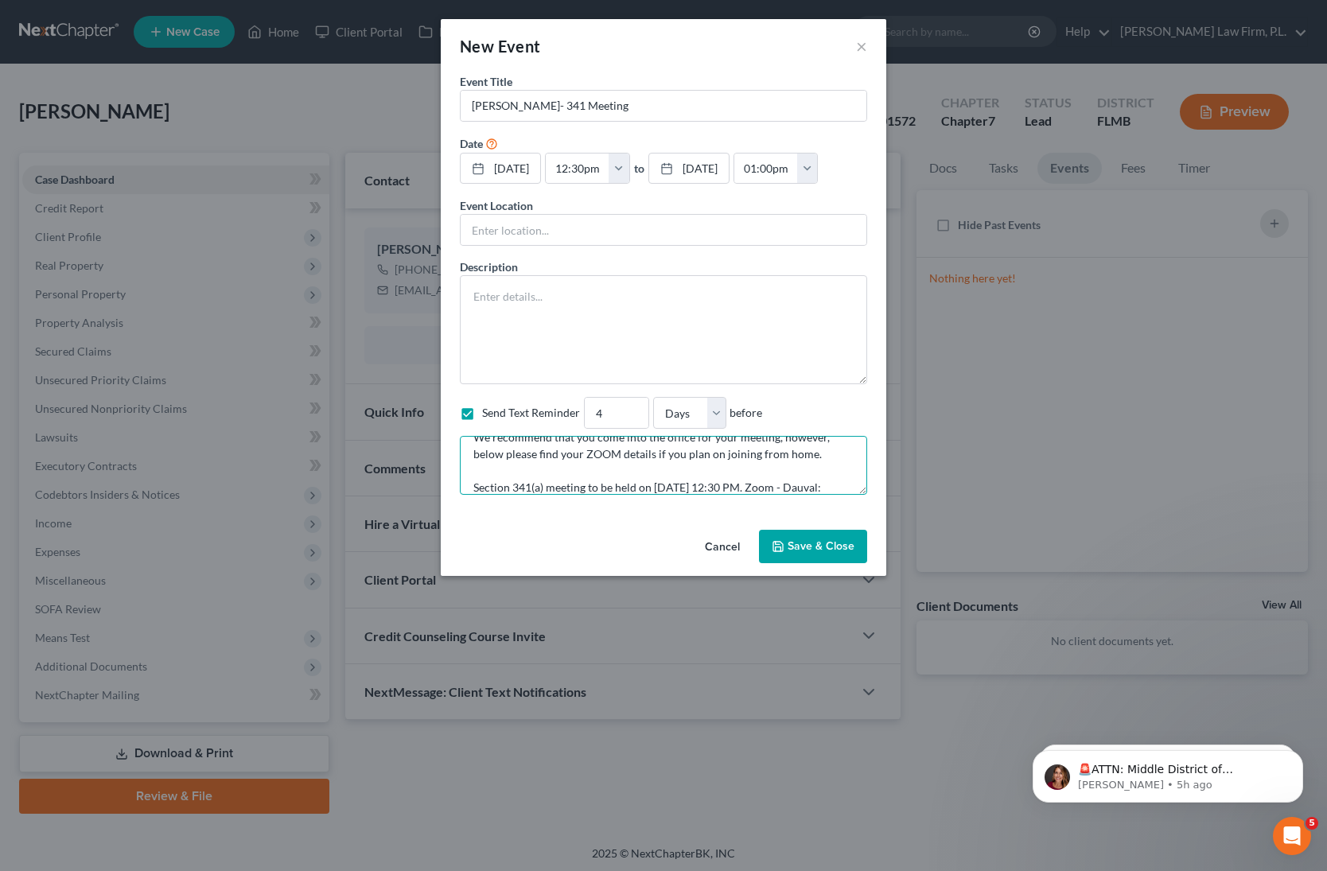
scroll to position [87, 0]
type textarea "Reminder: [PERSON_NAME]- 341 Meeting at 12:30pm [DATE] We recommend that you co…"
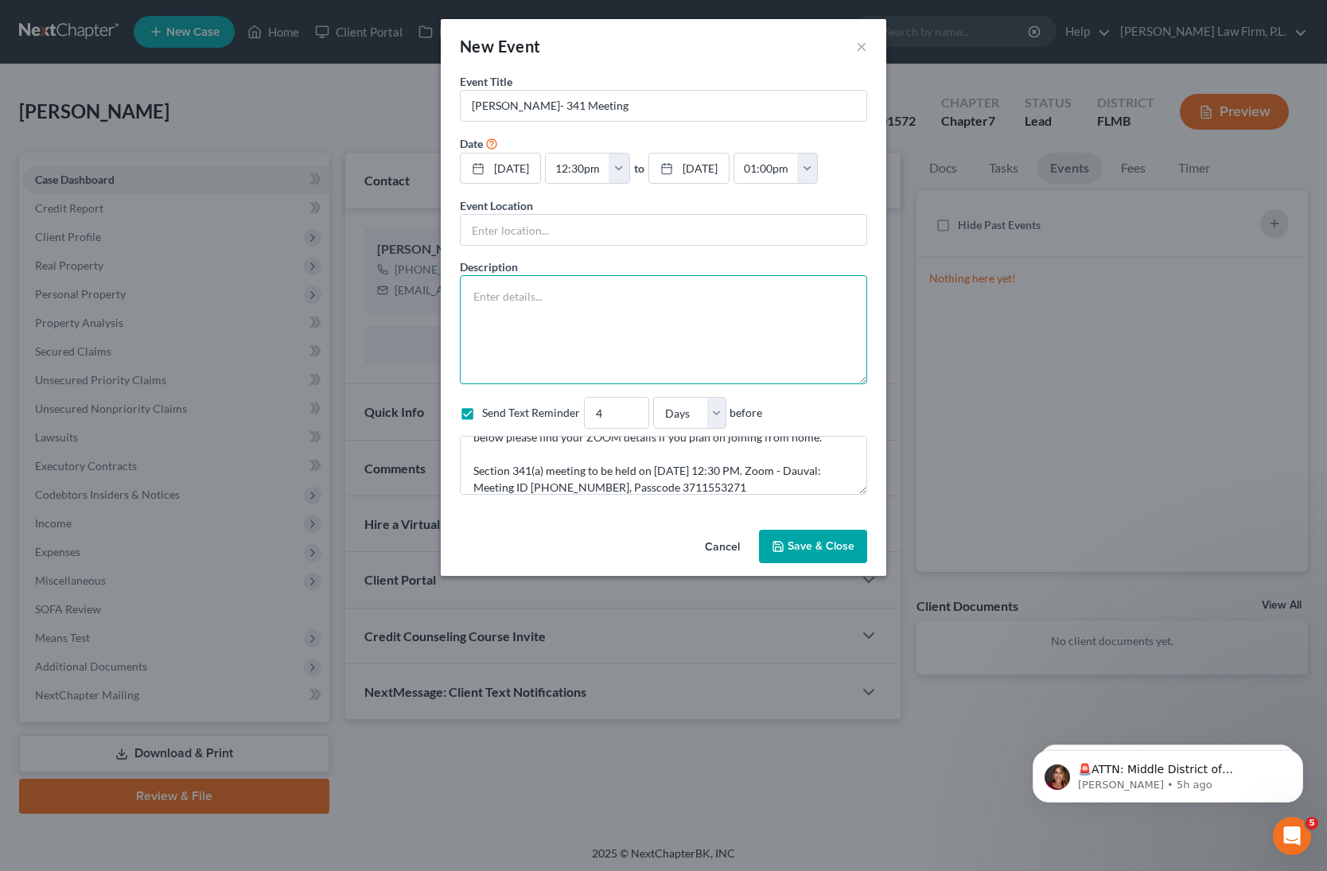
drag, startPoint x: 563, startPoint y: 283, endPoint x: 558, endPoint y: 310, distance: 26.7
click at [563, 284] on textarea at bounding box center [663, 329] width 407 height 109
paste textarea "Section 341(a) meeting to be held on [DATE] 12:30 PM. Zoom - Dauval: Meeting ID…"
type textarea "Section 341(a) meeting to be held on [DATE] 12:30 PM. Zoom - Dauval: Meeting ID…"
click at [550, 222] on input "text" at bounding box center [664, 230] width 406 height 30
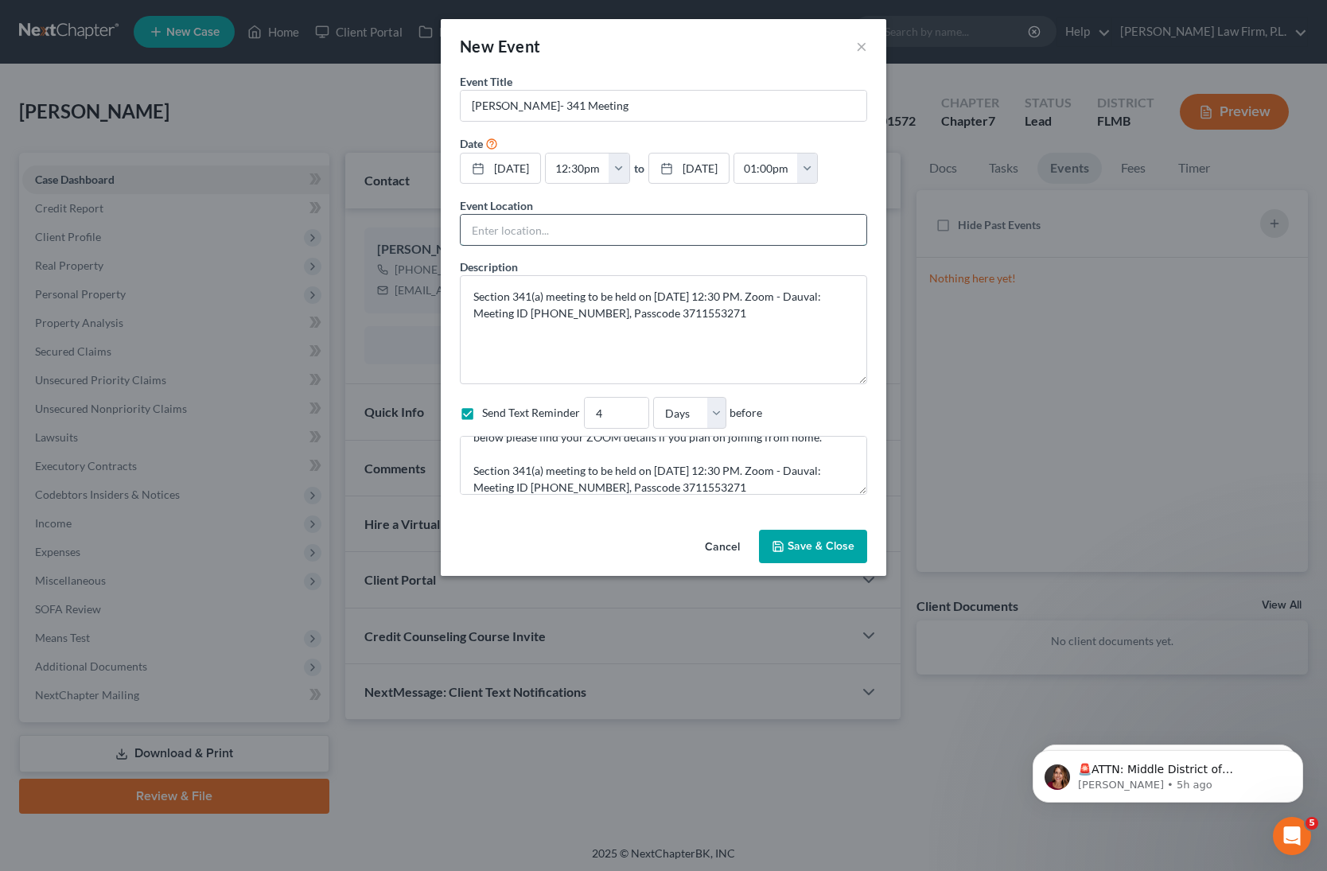
type input "ZOOM"
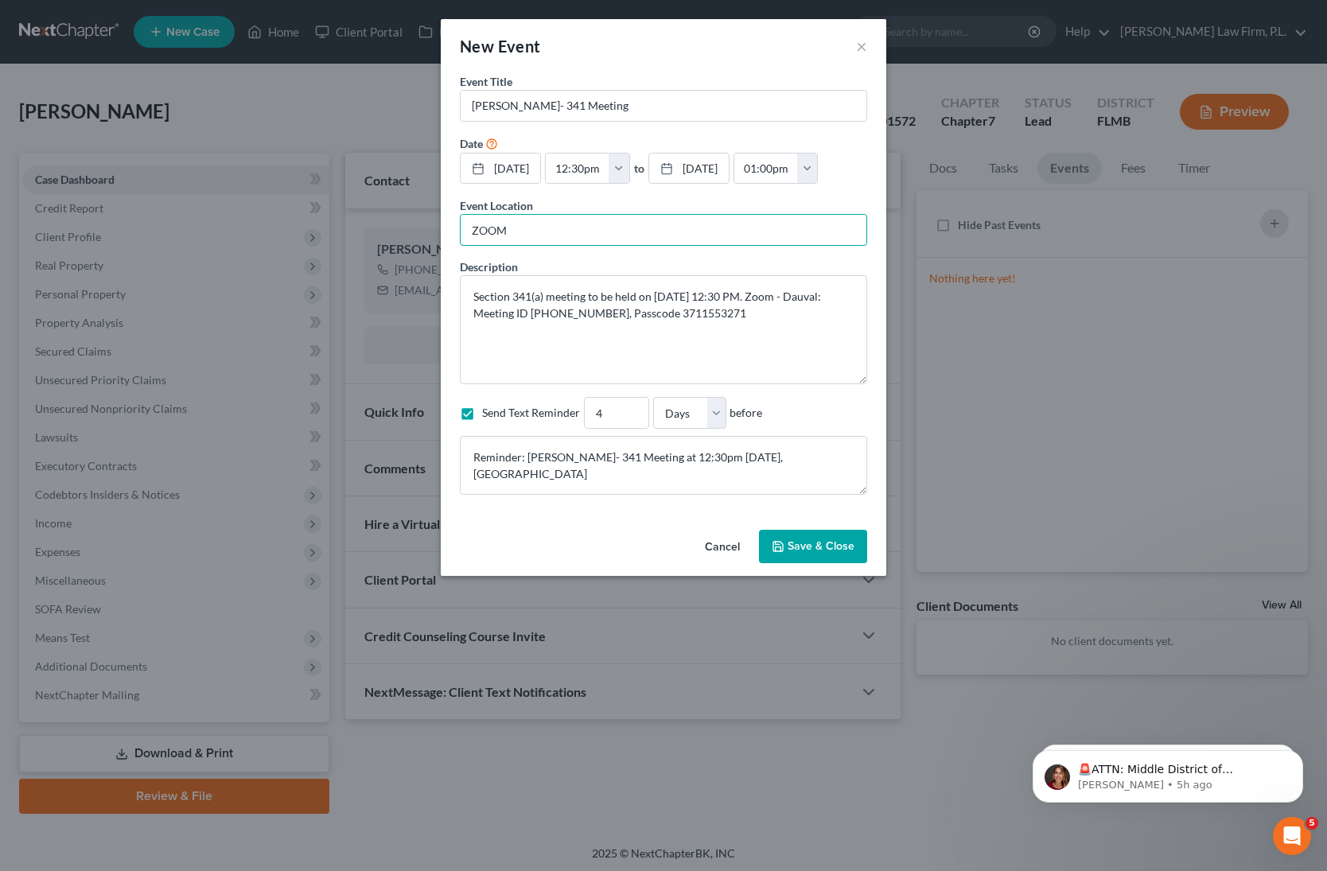
scroll to position [0, 0]
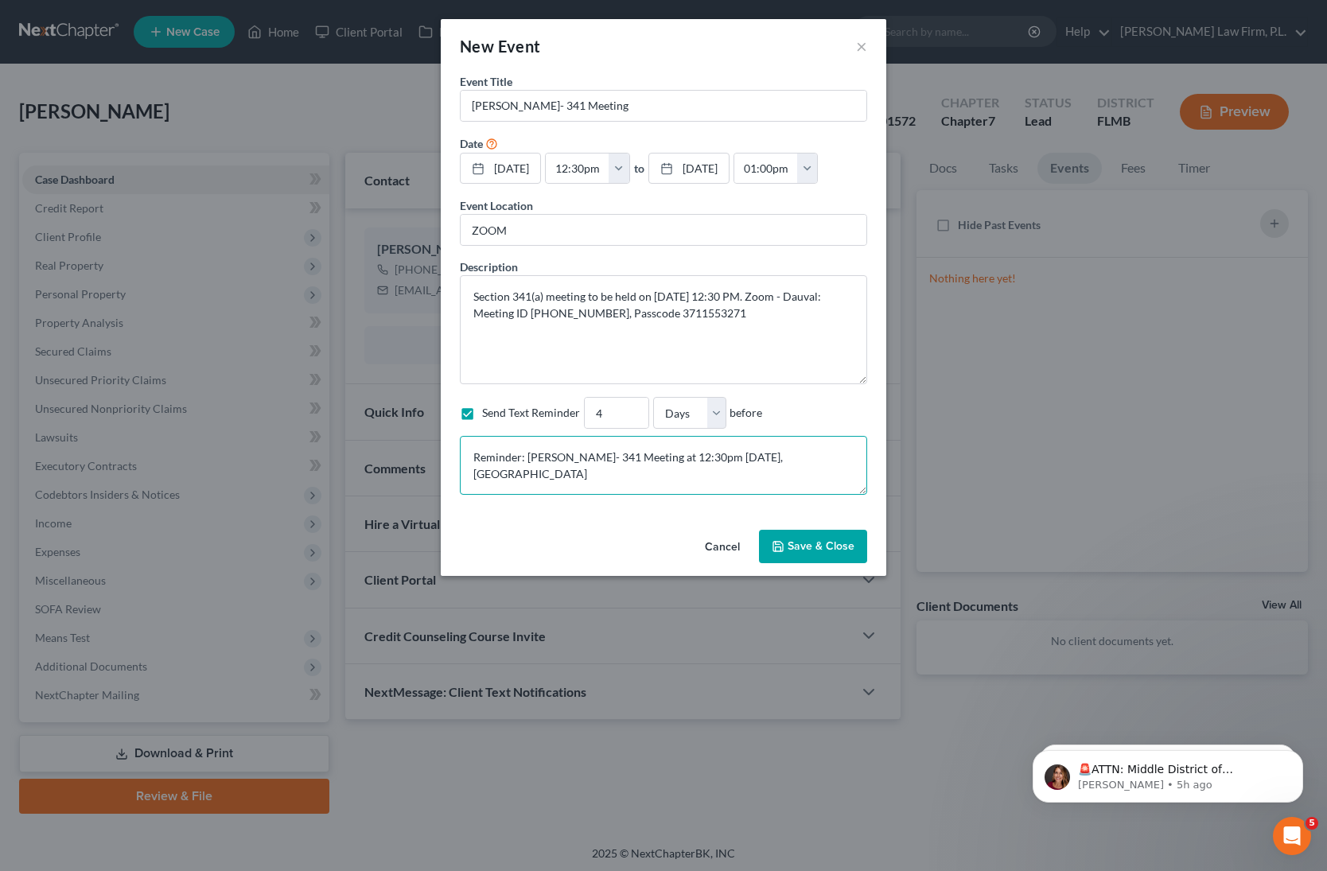
click at [593, 477] on textarea "Reminder: [PERSON_NAME]- 341 Meeting at 12:30pm [DATE], [GEOGRAPHIC_DATA]" at bounding box center [663, 465] width 407 height 59
paste textarea "Section 341(a) meeting to be held on [DATE] 12:30 PM. Zoom - Dauval: Meeting ID…"
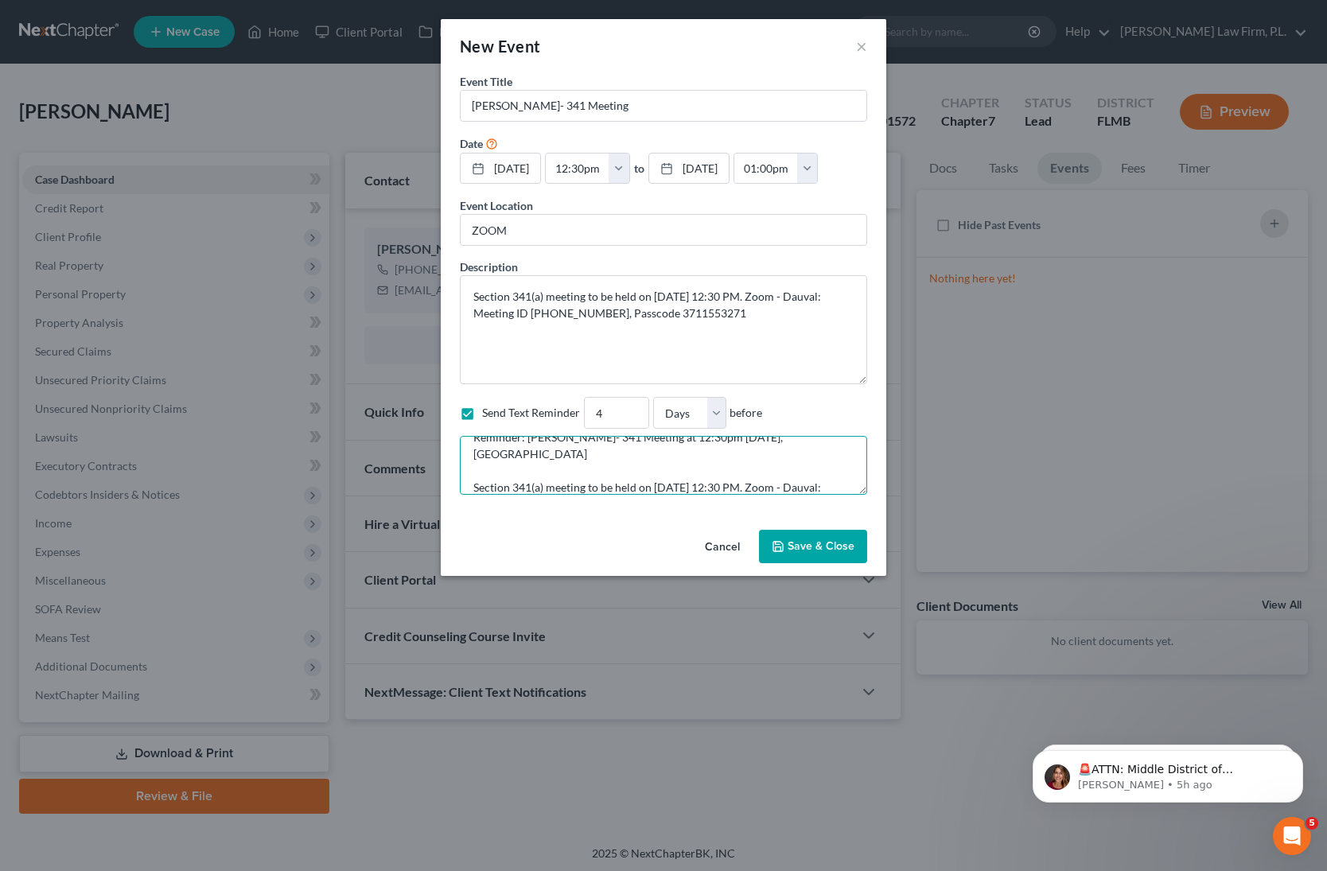
type textarea "Reminder: [PERSON_NAME]- 341 Meeting at 12:30pm [DATE], [GEOGRAPHIC_DATA] Secti…"
click at [786, 545] on button "Save & Close" at bounding box center [813, 546] width 108 height 33
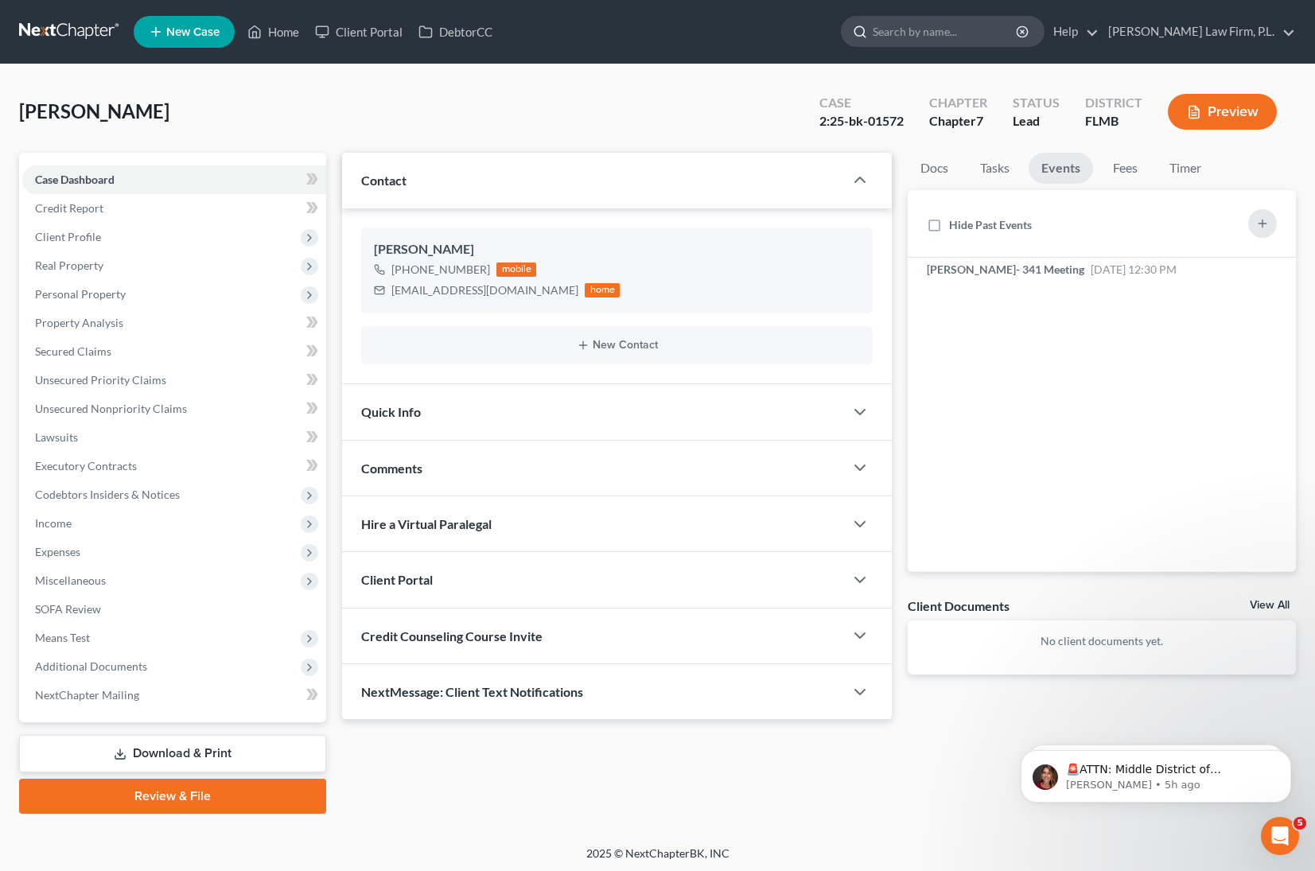
click at [954, 30] on input "search" at bounding box center [946, 31] width 146 height 29
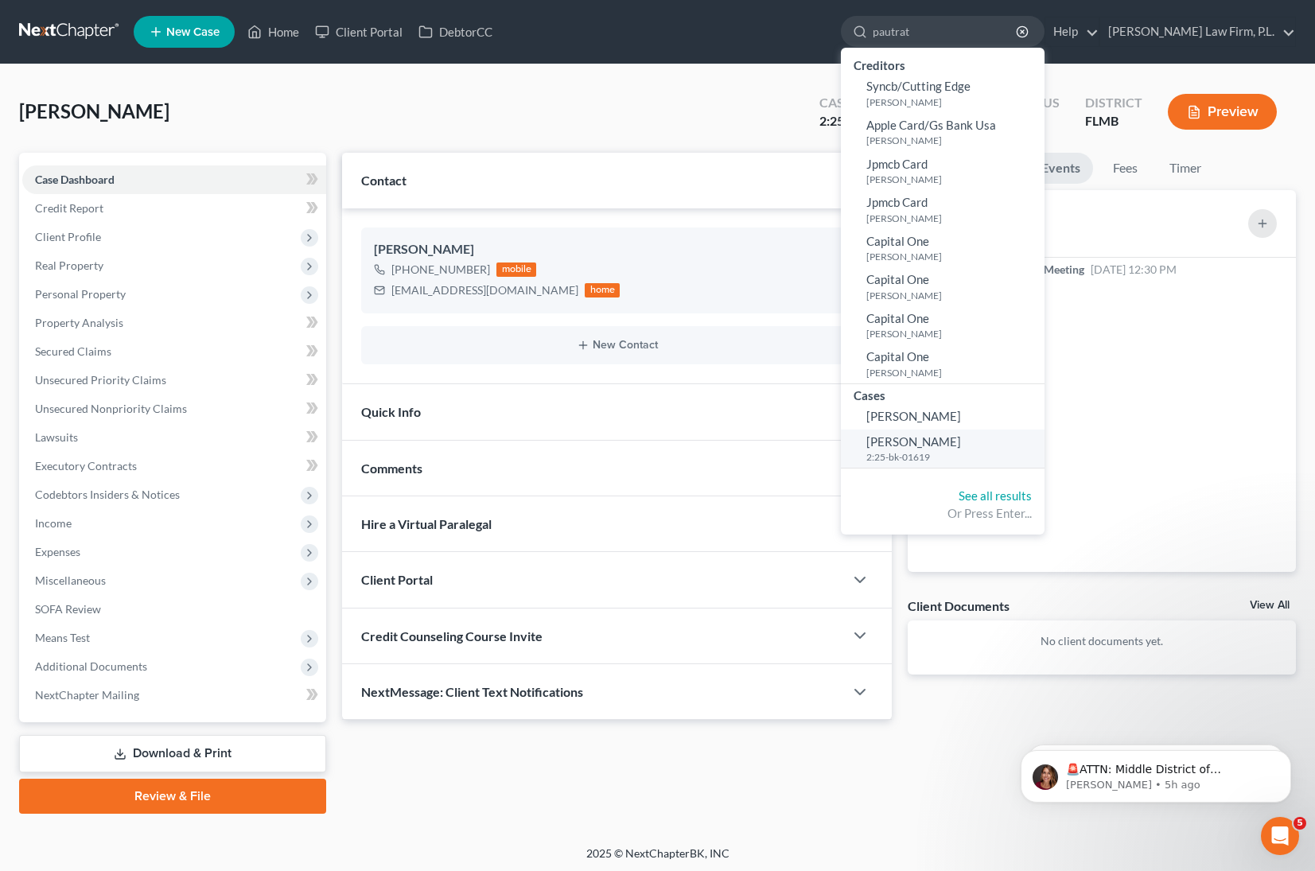
type input "pautrat"
click at [986, 449] on link "[PERSON_NAME] 2:25-bk-01619" at bounding box center [943, 449] width 204 height 39
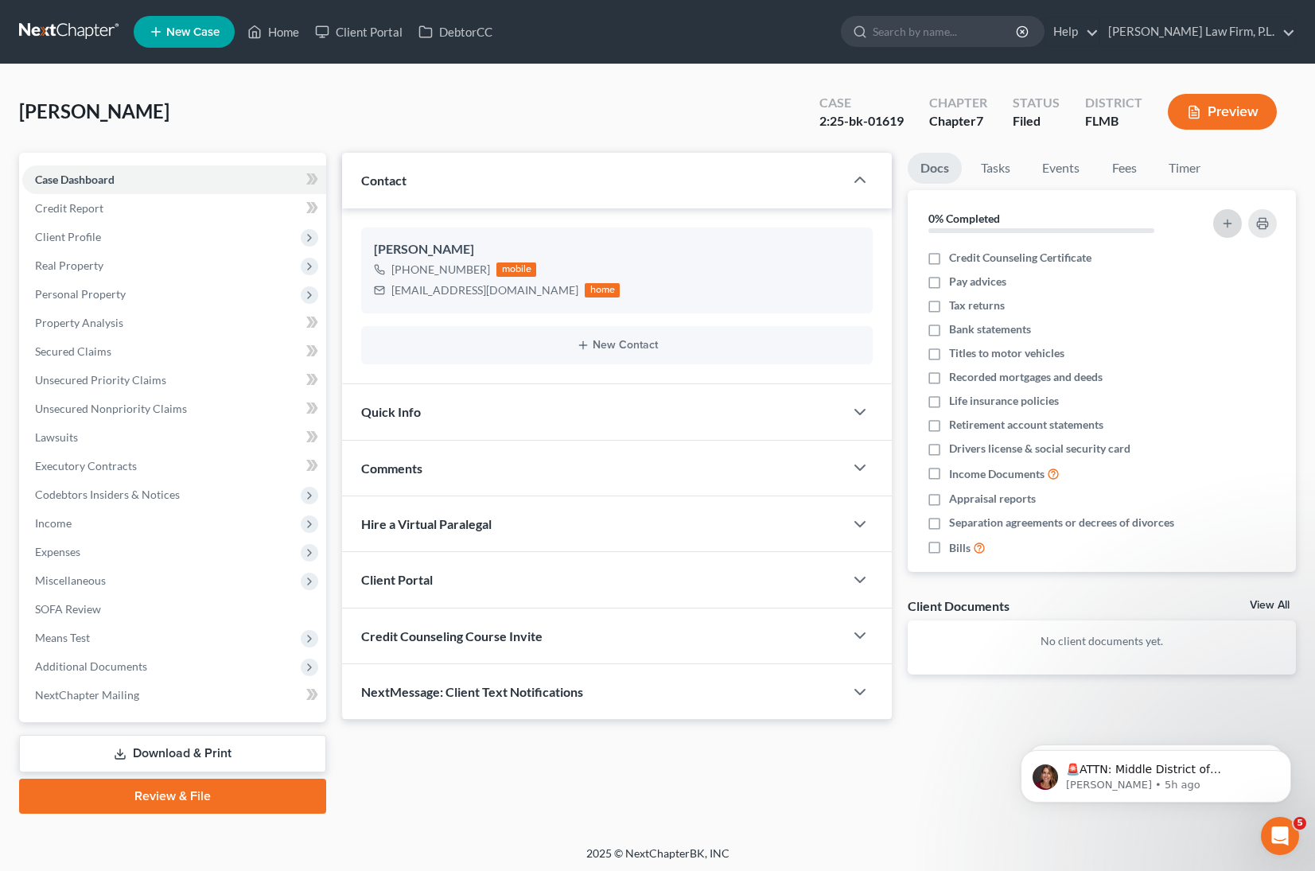
click at [1228, 224] on line "button" at bounding box center [1227, 224] width 7 height 0
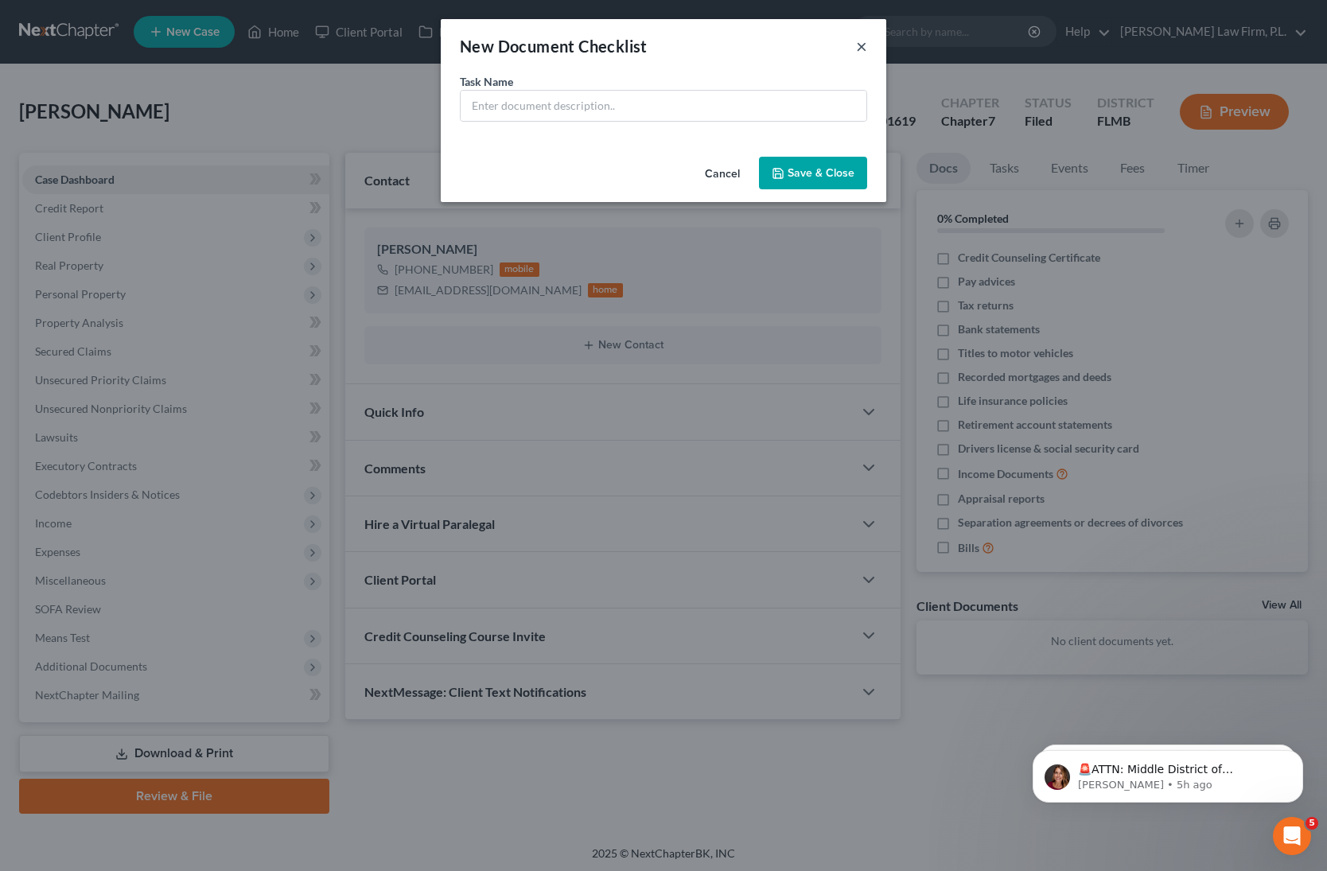
drag, startPoint x: 860, startPoint y: 40, endPoint x: 882, endPoint y: 41, distance: 21.5
click at [860, 41] on button "×" at bounding box center [861, 46] width 11 height 19
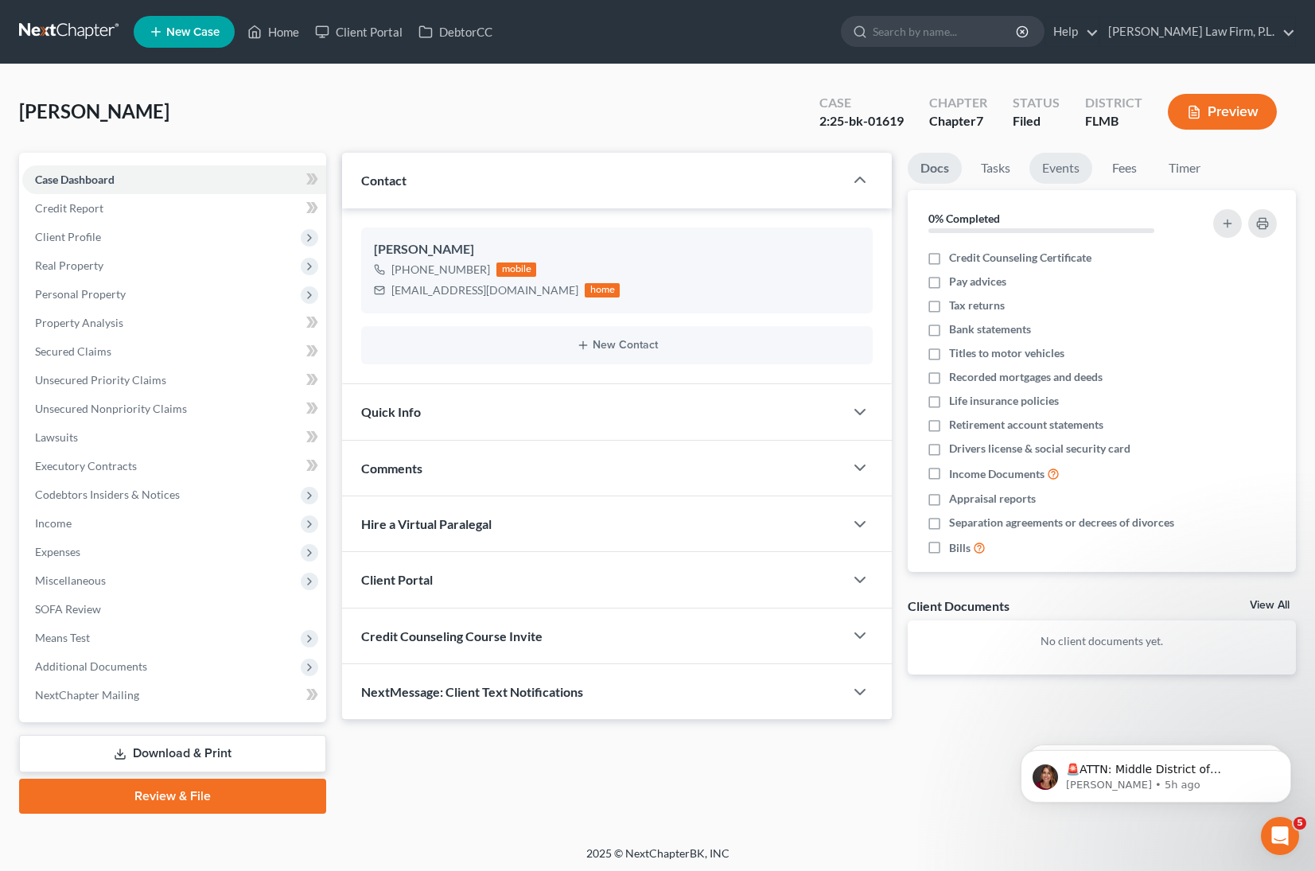
click at [1073, 166] on link "Events" at bounding box center [1061, 168] width 63 height 31
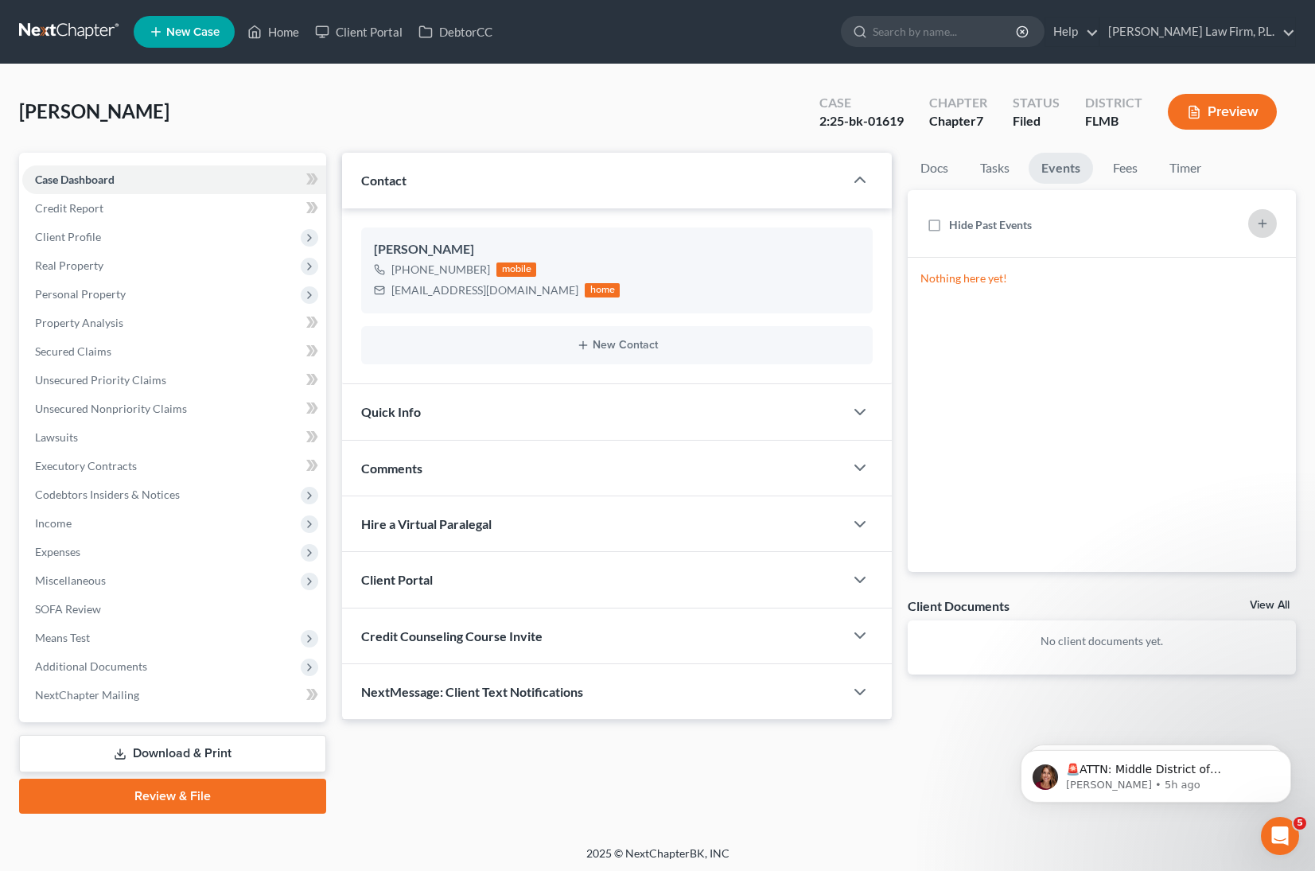
click at [1264, 224] on icon "button" at bounding box center [1263, 223] width 13 height 13
select select "Days"
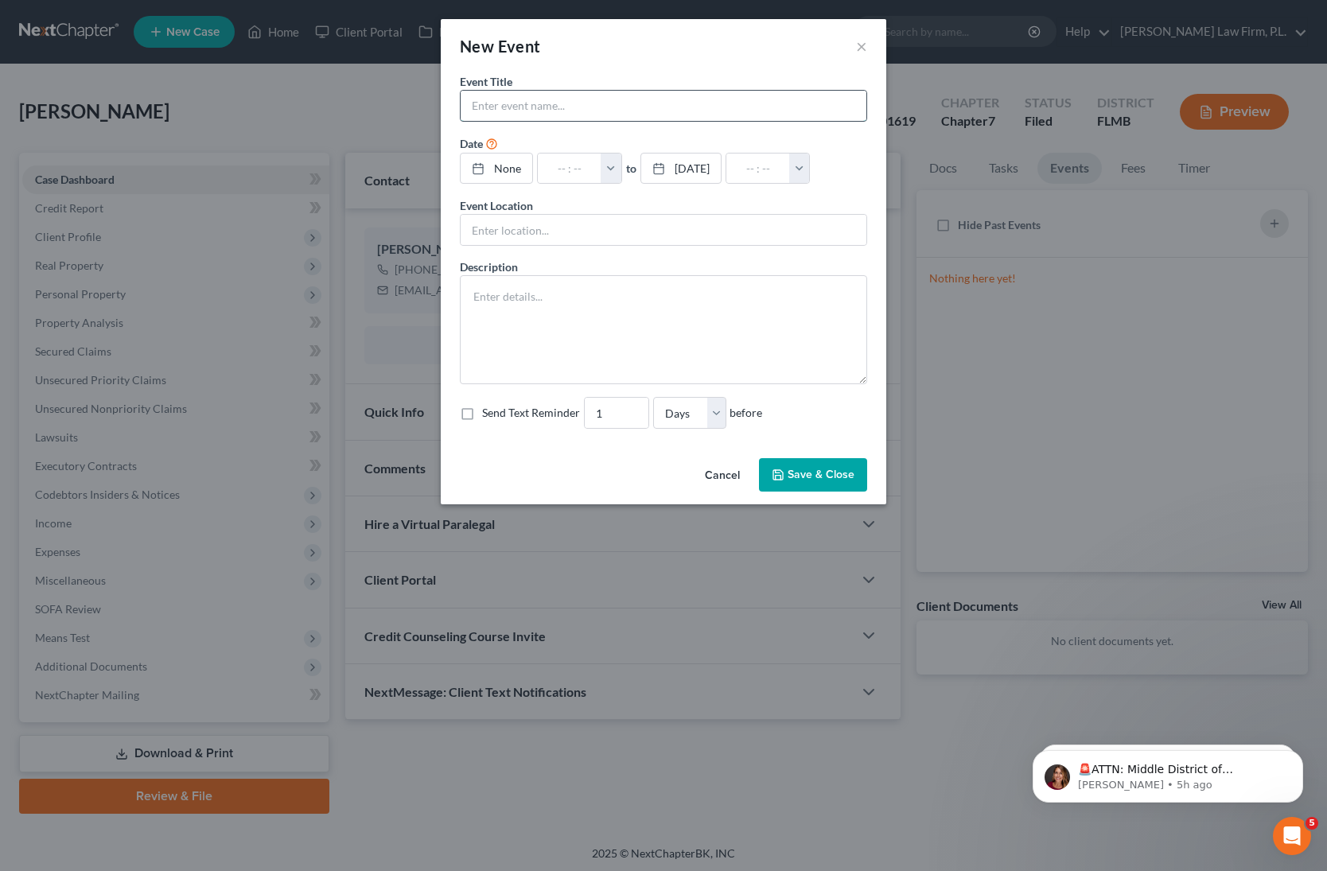
click at [551, 102] on input "text" at bounding box center [664, 106] width 406 height 30
type input "Pautrat- 341 Meeting"
type input "[DATE]"
click at [486, 164] on div at bounding box center [483, 169] width 22 height 14
click at [629, 172] on button "button" at bounding box center [619, 169] width 21 height 30
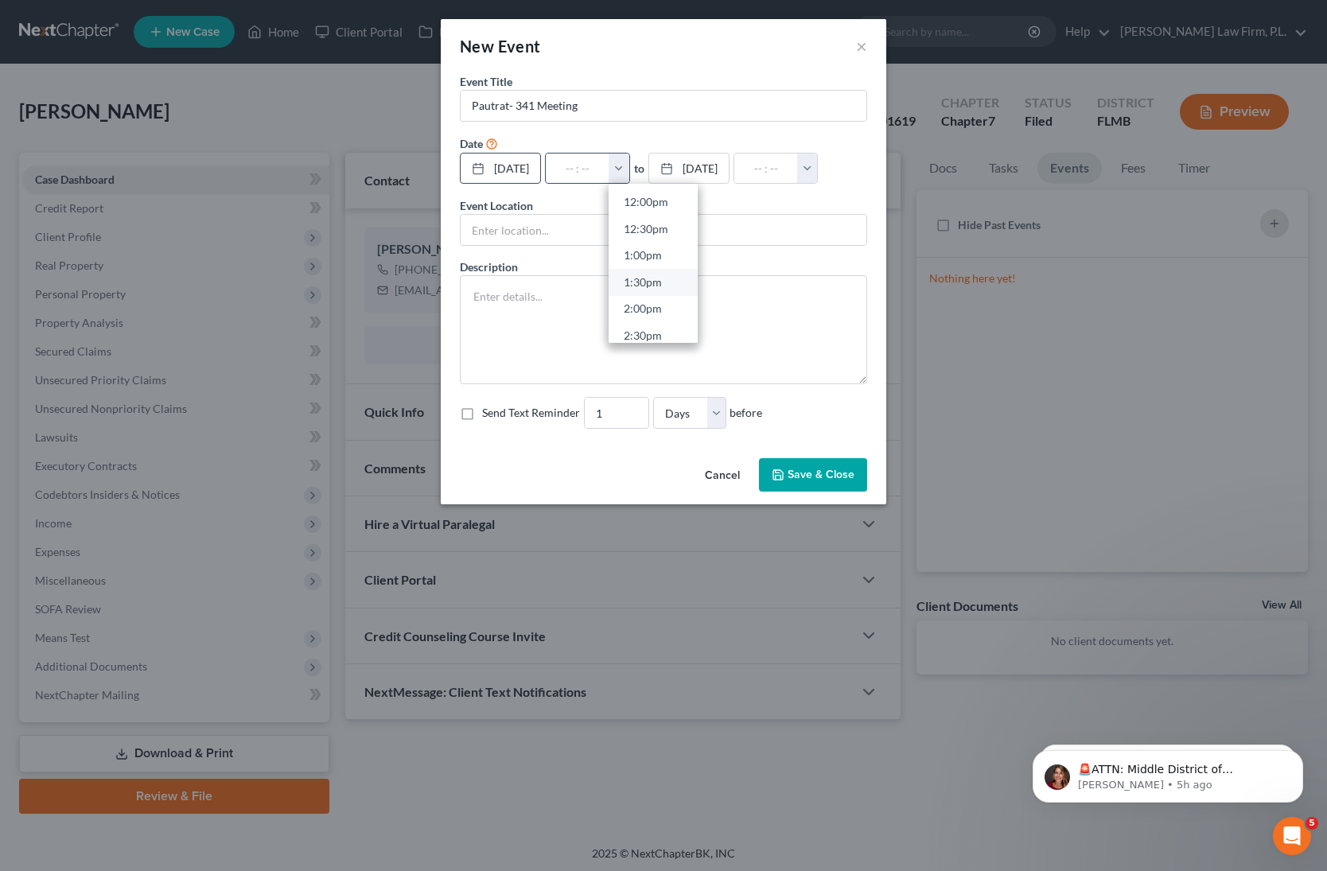
scroll to position [653, 0]
click at [661, 326] on link "2:30pm" at bounding box center [653, 326] width 89 height 27
type input "2:30pm"
click at [798, 166] on input "03:30pm" at bounding box center [766, 169] width 64 height 30
type input "03:00pm"
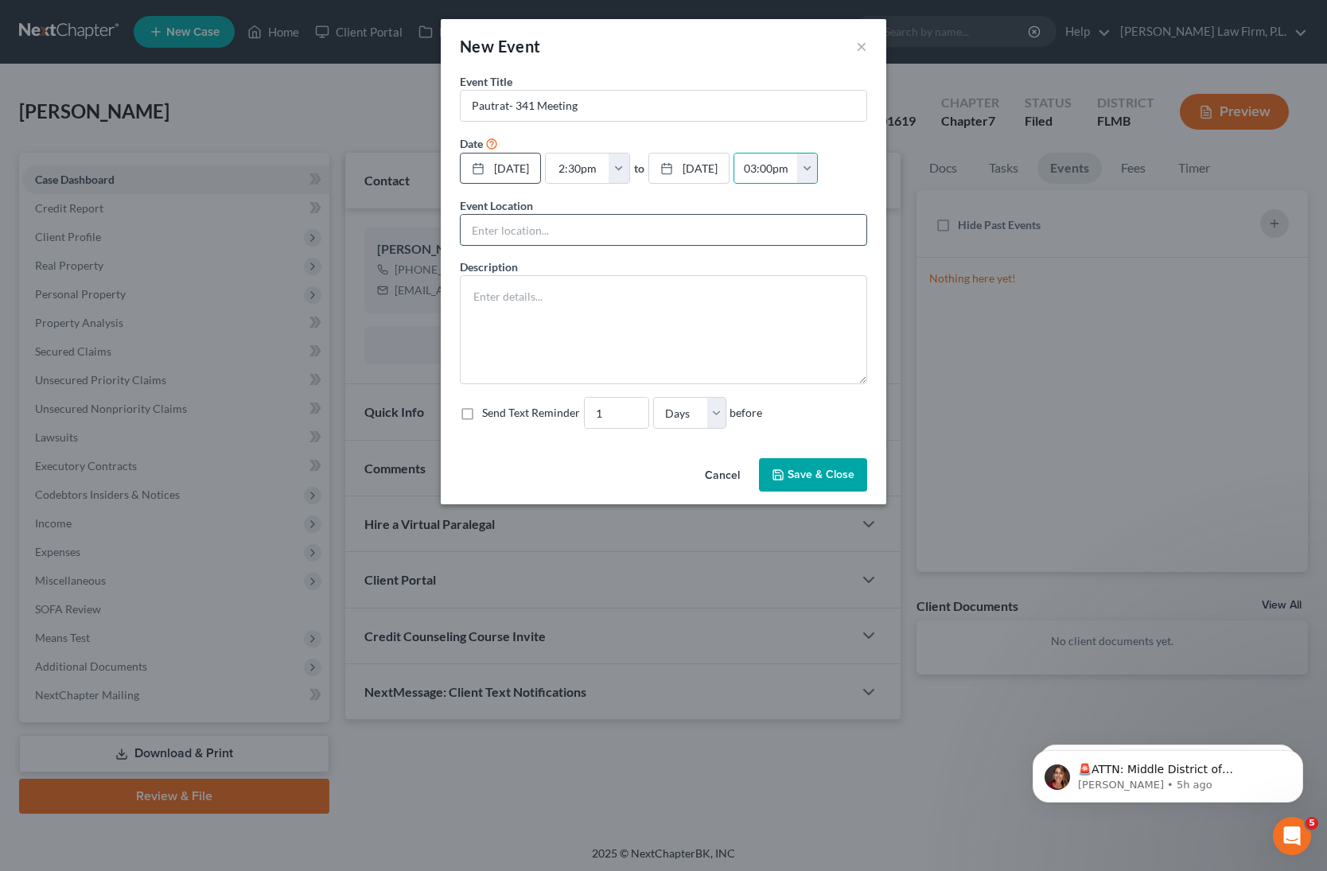
click at [707, 216] on input "text" at bounding box center [664, 230] width 406 height 30
type input "ZOOM"
click at [575, 314] on textarea at bounding box center [663, 329] width 407 height 109
click at [632, 413] on input "0" at bounding box center [617, 413] width 64 height 30
click at [633, 409] on input "1" at bounding box center [617, 413] width 64 height 30
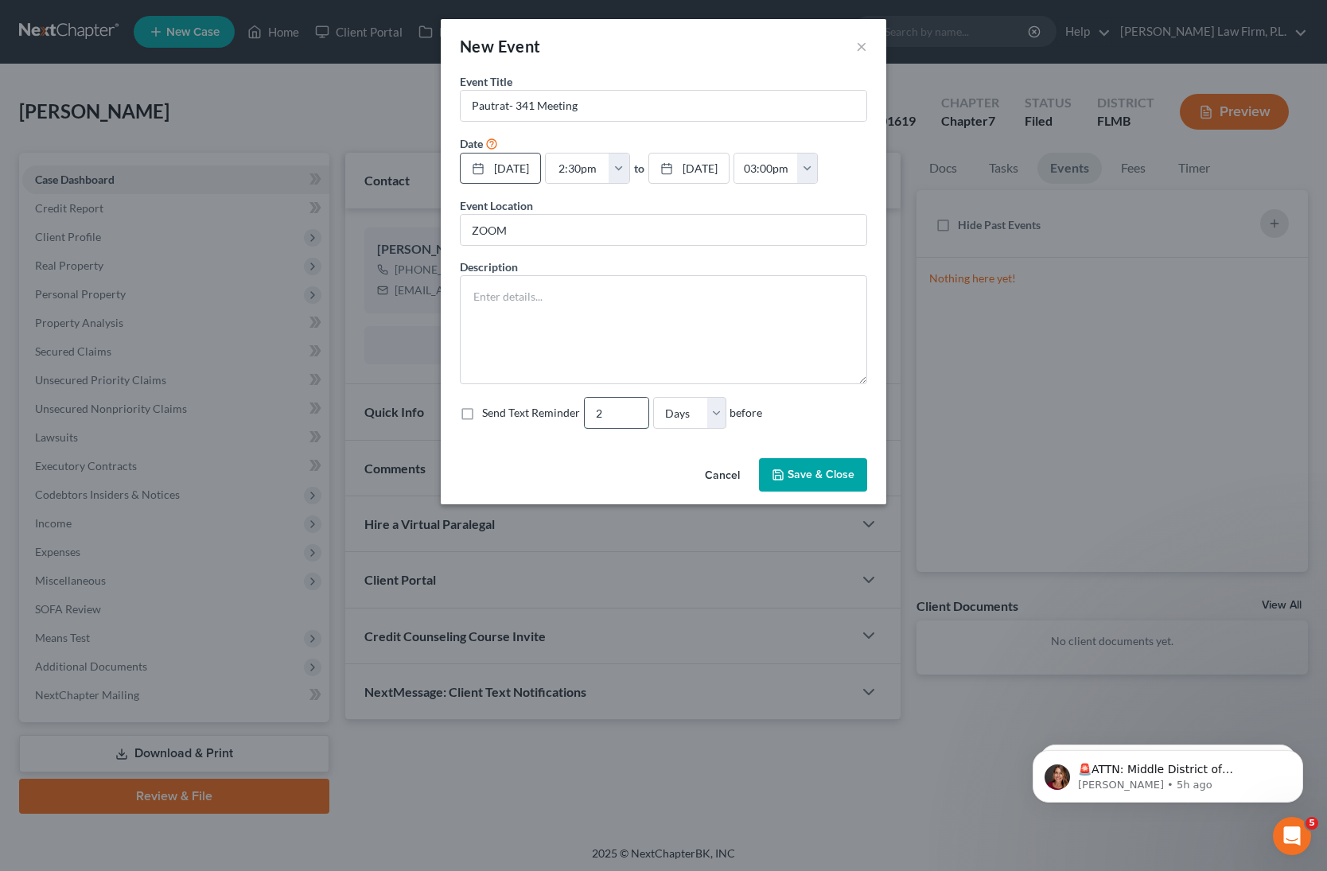
click at [633, 409] on input "2" at bounding box center [617, 413] width 64 height 30
click at [633, 409] on input "3" at bounding box center [617, 413] width 64 height 30
type input "4"
click at [633, 409] on input "4" at bounding box center [617, 413] width 64 height 30
click at [535, 318] on textarea at bounding box center [663, 329] width 407 height 109
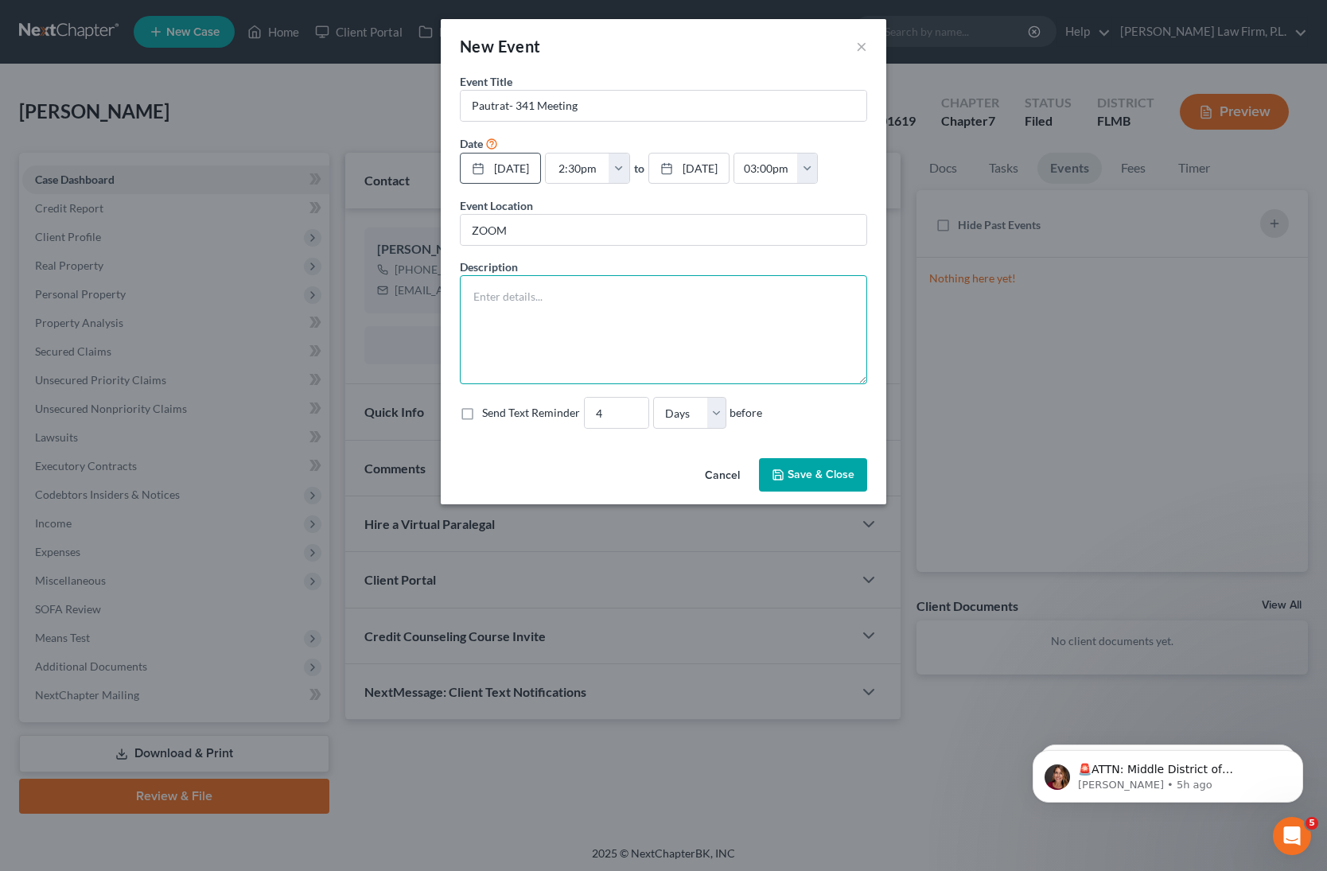
paste textarea "Section 341(a) meeting to be held on [DATE] 02:30 PM. Zoom - Dauval: Meeting ID…"
type textarea "Section 341(a) meeting to be held on [DATE] 02:30 PM. Zoom - Dauval: Meeting ID…"
click at [482, 411] on label "Send Text Reminder" at bounding box center [531, 413] width 98 height 16
click at [489, 411] on input "Send Text Reminder" at bounding box center [494, 410] width 10 height 10
checkbox input "true"
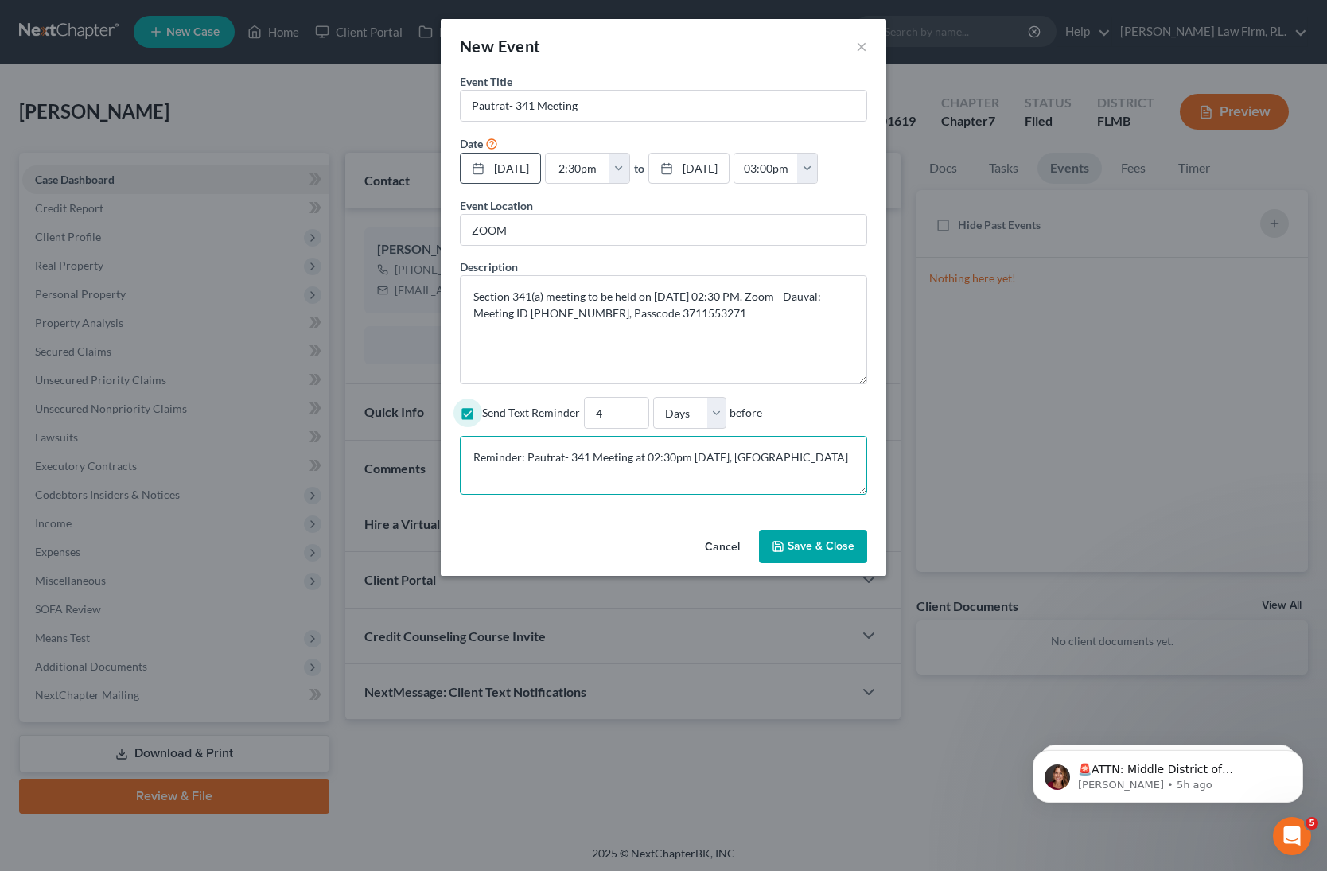
click at [812, 463] on textarea "Reminder: Pautrat- 341 Meeting at 02:30pm [DATE], [GEOGRAPHIC_DATA]" at bounding box center [663, 465] width 407 height 59
paste textarea "Section 341(a) meeting to be held on [DATE] 02:30 PM. Zoom - Dauval: Meeting ID…"
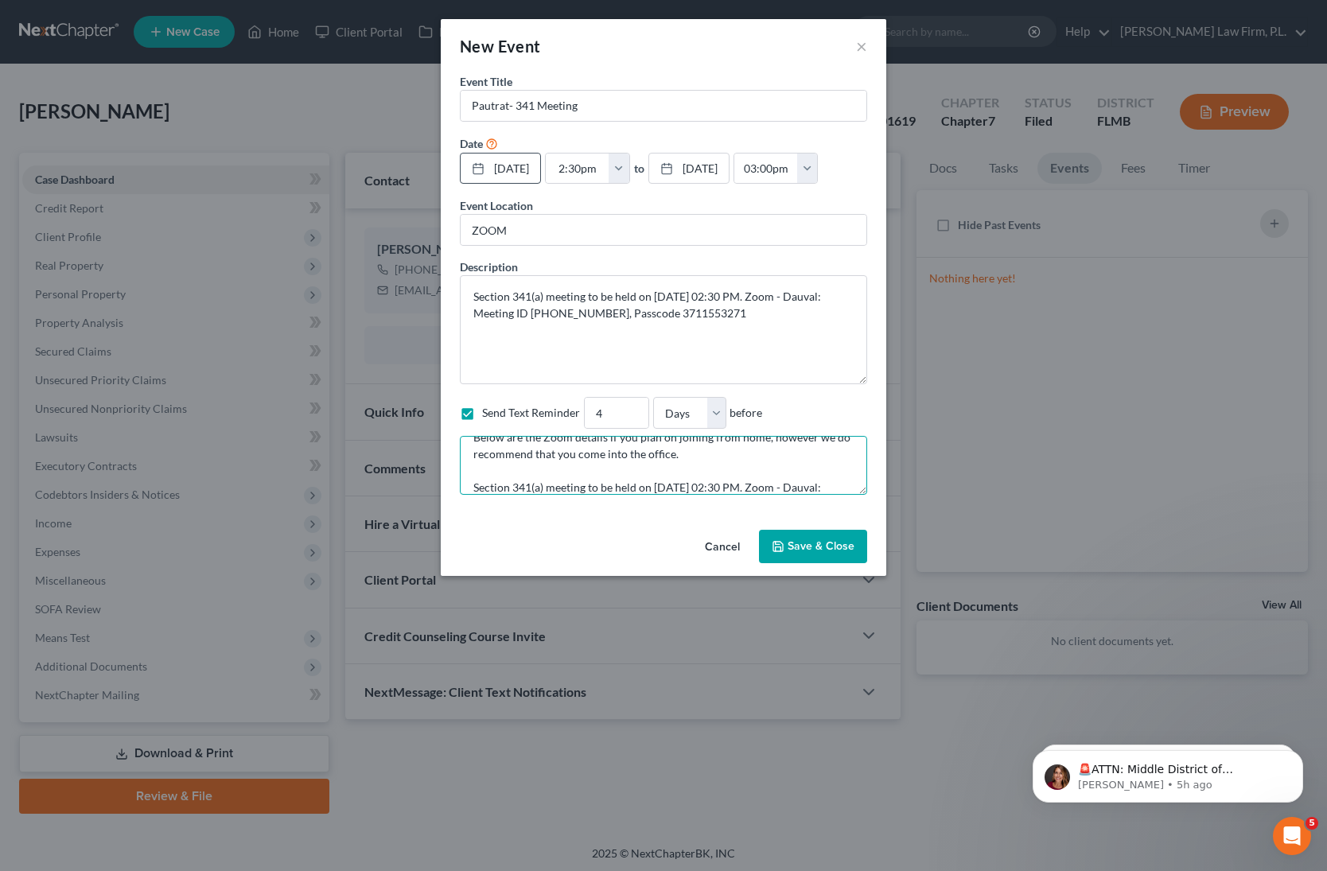
scroll to position [70, 0]
type textarea "Reminder: Pautrat- 341 Meeting at 02:30pm [DATE], [GEOGRAPHIC_DATA] Below are t…"
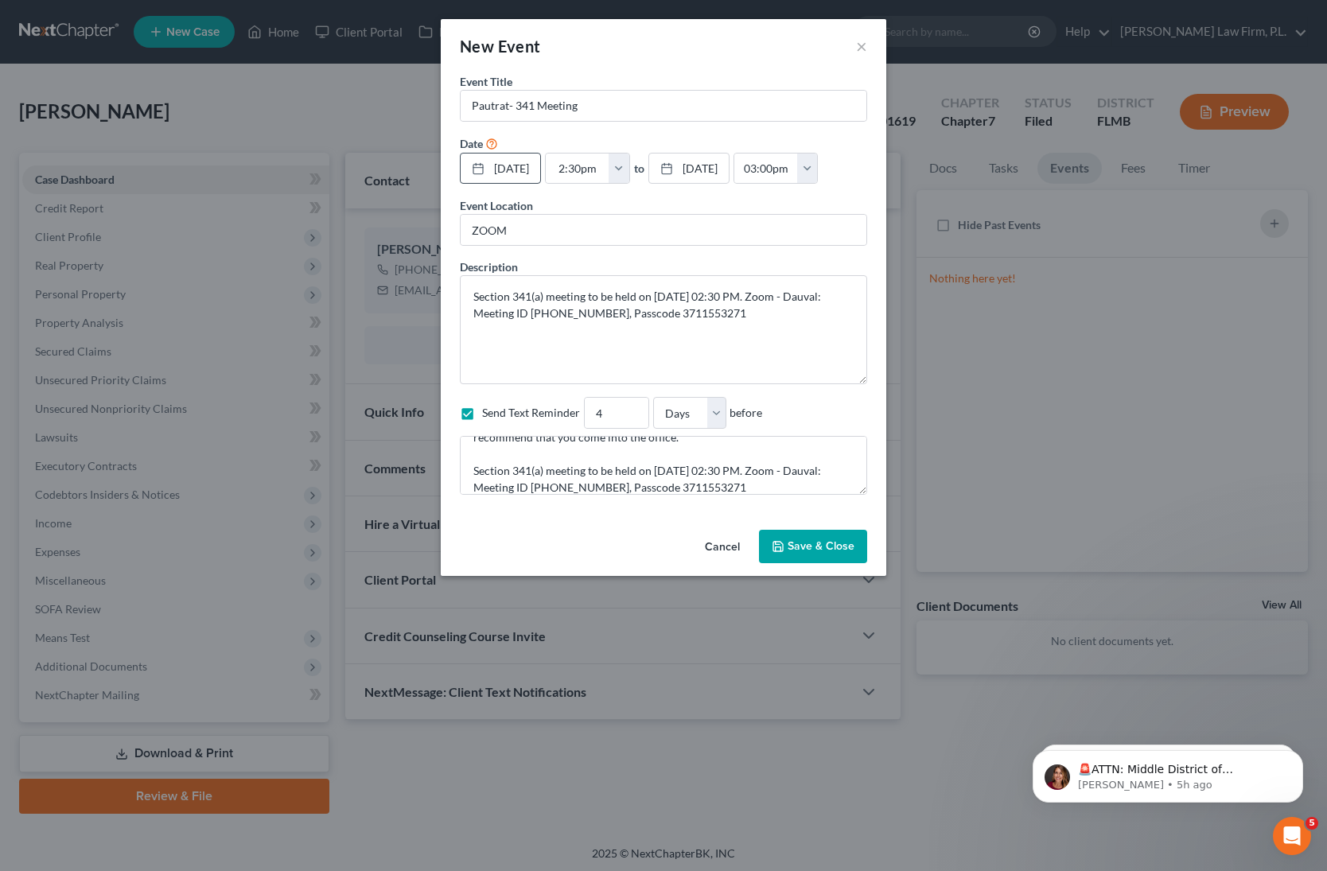
click at [820, 551] on button "Save & Close" at bounding box center [813, 546] width 108 height 33
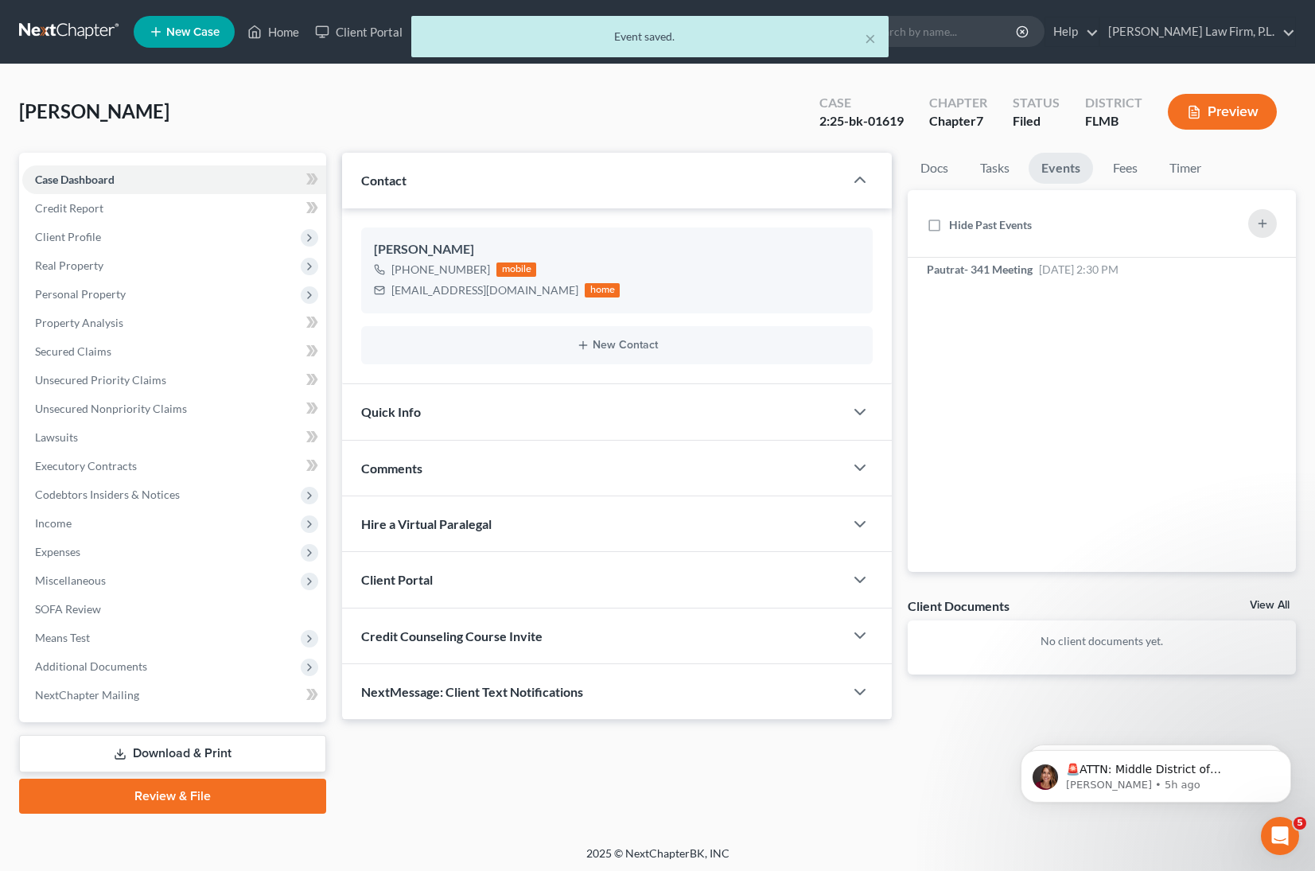
click at [1011, 34] on div "× Event saved." at bounding box center [649, 40] width 1315 height 49
click at [1010, 25] on div "× Event saved." at bounding box center [649, 40] width 1315 height 49
click at [1005, 28] on div "× Event saved." at bounding box center [649, 40] width 1315 height 49
click at [984, 31] on div "× Event saved." at bounding box center [649, 40] width 1315 height 49
click at [974, 36] on div "× Event saved." at bounding box center [649, 40] width 1315 height 49
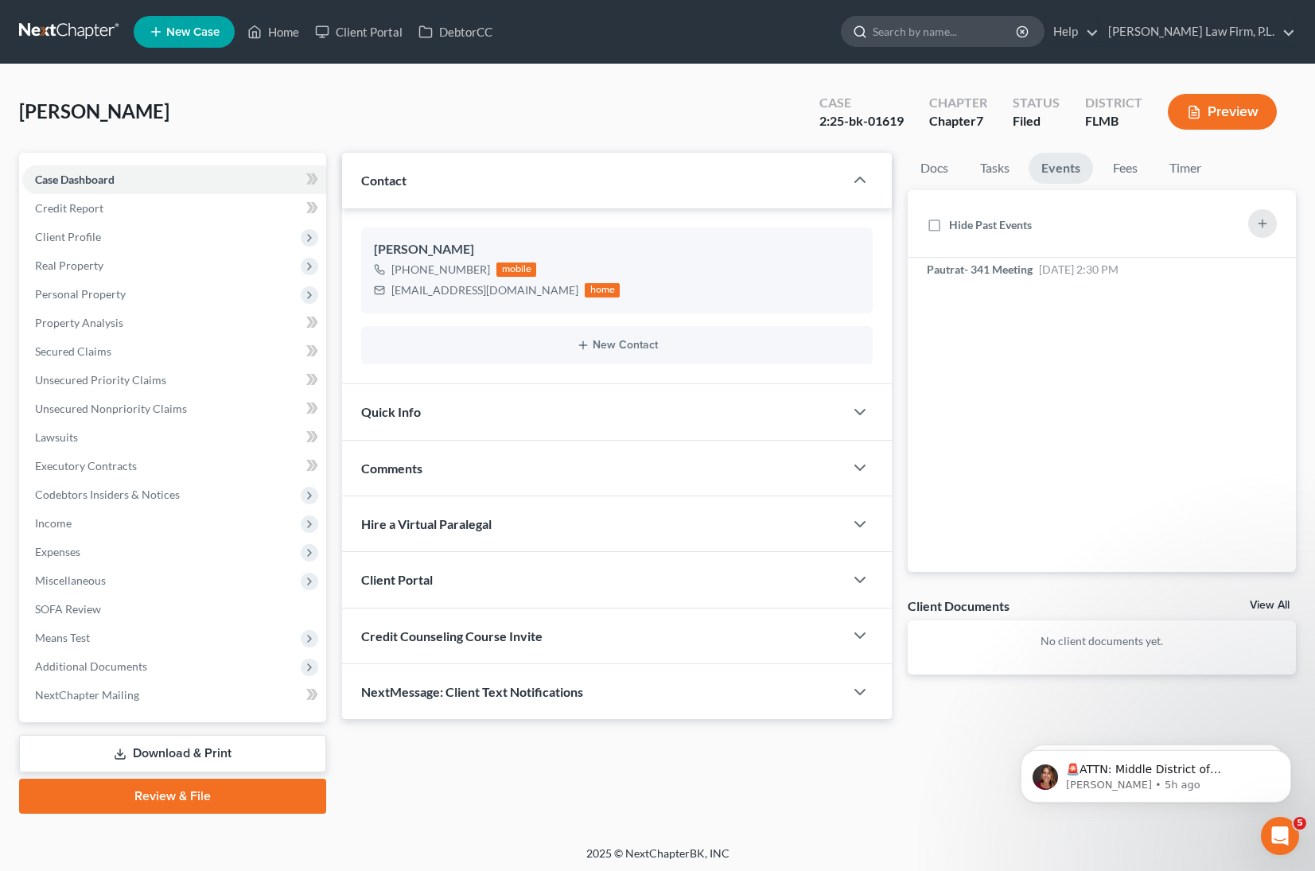
click at [977, 33] on input "search" at bounding box center [946, 31] width 146 height 29
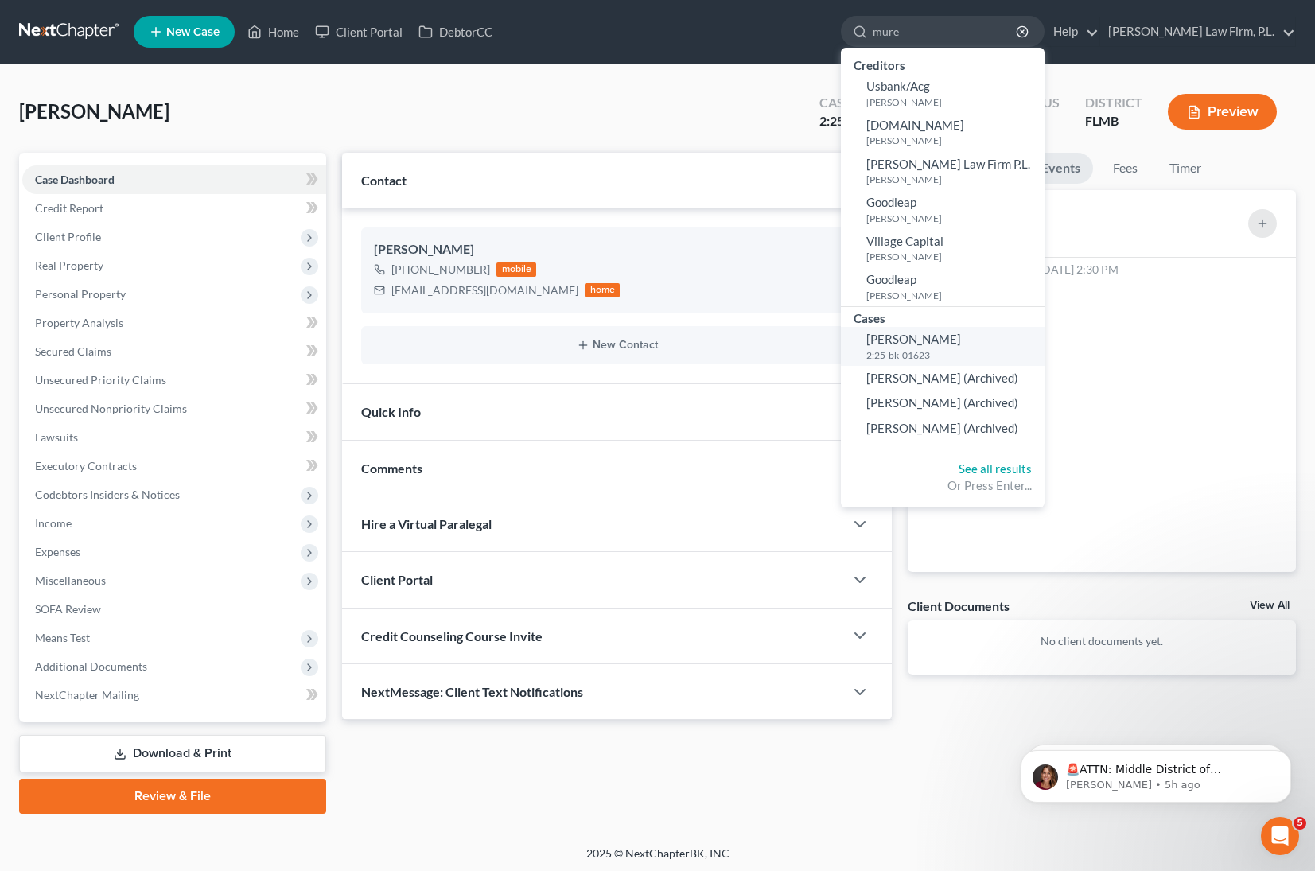
type input "mure"
click at [987, 351] on small "2:25-bk-01623" at bounding box center [954, 356] width 174 height 14
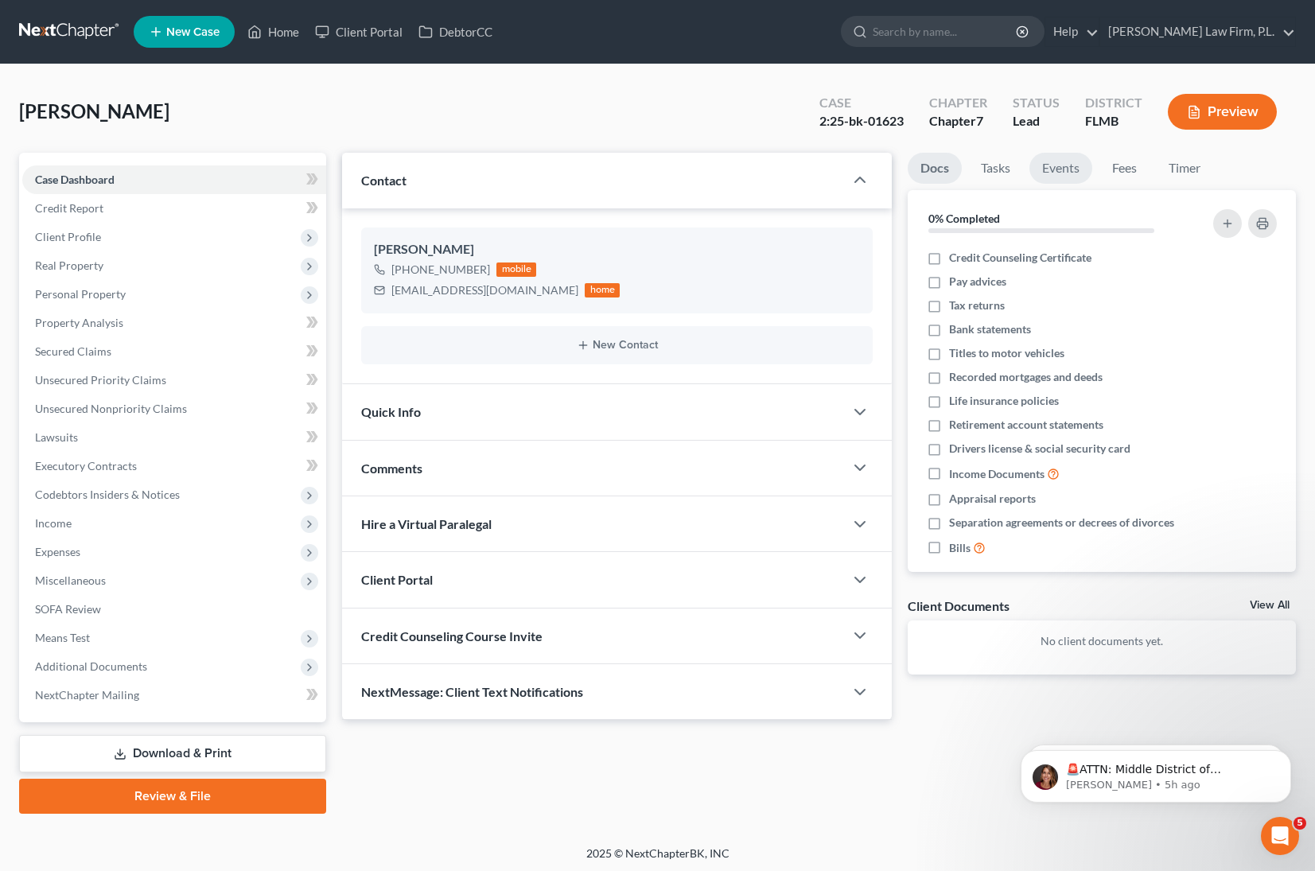
click at [1066, 166] on link "Events" at bounding box center [1061, 168] width 63 height 31
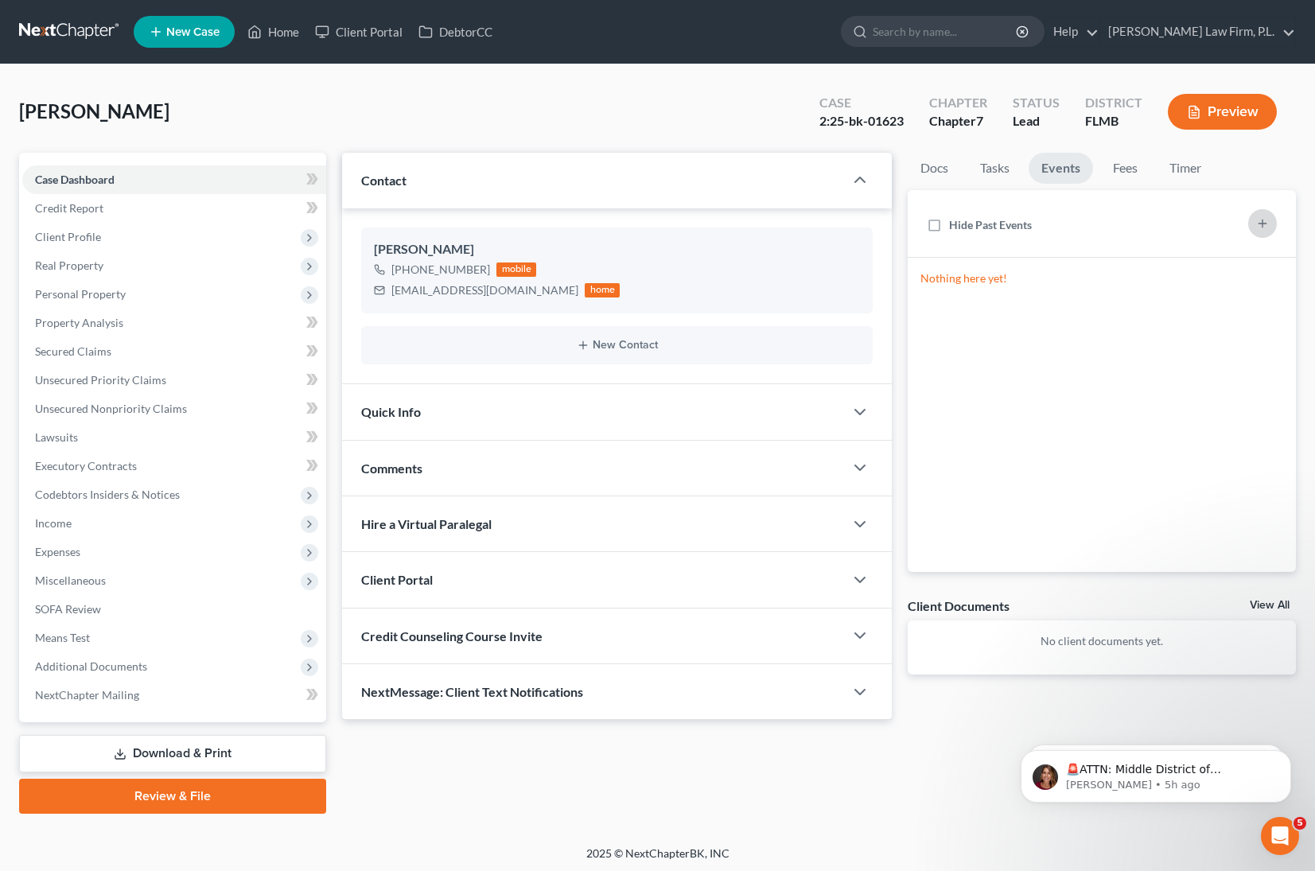
click at [1271, 212] on button "button" at bounding box center [1263, 223] width 29 height 29
select select "Days"
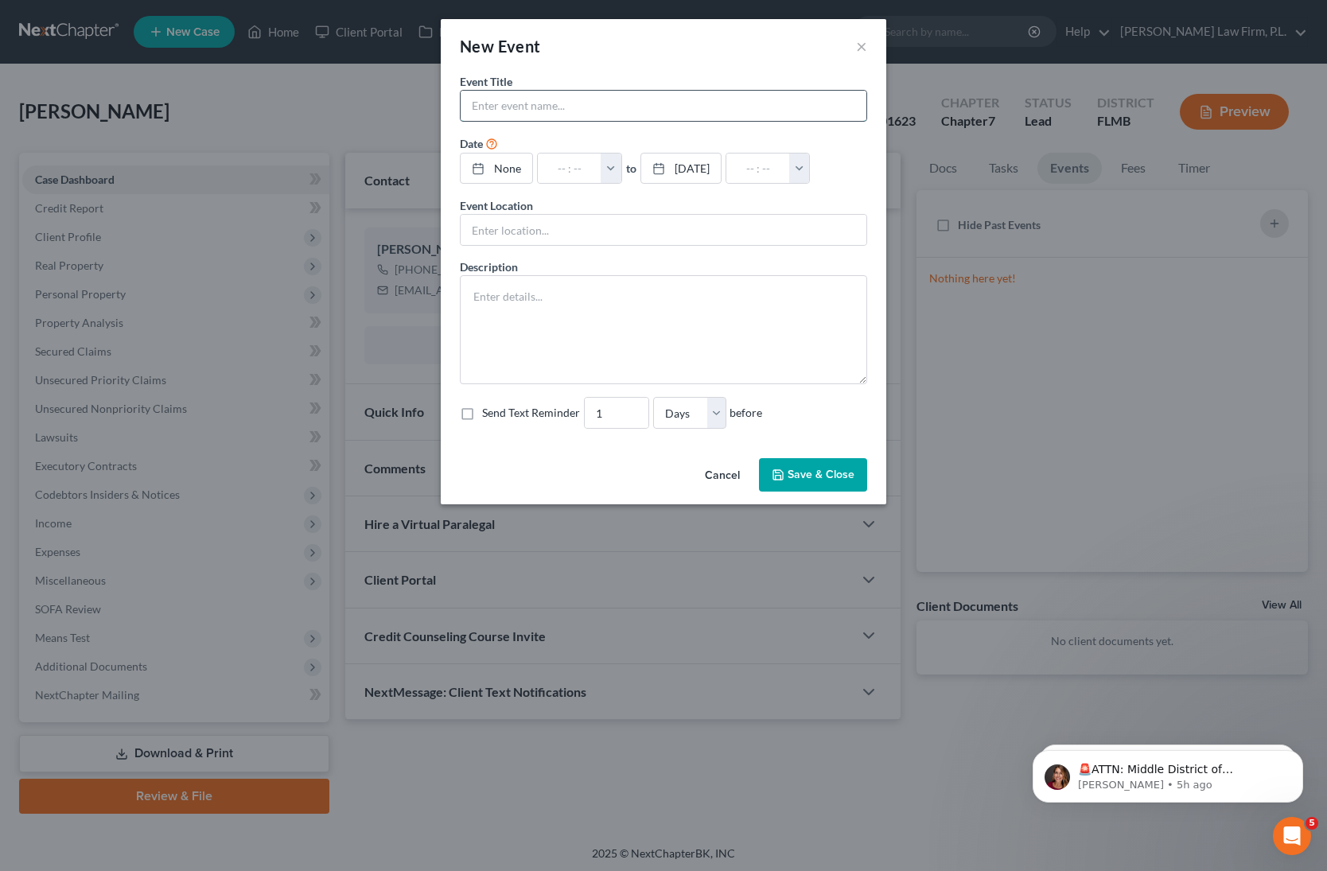
click at [567, 103] on input "text" at bounding box center [664, 106] width 406 height 30
type input "Mure- 341 Meeting"
click at [512, 162] on link "None" at bounding box center [497, 169] width 72 height 30
type input "[DATE]"
click at [629, 165] on button "button" at bounding box center [619, 169] width 21 height 30
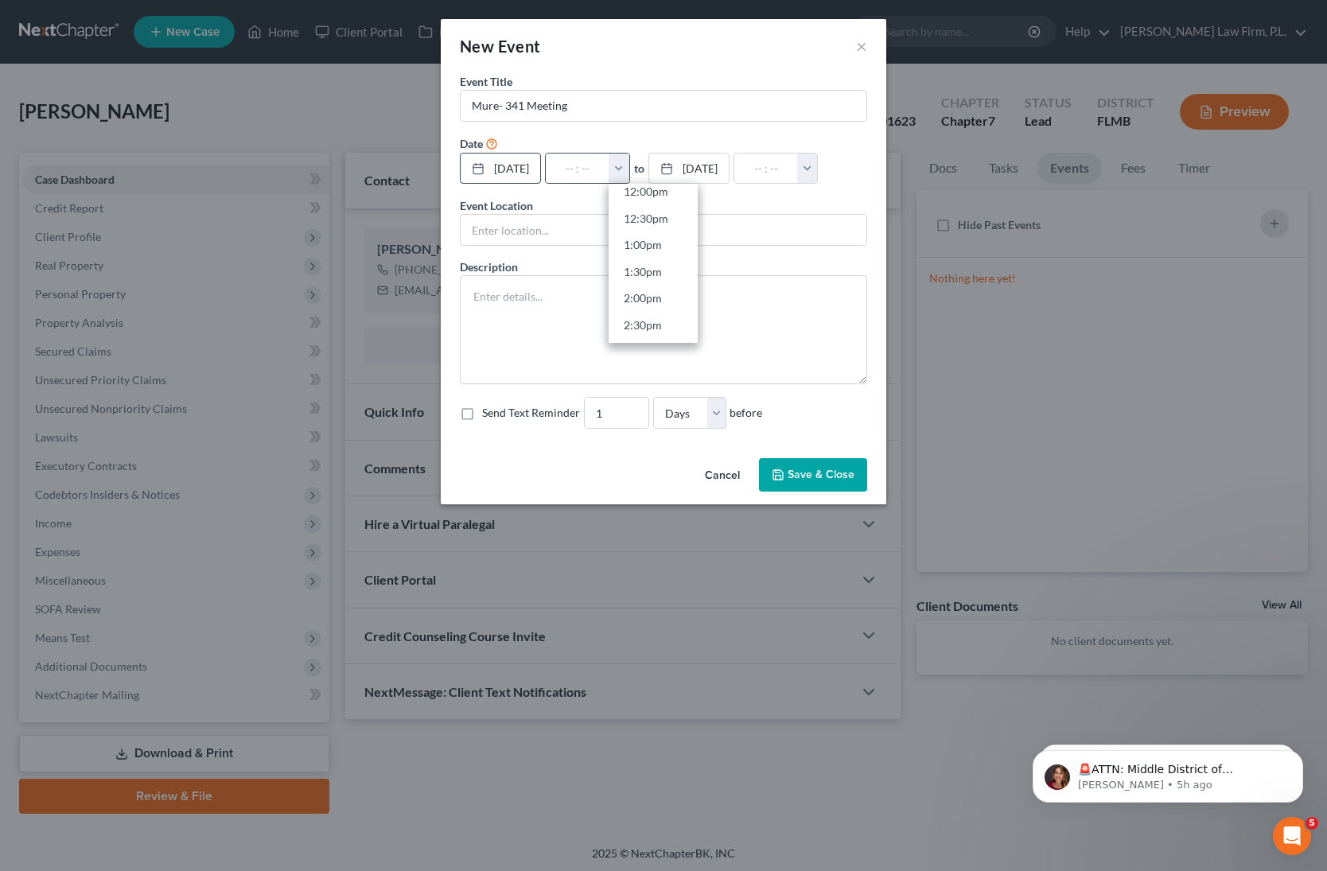
scroll to position [806, 0]
drag, startPoint x: 668, startPoint y: 204, endPoint x: 687, endPoint y: 204, distance: 18.3
click at [668, 204] on link "3:00pm" at bounding box center [653, 198] width 89 height 27
type input "3:00pm"
click at [793, 167] on input "04:00pm" at bounding box center [766, 169] width 64 height 30
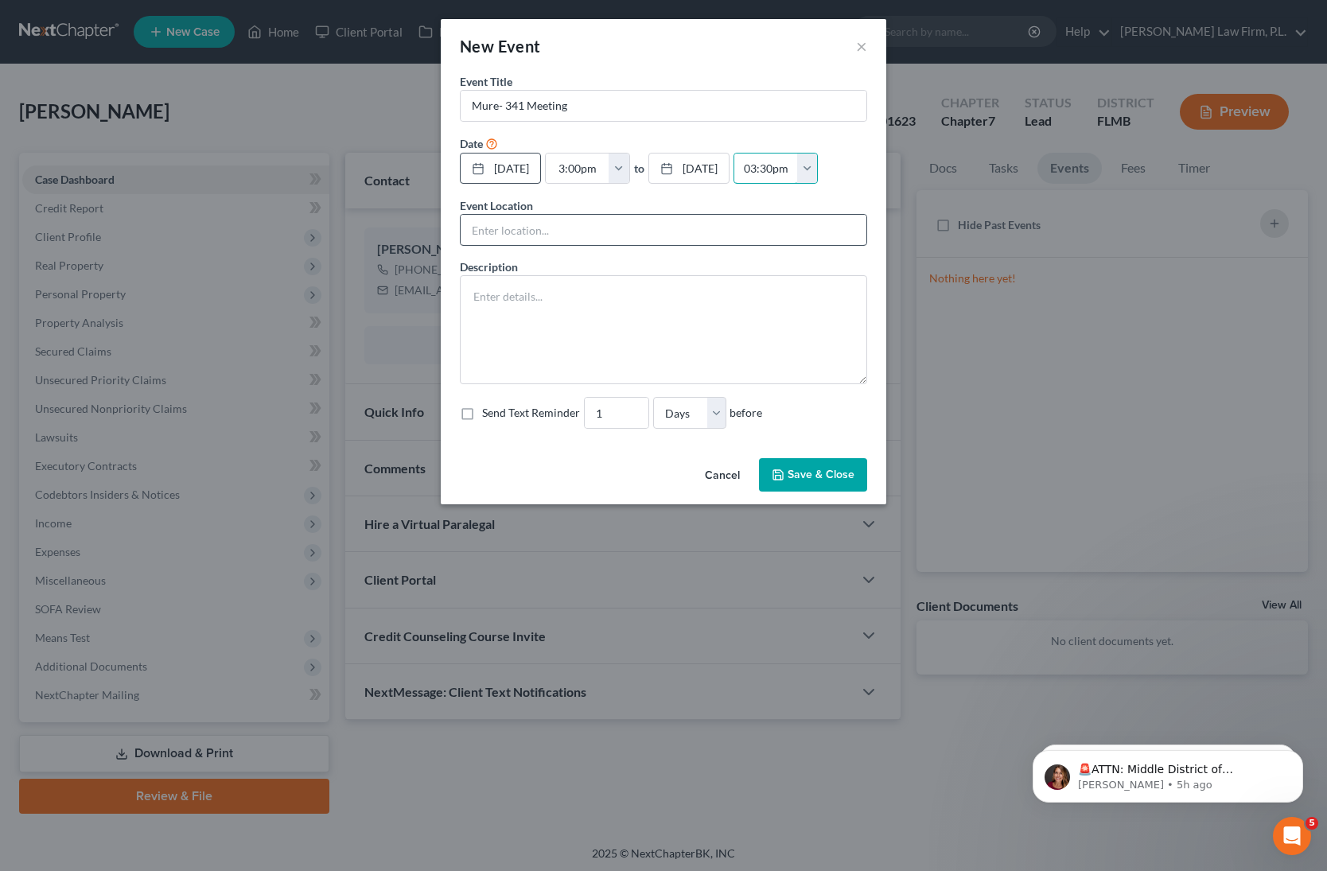
type input "03:30pm"
click at [621, 232] on input "text" at bounding box center [664, 230] width 406 height 30
type input "ZOOM"
click at [560, 298] on textarea at bounding box center [663, 329] width 407 height 109
paste textarea "Section 341(a) meeting to be held on [DATE] 03:00 PM. Zoom - Dauval: Meeting ID…"
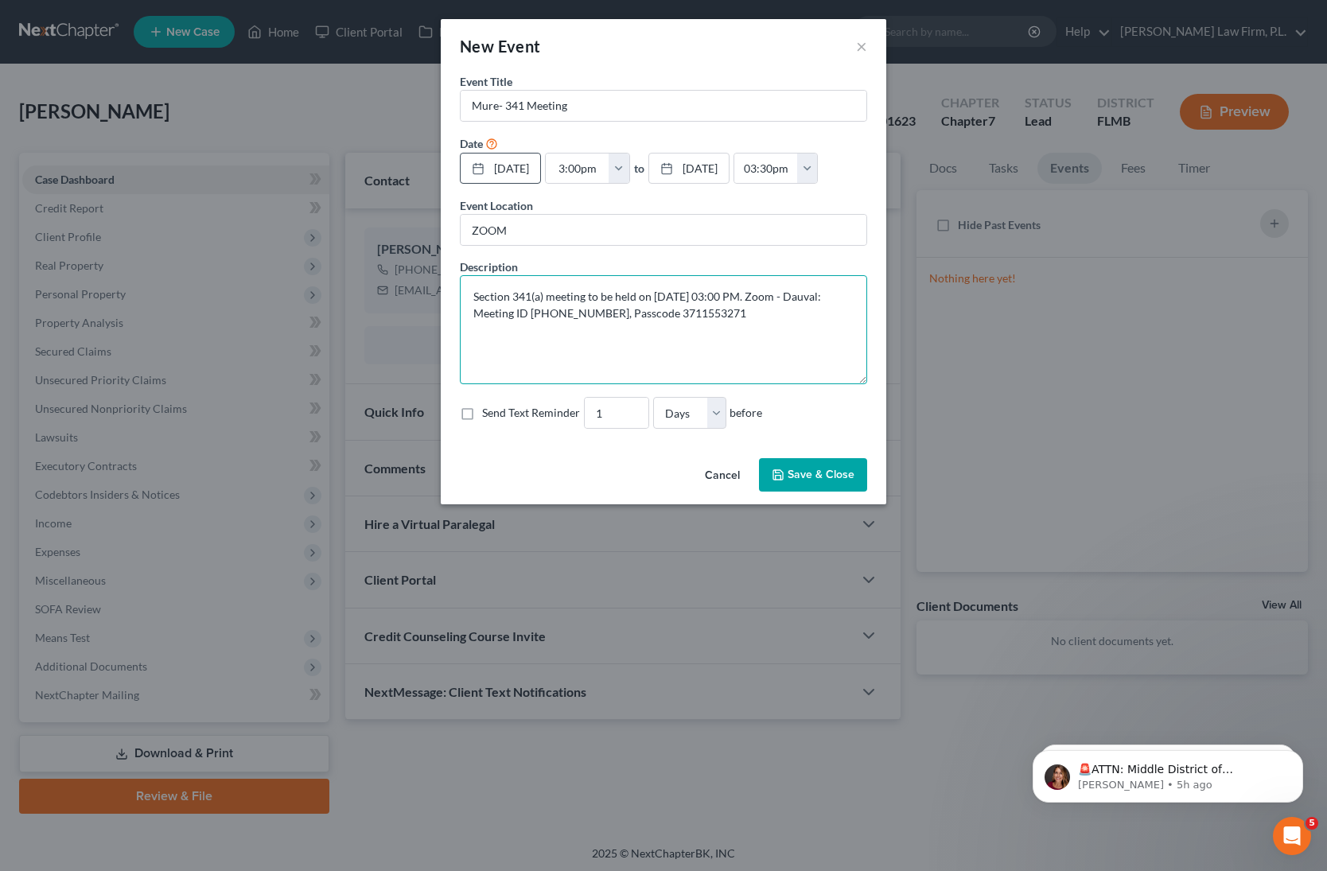
type textarea "Section 341(a) meeting to be held on [DATE] 03:00 PM. Zoom - Dauval: Meeting ID…"
click at [482, 417] on label "Send Text Reminder" at bounding box center [531, 413] width 98 height 16
click at [489, 415] on input "Send Text Reminder" at bounding box center [494, 410] width 10 height 10
checkbox input "true"
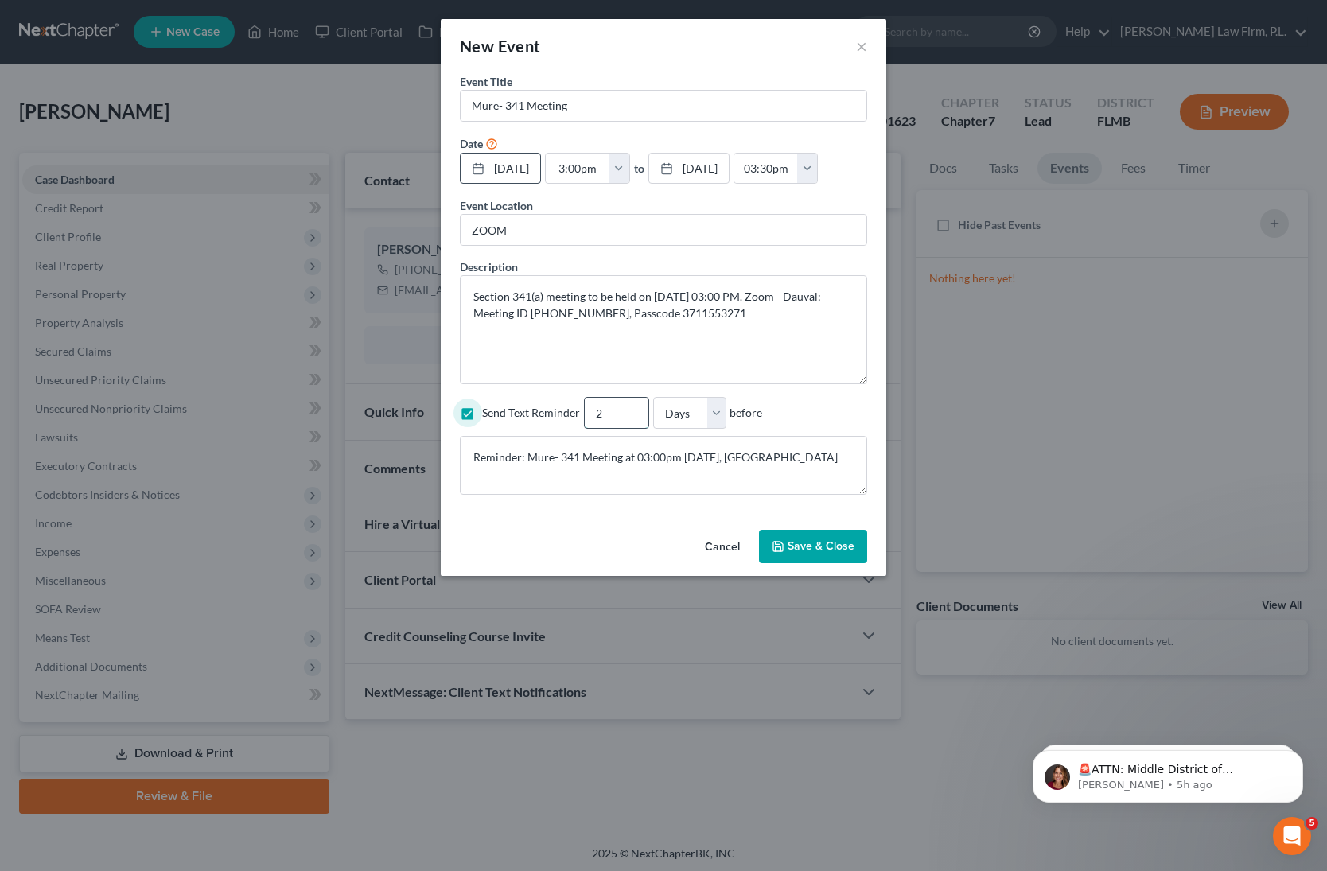
click at [631, 412] on input "2" at bounding box center [617, 413] width 64 height 30
click at [631, 412] on input "3" at bounding box center [617, 413] width 64 height 30
type input "4"
click at [631, 412] on input "4" at bounding box center [617, 413] width 64 height 30
click at [811, 458] on textarea "Reminder: Mure- 341 Meeting at 03:00pm [DATE], [GEOGRAPHIC_DATA]" at bounding box center [663, 465] width 407 height 59
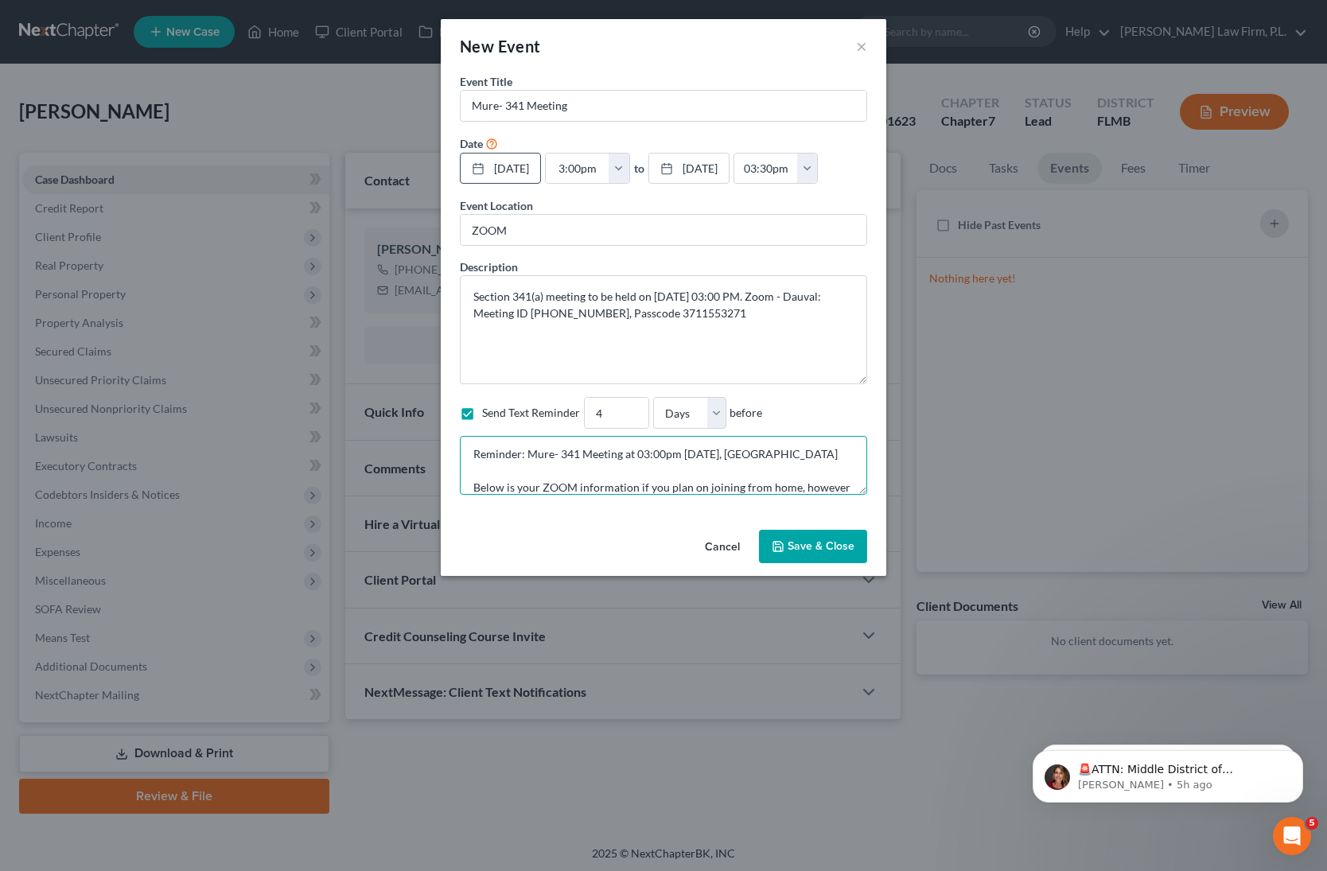
scroll to position [20, 0]
paste textarea "Section 341(a) meeting to be held on [DATE] 03:00 PM. Zoom - Dauval: Meeting ID…"
type textarea "Reminder: Mure- 341 Meeting at 03:00pm [DATE], [GEOGRAPHIC_DATA] Below is your …"
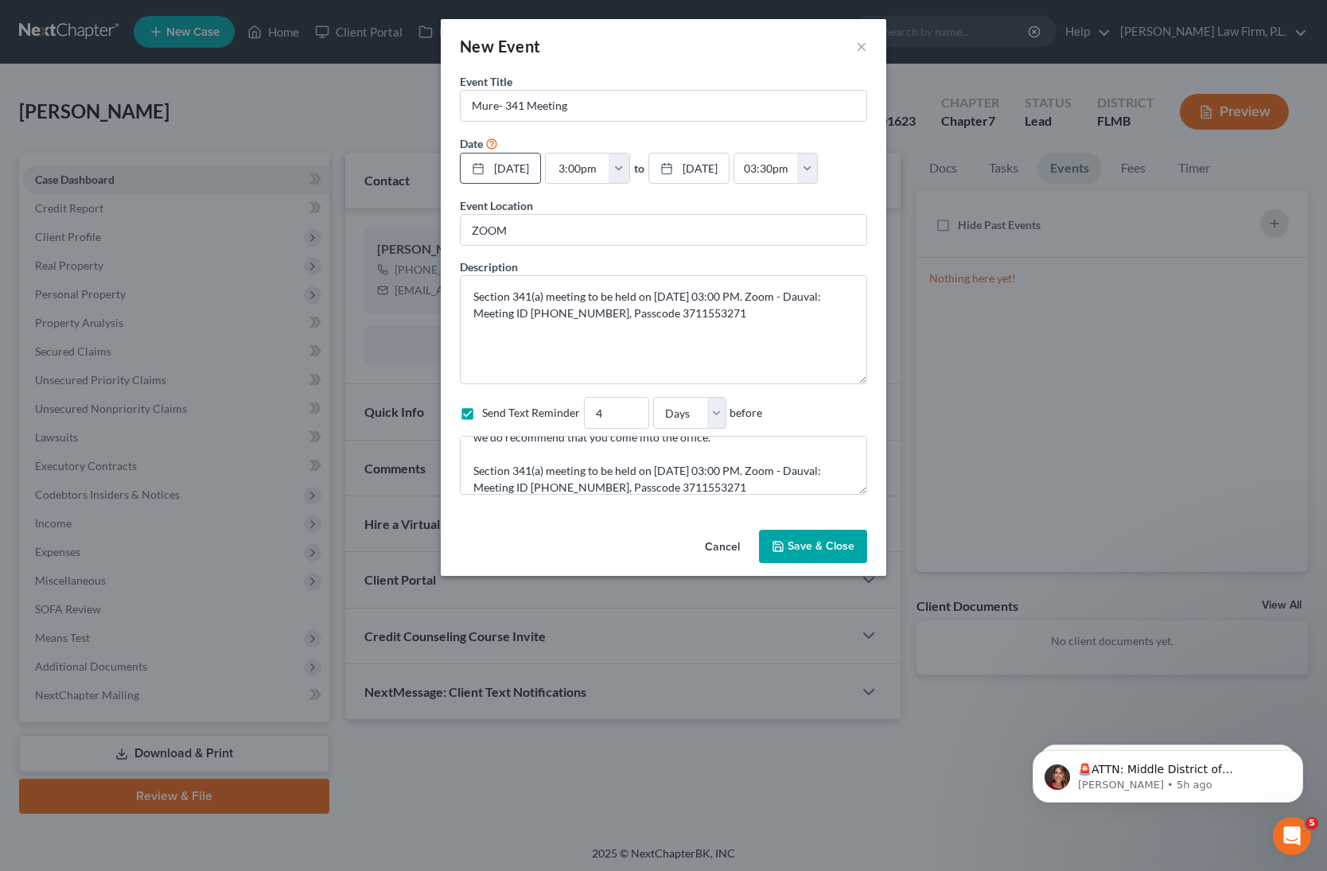
click at [832, 545] on button "Save & Close" at bounding box center [813, 546] width 108 height 33
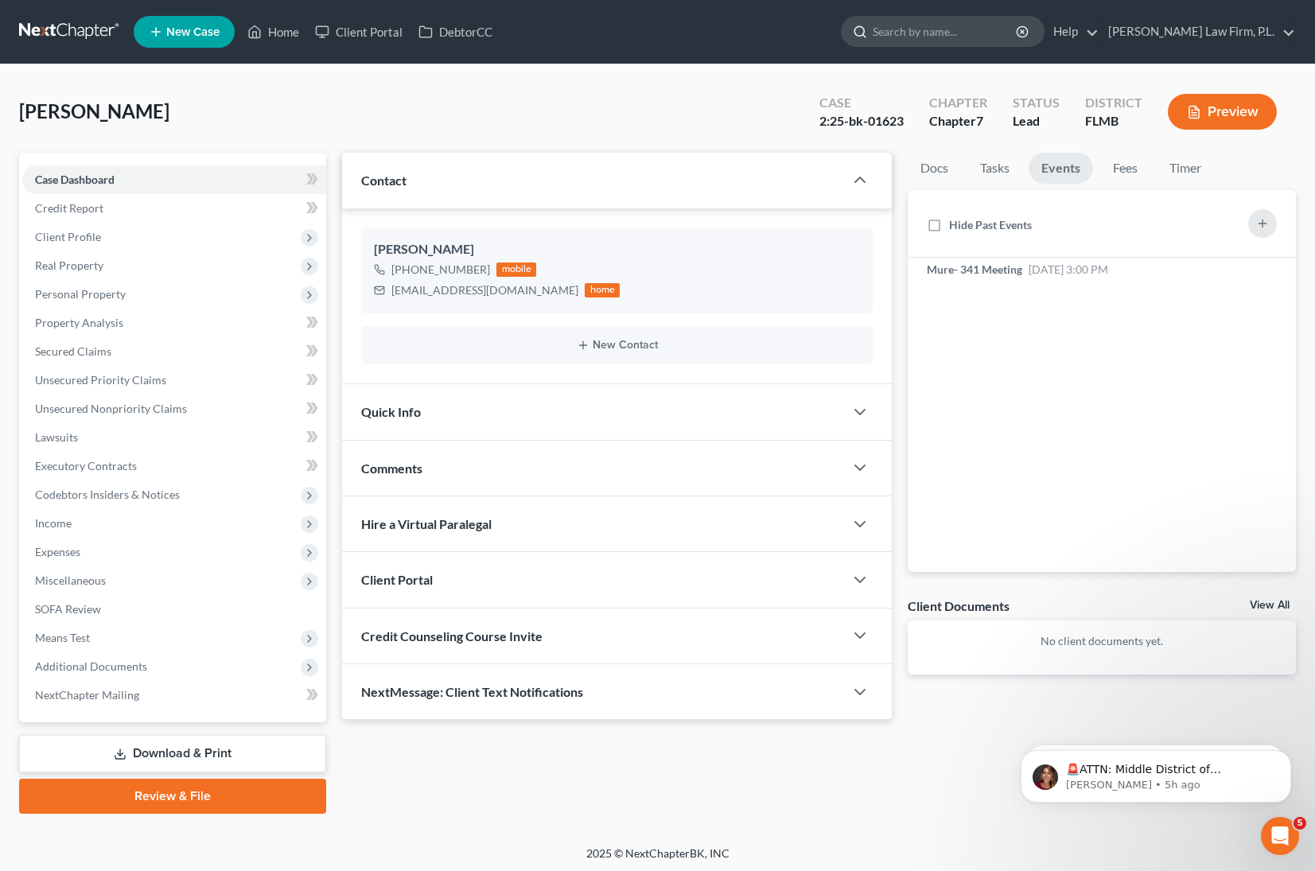
click at [1002, 37] on input "search" at bounding box center [946, 31] width 146 height 29
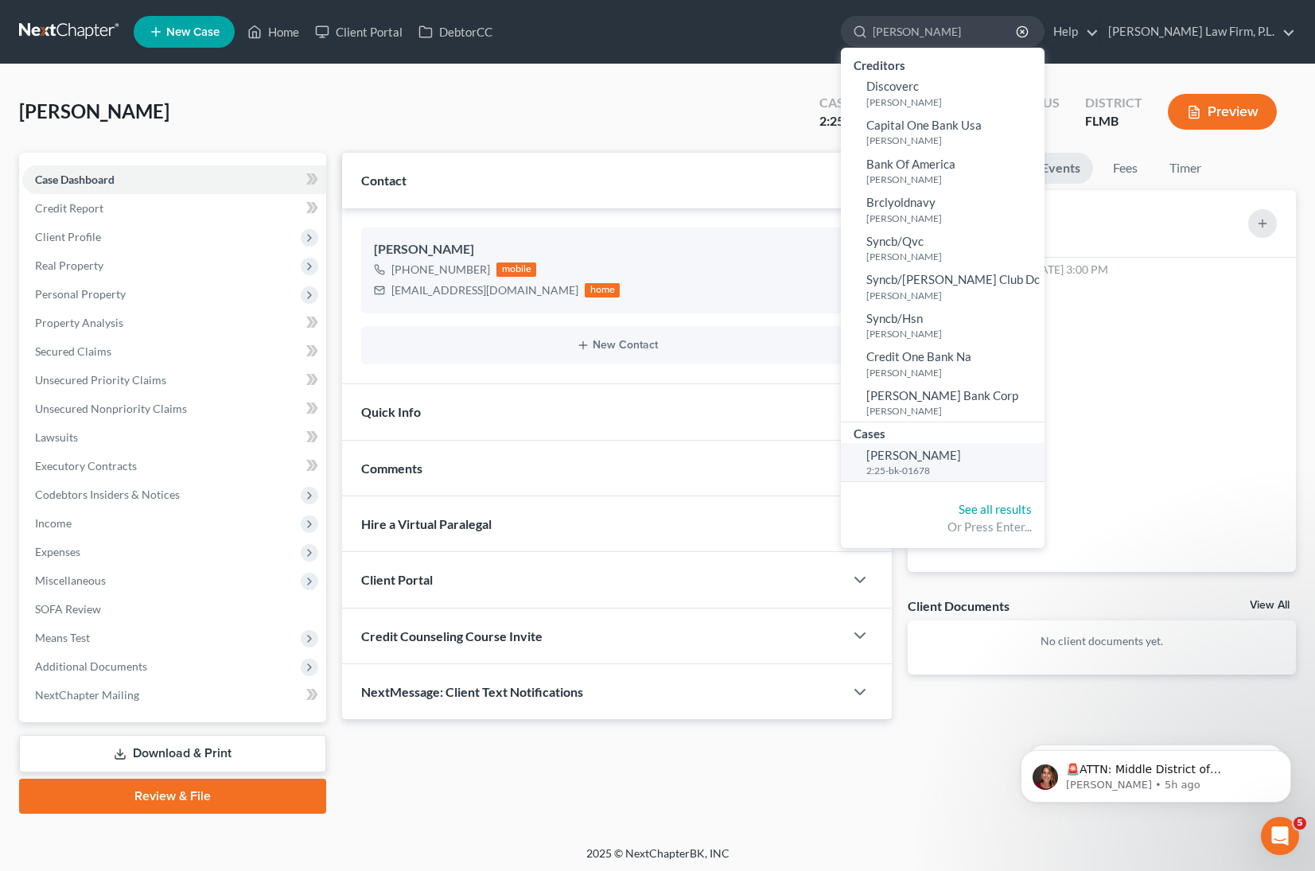
type input "[PERSON_NAME]"
click at [994, 462] on link "[PERSON_NAME] 2:25-bk-01678" at bounding box center [943, 462] width 204 height 39
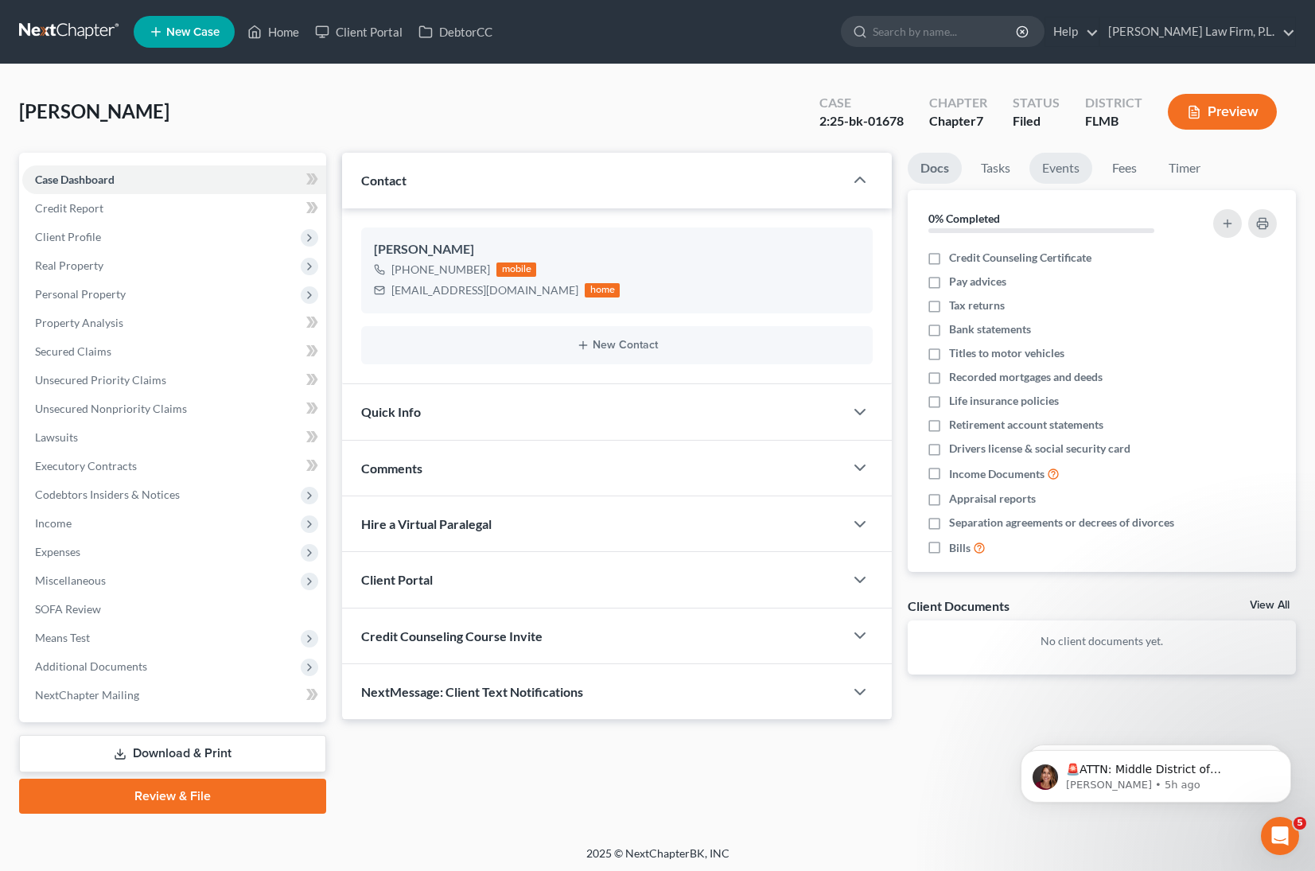
click at [1066, 169] on link "Events" at bounding box center [1061, 168] width 63 height 31
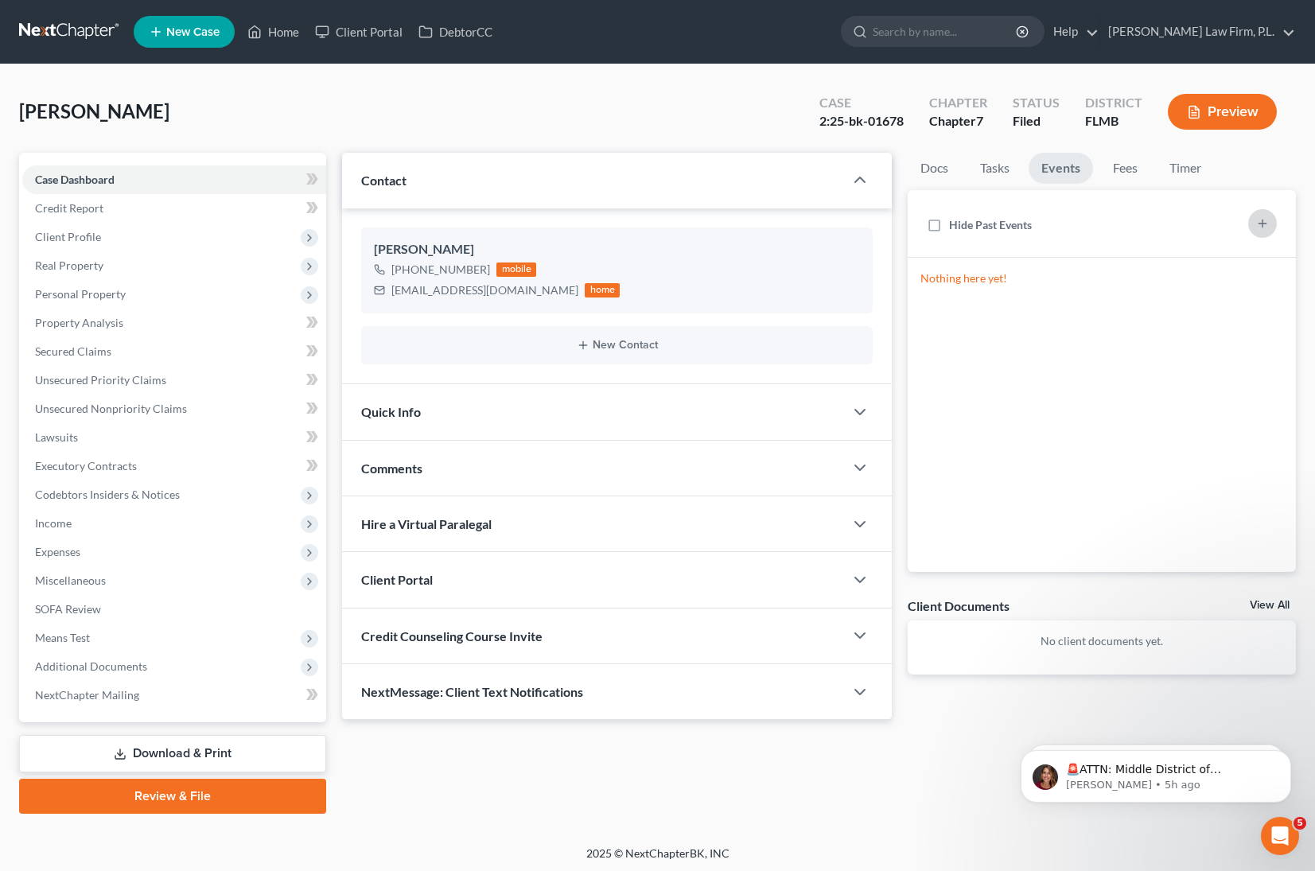
click at [1264, 224] on icon "button" at bounding box center [1263, 223] width 13 height 13
select select "Days"
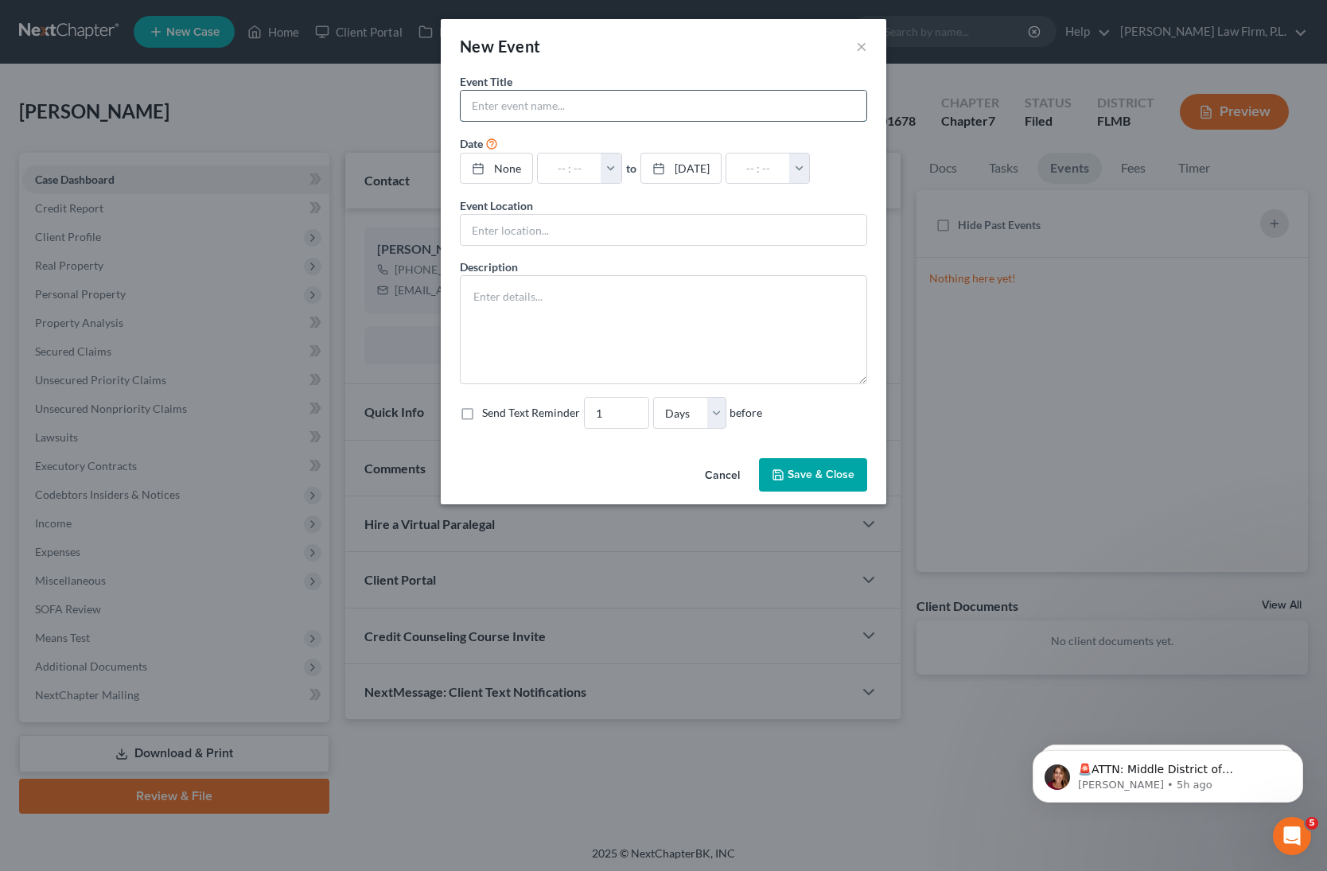
click at [602, 111] on input "text" at bounding box center [664, 106] width 406 height 30
type input "[PERSON_NAME]- 341 Meeting"
click at [525, 169] on link "None" at bounding box center [497, 169] width 72 height 30
type input "[DATE]"
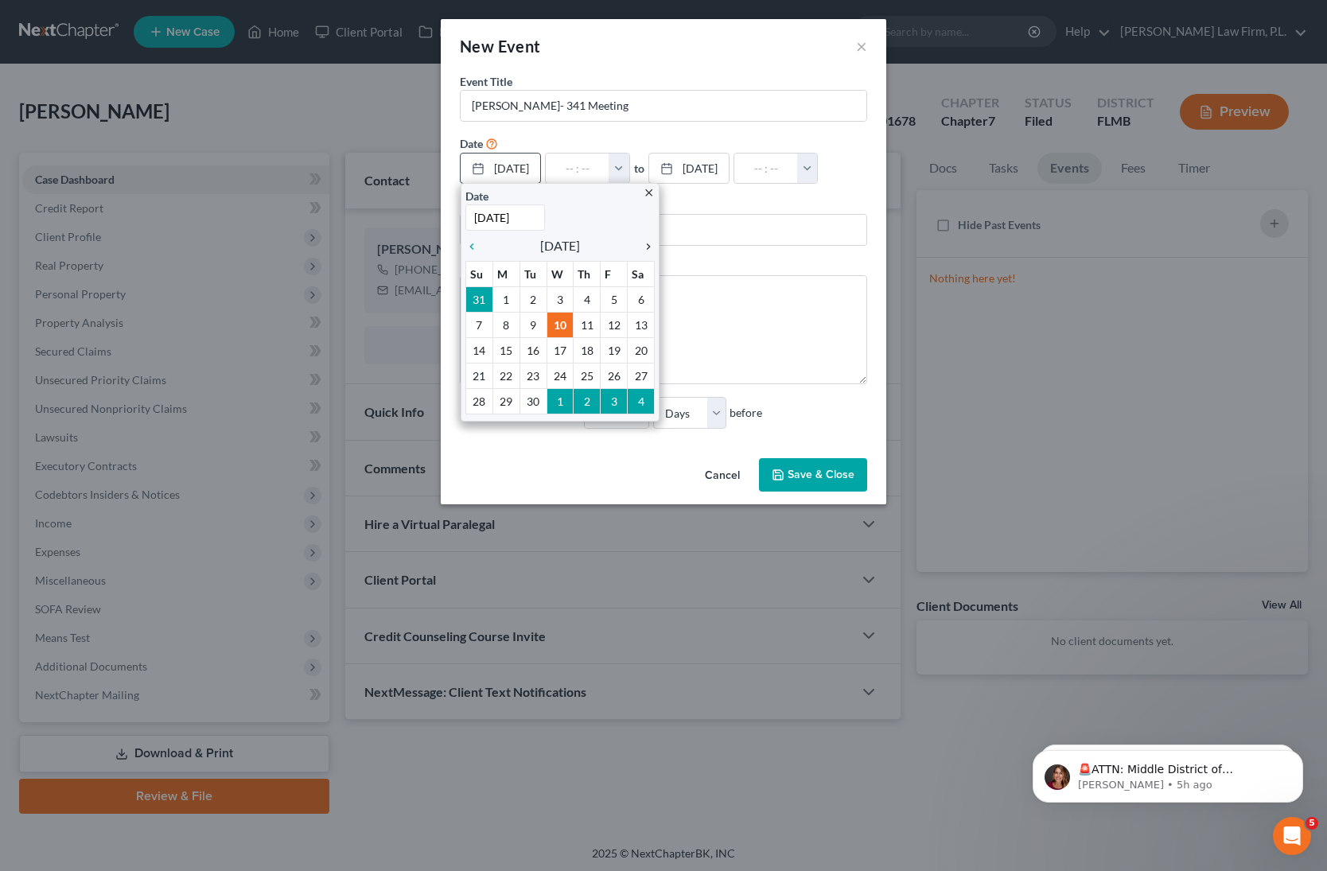
click at [644, 244] on icon "chevron_right" at bounding box center [644, 246] width 21 height 13
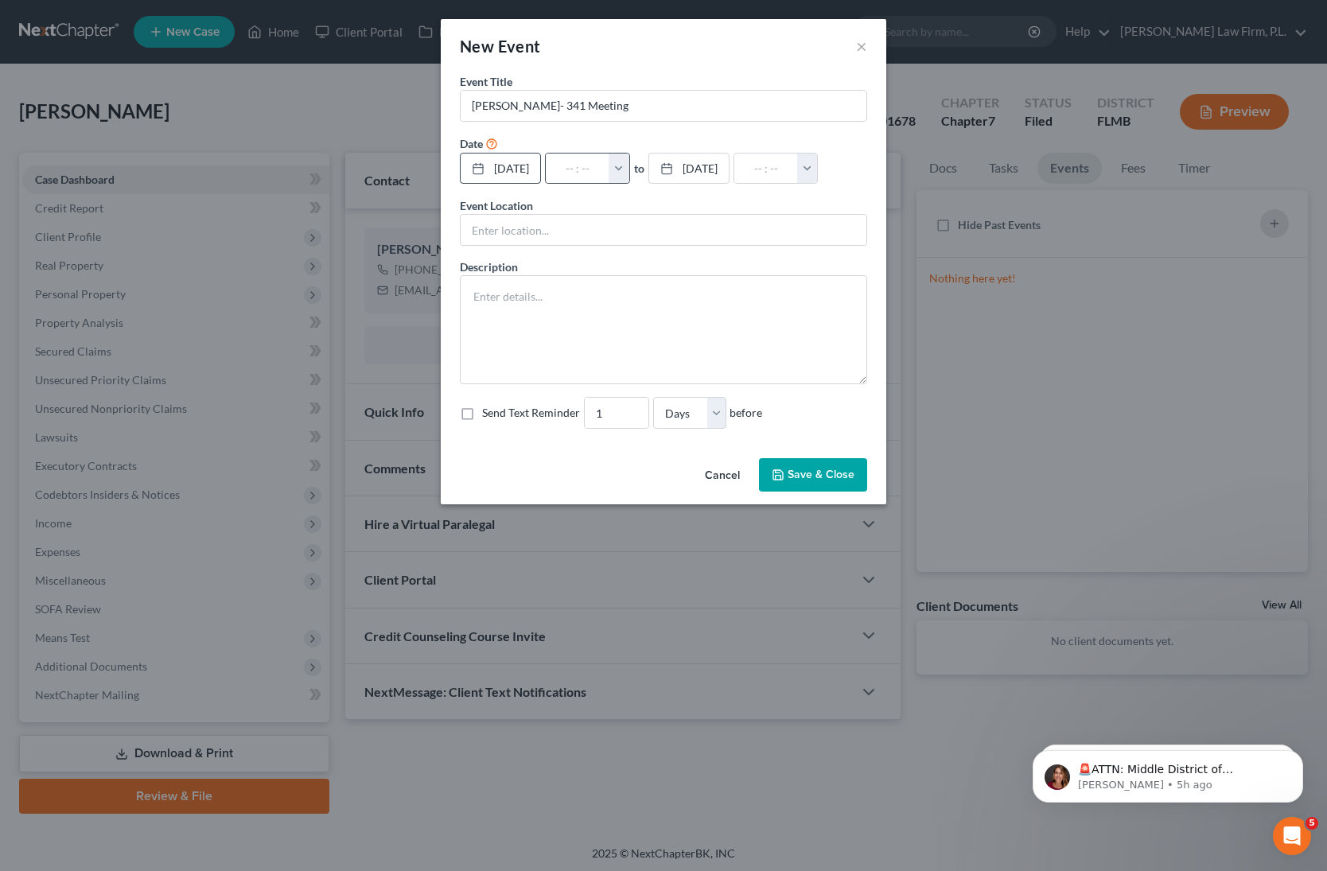
click at [629, 163] on button "button" at bounding box center [619, 169] width 21 height 30
click at [680, 212] on link "10:30am" at bounding box center [653, 211] width 89 height 27
type input "10:30am"
click at [798, 163] on input "11:30am" at bounding box center [766, 169] width 64 height 30
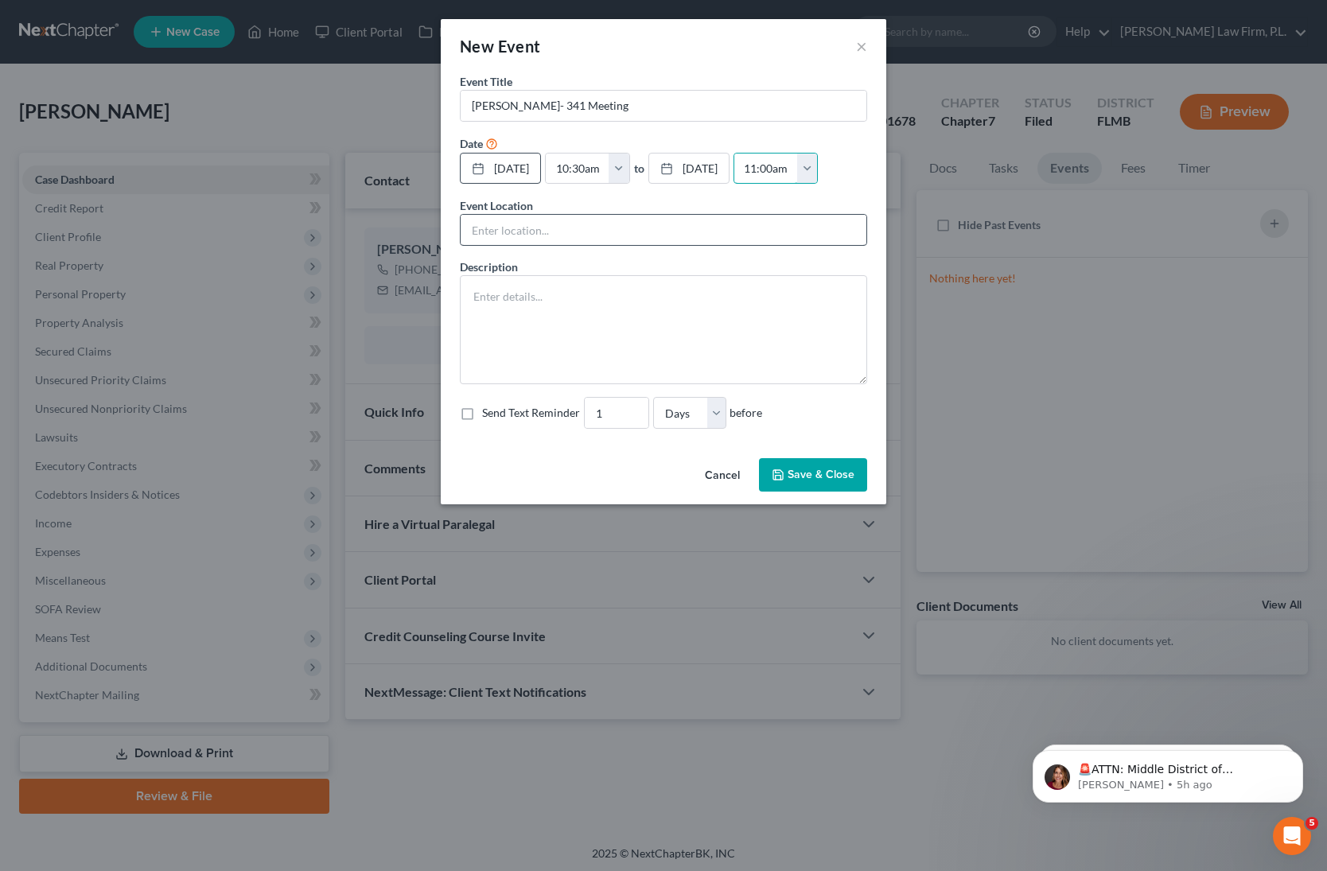
type input "11:00am"
click at [657, 237] on input "text" at bounding box center [664, 230] width 406 height 30
type input "ZOOM"
click at [572, 294] on textarea at bounding box center [663, 329] width 407 height 109
paste textarea "Section 341(a) meeting to be held on [DATE] 10:30 AM. Zoom - [PERSON_NAME]: Mee…"
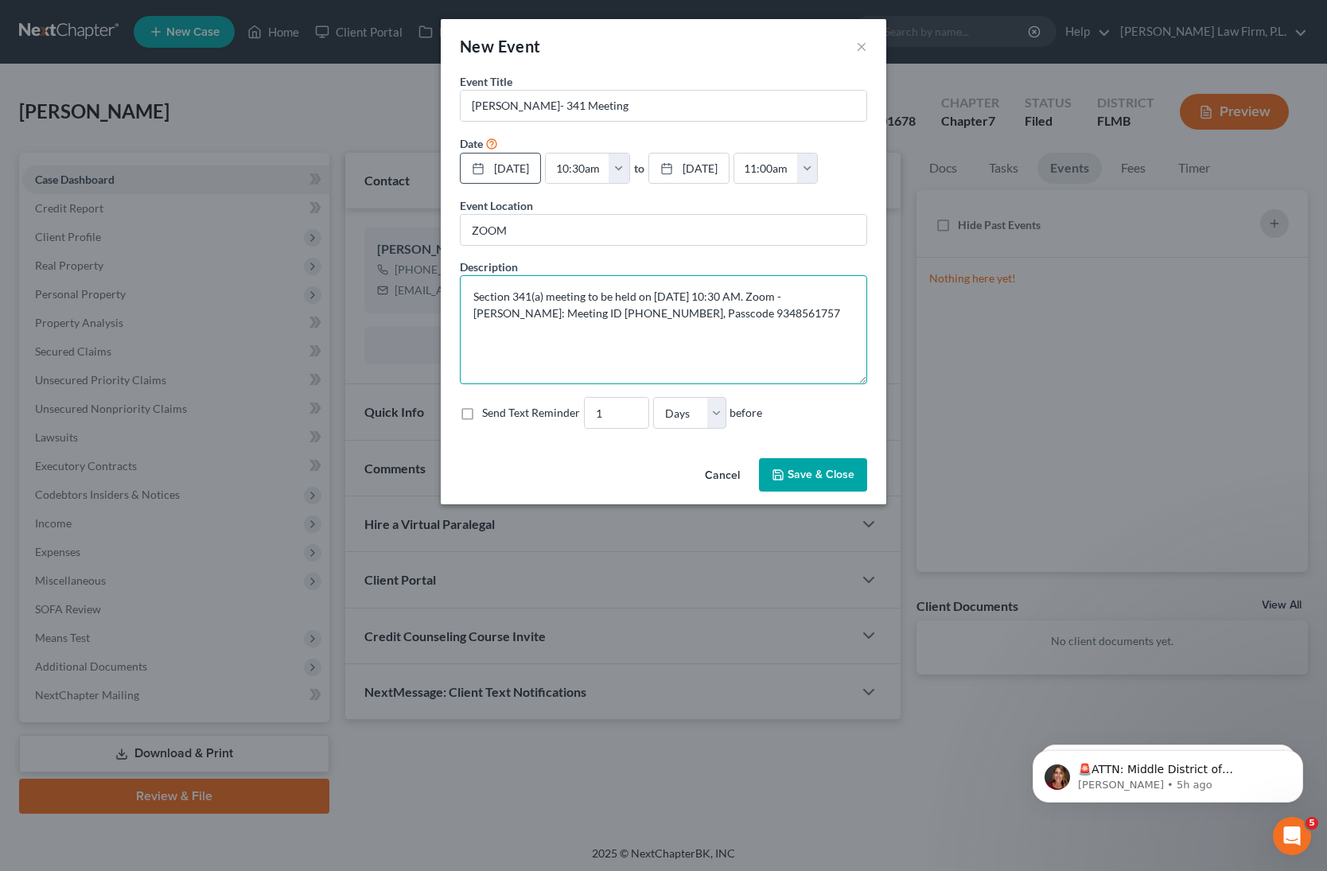
type textarea "Section 341(a) meeting to be held on [DATE] 10:30 AM. Zoom - [PERSON_NAME]: Mee…"
click at [630, 407] on input "2" at bounding box center [617, 413] width 64 height 30
click at [630, 407] on input "3" at bounding box center [617, 413] width 64 height 30
type input "4"
click at [630, 407] on input "4" at bounding box center [617, 413] width 64 height 30
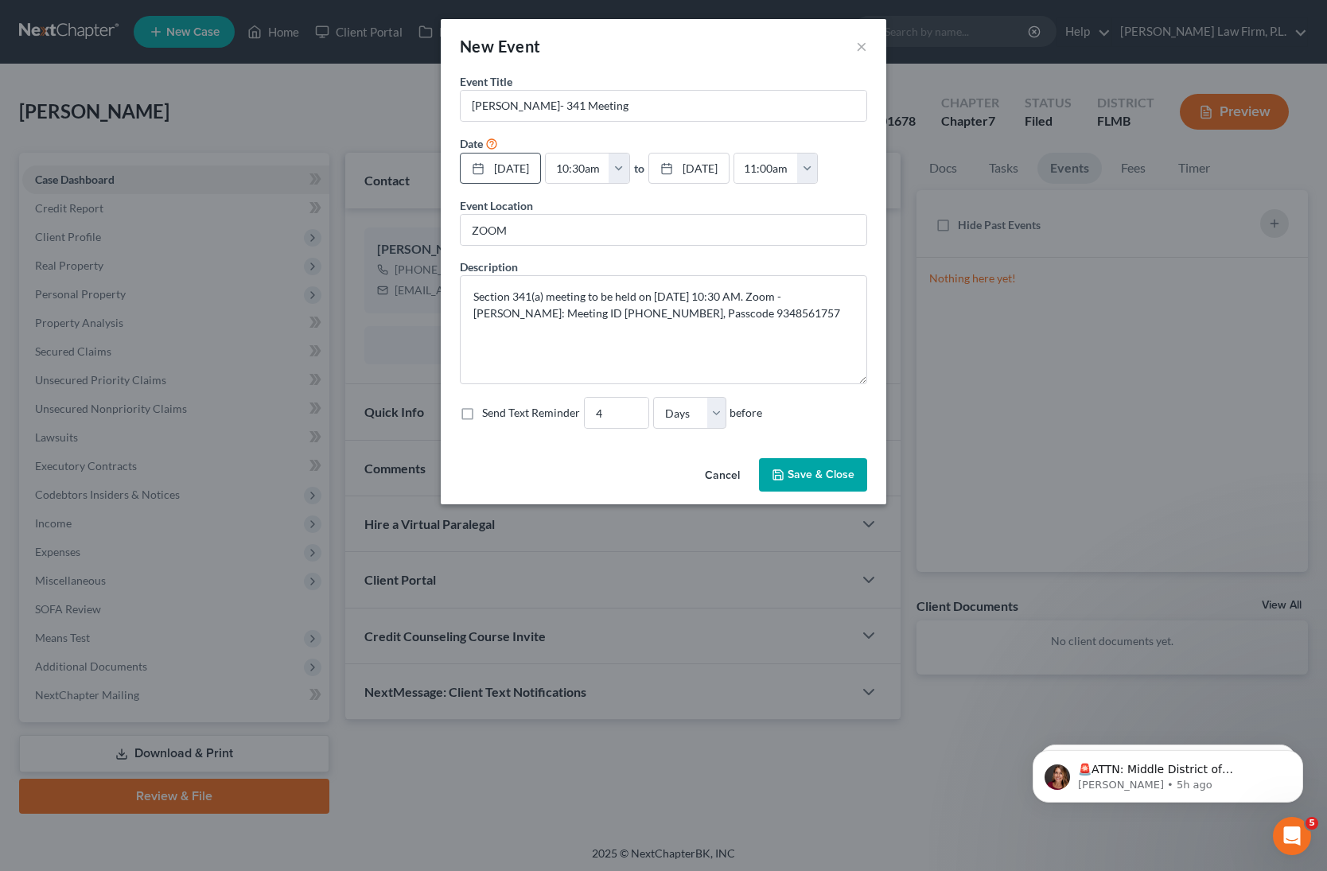
click at [482, 411] on label "Send Text Reminder" at bounding box center [531, 413] width 98 height 16
click at [489, 411] on input "Send Text Reminder" at bounding box center [494, 410] width 10 height 10
checkbox input "true"
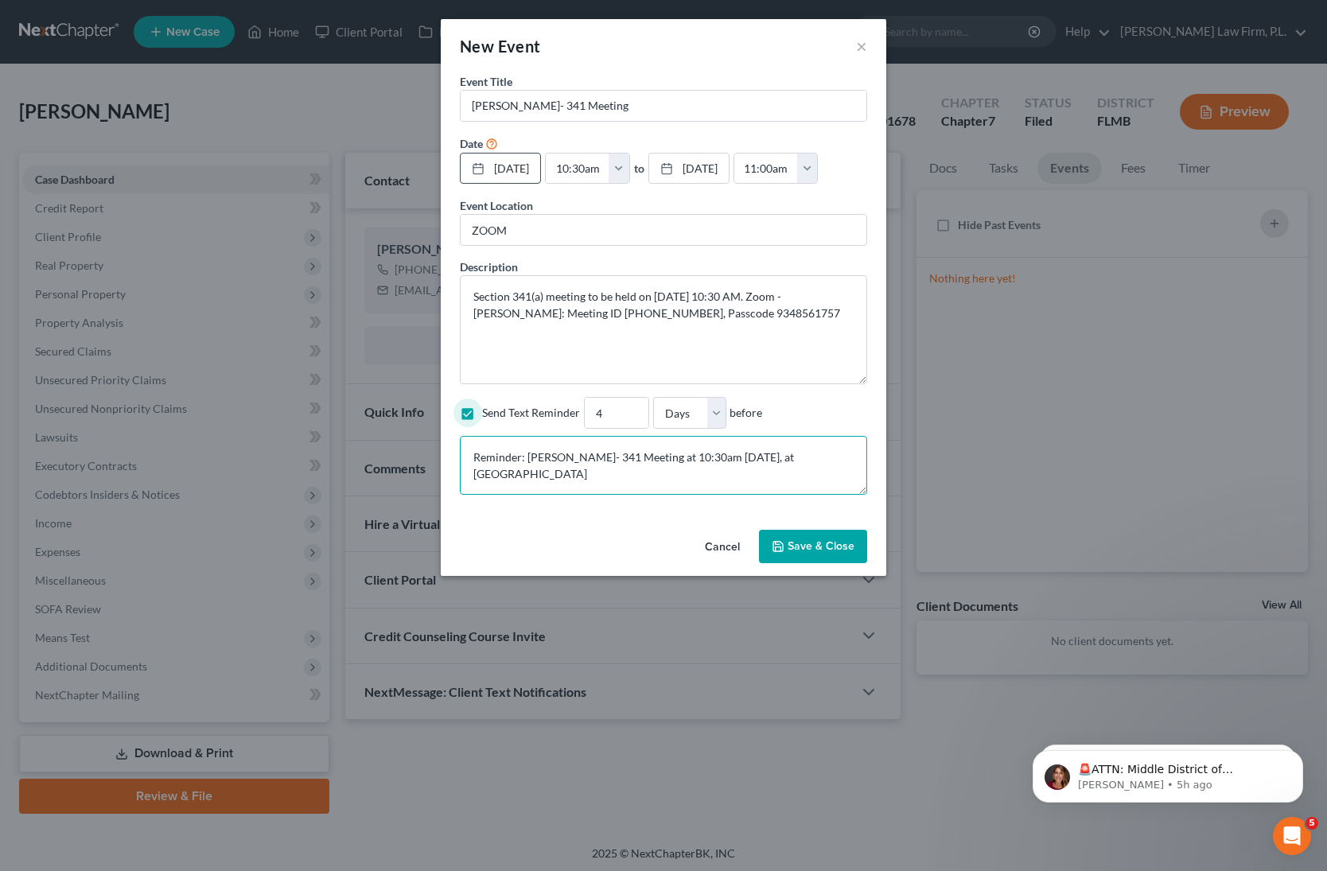
click at [834, 463] on textarea "Reminder: [PERSON_NAME]- 341 Meeting at 10:30am [DATE], at [GEOGRAPHIC_DATA]" at bounding box center [663, 465] width 407 height 59
paste textarea "Section 341(a) meeting to be held on [DATE] 10:30 AM. Zoom - [PERSON_NAME]: Mee…"
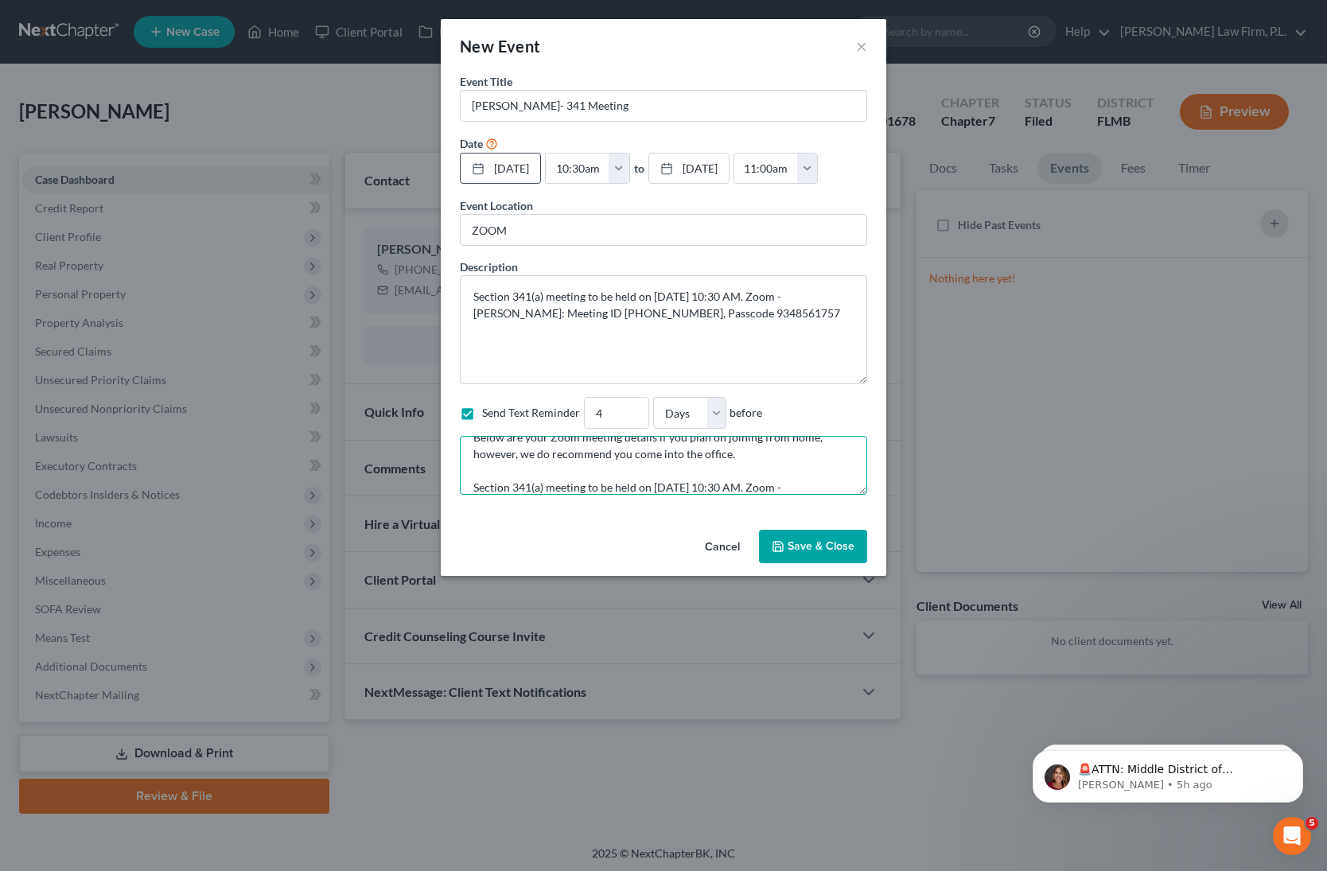
type textarea "Reminder: [PERSON_NAME]- 341 Meeting at 10:30am [DATE], at [GEOGRAPHIC_DATA] Be…"
click at [807, 542] on button "Save & Close" at bounding box center [813, 546] width 108 height 33
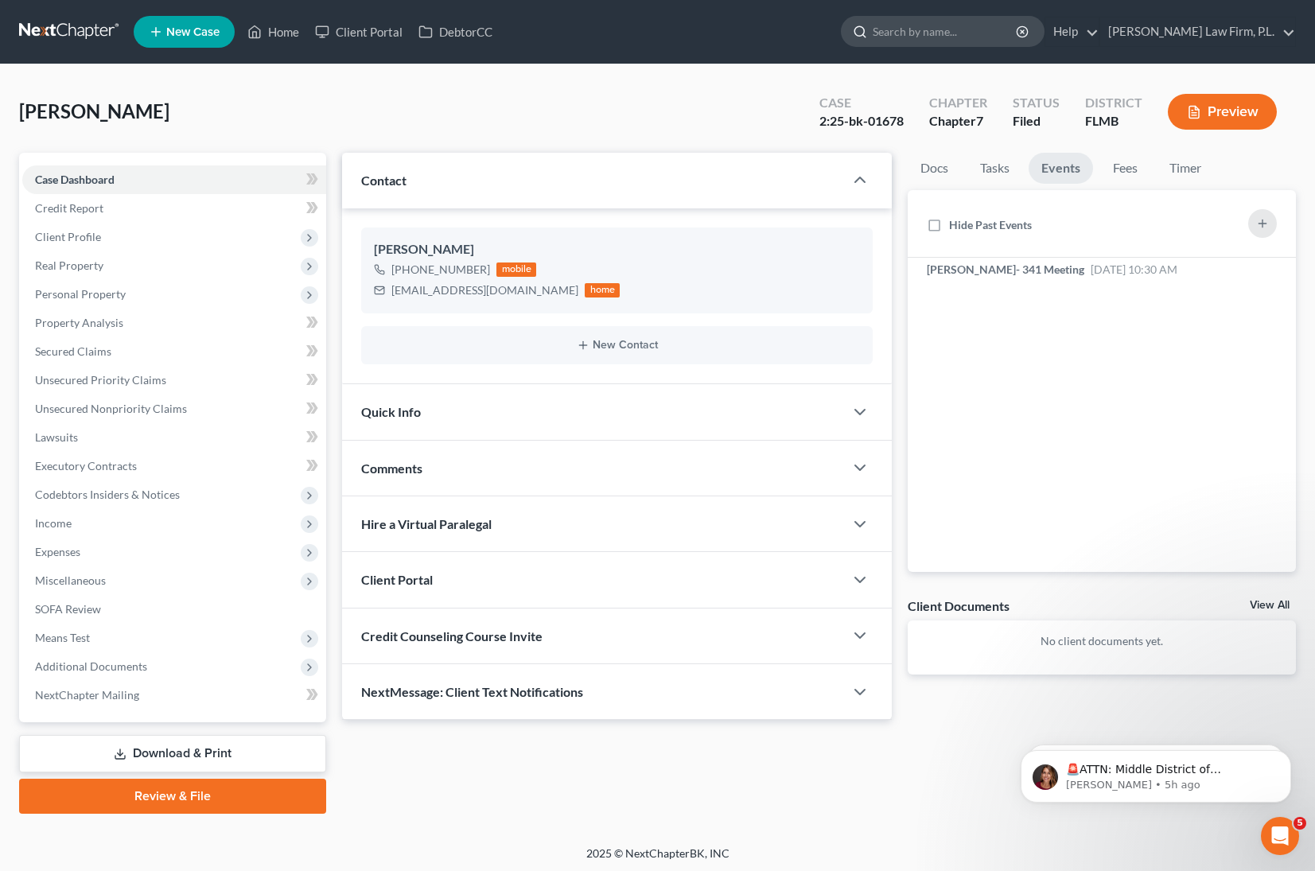
click at [999, 37] on input "search" at bounding box center [946, 31] width 146 height 29
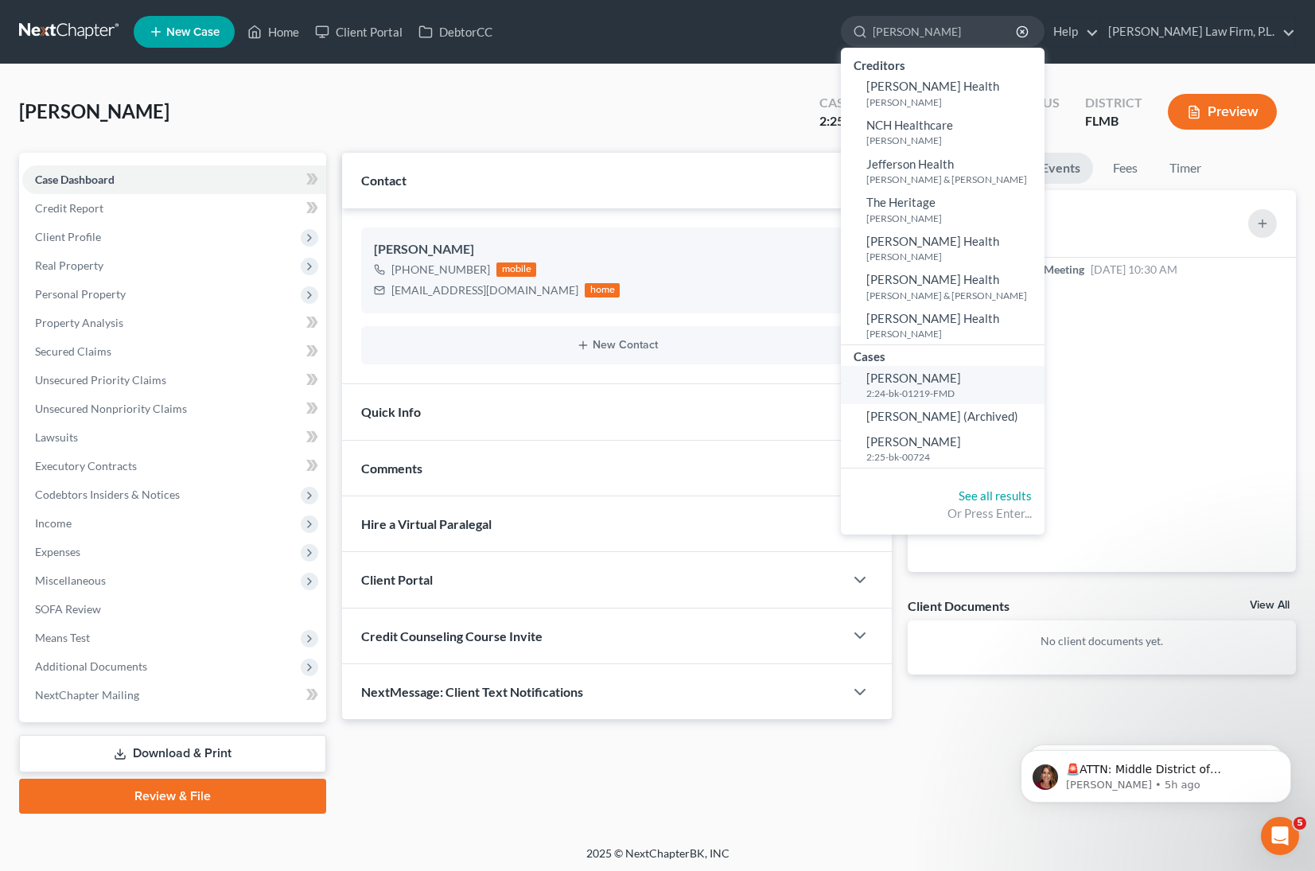
type input "[PERSON_NAME]"
click at [1009, 395] on small "2:24-bk-01219-FMD" at bounding box center [954, 394] width 174 height 14
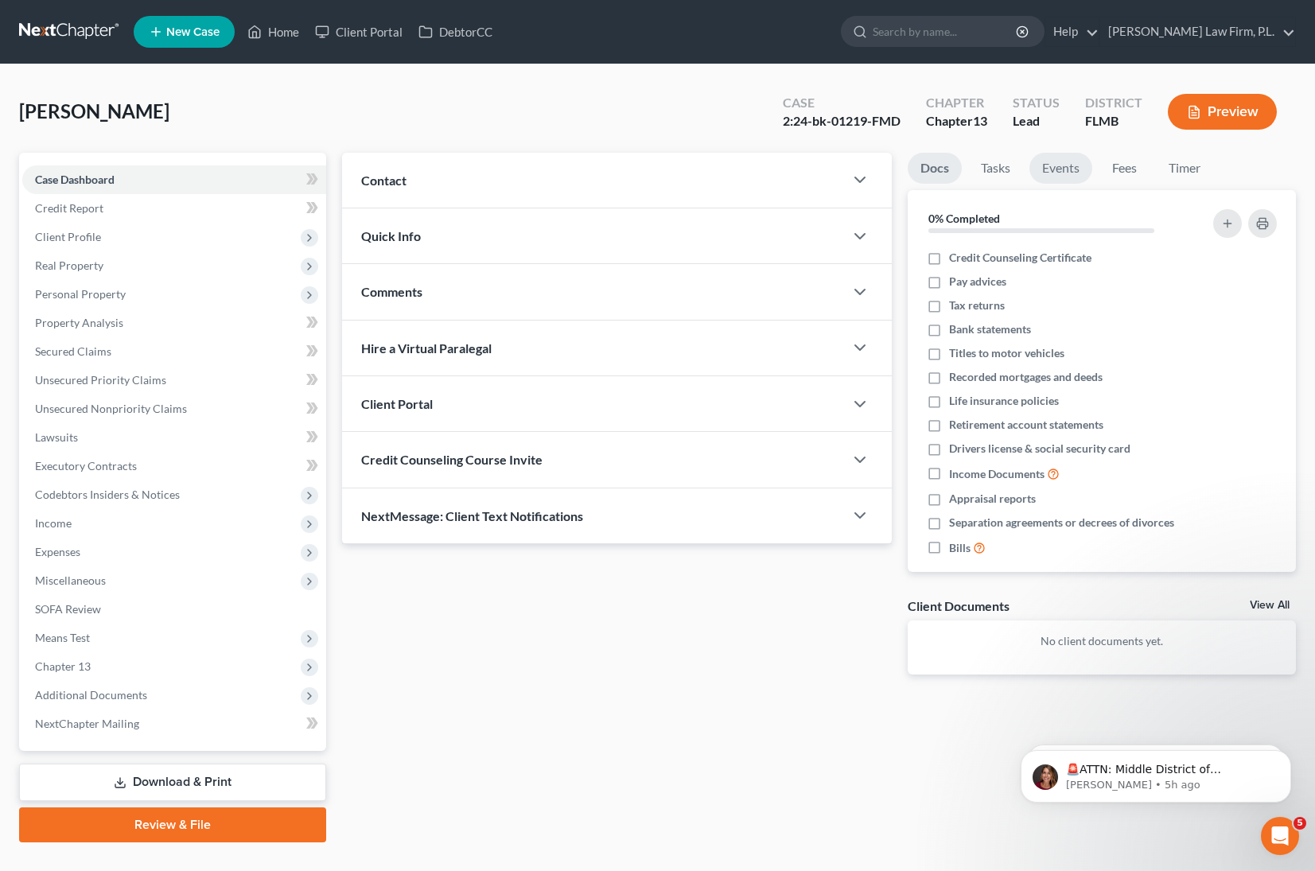
click at [1063, 166] on link "Events" at bounding box center [1061, 168] width 63 height 31
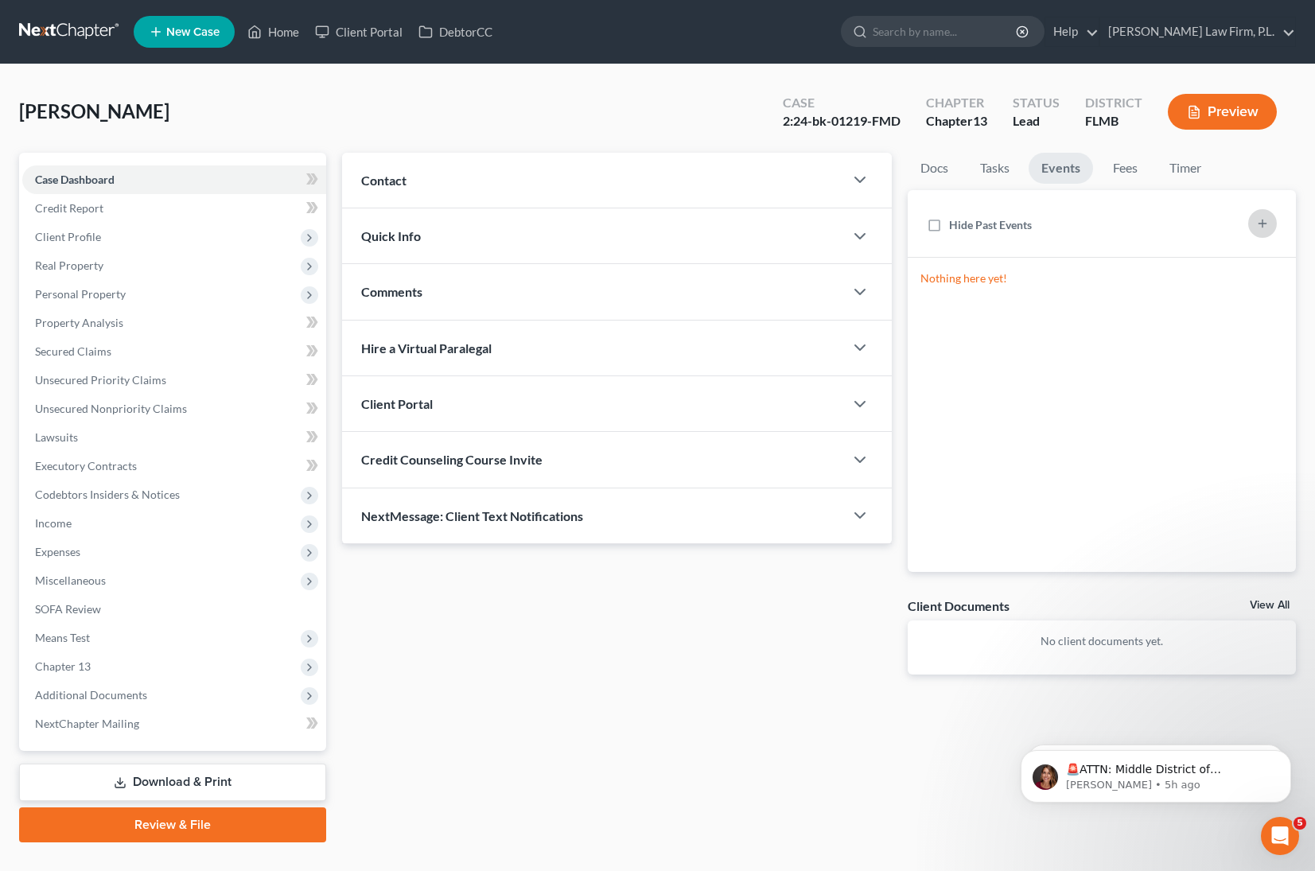
click at [1261, 226] on icon "button" at bounding box center [1263, 223] width 13 height 13
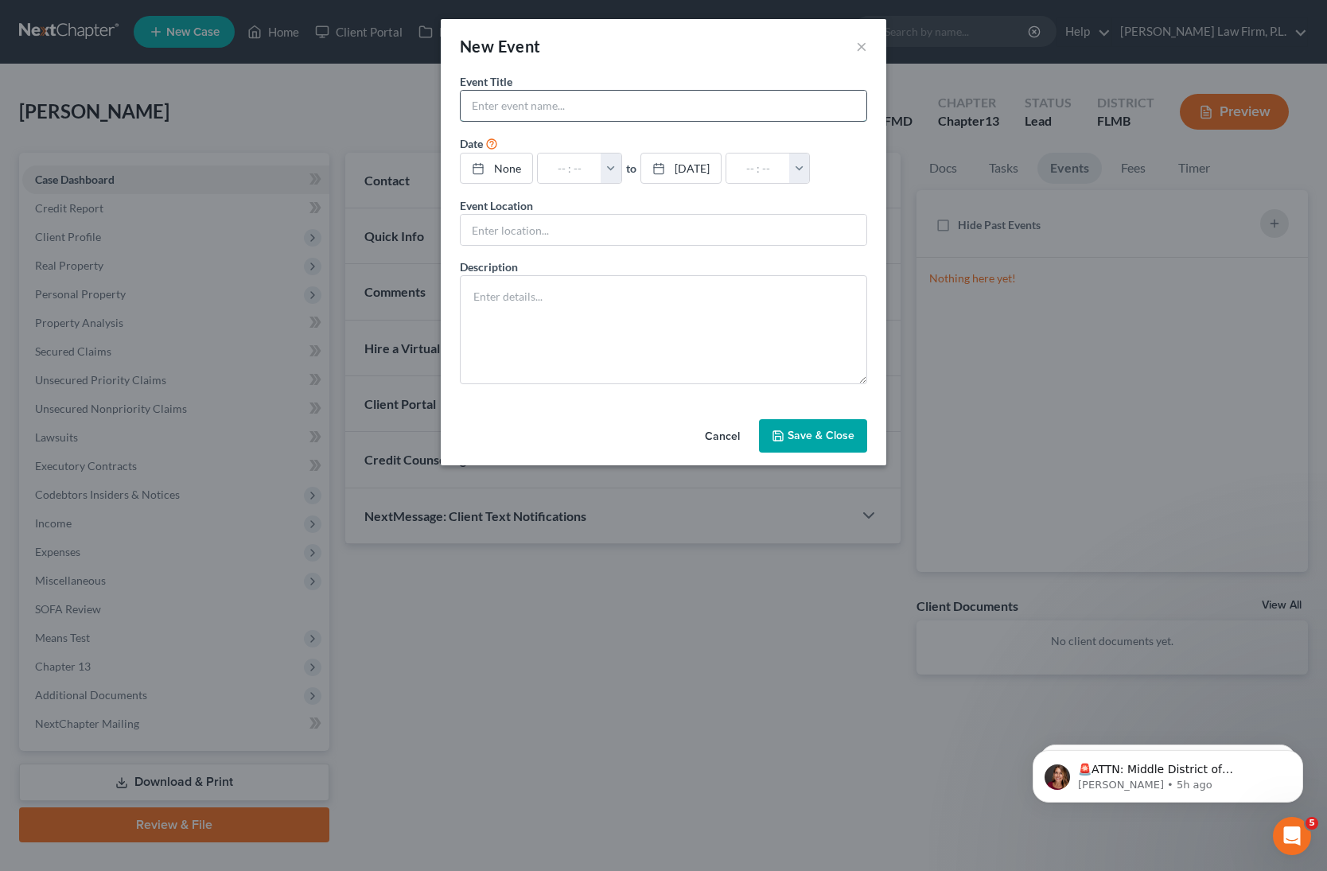
click at [545, 107] on input "text" at bounding box center [664, 106] width 406 height 30
type input "[PERSON_NAME]- 341 Meeting"
type input "[DATE]"
click at [515, 166] on link "[DATE]" at bounding box center [501, 169] width 80 height 30
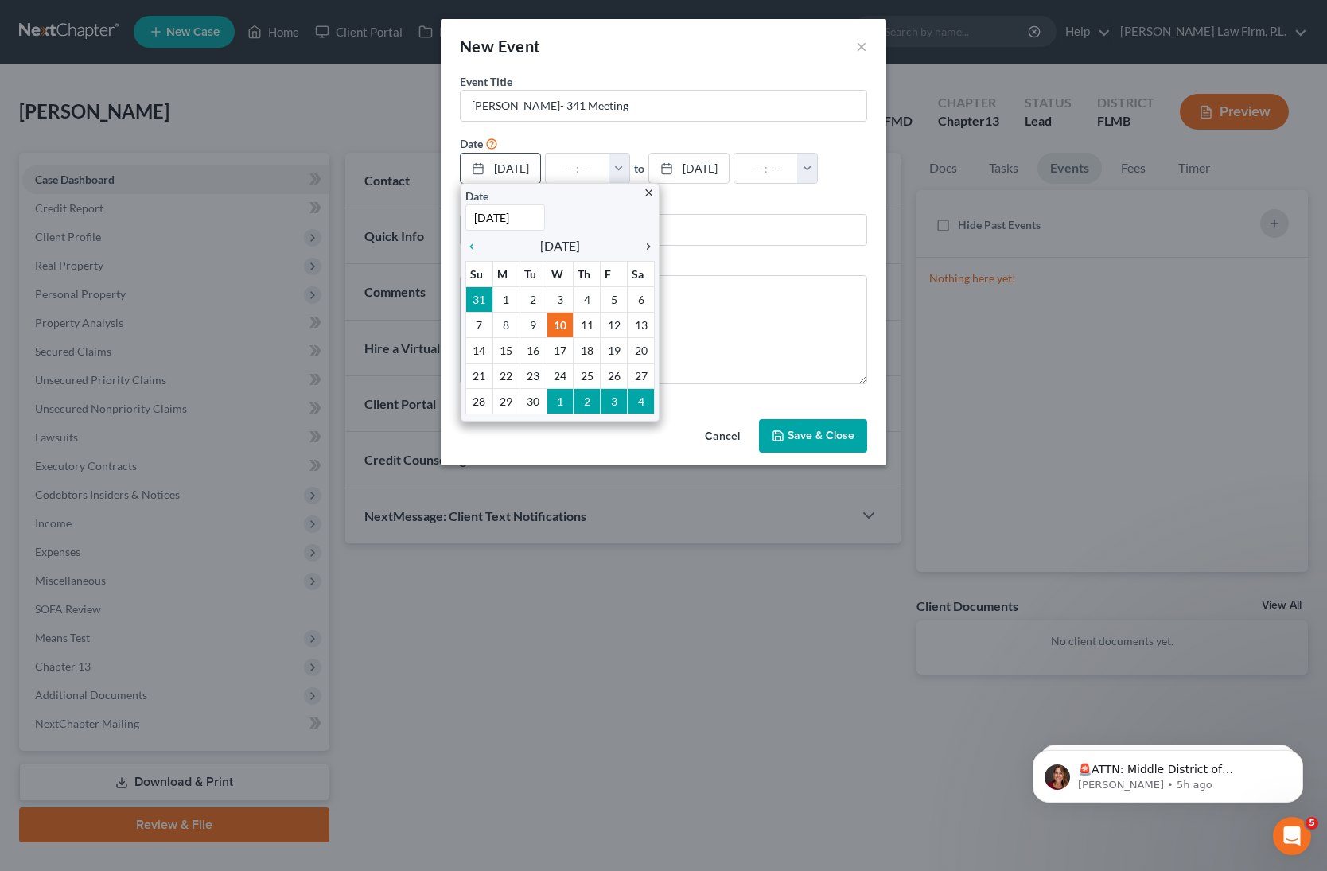
click at [647, 244] on icon "chevron_right" at bounding box center [644, 246] width 21 height 13
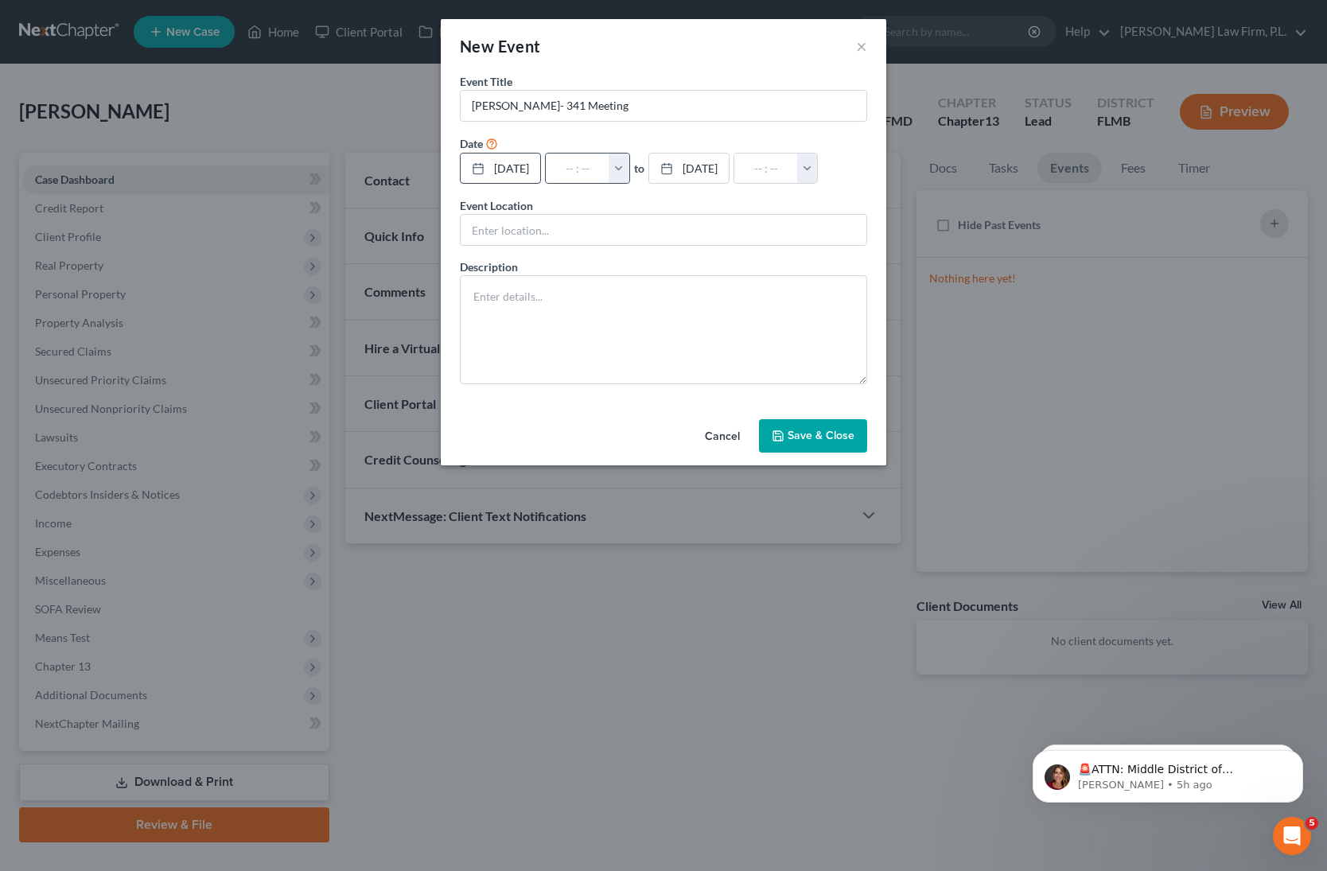
click at [629, 172] on button "button" at bounding box center [619, 169] width 21 height 30
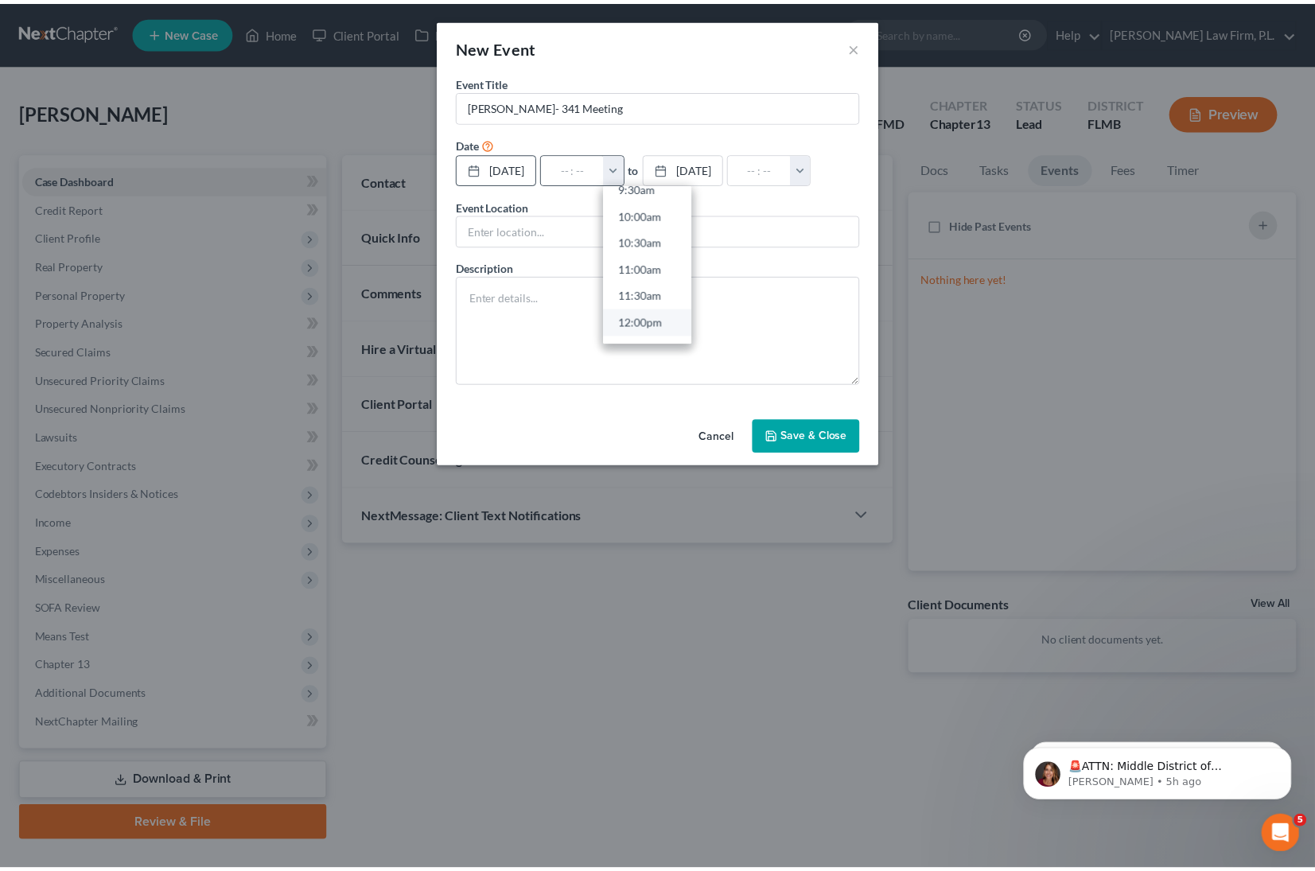
scroll to position [520, 0]
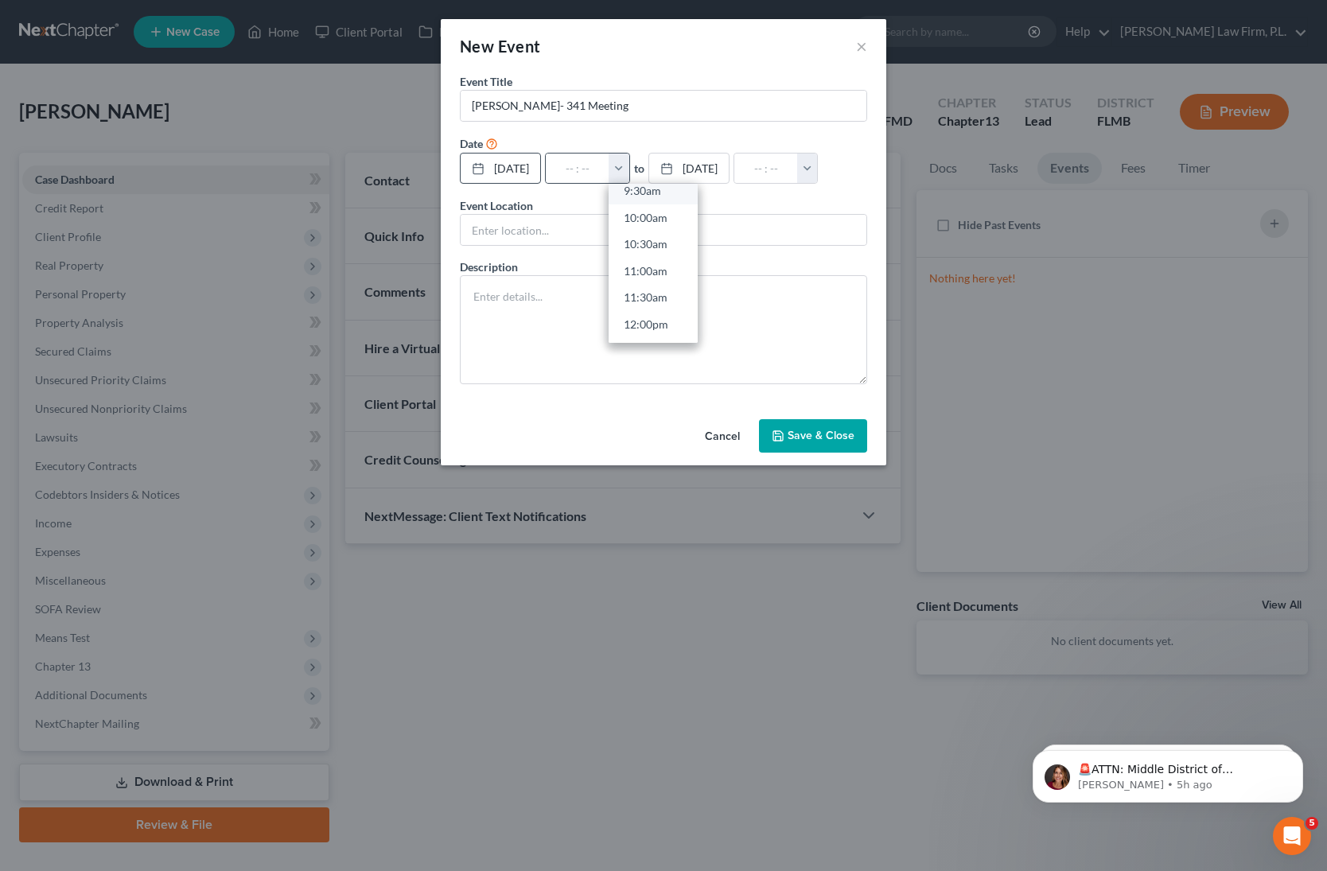
click at [660, 190] on link "9:30am" at bounding box center [653, 190] width 89 height 27
type input "9:30am"
click at [798, 171] on input "10:30am" at bounding box center [766, 169] width 64 height 30
type input "10:00am"
click at [655, 243] on input "text" at bounding box center [664, 230] width 406 height 30
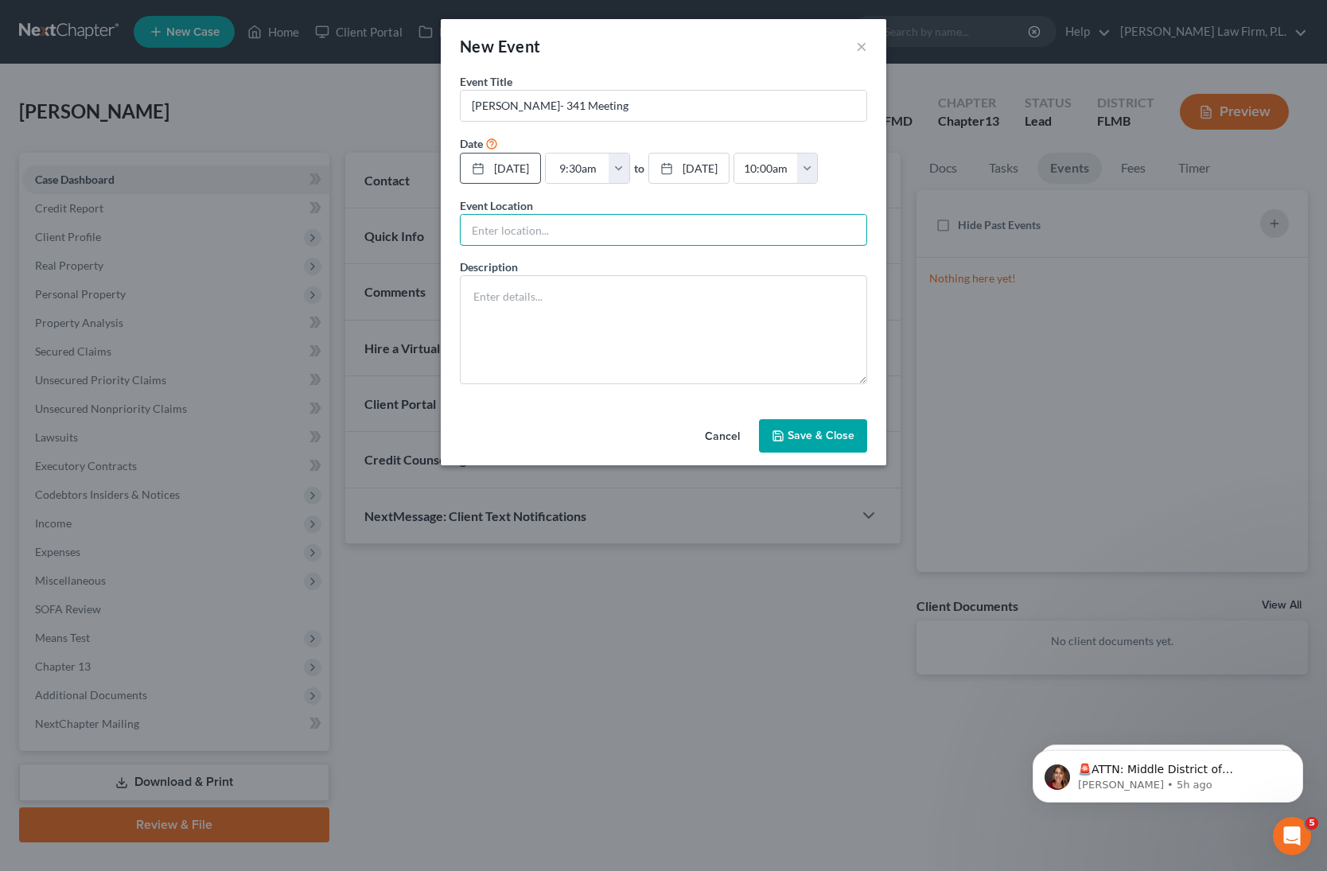
type input "ZOOM"
click at [567, 307] on textarea at bounding box center [663, 329] width 407 height 109
paste textarea "Section 341(a) meeting to be held on [DATE] 09:30 AM. Zoom - [PERSON_NAME]: Mee…"
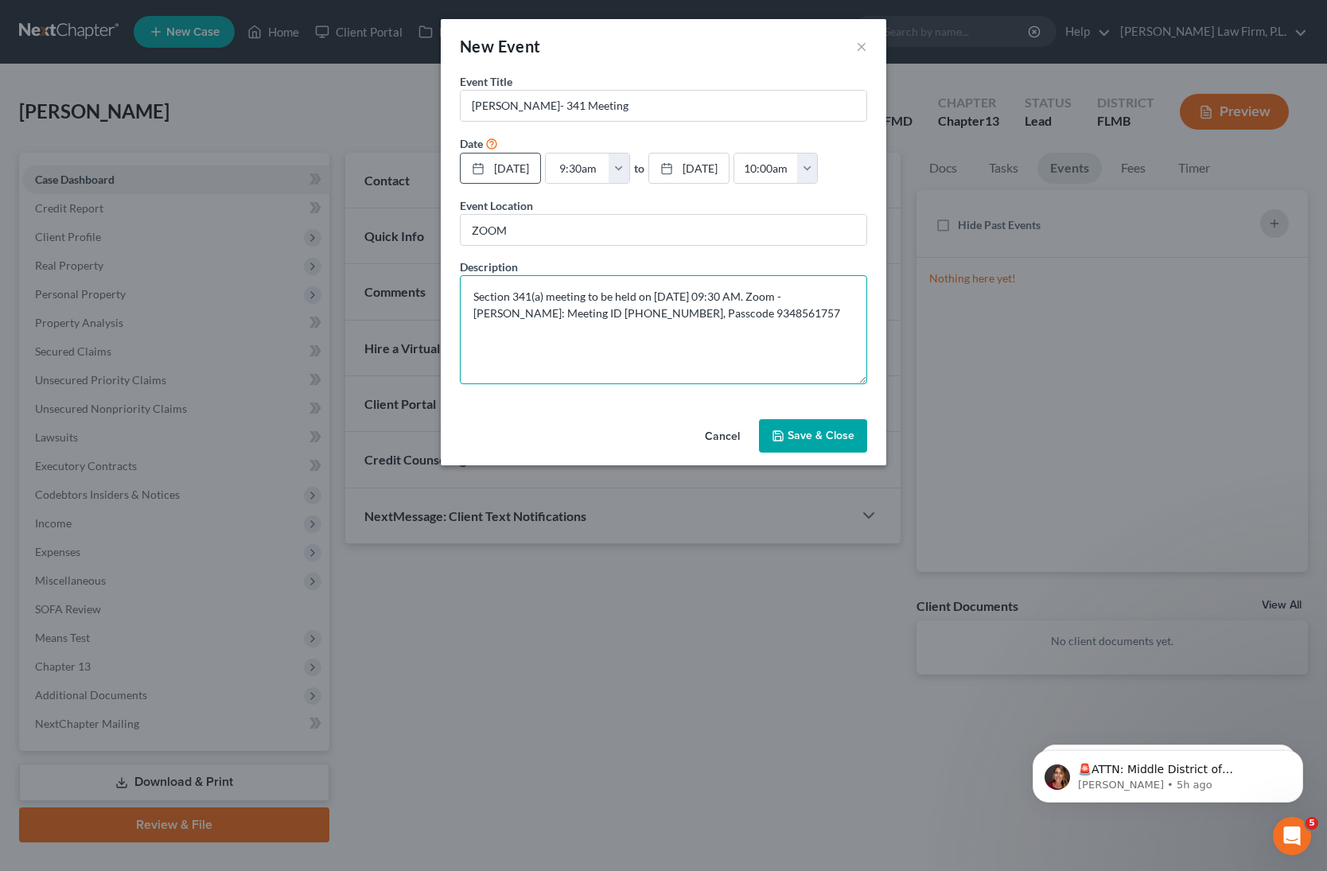
type textarea "Section 341(a) meeting to be held on [DATE] 09:30 AM. Zoom - [PERSON_NAME]: Mee…"
click at [832, 439] on button "Save & Close" at bounding box center [813, 435] width 108 height 33
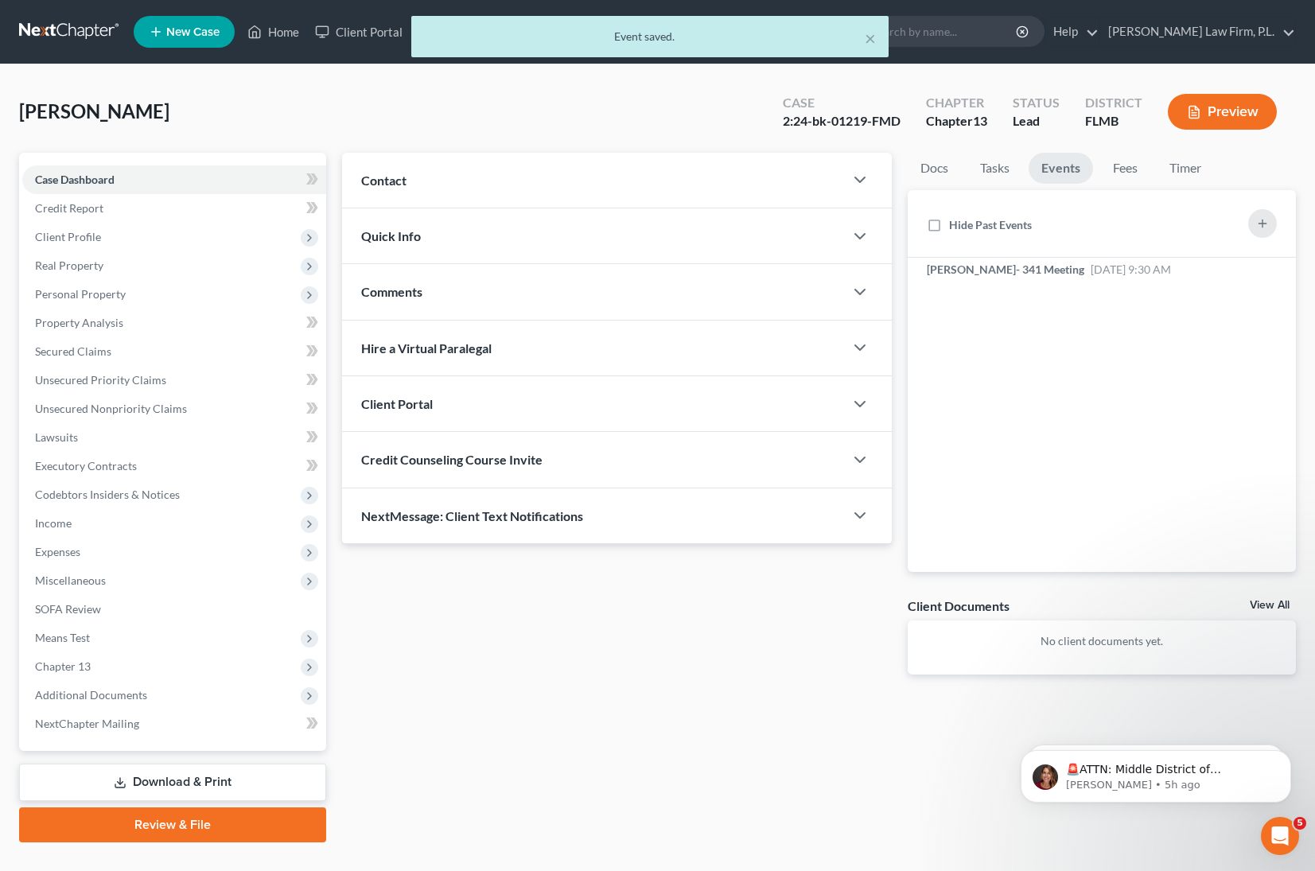
click at [474, 197] on div "Contact" at bounding box center [593, 180] width 502 height 55
